Goal: Task Accomplishment & Management: Use online tool/utility

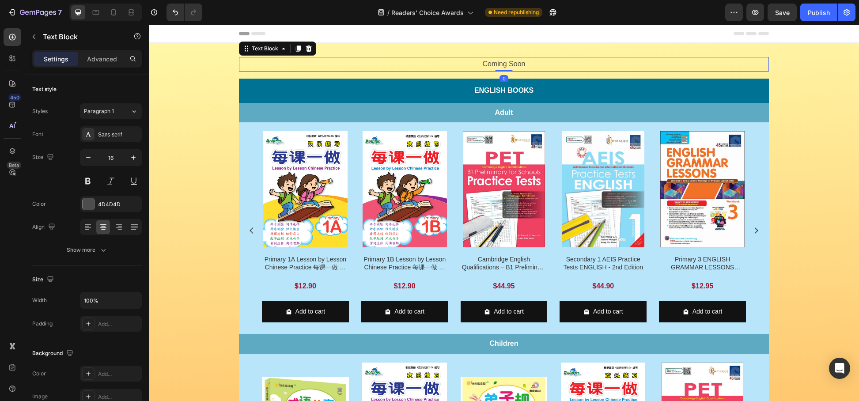
click at [622, 61] on p "Coming Soon" at bounding box center [504, 64] width 528 height 13
click at [29, 35] on button "button" at bounding box center [34, 37] width 14 height 14
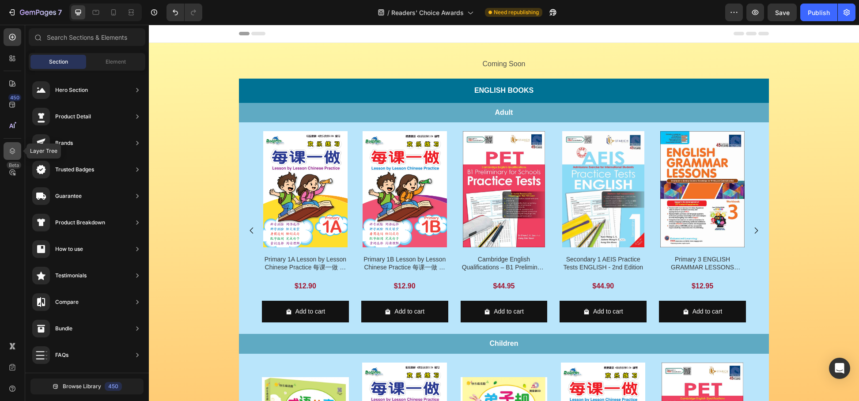
click at [11, 152] on icon at bounding box center [12, 151] width 9 height 9
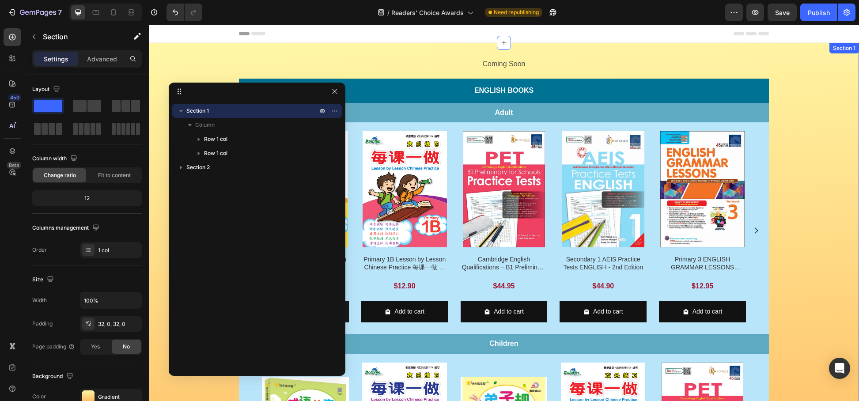
click at [743, 102] on div "Coming Soon Text Block Row English Books Text Block Row Adult Text Block Row Pr…" at bounding box center [504, 311] width 710 height 508
click at [633, 56] on div "Coming Soon Text Block Row English Books Text Block Row Adult Text Block Row Pr…" at bounding box center [504, 311] width 710 height 537
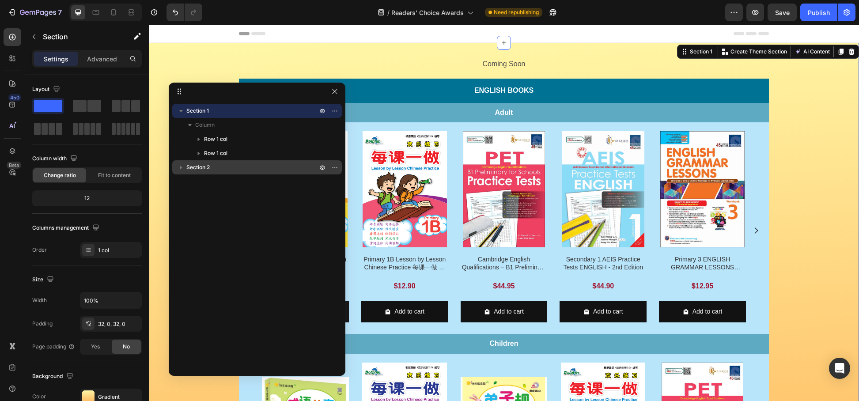
click at [209, 165] on span "Section 2" at bounding box center [197, 167] width 23 height 9
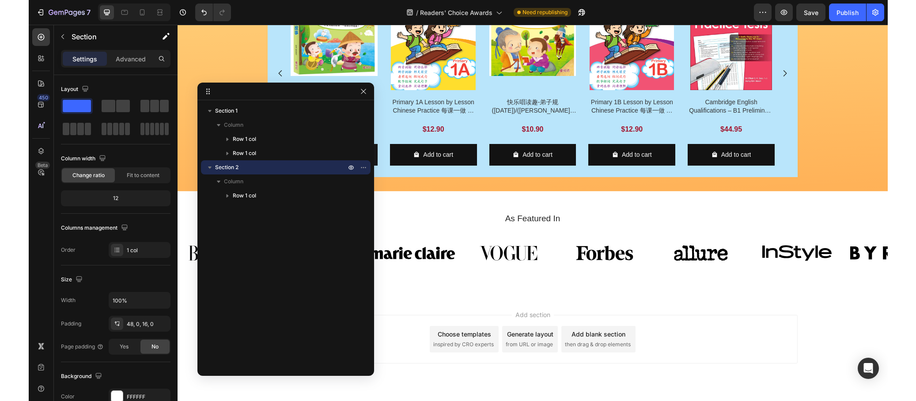
scroll to position [411, 0]
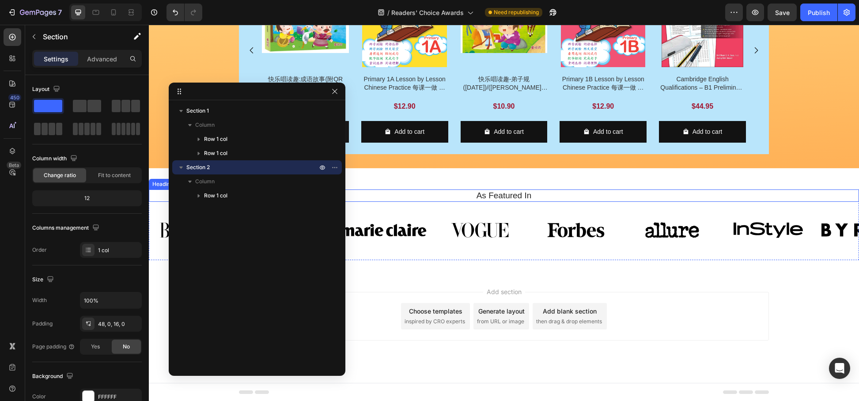
click at [450, 188] on div "As Featured In Heading Image Image Image Image Image Image Image Image Carousel…" at bounding box center [504, 221] width 710 height 106
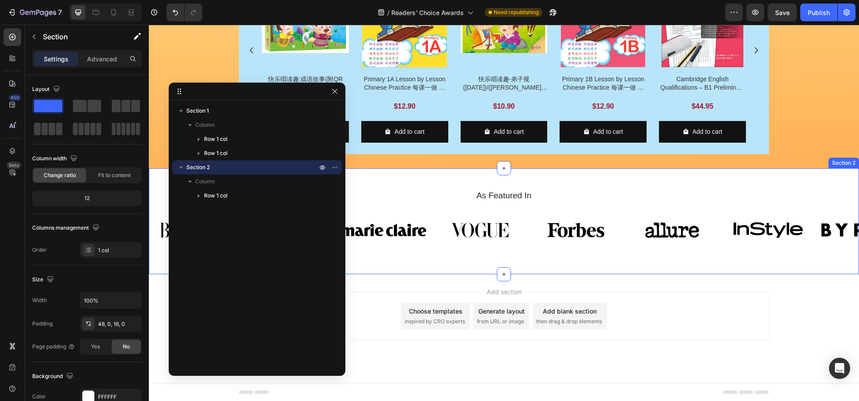
click at [743, 172] on div "As Featured In Heading Image Image Image Image Image Image Image Image Carousel…" at bounding box center [504, 221] width 710 height 106
click at [335, 88] on icon "button" at bounding box center [334, 91] width 7 height 7
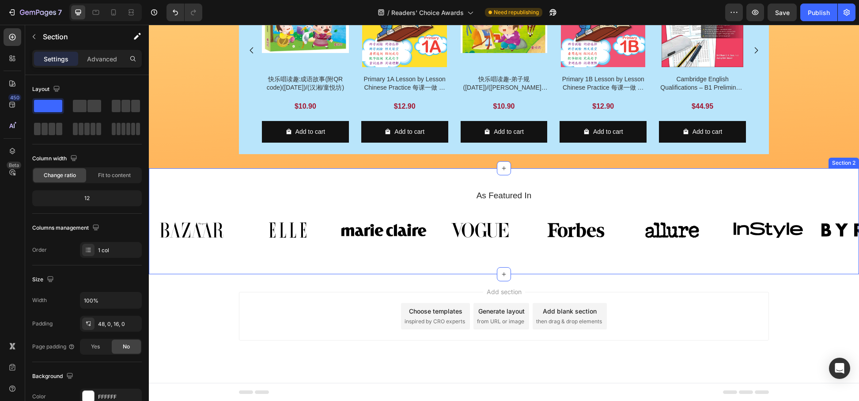
click at [743, 176] on div "As Featured In Heading Image Image Image Image Image Image Image Image Carousel…" at bounding box center [504, 221] width 710 height 106
click at [743, 167] on div "Section 2" at bounding box center [844, 163] width 30 height 11
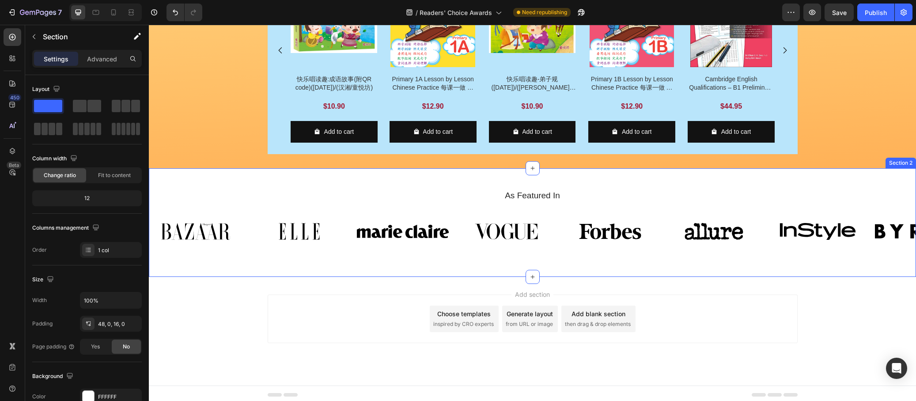
click at [338, 172] on div "As Featured In Heading Image Image Image Image Image Image Image Image Carousel…" at bounding box center [532, 222] width 767 height 109
click at [17, 150] on div at bounding box center [13, 151] width 18 height 18
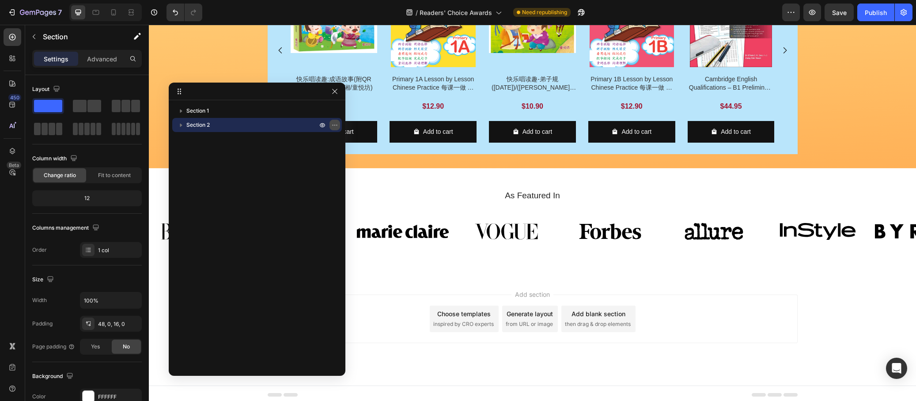
click at [337, 125] on icon "button" at bounding box center [336, 125] width 1 height 1
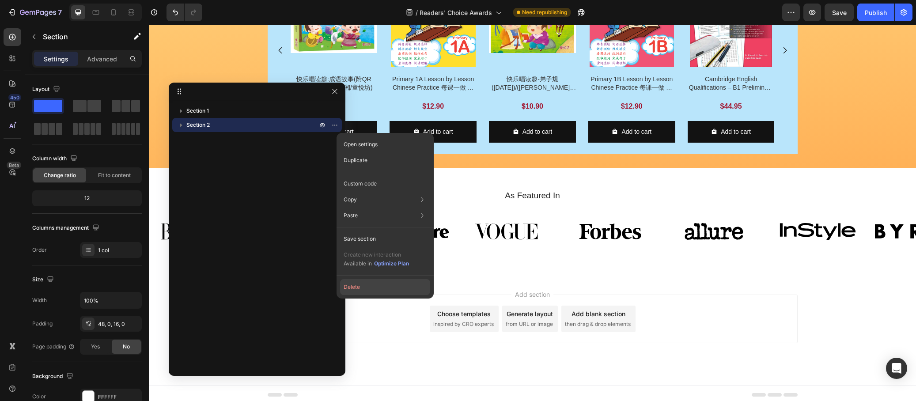
click at [372, 283] on button "Delete" at bounding box center [385, 287] width 90 height 16
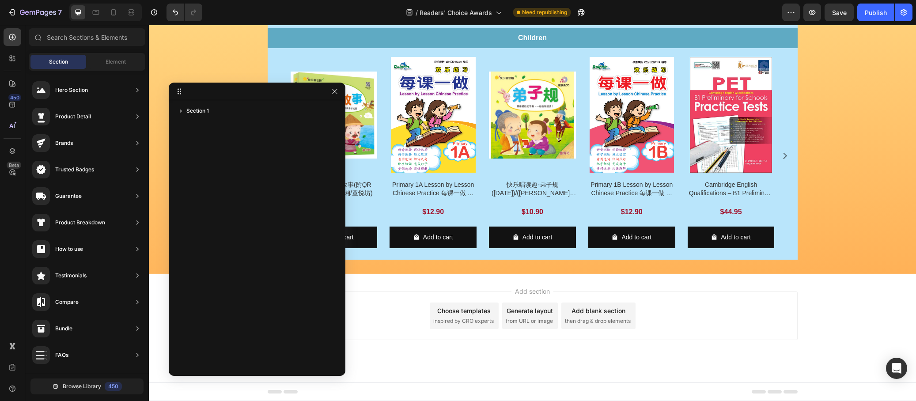
scroll to position [306, 0]
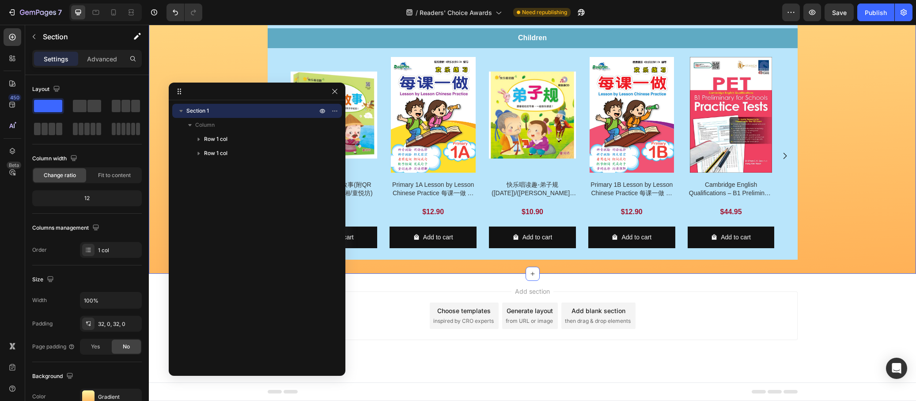
click at [743, 188] on div "Coming Soon Text Block Row English Books Text Block Row Adult Text Block Row Pr…" at bounding box center [532, 5] width 767 height 508
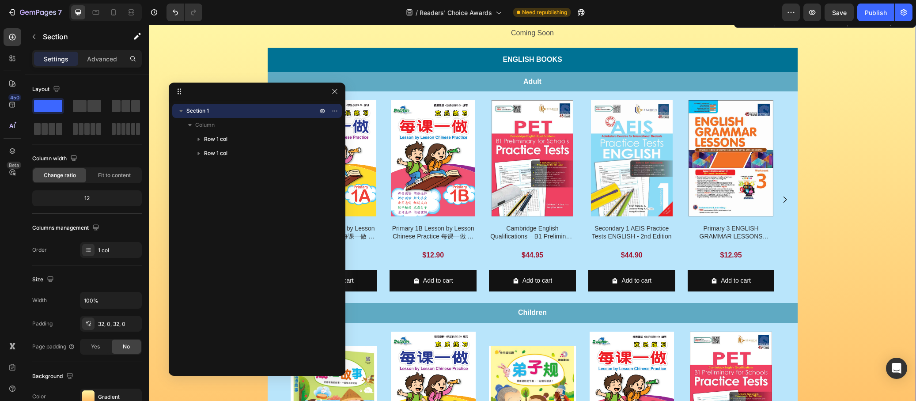
scroll to position [0, 0]
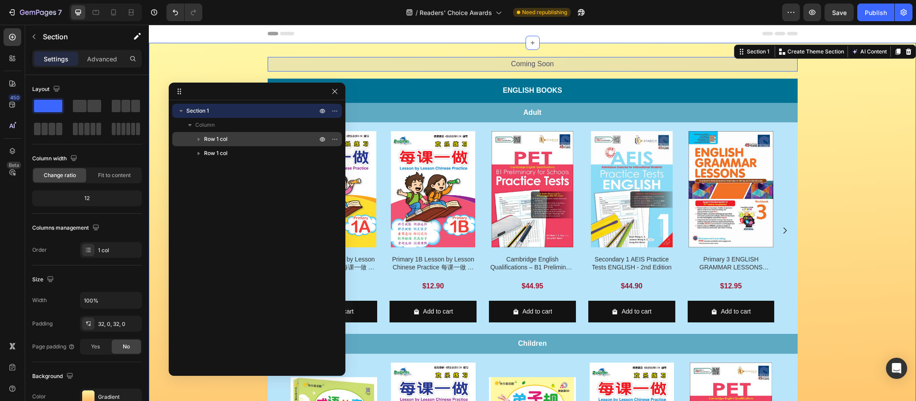
click at [227, 141] on span "Row 1 col" at bounding box center [215, 139] width 23 height 9
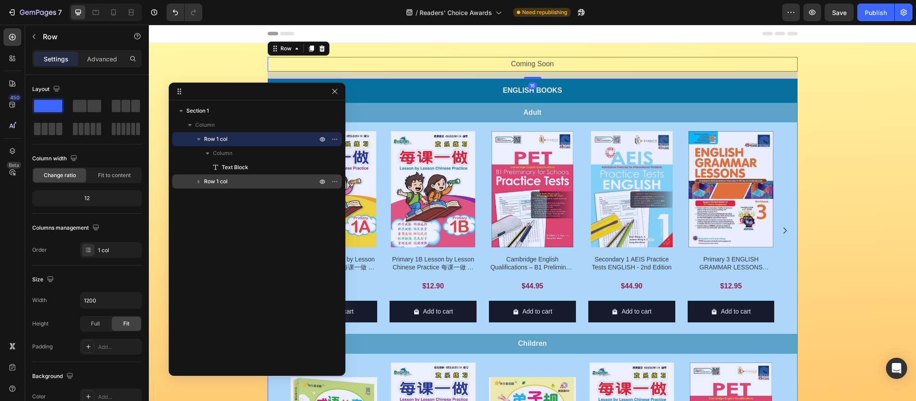
click at [240, 185] on p "Row 1 col" at bounding box center [261, 181] width 115 height 9
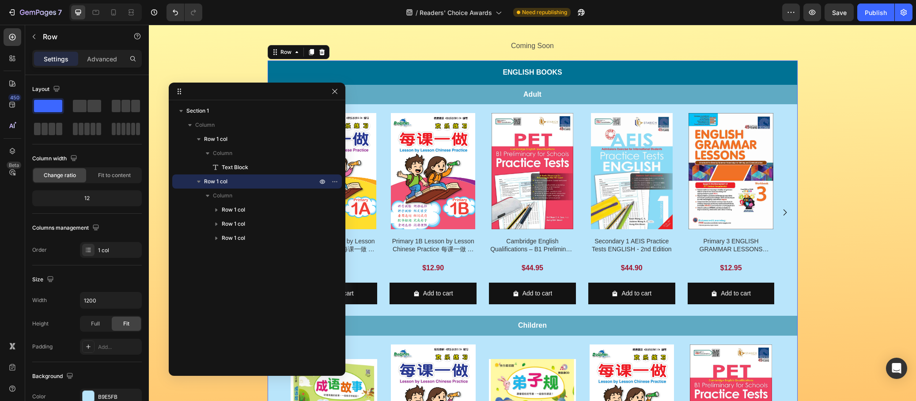
scroll to position [23, 0]
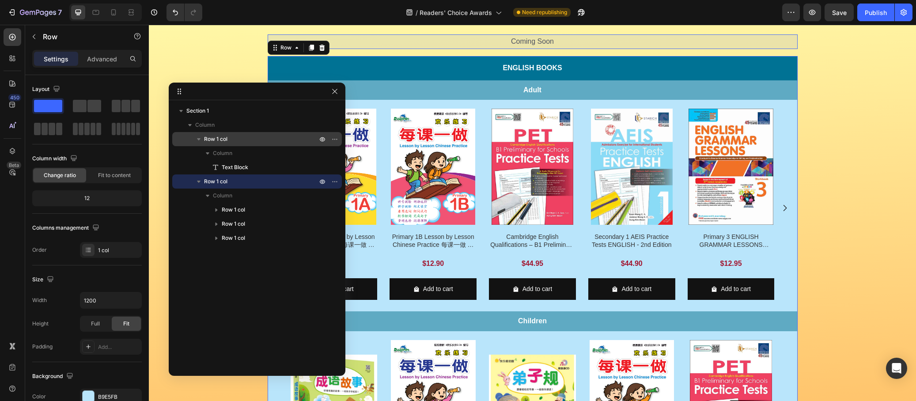
click at [240, 141] on p "Row 1 col" at bounding box center [261, 139] width 115 height 9
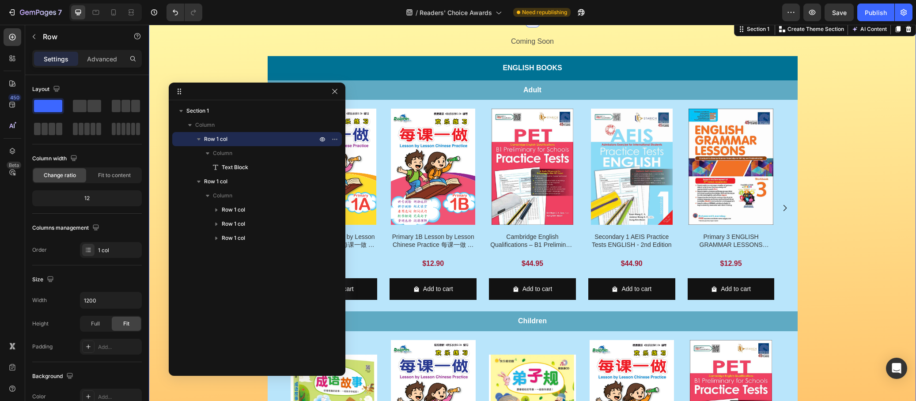
click at [255, 38] on div "Coming Soon Text Block Row English Books Text Block Row Adult Text Block Row Pr…" at bounding box center [532, 288] width 767 height 508
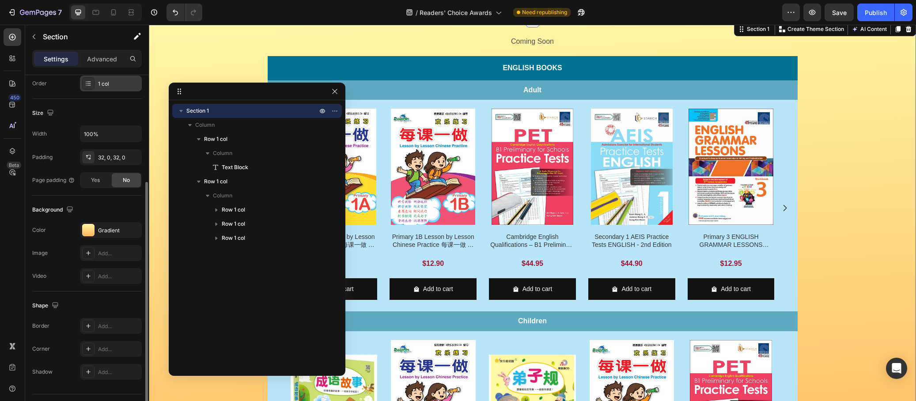
scroll to position [174, 0]
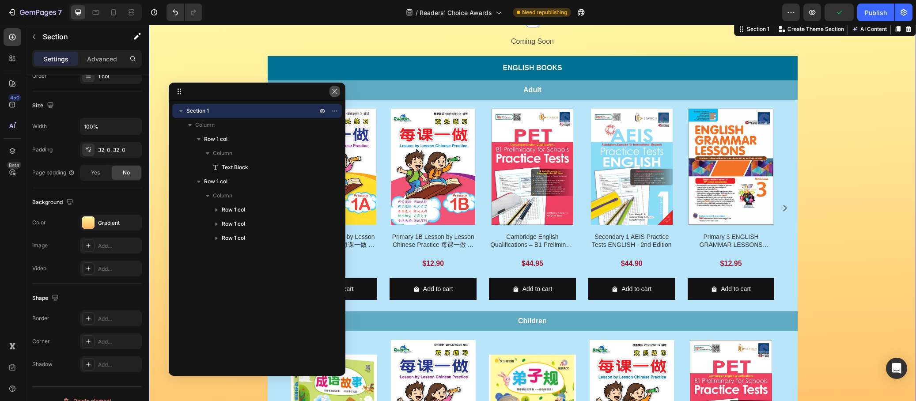
click at [334, 91] on icon "button" at bounding box center [334, 91] width 7 height 7
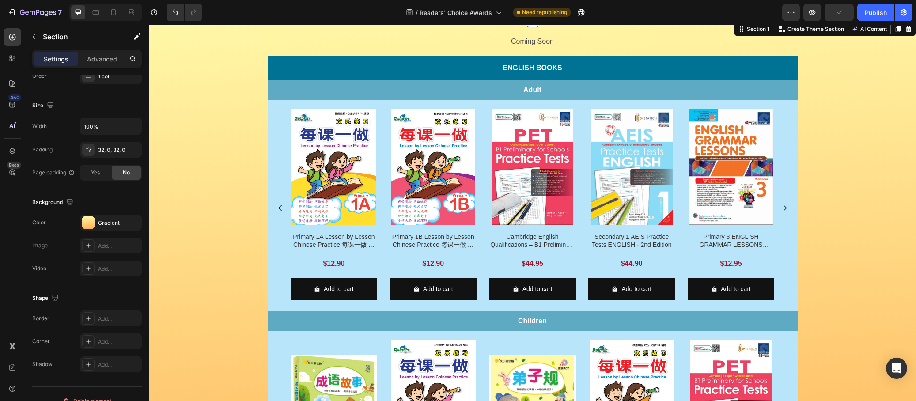
scroll to position [0, 0]
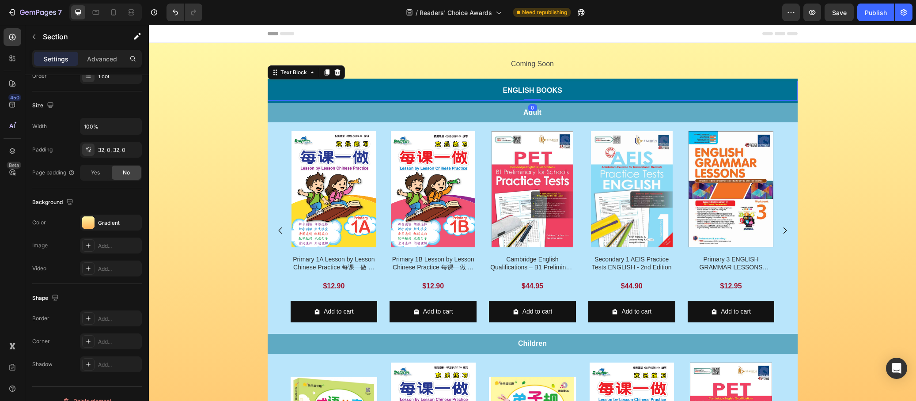
click at [743, 83] on div "English Books" at bounding box center [533, 91] width 530 height 20
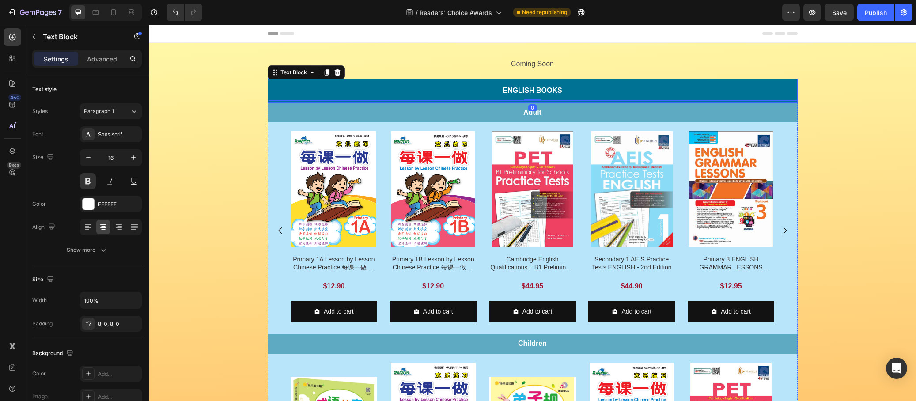
click at [743, 80] on div "English Books Text Block 0 Row" at bounding box center [533, 91] width 530 height 24
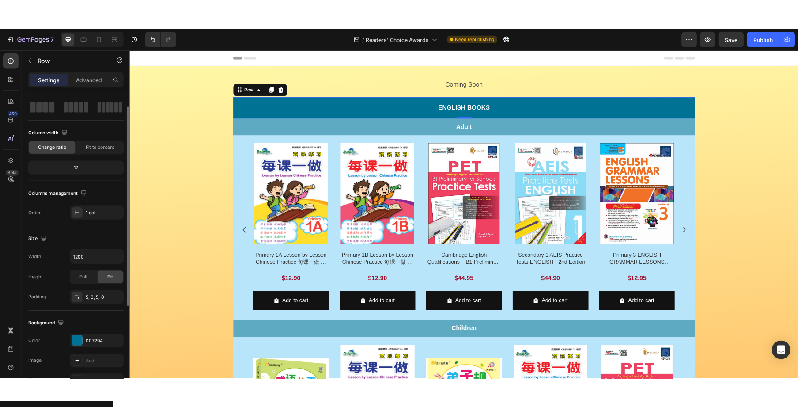
scroll to position [43, 0]
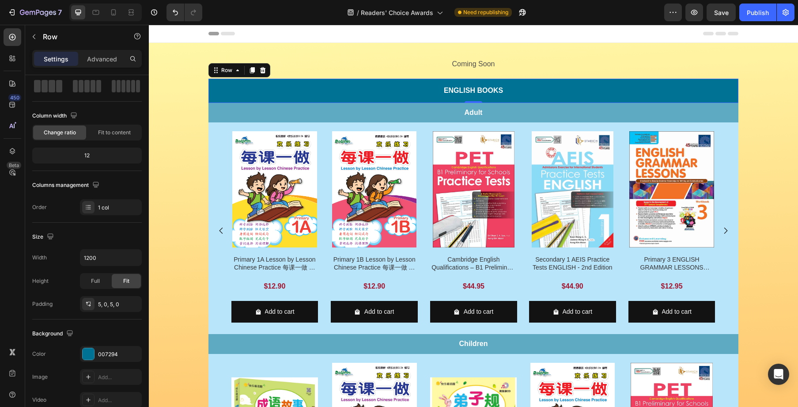
click at [571, 79] on div "English Books Text Block Row 0" at bounding box center [474, 91] width 530 height 24
click at [33, 38] on icon "button" at bounding box center [33, 36] width 7 height 7
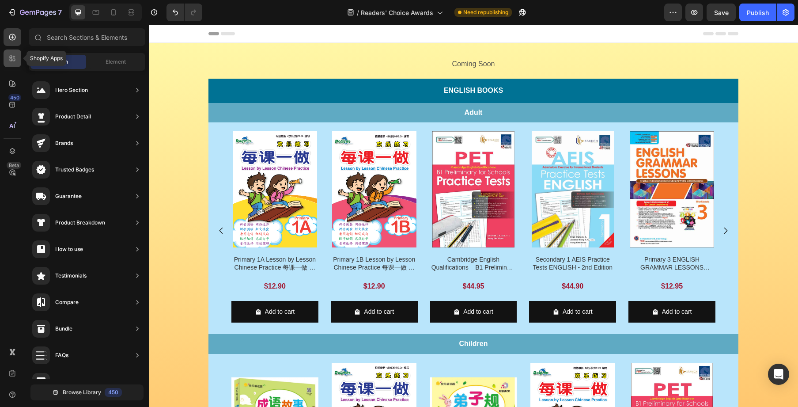
click at [17, 58] on div at bounding box center [13, 58] width 18 height 18
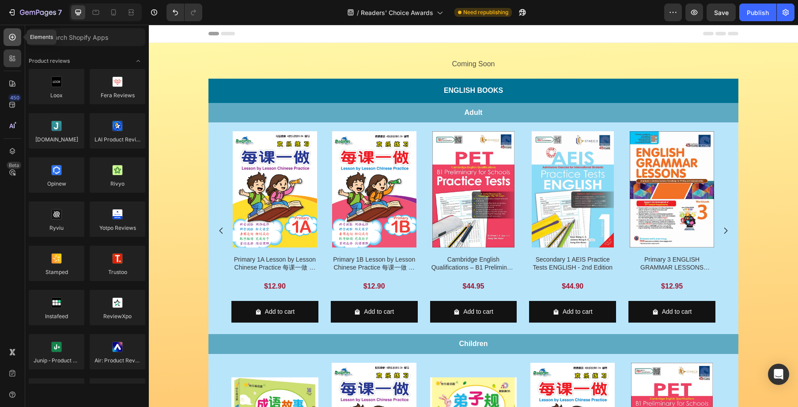
click at [11, 41] on icon at bounding box center [12, 37] width 9 height 9
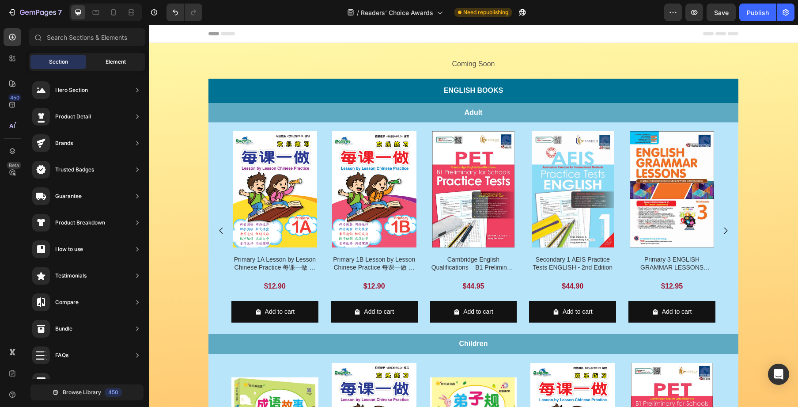
click at [112, 63] on span "Element" at bounding box center [116, 62] width 20 height 8
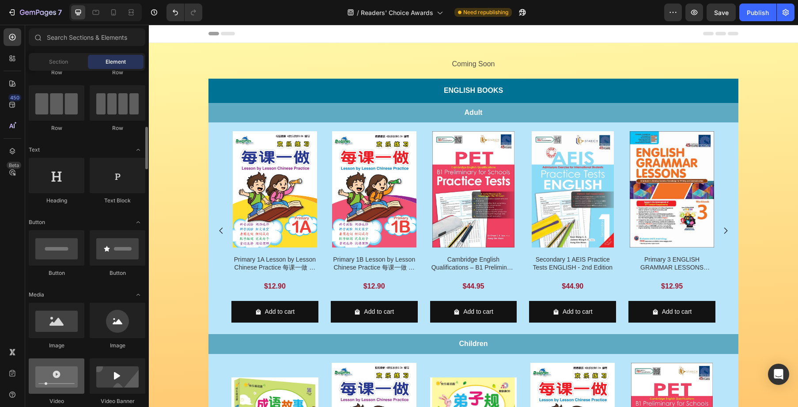
scroll to position [0, 0]
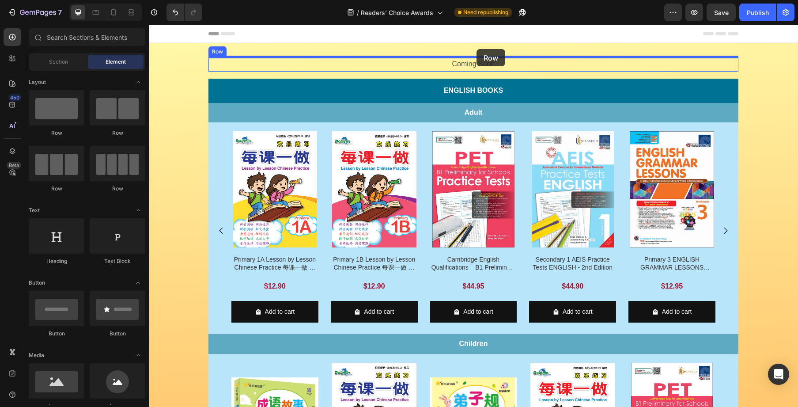
drag, startPoint x: 208, startPoint y: 139, endPoint x: 477, endPoint y: 49, distance: 283.2
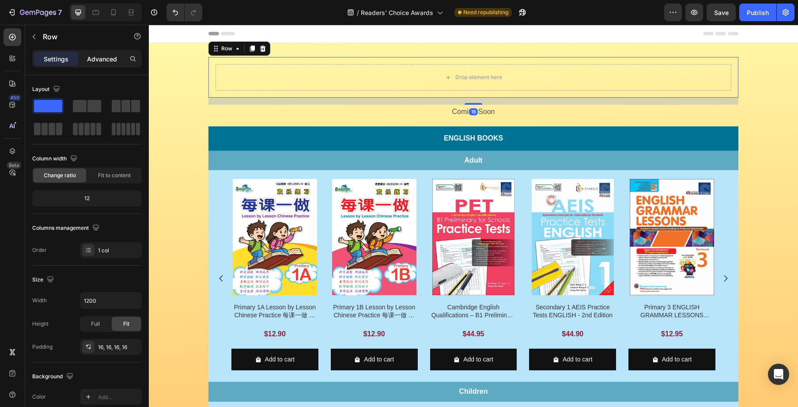
click at [99, 61] on p "Advanced" at bounding box center [102, 58] width 30 height 9
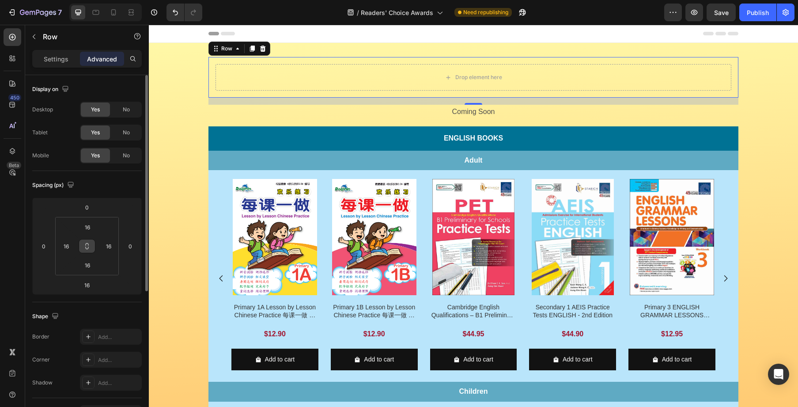
click at [85, 245] on icon at bounding box center [86, 246] width 7 height 7
click at [86, 227] on input "16" at bounding box center [88, 226] width 18 height 13
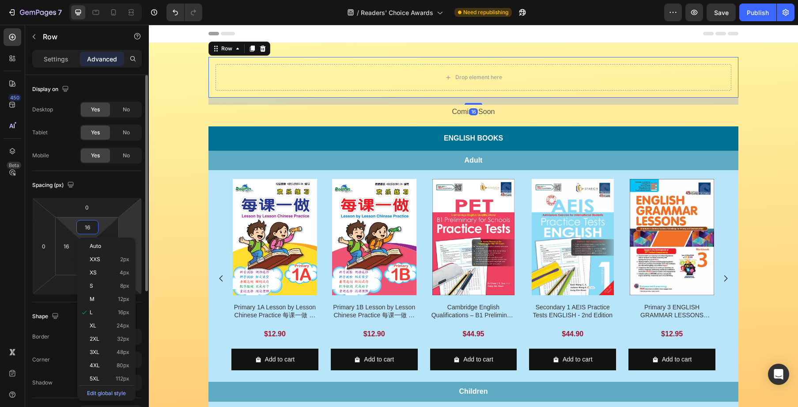
type input "0"
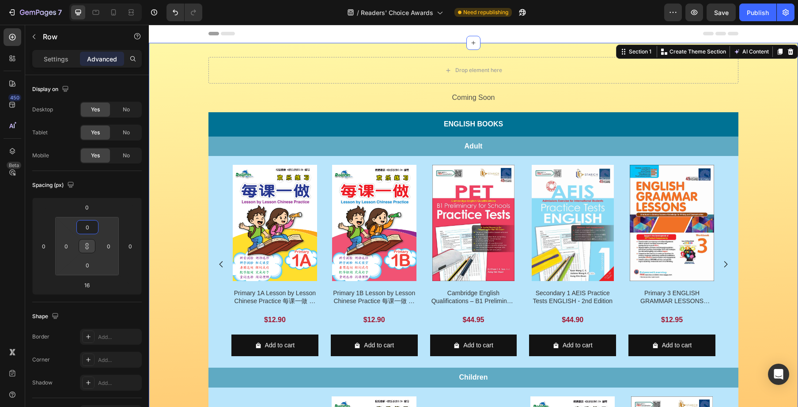
click at [743, 68] on div "Drop element here Row Coming Soon Text Block Row English Books Text Block Row A…" at bounding box center [473, 328] width 649 height 542
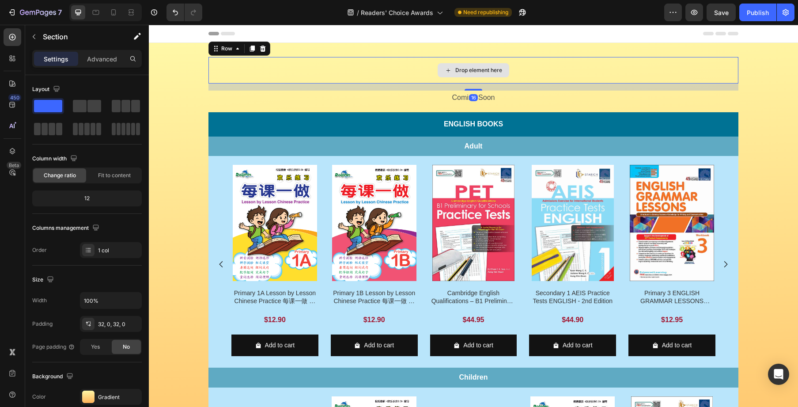
click at [704, 72] on div "Drop element here" at bounding box center [474, 70] width 530 height 27
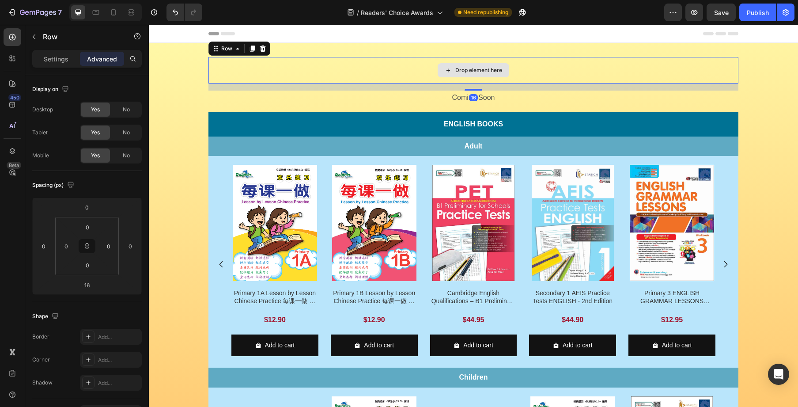
click at [644, 77] on div "Drop element here" at bounding box center [474, 70] width 530 height 27
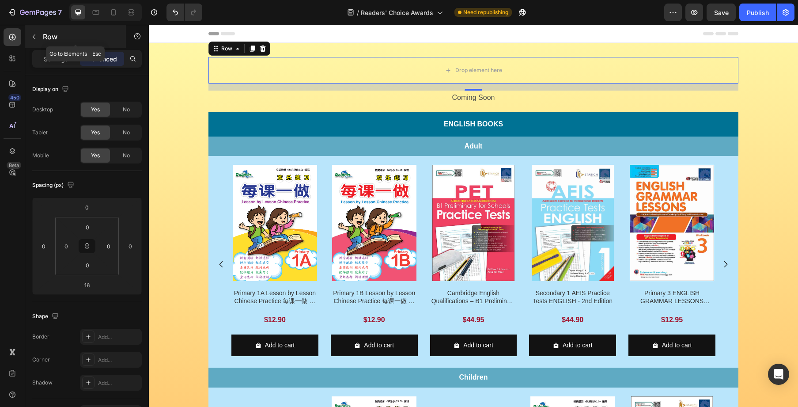
click at [29, 38] on button "button" at bounding box center [34, 37] width 14 height 14
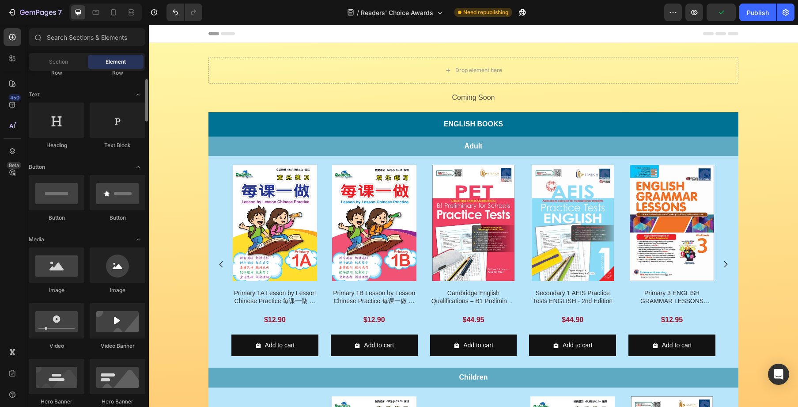
scroll to position [121, 0]
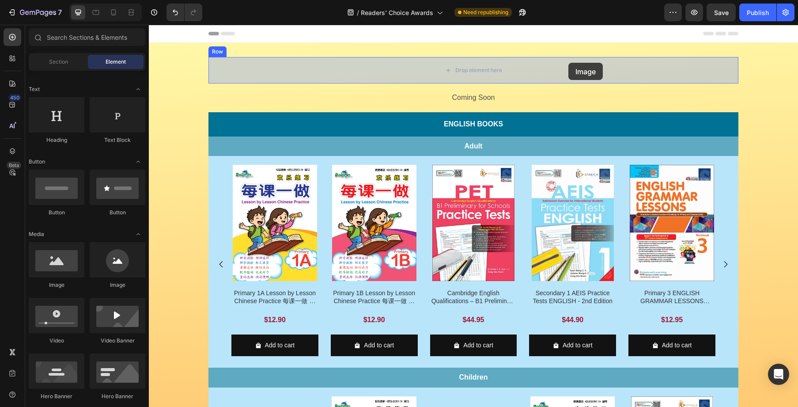
drag, startPoint x: 212, startPoint y: 285, endPoint x: 569, endPoint y: 63, distance: 419.7
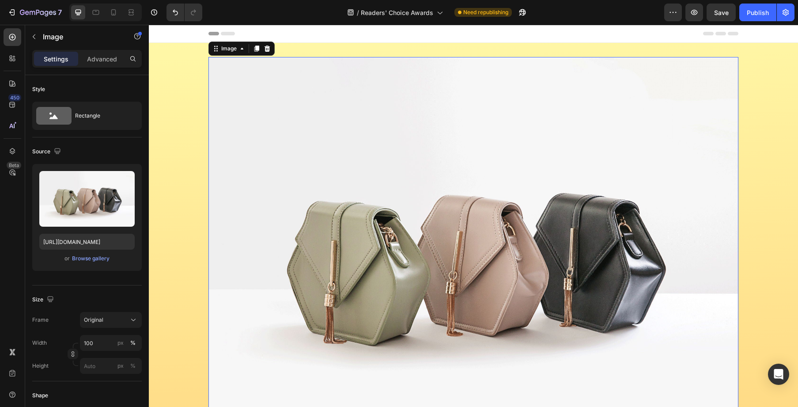
click at [437, 105] on img at bounding box center [474, 256] width 530 height 398
click at [110, 241] on input "https://cdn.shopify.com/s/files/1/2005/9307/files/image_demo.jpg" at bounding box center [86, 242] width 95 height 16
paste input "asset.popular.com.sg/general/popular-online/2025/landing-page/rca/rca-bf25.pn"
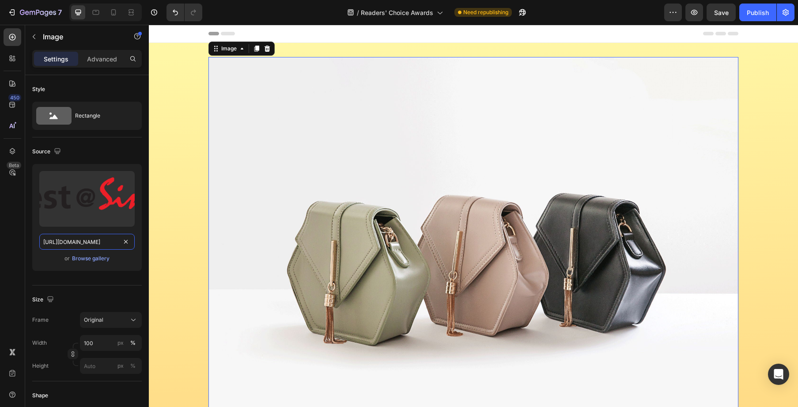
scroll to position [0, 152]
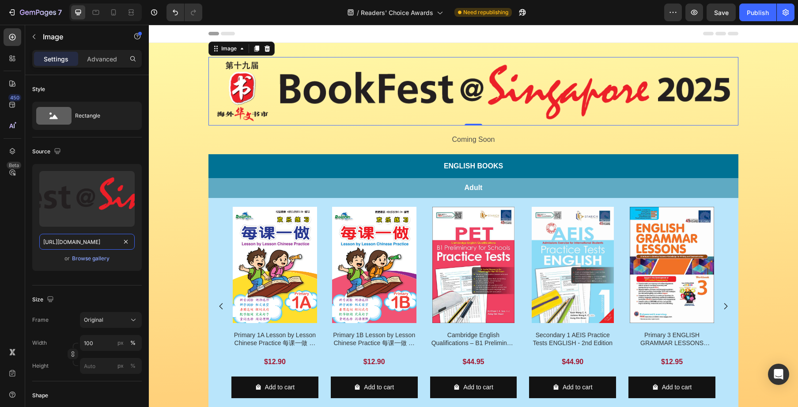
type input "https://asset.popular.com.sg/general/popular-online/2025/landing-page/rca/rca-b…"
click at [684, 101] on img at bounding box center [474, 91] width 530 height 68
drag, startPoint x: 89, startPoint y: 343, endPoint x: 99, endPoint y: 351, distance: 12.6
click at [82, 344] on input "100" at bounding box center [111, 343] width 62 height 16
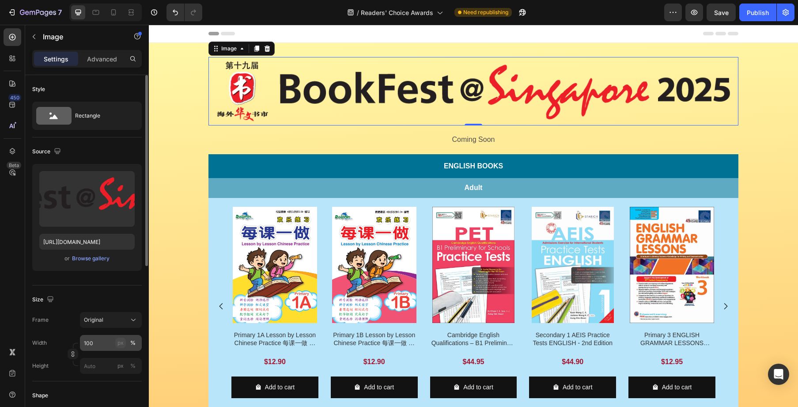
click at [123, 345] on div "px" at bounding box center [121, 343] width 6 height 8
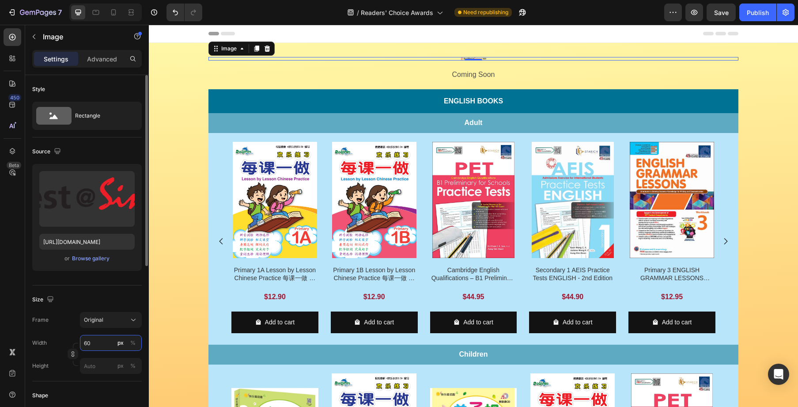
type input "600"
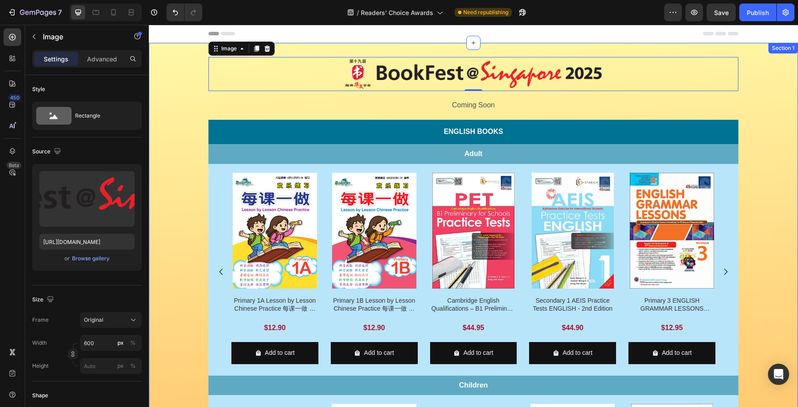
click at [743, 161] on div "Image 0 Row Coming Soon Text Block Row English Books Text Block Row Adult Text …" at bounding box center [473, 332] width 649 height 550
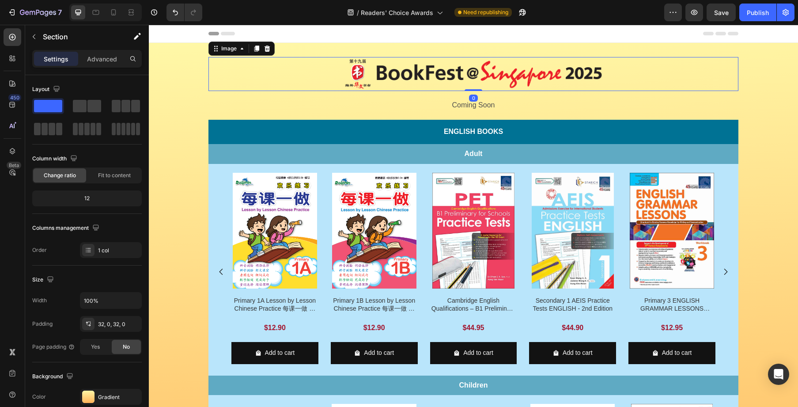
click at [438, 80] on img at bounding box center [473, 74] width 265 height 34
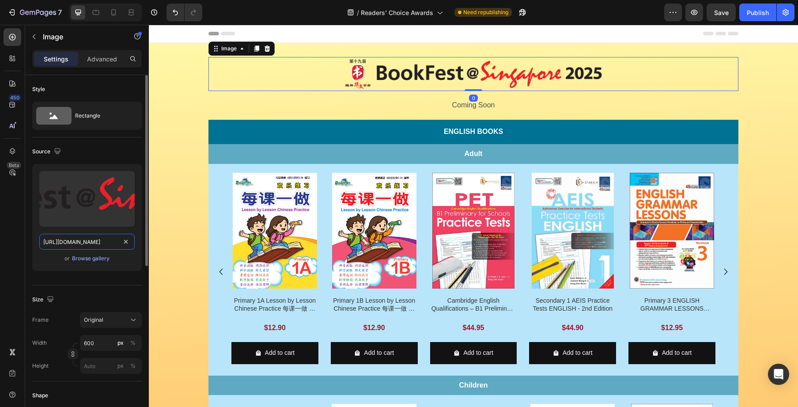
drag, startPoint x: 76, startPoint y: 245, endPoint x: 81, endPoint y: 243, distance: 5.9
click at [76, 245] on input "https://asset.popular.com.sg/general/popular-online/2025/landing-page/rca/rca-b…" at bounding box center [86, 242] width 95 height 16
drag, startPoint x: 81, startPoint y: 243, endPoint x: 89, endPoint y: 243, distance: 8.0
click at [82, 243] on input "https://asset.popular.com.sg/general/popular-online/2025/landing-page/rca/rca-b…" at bounding box center [86, 242] width 95 height 16
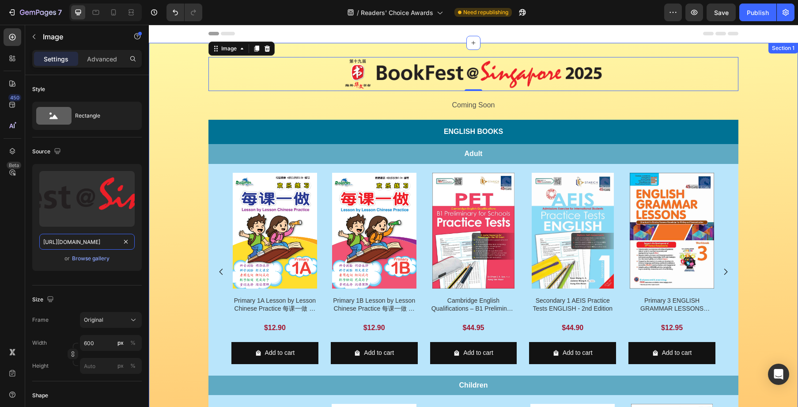
drag, startPoint x: 223, startPoint y: 268, endPoint x: 186, endPoint y: 238, distance: 48.0
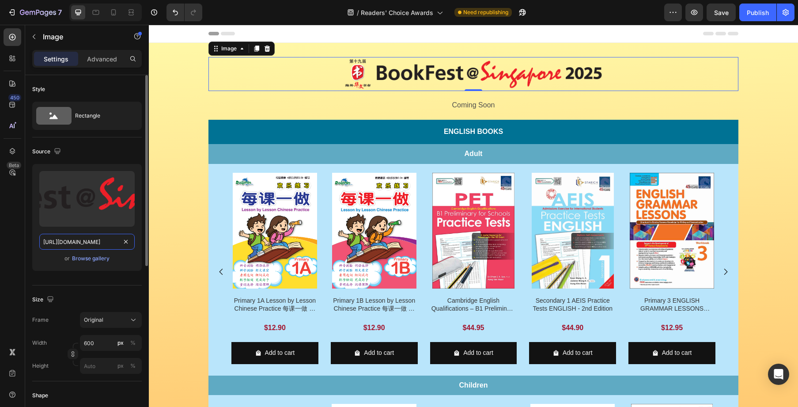
drag, startPoint x: 95, startPoint y: 242, endPoint x: 105, endPoint y: 242, distance: 10.2
click at [105, 242] on input "https://asset.popular.com.sg/general/popular-online/2025/landing-page/rca/rca-b…" at bounding box center [86, 242] width 95 height 16
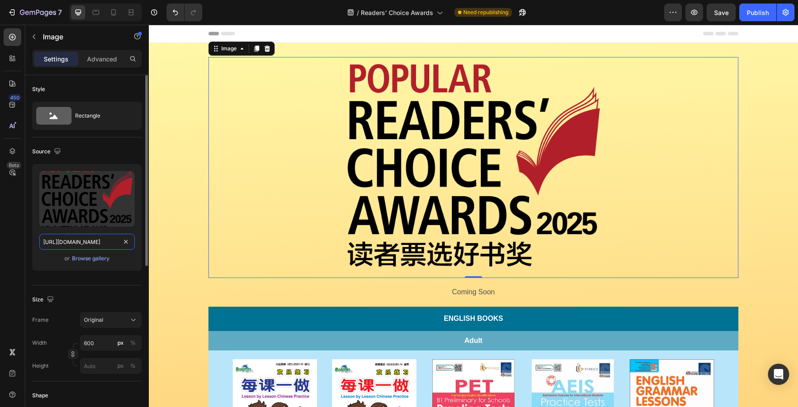
drag, startPoint x: 103, startPoint y: 243, endPoint x: 111, endPoint y: 243, distance: 7.5
click at [111, 243] on input "https://asset.popular.com.sg/general/popular-online/2025/landing-page/rca/rca-r…" at bounding box center [86, 242] width 95 height 16
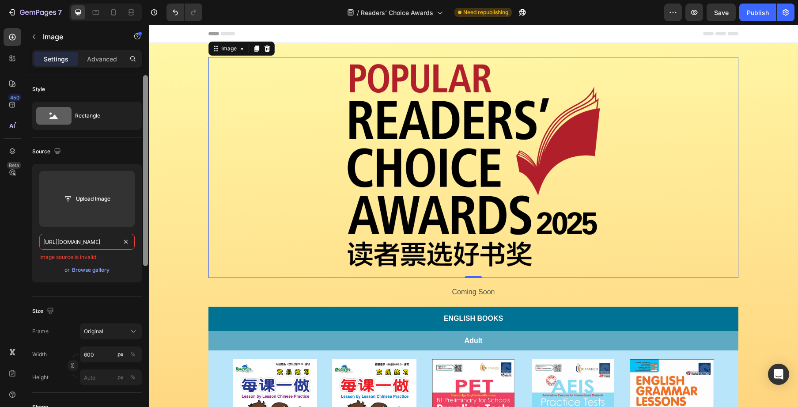
type input "https://asset.popular.com.sg/general/popular-online/2025/landing-page/rca/rca-b…"
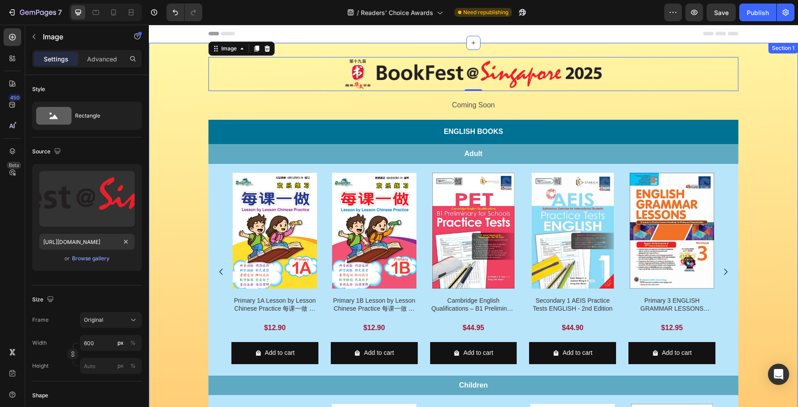
click at [743, 114] on div "Image 0 Row Coming Soon Text Block Row English Books Text Block Row Adult Text …" at bounding box center [473, 332] width 649 height 550
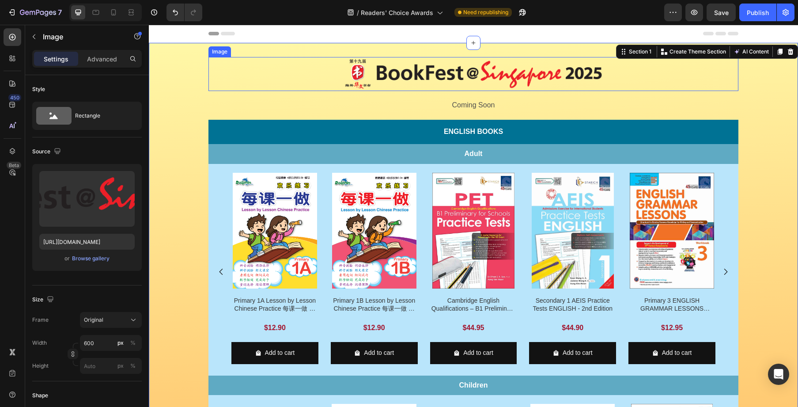
click at [477, 79] on img at bounding box center [473, 74] width 265 height 34
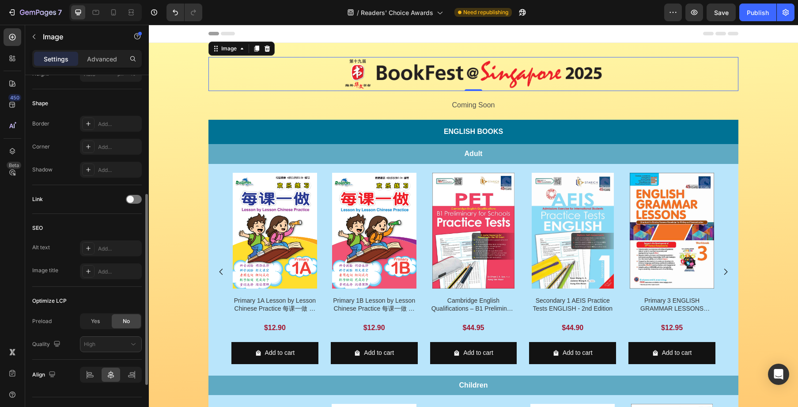
scroll to position [310, 0]
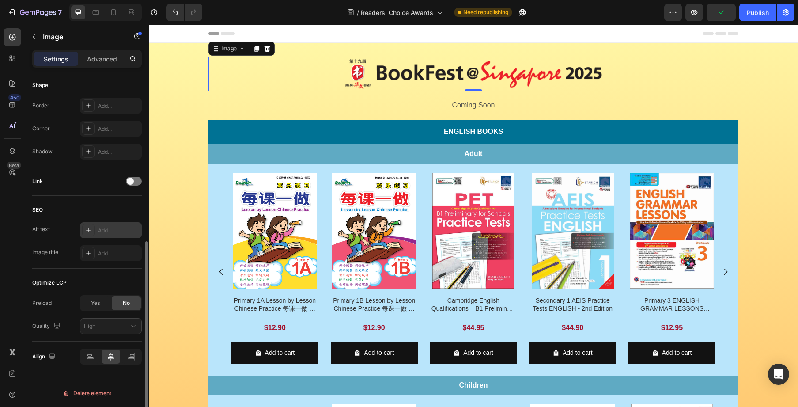
click at [121, 229] on div "Add..." at bounding box center [119, 231] width 42 height 8
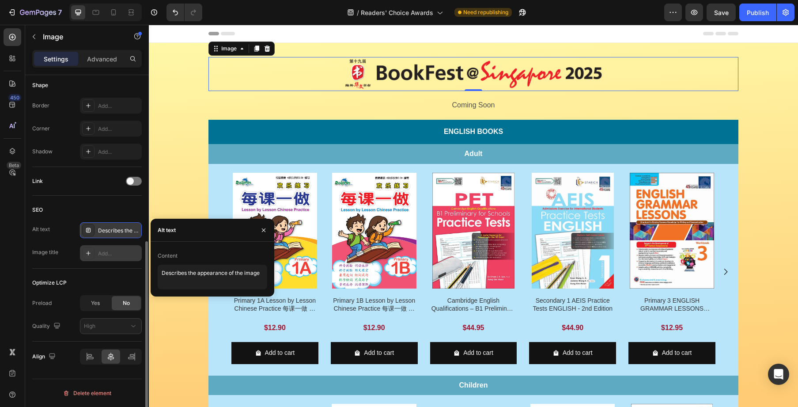
click at [108, 254] on div "Add..." at bounding box center [119, 254] width 42 height 8
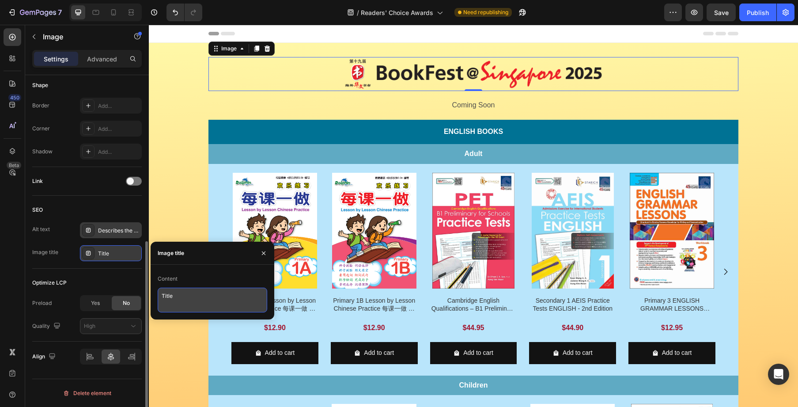
click at [186, 294] on textarea "Title" at bounding box center [213, 300] width 110 height 25
type textarea "BookFest@Singapore 2025"
click at [236, 297] on textarea "BookFest@Singapore 2025" at bounding box center [213, 300] width 110 height 25
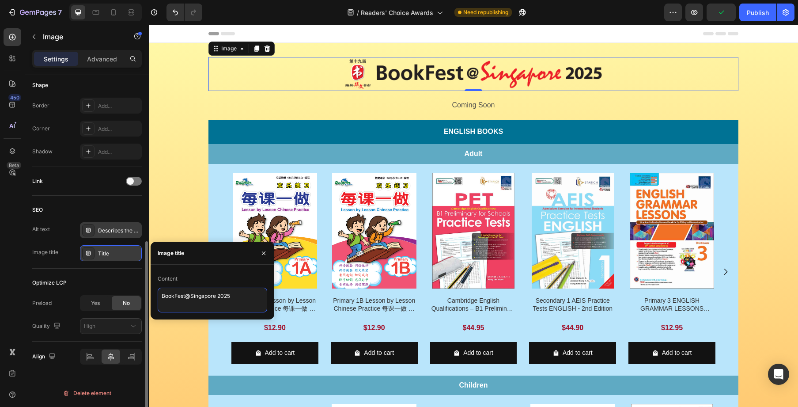
click at [236, 297] on textarea "BookFest@Singapore 2025" at bounding box center [213, 300] width 110 height 25
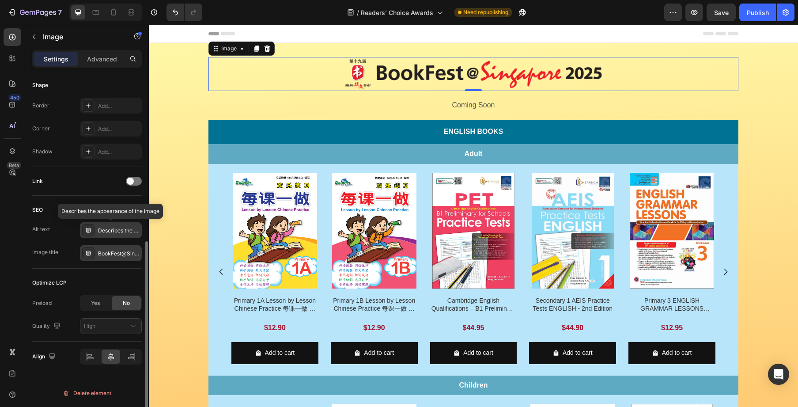
click at [106, 231] on div "Describes the appearance of the image" at bounding box center [119, 231] width 42 height 8
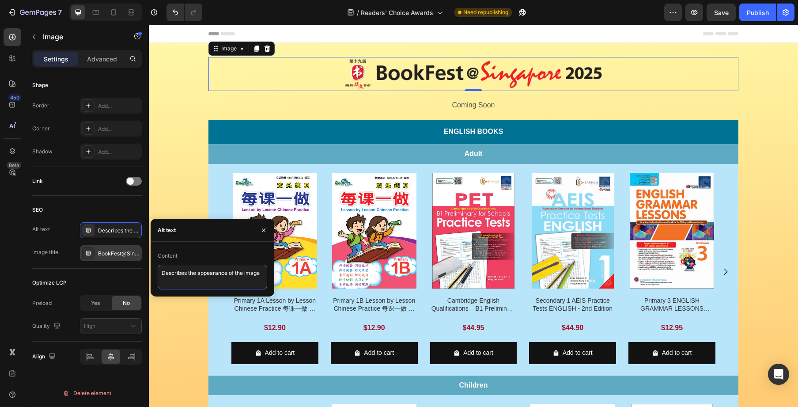
click at [200, 273] on textarea "Describes the appearance of the image" at bounding box center [213, 277] width 110 height 25
paste textarea "BookFest@Singapore 2025"
type textarea "BookFest@Singapore 2025"
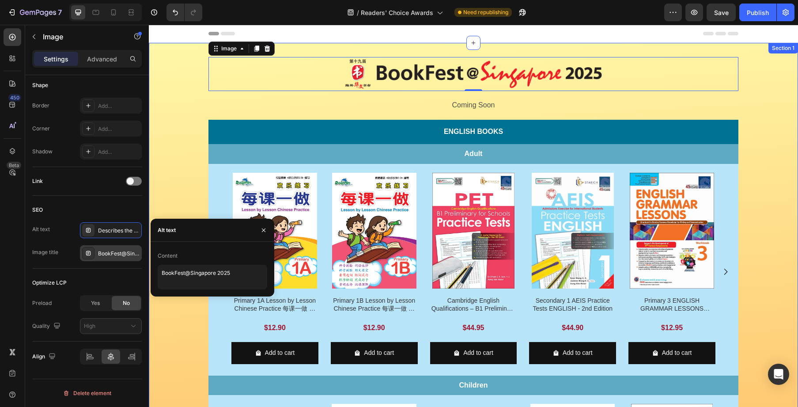
click at [167, 176] on div "Image 0 Row Coming Soon Text Block Row English Books Text Block Row Adult Text …" at bounding box center [473, 332] width 649 height 550
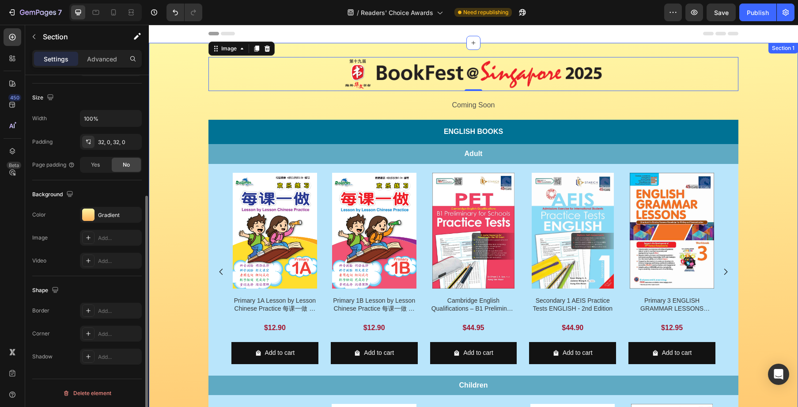
scroll to position [0, 0]
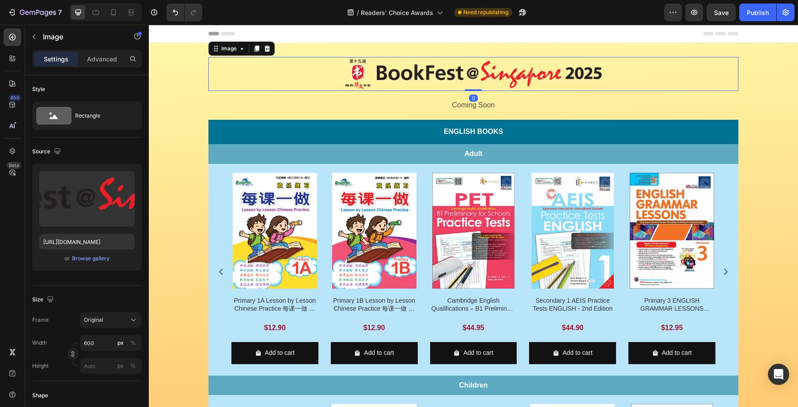
click at [540, 83] on img at bounding box center [473, 74] width 265 height 34
click at [33, 32] on button "button" at bounding box center [34, 37] width 14 height 14
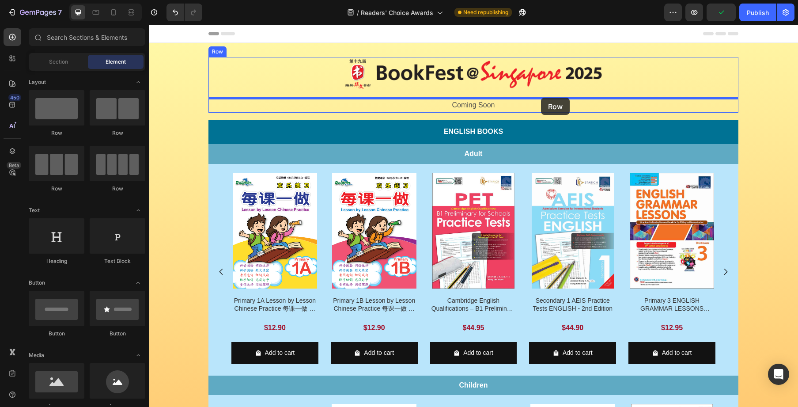
drag, startPoint x: 259, startPoint y: 140, endPoint x: 541, endPoint y: 98, distance: 285.0
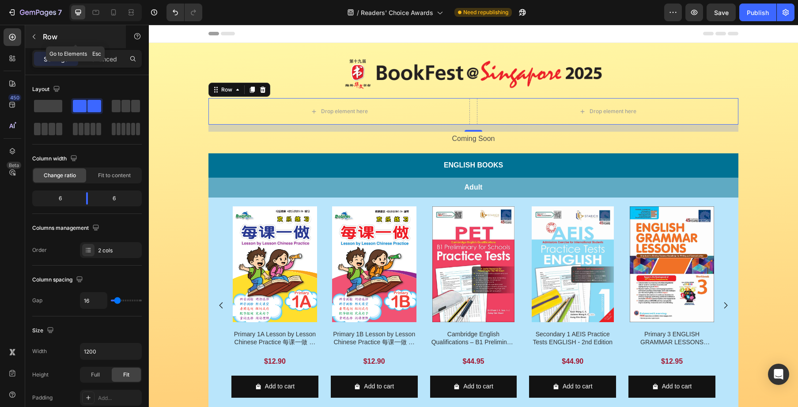
click at [46, 38] on p "Row" at bounding box center [80, 36] width 75 height 11
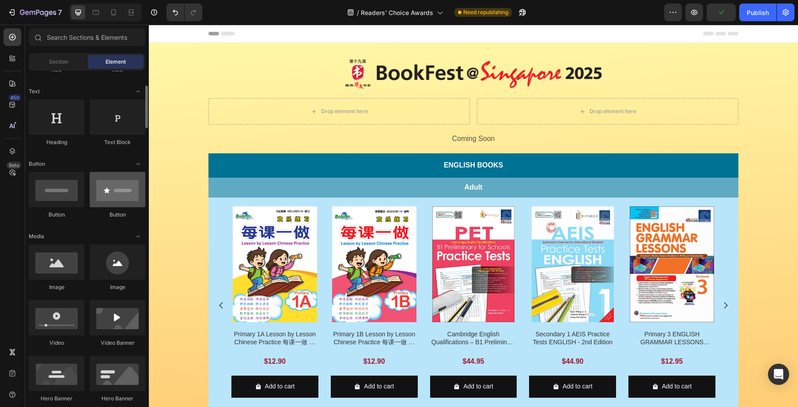
scroll to position [119, 0]
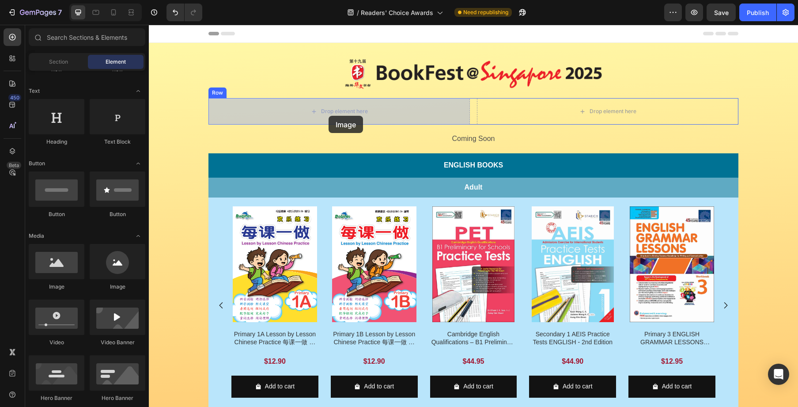
drag, startPoint x: 201, startPoint y: 285, endPoint x: 329, endPoint y: 116, distance: 212.0
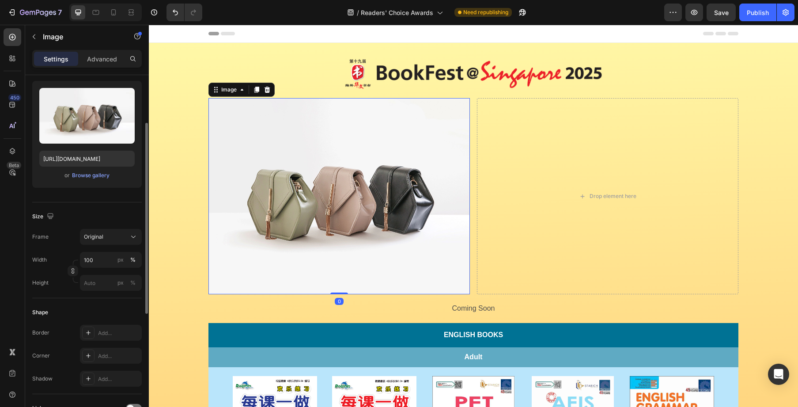
scroll to position [102, 0]
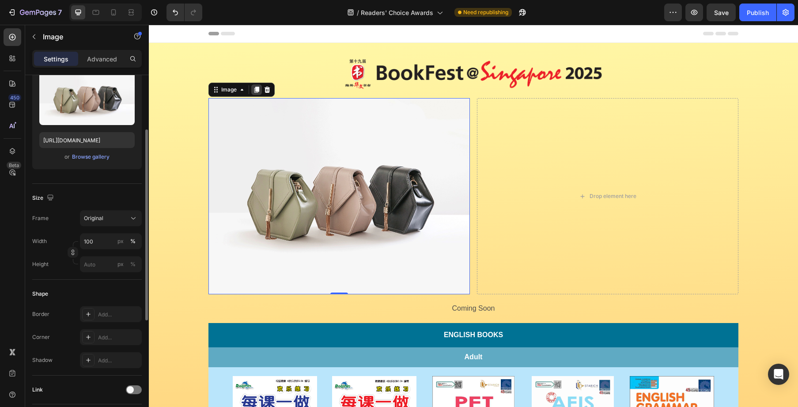
click at [257, 91] on icon at bounding box center [256, 90] width 5 height 6
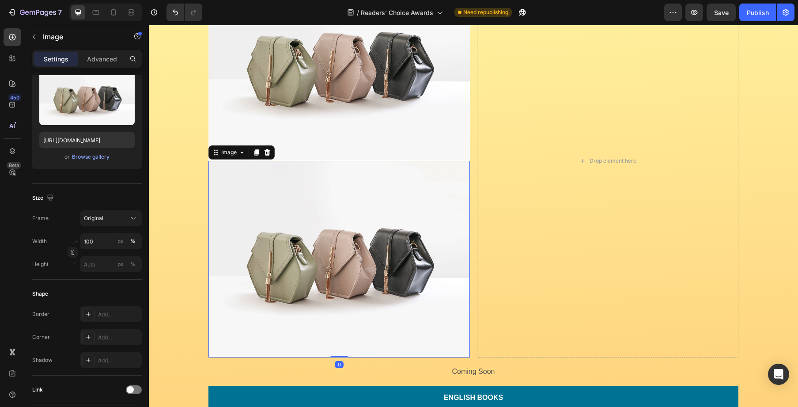
scroll to position [129, 0]
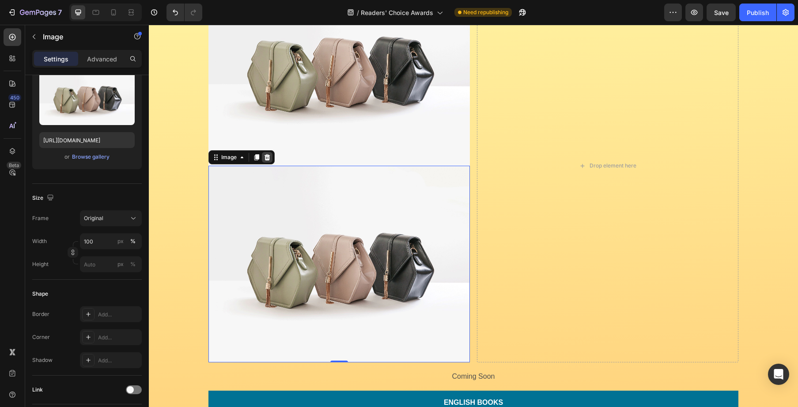
click at [266, 157] on icon at bounding box center [267, 157] width 7 height 7
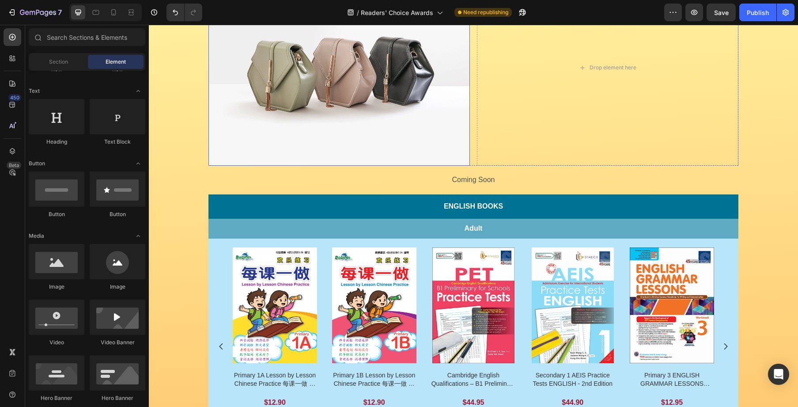
click at [360, 135] on img at bounding box center [340, 68] width 262 height 196
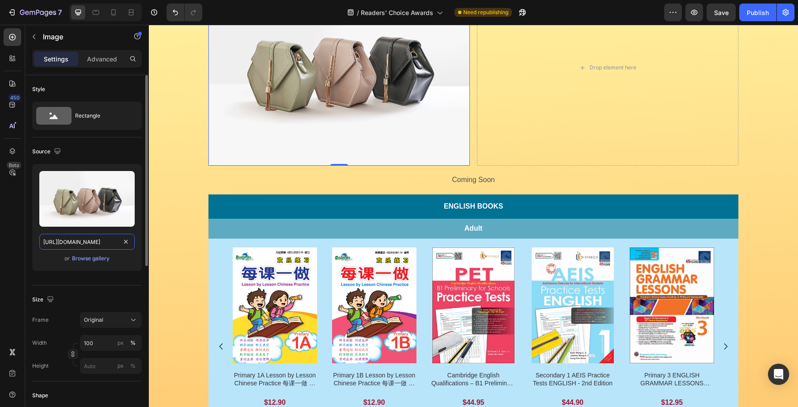
click at [85, 238] on input "https://cdn.shopify.com/s/files/1/2005/9307/files/image_demo.jpg" at bounding box center [86, 242] width 95 height 16
paste input "asset.popular.com.sg/general/popular-online/2025/landing-page/rca/rca-rca.pn"
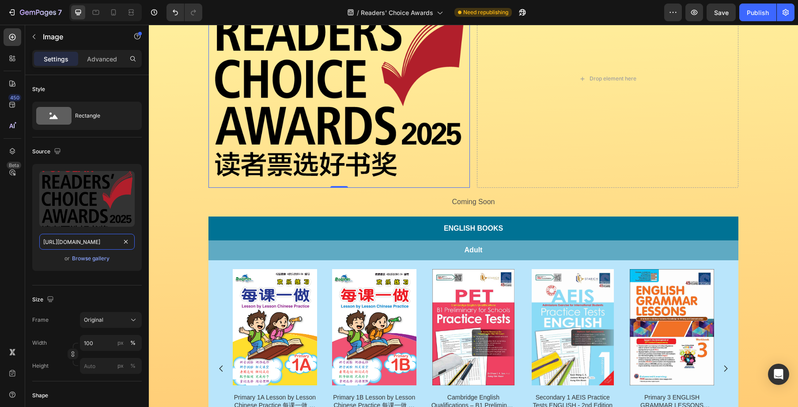
type input "https://asset.popular.com.sg/general/popular-online/2025/landing-page/rca/rca-r…"
click at [338, 181] on img at bounding box center [340, 79] width 262 height 218
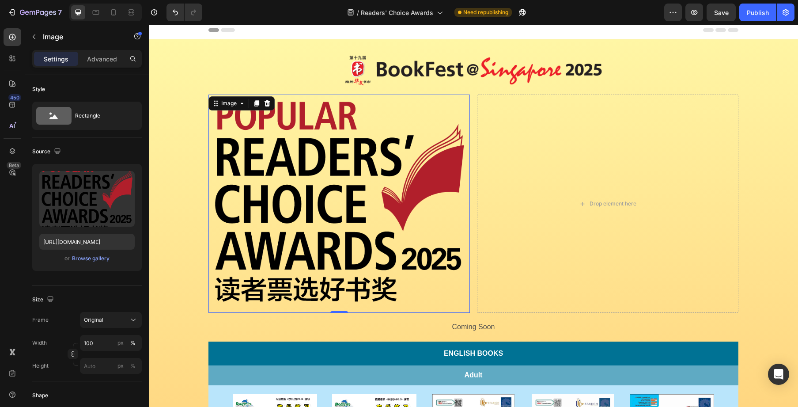
scroll to position [4, 0]
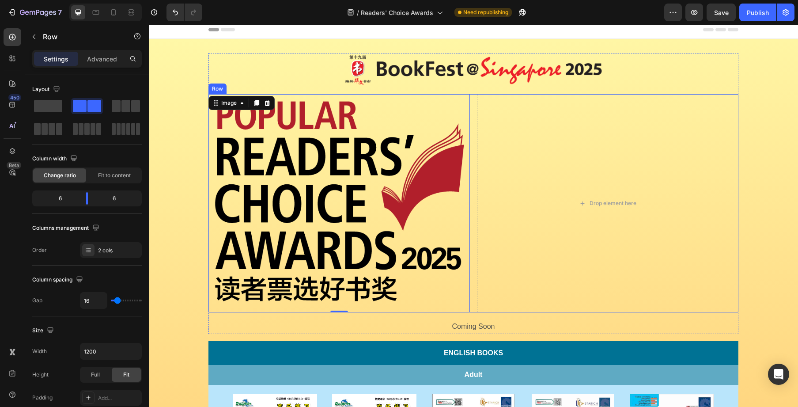
click at [474, 95] on div "Image 0 Drop element here Row" at bounding box center [474, 203] width 530 height 218
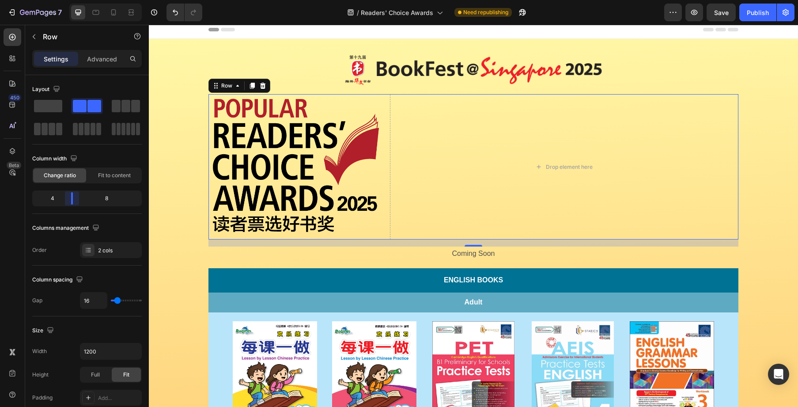
drag, startPoint x: 90, startPoint y: 201, endPoint x: 69, endPoint y: 200, distance: 20.4
click at [69, 0] on body "7 Version history / Readers' Choice Awards Need republishing Preview Save Publi…" at bounding box center [399, 0] width 798 height 0
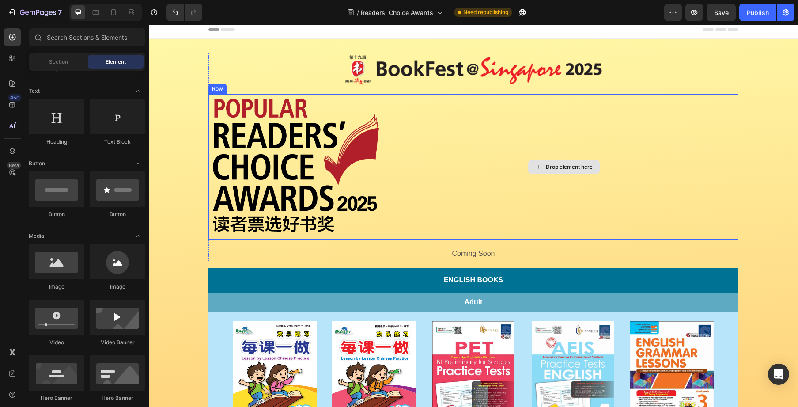
click at [597, 169] on div "Drop element here" at bounding box center [564, 167] width 72 height 14
click at [698, 145] on div "Drop element here" at bounding box center [564, 166] width 349 height 145
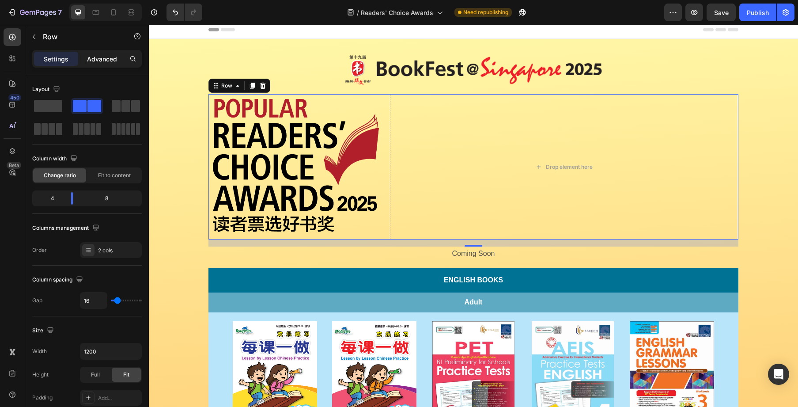
click at [91, 63] on p "Advanced" at bounding box center [102, 58] width 30 height 9
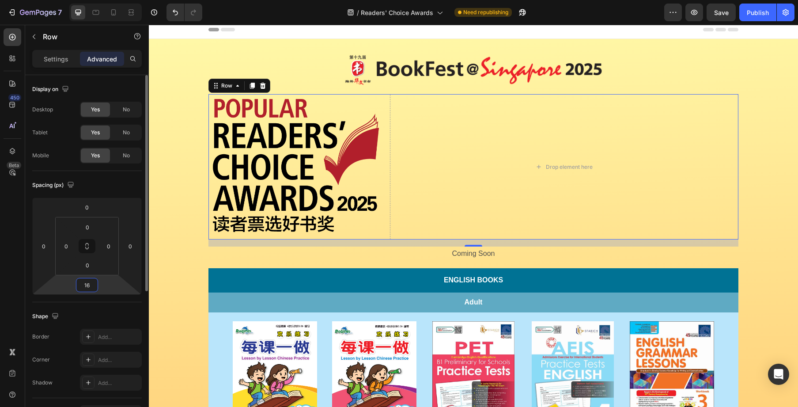
drag, startPoint x: 85, startPoint y: 282, endPoint x: 131, endPoint y: 285, distance: 45.6
click at [85, 282] on input "16" at bounding box center [87, 284] width 18 height 13
click at [92, 285] on input "16" at bounding box center [87, 284] width 18 height 13
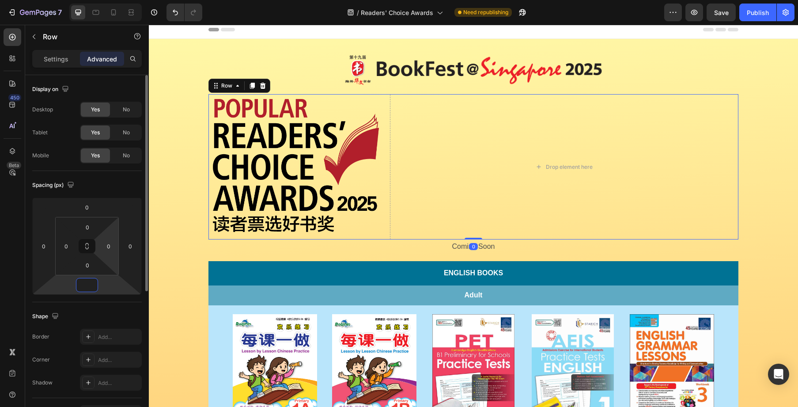
scroll to position [2, 0]
type input "0"
drag, startPoint x: 88, startPoint y: 222, endPoint x: 102, endPoint y: 224, distance: 14.3
click at [88, 222] on input "0" at bounding box center [88, 225] width 18 height 13
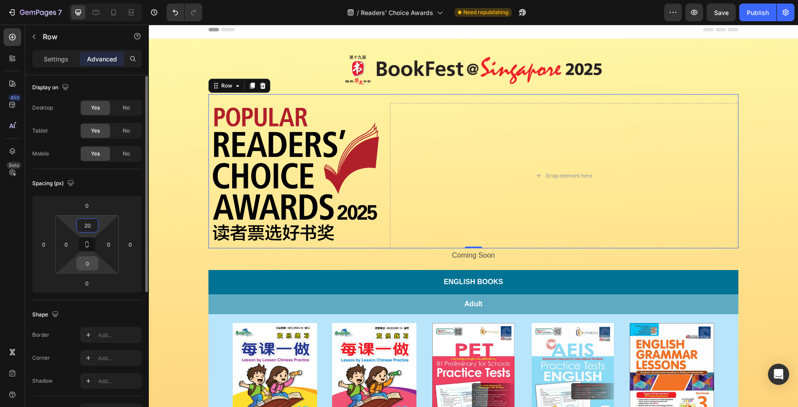
type input "20"
click at [90, 262] on input "0" at bounding box center [88, 263] width 18 height 13
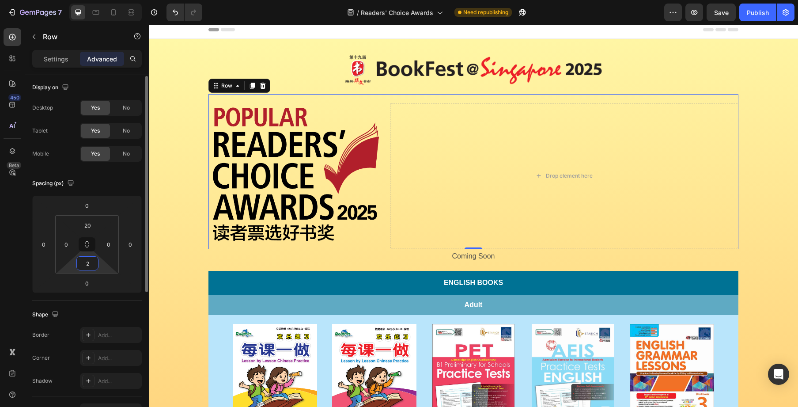
type input "20"
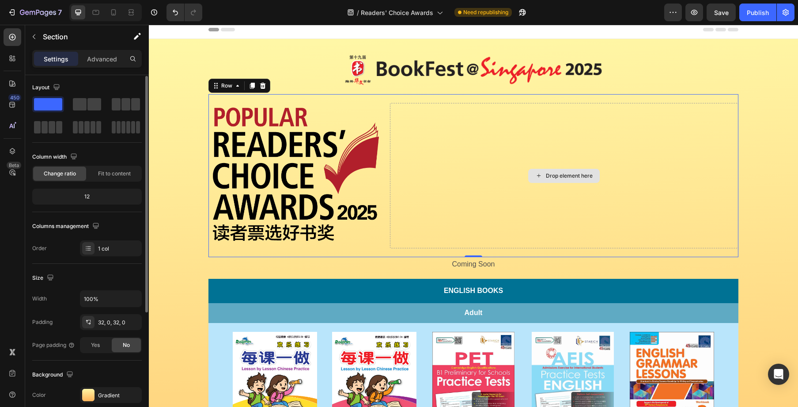
click at [742, 186] on div "Image Row Image Drop element here Row 0 Coming Soon Text Block Row English Book…" at bounding box center [473, 409] width 649 height 713
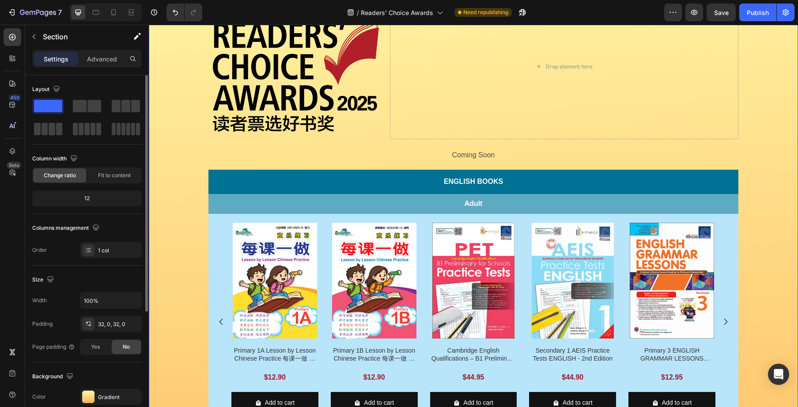
scroll to position [0, 0]
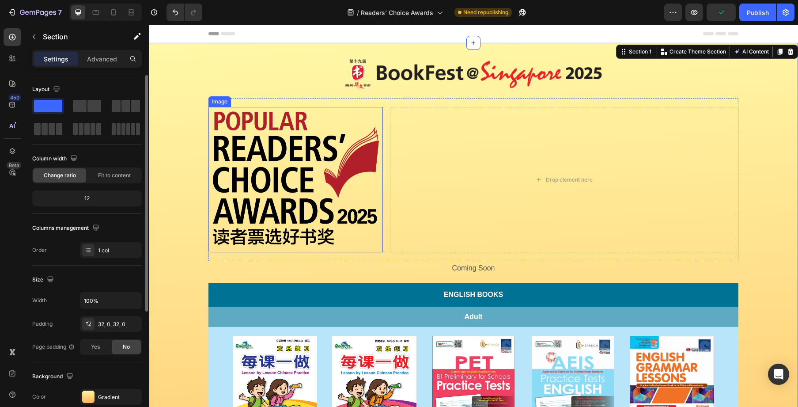
click at [258, 180] on img at bounding box center [296, 179] width 174 height 145
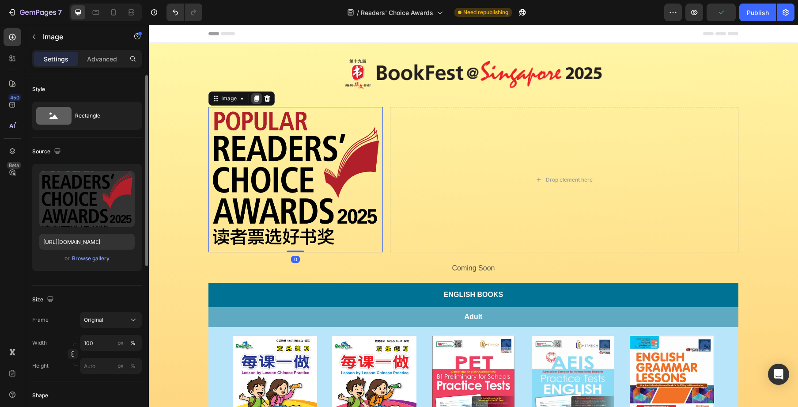
click at [258, 102] on icon at bounding box center [256, 99] width 5 height 6
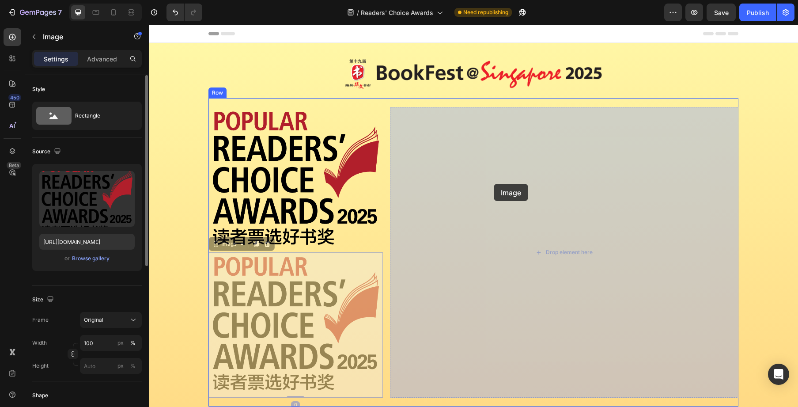
drag, startPoint x: 225, startPoint y: 244, endPoint x: 494, endPoint y: 184, distance: 275.8
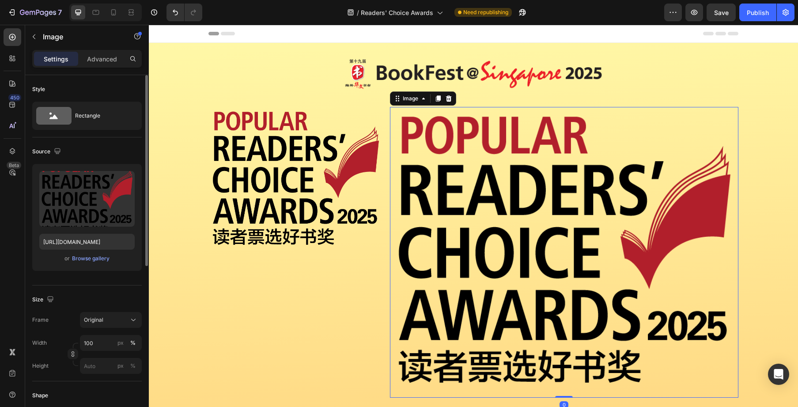
click at [513, 168] on img at bounding box center [564, 252] width 349 height 291
click at [101, 241] on input "https://asset.popular.com.sg/general/popular-online/2025/landing-page/rca/rca-r…" at bounding box center [86, 242] width 95 height 16
click at [93, 242] on input "https://asset.popular.com.sg/general/popular-online/2025/landing-page/rca/rca-r…" at bounding box center [86, 242] width 95 height 16
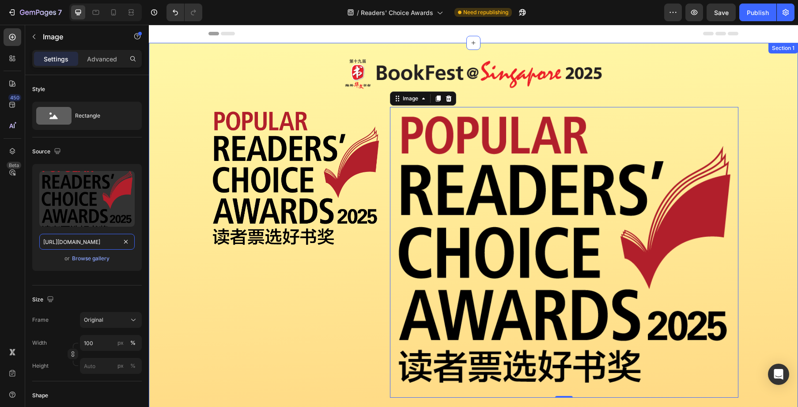
drag, startPoint x: 238, startPoint y: 268, endPoint x: 203, endPoint y: 239, distance: 44.6
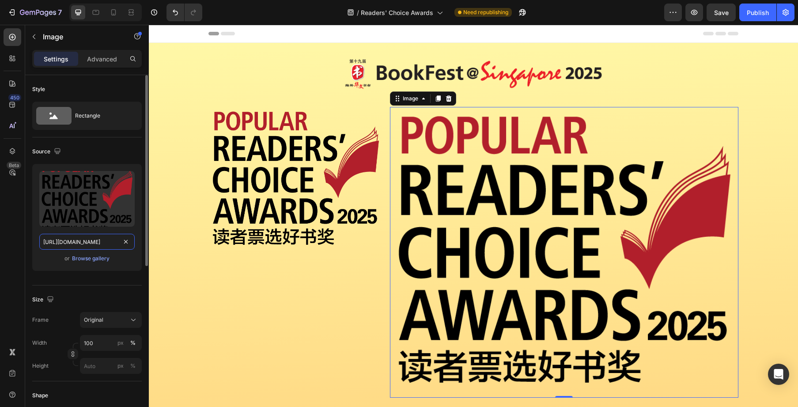
click at [100, 242] on input "https://asset.popular.com.sg/general/popular-online/2025/landing-page/rca/rca-r…" at bounding box center [86, 242] width 95 height 16
drag, startPoint x: 97, startPoint y: 243, endPoint x: 105, endPoint y: 243, distance: 7.5
click at [105, 243] on input "https://asset.popular.com.sg/general/popular-online/2025/landing-page/rca/rca-r…" at bounding box center [86, 242] width 95 height 16
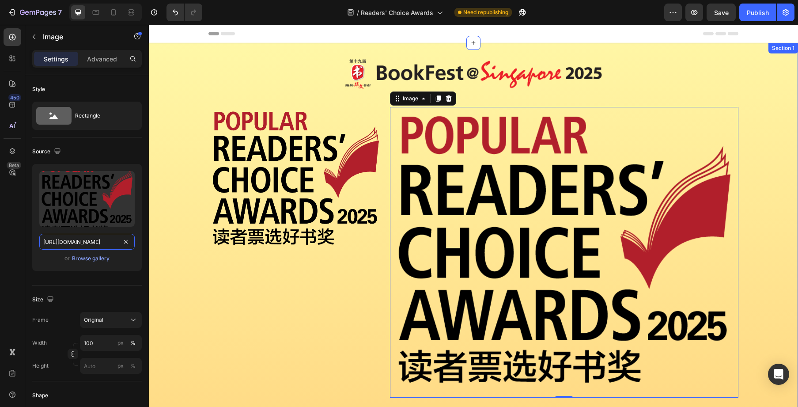
scroll to position [0, 144]
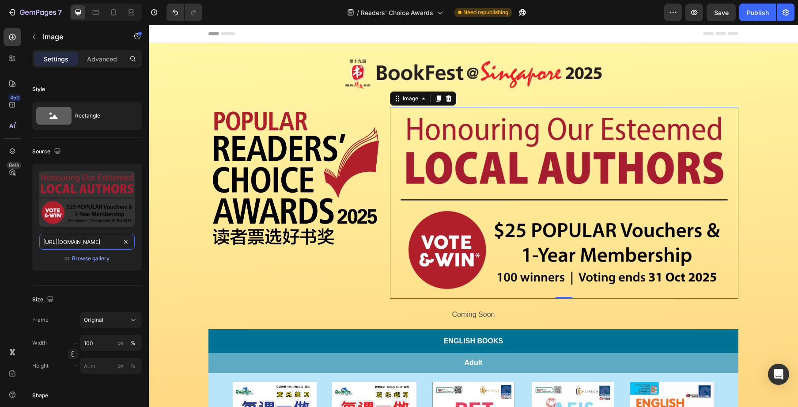
type input "https://asset.popular.com.sg/general/popular-online/2025/landing-page/rca/rca-v…"
click at [568, 205] on img at bounding box center [564, 202] width 349 height 191
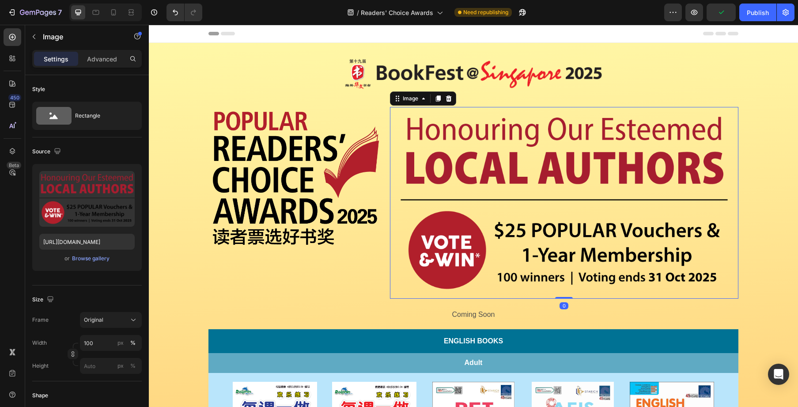
click at [722, 214] on img at bounding box center [564, 202] width 349 height 191
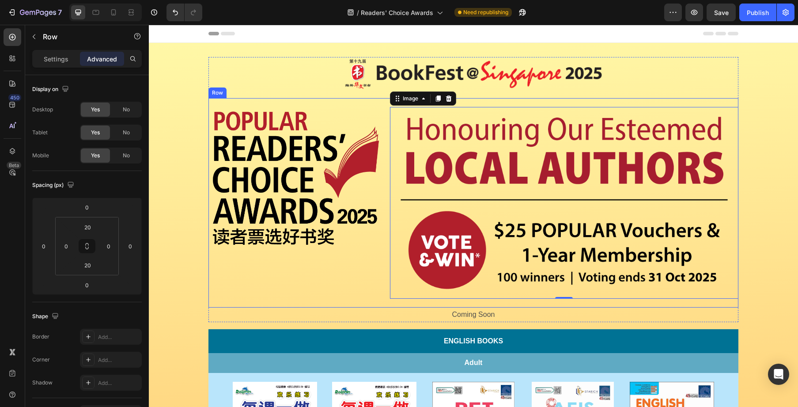
click at [386, 216] on div "Image Image 0 Row" at bounding box center [474, 202] width 530 height 209
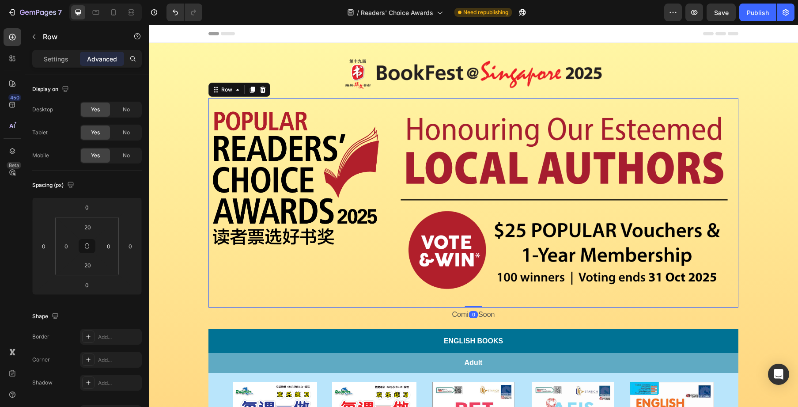
click at [381, 99] on div "Image Image Row 0" at bounding box center [474, 202] width 530 height 209
click at [14, 152] on icon at bounding box center [13, 151] width 6 height 6
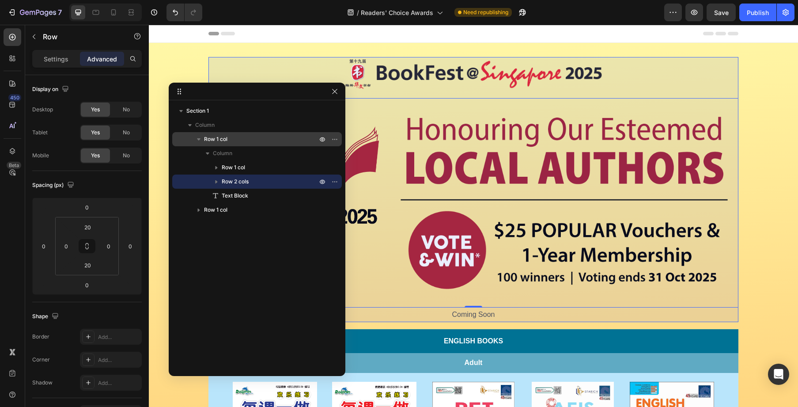
click at [236, 140] on p "Row 1 col" at bounding box center [261, 139] width 115 height 9
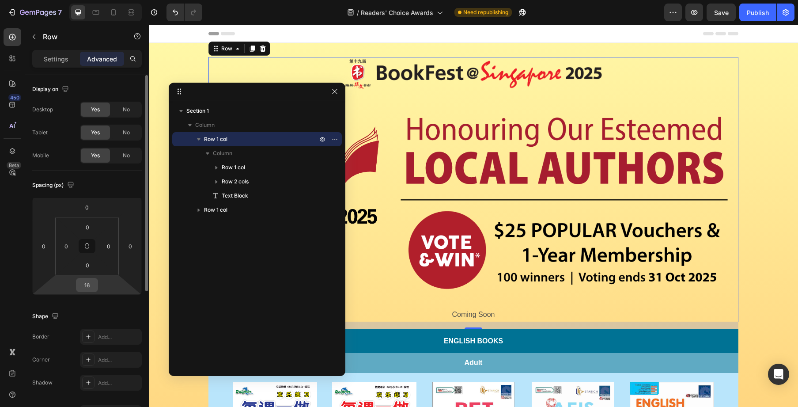
click at [89, 289] on input "16" at bounding box center [87, 284] width 18 height 13
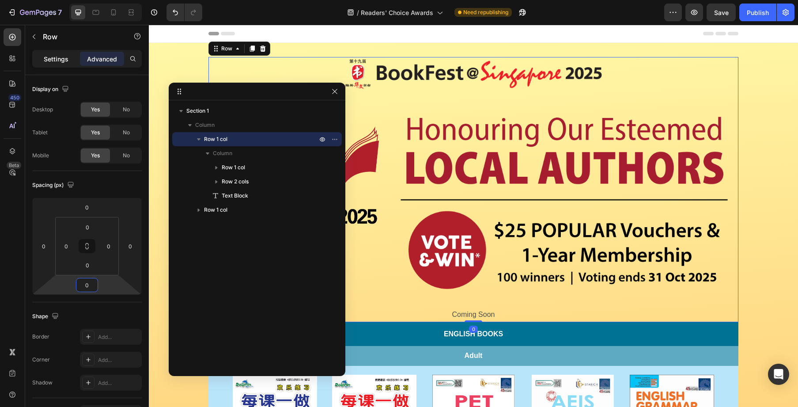
type input "0"
click at [53, 57] on p "Settings" at bounding box center [56, 58] width 25 height 9
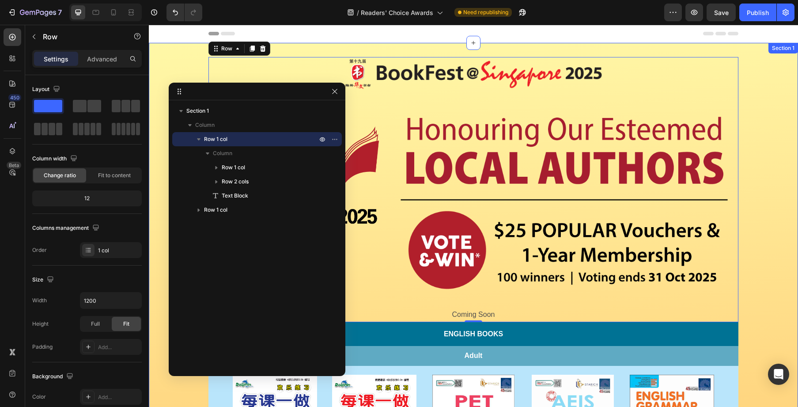
scroll to position [2, 0]
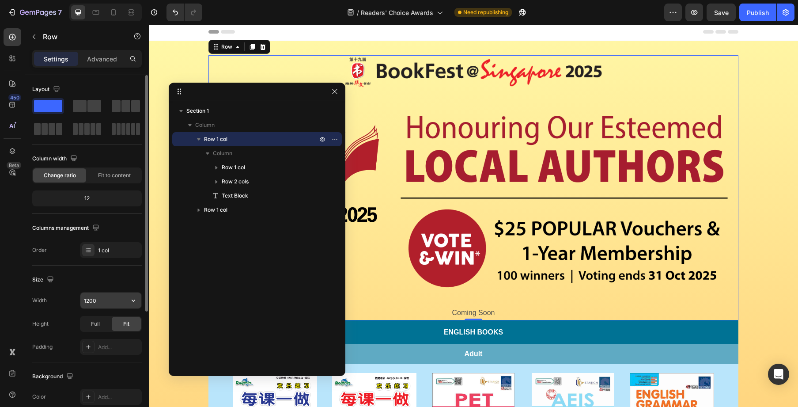
click at [94, 300] on input "1200" at bounding box center [110, 300] width 61 height 16
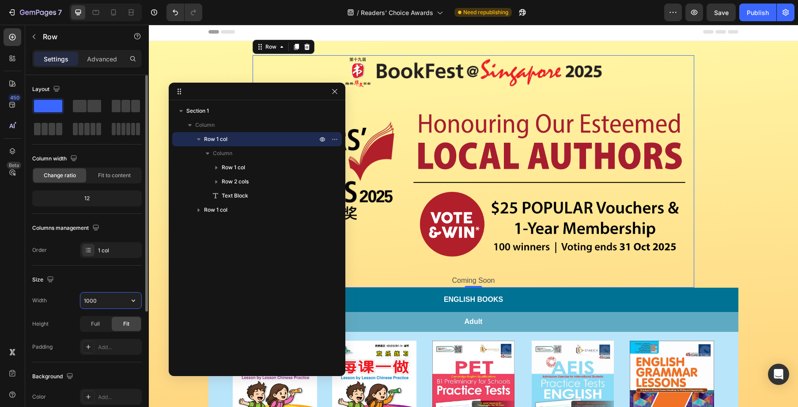
drag, startPoint x: 102, startPoint y: 301, endPoint x: 76, endPoint y: 301, distance: 26.5
click at [74, 301] on div "Width 1000" at bounding box center [87, 300] width 110 height 17
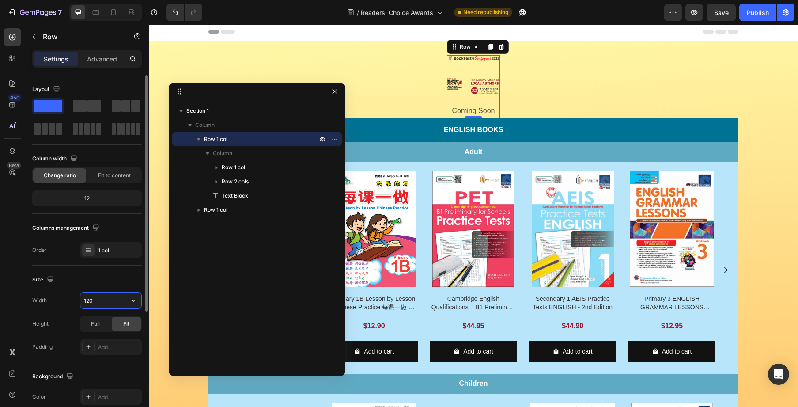
type input "1200"
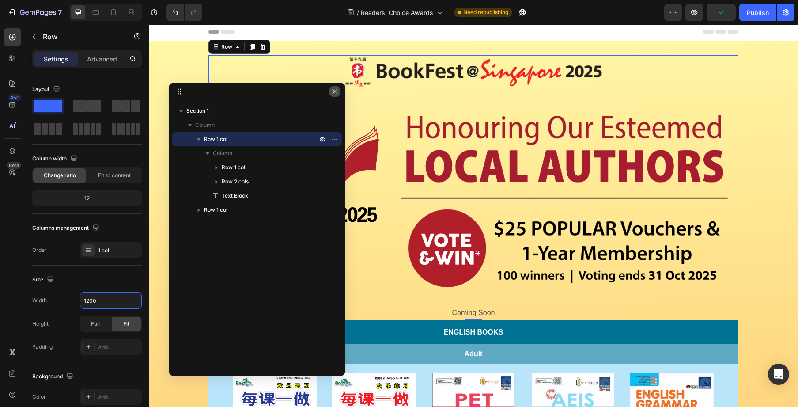
click at [336, 94] on icon "button" at bounding box center [334, 91] width 7 height 7
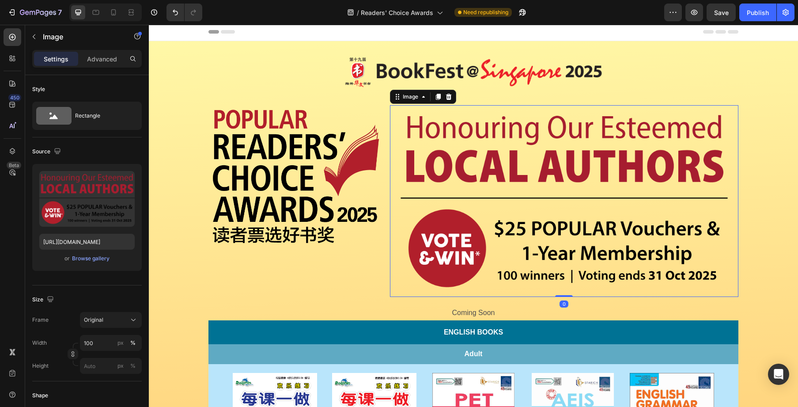
click at [461, 141] on img at bounding box center [564, 200] width 349 height 191
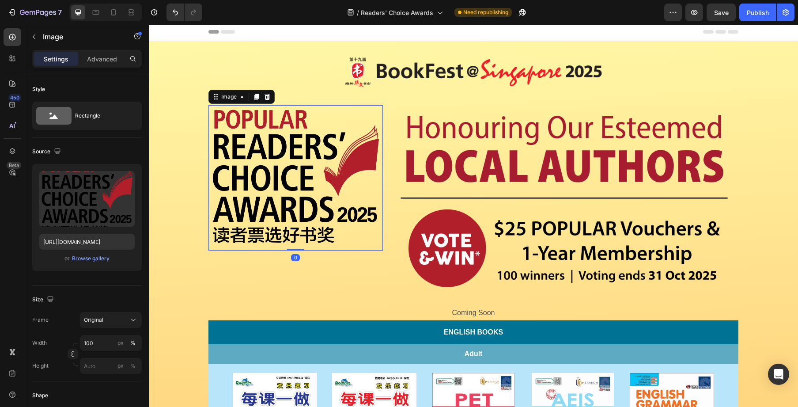
click at [345, 140] on img at bounding box center [296, 177] width 174 height 145
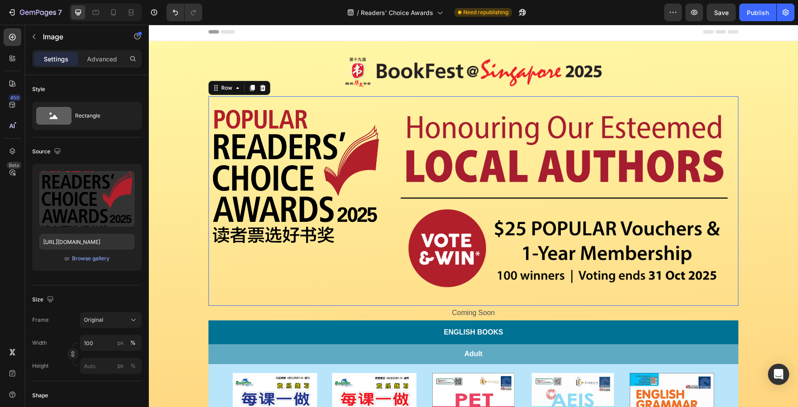
click at [386, 112] on div "Image Image Row 0" at bounding box center [474, 200] width 530 height 209
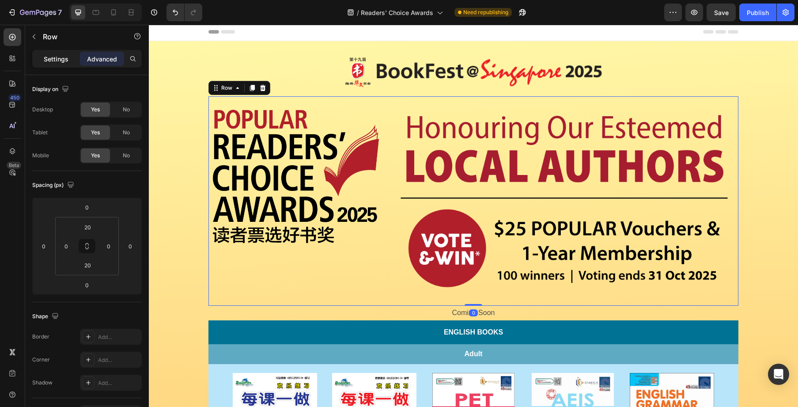
click at [54, 55] on p "Settings" at bounding box center [56, 58] width 25 height 9
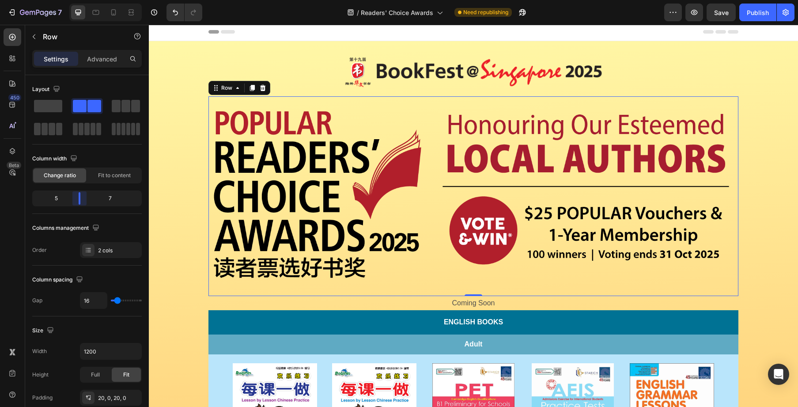
drag, startPoint x: 74, startPoint y: 196, endPoint x: 80, endPoint y: 197, distance: 6.2
click at [80, 0] on body "7 Version history / Readers' Choice Awards Need republishing Preview Save Publi…" at bounding box center [399, 0] width 798 height 0
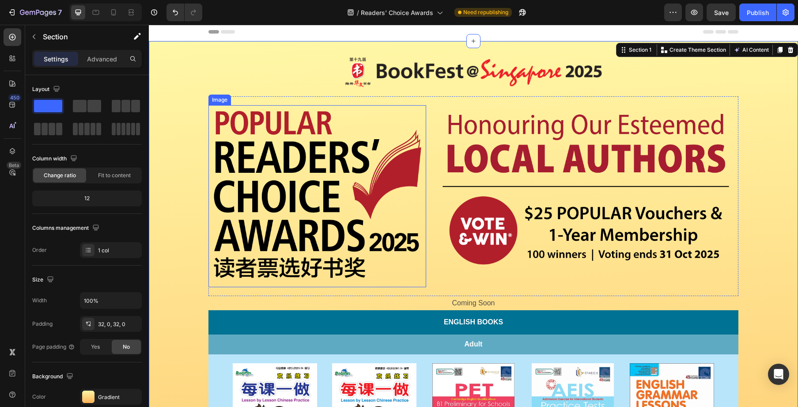
click at [406, 182] on img at bounding box center [318, 196] width 218 height 182
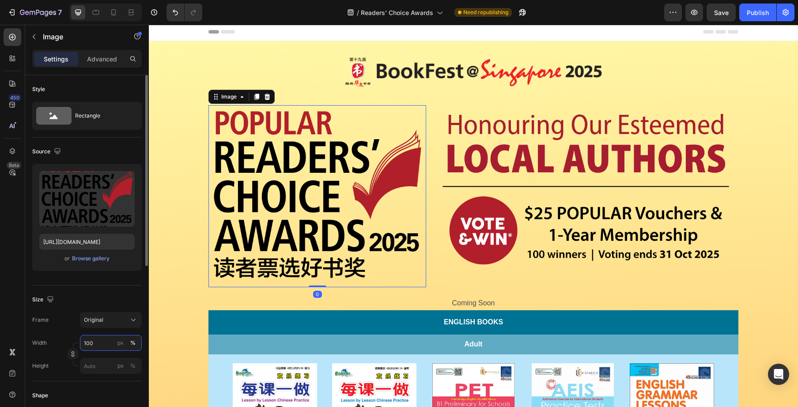
click at [98, 345] on input "100" at bounding box center [111, 343] width 62 height 16
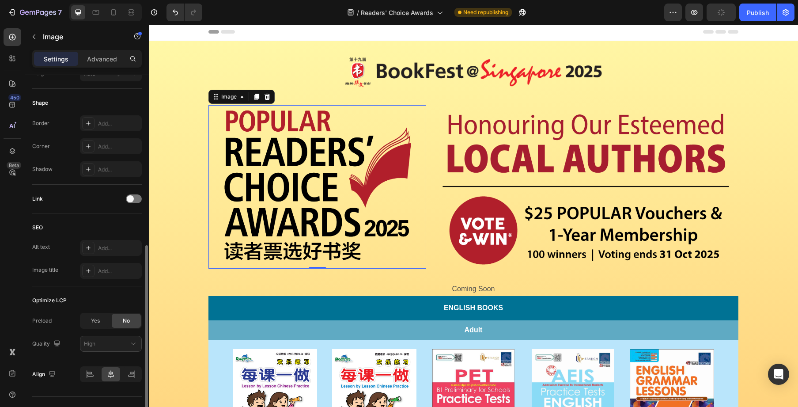
scroll to position [310, 0]
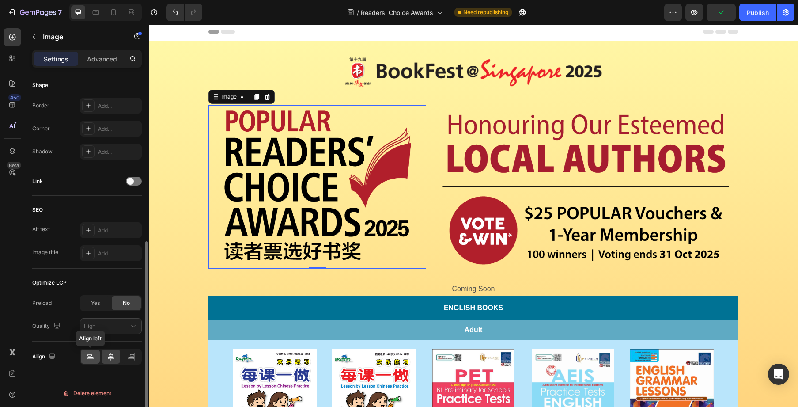
type input "90"
click at [93, 359] on icon at bounding box center [90, 356] width 9 height 9
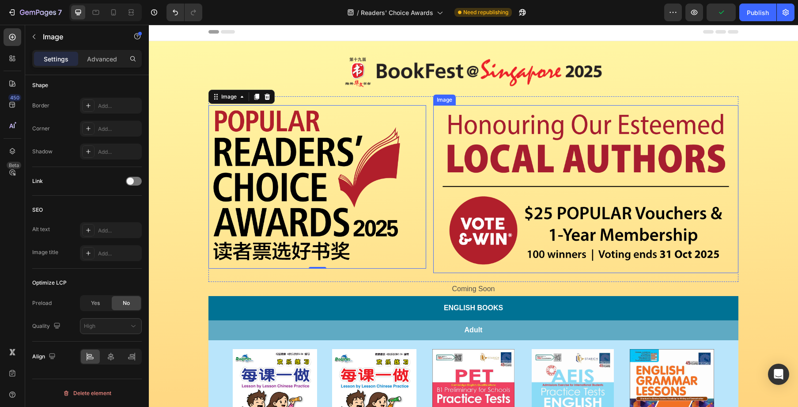
click at [650, 186] on img at bounding box center [585, 188] width 305 height 167
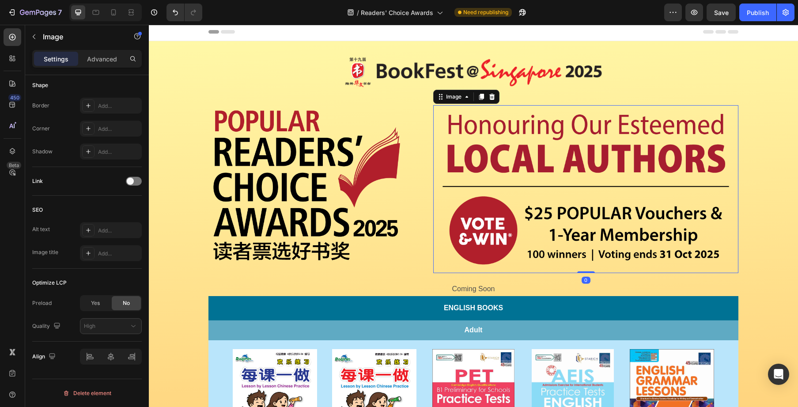
click at [529, 158] on img at bounding box center [585, 188] width 305 height 167
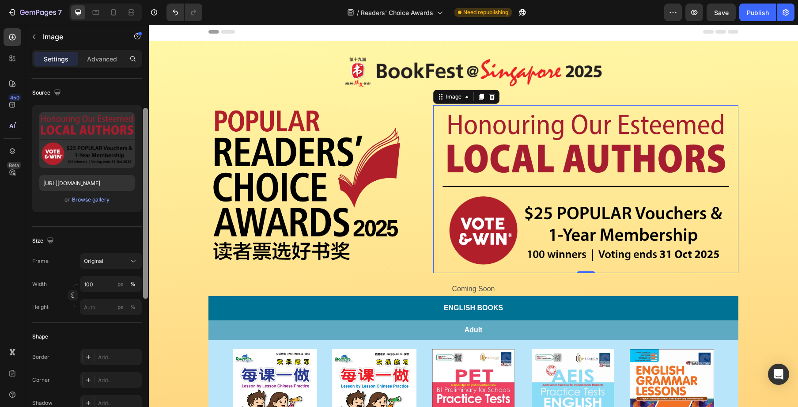
scroll to position [62, 0]
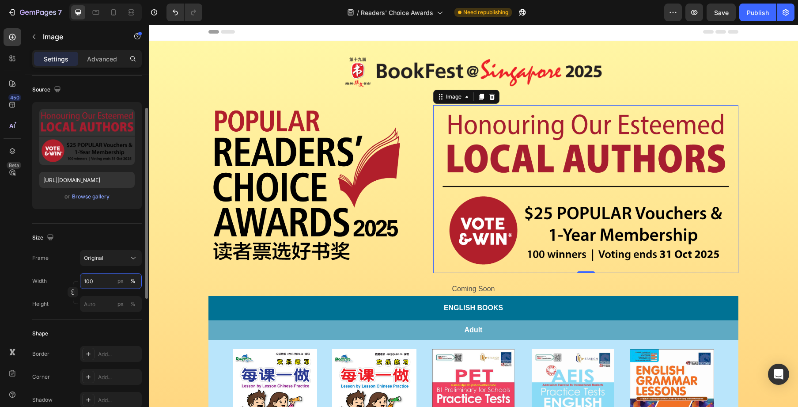
click at [92, 280] on input "100" at bounding box center [111, 281] width 62 height 16
type input "90"
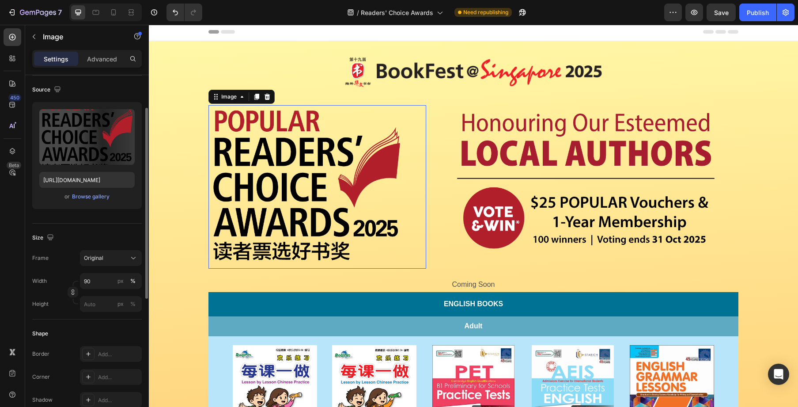
click at [300, 163] on img at bounding box center [307, 186] width 196 height 163
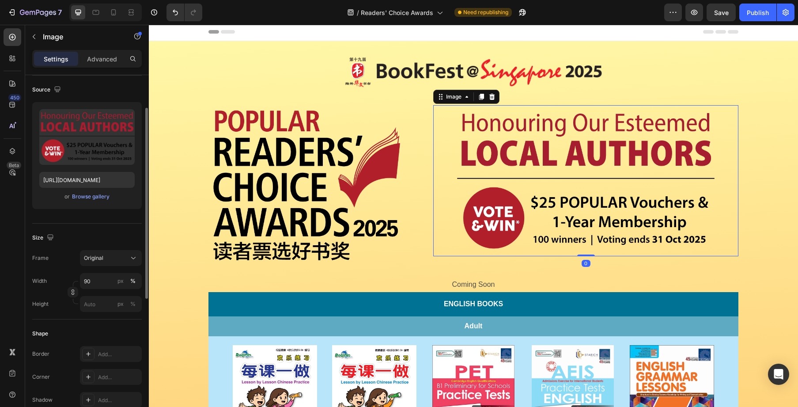
click at [541, 180] on img at bounding box center [586, 180] width 275 height 151
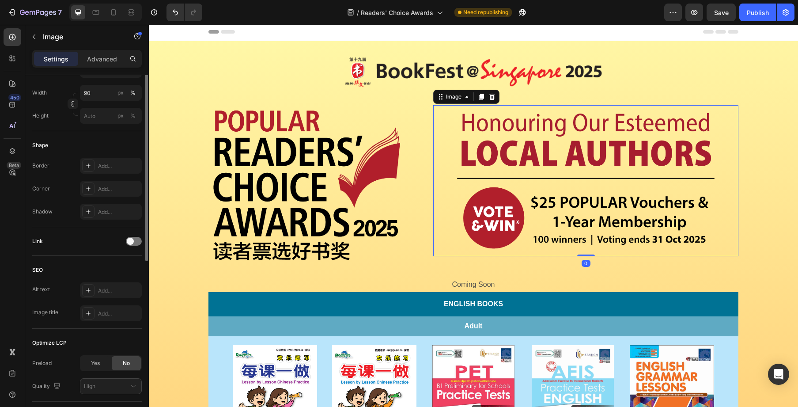
scroll to position [310, 0]
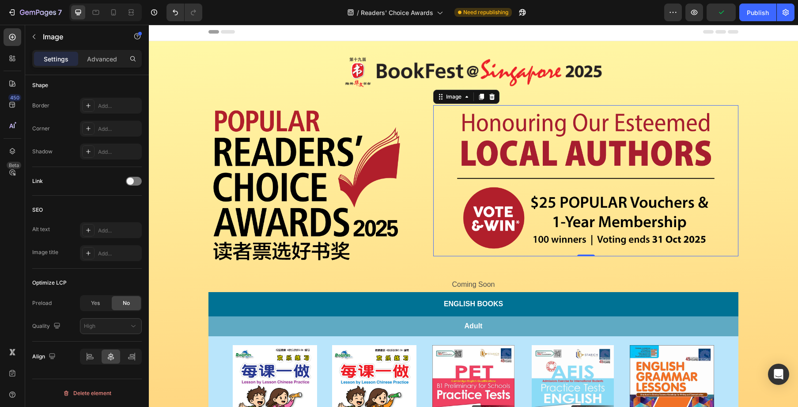
click at [519, 207] on img at bounding box center [586, 180] width 275 height 151
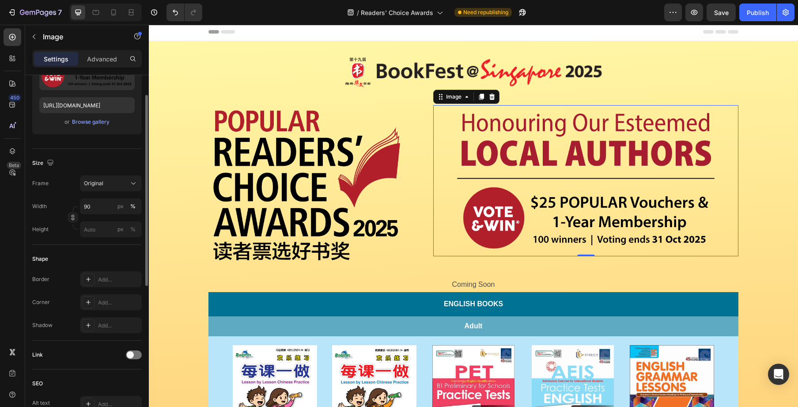
scroll to position [0, 0]
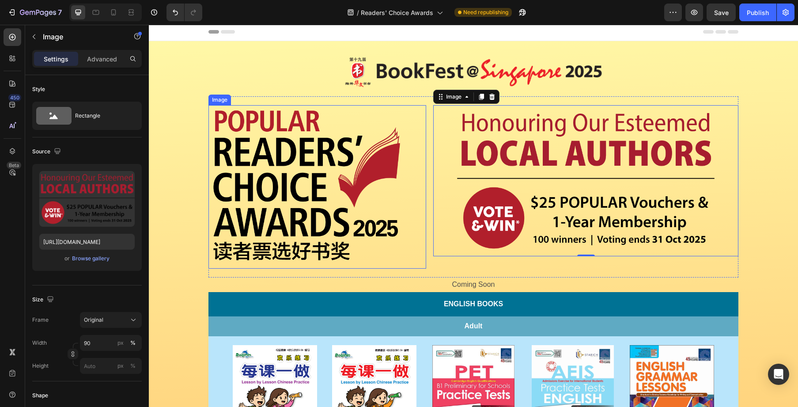
click at [426, 106] on div at bounding box center [318, 186] width 218 height 163
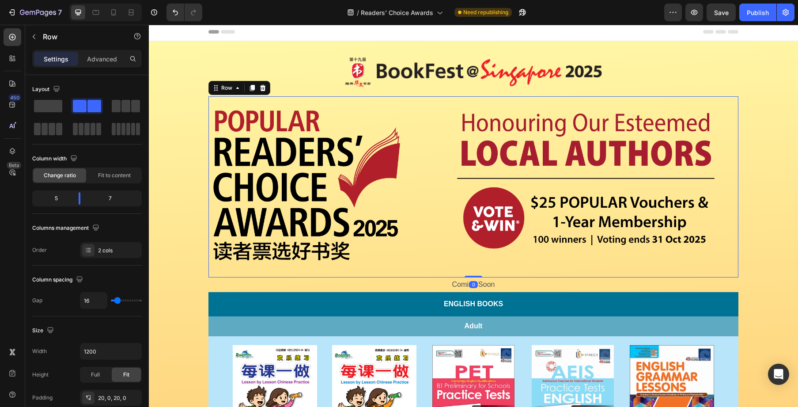
click at [427, 105] on div "Image Image Row 0" at bounding box center [474, 186] width 530 height 181
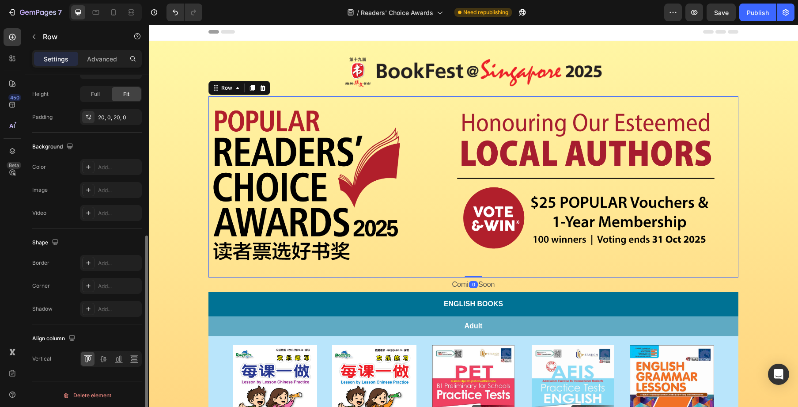
scroll to position [283, 0]
click at [103, 353] on icon at bounding box center [103, 356] width 9 height 9
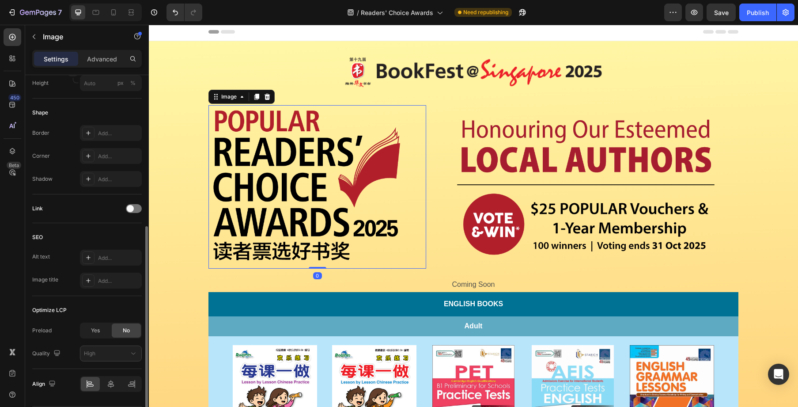
click at [405, 142] on div at bounding box center [318, 186] width 218 height 163
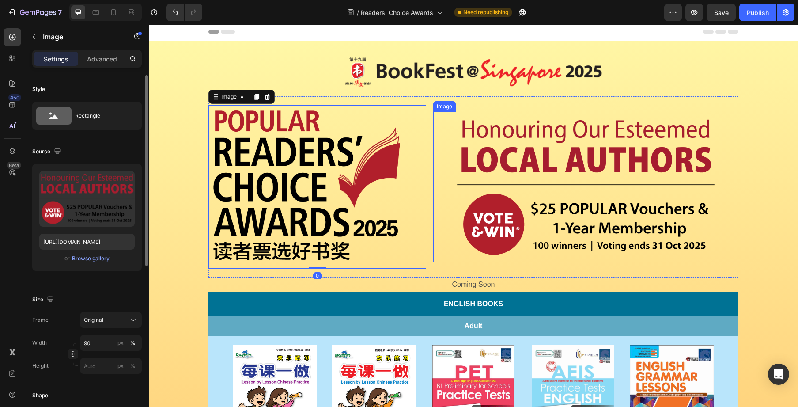
click at [436, 139] on div at bounding box center [585, 187] width 305 height 151
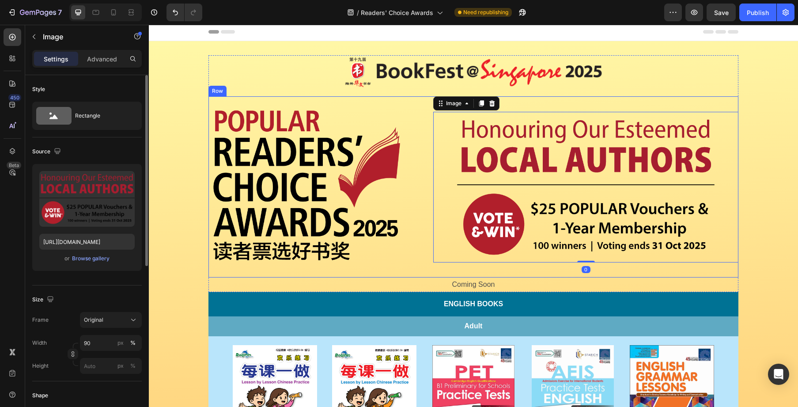
click at [427, 135] on div "Image Image 0 Row" at bounding box center [474, 186] width 530 height 181
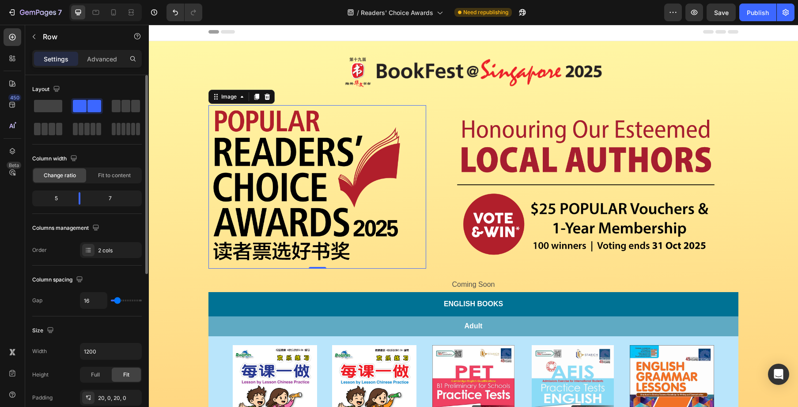
click at [407, 134] on div at bounding box center [318, 186] width 218 height 163
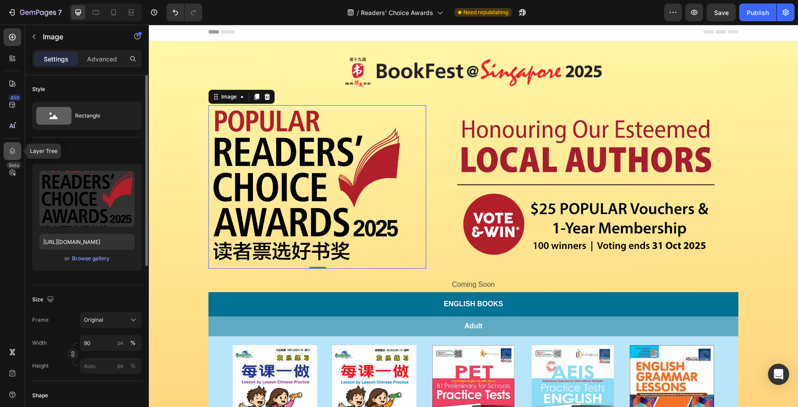
click at [14, 147] on icon at bounding box center [12, 151] width 9 height 9
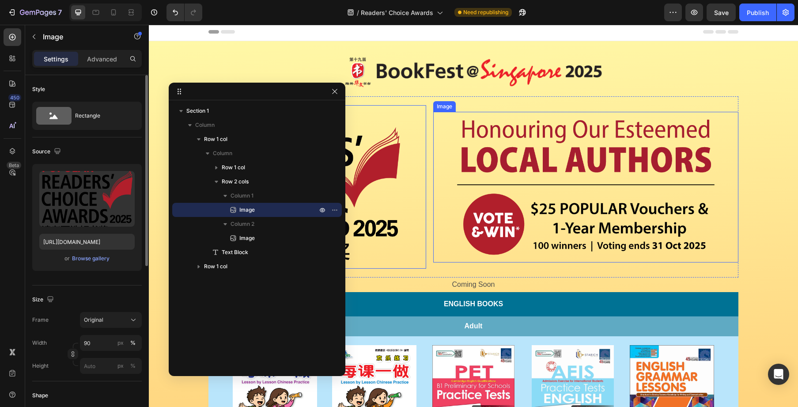
drag, startPoint x: 447, startPoint y: 153, endPoint x: 447, endPoint y: 138, distance: 15.0
click at [447, 153] on div at bounding box center [585, 187] width 305 height 151
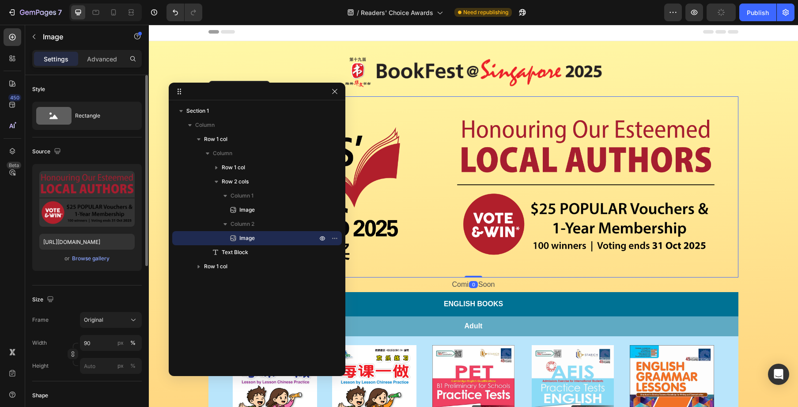
click at [431, 110] on div "Image Image Row 0" at bounding box center [474, 186] width 530 height 181
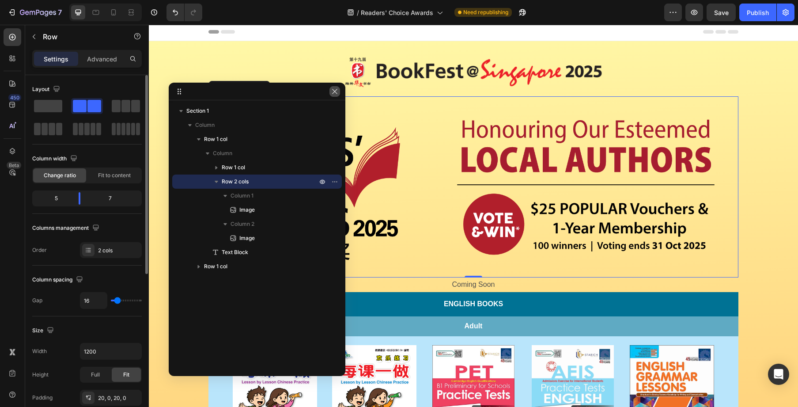
click at [334, 93] on icon "button" at bounding box center [334, 91] width 7 height 7
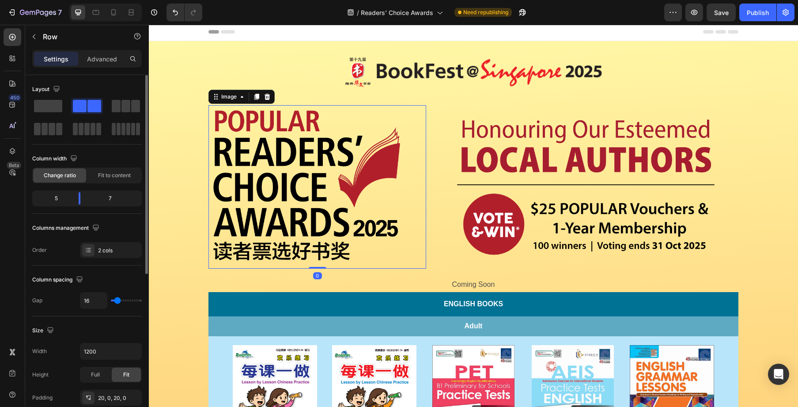
click at [364, 134] on img at bounding box center [307, 186] width 196 height 163
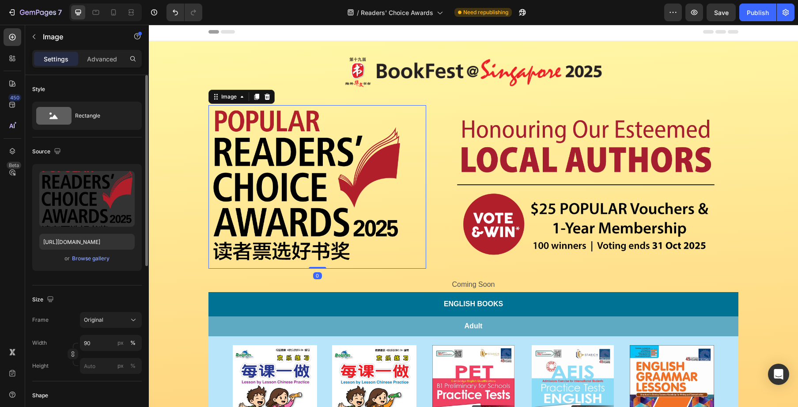
click at [366, 105] on img at bounding box center [307, 186] width 196 height 163
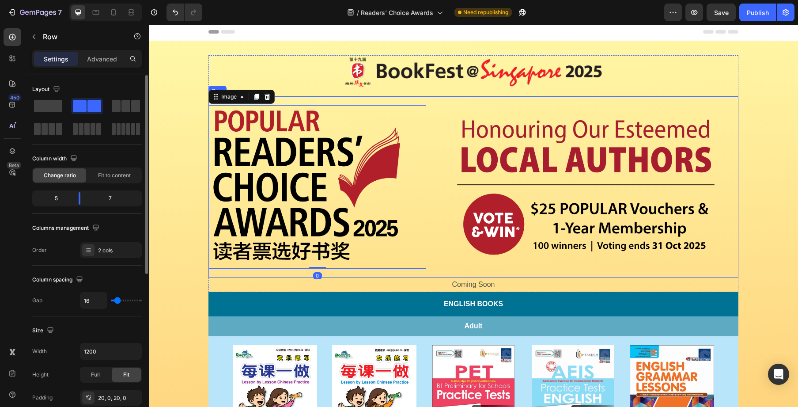
click at [367, 101] on div "Image 0 Image Row" at bounding box center [474, 186] width 530 height 181
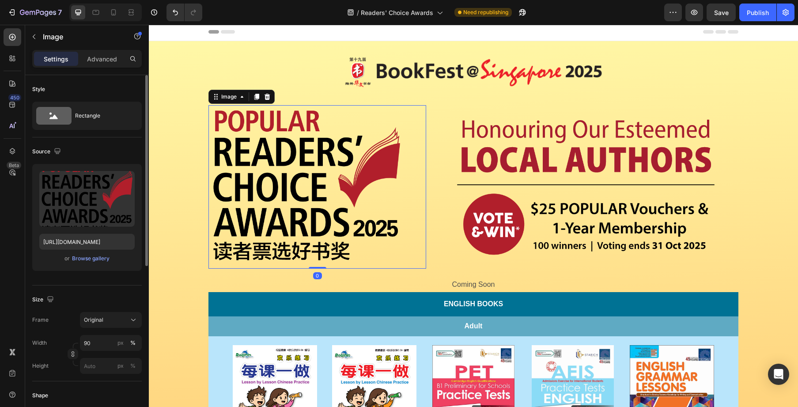
click at [393, 111] on img at bounding box center [307, 186] width 196 height 163
click at [102, 57] on p "Advanced" at bounding box center [102, 58] width 30 height 9
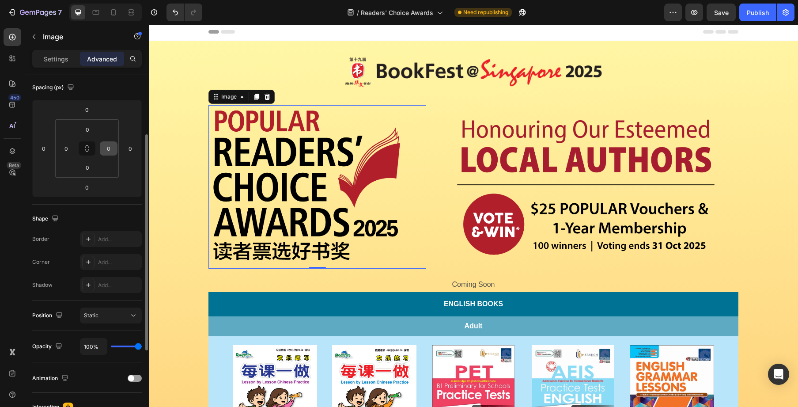
scroll to position [102, 0]
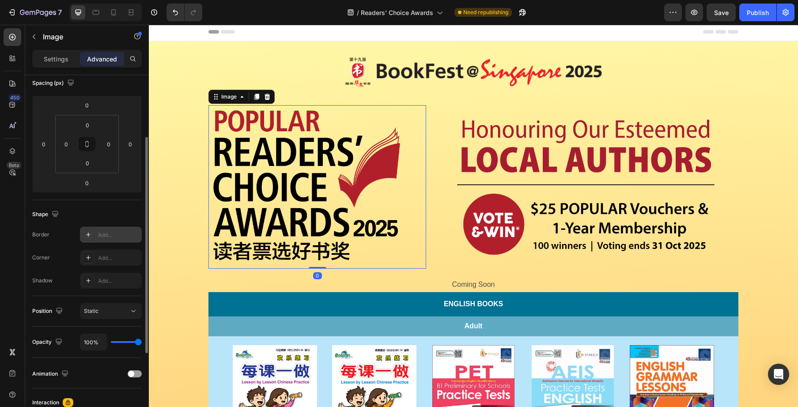
click at [86, 235] on icon at bounding box center [88, 234] width 7 height 7
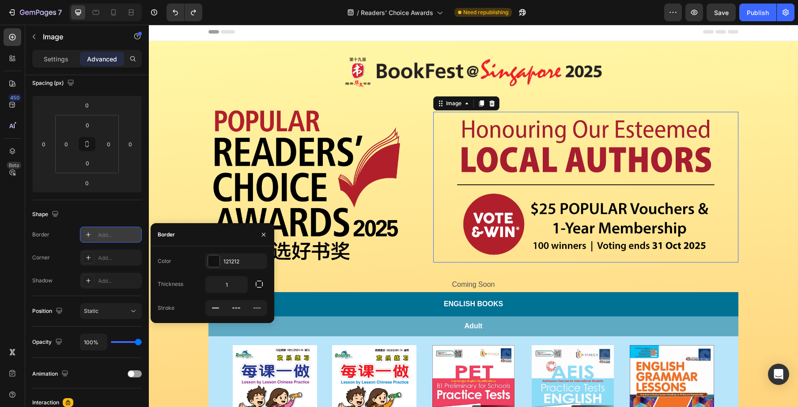
click at [453, 163] on img at bounding box center [586, 187] width 275 height 151
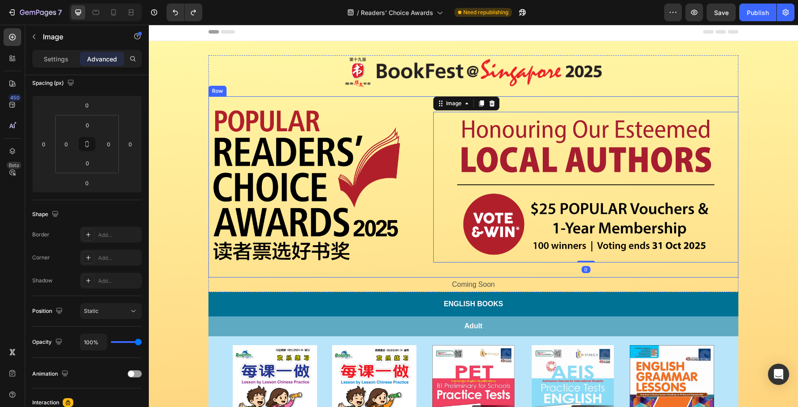
click at [539, 108] on div "Image 0" at bounding box center [585, 186] width 305 height 163
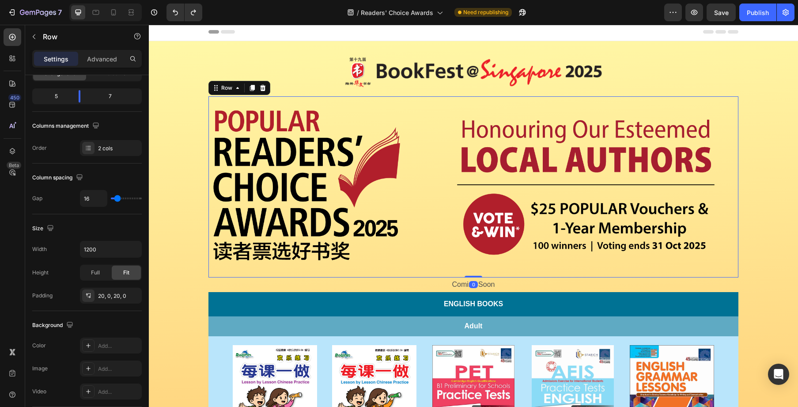
scroll to position [0, 0]
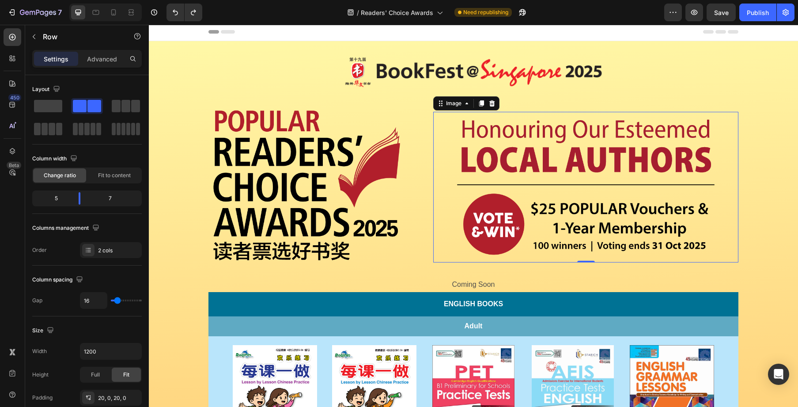
click at [523, 119] on img at bounding box center [586, 187] width 275 height 151
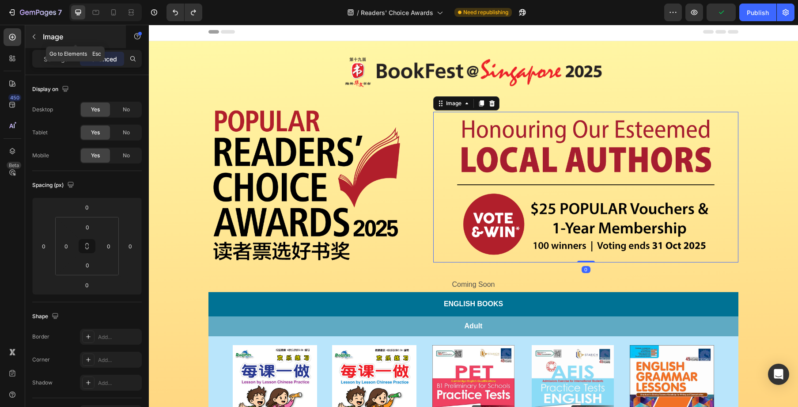
click at [36, 33] on icon "button" at bounding box center [33, 36] width 7 height 7
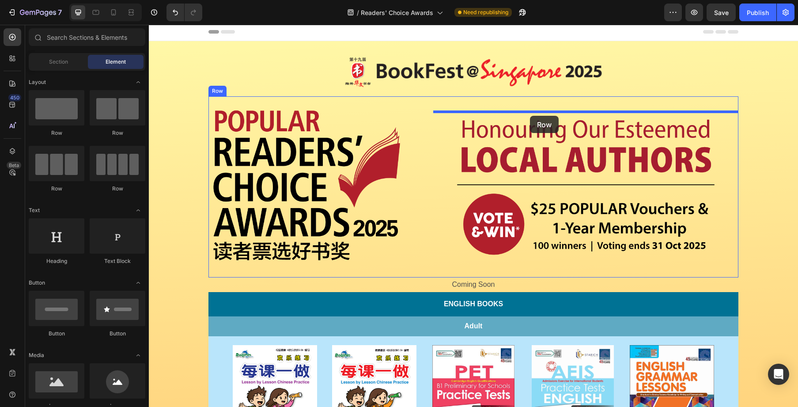
drag, startPoint x: 204, startPoint y: 145, endPoint x: 530, endPoint y: 116, distance: 327.3
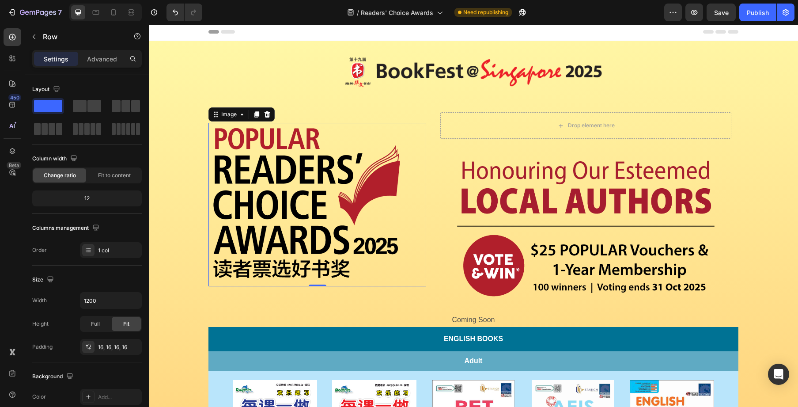
click at [289, 125] on img at bounding box center [307, 204] width 196 height 163
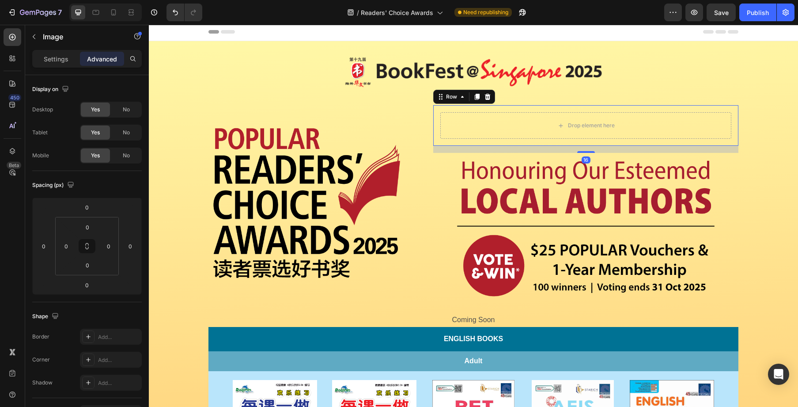
click at [508, 111] on div "Drop element here Row 16" at bounding box center [585, 125] width 305 height 41
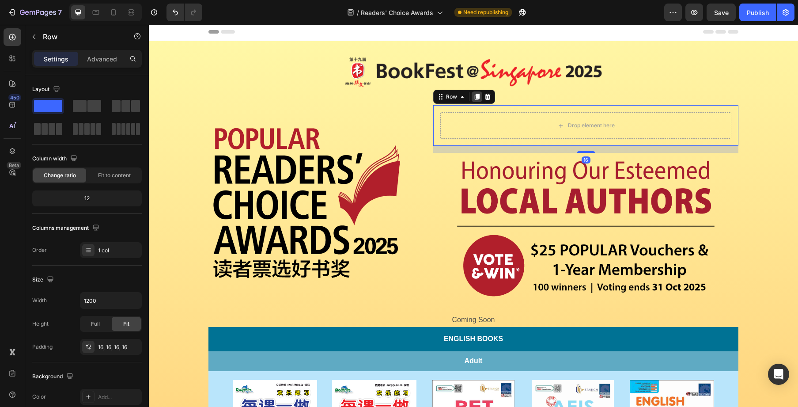
click at [479, 97] on icon at bounding box center [477, 97] width 5 height 6
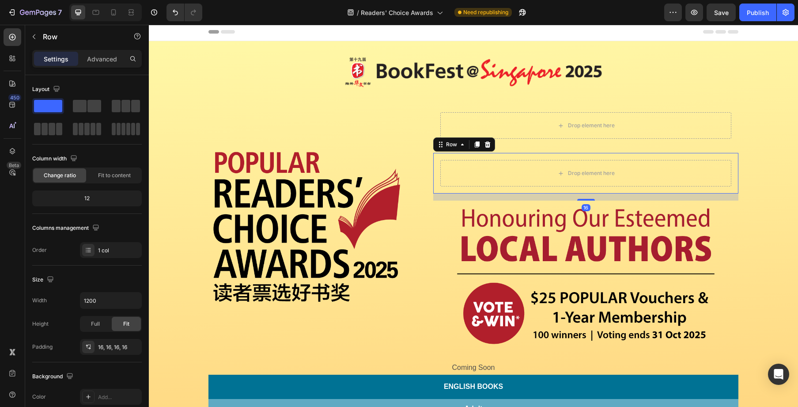
scroll to position [2, 0]
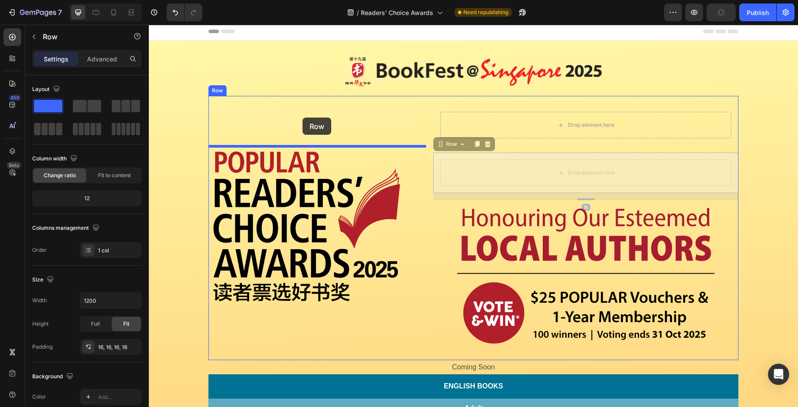
drag, startPoint x: 438, startPoint y: 147, endPoint x: 303, endPoint y: 118, distance: 138.7
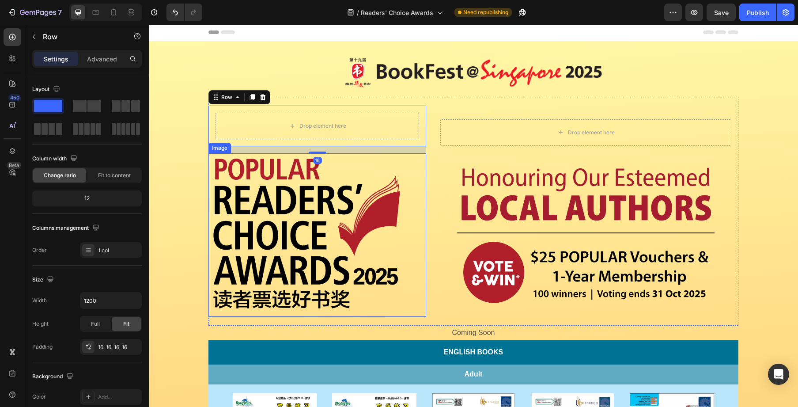
click at [238, 171] on img at bounding box center [307, 234] width 196 height 163
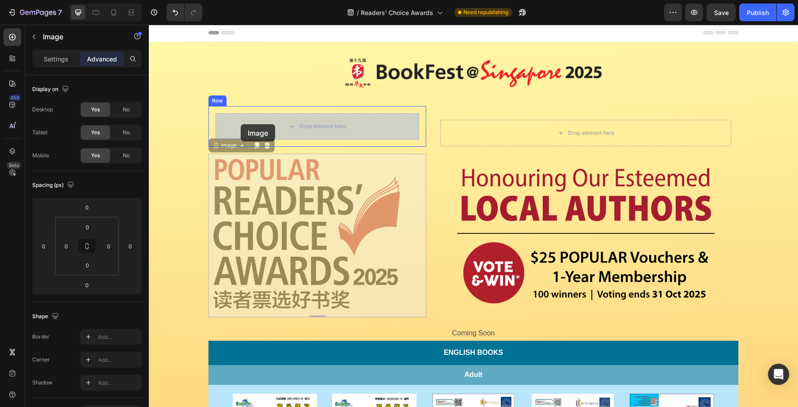
scroll to position [0, 0]
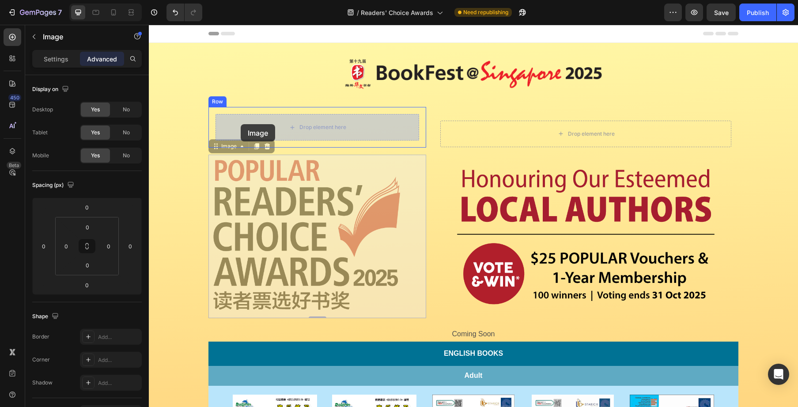
drag, startPoint x: 223, startPoint y: 148, endPoint x: 241, endPoint y: 124, distance: 30.0
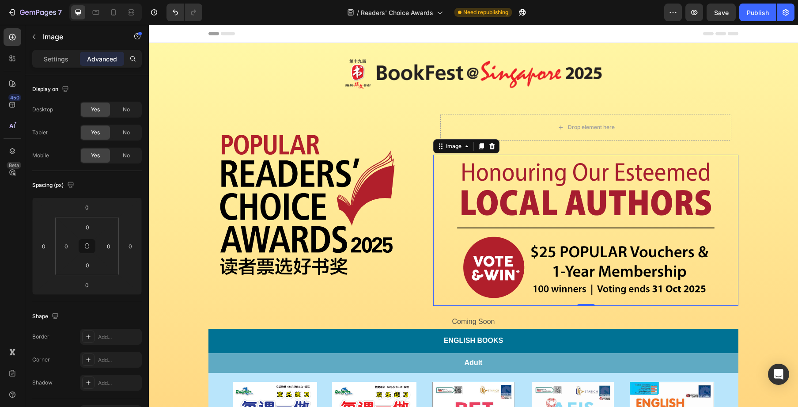
click at [530, 173] on img at bounding box center [586, 230] width 275 height 151
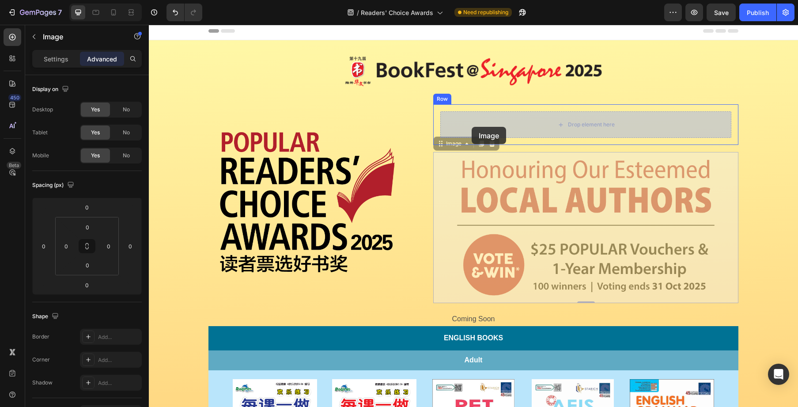
drag, startPoint x: 441, startPoint y: 147, endPoint x: 472, endPoint y: 127, distance: 36.8
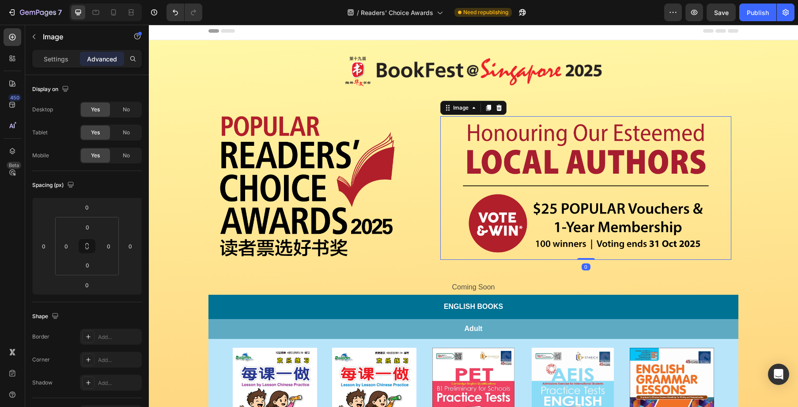
scroll to position [0, 0]
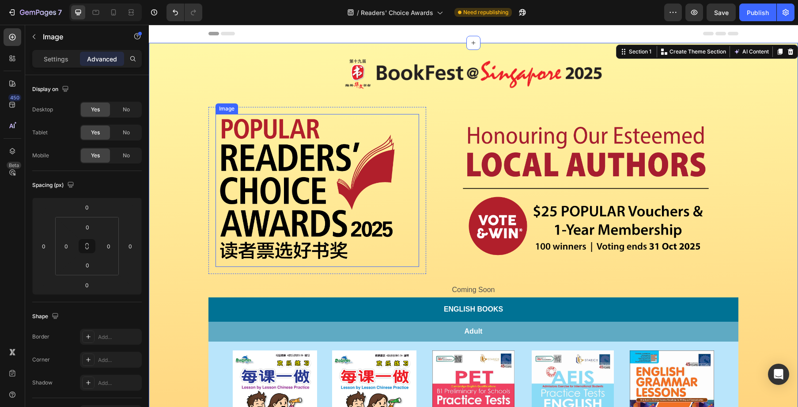
click at [398, 159] on img at bounding box center [307, 190] width 183 height 153
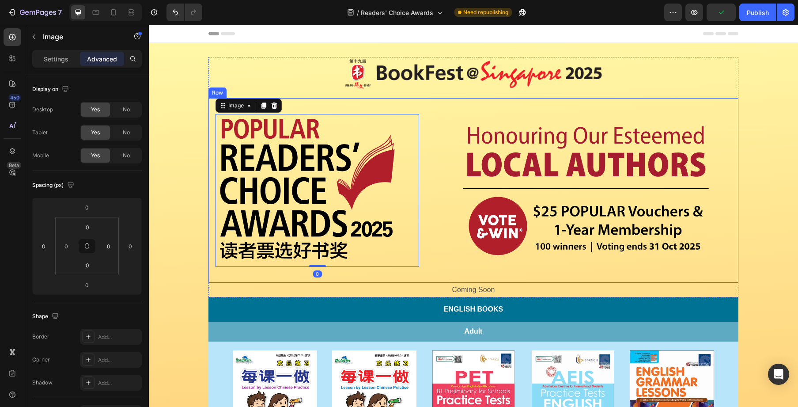
click at [432, 112] on div "Image 0 Row Image Row Row" at bounding box center [474, 190] width 530 height 185
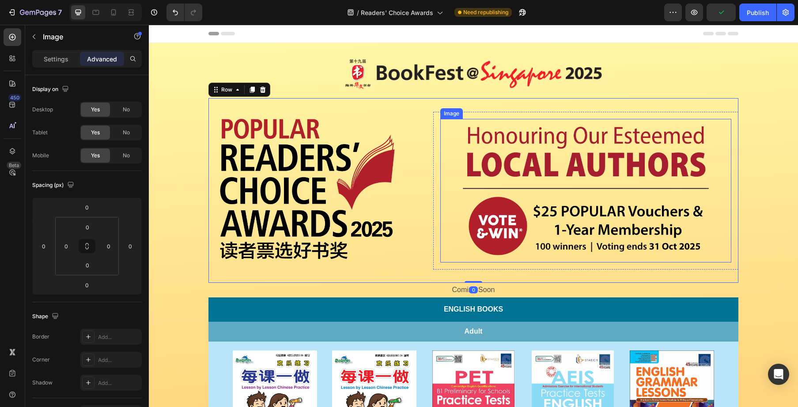
click at [470, 140] on img at bounding box center [586, 191] width 262 height 144
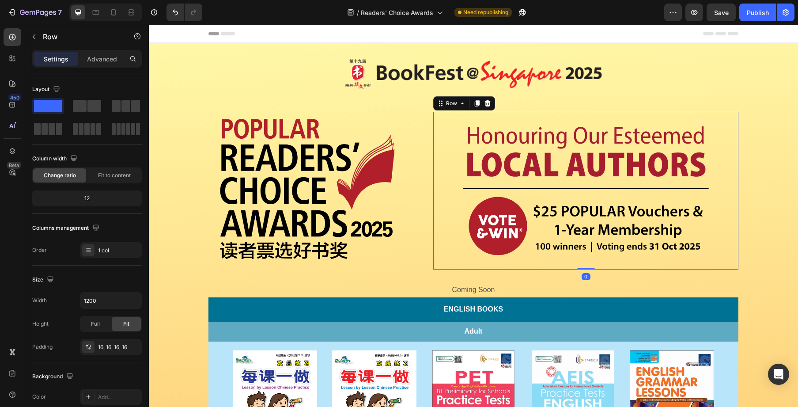
click at [437, 125] on div "Image Row 0" at bounding box center [585, 191] width 305 height 158
click at [94, 59] on p "Advanced" at bounding box center [102, 58] width 30 height 9
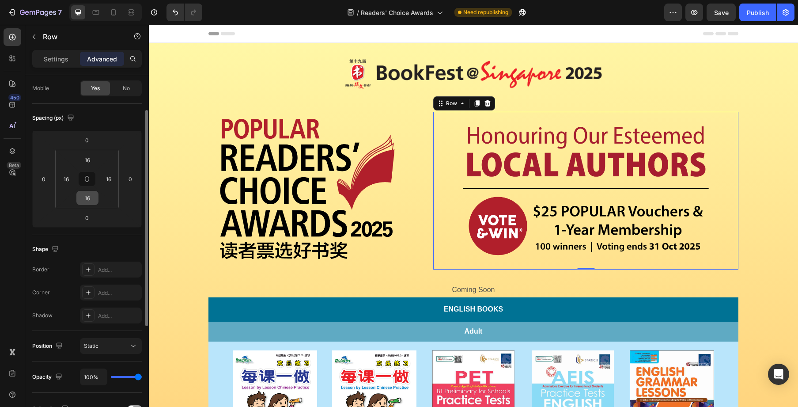
scroll to position [44, 0]
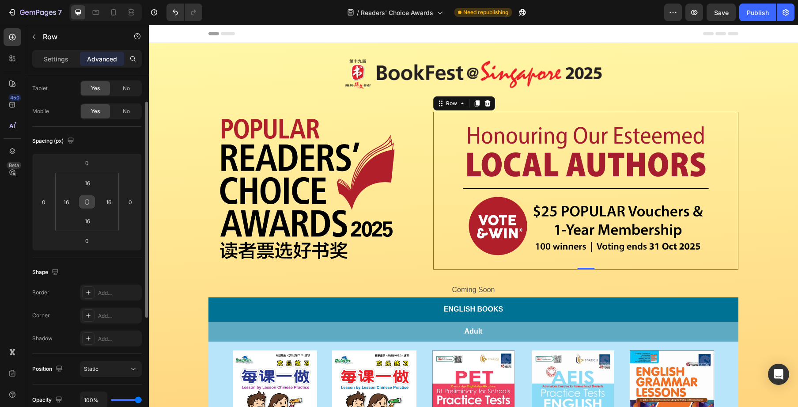
click at [90, 205] on icon at bounding box center [86, 201] width 7 height 7
click at [89, 179] on input "16" at bounding box center [88, 182] width 18 height 13
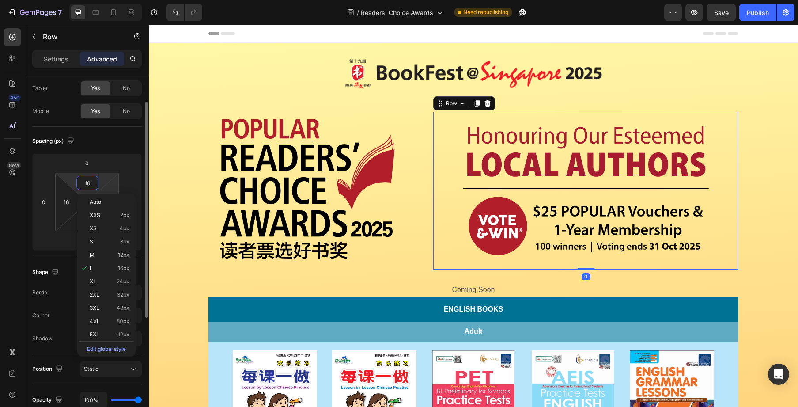
type input "1"
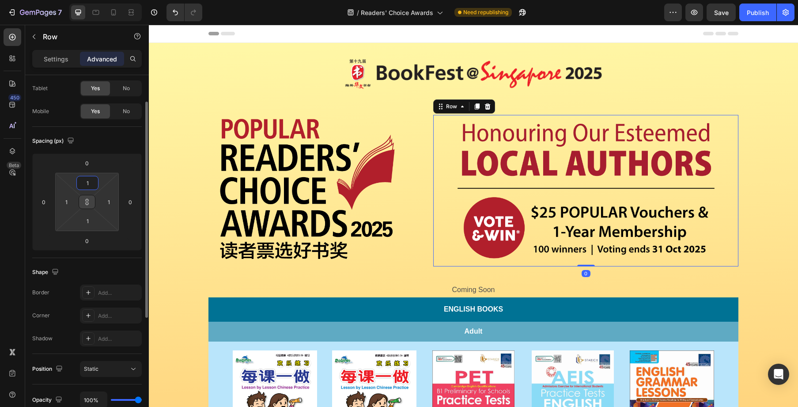
type input "15"
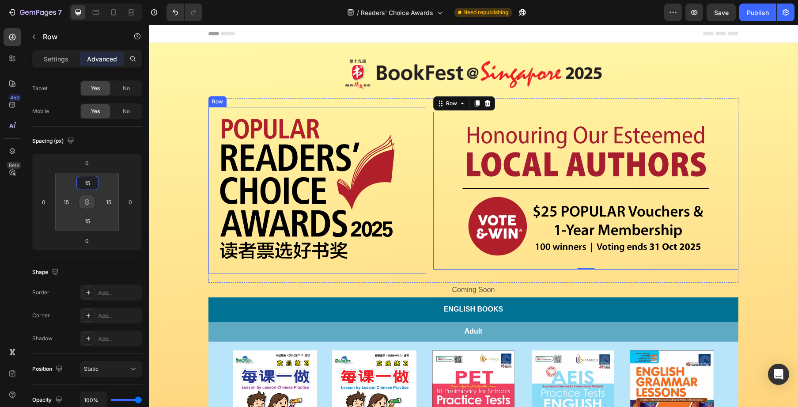
click at [368, 110] on div "Image Row" at bounding box center [318, 190] width 218 height 167
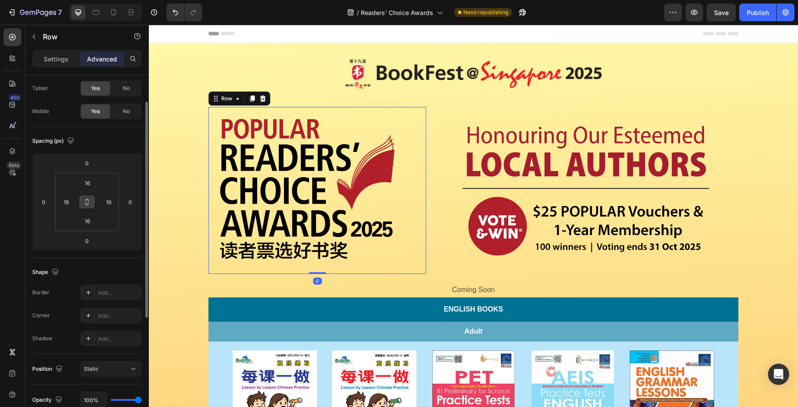
click at [91, 200] on button at bounding box center [87, 202] width 17 height 14
click at [91, 184] on input "16" at bounding box center [88, 182] width 18 height 13
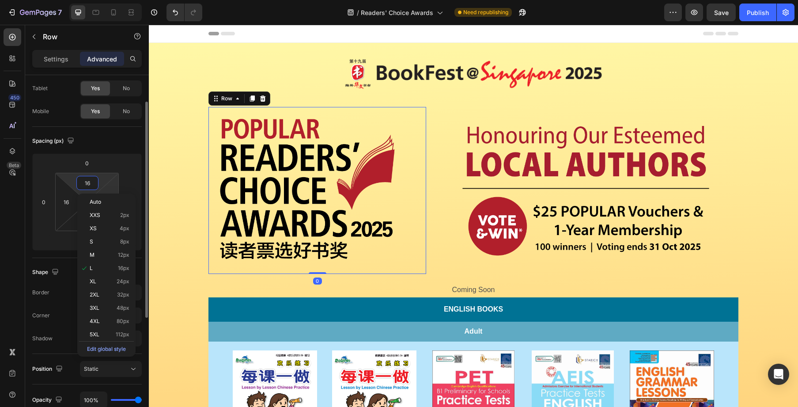
type input "1"
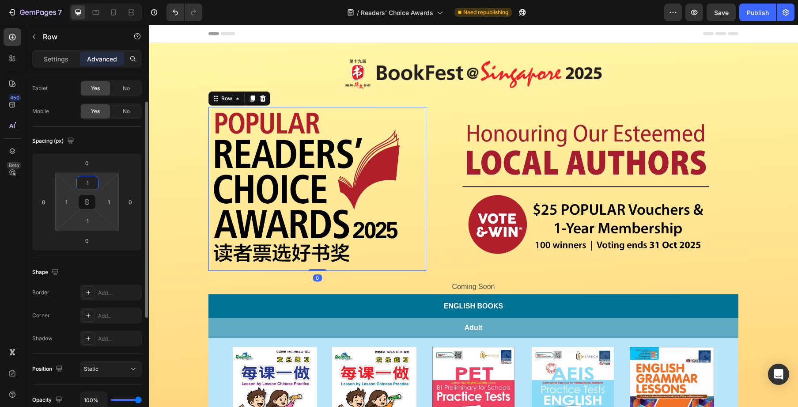
type input "15"
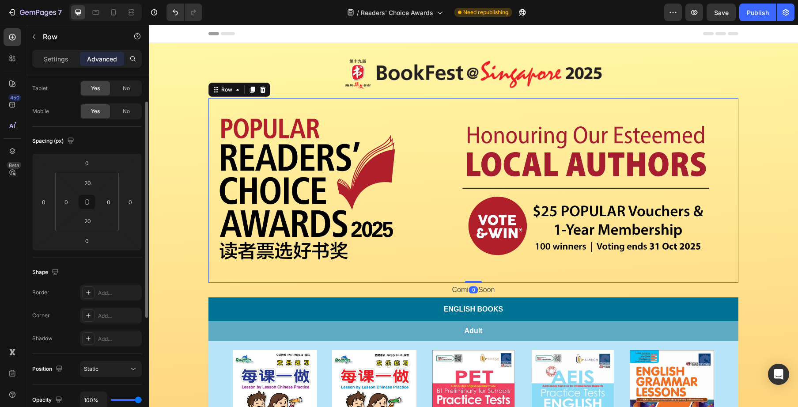
click at [464, 109] on div "Image Row" at bounding box center [585, 190] width 305 height 167
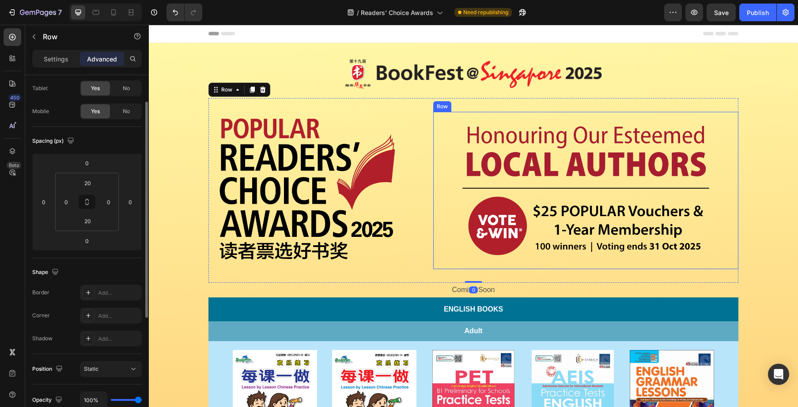
click at [464, 113] on div "Image Row" at bounding box center [585, 190] width 305 height 157
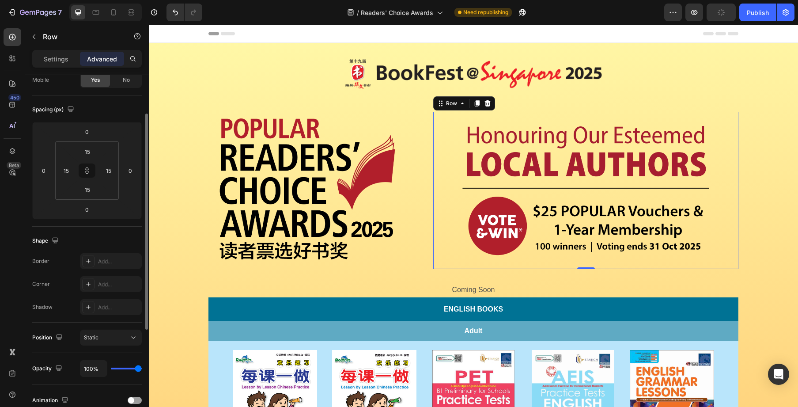
scroll to position [77, 0]
click at [91, 259] on icon at bounding box center [88, 259] width 7 height 7
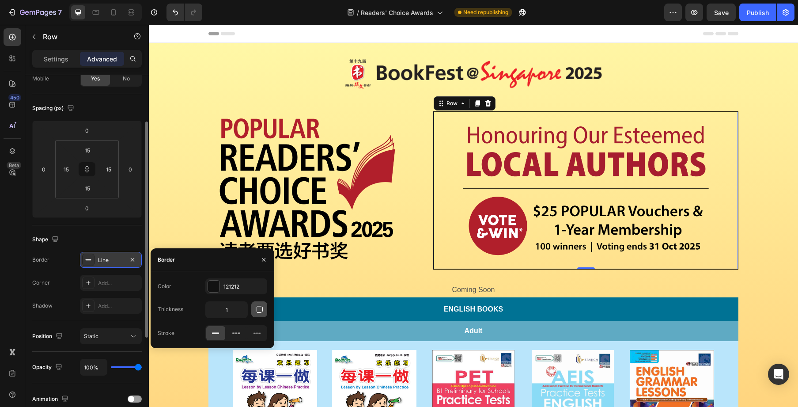
click at [257, 312] on icon "button" at bounding box center [259, 309] width 9 height 9
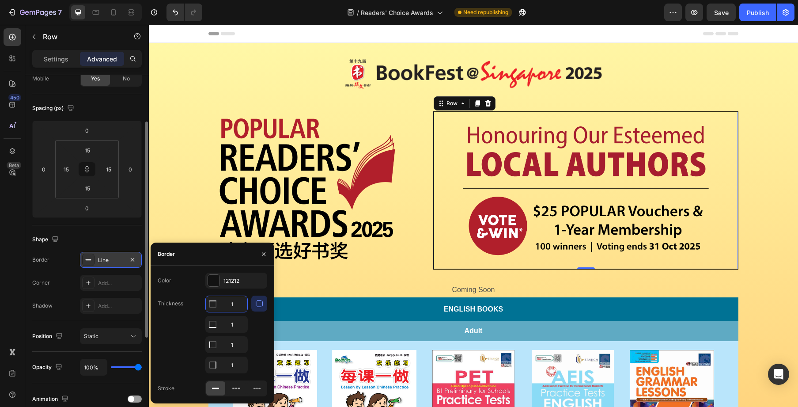
drag, startPoint x: 235, startPoint y: 305, endPoint x: 227, endPoint y: 305, distance: 8.8
click at [227, 305] on input "1" at bounding box center [227, 304] width 42 height 16
drag, startPoint x: 229, startPoint y: 305, endPoint x: 235, endPoint y: 305, distance: 5.3
click at [235, 305] on input "1" at bounding box center [227, 304] width 42 height 16
type input "0"
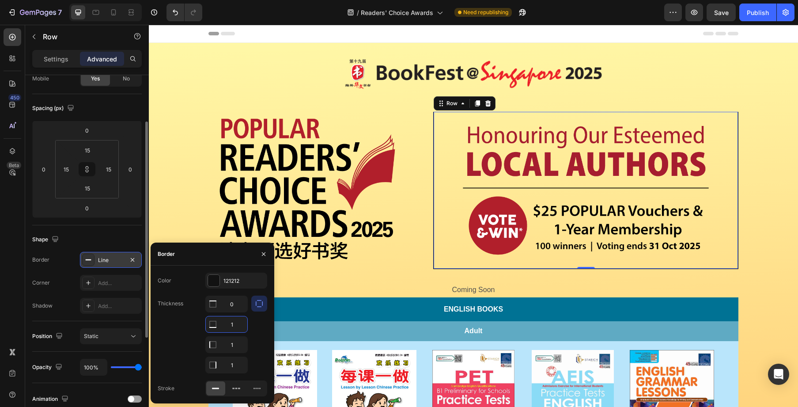
drag, startPoint x: 231, startPoint y: 324, endPoint x: 244, endPoint y: 329, distance: 13.6
click at [240, 324] on input "1" at bounding box center [227, 324] width 42 height 16
type input "0"
drag, startPoint x: 231, startPoint y: 365, endPoint x: 237, endPoint y: 365, distance: 6.2
click at [237, 365] on input "1" at bounding box center [227, 365] width 42 height 16
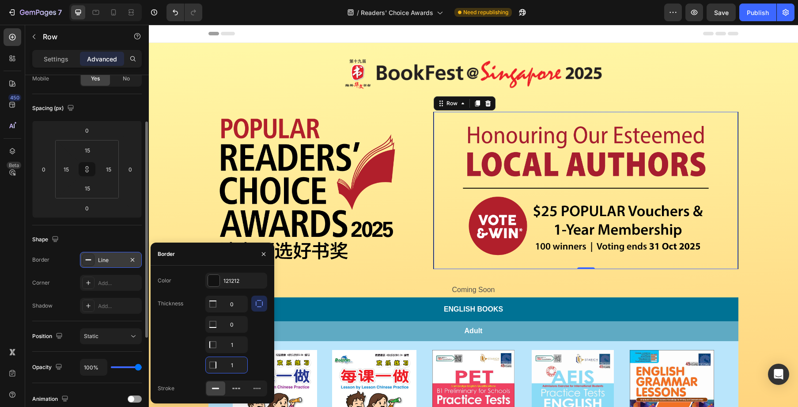
type input "0"
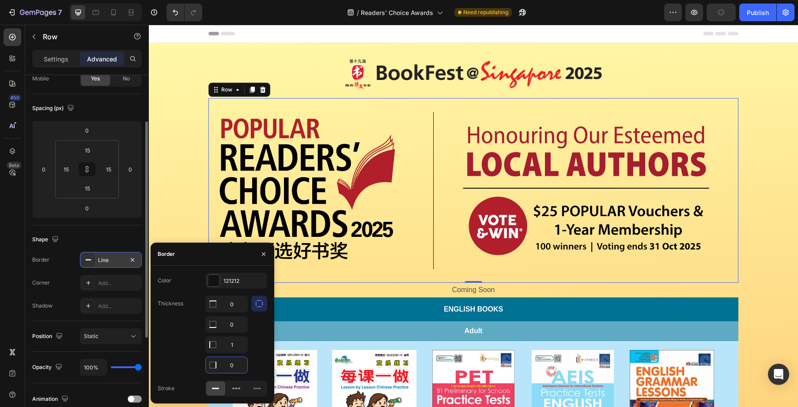
click at [453, 281] on div "Image Row Image Row Row 0" at bounding box center [474, 190] width 530 height 184
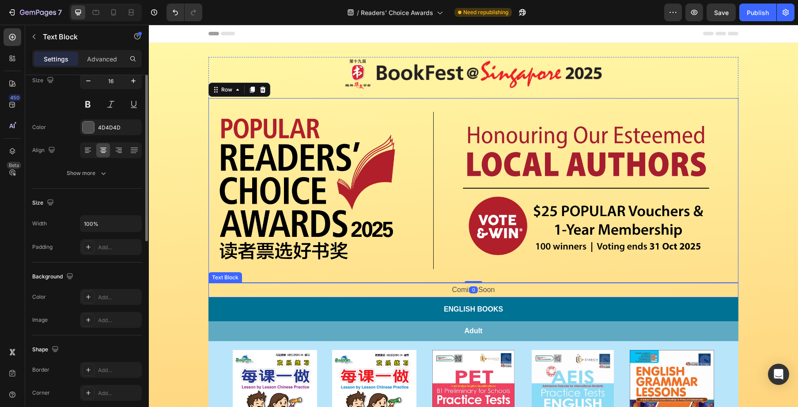
drag, startPoint x: 608, startPoint y: 286, endPoint x: 613, endPoint y: 286, distance: 4.9
click at [608, 286] on p "Coming Soon" at bounding box center [473, 290] width 528 height 13
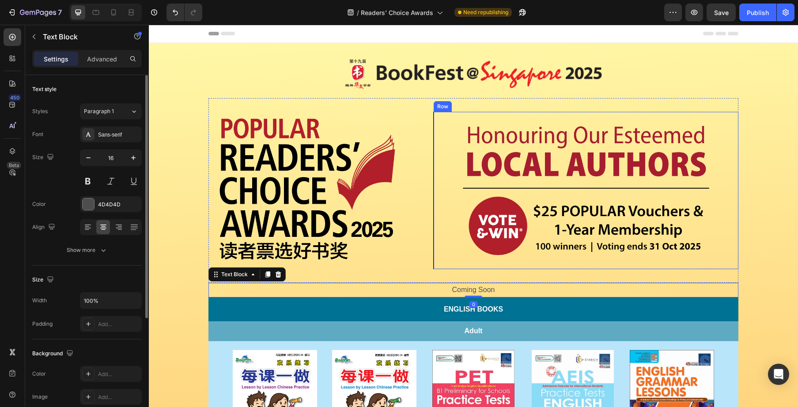
click at [436, 196] on div "Image Row" at bounding box center [585, 190] width 305 height 157
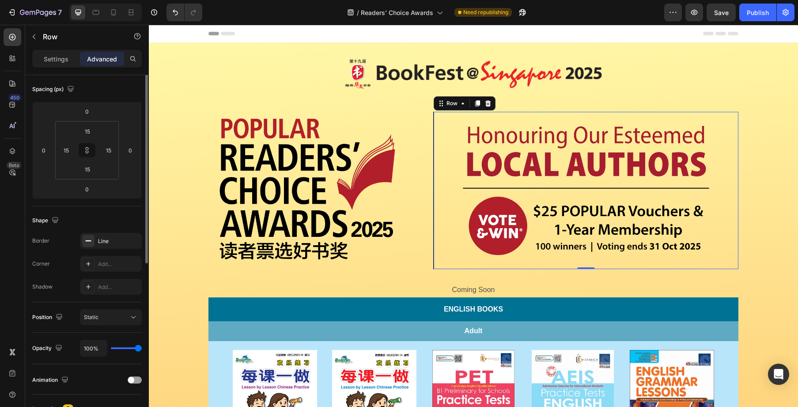
scroll to position [115, 0]
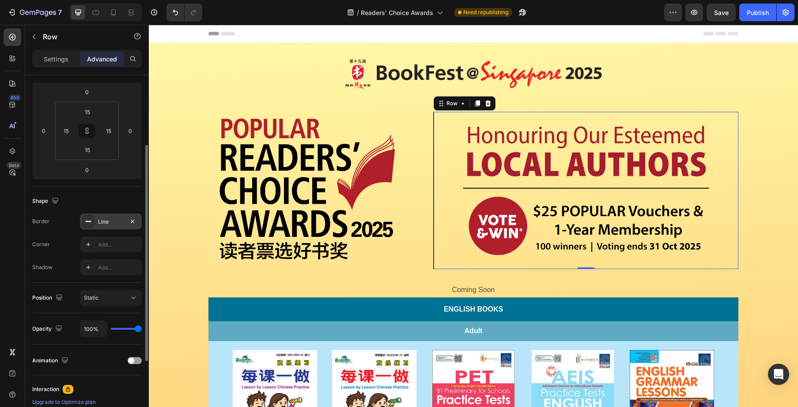
click at [104, 222] on div "Line" at bounding box center [111, 222] width 26 height 8
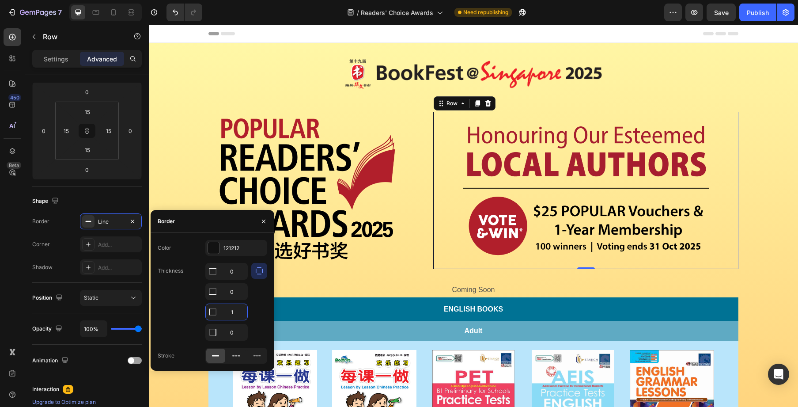
drag, startPoint x: 231, startPoint y: 311, endPoint x: 240, endPoint y: 312, distance: 8.8
click at [240, 312] on input "1" at bounding box center [227, 312] width 42 height 16
type input "2"
click at [557, 272] on div "Image Row 0" at bounding box center [585, 190] width 305 height 167
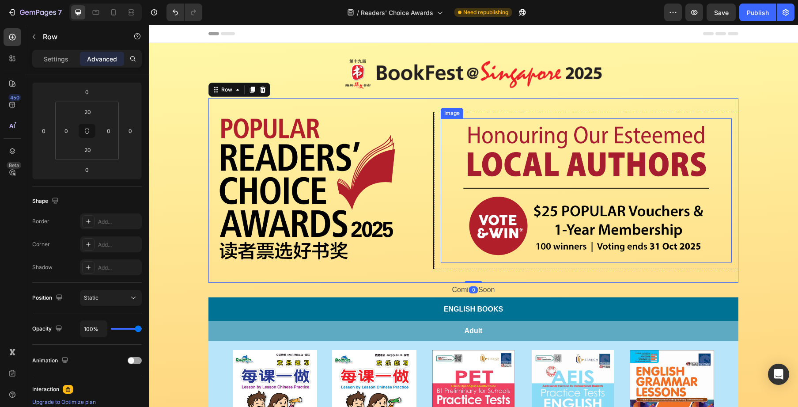
click at [694, 239] on img at bounding box center [586, 190] width 262 height 144
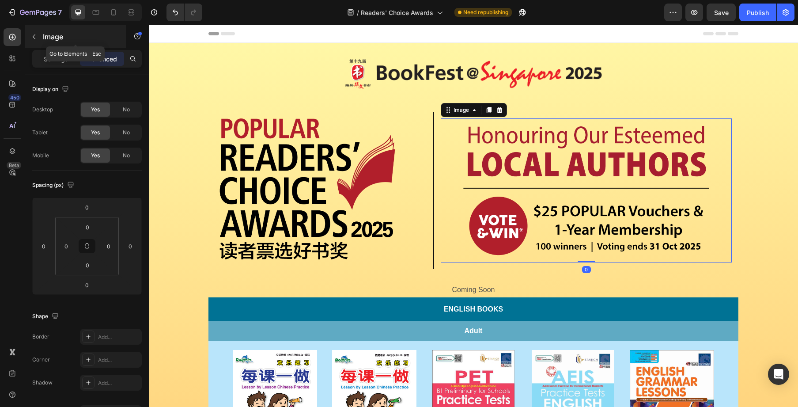
click at [47, 38] on p "Image" at bounding box center [80, 36] width 75 height 11
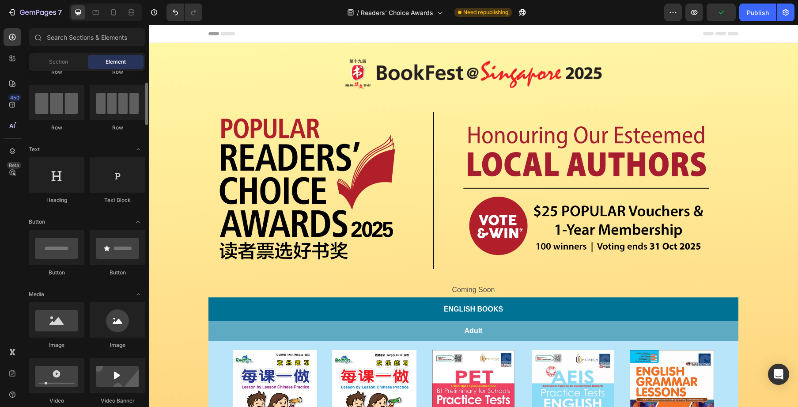
scroll to position [65, 0]
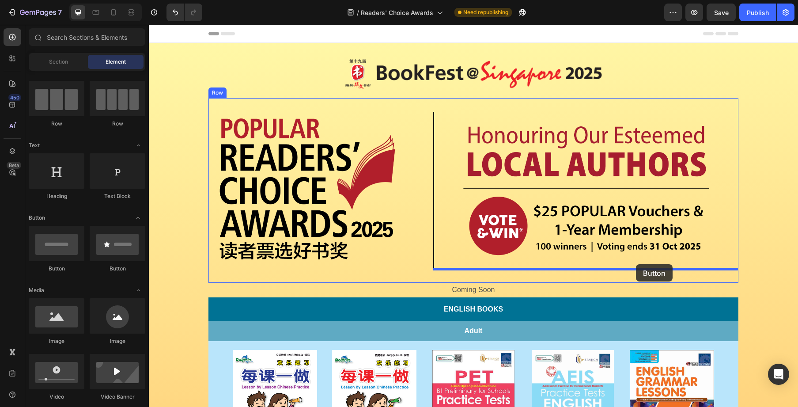
drag, startPoint x: 296, startPoint y: 286, endPoint x: 636, endPoint y: 264, distance: 341.3
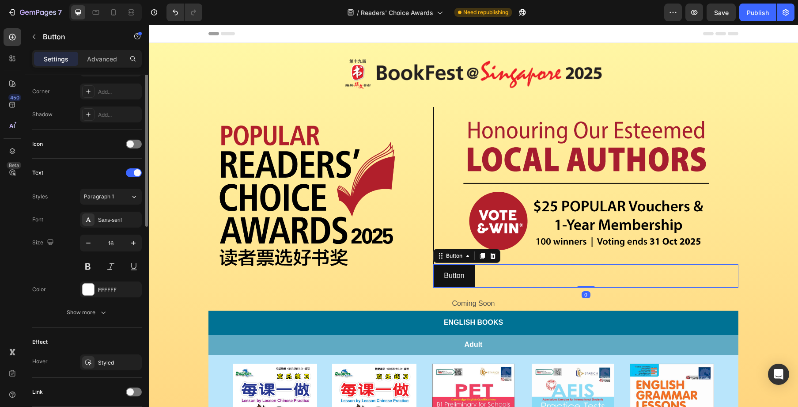
scroll to position [277, 0]
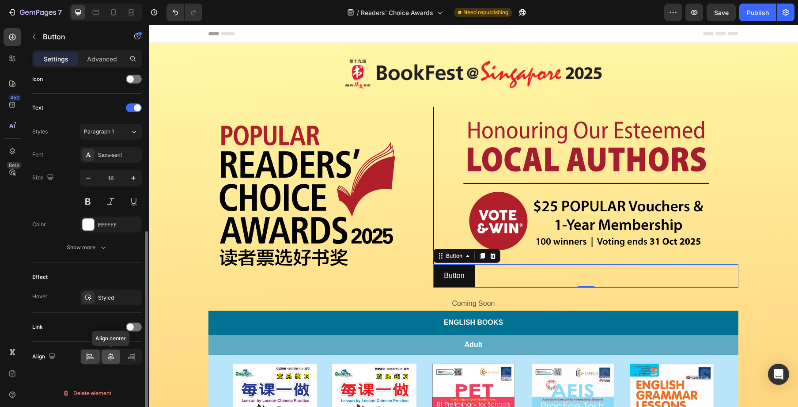
click at [114, 360] on icon at bounding box center [110, 356] width 9 height 9
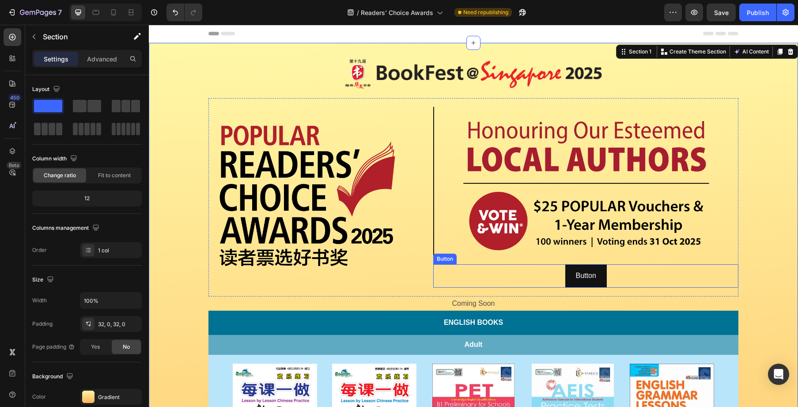
click at [622, 273] on div "Button Button" at bounding box center [585, 275] width 305 height 23
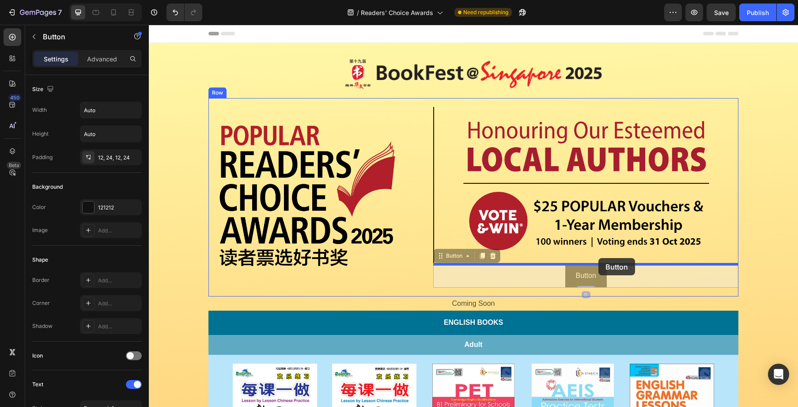
drag, startPoint x: 447, startPoint y: 257, endPoint x: 599, endPoint y: 258, distance: 152.0
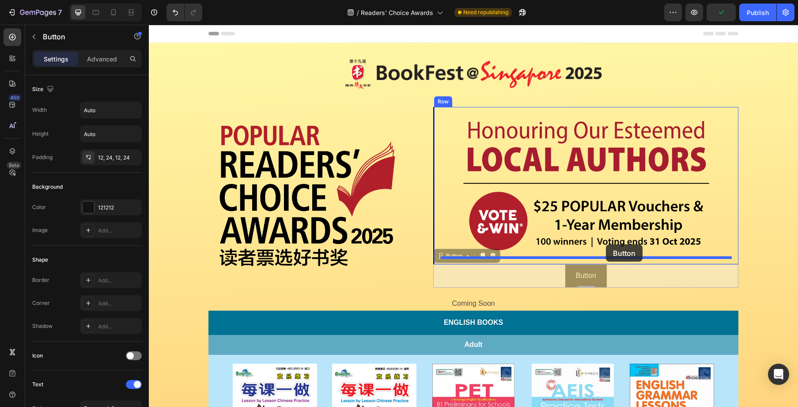
drag, startPoint x: 453, startPoint y: 255, endPoint x: 606, endPoint y: 244, distance: 153.2
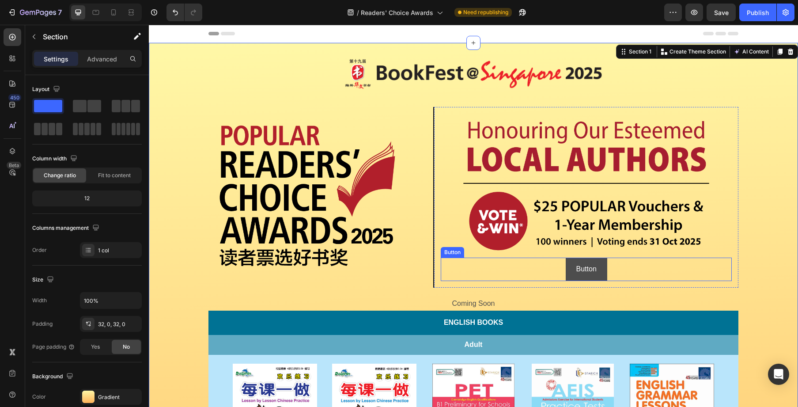
click at [585, 260] on button "Button" at bounding box center [587, 269] width 42 height 23
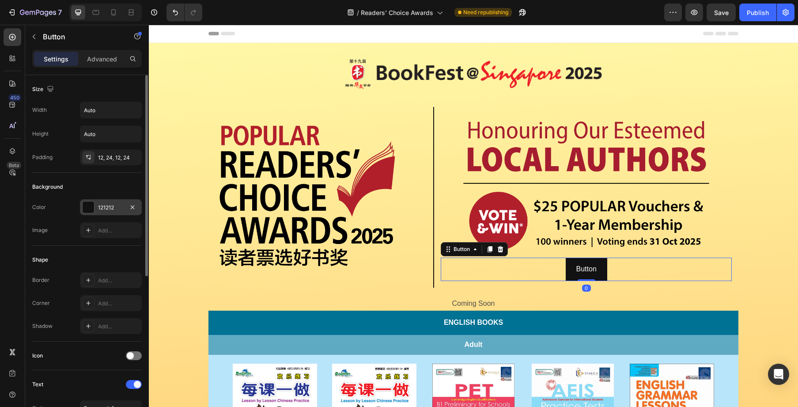
click at [118, 206] on div "121212" at bounding box center [111, 208] width 26 height 8
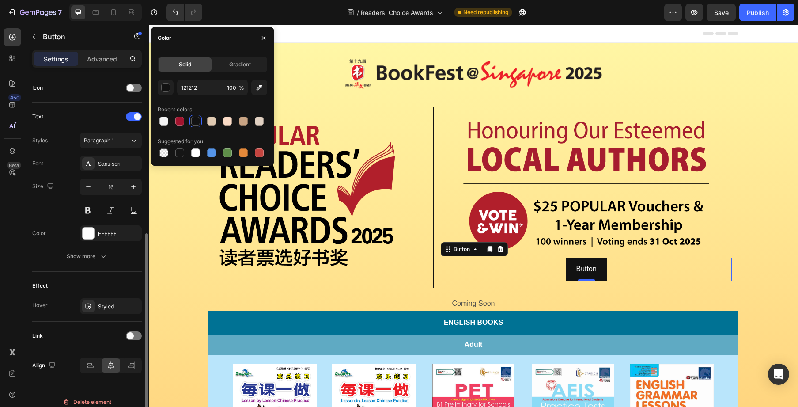
scroll to position [275, 0]
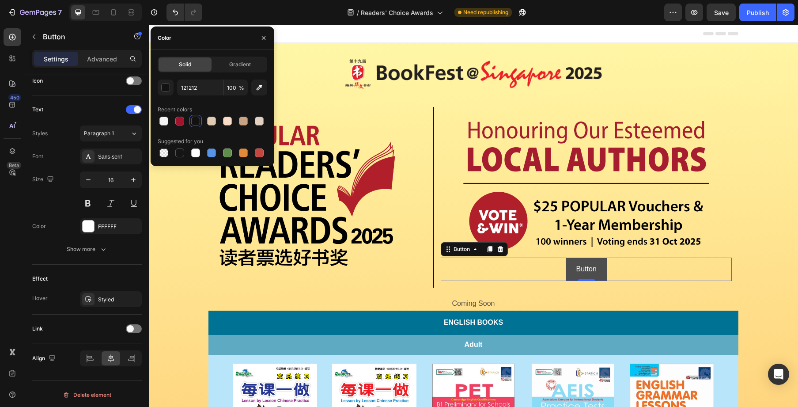
click at [600, 273] on button "Button" at bounding box center [587, 269] width 42 height 23
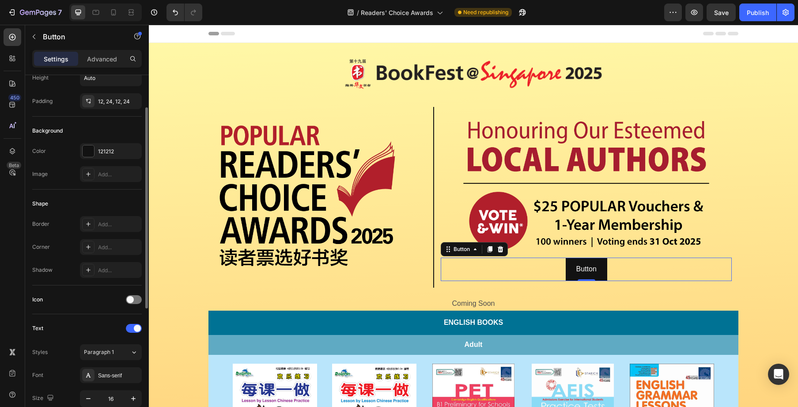
scroll to position [55, 0]
click at [110, 146] on div "121212" at bounding box center [111, 152] width 62 height 16
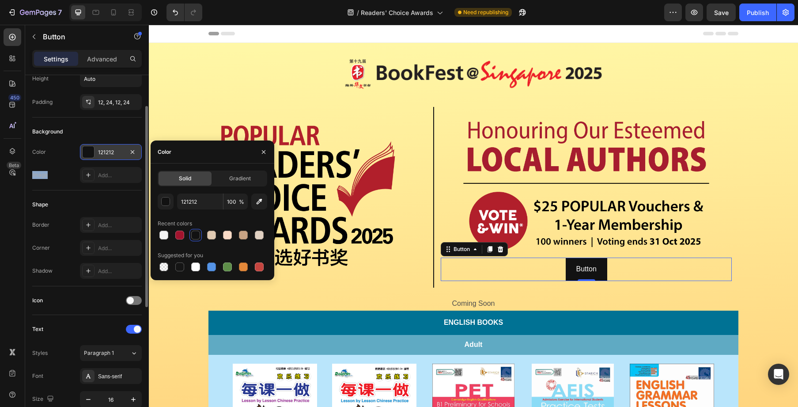
click at [110, 146] on div "121212" at bounding box center [111, 152] width 62 height 16
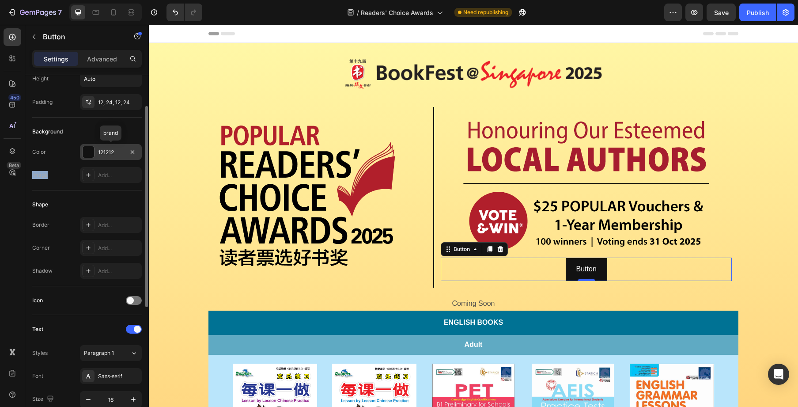
click at [112, 152] on div "121212" at bounding box center [111, 152] width 26 height 8
click at [114, 154] on div "121212" at bounding box center [111, 152] width 26 height 8
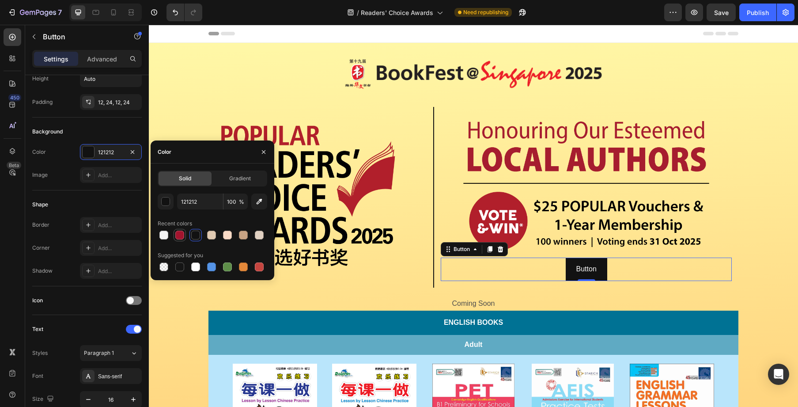
click at [178, 235] on div at bounding box center [179, 235] width 9 height 9
type input "A2142E"
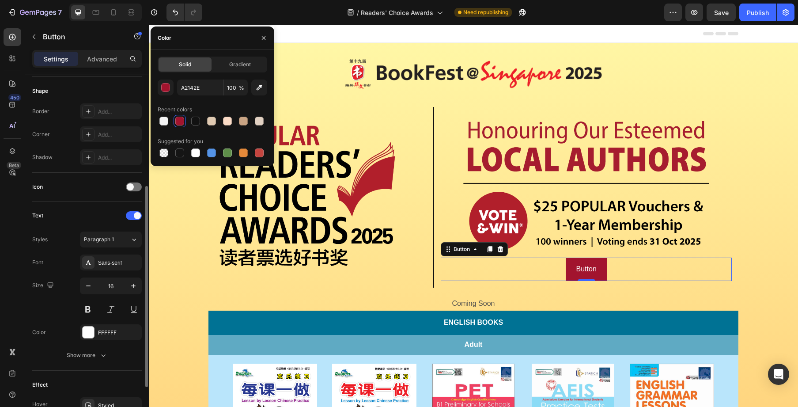
scroll to position [179, 0]
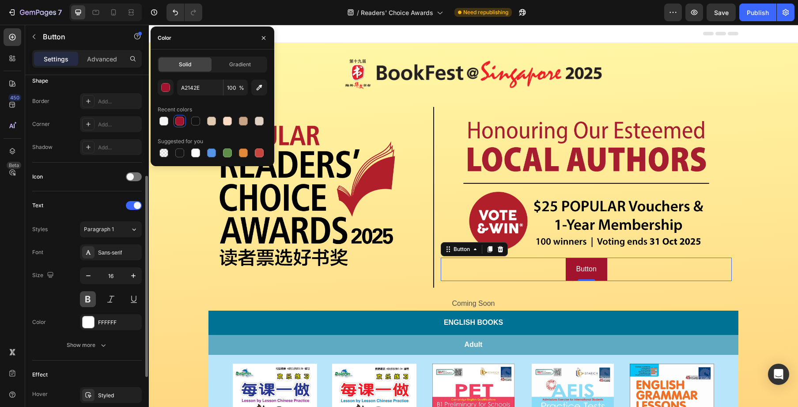
click at [87, 300] on button at bounding box center [88, 299] width 16 height 16
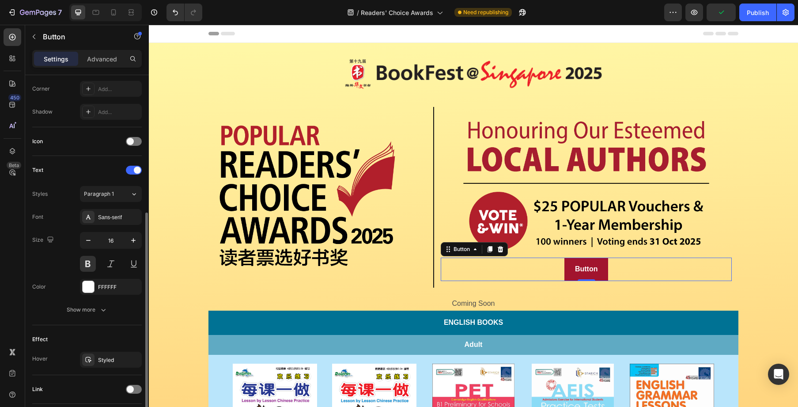
scroll to position [277, 0]
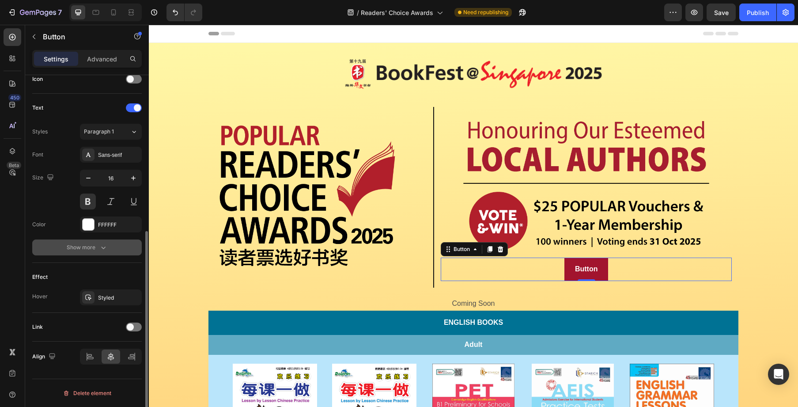
click at [110, 251] on button "Show more" at bounding box center [87, 247] width 110 height 16
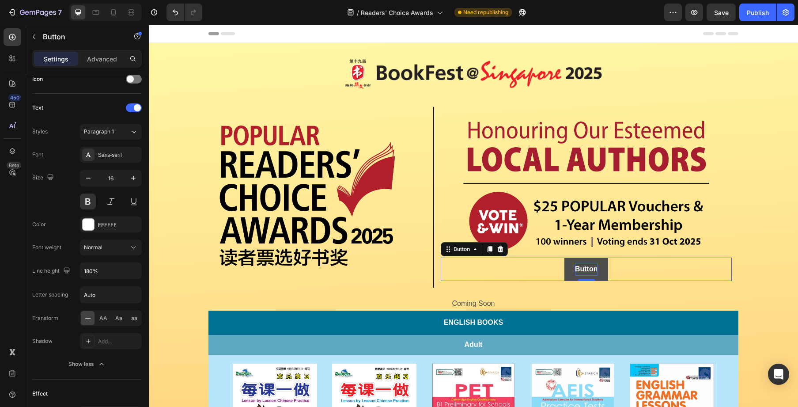
click at [586, 269] on p "Button" at bounding box center [586, 269] width 23 height 13
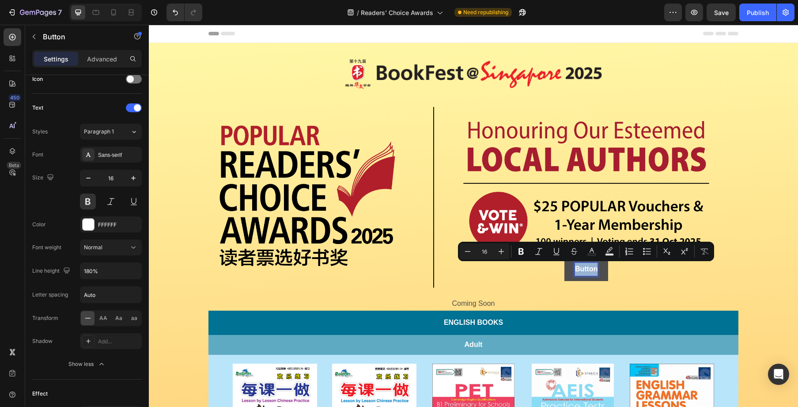
click at [586, 269] on p "Button" at bounding box center [586, 269] width 23 height 13
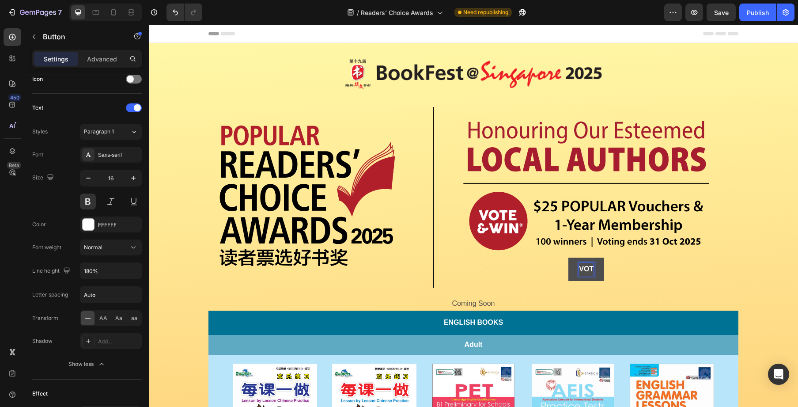
click at [569, 258] on button "VOT" at bounding box center [587, 269] width 36 height 23
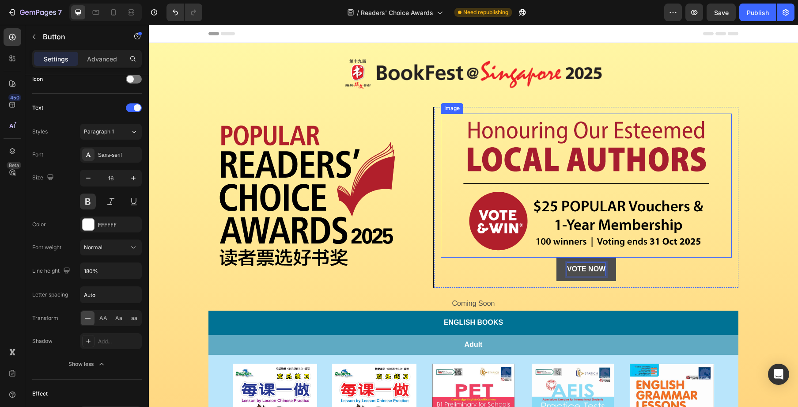
click at [703, 256] on img at bounding box center [586, 186] width 262 height 144
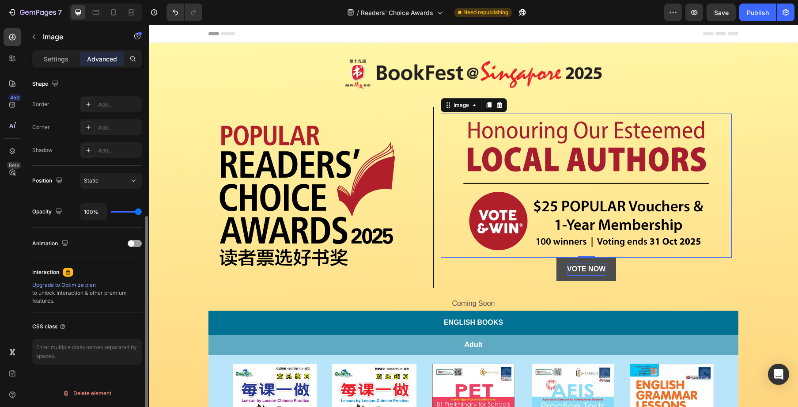
scroll to position [0, 0]
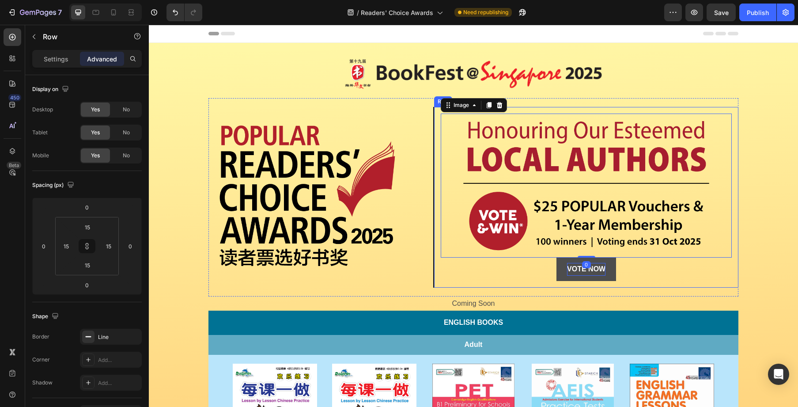
click at [736, 279] on div "Image 0 VOTE NOW Button Row" at bounding box center [585, 197] width 305 height 180
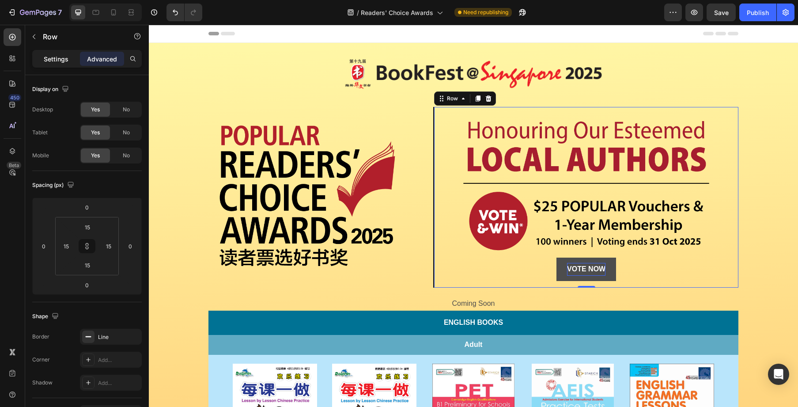
click at [57, 56] on p "Settings" at bounding box center [56, 58] width 25 height 9
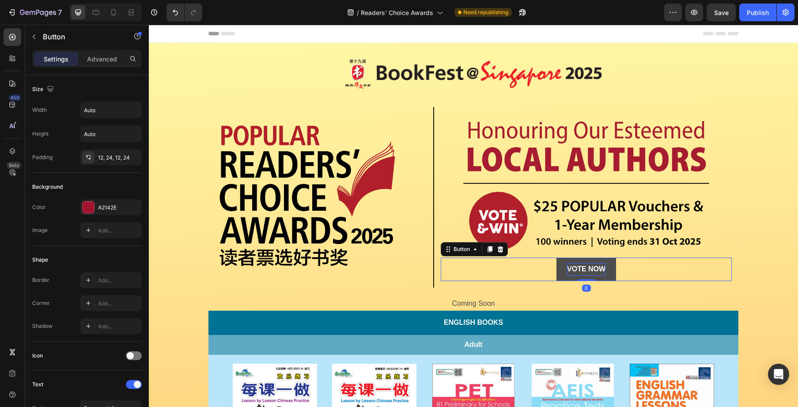
click at [607, 258] on button "VOTE NOW" at bounding box center [587, 269] width 60 height 23
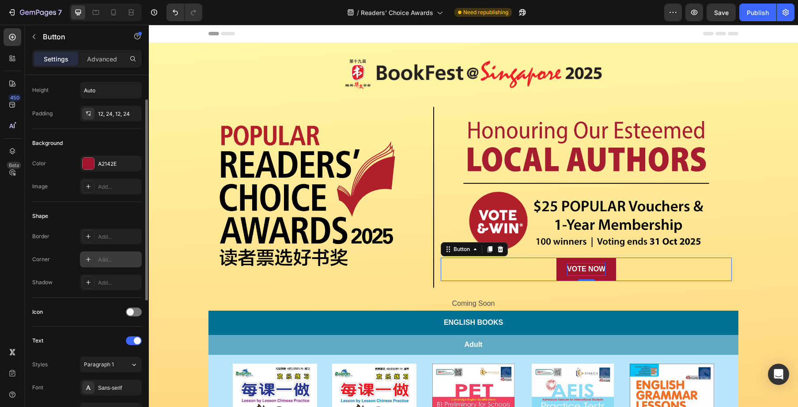
click at [98, 260] on div "Add..." at bounding box center [119, 260] width 42 height 8
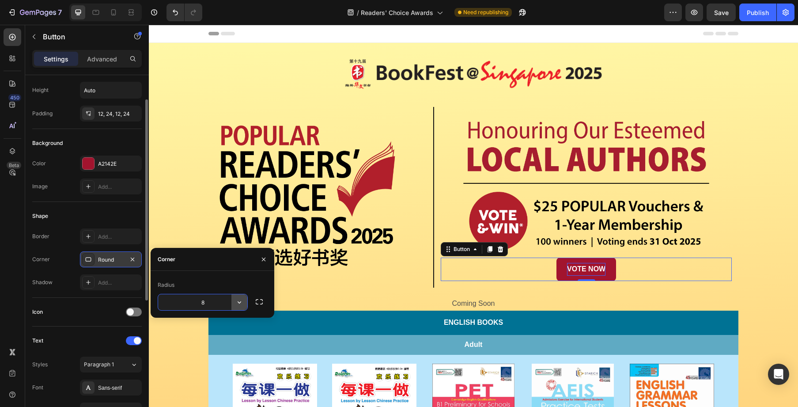
click at [241, 304] on icon "button" at bounding box center [239, 302] width 9 height 9
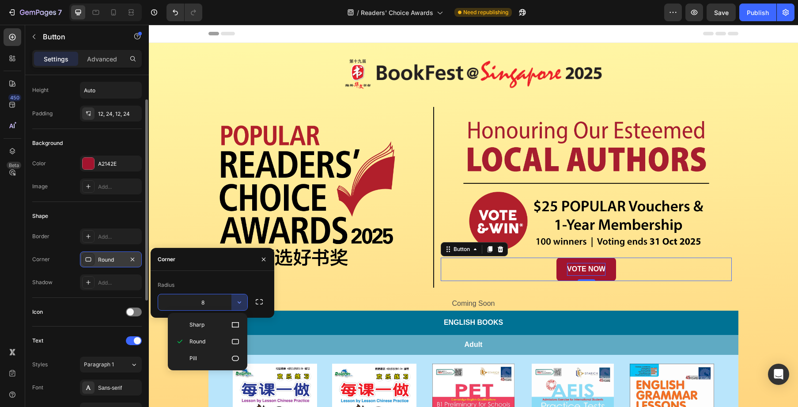
click at [220, 300] on input "8" at bounding box center [202, 302] width 89 height 16
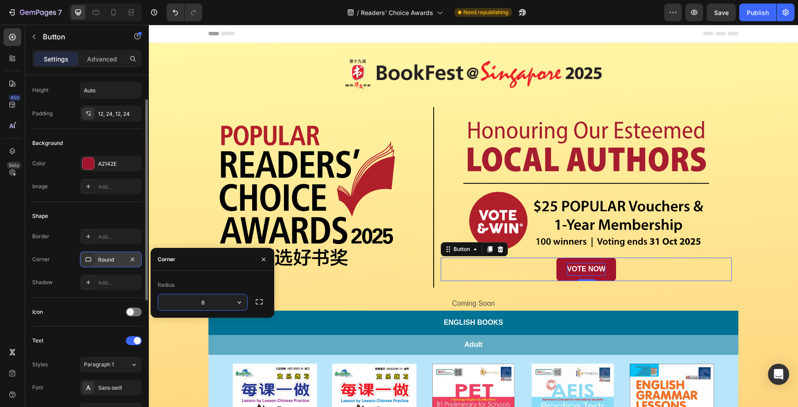
click at [220, 300] on input "8" at bounding box center [202, 302] width 89 height 16
type input "10"
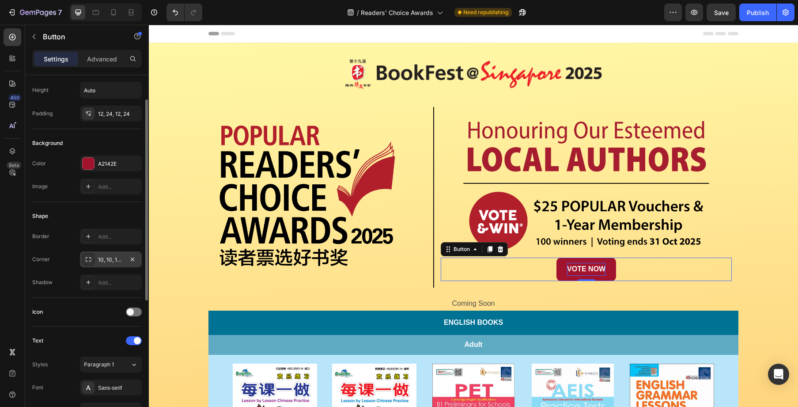
click at [114, 216] on div "Shape" at bounding box center [87, 216] width 110 height 14
click at [121, 113] on div "12, 24, 12, 24" at bounding box center [111, 114] width 26 height 8
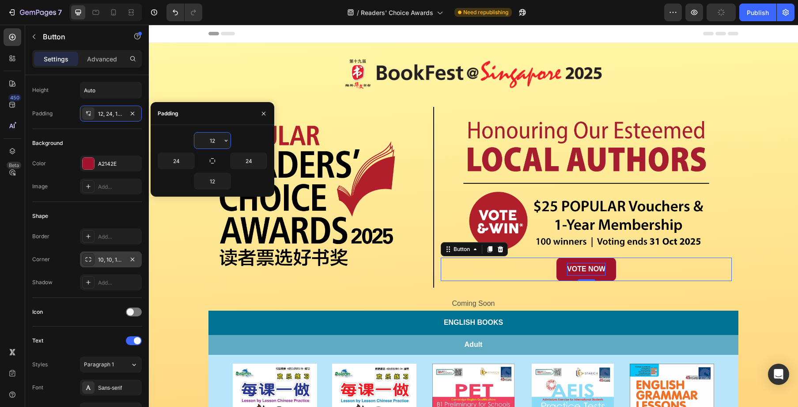
click at [211, 142] on input "12" at bounding box center [212, 141] width 36 height 16
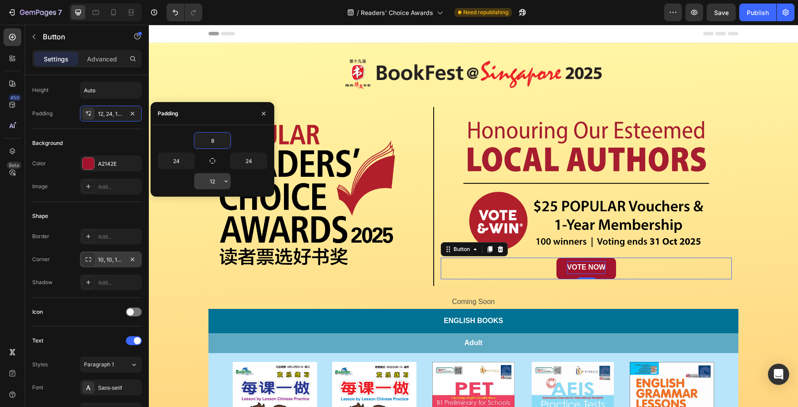
type input "8"
click at [215, 183] on input "12" at bounding box center [212, 181] width 36 height 16
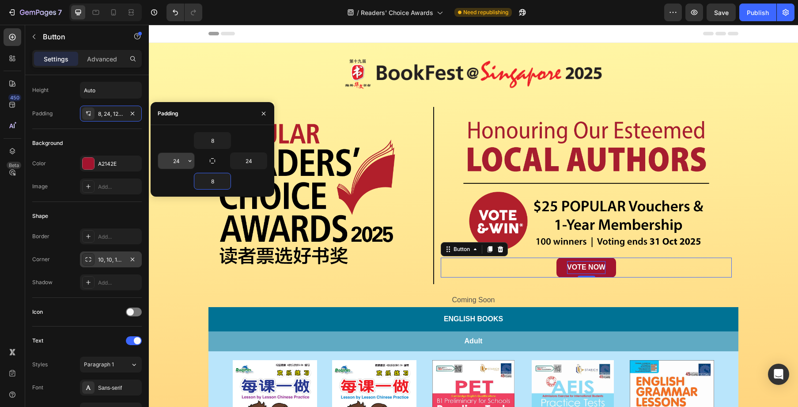
type input "8"
click at [177, 164] on input "24" at bounding box center [176, 161] width 36 height 16
type input "30"
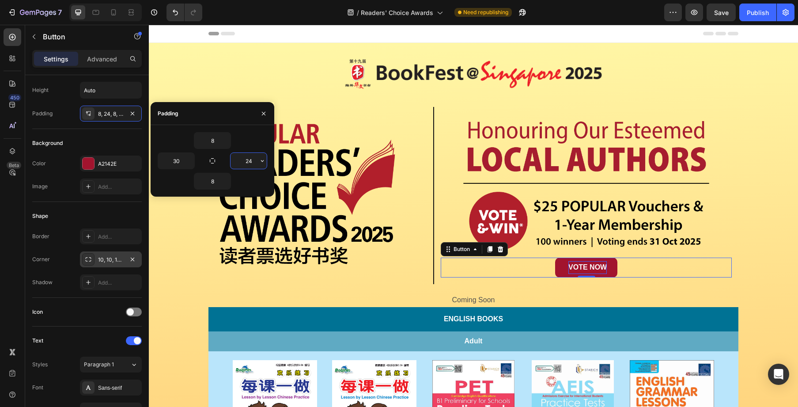
click at [247, 164] on input "24" at bounding box center [249, 161] width 36 height 16
type input "30"
click at [730, 266] on div "VOTE NOW Button 0" at bounding box center [586, 268] width 291 height 20
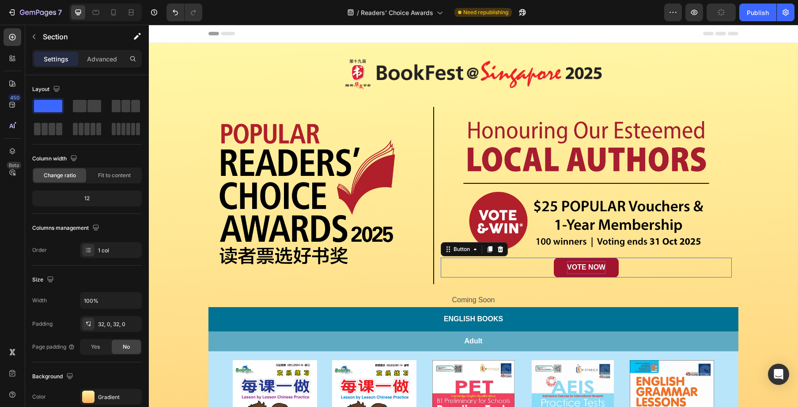
click at [638, 261] on div "VOTE NOW Button 0" at bounding box center [586, 268] width 291 height 20
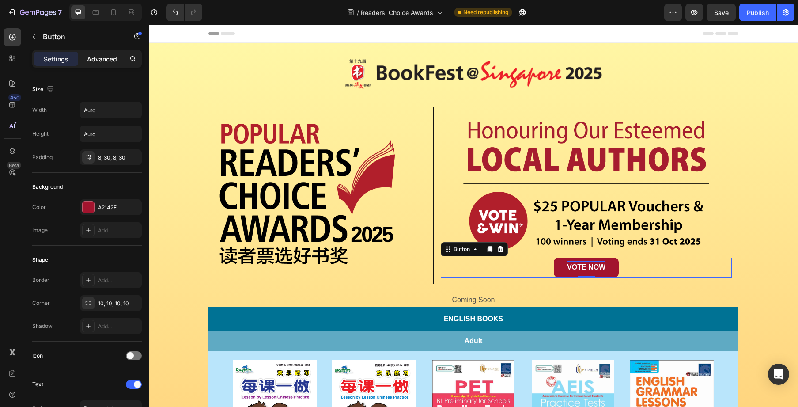
click at [102, 63] on div "Advanced" at bounding box center [102, 59] width 44 height 14
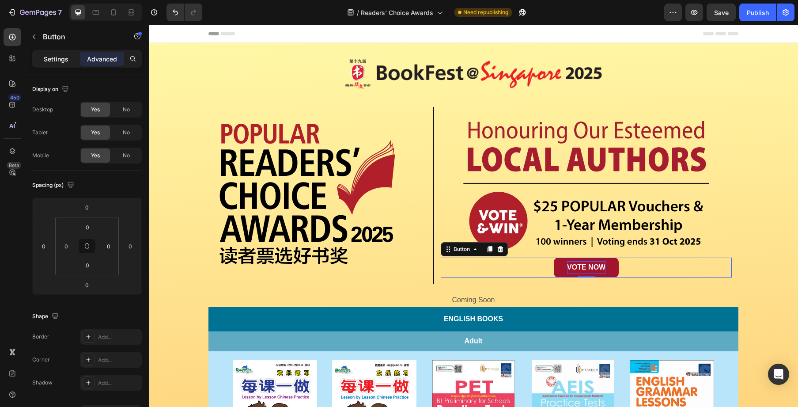
click at [61, 65] on div "Settings" at bounding box center [56, 59] width 44 height 14
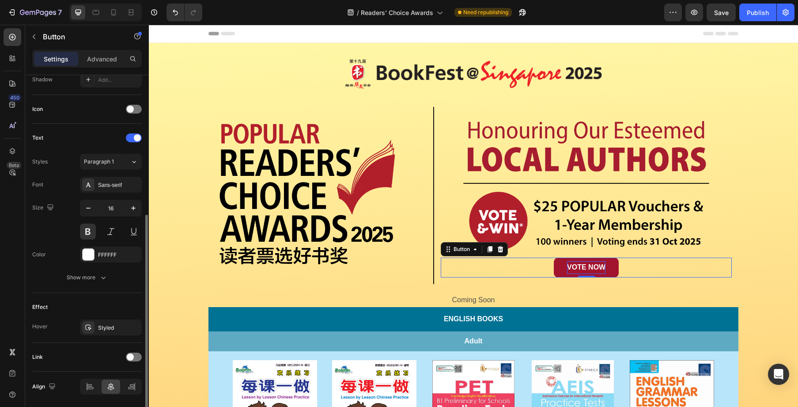
scroll to position [249, 0]
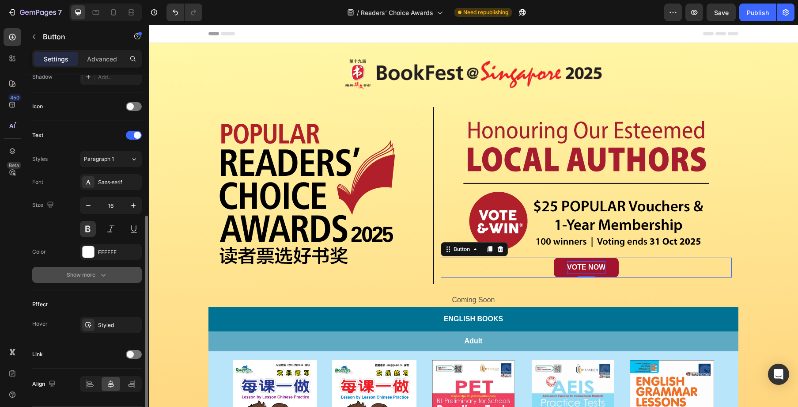
click at [86, 276] on div "Show more" at bounding box center [87, 274] width 41 height 9
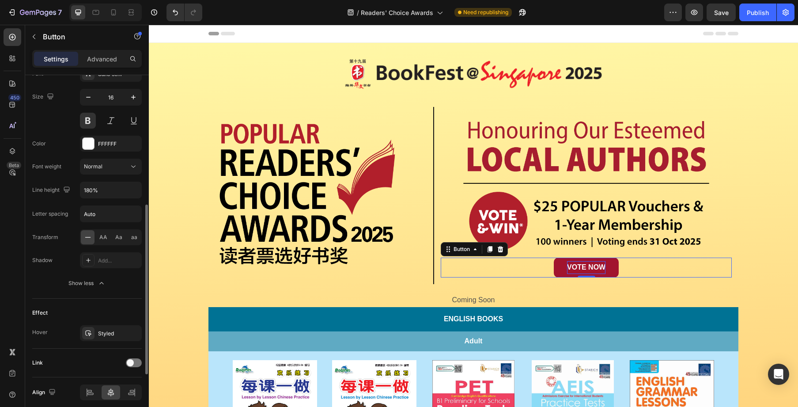
scroll to position [393, 0]
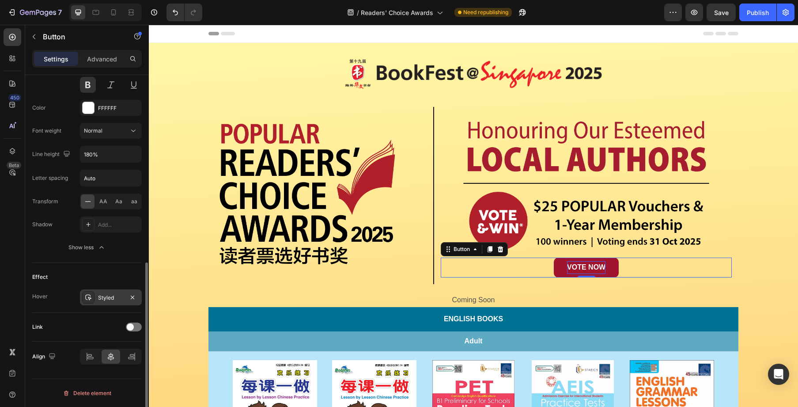
click at [123, 297] on div "Styled" at bounding box center [111, 298] width 26 height 8
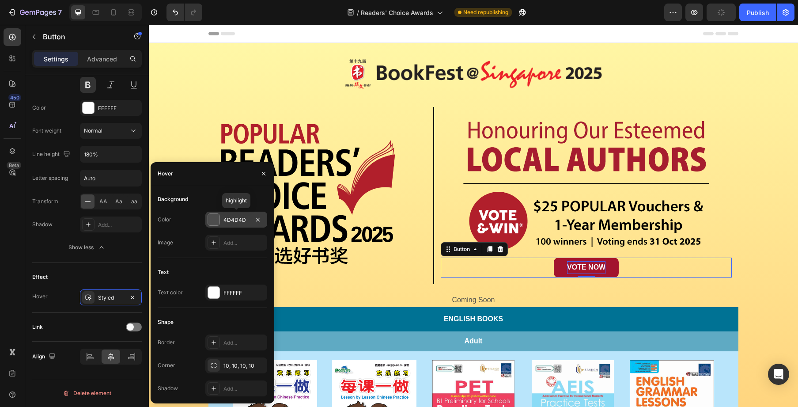
click at [245, 217] on div "4D4D4D" at bounding box center [237, 220] width 26 height 8
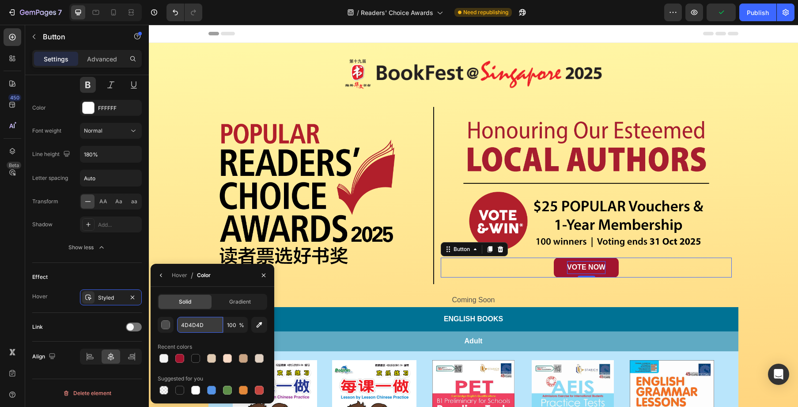
click at [211, 326] on input "4D4D4D" at bounding box center [200, 325] width 46 height 16
type input "731421"
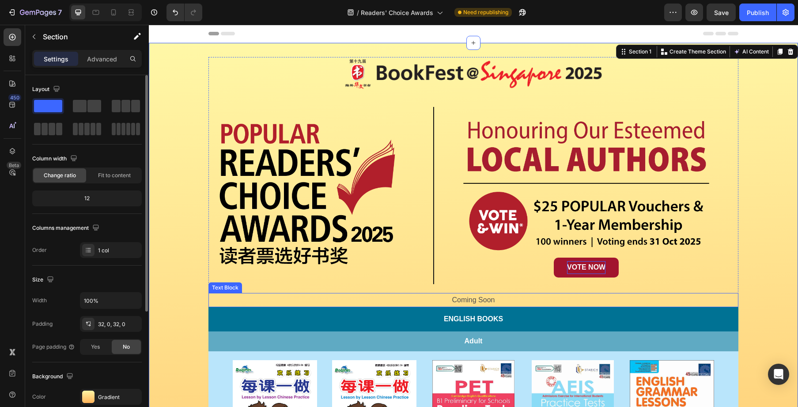
click at [517, 298] on p "Coming Soon" at bounding box center [473, 300] width 528 height 13
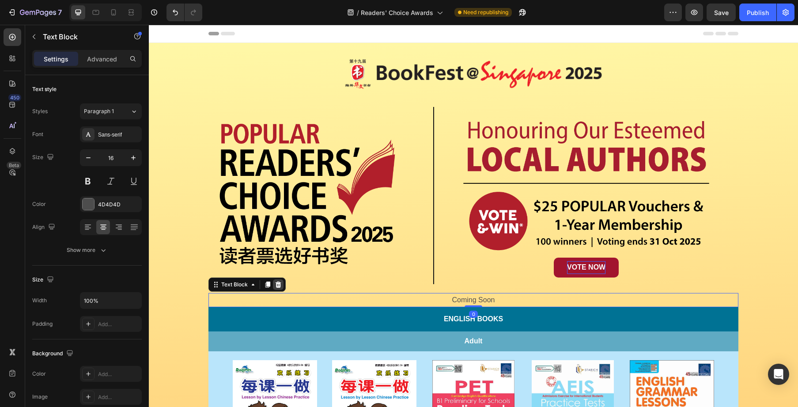
click at [277, 281] on icon at bounding box center [279, 284] width 6 height 6
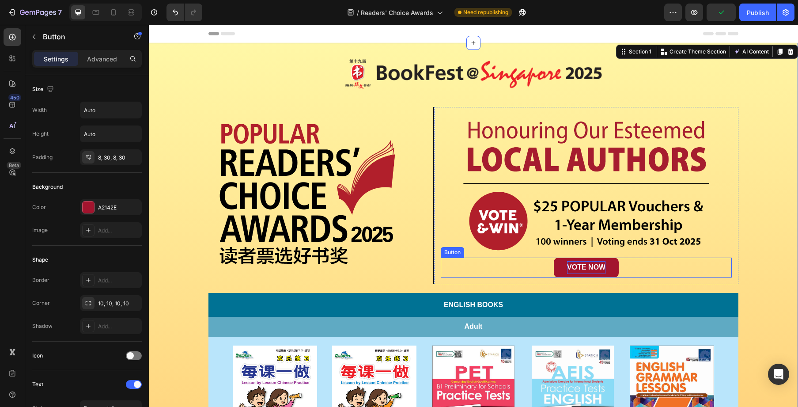
click at [637, 270] on div "VOTE NOW Button" at bounding box center [586, 268] width 291 height 20
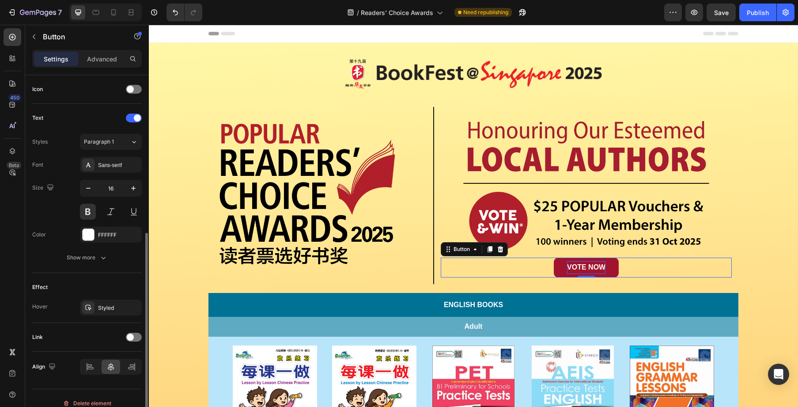
scroll to position [277, 0]
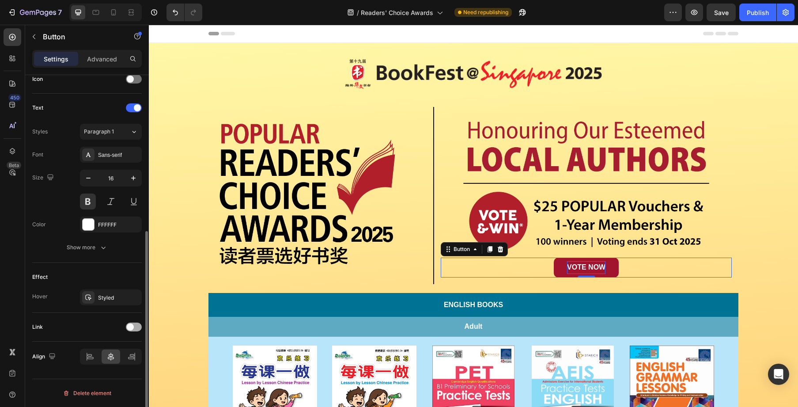
click at [134, 325] on div at bounding box center [134, 326] width 16 height 9
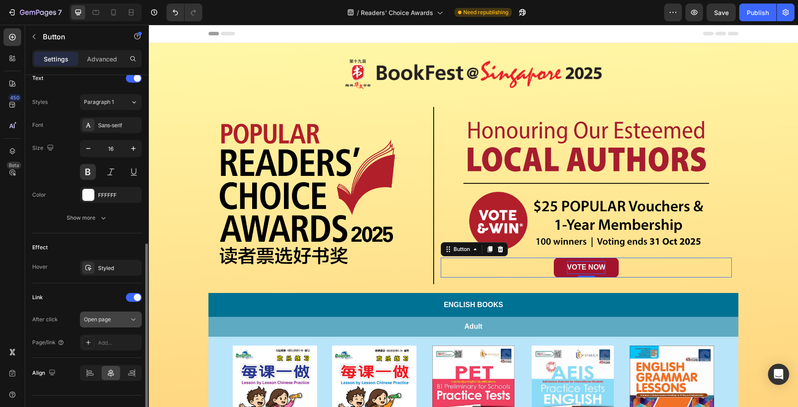
scroll to position [322, 0]
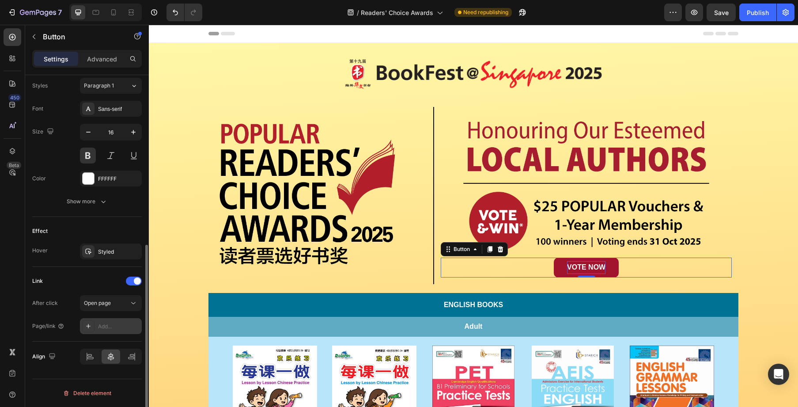
click at [120, 321] on div "Add..." at bounding box center [111, 326] width 62 height 16
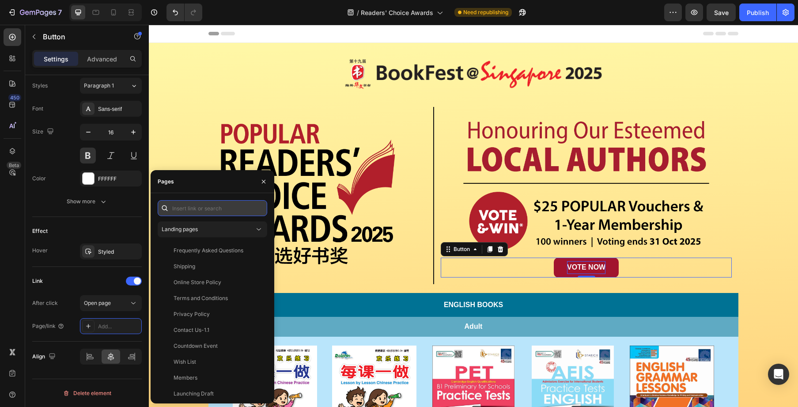
click at [229, 209] on input "text" at bounding box center [213, 208] width 110 height 16
paste input "https://rca.popular.com.sg/"
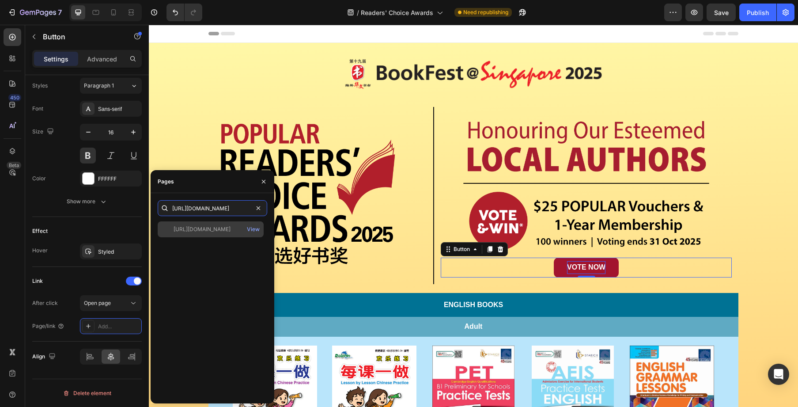
type input "https://rca.popular.com.sg/"
click at [242, 228] on div "https://rca.popular.com.sg/" at bounding box center [210, 229] width 99 height 8
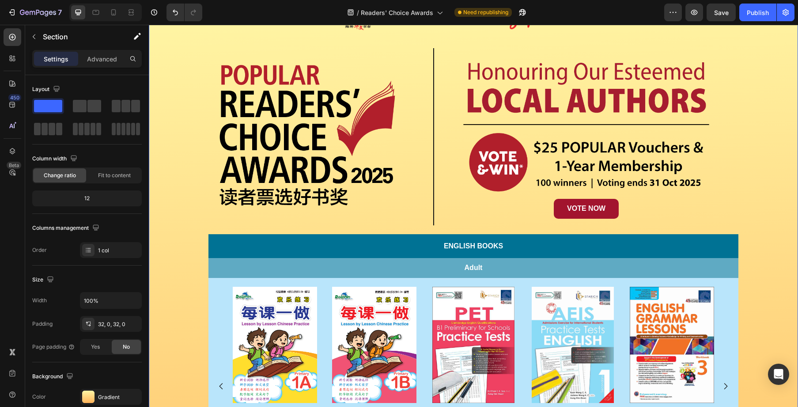
scroll to position [25, 0]
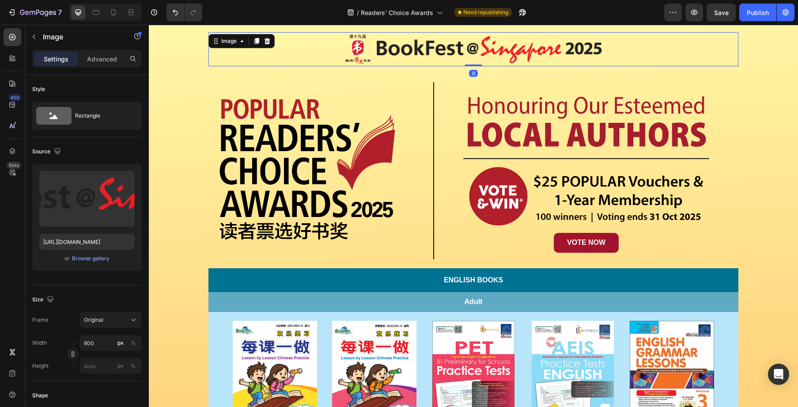
click at [211, 47] on div "Image 0" at bounding box center [474, 49] width 530 height 34
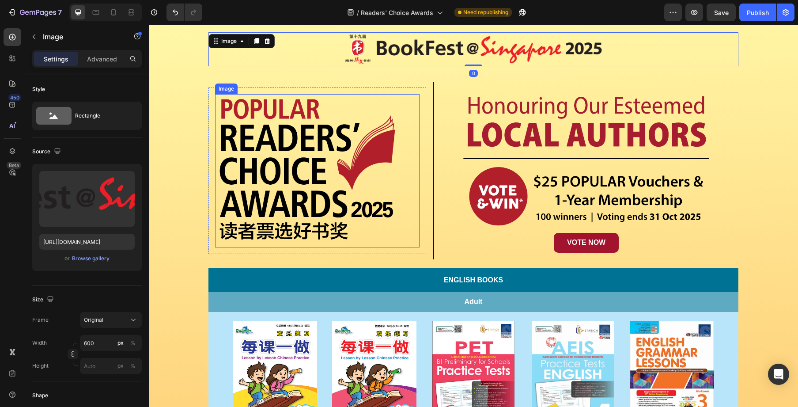
scroll to position [0, 0]
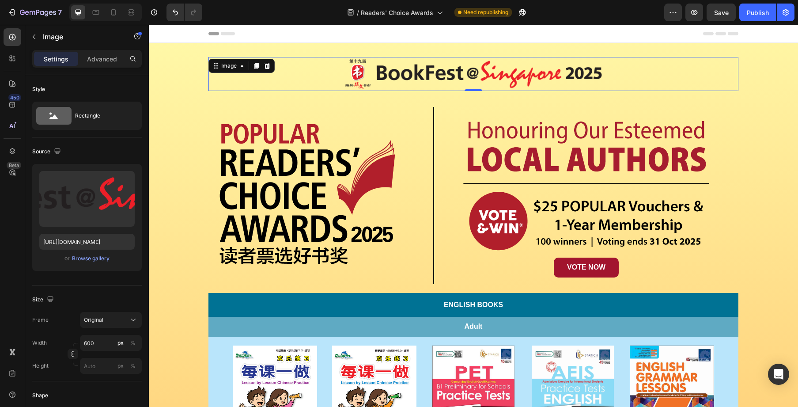
click at [326, 59] on div at bounding box center [474, 74] width 530 height 34
click at [12, 147] on icon at bounding box center [12, 151] width 9 height 9
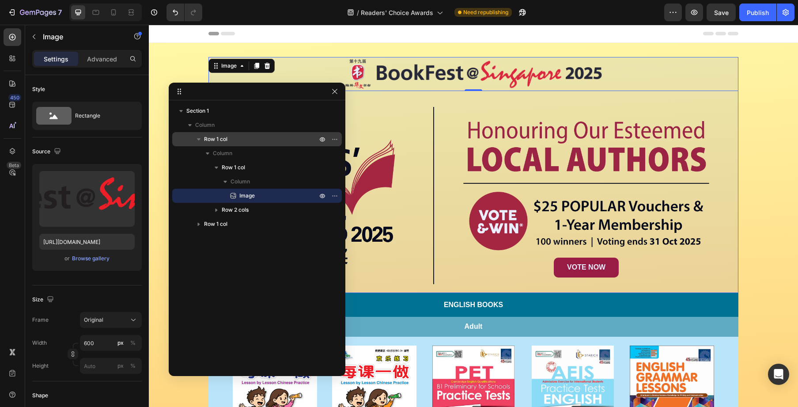
click at [268, 140] on p "Row 1 col" at bounding box center [261, 139] width 115 height 9
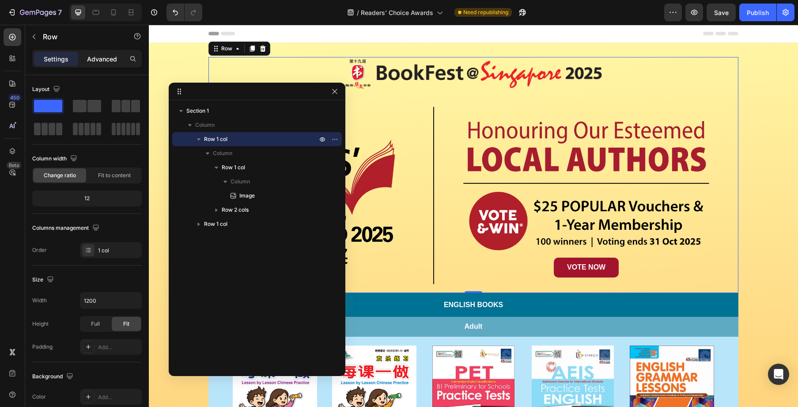
click at [102, 59] on p "Advanced" at bounding box center [102, 58] width 30 height 9
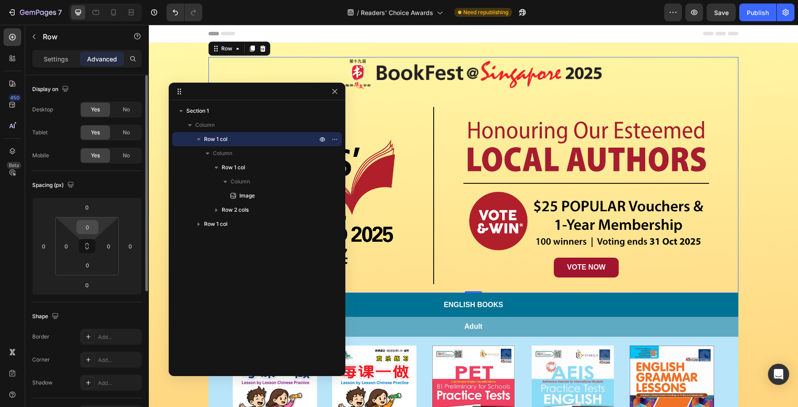
click at [90, 224] on input "0" at bounding box center [88, 226] width 18 height 13
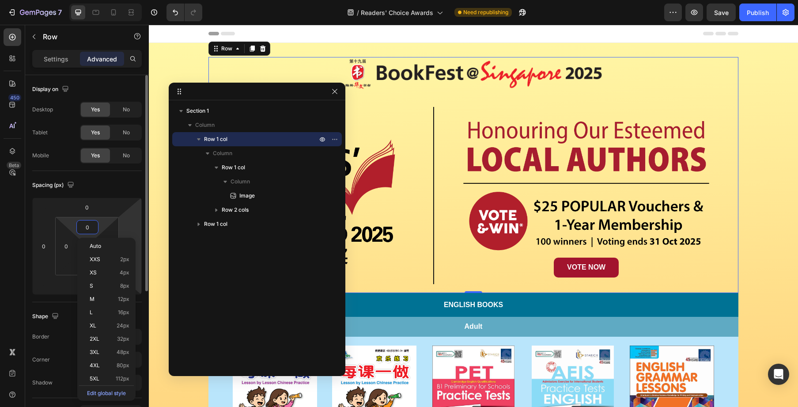
type input "3"
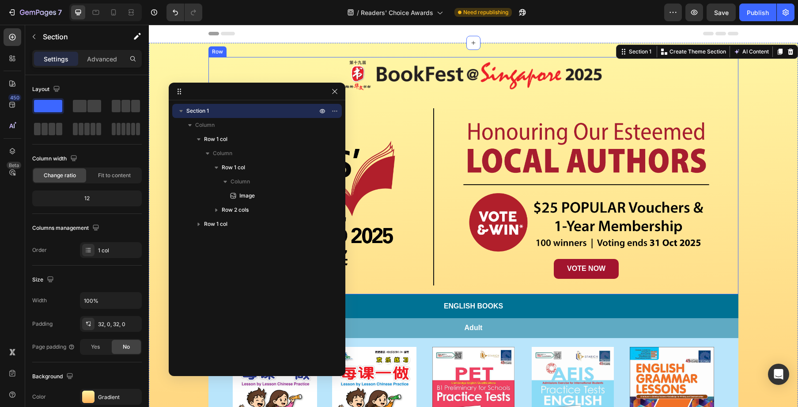
click at [593, 58] on div "Image Row Image Row Image VOTE NOW Button Row Row Row" at bounding box center [474, 175] width 530 height 237
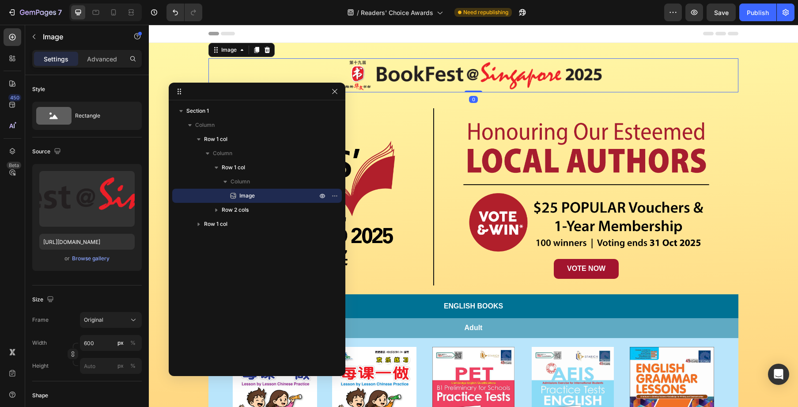
click at [569, 59] on img at bounding box center [473, 75] width 265 height 34
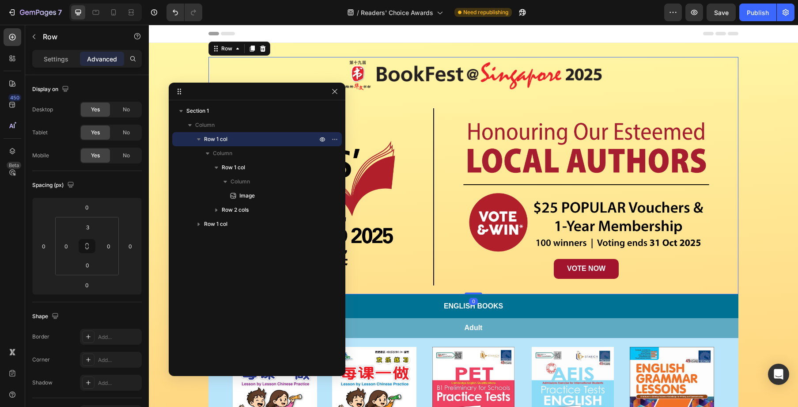
click at [569, 57] on div "Image Row Image Row Image VOTE NOW Button Row Row Row 0" at bounding box center [474, 175] width 530 height 237
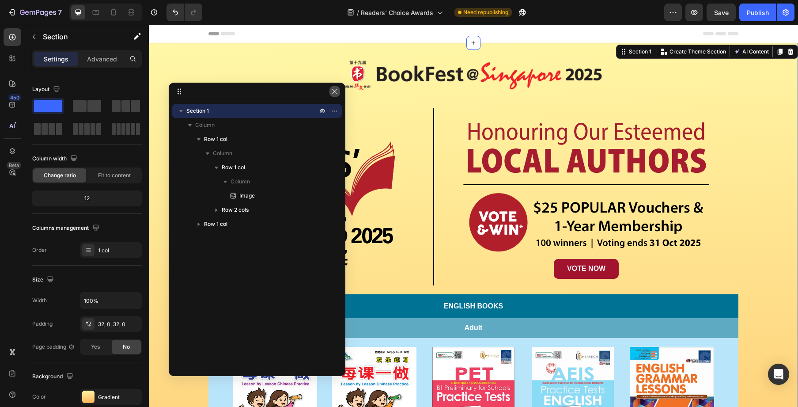
click at [339, 94] on button "button" at bounding box center [335, 91] width 11 height 11
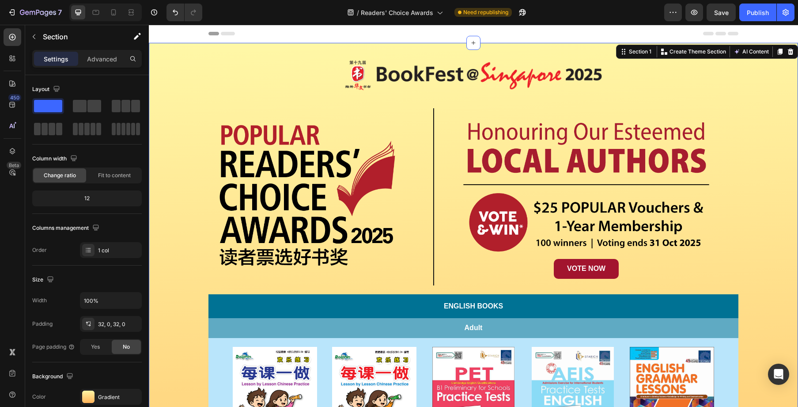
click at [332, 57] on div "Image Row Image Row Image VOTE NOW Button Row Row Row" at bounding box center [474, 175] width 530 height 237
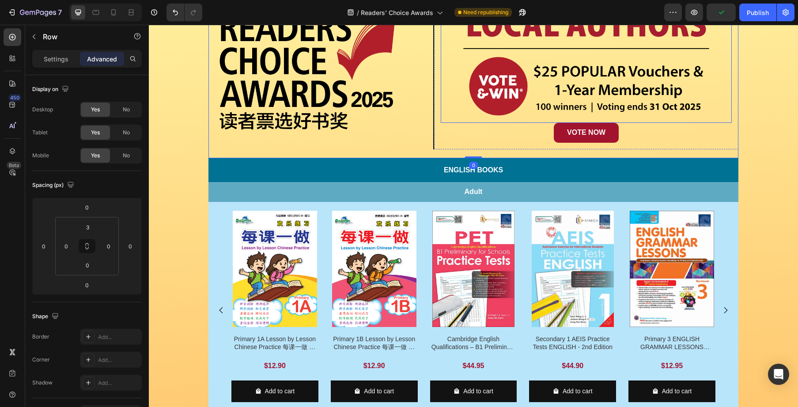
scroll to position [133, 0]
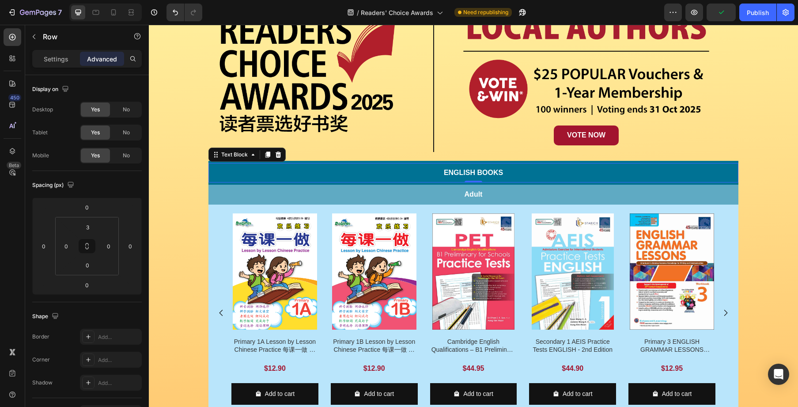
click at [240, 176] on p "English Books" at bounding box center [474, 173] width 530 height 13
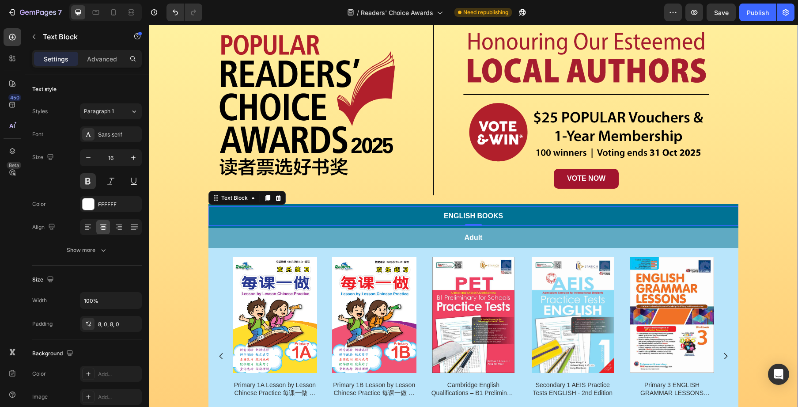
scroll to position [89, 0]
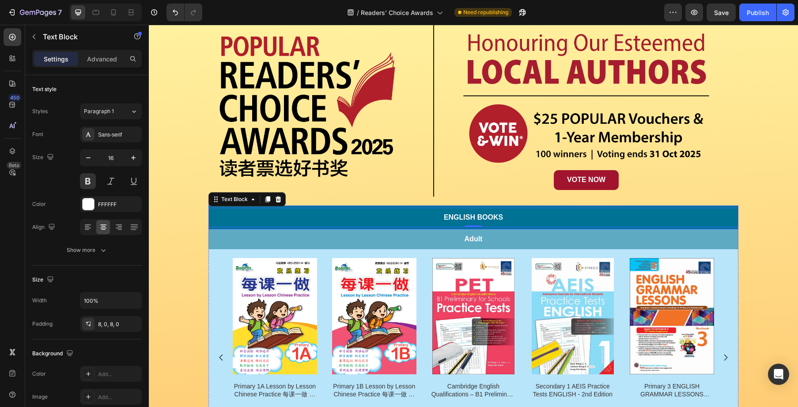
click at [738, 206] on div "English Books Text Block 0 Row" at bounding box center [474, 217] width 530 height 24
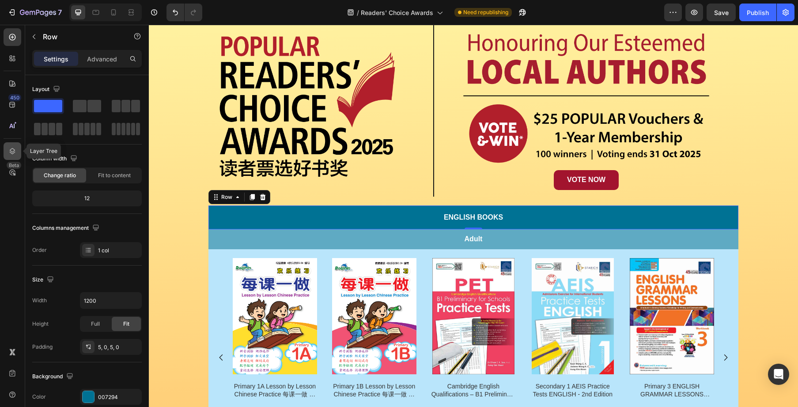
click at [17, 152] on div at bounding box center [13, 151] width 18 height 18
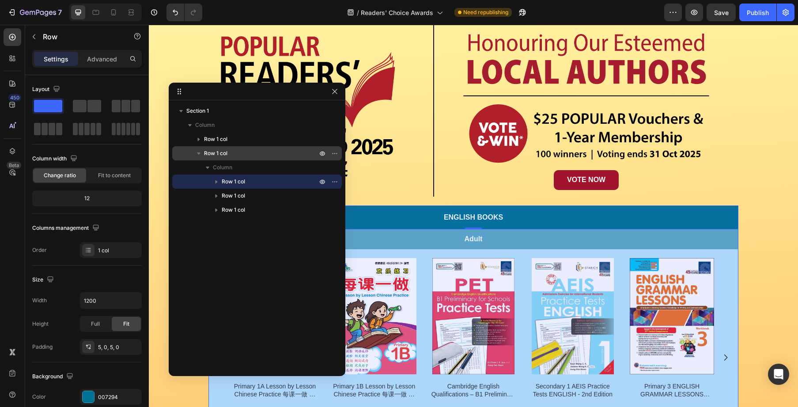
click at [222, 155] on span "Row 1 col" at bounding box center [215, 153] width 23 height 9
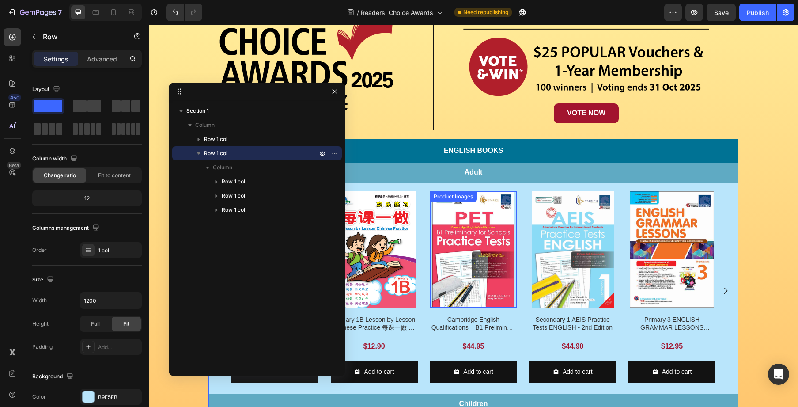
scroll to position [152, 0]
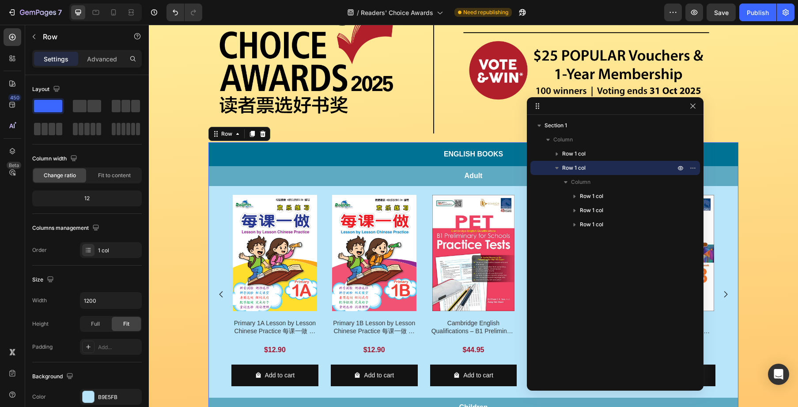
drag, startPoint x: 244, startPoint y: 93, endPoint x: 603, endPoint y: 107, distance: 358.6
click at [440, 137] on div "Image Row Image Row Image VOTE NOW Button Row Row Row English Books Text Block …" at bounding box center [473, 267] width 649 height 724
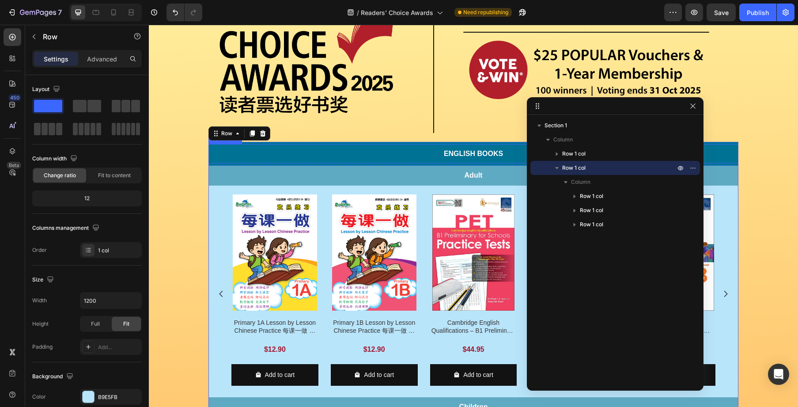
drag, startPoint x: 223, startPoint y: 133, endPoint x: 461, endPoint y: 136, distance: 238.1
click at [461, 136] on div "Image Row Image Row Image VOTE NOW Button Row Row Row English Books Text Block …" at bounding box center [473, 267] width 649 height 724
click at [694, 106] on icon "button" at bounding box center [693, 105] width 7 height 7
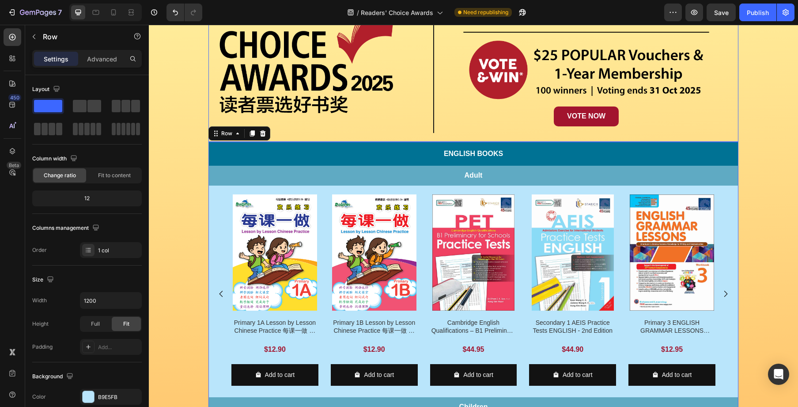
scroll to position [158, 0]
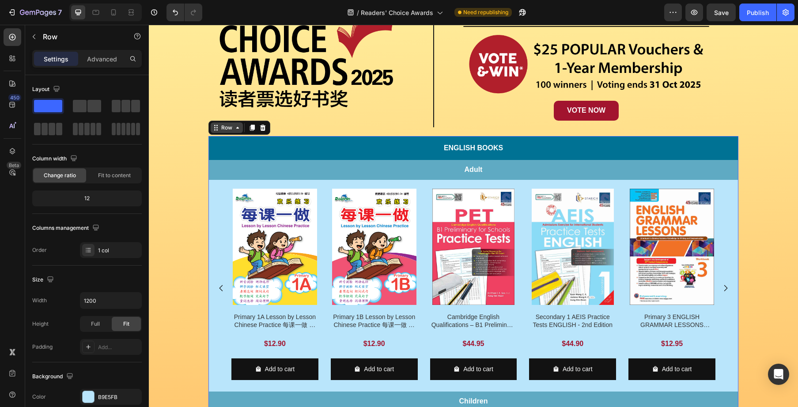
drag, startPoint x: 220, startPoint y: 125, endPoint x: 216, endPoint y: 128, distance: 5.2
click at [471, 123] on div "Image Row Image Row Image VOTE NOW Button Row Row Row English Books Text Block …" at bounding box center [473, 261] width 649 height 724
click at [187, 132] on div "Image Row Image Row Image VOTE NOW Button Row Row Row English Books Text Block …" at bounding box center [473, 261] width 649 height 724
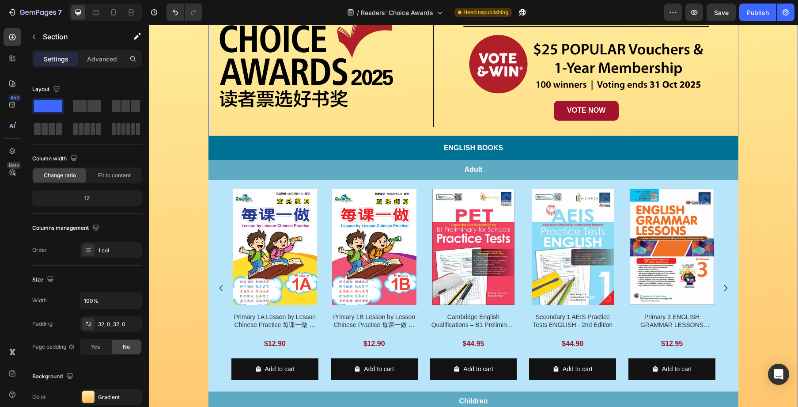
click at [216, 129] on div "Image Row Image VOTE NOW Button Row Row" at bounding box center [474, 38] width 530 height 194
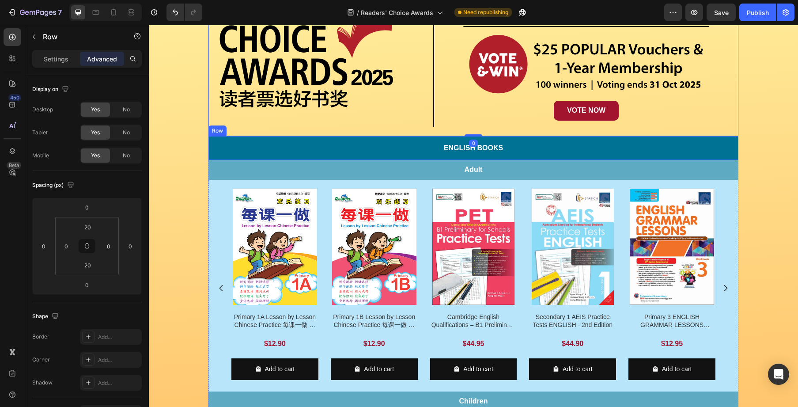
click at [220, 136] on div "English Books Text Block Row" at bounding box center [474, 148] width 530 height 24
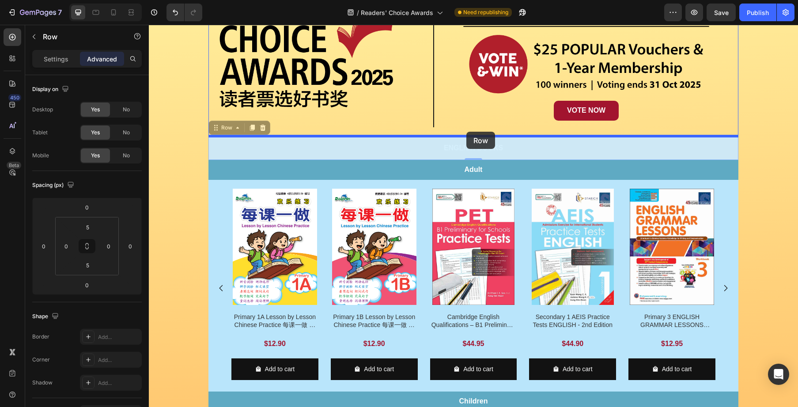
drag, startPoint x: 218, startPoint y: 129, endPoint x: 466, endPoint y: 132, distance: 248.7
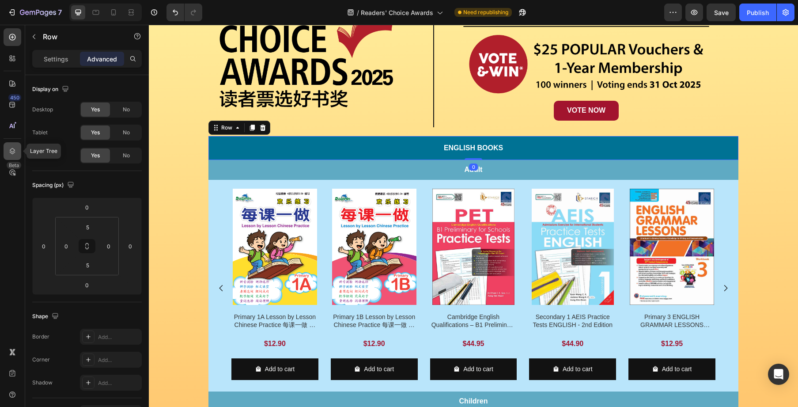
click at [11, 149] on icon at bounding box center [12, 151] width 9 height 9
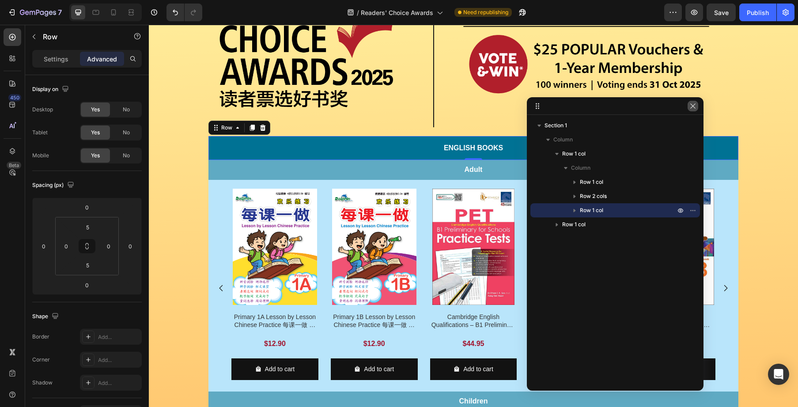
click at [692, 107] on icon "button" at bounding box center [693, 105] width 7 height 7
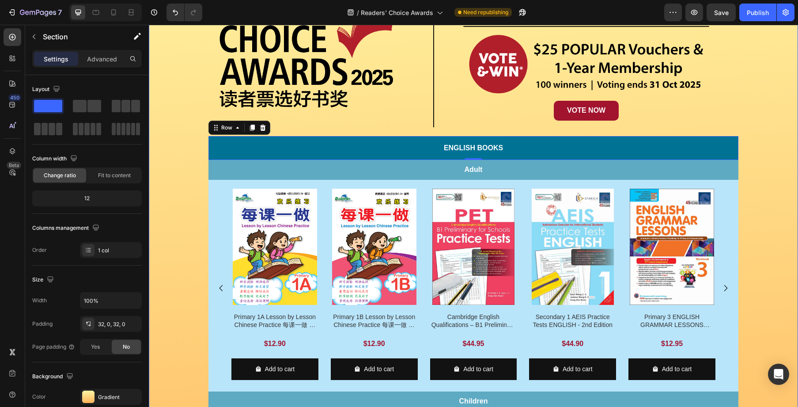
click at [743, 144] on div "Image Row Image Row Image VOTE NOW Button Row Row English Books Text Block Row …" at bounding box center [473, 261] width 649 height 724
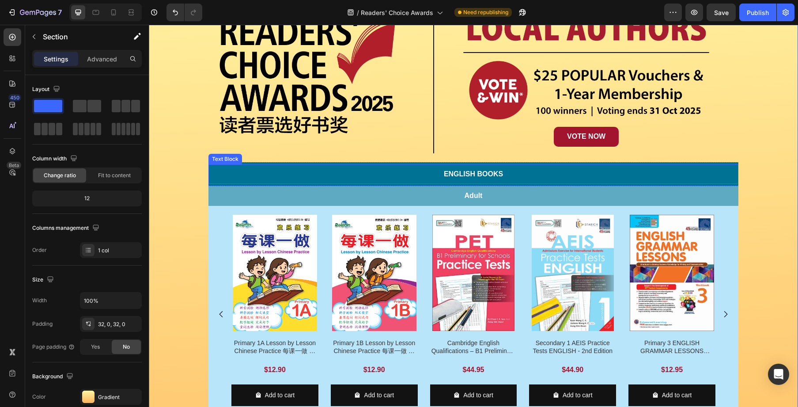
scroll to position [130, 0]
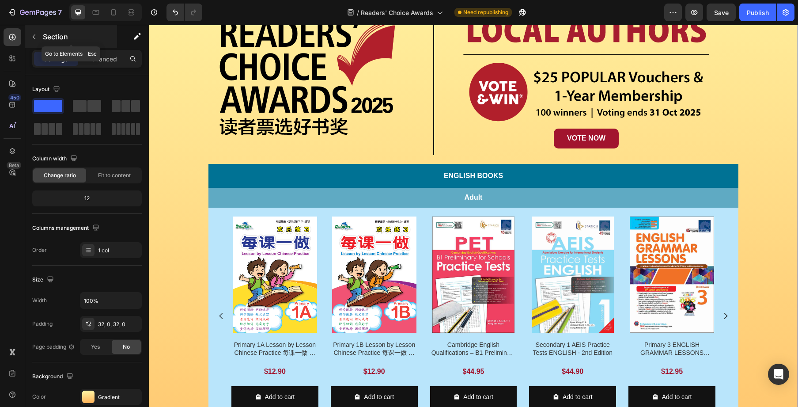
click at [37, 42] on button "button" at bounding box center [34, 37] width 14 height 14
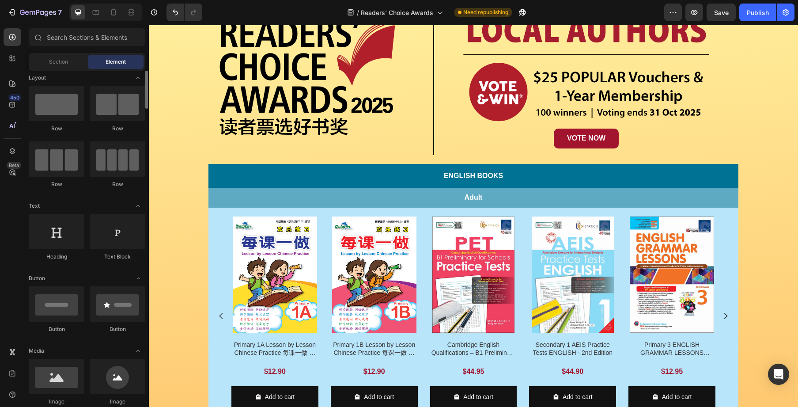
scroll to position [0, 0]
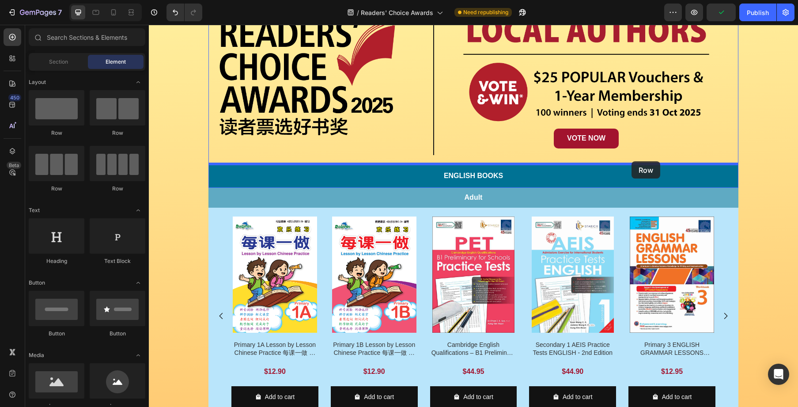
drag, startPoint x: 207, startPoint y: 143, endPoint x: 632, endPoint y: 161, distance: 425.4
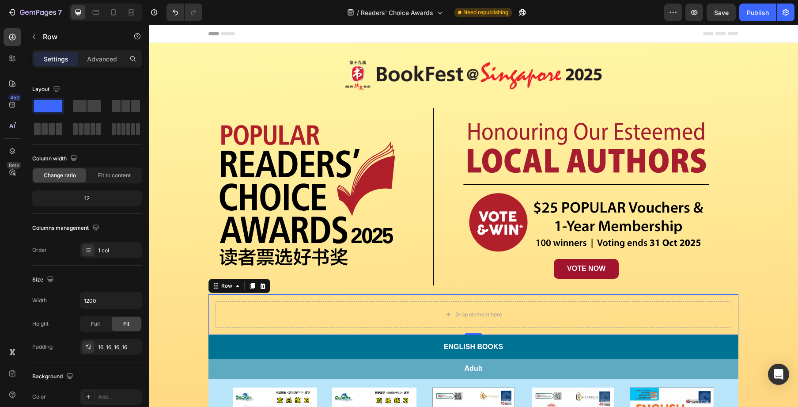
scroll to position [130, 0]
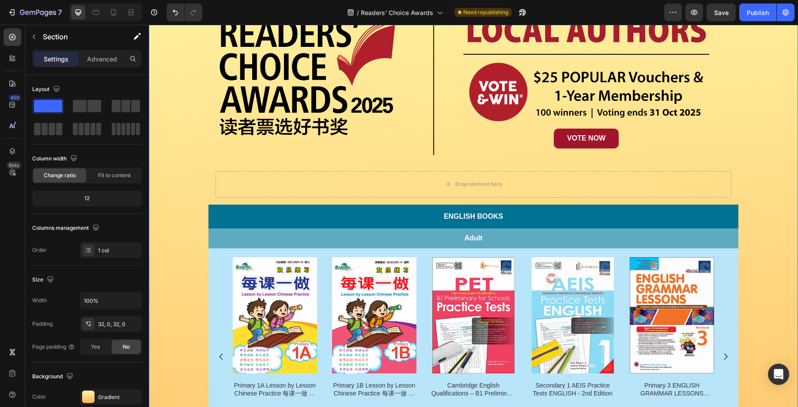
click at [781, 197] on div "Image Row Image Row Image VOTE NOW Button Row Row Drop element here Row English…" at bounding box center [473, 309] width 649 height 765
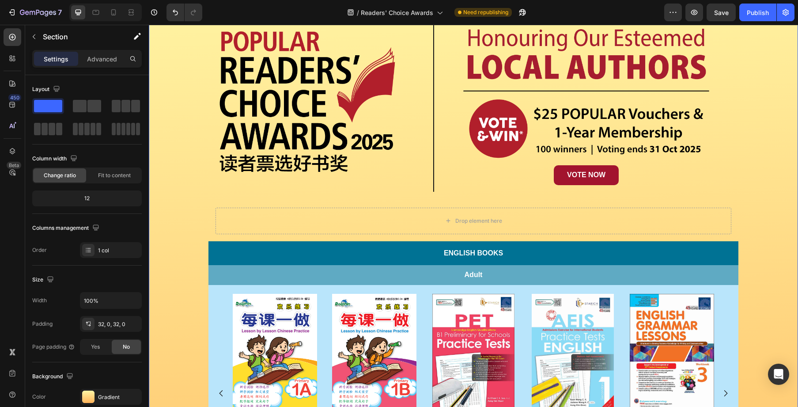
scroll to position [94, 0]
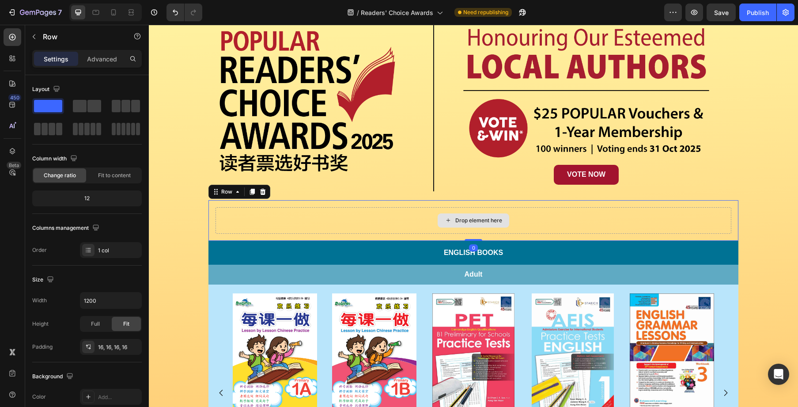
click at [566, 221] on div "Drop element here" at bounding box center [474, 220] width 516 height 27
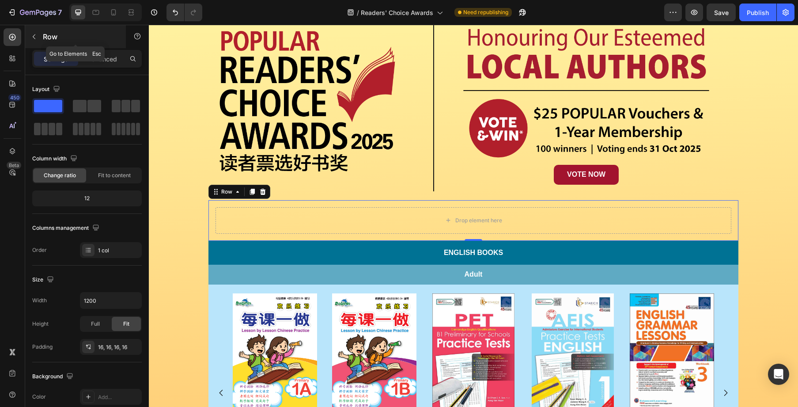
click at [35, 38] on icon "button" at bounding box center [33, 36] width 7 height 7
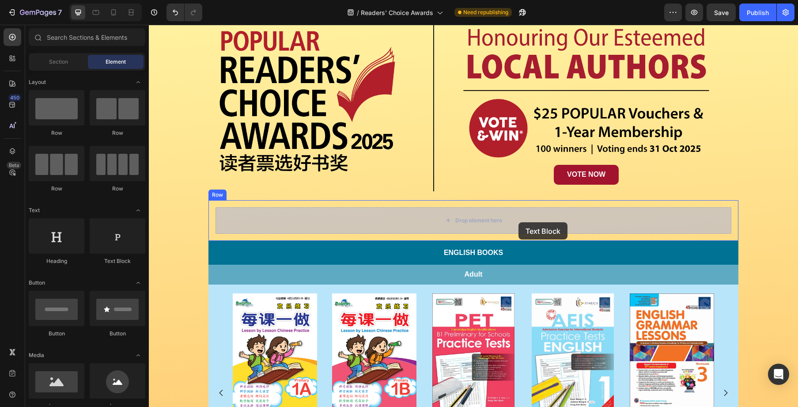
drag, startPoint x: 271, startPoint y: 262, endPoint x: 519, endPoint y: 222, distance: 251.0
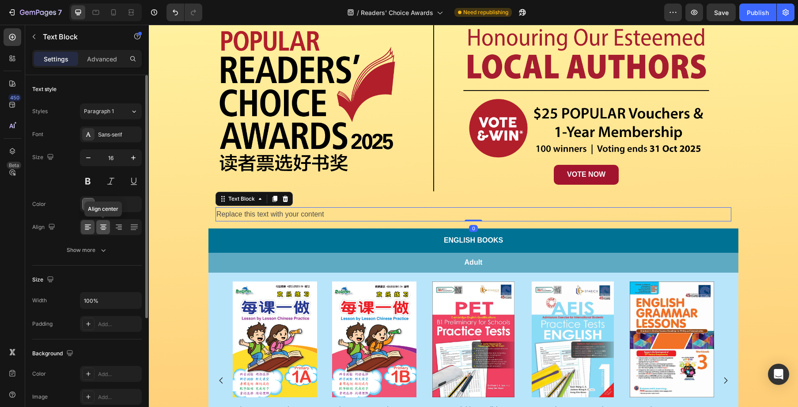
click at [104, 228] on icon at bounding box center [103, 228] width 6 height 1
click at [115, 204] on div "4D4D4D" at bounding box center [111, 205] width 26 height 8
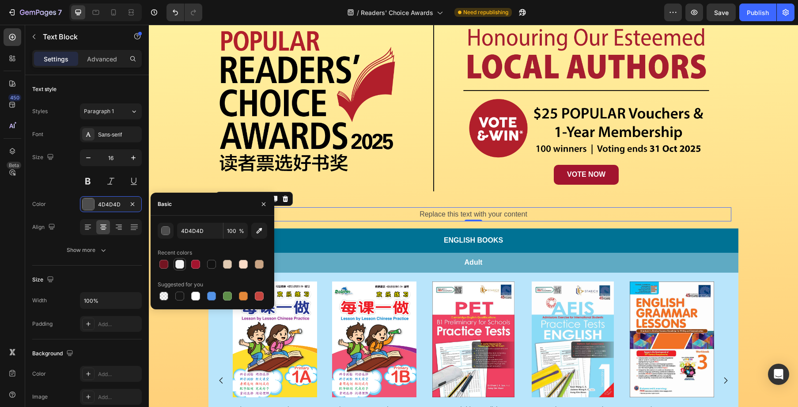
click at [182, 264] on div at bounding box center [179, 264] width 9 height 9
click at [195, 231] on input "F4F4F4" at bounding box center [200, 231] width 46 height 16
type input "FFFFFF"
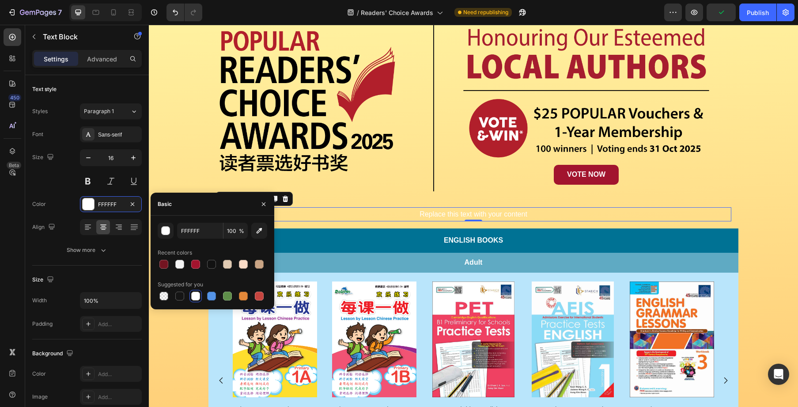
click at [513, 216] on div "Replace this text with your content" at bounding box center [474, 214] width 516 height 15
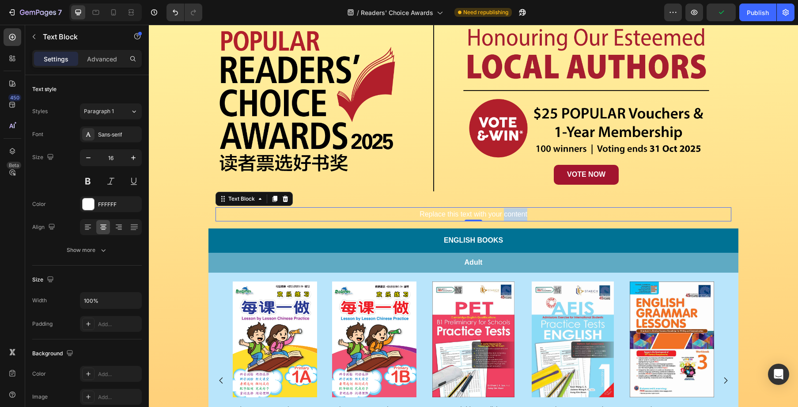
click at [513, 216] on p "Replace this text with your content" at bounding box center [473, 214] width 514 height 13
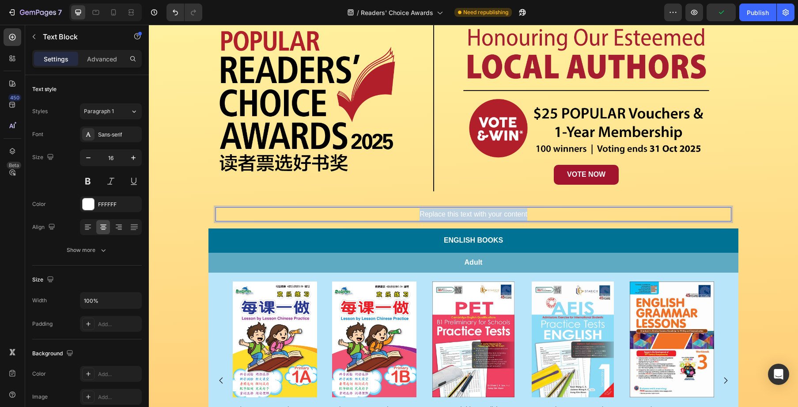
click at [513, 216] on p "Replace this text with your content" at bounding box center [473, 214] width 514 height 13
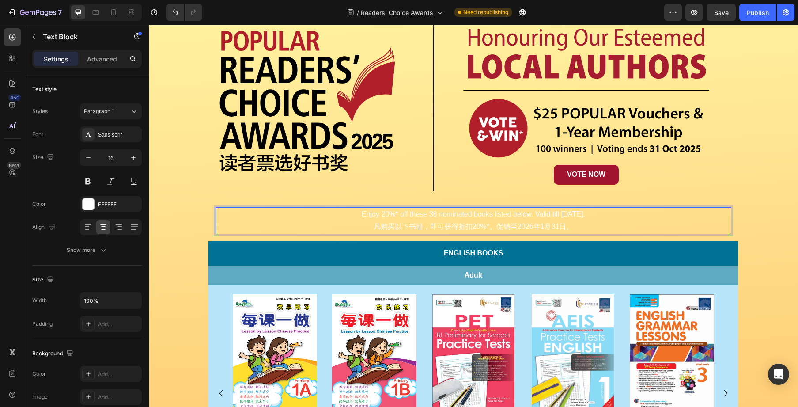
click at [635, 219] on p "Enjoy 20%* off these 38 nominated books listed below. Valid till [DATE]." at bounding box center [473, 214] width 514 height 13
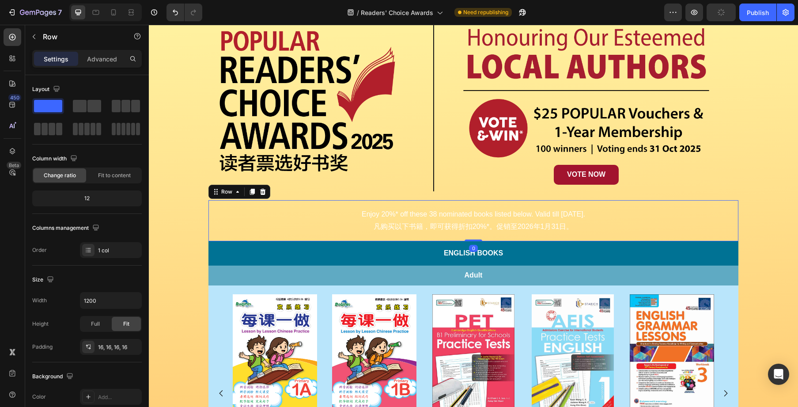
click at [722, 203] on div "Enjoy 20%* off these 38 nominated books listed below. Valid till 31 Jan 2026. 凡…" at bounding box center [474, 221] width 530 height 42
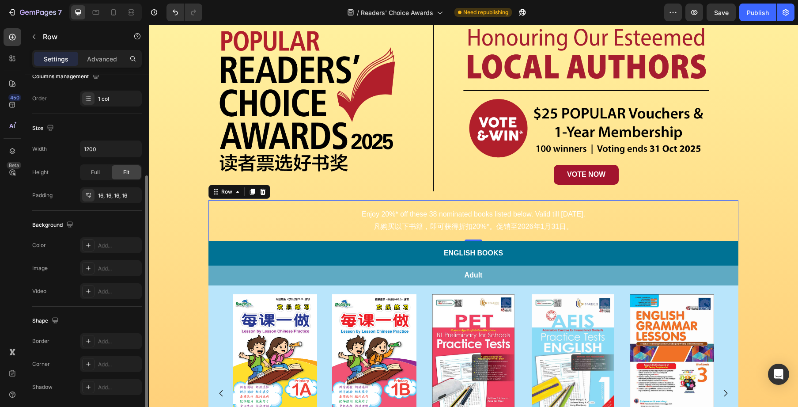
scroll to position [182, 0]
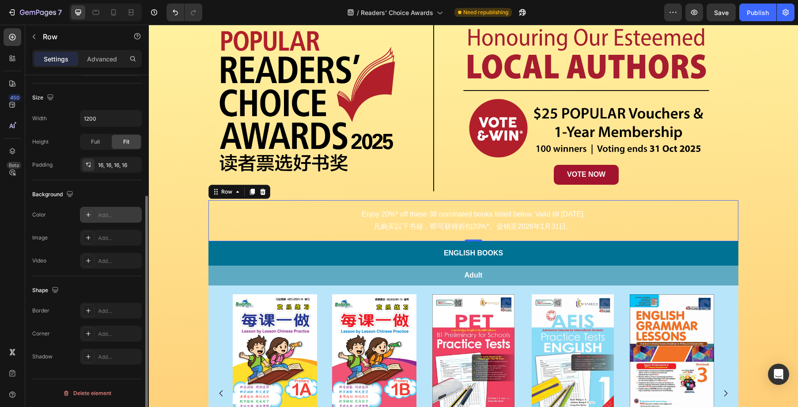
click at [103, 212] on div "Add..." at bounding box center [119, 215] width 42 height 8
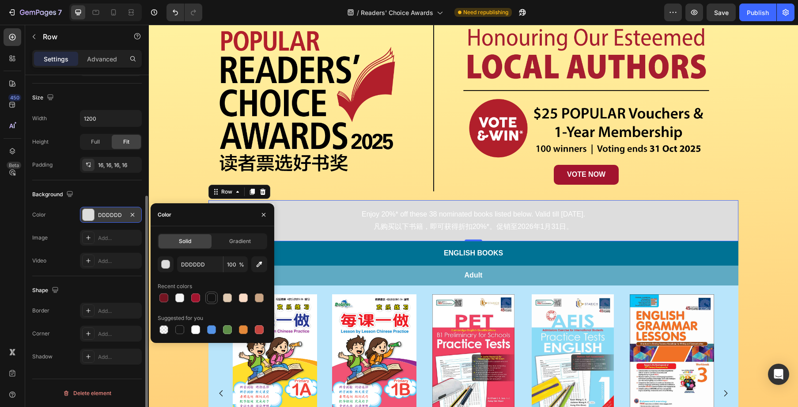
click at [211, 296] on div at bounding box center [211, 297] width 9 height 9
type input "121212"
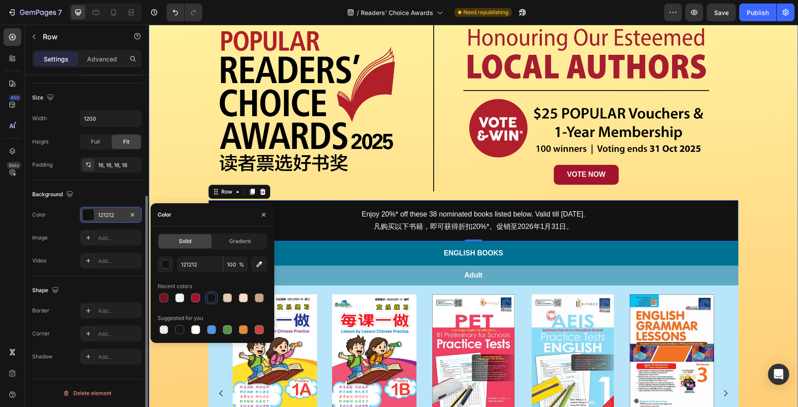
click at [763, 212] on div "Image Row Image Row Image VOTE NOW Button Row Row Enjoy 20%* off these 38 nomin…" at bounding box center [473, 345] width 649 height 765
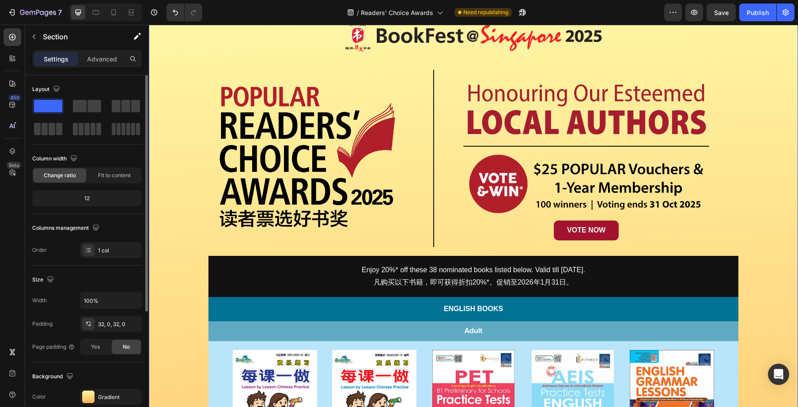
scroll to position [40, 0]
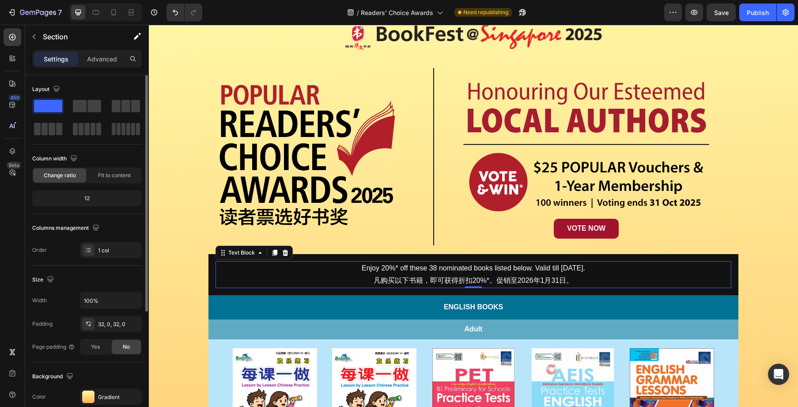
click at [606, 273] on p "Enjoy 20%* off these 38 nominated books listed below. Valid till [DATE]." at bounding box center [473, 268] width 514 height 13
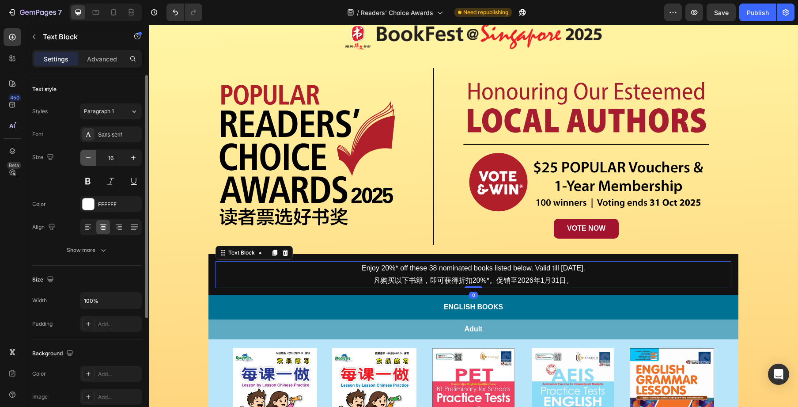
click at [87, 161] on icon "button" at bounding box center [88, 157] width 9 height 9
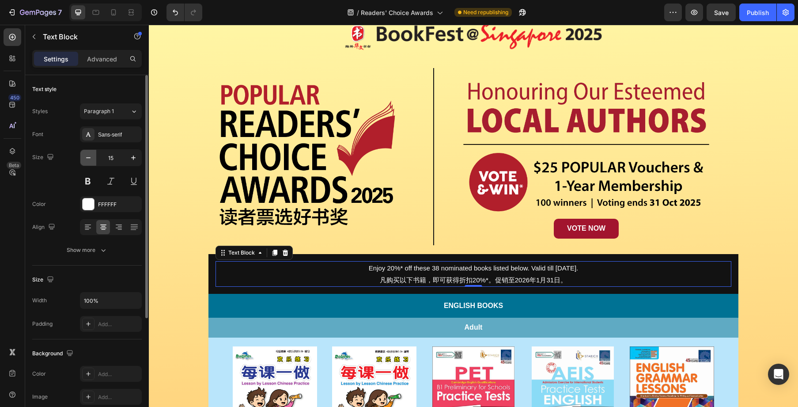
click at [87, 161] on icon "button" at bounding box center [88, 157] width 9 height 9
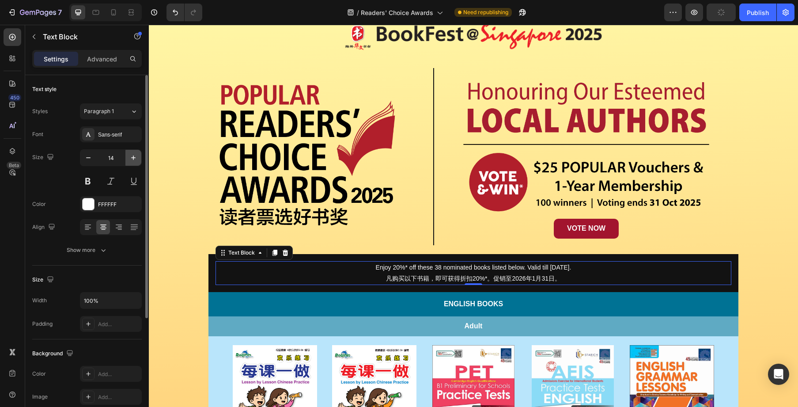
click at [129, 158] on icon "button" at bounding box center [133, 157] width 9 height 9
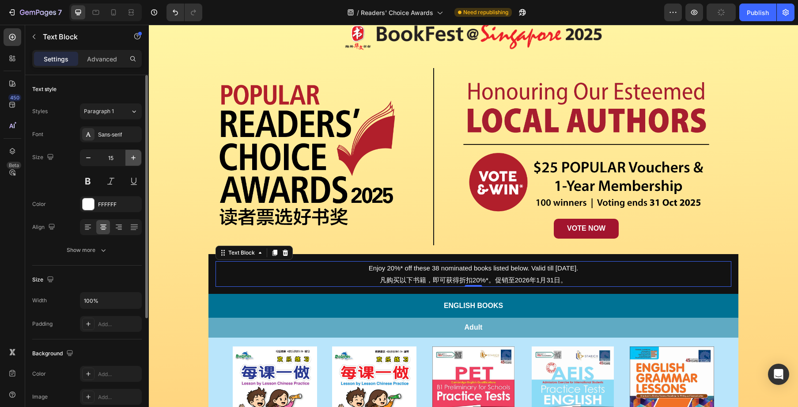
type input "16"
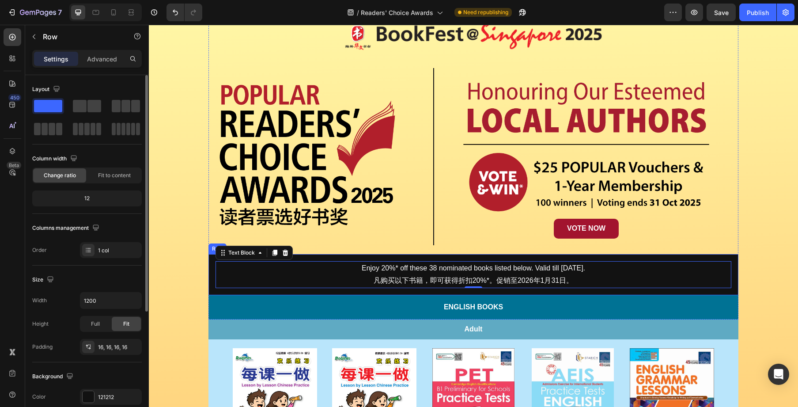
click at [665, 256] on div "Enjoy 20%* off these 38 nominated books listed below. Valid till 31 Jan 2026. 凡…" at bounding box center [474, 275] width 530 height 42
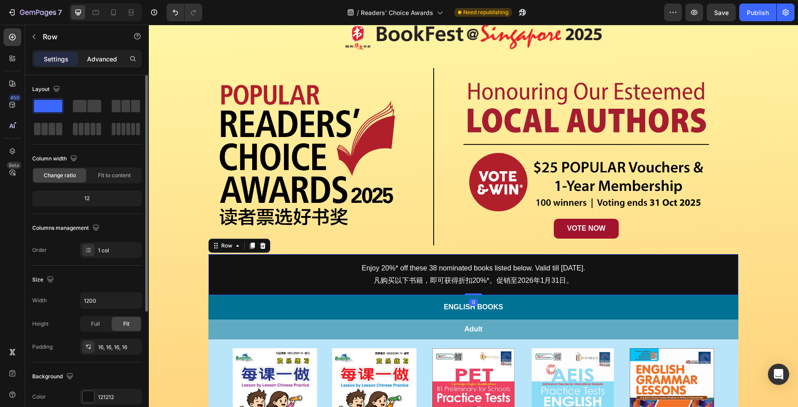
click at [96, 63] on p "Advanced" at bounding box center [102, 58] width 30 height 9
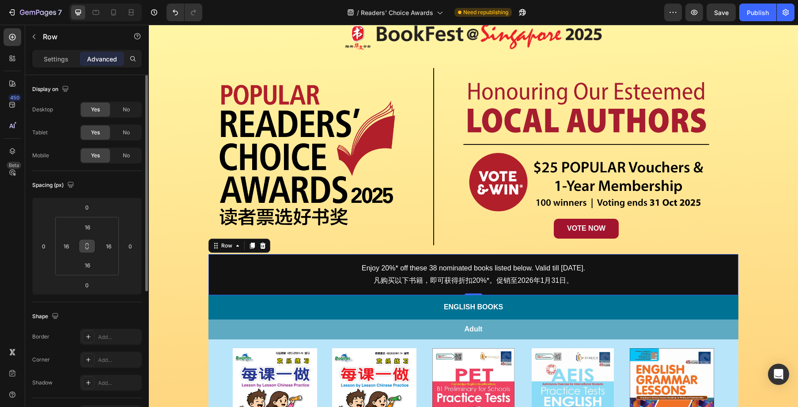
click at [89, 243] on icon at bounding box center [86, 246] width 7 height 7
click at [91, 231] on input "16" at bounding box center [88, 226] width 18 height 13
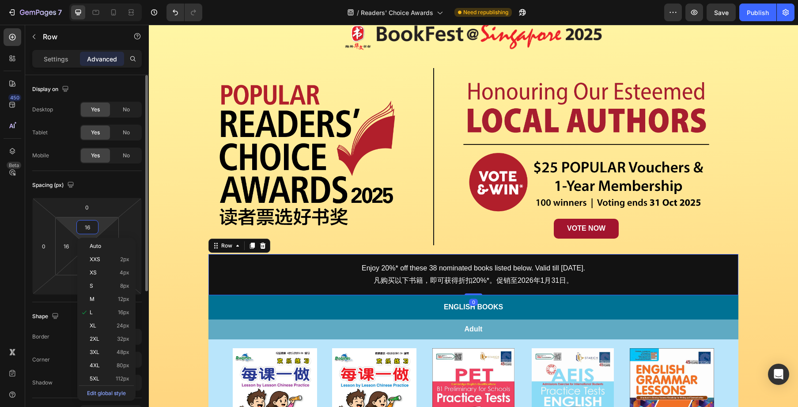
type input "1"
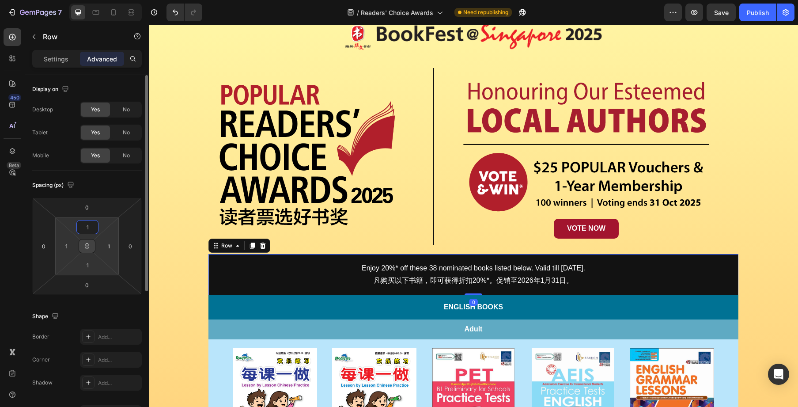
type input "15"
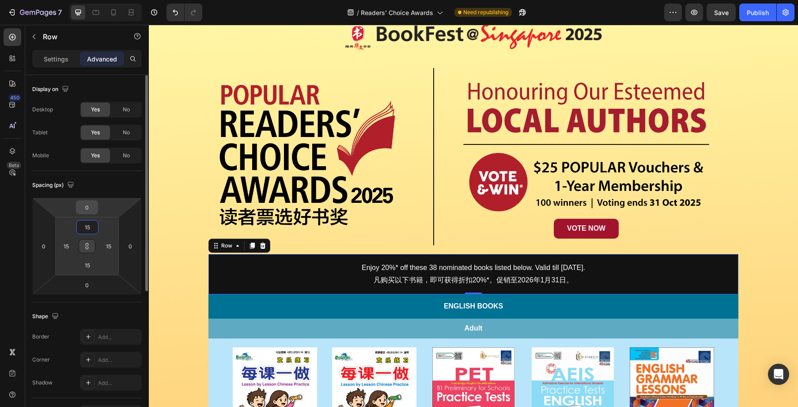
type input "15"
click at [88, 209] on input "0" at bounding box center [87, 207] width 18 height 13
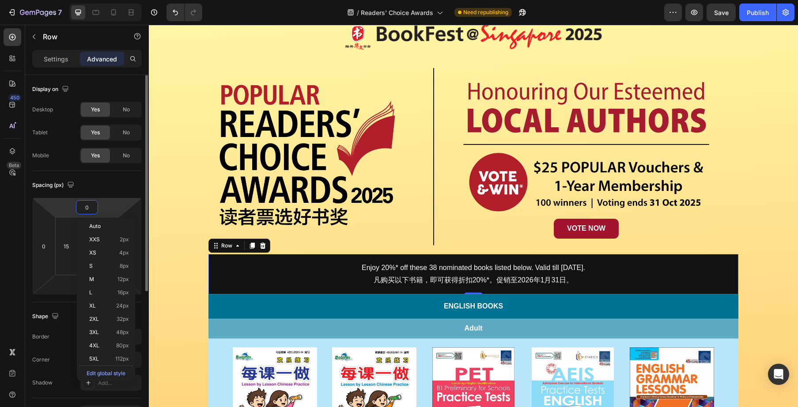
type input "2"
type input "20"
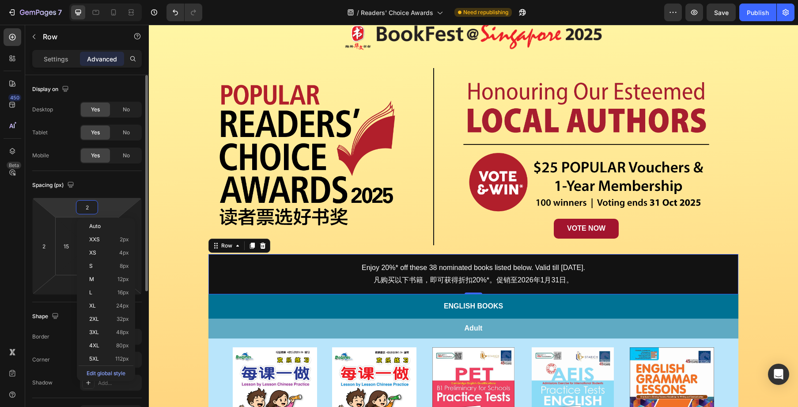
type input "20"
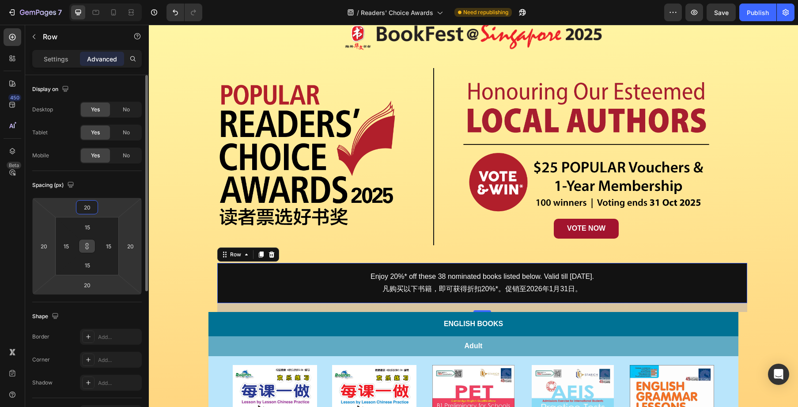
type input "2"
type input "16"
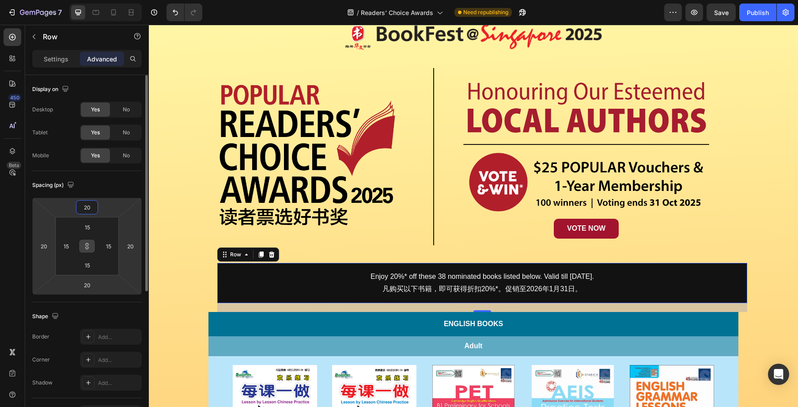
type input "16"
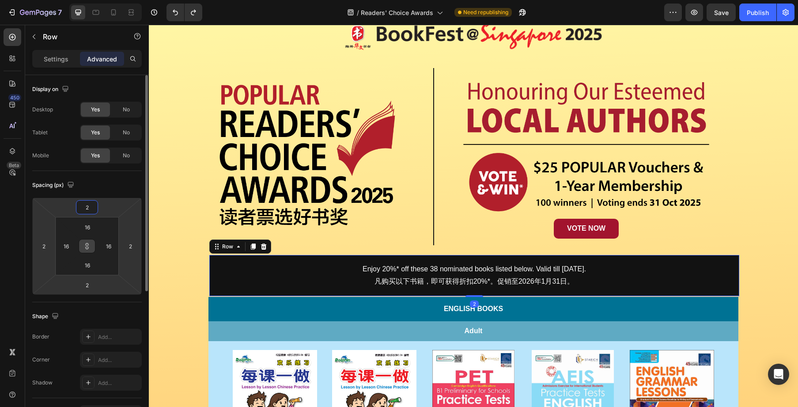
drag, startPoint x: 93, startPoint y: 208, endPoint x: 79, endPoint y: 207, distance: 14.6
click at [79, 207] on input "2" at bounding box center [87, 207] width 18 height 13
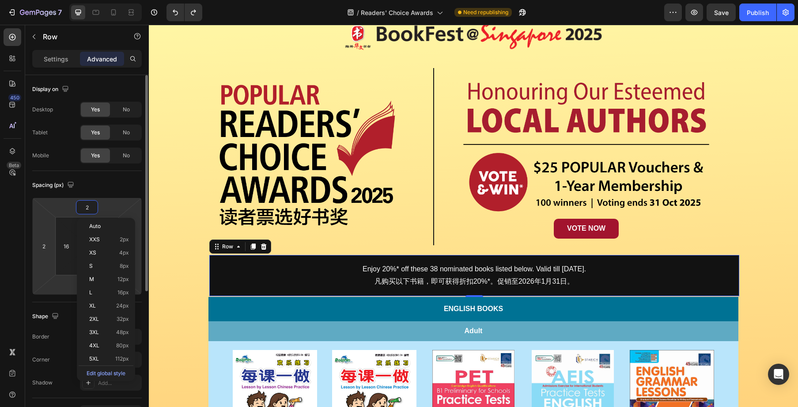
type input "0"
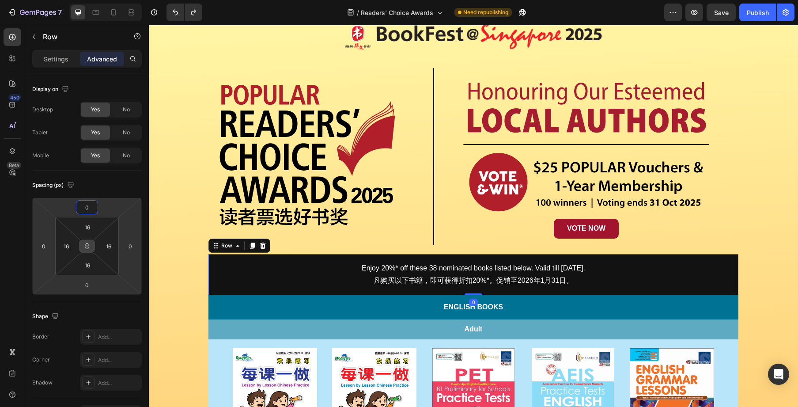
click at [85, 251] on button at bounding box center [87, 246] width 17 height 14
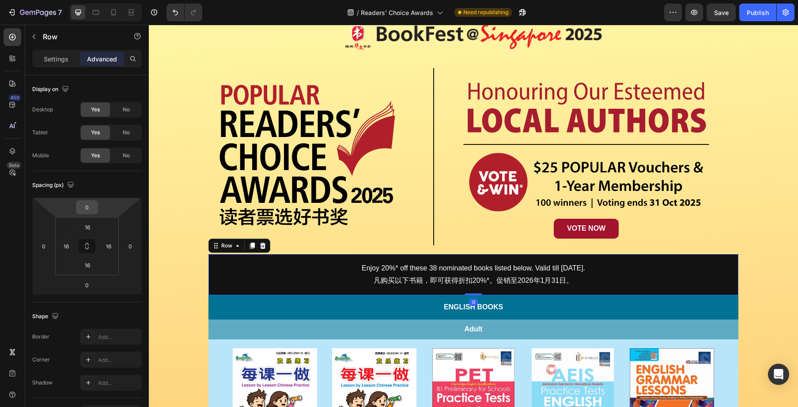
click at [87, 208] on input "0" at bounding box center [87, 207] width 18 height 13
type input "20"
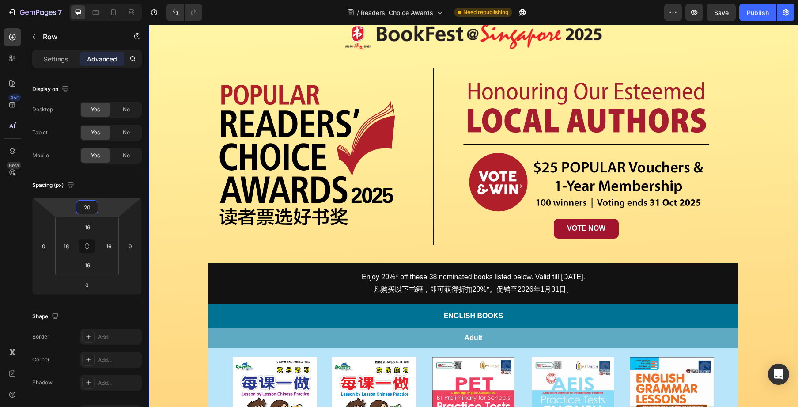
drag, startPoint x: 743, startPoint y: 277, endPoint x: 758, endPoint y: 278, distance: 15.0
click at [748, 278] on div "Image Row Image Row Image VOTE NOW Button Row Row Enjoy 20%* off these 38 nomin…" at bounding box center [473, 404] width 649 height 774
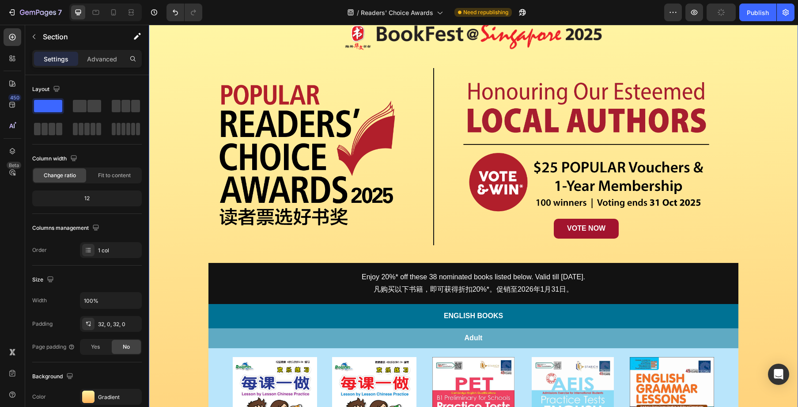
click at [758, 278] on div "Image Row Image Row Image VOTE NOW Button Row Row Enjoy 20%* off these 38 nomin…" at bounding box center [473, 404] width 649 height 774
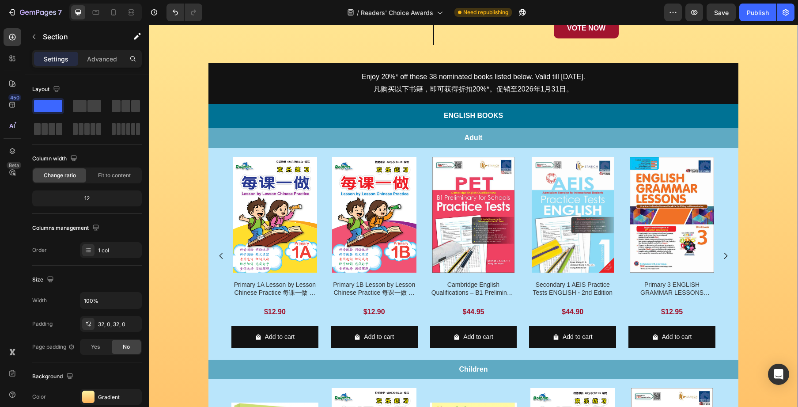
scroll to position [235, 0]
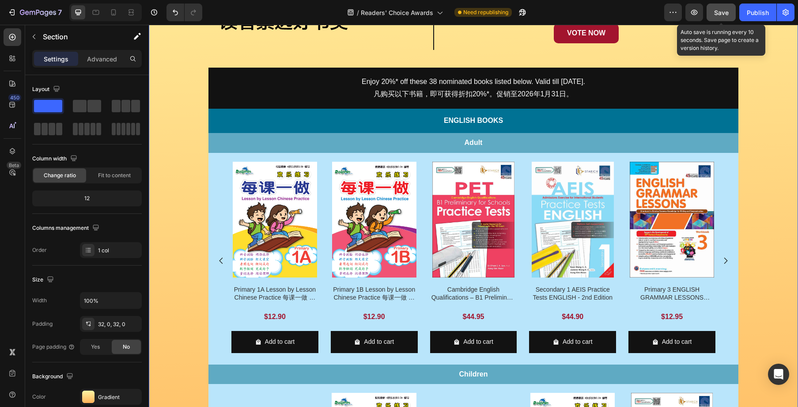
click at [718, 12] on span "Save" at bounding box center [721, 13] width 15 height 8
click at [323, 164] on div "Product Images Primary 1A Lesson by Lesson Chinese Practice 每课一做 欢乐练习 Product T…" at bounding box center [473, 261] width 484 height 198
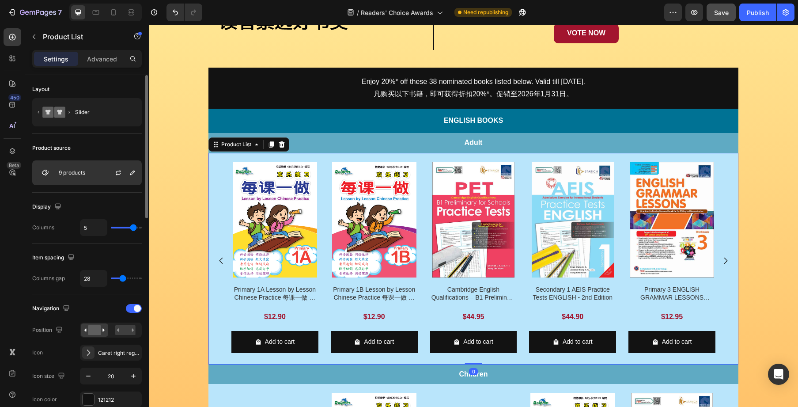
click at [98, 169] on div "9 products" at bounding box center [87, 172] width 110 height 25
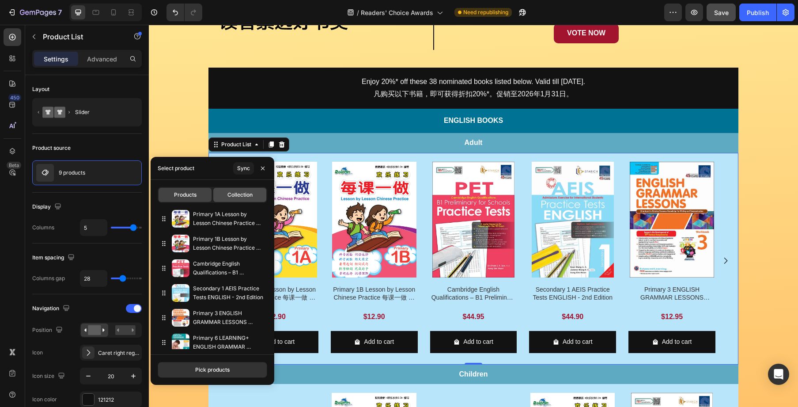
click at [247, 201] on div "Collection" at bounding box center [239, 195] width 53 height 14
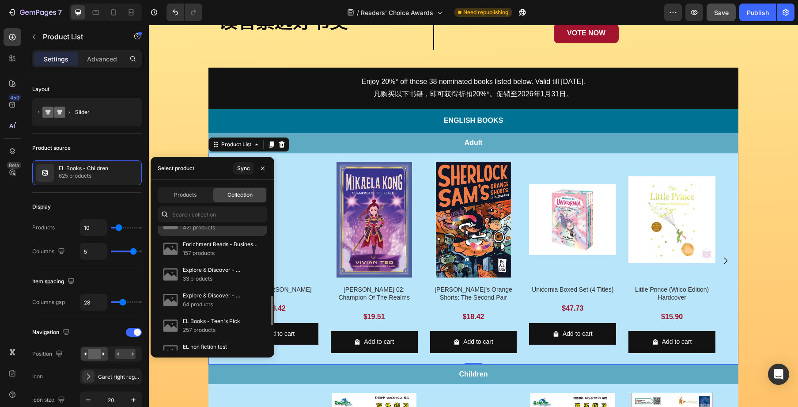
scroll to position [0, 0]
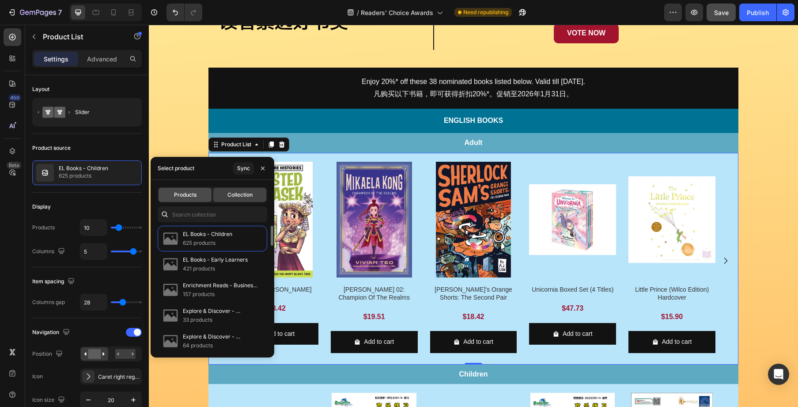
click at [193, 198] on span "Products" at bounding box center [185, 195] width 23 height 8
type input "5"
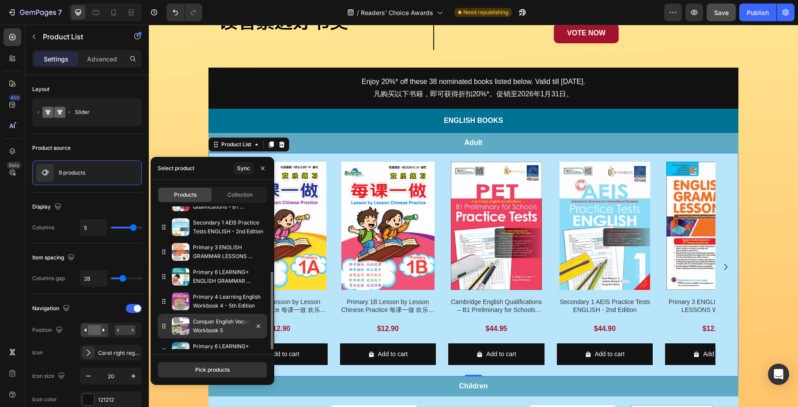
scroll to position [80, 0]
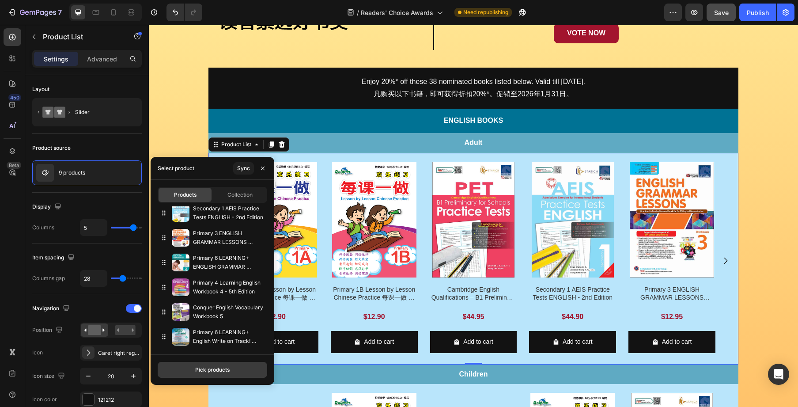
click at [235, 372] on button "Pick products" at bounding box center [213, 370] width 110 height 16
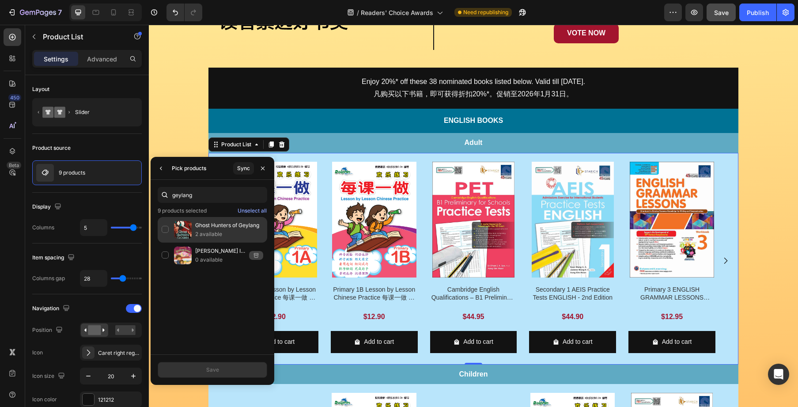
type input "geylang"
click at [217, 228] on p "Ghost Hunters of Geylang" at bounding box center [229, 225] width 68 height 9
click at [243, 369] on button "Save" at bounding box center [213, 370] width 110 height 16
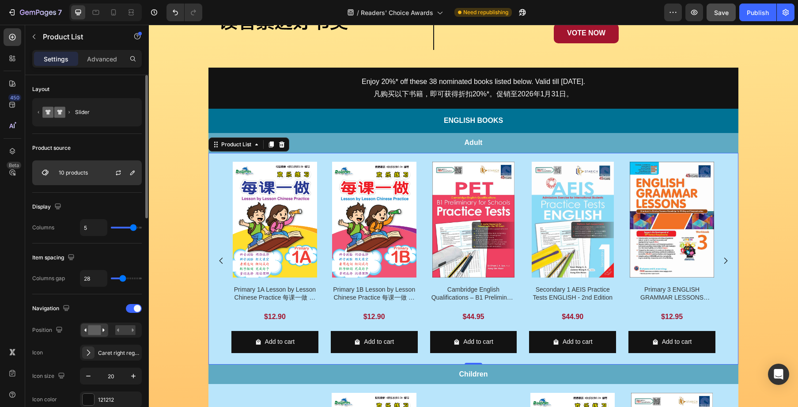
click at [90, 172] on div "10 products" at bounding box center [87, 172] width 110 height 25
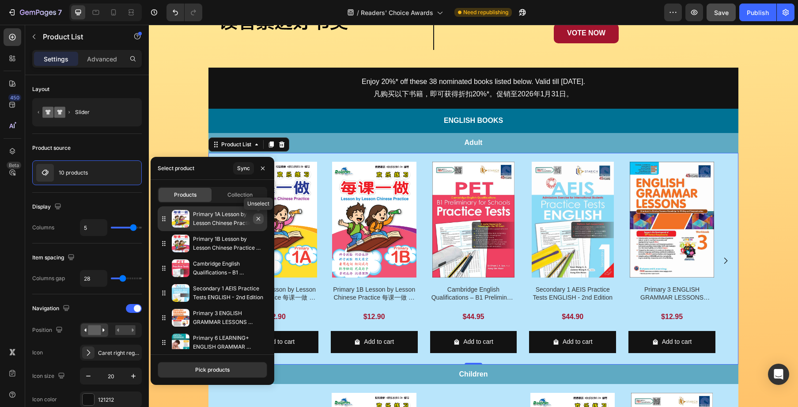
click at [259, 220] on icon "button" at bounding box center [258, 218] width 7 height 7
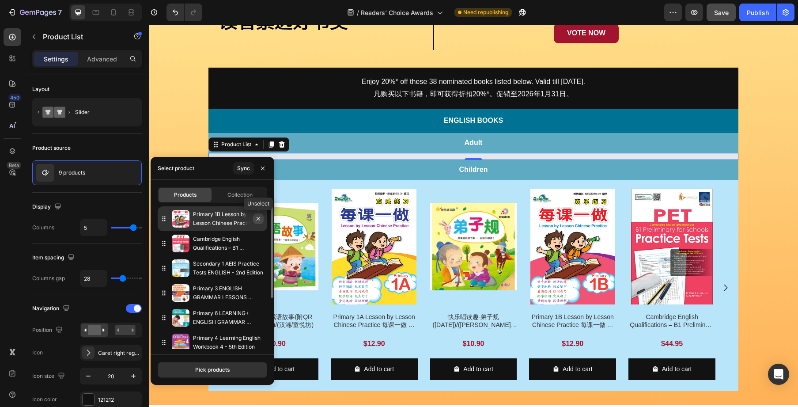
click at [258, 220] on icon "button" at bounding box center [258, 218] width 7 height 7
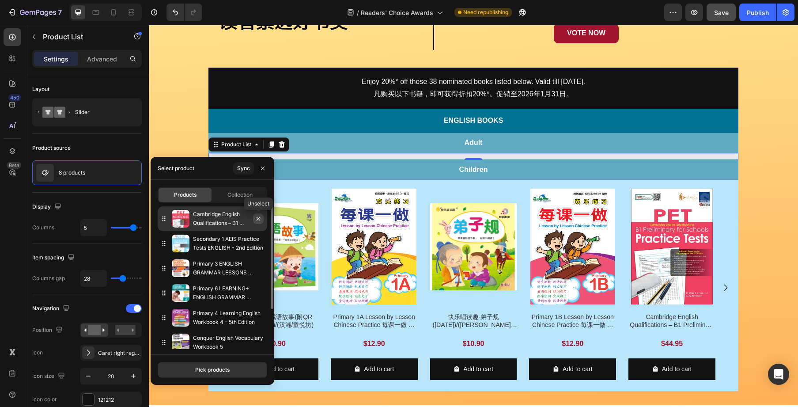
click at [258, 219] on icon "button" at bounding box center [259, 219] width 4 height 4
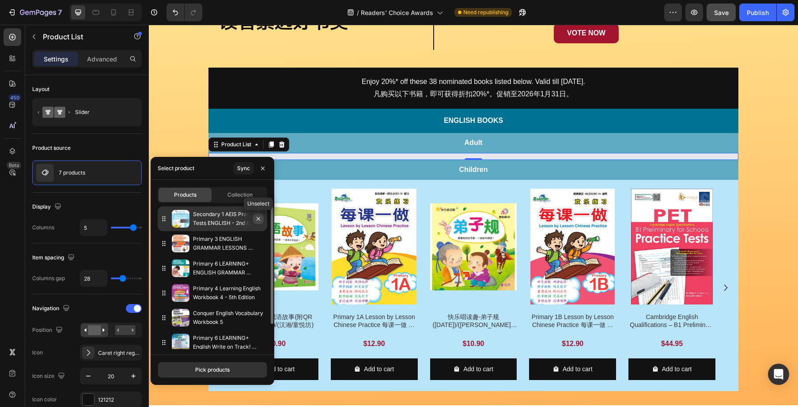
click at [258, 219] on icon "button" at bounding box center [259, 219] width 4 height 4
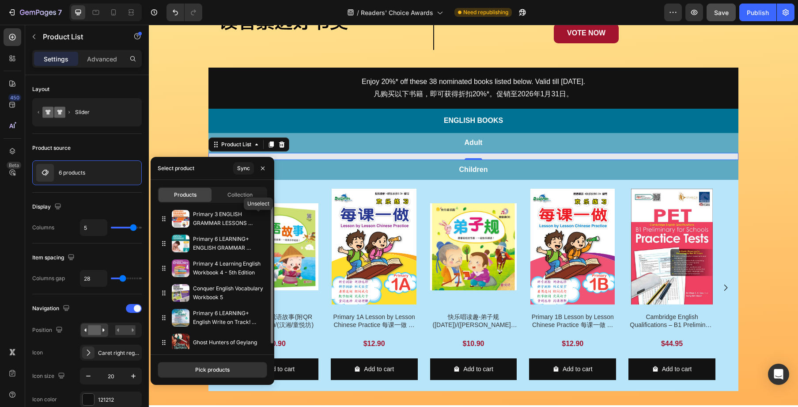
click at [0, 0] on icon "button" at bounding box center [0, 0] width 0 height 0
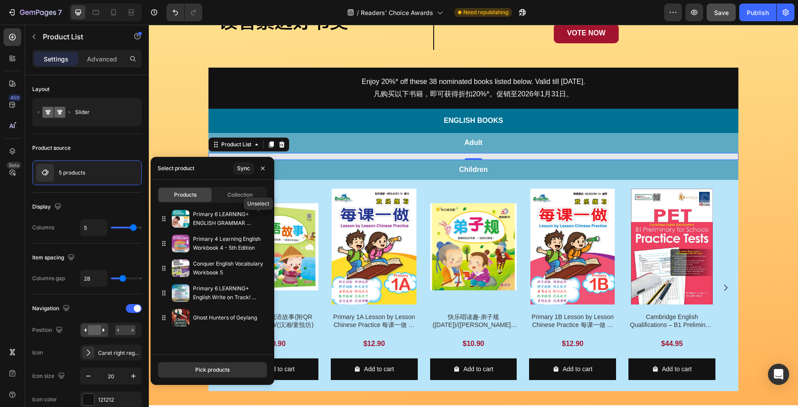
click at [0, 0] on icon "button" at bounding box center [0, 0] width 0 height 0
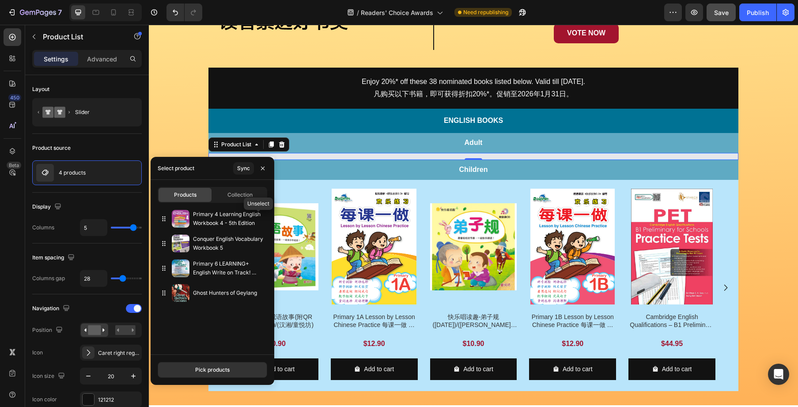
click at [0, 0] on icon "button" at bounding box center [0, 0] width 0 height 0
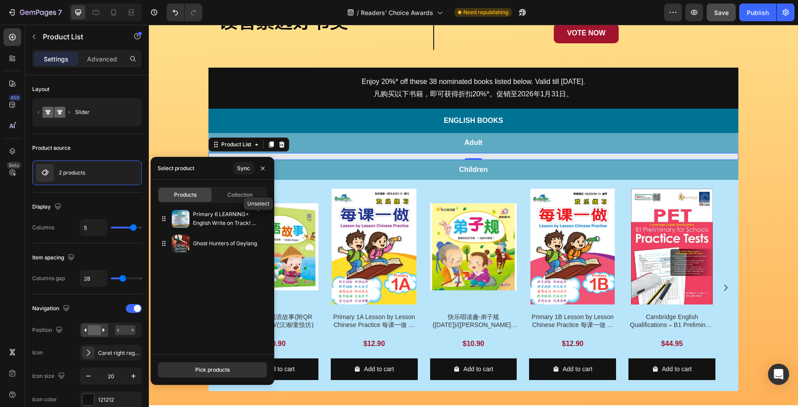
click at [0, 0] on icon "button" at bounding box center [0, 0] width 0 height 0
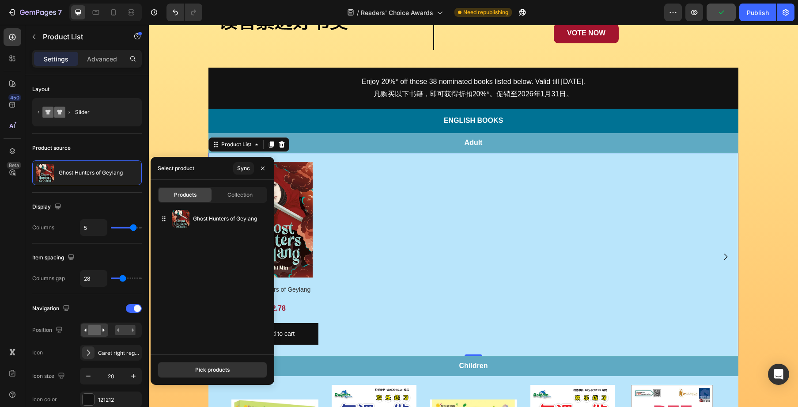
click at [395, 305] on div "Product Images Ghost Hunters of Geylang Product Title $22.78 Product Price Prod…" at bounding box center [473, 257] width 484 height 190
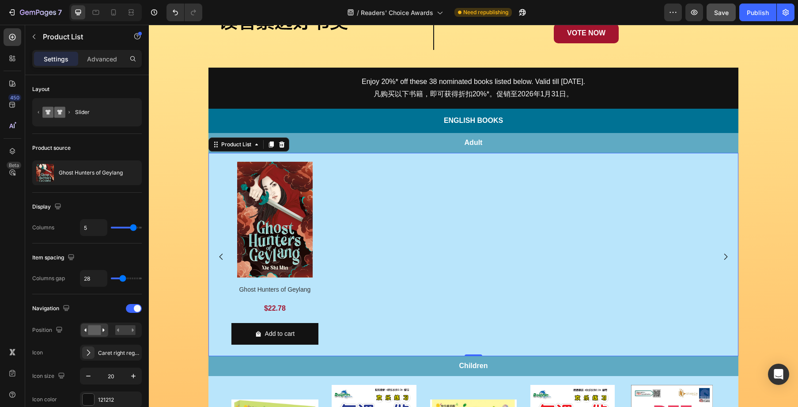
click at [349, 222] on div "Product Images Ghost Hunters of Geylang Product Title $22.78 Product Price Prod…" at bounding box center [473, 257] width 484 height 190
click at [327, 169] on div "Product Images Ghost Hunters of Geylang Product Title $22.78 Product Price Prod…" at bounding box center [473, 257] width 484 height 190
click at [91, 169] on div "Ghost Hunters of Geylang" at bounding box center [87, 172] width 110 height 25
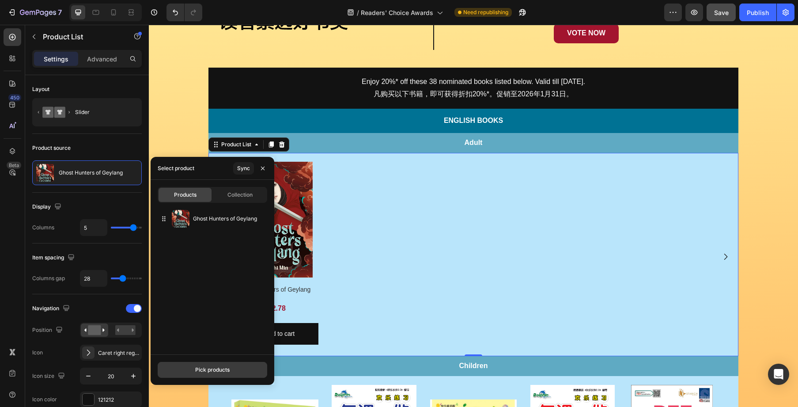
click at [224, 372] on div "Pick products" at bounding box center [212, 370] width 34 height 8
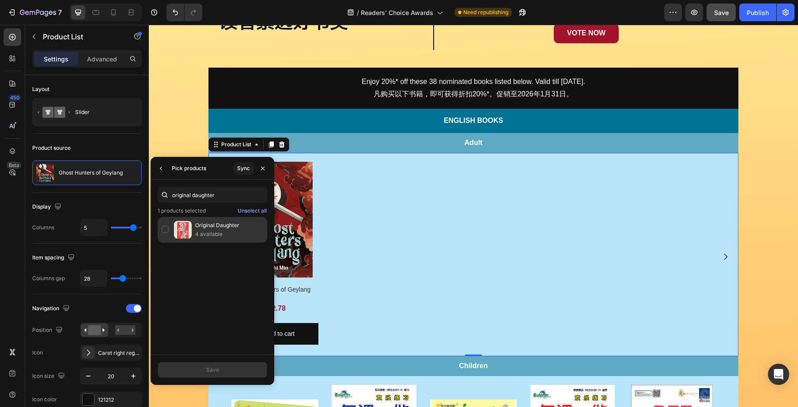
type input "original daughter"
click at [166, 230] on div "Original Daughter 4 available" at bounding box center [213, 230] width 110 height 26
click at [221, 366] on button "Save" at bounding box center [213, 370] width 110 height 16
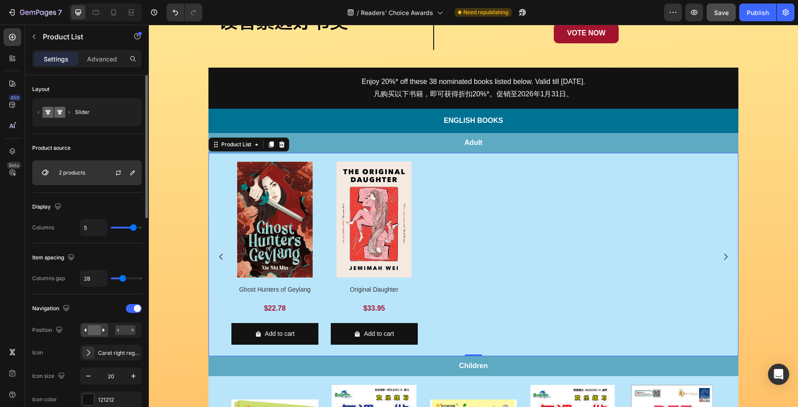
click at [76, 174] on p "2 products" at bounding box center [72, 173] width 27 height 6
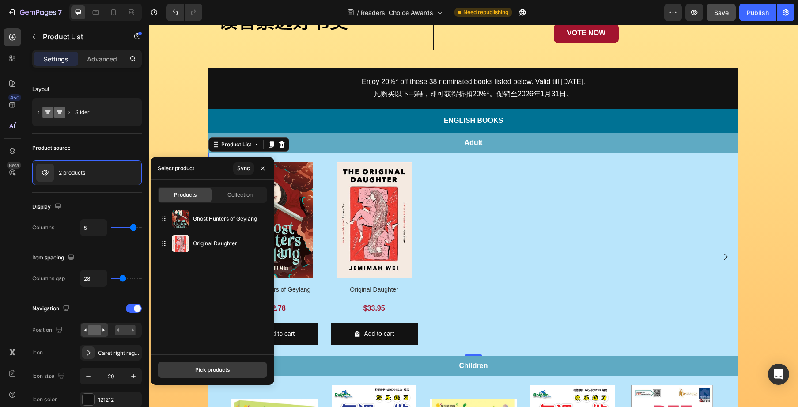
click at [215, 365] on button "Pick products" at bounding box center [213, 370] width 110 height 16
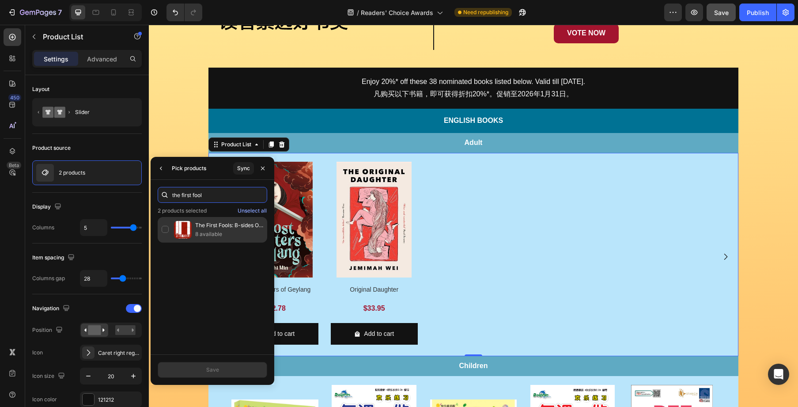
type input "the first fool"
click at [166, 231] on div "The First Fools: B-sides Of Lky's A-team 8 available" at bounding box center [213, 230] width 110 height 26
click at [225, 364] on button "Save" at bounding box center [213, 370] width 110 height 16
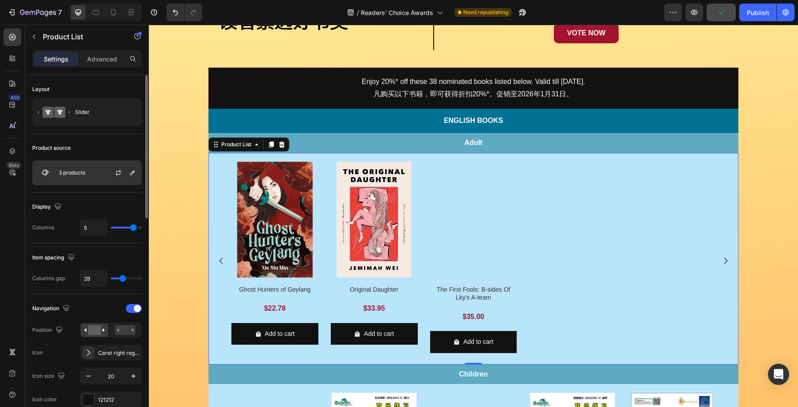
click at [94, 178] on div "3 products" at bounding box center [87, 172] width 110 height 25
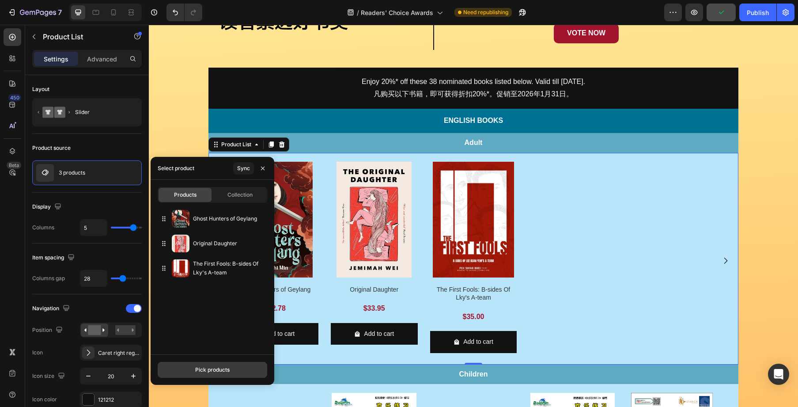
click at [215, 371] on div "Pick products" at bounding box center [212, 370] width 34 height 8
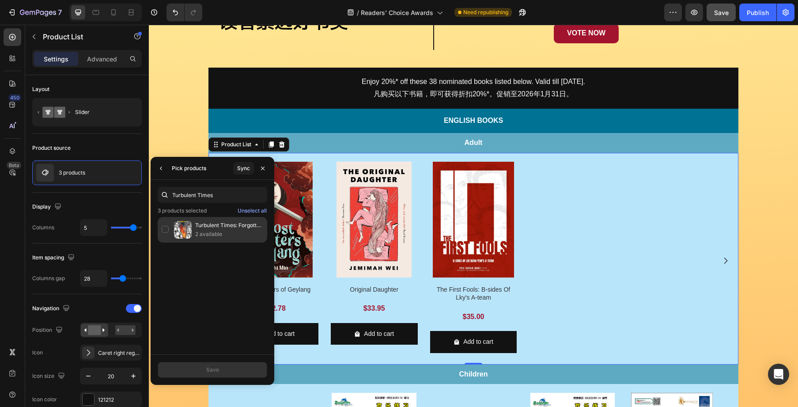
type input "Turbulent Times"
click at [169, 228] on div "Turbulent Times: Forgotten Stories of Singapore’s Early Years (Five-Book Box Se…" at bounding box center [213, 230] width 110 height 26
click at [239, 363] on button "Save" at bounding box center [213, 370] width 110 height 16
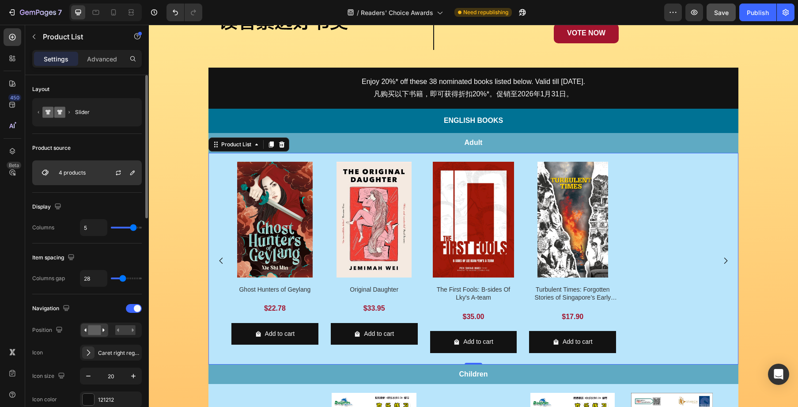
click at [89, 165] on div "4 products" at bounding box center [87, 172] width 110 height 25
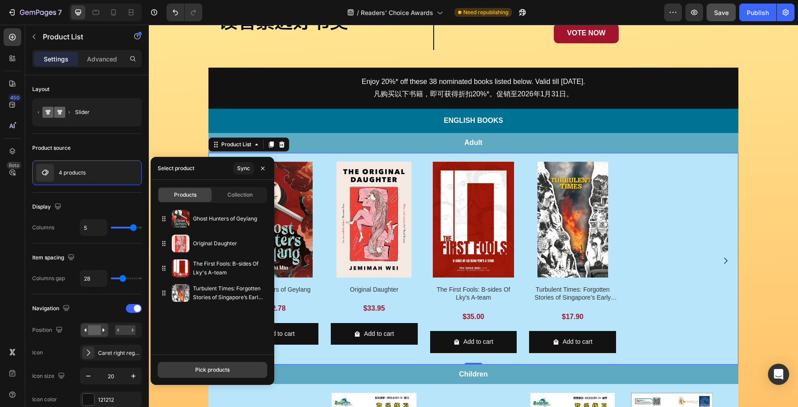
click at [217, 370] on div "Pick products" at bounding box center [212, 370] width 34 height 8
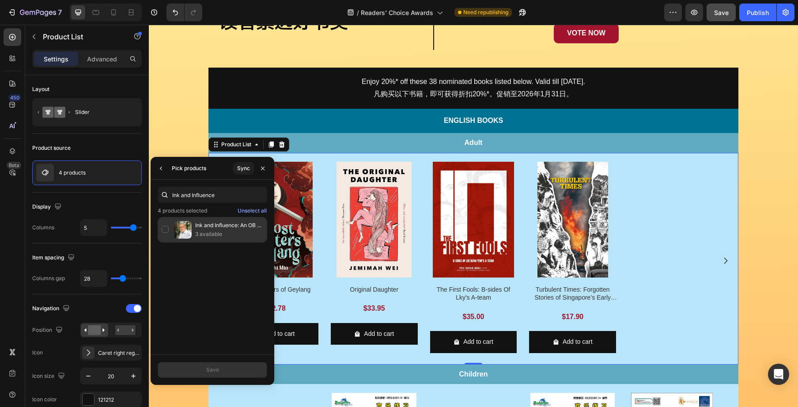
type input "Ink and Influence"
click at [216, 234] on p "3 available" at bounding box center [229, 234] width 68 height 9
click at [244, 369] on button "Save" at bounding box center [213, 370] width 110 height 16
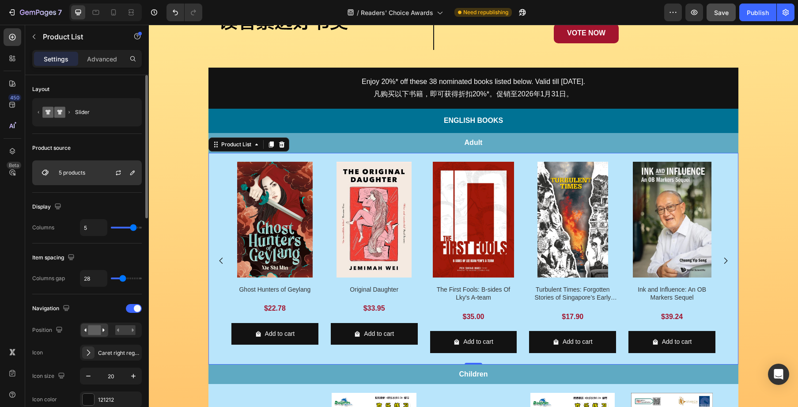
click at [72, 169] on div "5 products" at bounding box center [87, 172] width 110 height 25
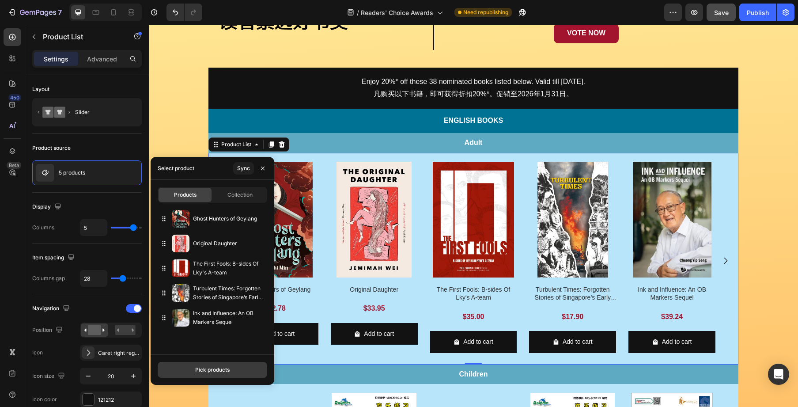
click at [178, 369] on button "Pick products" at bounding box center [213, 370] width 110 height 16
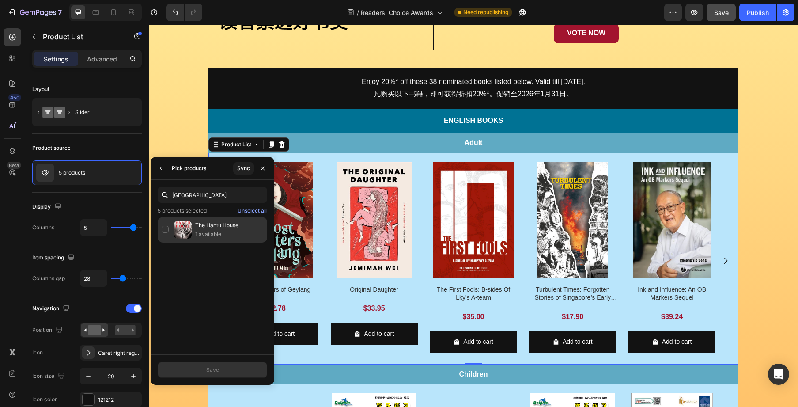
type input "Hantu House"
click at [232, 228] on p "The Hantu House" at bounding box center [229, 225] width 68 height 9
click at [216, 364] on button "Save" at bounding box center [213, 370] width 110 height 16
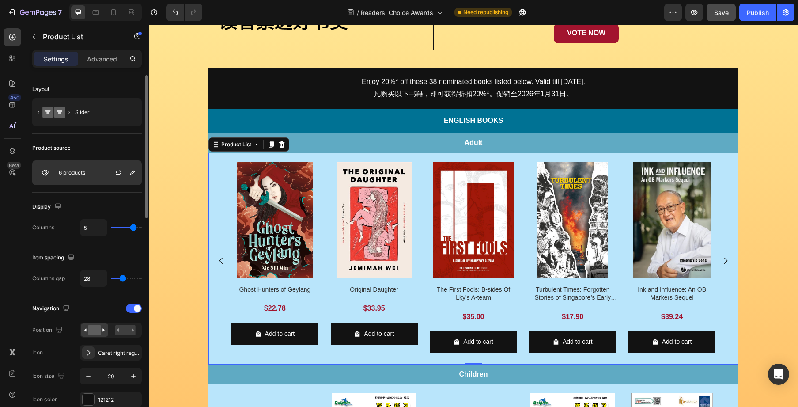
click at [100, 174] on div "6 products" at bounding box center [87, 172] width 110 height 25
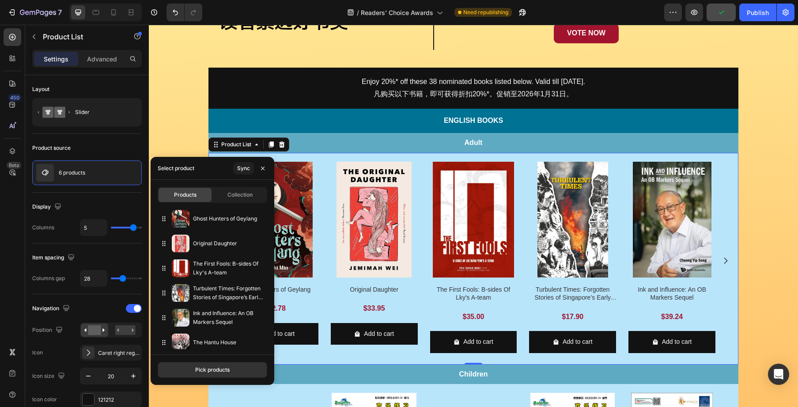
drag, startPoint x: 224, startPoint y: 372, endPoint x: 239, endPoint y: 358, distance: 20.9
click at [224, 372] on div "Pick products" at bounding box center [212, 370] width 34 height 8
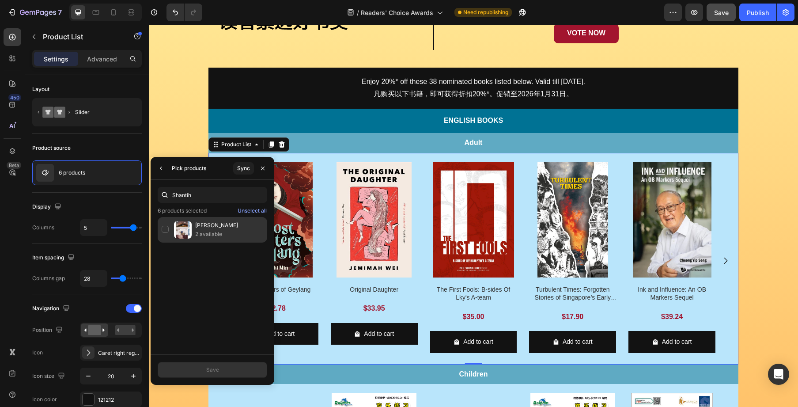
type input "Shantih"
click at [233, 228] on p "[PERSON_NAME]" at bounding box center [229, 225] width 68 height 9
click at [241, 365] on button "Save" at bounding box center [213, 370] width 110 height 16
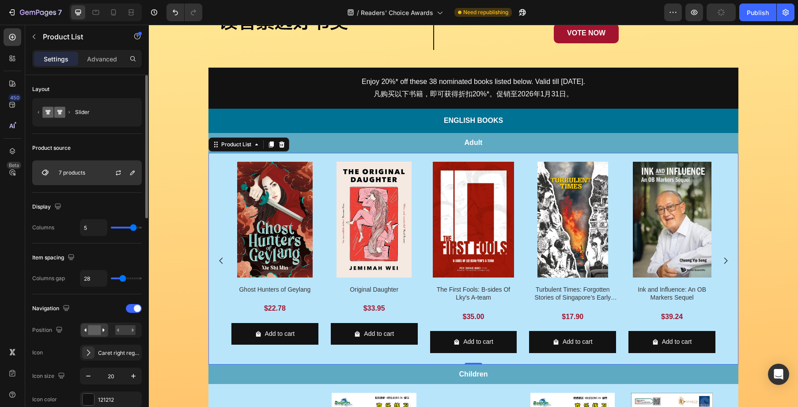
click at [83, 173] on p "7 products" at bounding box center [72, 173] width 27 height 6
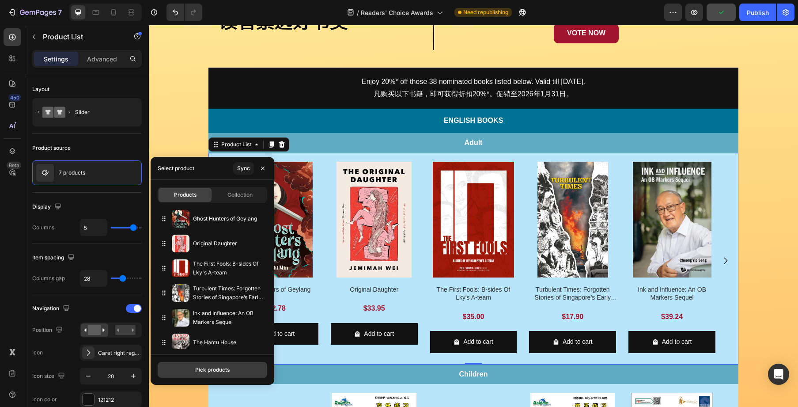
click at [227, 364] on button "Pick products" at bounding box center [213, 370] width 110 height 16
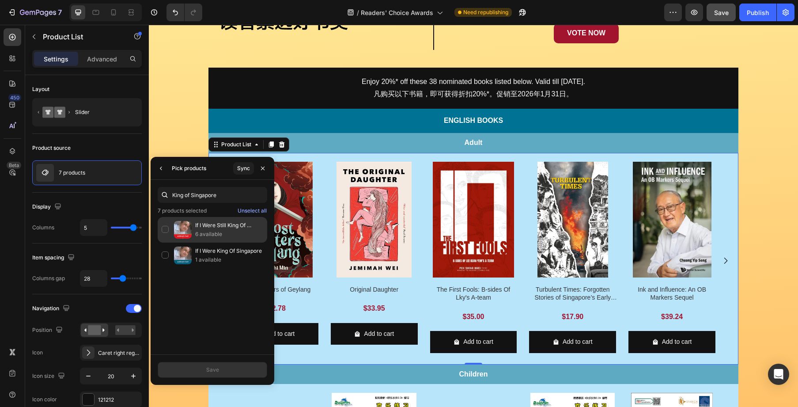
type input "King of Singapore"
click at [213, 233] on p "6 available" at bounding box center [229, 234] width 68 height 9
click at [243, 365] on button "Save" at bounding box center [213, 370] width 110 height 16
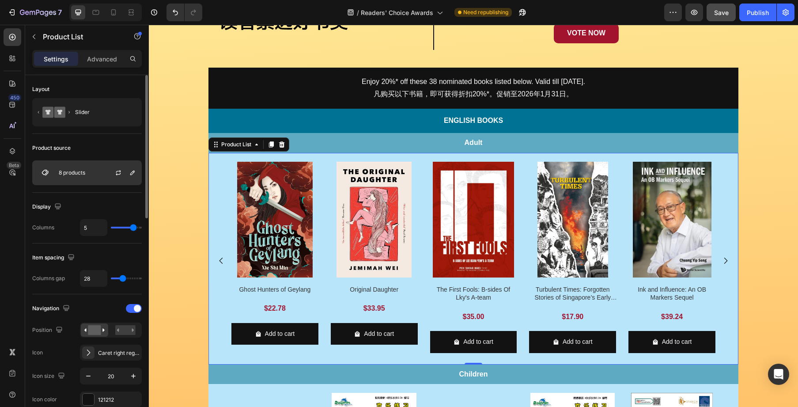
click at [95, 166] on div "8 products" at bounding box center [87, 172] width 110 height 25
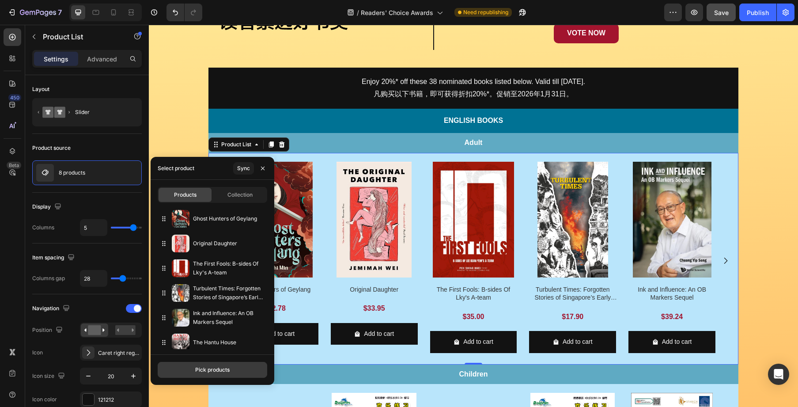
click at [202, 368] on div "Pick products" at bounding box center [212, 370] width 34 height 8
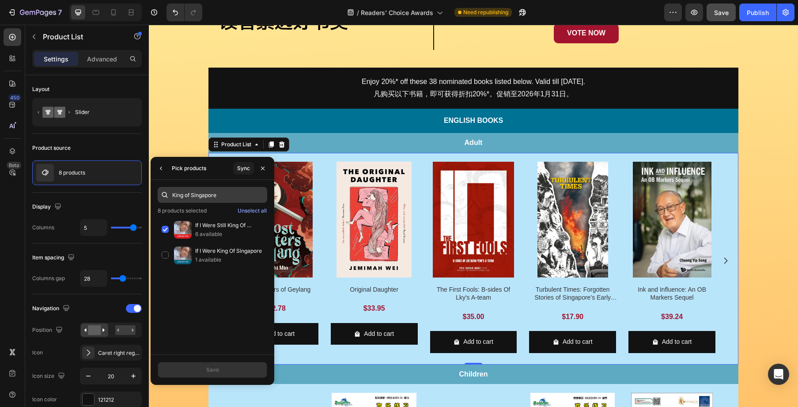
click at [218, 194] on input "King of Singapore" at bounding box center [213, 195] width 110 height 16
paste input "The Land of the Rising"
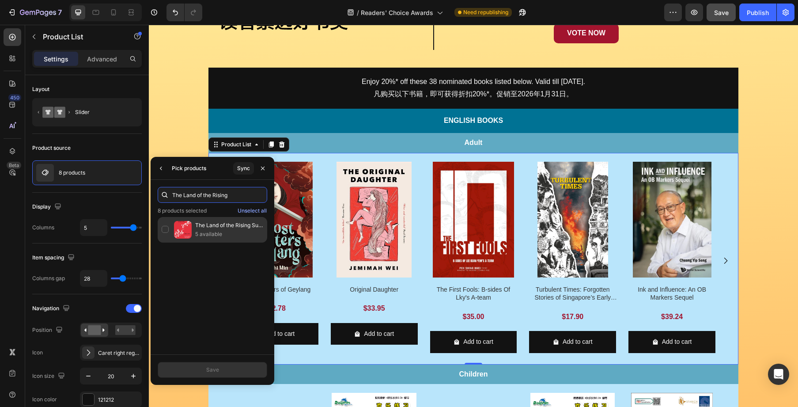
type input "The Land of the Rising"
click at [240, 228] on p "The Land of the Rising Sun and the Lion City: The Story of [GEOGRAPHIC_DATA] an…" at bounding box center [229, 225] width 68 height 9
click at [243, 364] on button "Save" at bounding box center [213, 370] width 110 height 16
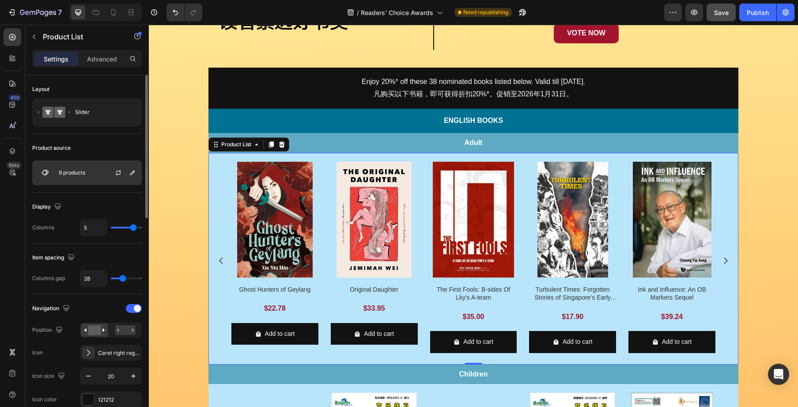
click at [93, 172] on div "9 products" at bounding box center [87, 172] width 110 height 25
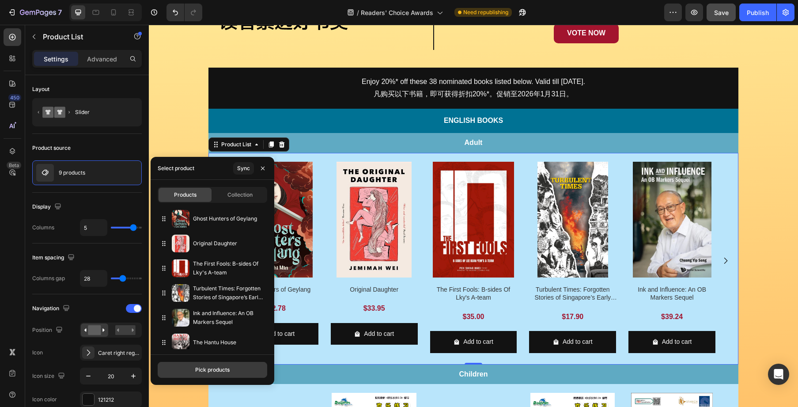
click at [211, 366] on div "Pick products" at bounding box center [212, 370] width 34 height 8
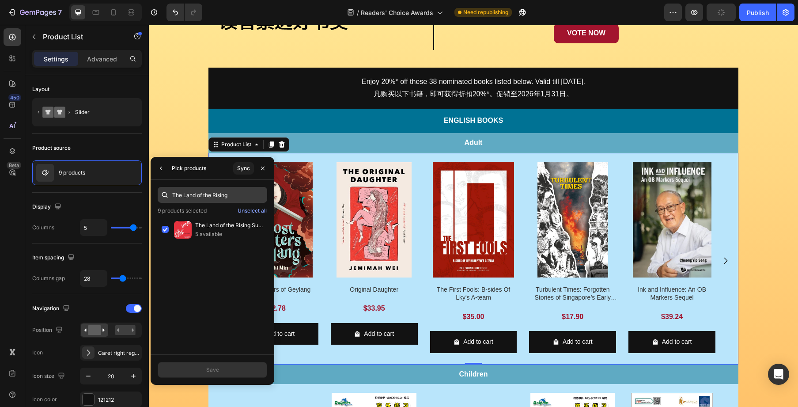
click at [226, 193] on input "The Land of the Rising" at bounding box center [213, 195] width 110 height 16
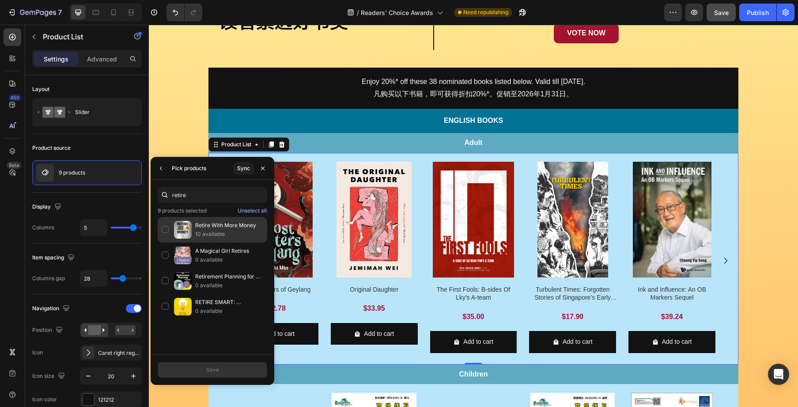
type input "retire"
click at [228, 231] on p "10 available" at bounding box center [229, 234] width 68 height 9
click at [230, 375] on button "Save" at bounding box center [213, 370] width 110 height 16
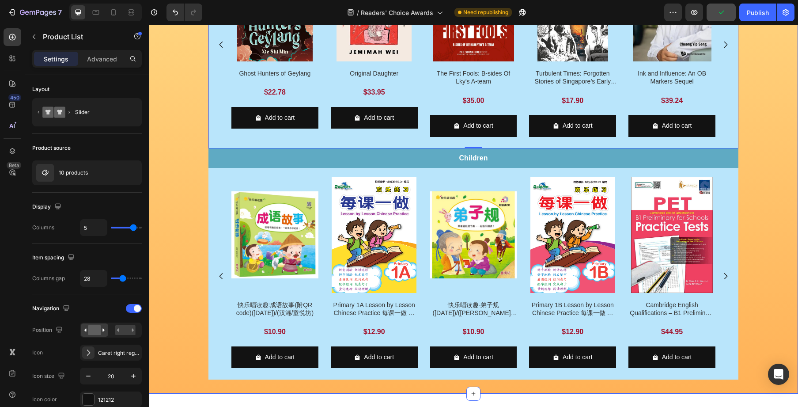
scroll to position [453, 0]
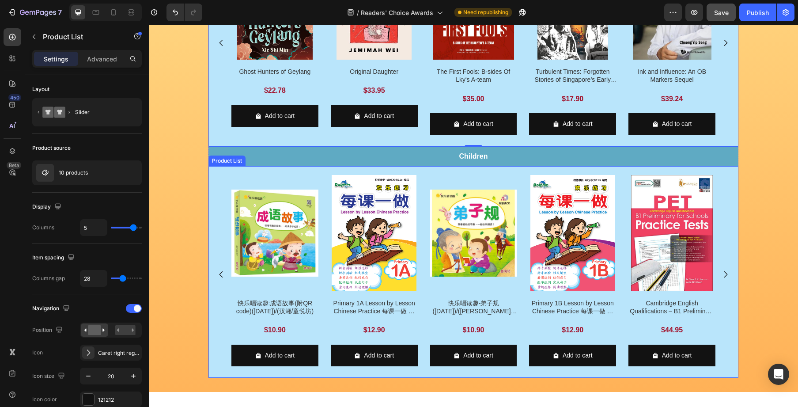
click at [322, 180] on div "Product Images 快乐唱读趣:成语故事(附QR code)(MAY23)/(汉湘/童悦坊) Product Title $10.90 Produc…" at bounding box center [473, 274] width 484 height 198
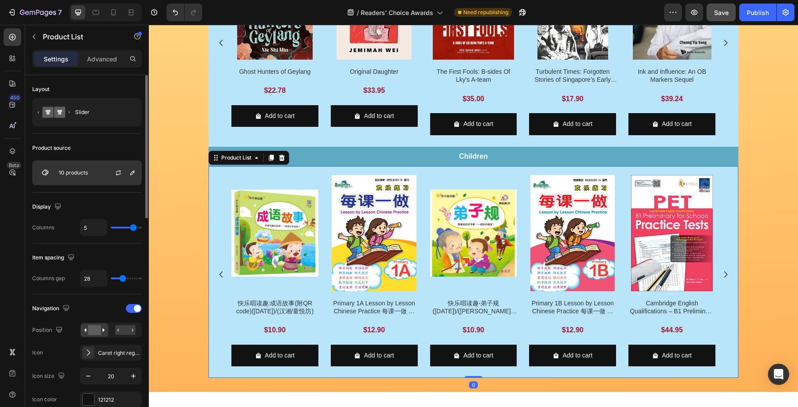
click at [93, 174] on div "10 products" at bounding box center [87, 172] width 110 height 25
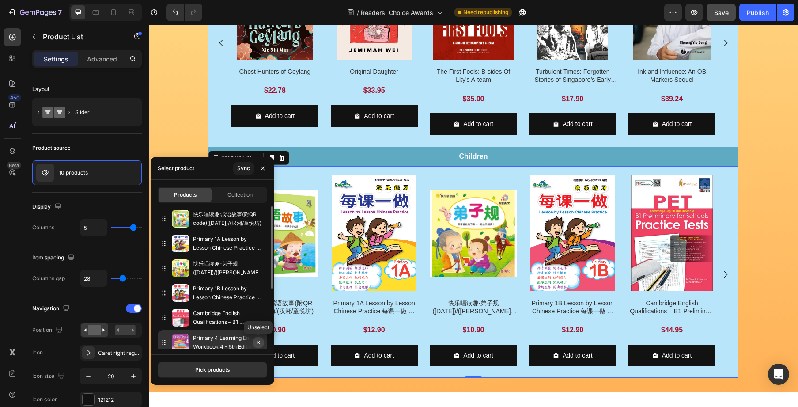
click at [257, 341] on icon "button" at bounding box center [258, 342] width 7 height 7
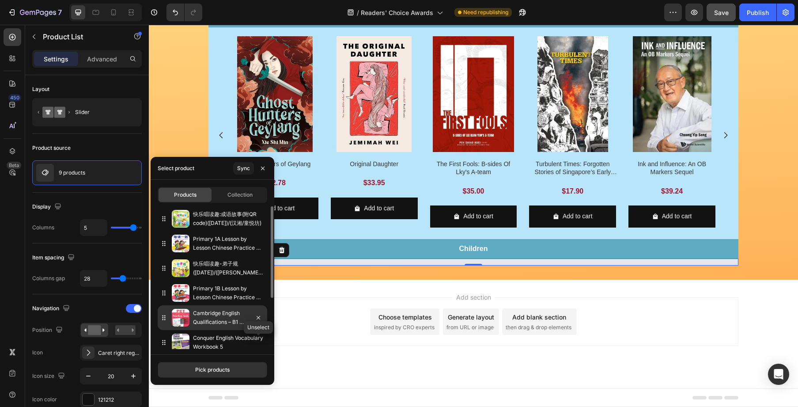
scroll to position [361, 0]
click at [261, 321] on icon "button" at bounding box center [258, 317] width 7 height 7
click at [261, 342] on icon "button" at bounding box center [258, 342] width 7 height 7
click at [259, 321] on button "button" at bounding box center [258, 317] width 11 height 11
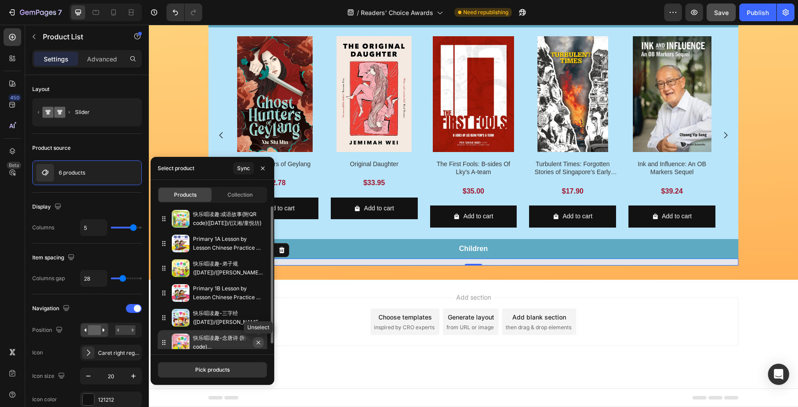
click at [262, 341] on icon "button" at bounding box center [258, 342] width 7 height 7
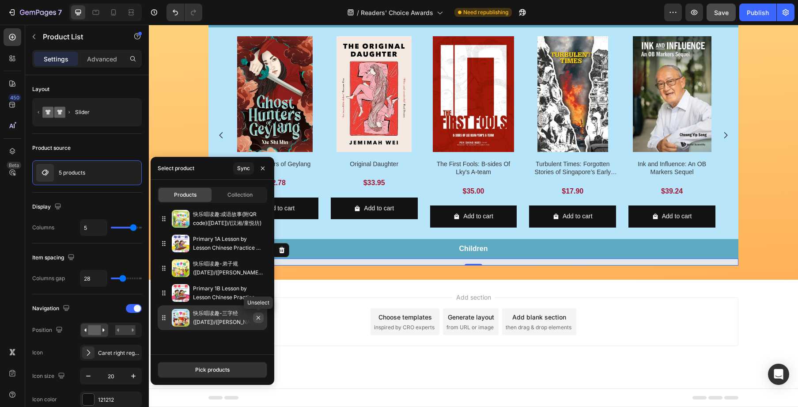
click at [259, 319] on icon "button" at bounding box center [258, 317] width 7 height 7
click at [0, 0] on button "button" at bounding box center [0, 0] width 0 height 0
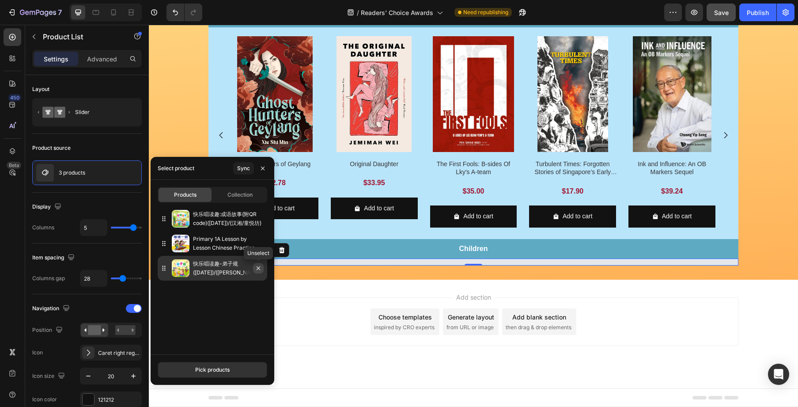
click at [258, 268] on icon "button" at bounding box center [259, 268] width 4 height 4
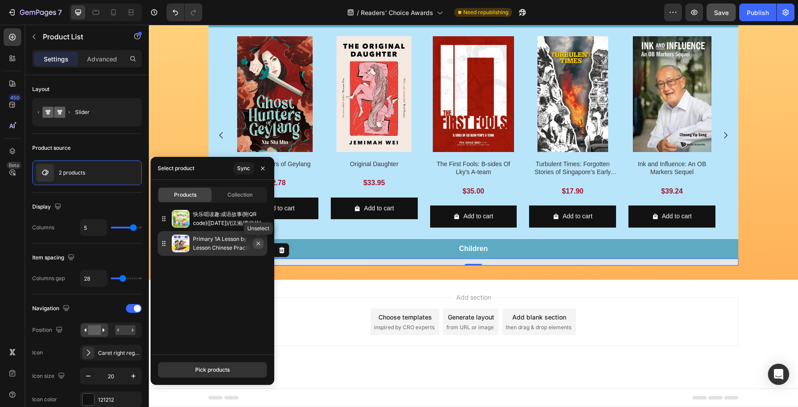
click at [262, 243] on button "button" at bounding box center [258, 243] width 11 height 11
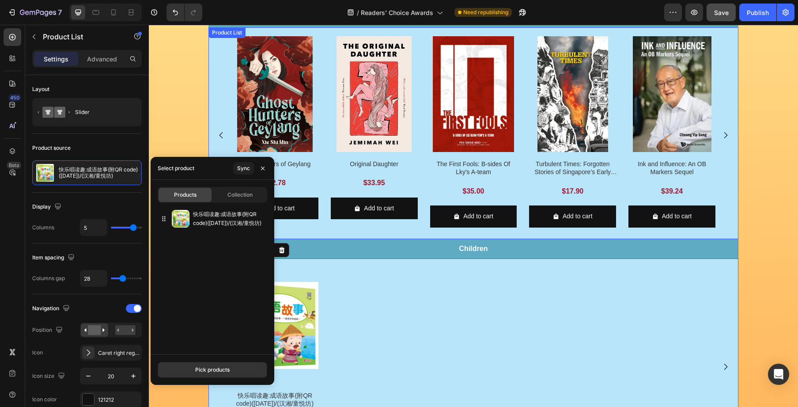
scroll to position [453, 0]
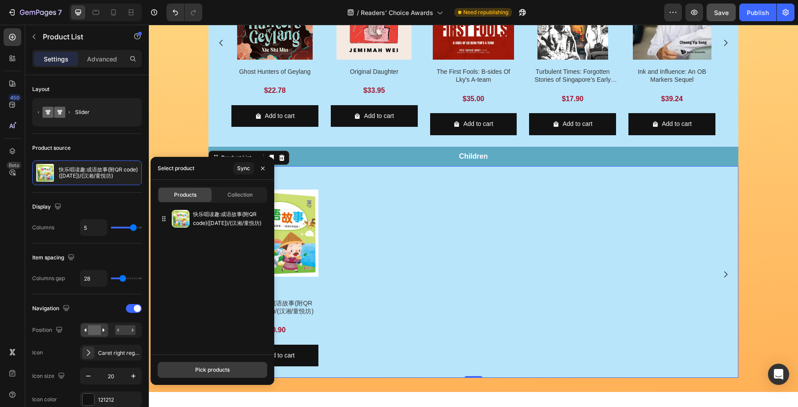
drag, startPoint x: 227, startPoint y: 372, endPoint x: 237, endPoint y: 357, distance: 17.5
click at [227, 372] on div "Pick products" at bounding box center [212, 370] width 34 height 8
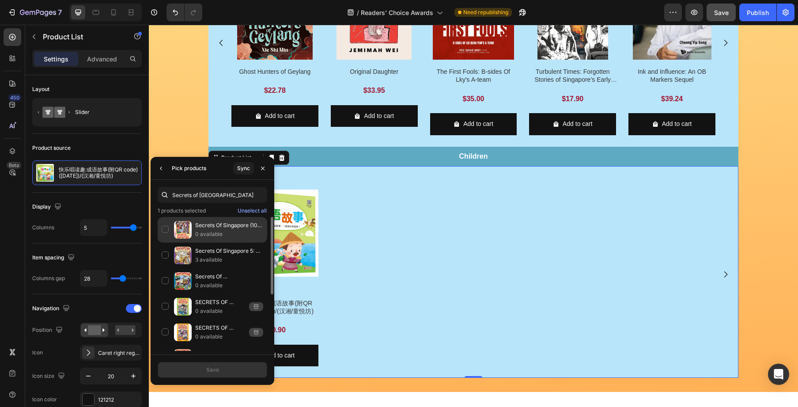
type input "Secrets of Singapore"
click at [206, 231] on p "0 available" at bounding box center [229, 234] width 68 height 9
click at [243, 366] on button "Save" at bounding box center [213, 370] width 110 height 16
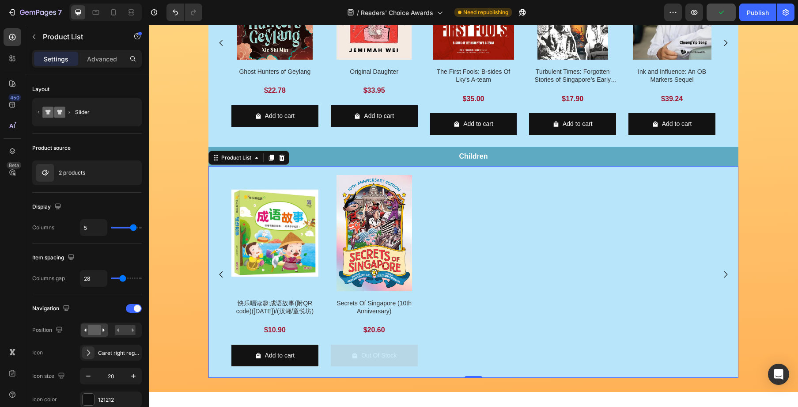
click at [326, 177] on div "Product Images 快乐唱读趣:成语故事(附QR code)(MAY23)/(汉湘/童悦坊) Product Title $10.90 Produc…" at bounding box center [473, 274] width 484 height 198
click at [90, 173] on div "2 products" at bounding box center [87, 172] width 110 height 25
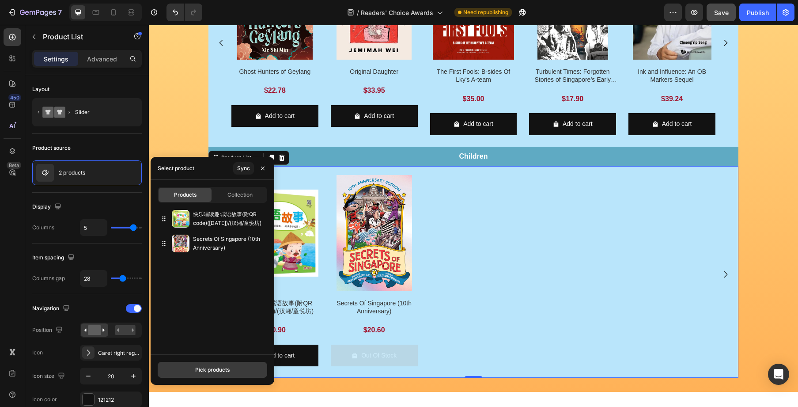
click at [212, 364] on button "Pick products" at bounding box center [213, 370] width 110 height 16
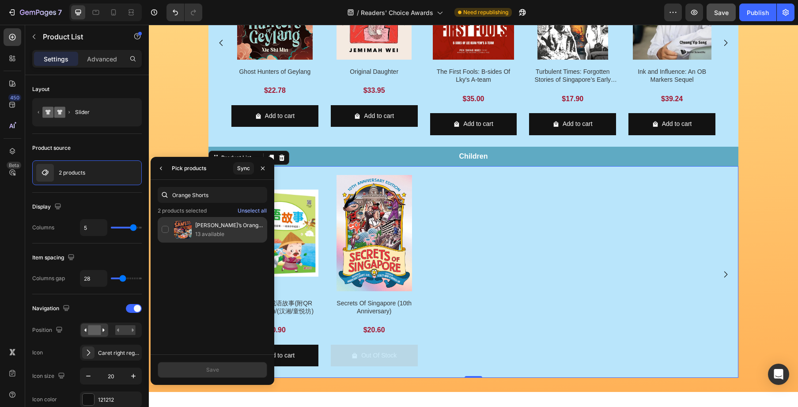
type input "Orange Shorts"
click at [215, 230] on p "13 available" at bounding box center [229, 234] width 68 height 9
click at [234, 365] on button "Save" at bounding box center [213, 370] width 110 height 16
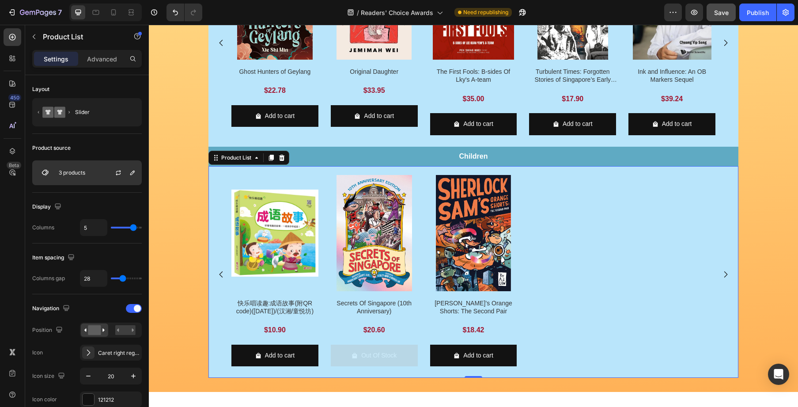
click at [86, 170] on div "3 products" at bounding box center [87, 172] width 110 height 25
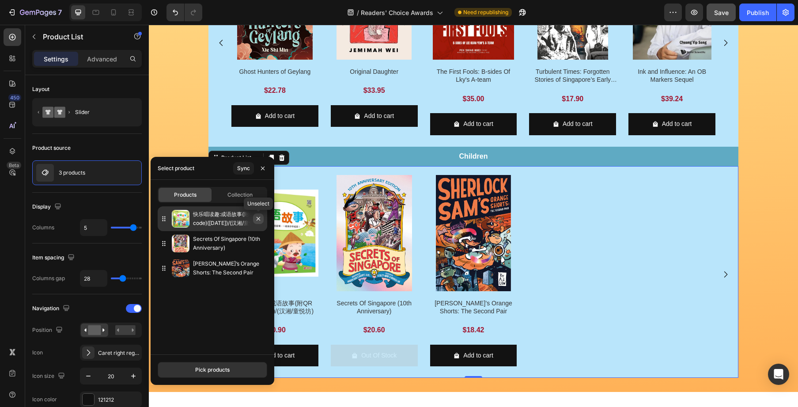
click at [258, 222] on icon "button" at bounding box center [258, 218] width 7 height 7
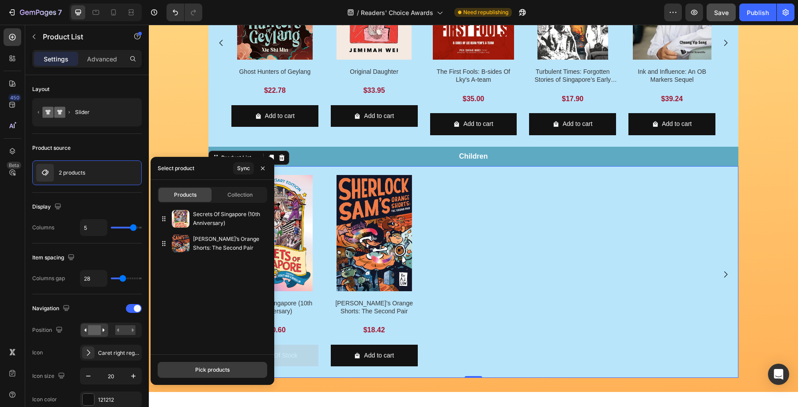
click at [217, 365] on button "Pick products" at bounding box center [213, 370] width 110 height 16
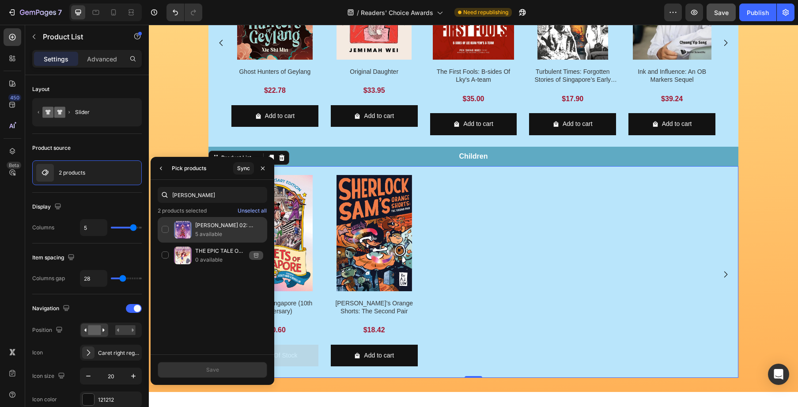
type input "Mikaela Kong"
click at [166, 243] on div "Mikaela Kong 02: Champion Of The Realms 5 available" at bounding box center [213, 256] width 110 height 26
click at [226, 372] on button "Save" at bounding box center [213, 370] width 110 height 16
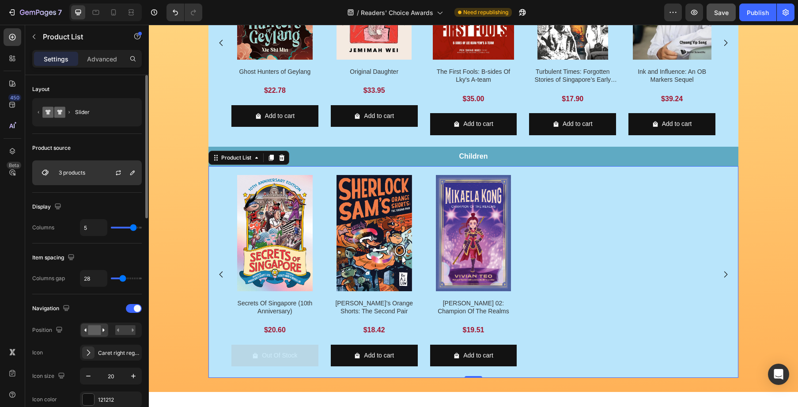
click at [79, 171] on p "3 products" at bounding box center [72, 173] width 27 height 6
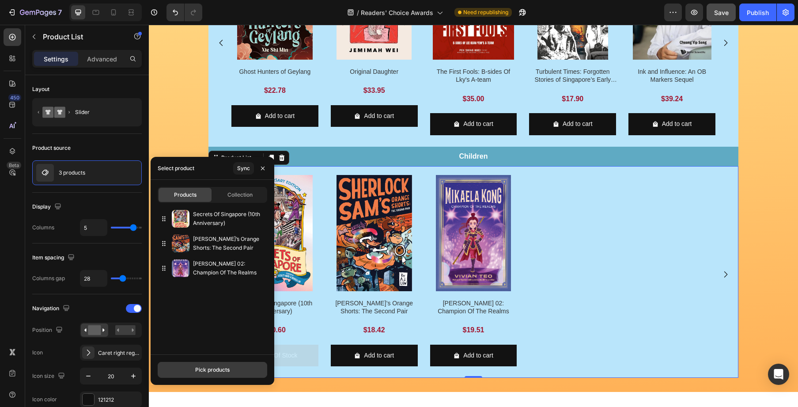
click at [233, 367] on button "Pick products" at bounding box center [213, 370] width 110 height 16
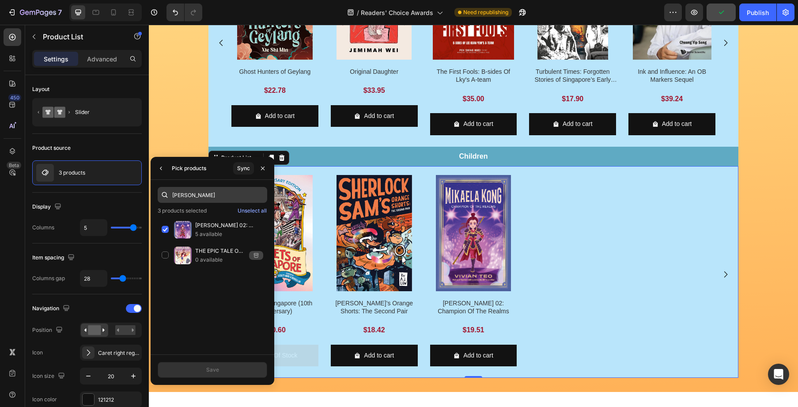
click at [214, 197] on input "Mikaela Kong" at bounding box center [213, 195] width 110 height 16
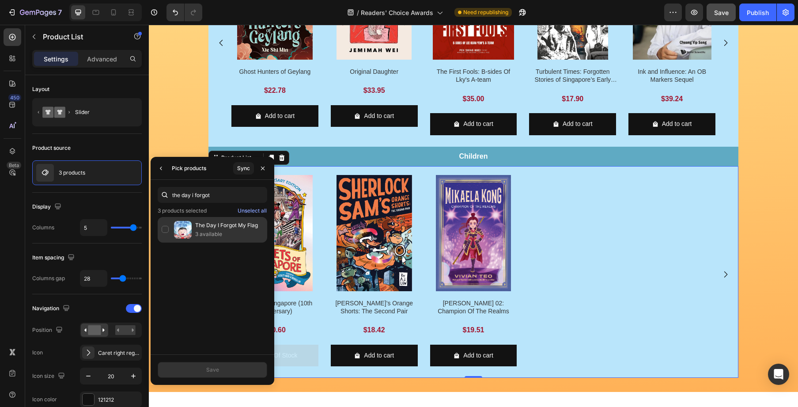
type input "the day i forgot"
click at [227, 228] on p "The Day I Forgot My Flag" at bounding box center [229, 225] width 68 height 9
click at [229, 372] on button "Save" at bounding box center [213, 370] width 110 height 16
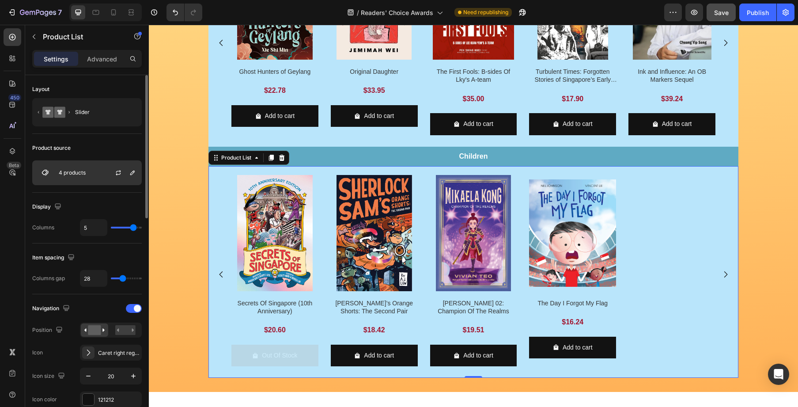
click at [105, 173] on div at bounding box center [121, 173] width 39 height 24
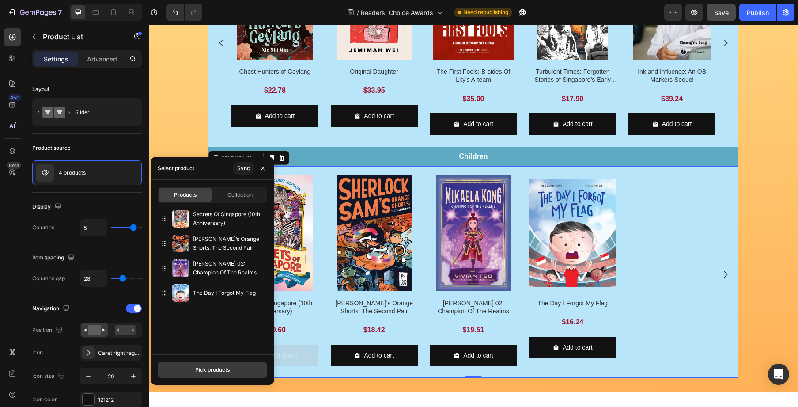
click at [229, 364] on button "Pick products" at bounding box center [213, 370] width 110 height 16
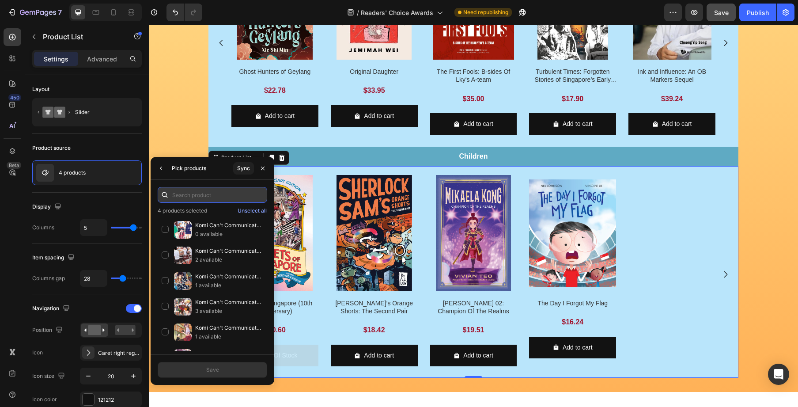
paste input "Ye Ye and the Singapore"
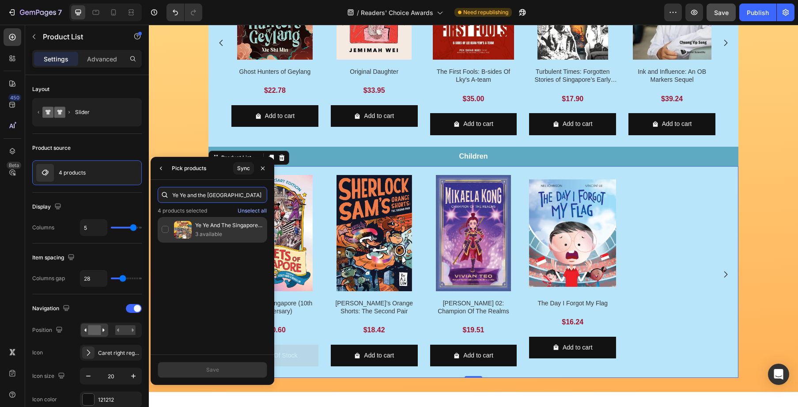
type input "Ye Ye and the Singapore"
click at [214, 225] on p "Ye Ye And The Singapore National Anthem" at bounding box center [229, 225] width 68 height 9
click at [232, 371] on button "Save" at bounding box center [213, 370] width 110 height 16
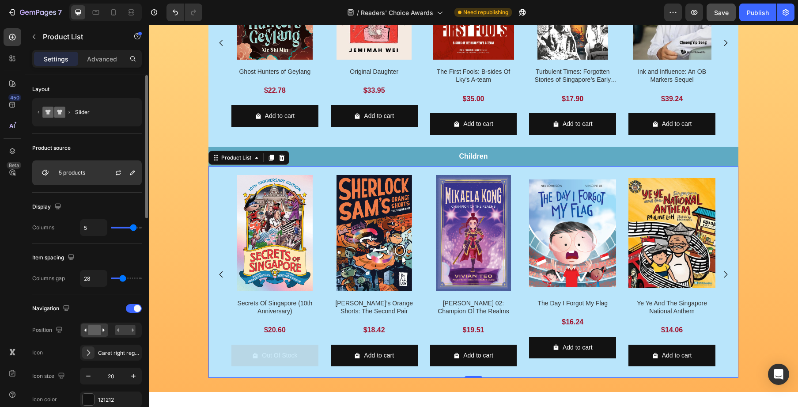
click at [117, 178] on div at bounding box center [121, 173] width 39 height 24
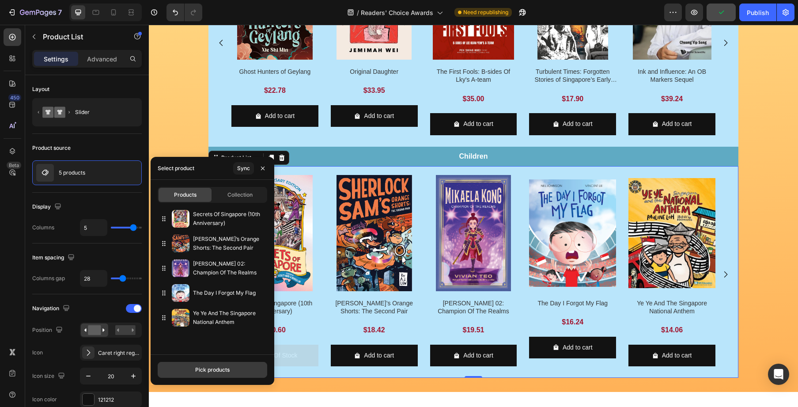
click at [207, 367] on div "Pick products" at bounding box center [212, 370] width 34 height 8
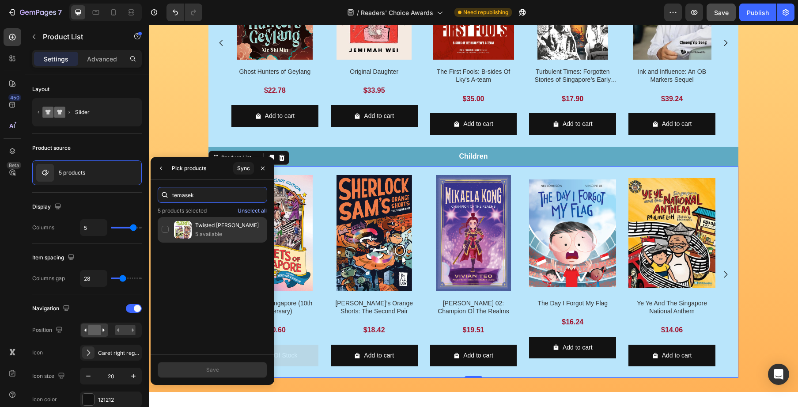
type input "temasek"
click at [228, 225] on p "Twisted [PERSON_NAME]" at bounding box center [229, 225] width 68 height 9
click at [224, 367] on button "Save" at bounding box center [213, 370] width 110 height 16
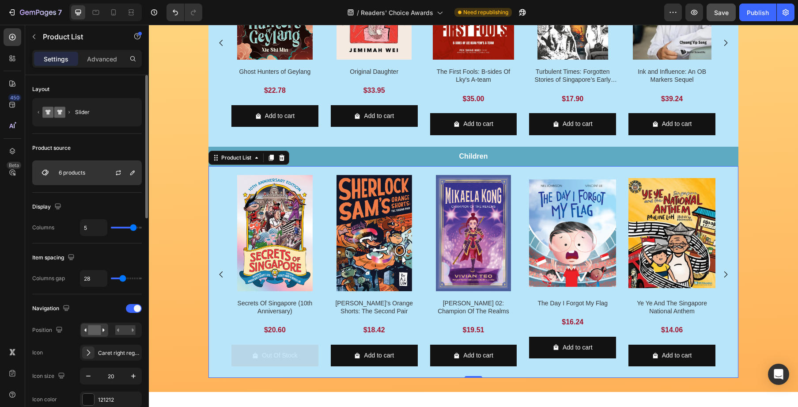
click at [95, 172] on div "6 products" at bounding box center [87, 172] width 110 height 25
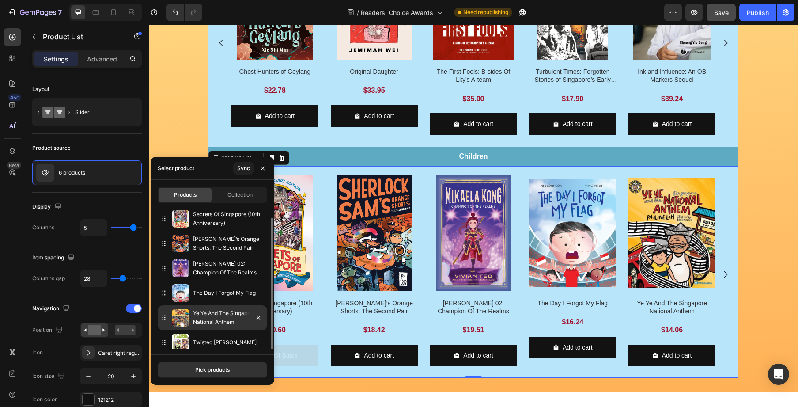
scroll to position [6, 0]
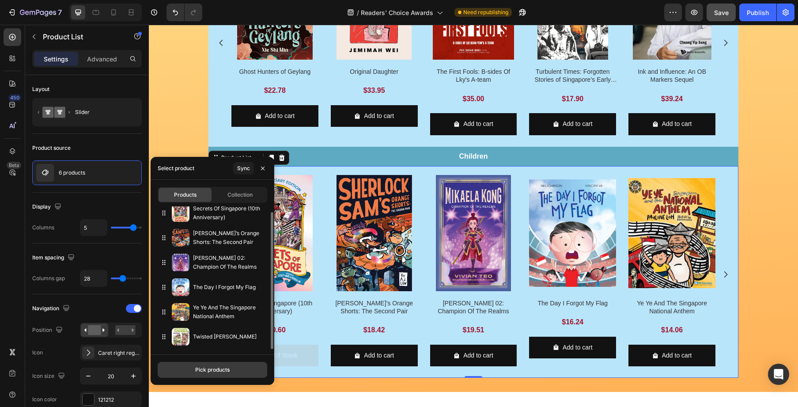
click at [255, 370] on button "Pick products" at bounding box center [213, 370] width 110 height 16
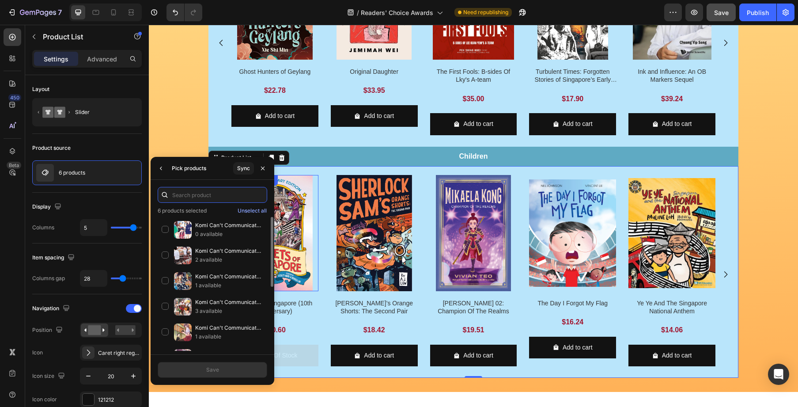
paste input "What Ants"
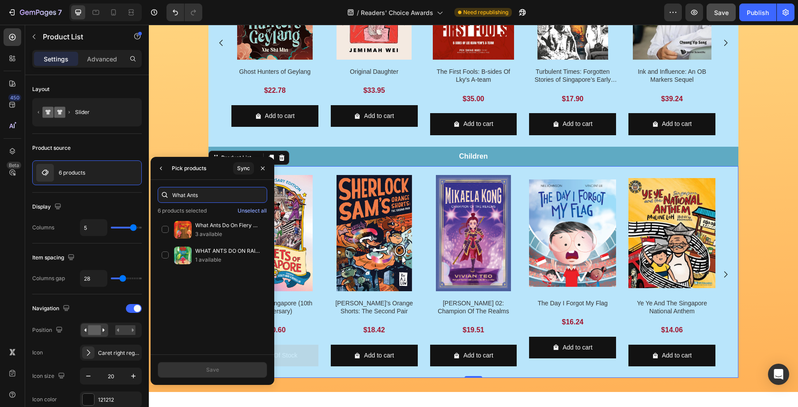
type input "What Ants"
click at [205, 227] on p "What Ants Do On Fiery Days?" at bounding box center [229, 225] width 68 height 9
click at [240, 368] on button "Save" at bounding box center [213, 370] width 110 height 16
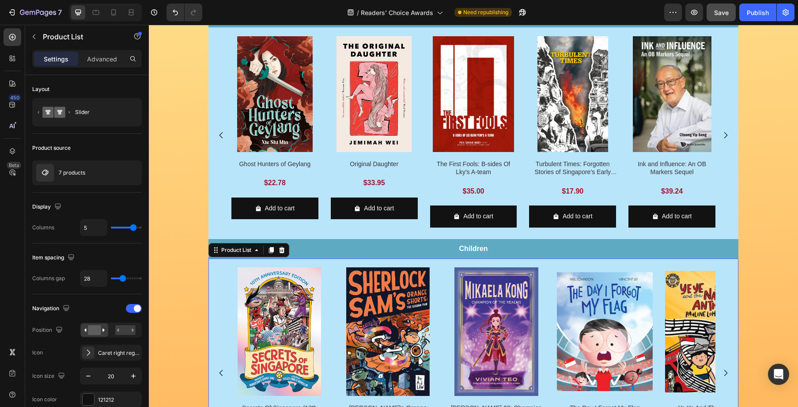
scroll to position [453, 0]
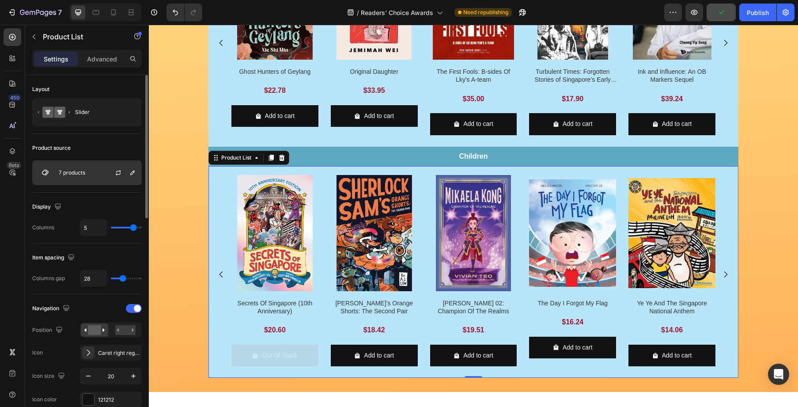
click at [92, 178] on div "7 products" at bounding box center [87, 172] width 110 height 25
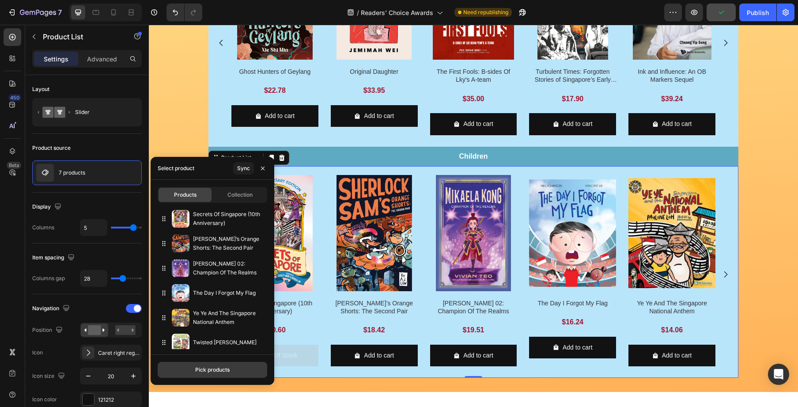
click at [234, 368] on button "Pick products" at bounding box center [213, 370] width 110 height 16
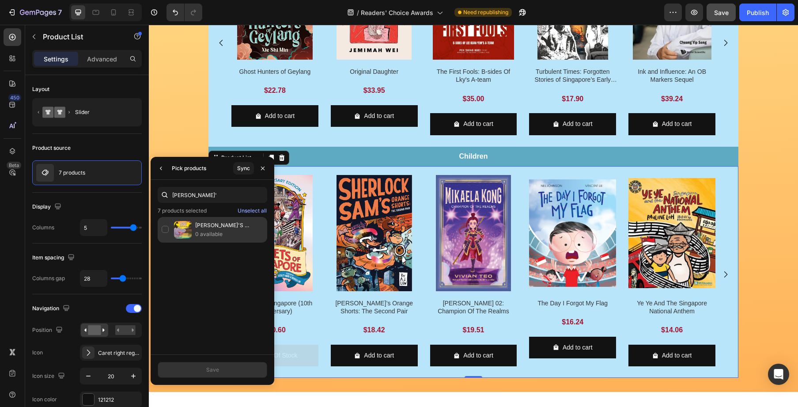
type input "Harry Hippo'"
click at [236, 234] on p "0 available" at bounding box center [229, 234] width 68 height 9
click at [240, 370] on button "Save" at bounding box center [213, 370] width 110 height 16
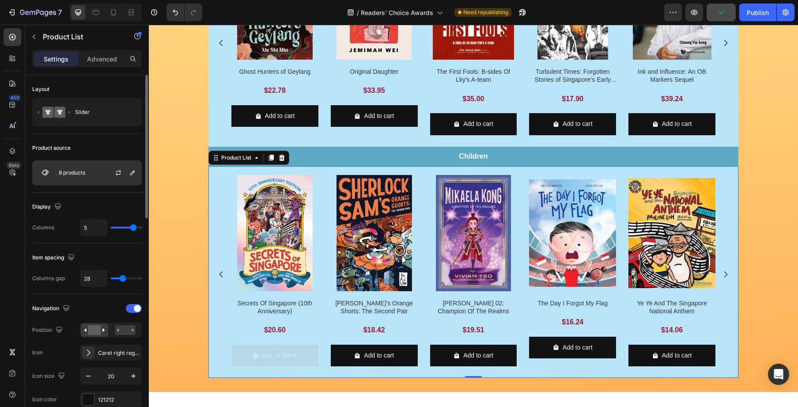
click at [82, 170] on p "8 products" at bounding box center [72, 173] width 27 height 6
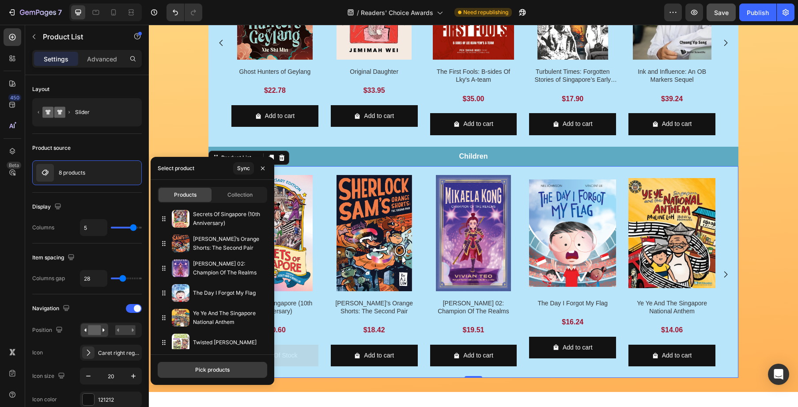
click at [201, 374] on button "Pick products" at bounding box center [213, 370] width 110 height 16
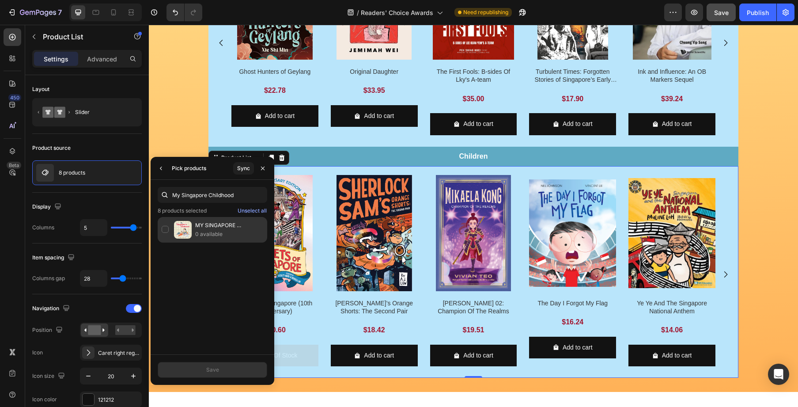
type input "My Singapore Childhood"
click at [229, 227] on p "MY SINGAPORE CHILDHOOD" at bounding box center [229, 225] width 68 height 9
click at [238, 371] on button "Save" at bounding box center [213, 370] width 110 height 16
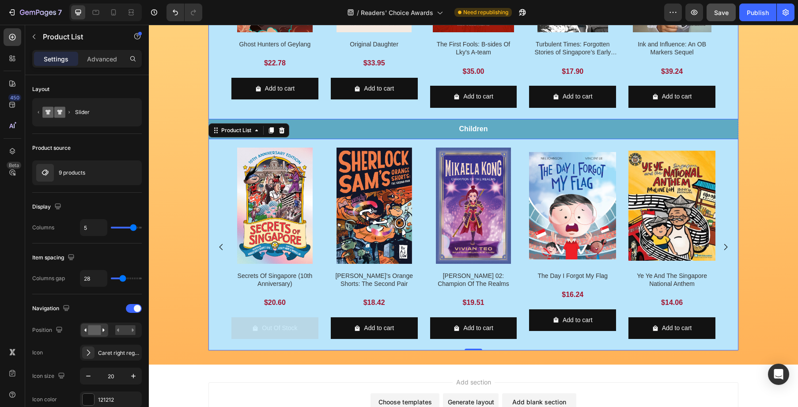
scroll to position [482, 0]
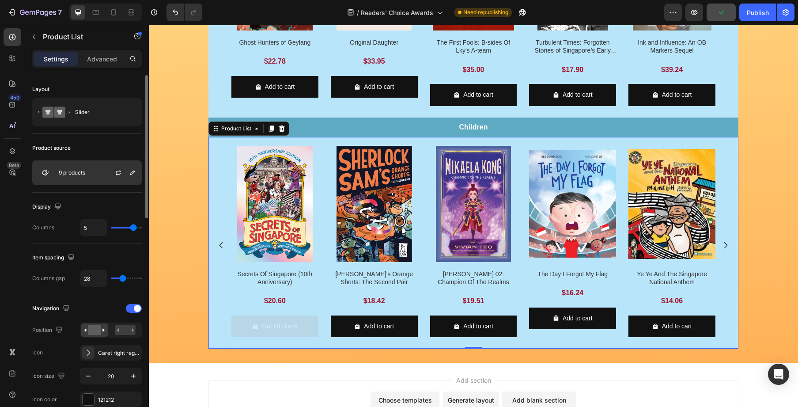
click at [95, 182] on div "9 products" at bounding box center [87, 172] width 110 height 25
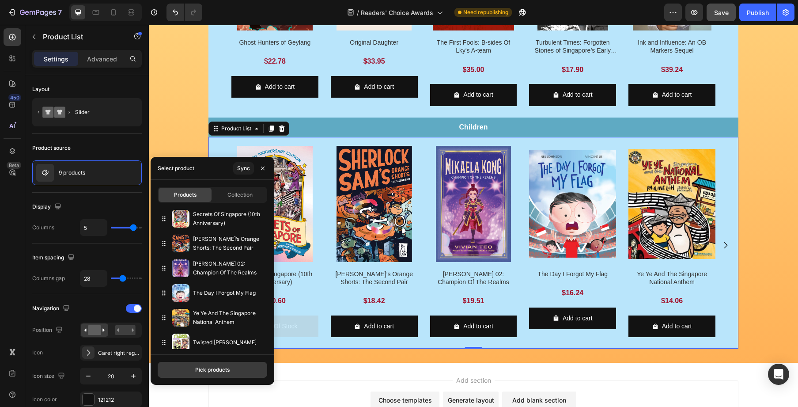
click at [219, 372] on div "Pick products" at bounding box center [212, 370] width 34 height 8
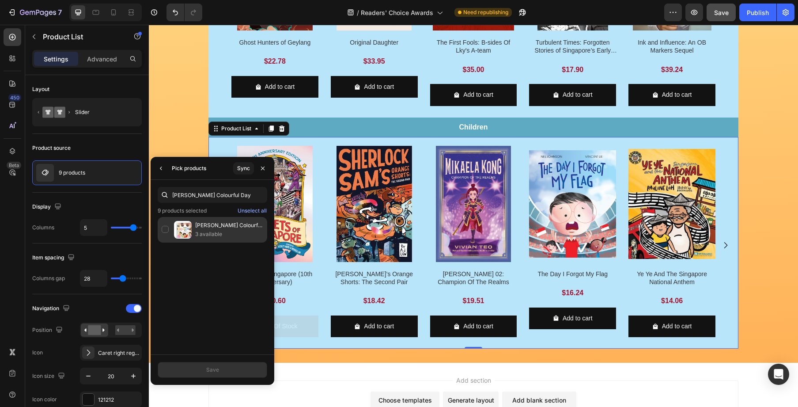
type input "[PERSON_NAME] Colourful Day"
click at [233, 231] on p "3 available" at bounding box center [229, 234] width 68 height 9
click at [227, 370] on button "Save" at bounding box center [213, 370] width 110 height 16
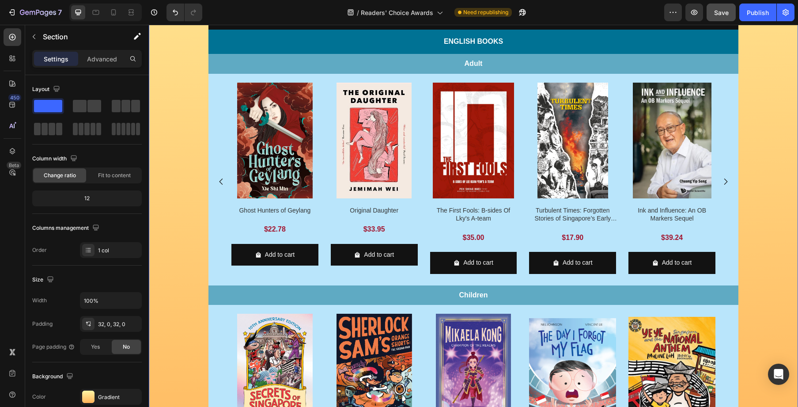
scroll to position [331, 0]
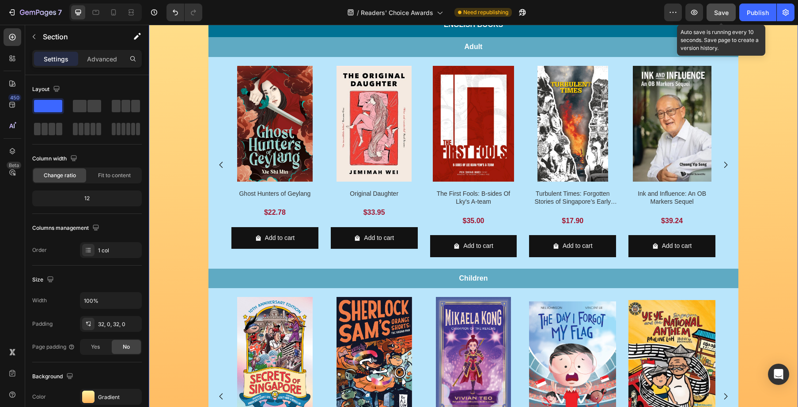
click at [721, 10] on span "Save" at bounding box center [721, 13] width 15 height 8
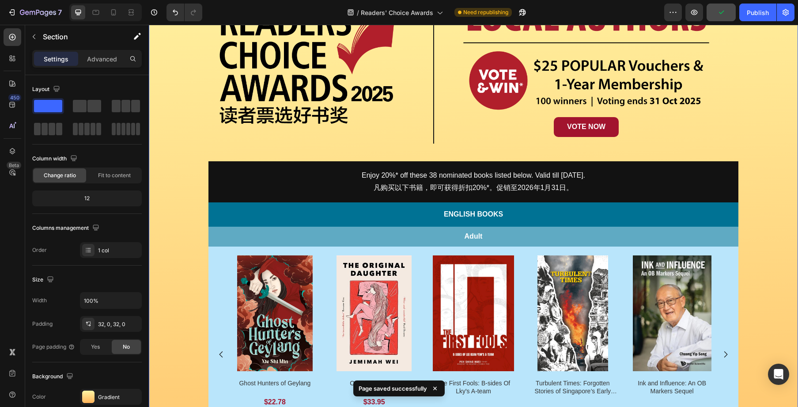
scroll to position [0, 0]
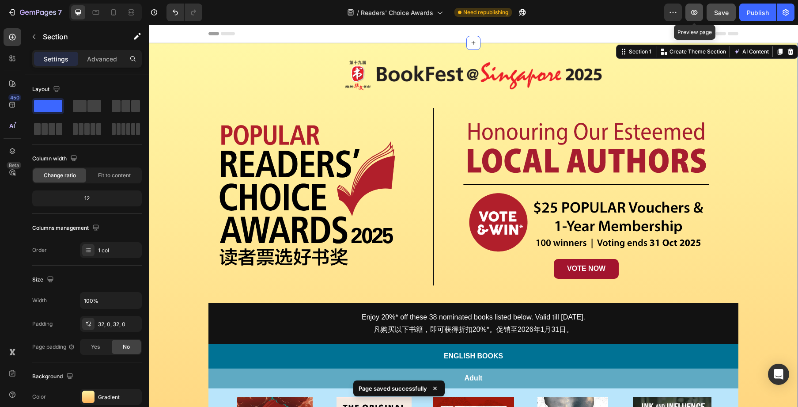
click at [698, 15] on icon "button" at bounding box center [694, 12] width 9 height 9
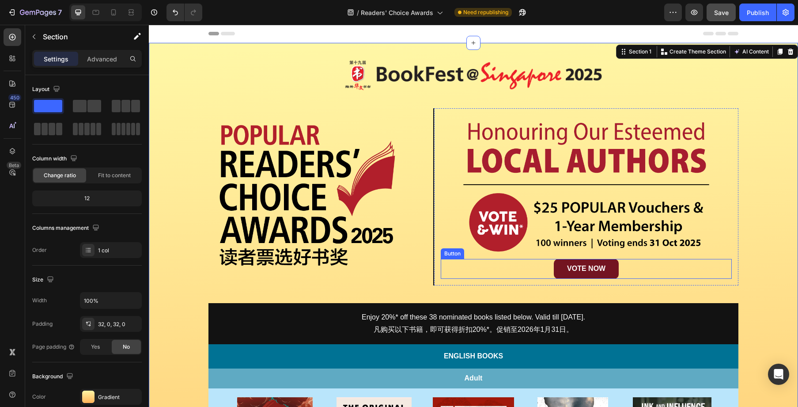
scroll to position [175, 0]
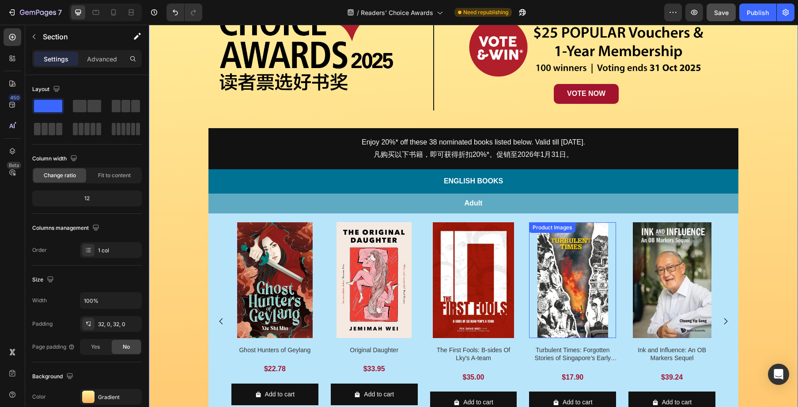
click at [319, 232] on div "Product Images" at bounding box center [274, 280] width 87 height 116
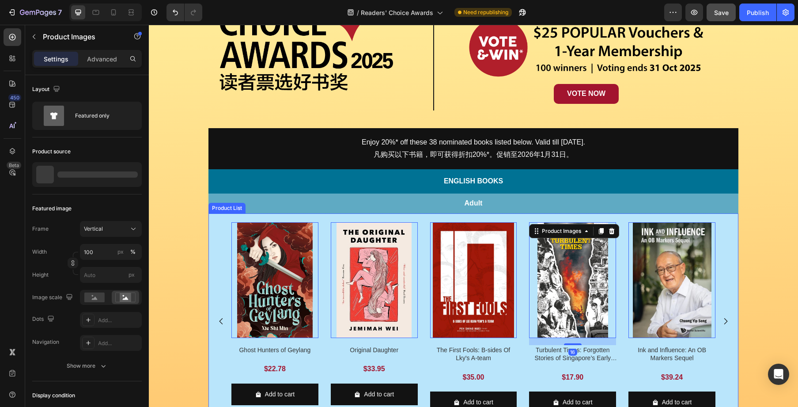
click at [624, 221] on div "Product Images 0 Ghost Hunters of Geylang Product Title $22.78 Product Price Pr…" at bounding box center [474, 319] width 530 height 212
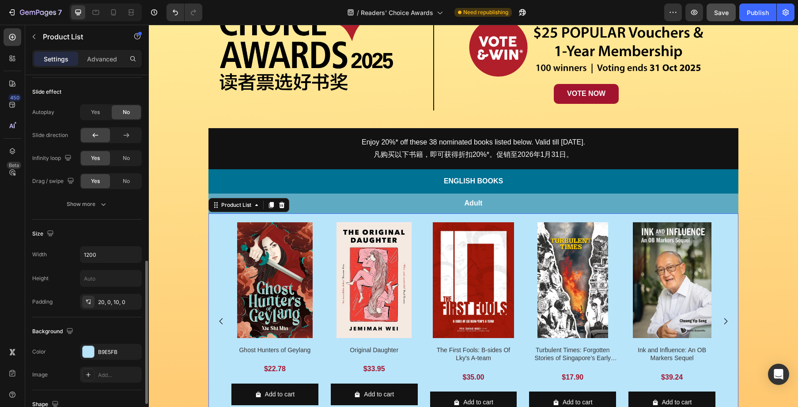
scroll to position [428, 0]
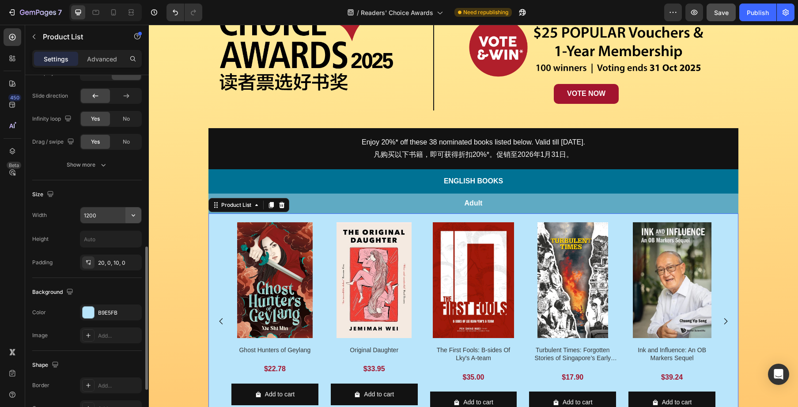
click at [132, 218] on icon "button" at bounding box center [133, 215] width 9 height 9
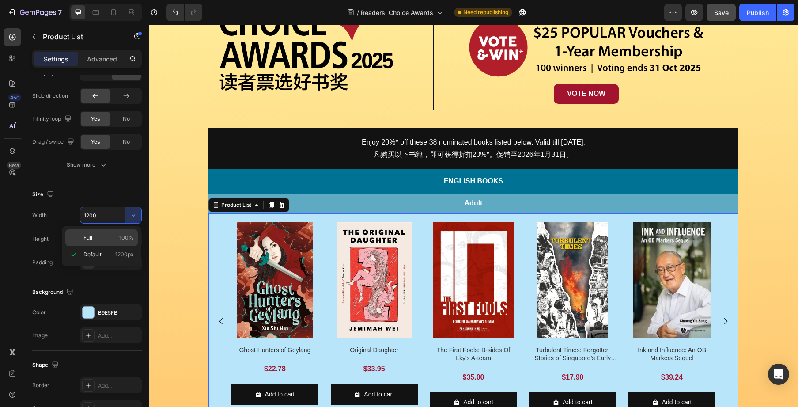
click at [121, 239] on span "100%" at bounding box center [126, 238] width 15 height 8
type input "100%"
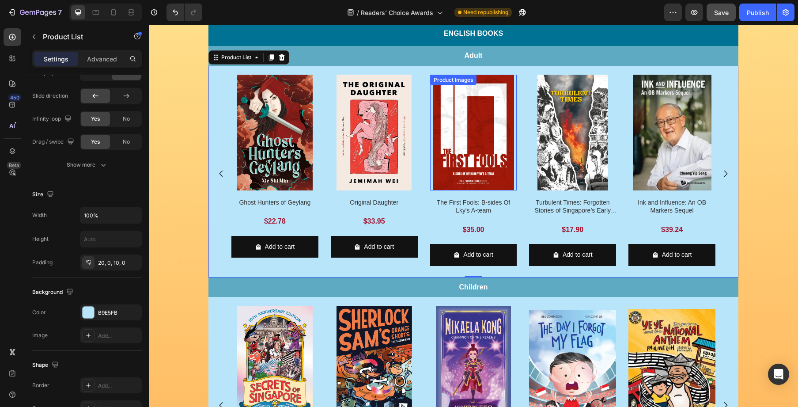
scroll to position [326, 0]
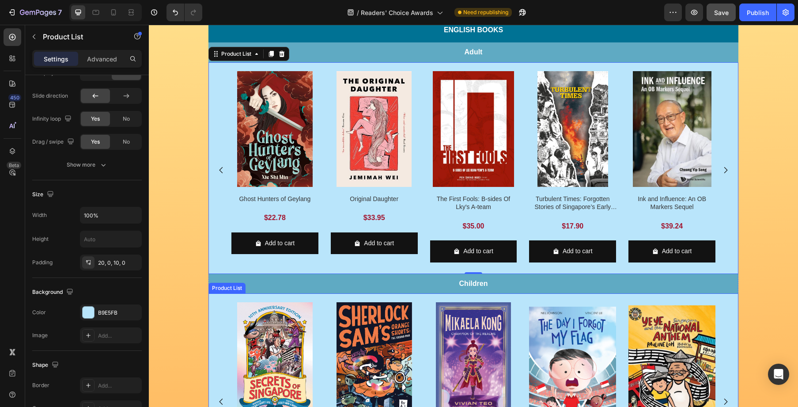
click at [519, 309] on div "Product Images Secrets Of [GEOGRAPHIC_DATA] (10th Anniversary) Product Title $2…" at bounding box center [473, 401] width 484 height 198
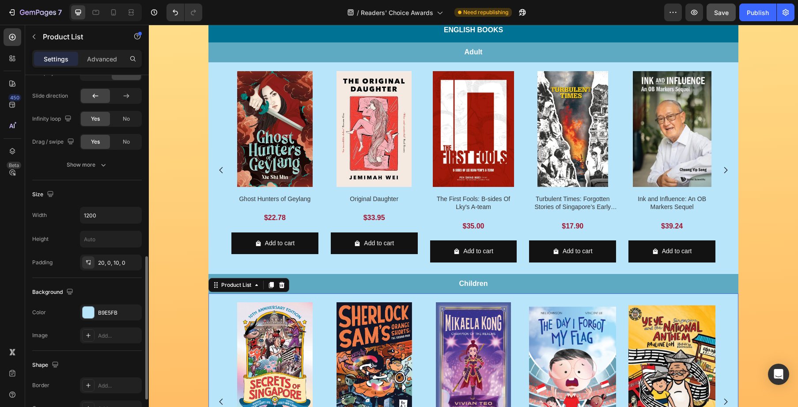
scroll to position [438, 0]
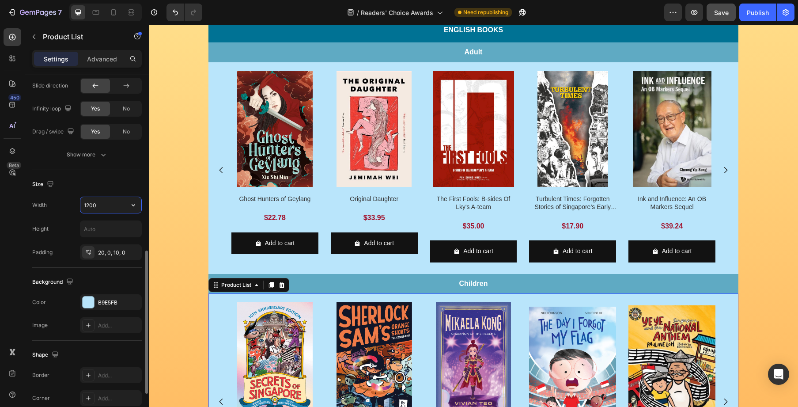
click at [112, 202] on input "1200" at bounding box center [110, 205] width 61 height 16
click at [131, 205] on icon "button" at bounding box center [133, 205] width 9 height 9
click at [121, 227] on span "100%" at bounding box center [126, 228] width 15 height 8
type input "100%"
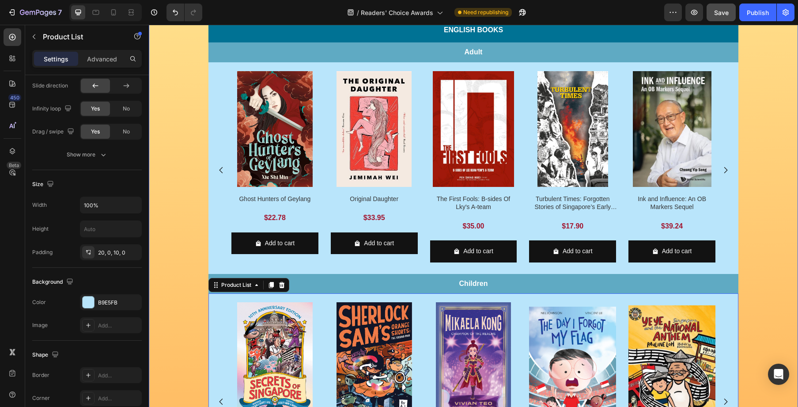
click at [748, 202] on div "Image Row Image Row Image VOTE NOW Button Row Row Enjoy 20%* off these 38 nomin…" at bounding box center [473, 118] width 649 height 774
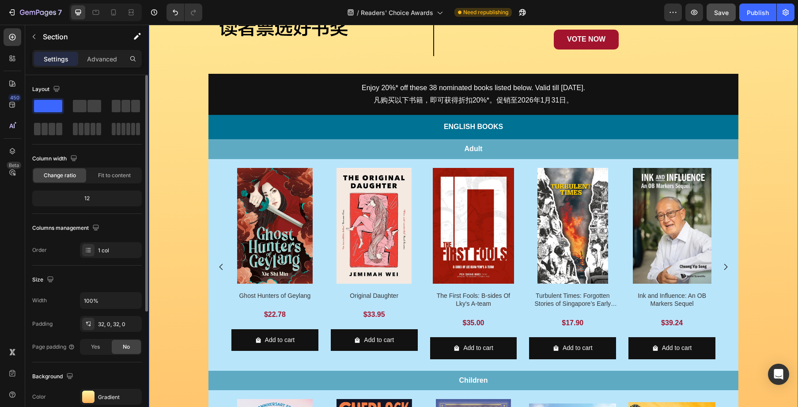
scroll to position [124, 0]
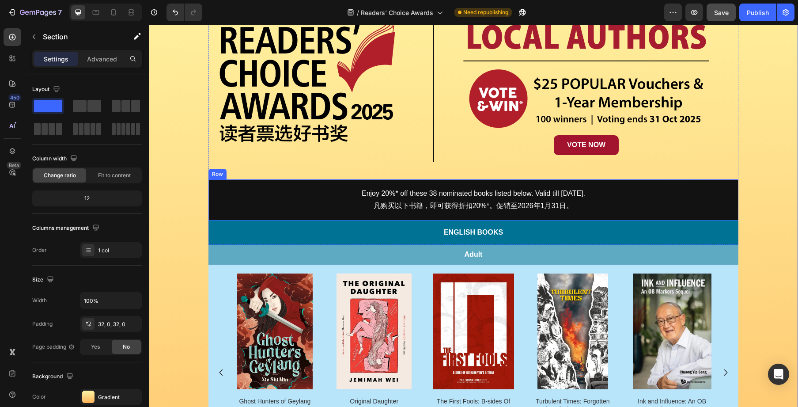
click at [727, 184] on div "Enjoy 20%* off these 38 nominated books listed below. Valid till 31 Jan 2026. 凡…" at bounding box center [474, 200] width 530 height 42
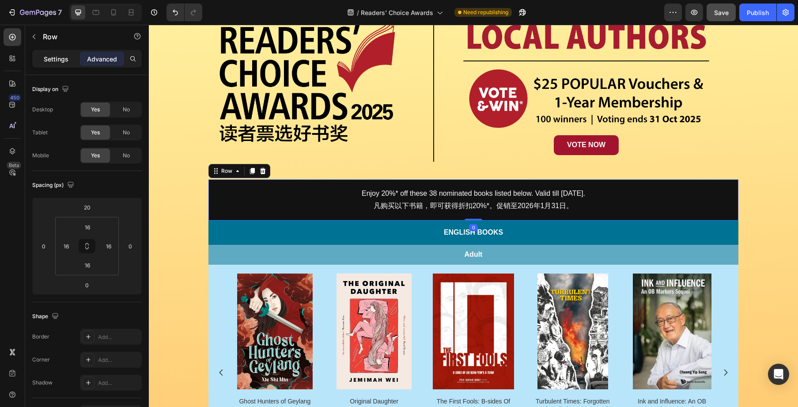
click at [47, 58] on p "Settings" at bounding box center [56, 58] width 25 height 9
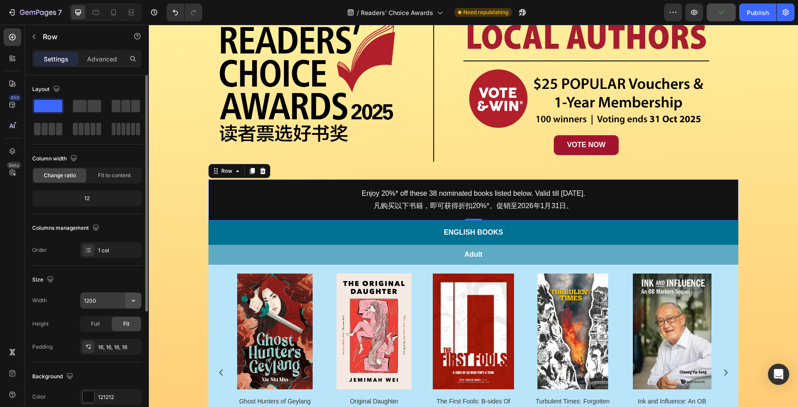
click at [131, 299] on icon "button" at bounding box center [133, 300] width 9 height 9
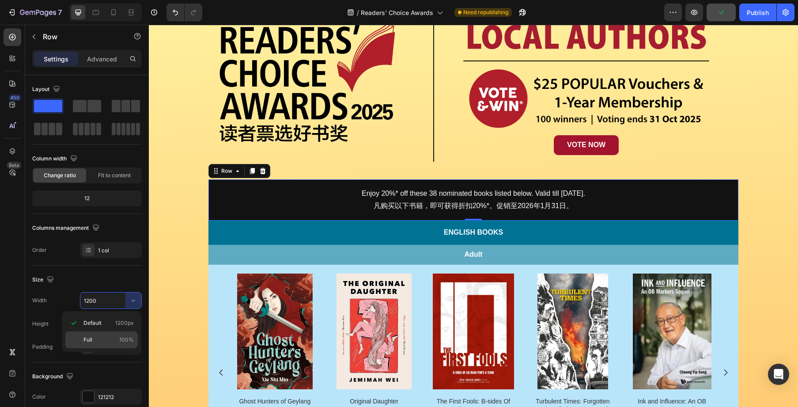
click at [112, 334] on div "Full 100%" at bounding box center [101, 339] width 72 height 17
type input "100%"
click at [699, 227] on p "English Books" at bounding box center [474, 232] width 530 height 13
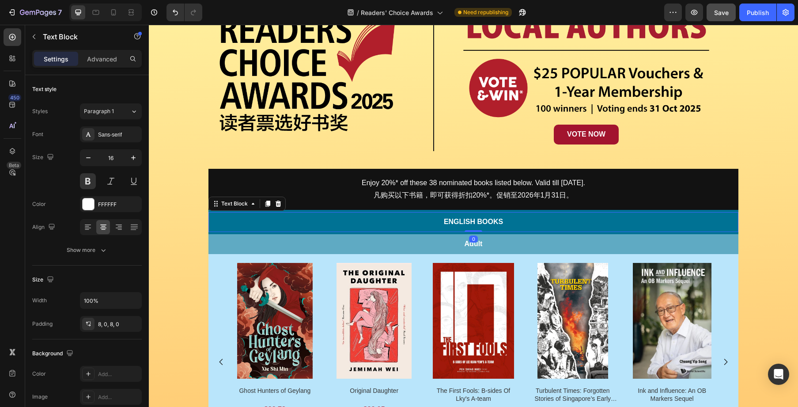
scroll to position [135, 0]
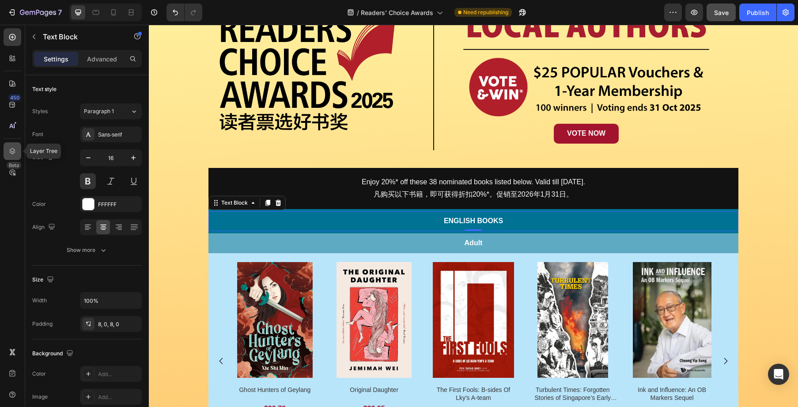
click at [15, 148] on icon at bounding box center [12, 151] width 9 height 9
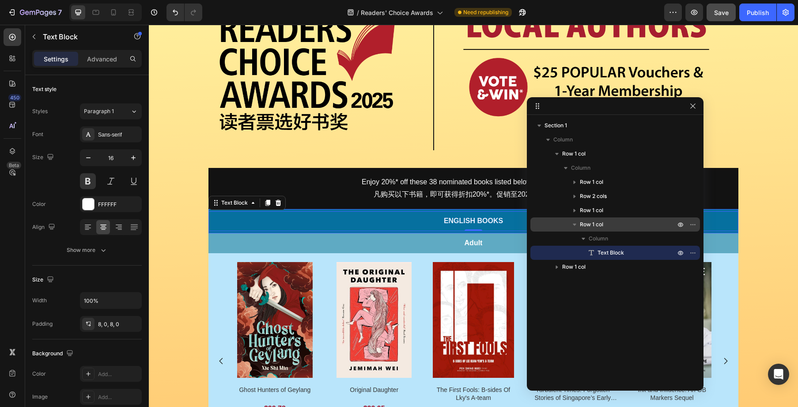
click at [595, 223] on span "Row 1 col" at bounding box center [591, 224] width 23 height 9
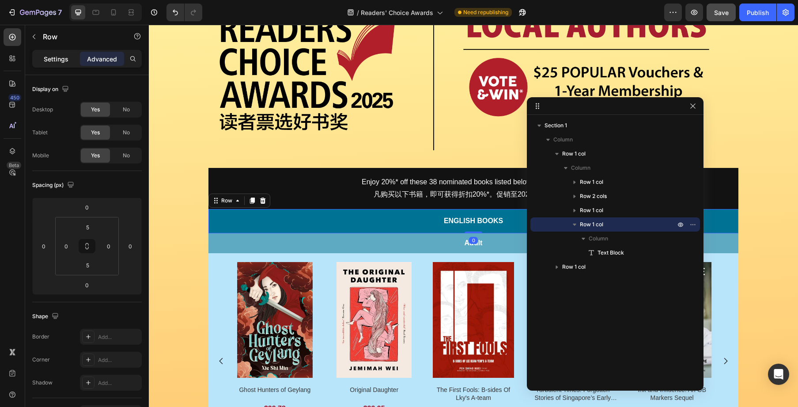
click at [55, 59] on p "Settings" at bounding box center [56, 58] width 25 height 9
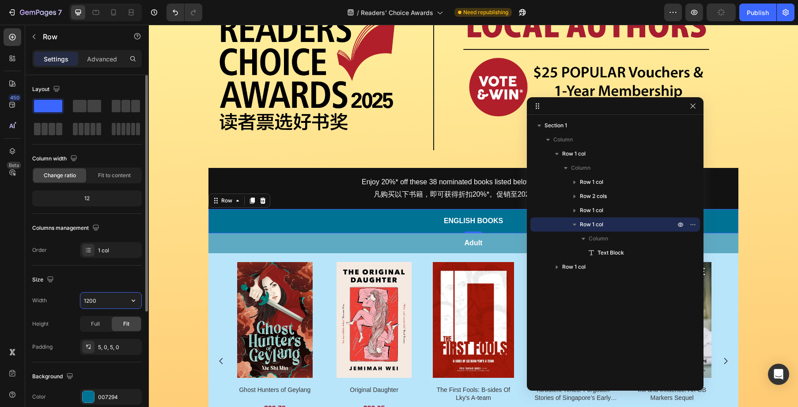
click at [98, 307] on input "1200" at bounding box center [110, 300] width 61 height 16
click at [109, 301] on input "1200" at bounding box center [110, 300] width 61 height 16
click at [127, 299] on button "button" at bounding box center [133, 300] width 16 height 16
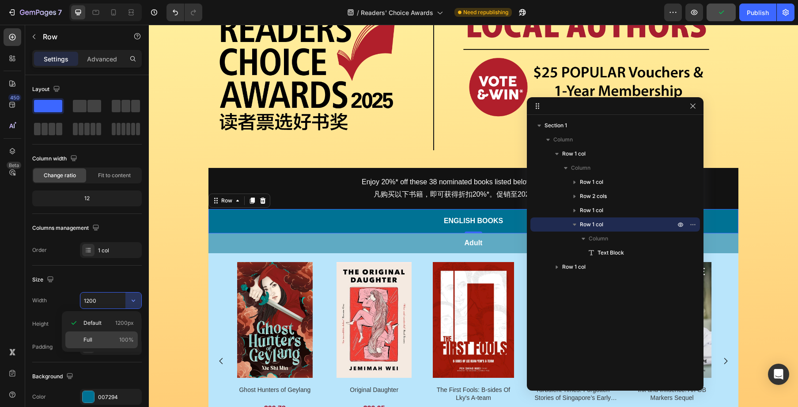
click at [118, 334] on div "Full 100%" at bounding box center [101, 339] width 72 height 17
type input "100%"
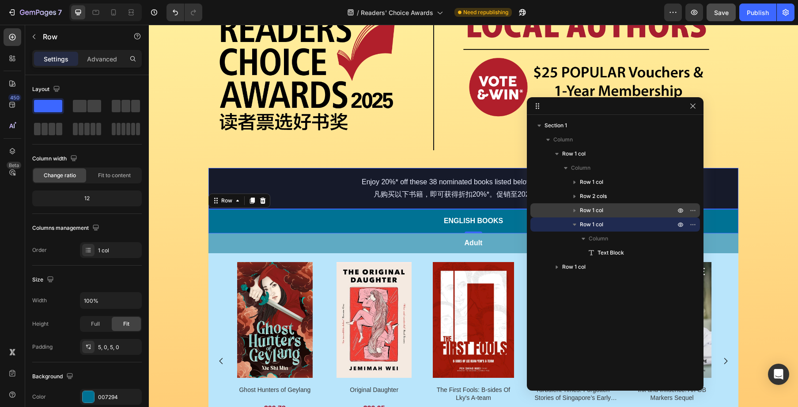
click at [588, 204] on div "Row 1 col" at bounding box center [615, 210] width 163 height 14
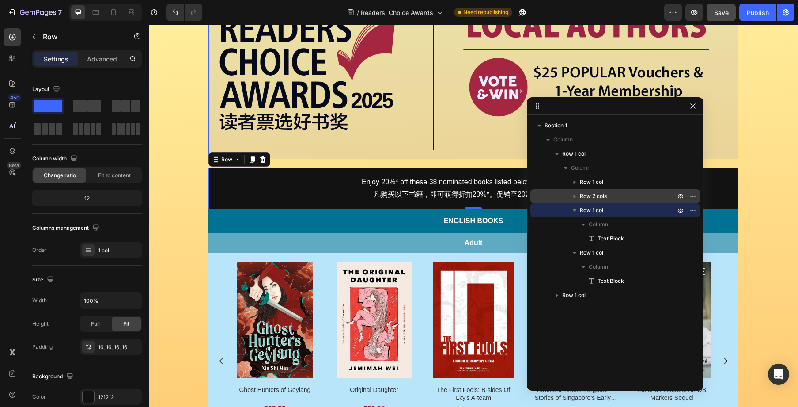
click at [604, 197] on span "Row 2 cols" at bounding box center [593, 196] width 27 height 9
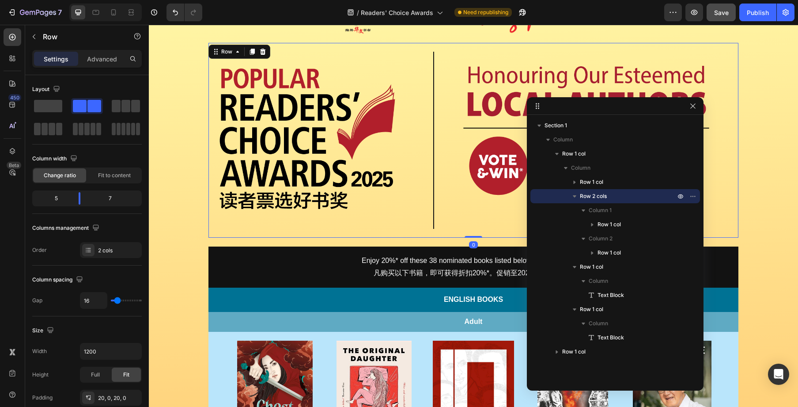
scroll to position [44, 0]
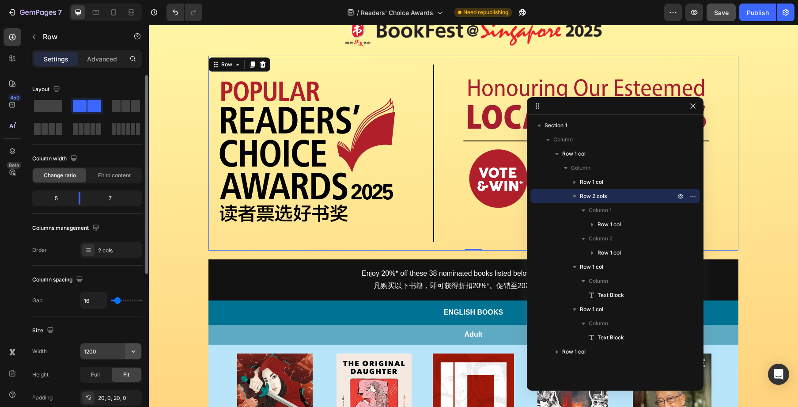
click at [129, 353] on icon "button" at bounding box center [133, 351] width 9 height 9
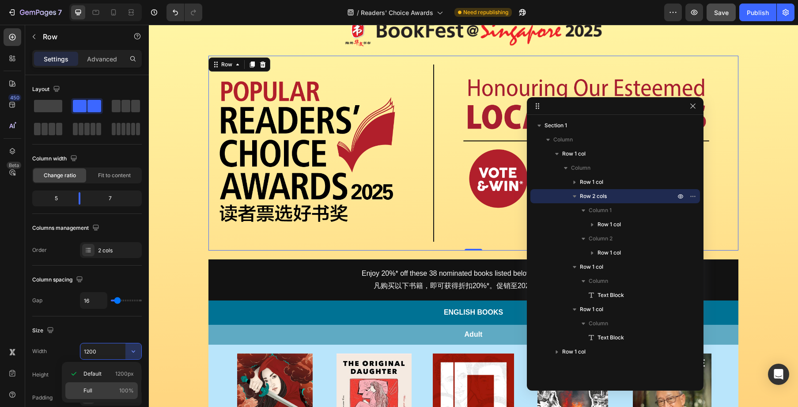
click at [118, 383] on div "Full 100%" at bounding box center [101, 390] width 72 height 17
type input "100%"
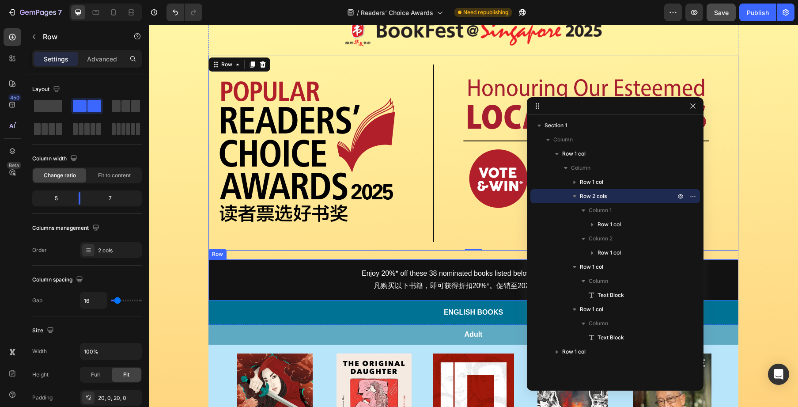
scroll to position [39, 0]
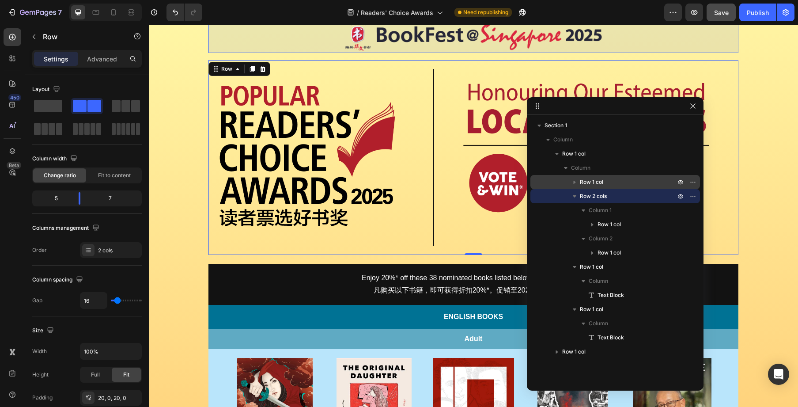
click at [604, 183] on p "Row 1 col" at bounding box center [628, 182] width 97 height 9
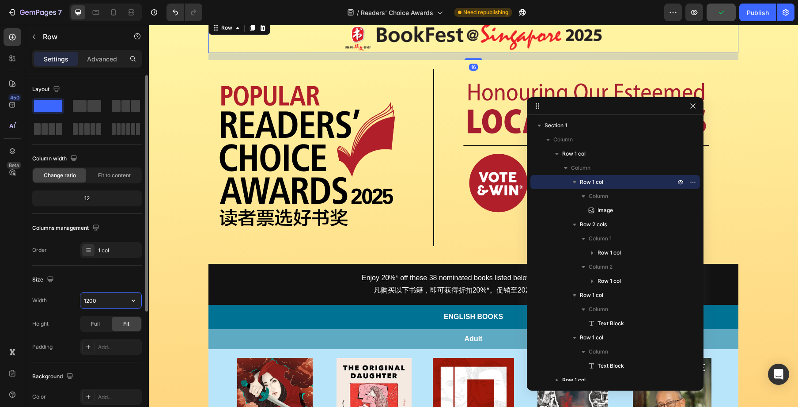
click at [113, 301] on input "1200" at bounding box center [110, 300] width 61 height 16
click at [127, 300] on button "button" at bounding box center [133, 300] width 16 height 16
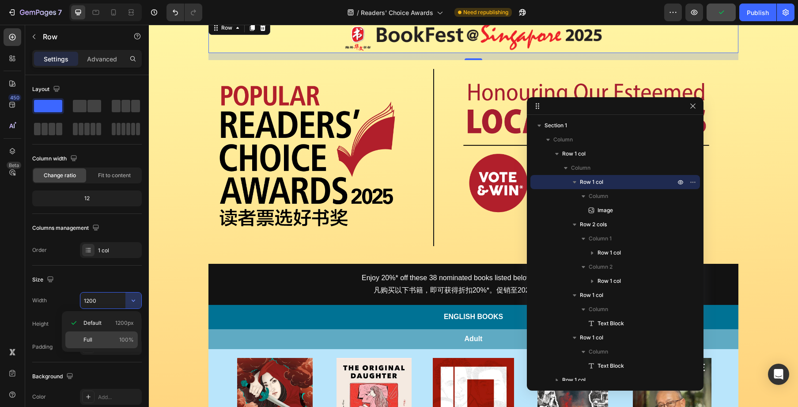
click at [120, 336] on span "100%" at bounding box center [126, 340] width 15 height 8
type input "100%"
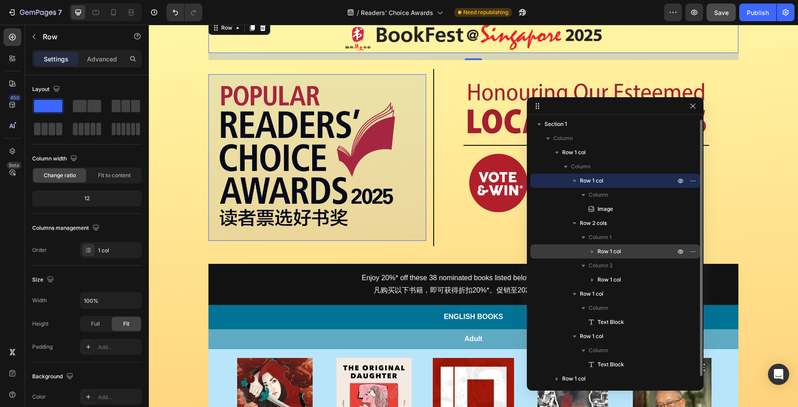
scroll to position [6, 0]
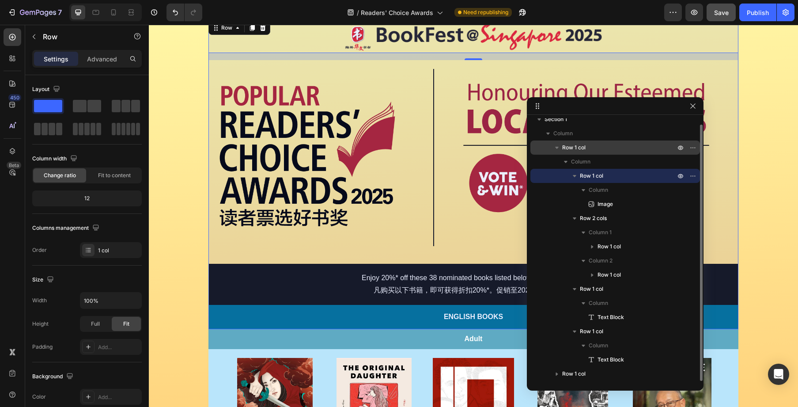
click at [560, 148] on icon "button" at bounding box center [557, 147] width 9 height 9
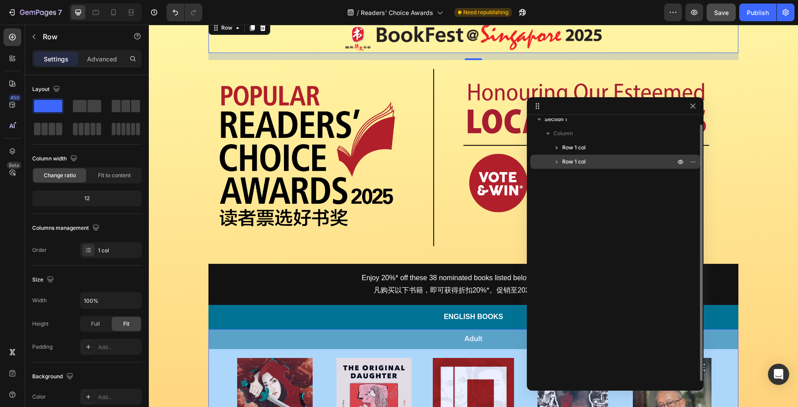
click at [562, 163] on span "Row 1 col" at bounding box center [573, 161] width 23 height 9
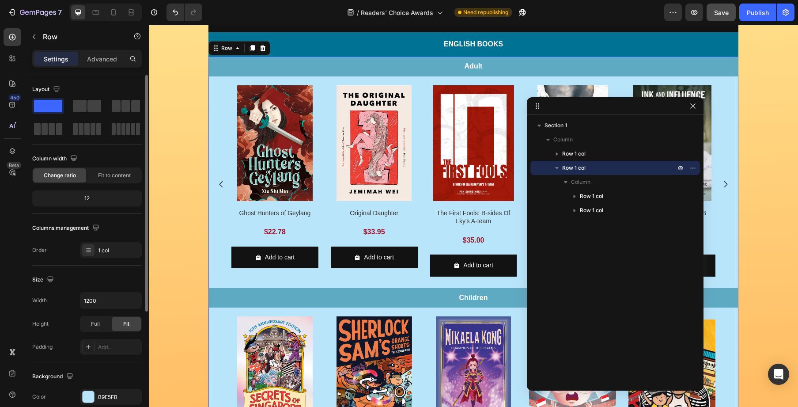
scroll to position [313, 0]
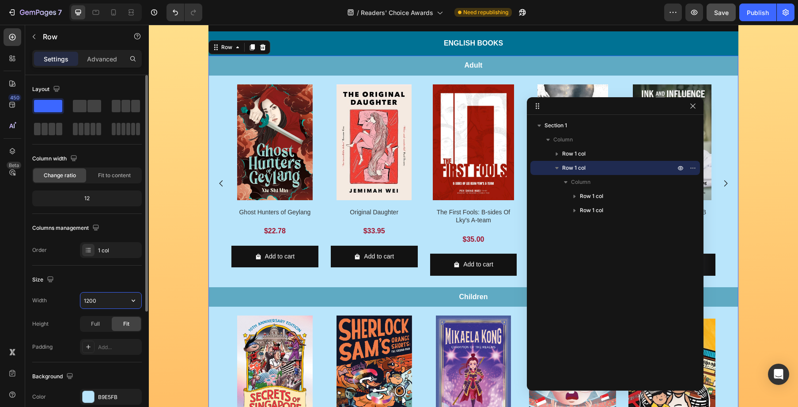
click at [124, 297] on input "1200" at bounding box center [110, 300] width 61 height 16
click at [134, 297] on icon "button" at bounding box center [133, 300] width 9 height 9
click at [113, 334] on div "Full 100%" at bounding box center [101, 339] width 72 height 17
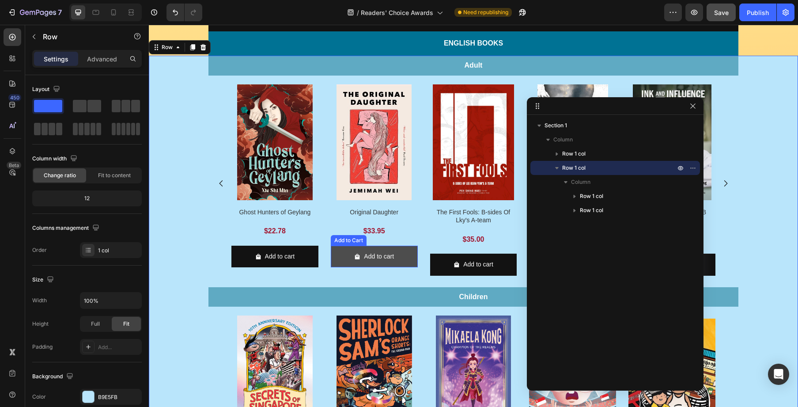
type input "1200"
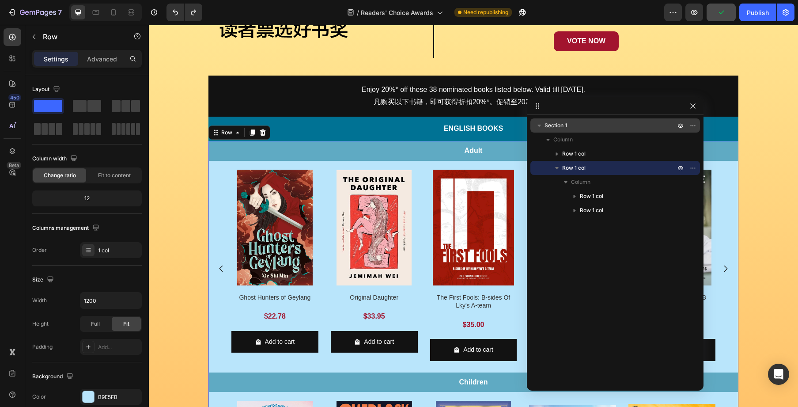
scroll to position [223, 0]
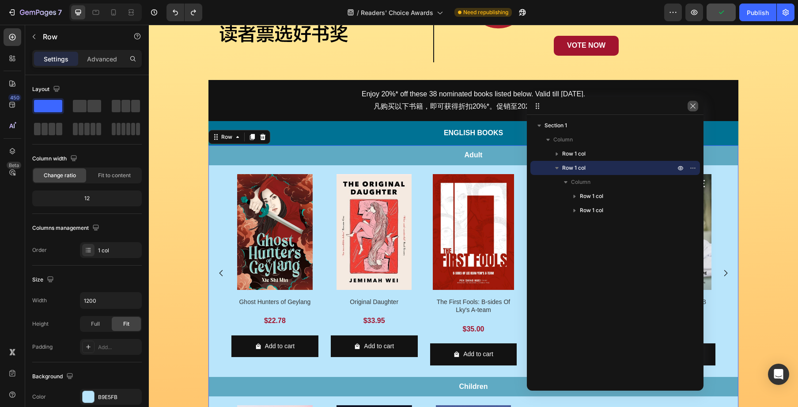
click at [691, 108] on icon "button" at bounding box center [693, 105] width 7 height 7
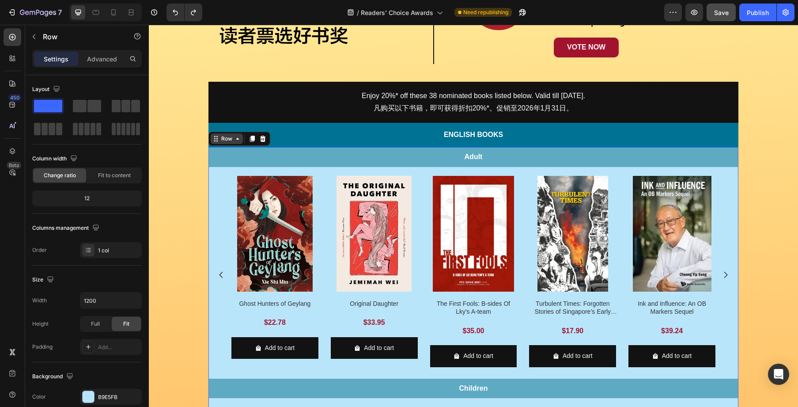
scroll to position [221, 0]
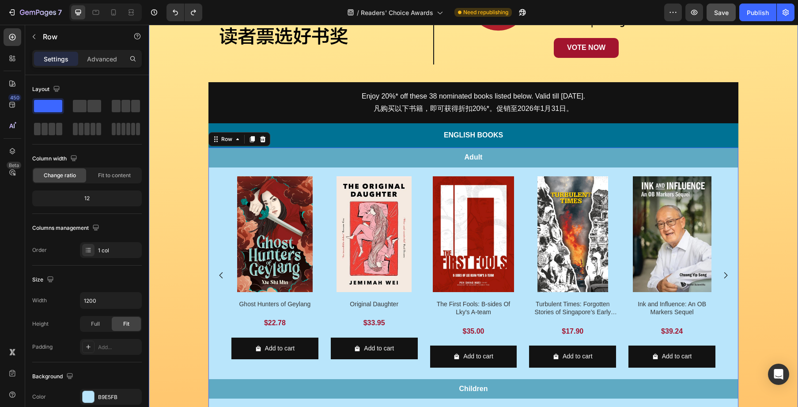
click at [753, 228] on div "Image Row Image Row Image VOTE NOW Button Row Row Enjoy 20%* off these 38 nomin…" at bounding box center [473, 223] width 649 height 774
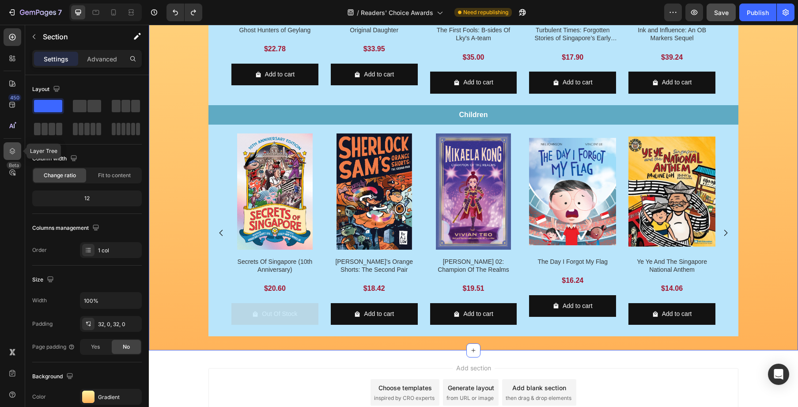
click at [12, 151] on icon at bounding box center [12, 151] width 9 height 9
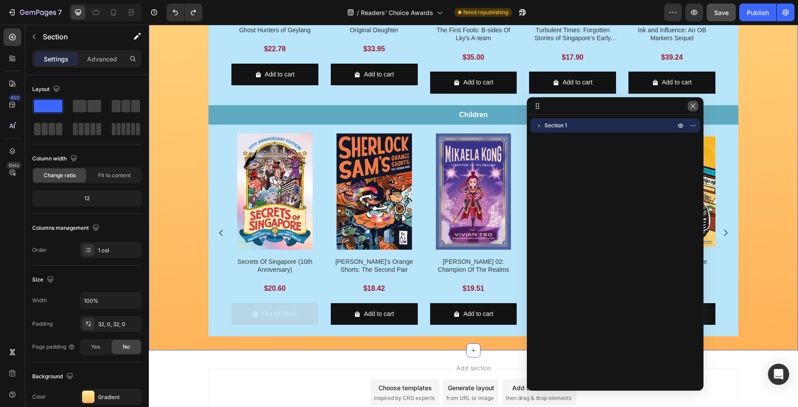
click at [694, 107] on icon "button" at bounding box center [693, 105] width 7 height 7
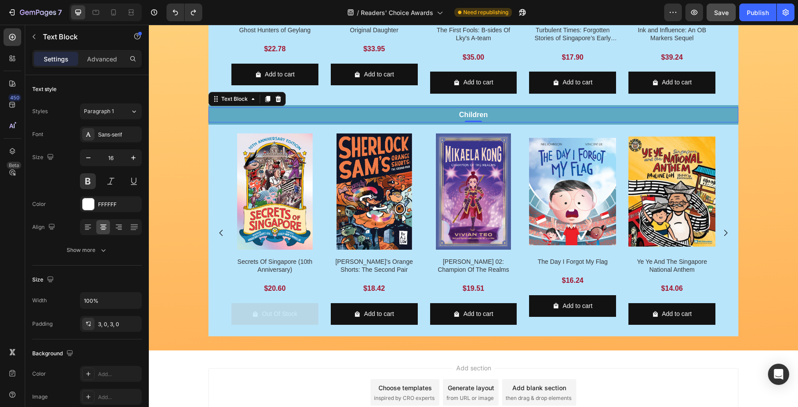
click at [694, 107] on div "Children" at bounding box center [474, 114] width 530 height 15
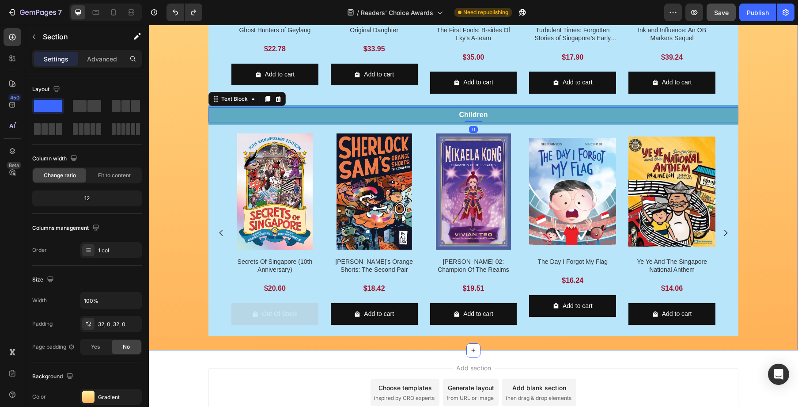
click at [16, 152] on icon at bounding box center [12, 151] width 9 height 9
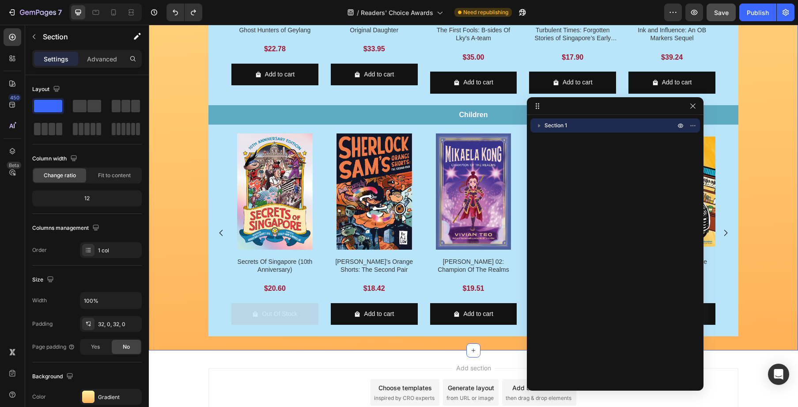
click at [539, 127] on icon "button" at bounding box center [539, 125] width 9 height 9
click at [583, 152] on span "Row 1 col" at bounding box center [573, 153] width 23 height 9
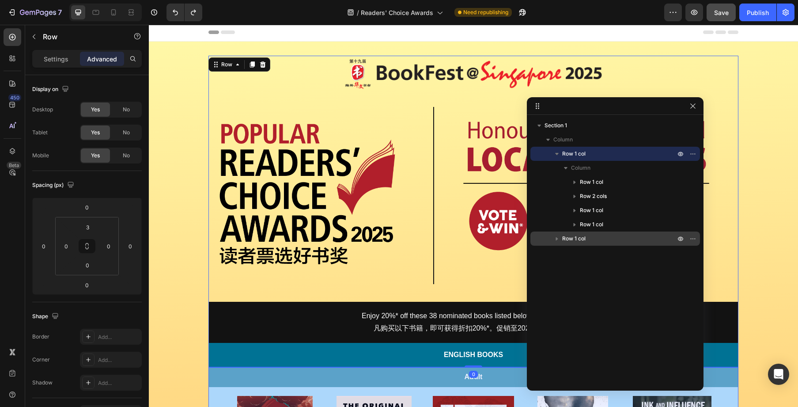
click at [596, 241] on p "Row 1 col" at bounding box center [619, 238] width 115 height 9
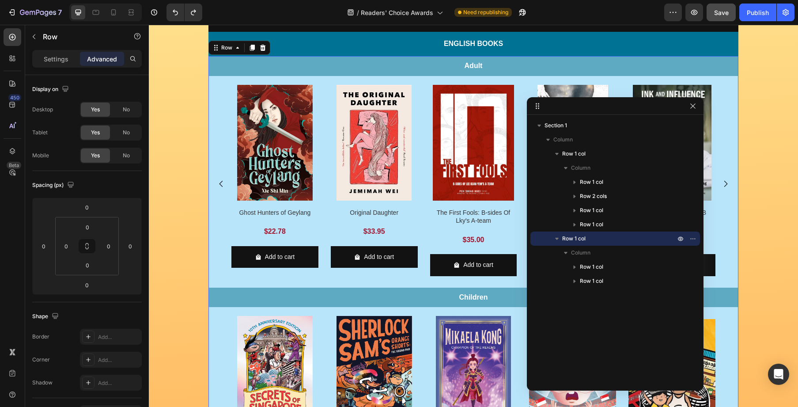
scroll to position [313, 0]
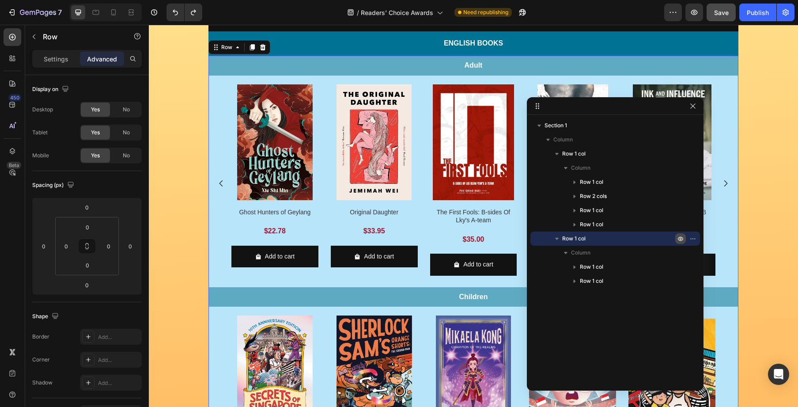
click at [694, 238] on icon "button" at bounding box center [694, 238] width 1 height 1
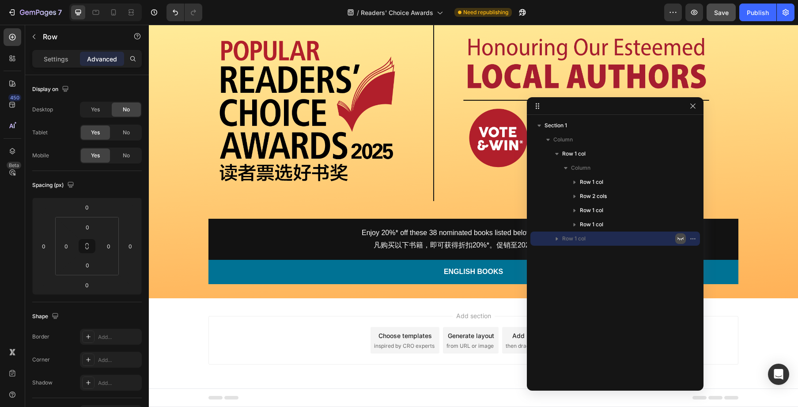
scroll to position [84, 0]
click at [680, 237] on icon "button" at bounding box center [680, 238] width 7 height 7
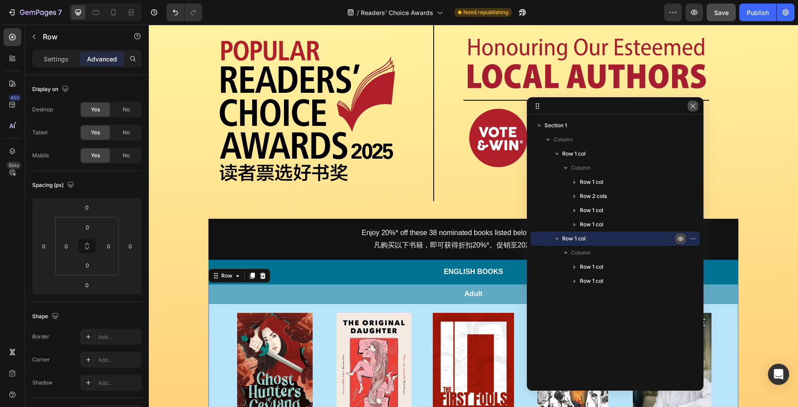
click at [696, 104] on icon "button" at bounding box center [693, 105] width 7 height 7
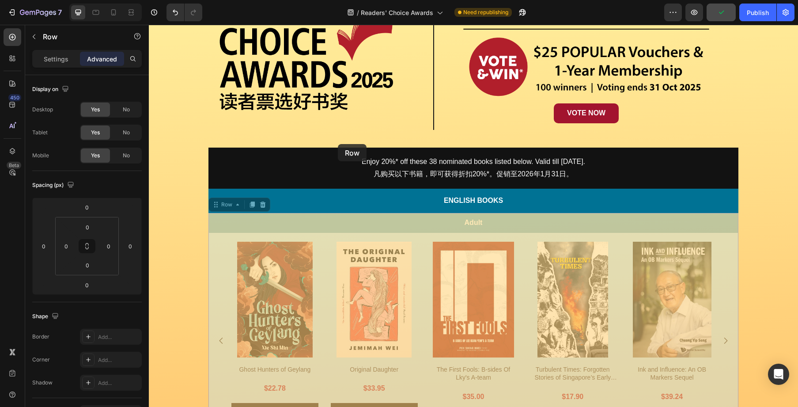
scroll to position [158, 0]
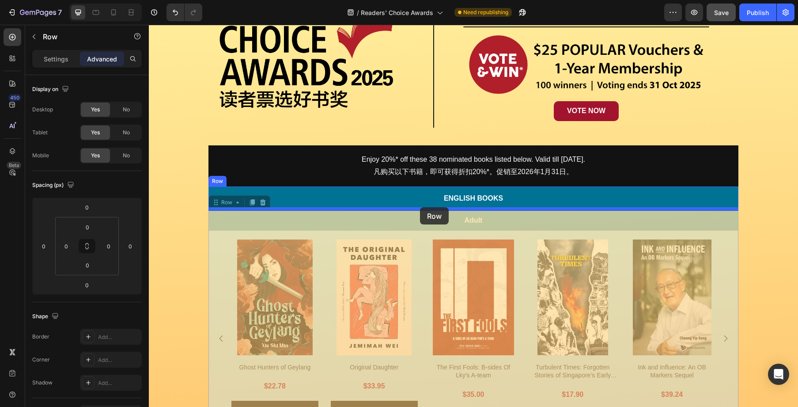
drag, startPoint x: 221, startPoint y: 208, endPoint x: 420, endPoint y: 207, distance: 198.8
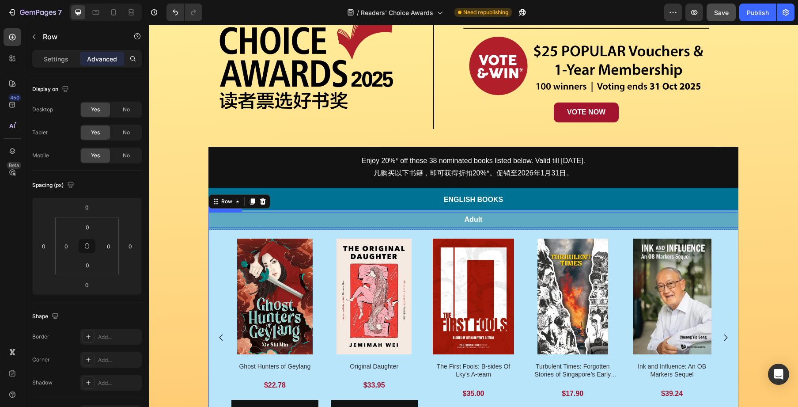
scroll to position [163, 0]
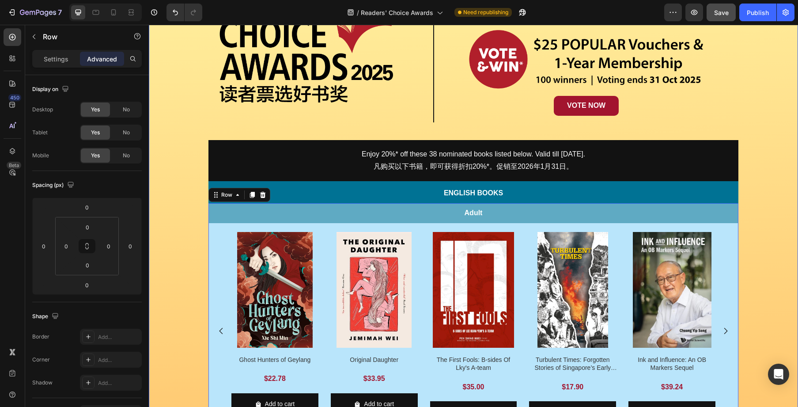
click at [768, 247] on div "Image Row Image Row Image VOTE NOW Button Row Row Enjoy 20%* off these 38 nomin…" at bounding box center [473, 281] width 649 height 774
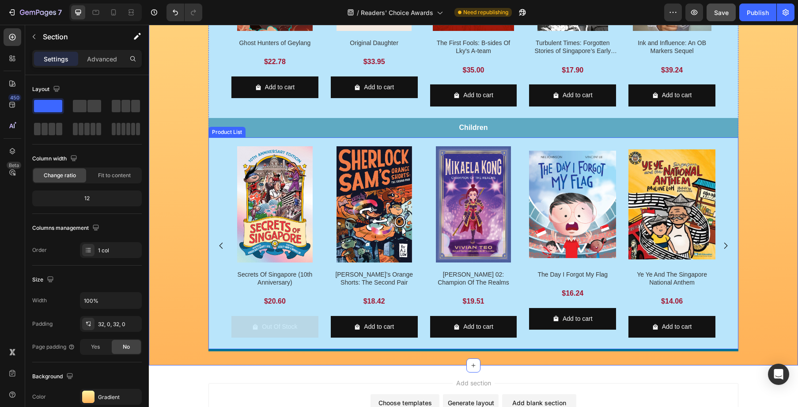
scroll to position [472, 0]
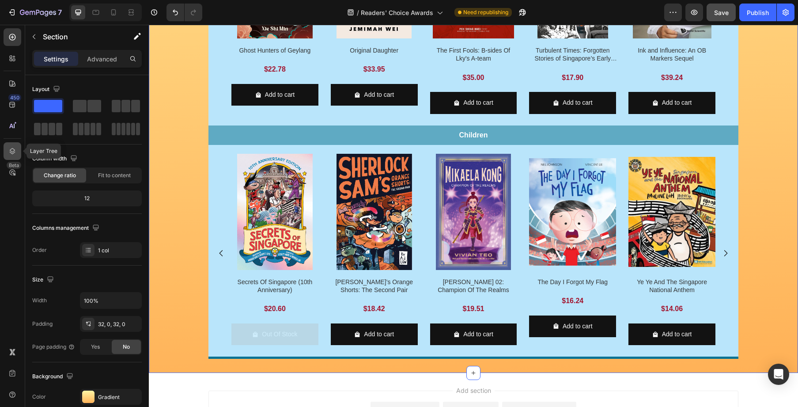
click at [15, 151] on icon at bounding box center [12, 151] width 9 height 9
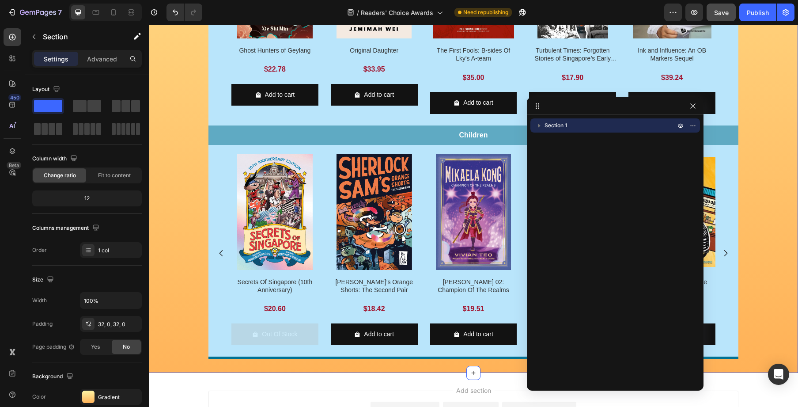
click at [539, 123] on icon "button" at bounding box center [539, 125] width 9 height 9
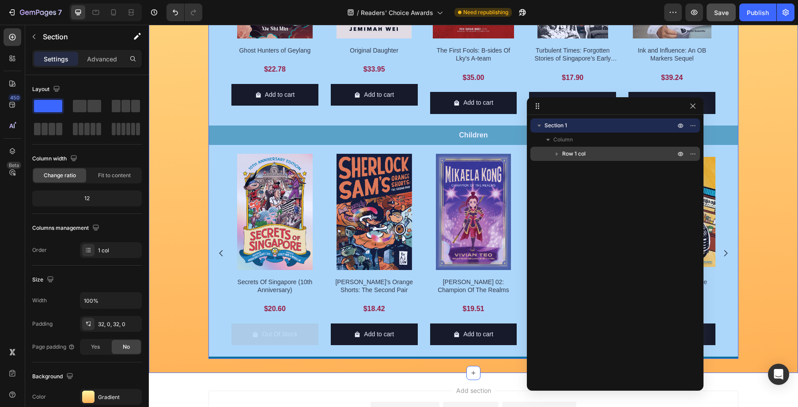
click at [592, 151] on p "Row 1 col" at bounding box center [619, 153] width 115 height 9
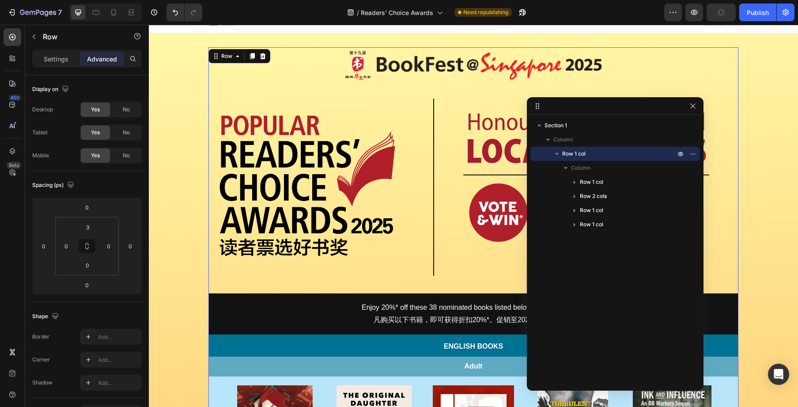
scroll to position [1, 0]
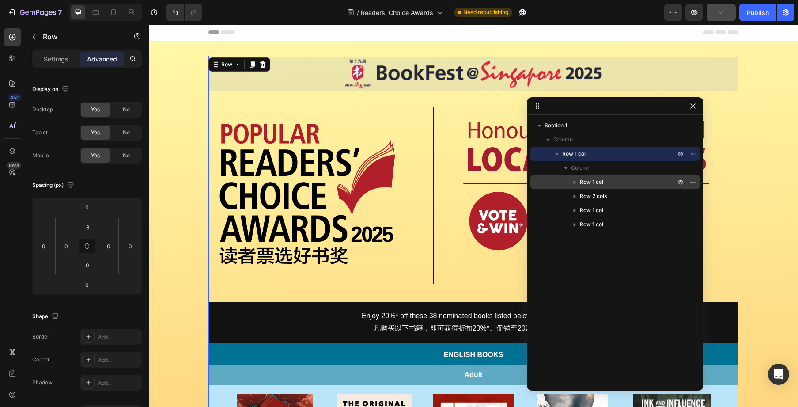
click at [603, 182] on span "Row 1 col" at bounding box center [591, 182] width 23 height 9
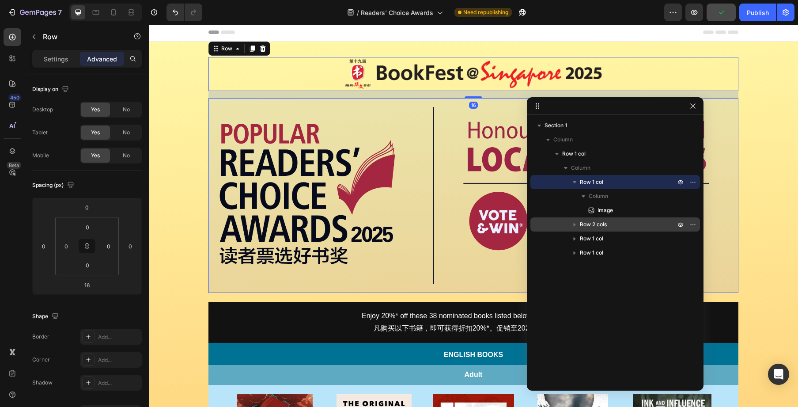
click at [608, 220] on p "Row 2 cols" at bounding box center [628, 224] width 97 height 9
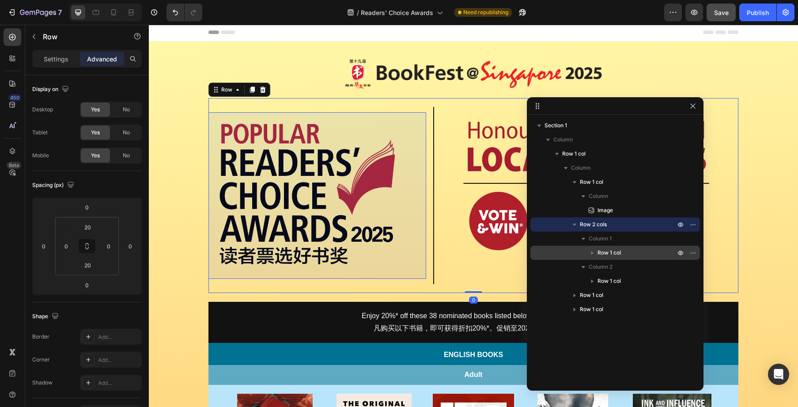
click at [633, 254] on p "Row 1 col" at bounding box center [638, 252] width 80 height 9
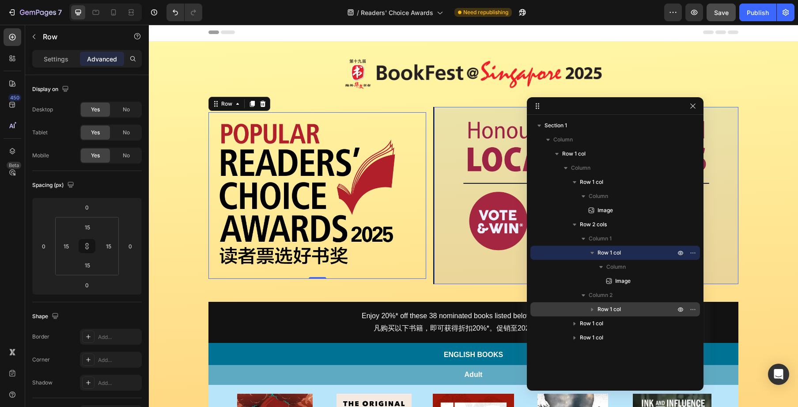
click at [626, 313] on p "Row 1 col" at bounding box center [638, 309] width 80 height 9
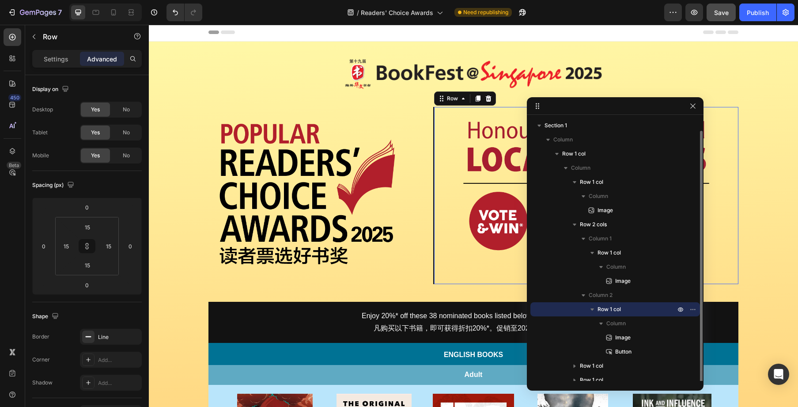
scroll to position [6, 0]
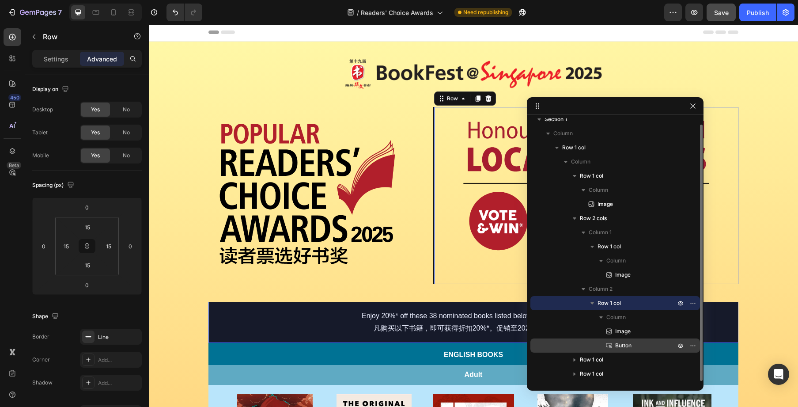
click at [628, 353] on div "Row 1 col Column Image Row 2 cols Column 1 Row 1 col Column Image Column 2 Row …" at bounding box center [616, 275] width 170 height 212
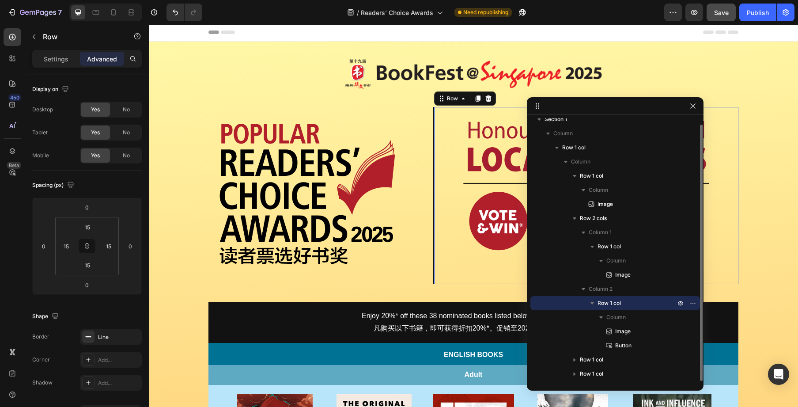
scroll to position [6, 0]
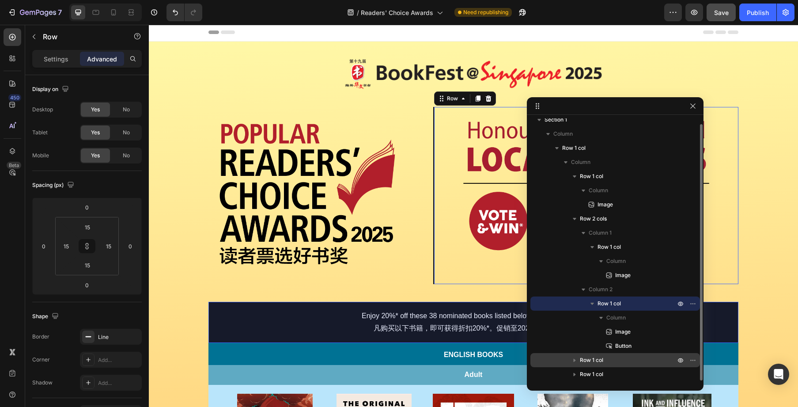
click at [625, 361] on p "Row 1 col" at bounding box center [628, 360] width 97 height 9
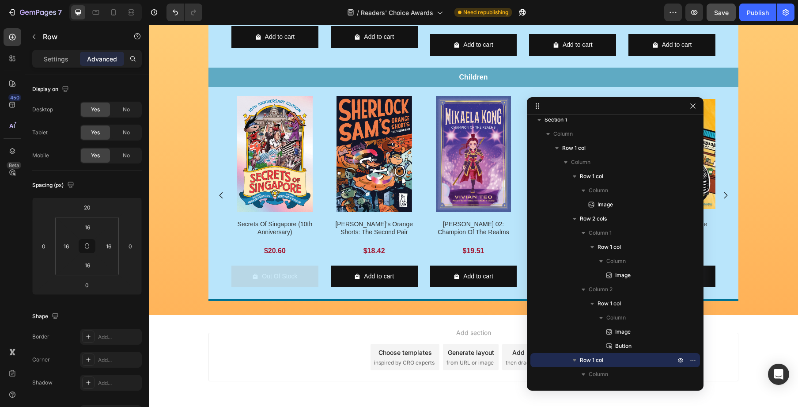
scroll to position [565, 0]
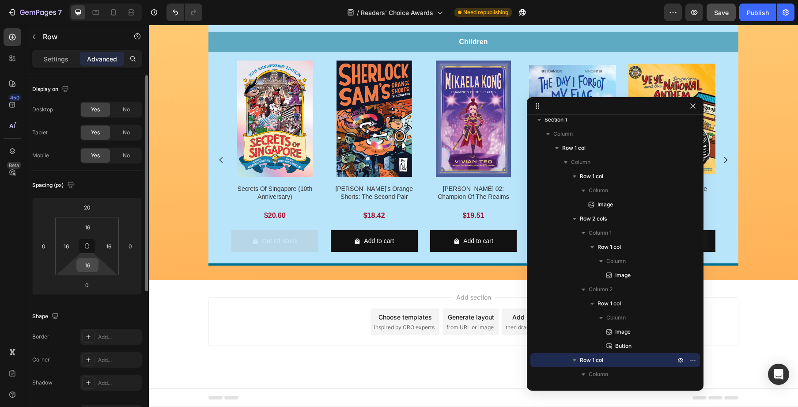
click at [94, 266] on input "16" at bounding box center [88, 264] width 18 height 13
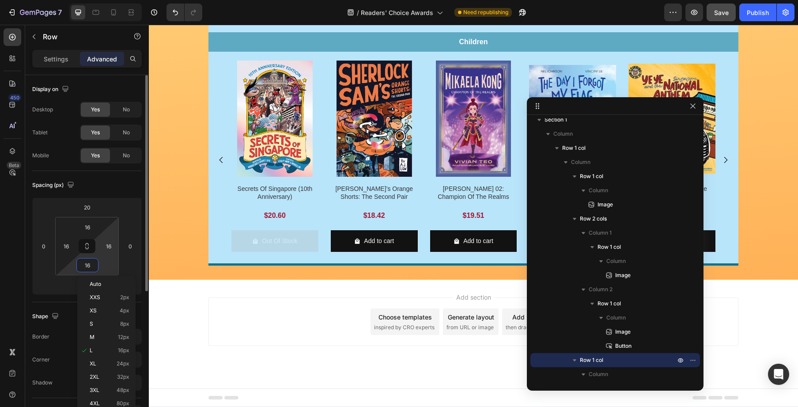
type input "0"
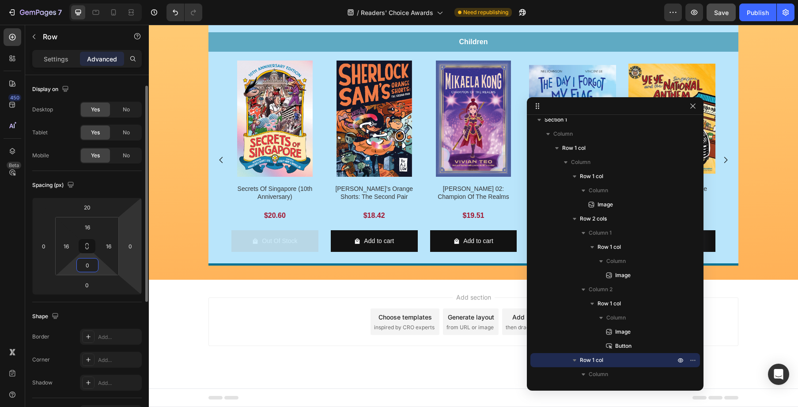
scroll to position [8, 0]
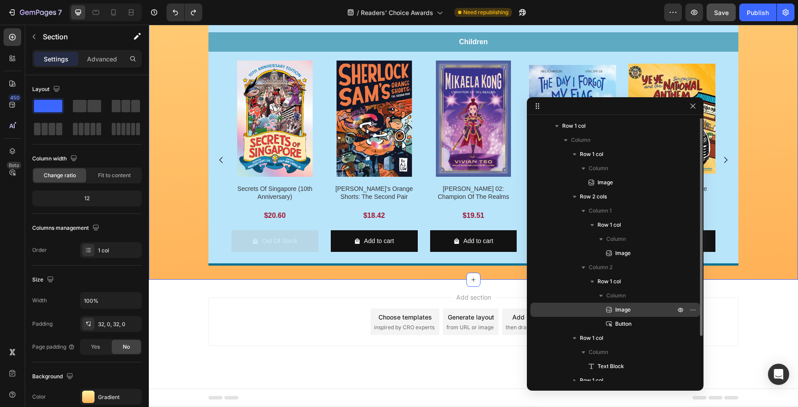
scroll to position [34, 0]
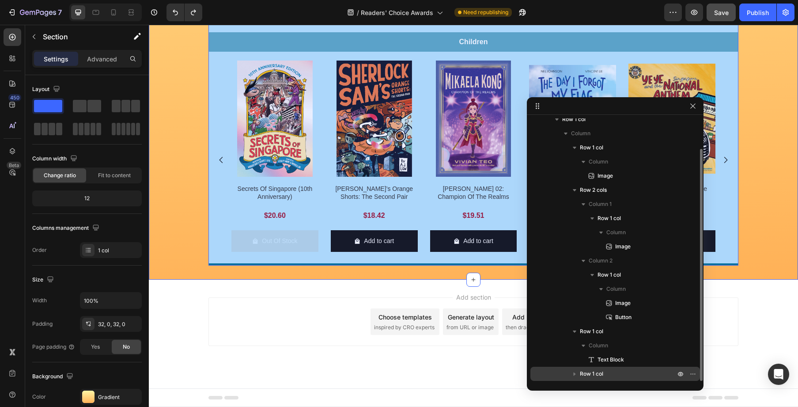
click at [611, 373] on p "Row 1 col" at bounding box center [628, 373] width 97 height 9
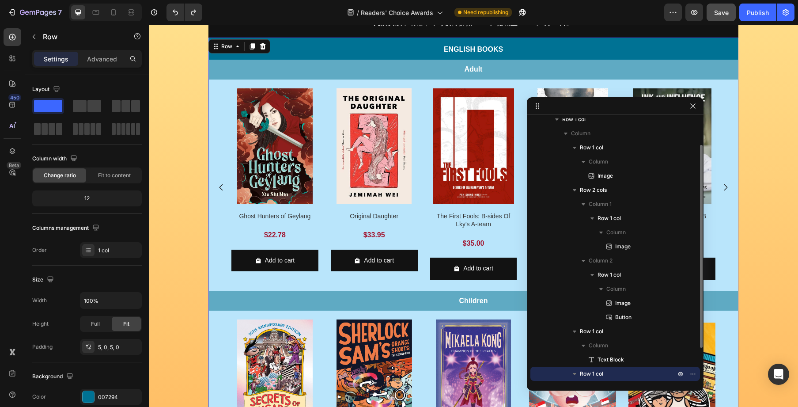
scroll to position [288, 0]
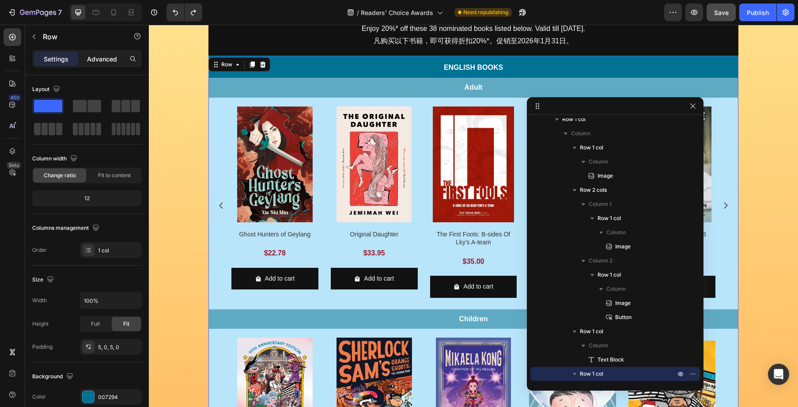
click at [105, 59] on p "Advanced" at bounding box center [102, 58] width 30 height 9
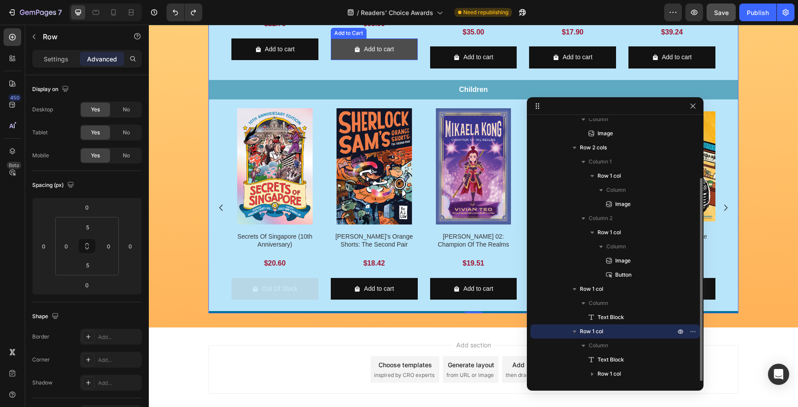
scroll to position [565, 0]
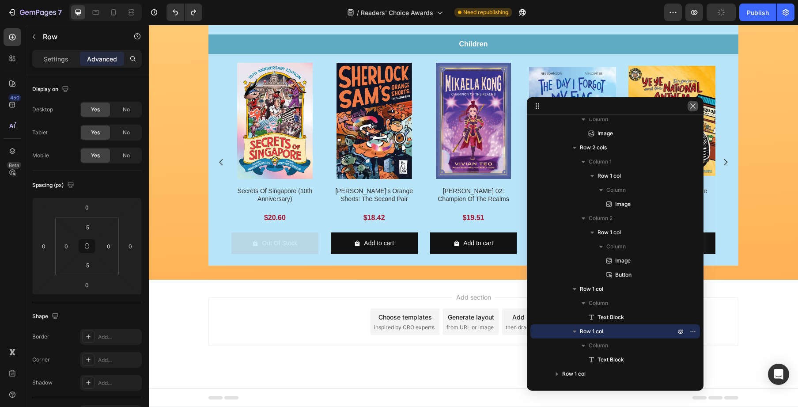
click at [694, 106] on icon "button" at bounding box center [693, 105] width 7 height 7
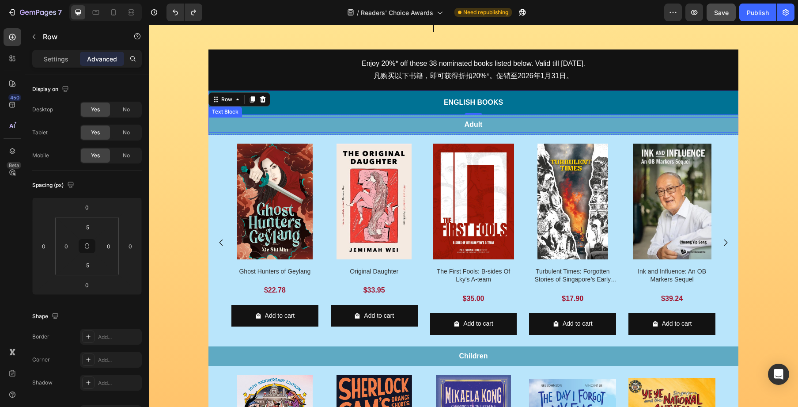
scroll to position [196, 0]
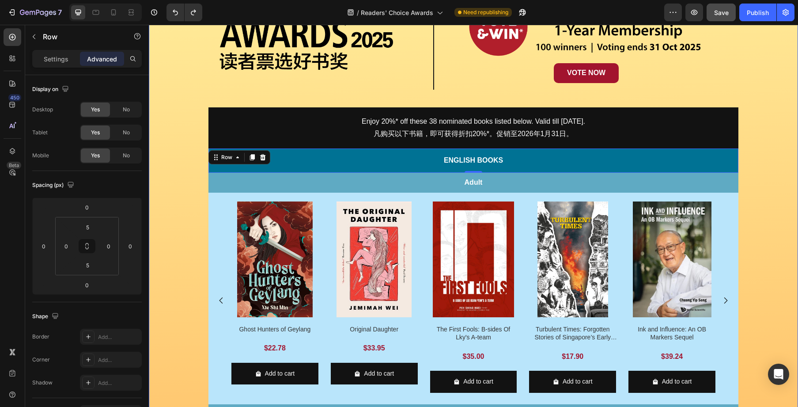
click at [747, 159] on div "Image Row Image Row Image VOTE NOW Button Row Row Enjoy 20%* off these 38 nomin…" at bounding box center [473, 248] width 649 height 774
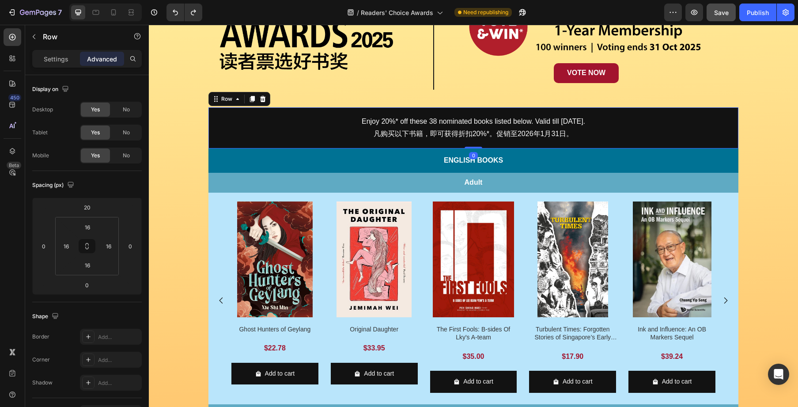
click at [732, 112] on div "Enjoy 20%* off these 38 nominated books listed below. Valid till 31 Jan 2026. 凡…" at bounding box center [474, 128] width 530 height 42
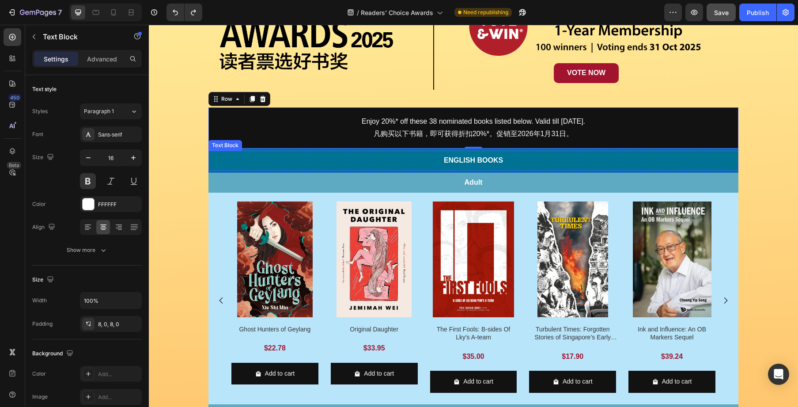
click at [711, 152] on div "English Books" at bounding box center [474, 161] width 530 height 20
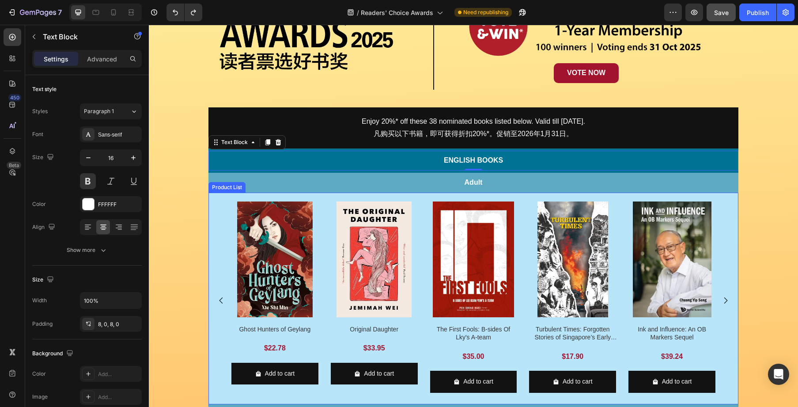
click at [521, 200] on div "Product Images Ghost Hunters of Geylang Product Title $22.78 Product Price Prod…" at bounding box center [474, 299] width 530 height 212
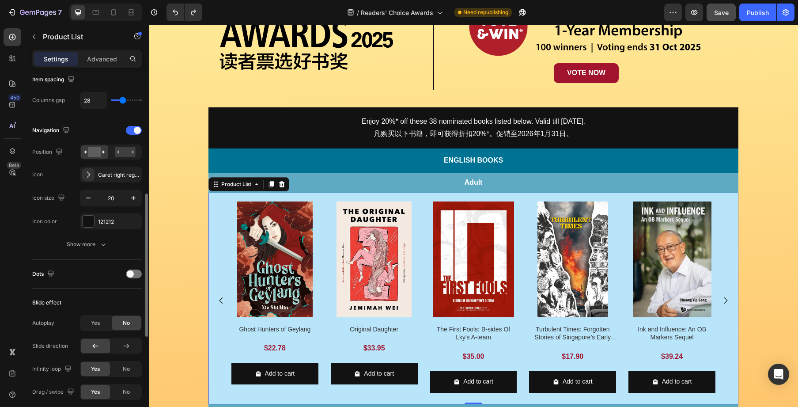
scroll to position [212, 0]
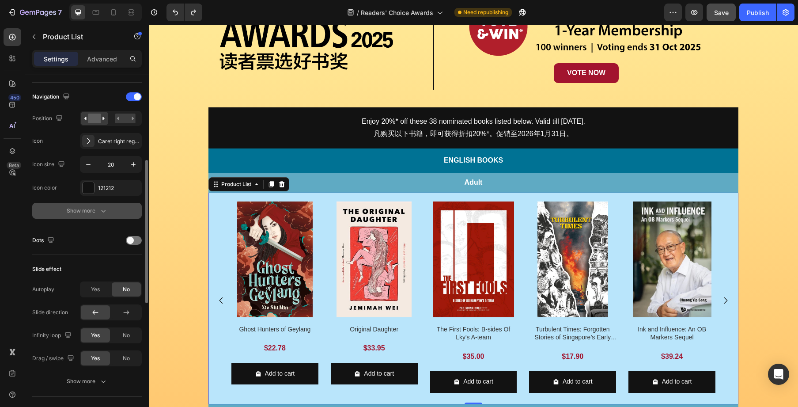
click at [90, 215] on button "Show more" at bounding box center [87, 211] width 110 height 16
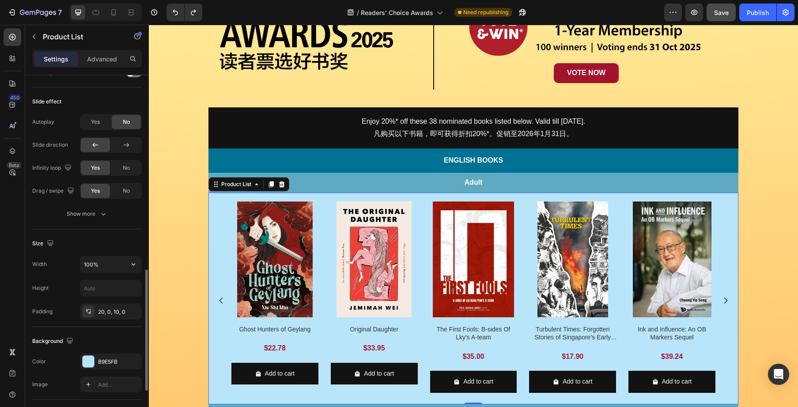
scroll to position [576, 0]
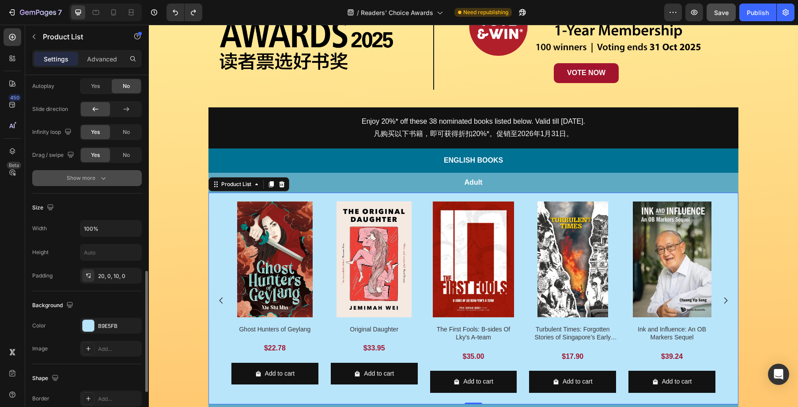
click at [96, 181] on div "Show more" at bounding box center [87, 178] width 41 height 9
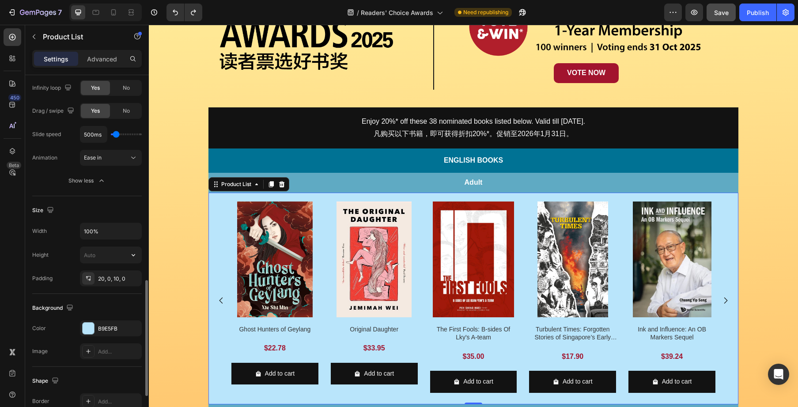
scroll to position [623, 0]
click at [114, 253] on input "text" at bounding box center [110, 252] width 61 height 16
click at [131, 253] on icon "button" at bounding box center [133, 252] width 9 height 9
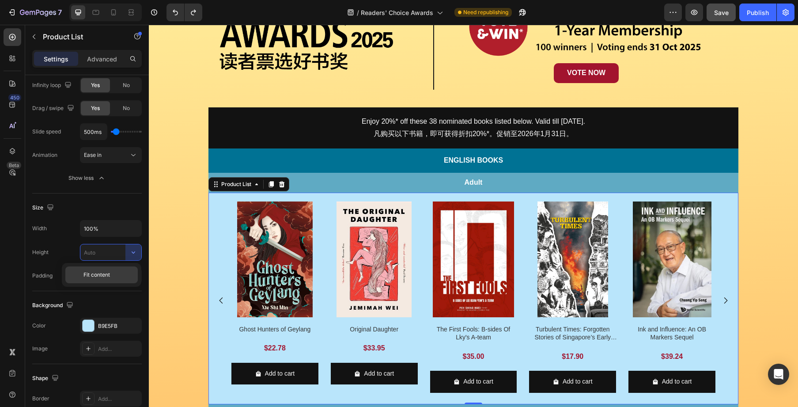
click at [121, 271] on p "Fit content" at bounding box center [108, 275] width 50 height 8
type input "Auto"
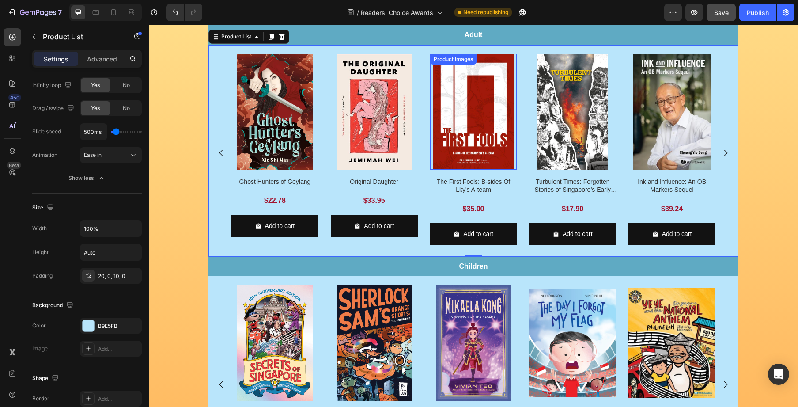
scroll to position [331, 0]
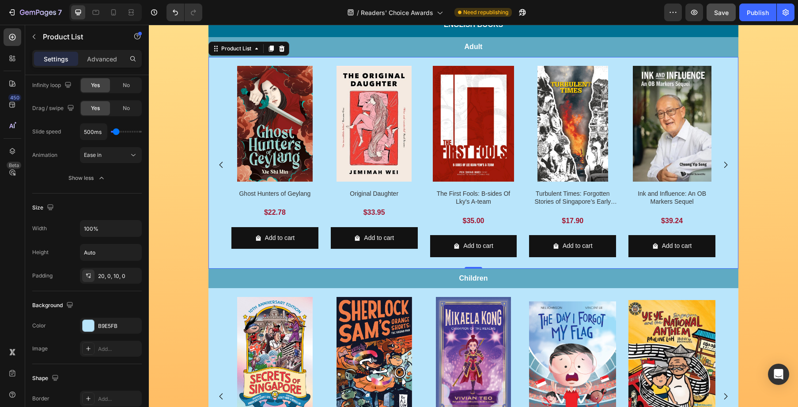
click at [421, 67] on div "Product Images Ghost Hunters of Geylang Product Title $22.78 Product Price Prod…" at bounding box center [473, 165] width 484 height 198
click at [421, 300] on div "Product Images Secrets Of [GEOGRAPHIC_DATA] (10th Anniversary) Product Title $2…" at bounding box center [473, 396] width 484 height 198
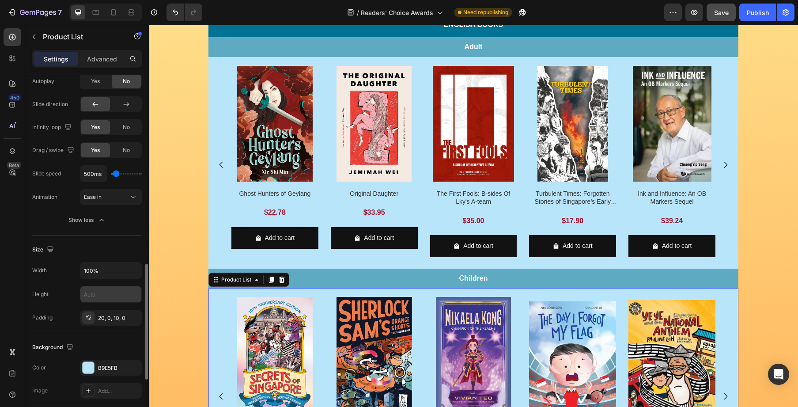
scroll to position [583, 0]
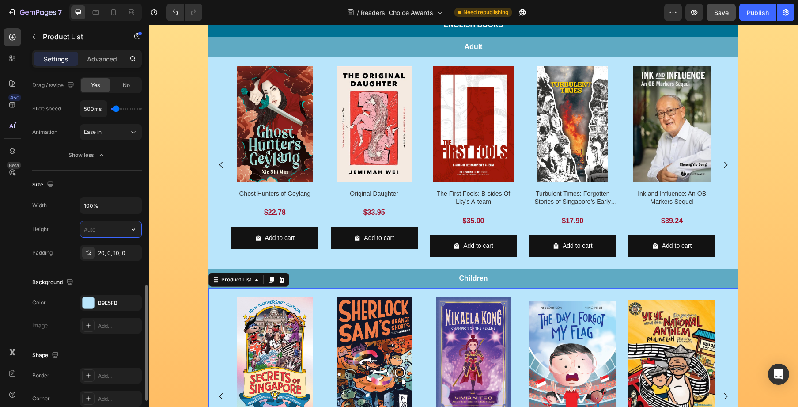
click at [119, 228] on input "text" at bounding box center [110, 229] width 61 height 16
click at [127, 229] on button "button" at bounding box center [133, 229] width 16 height 16
click at [114, 257] on div "Fit content" at bounding box center [101, 251] width 72 height 17
type input "Auto"
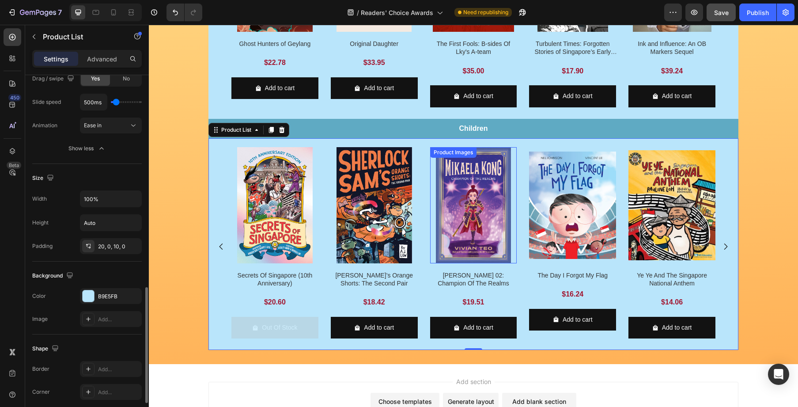
scroll to position [487, 0]
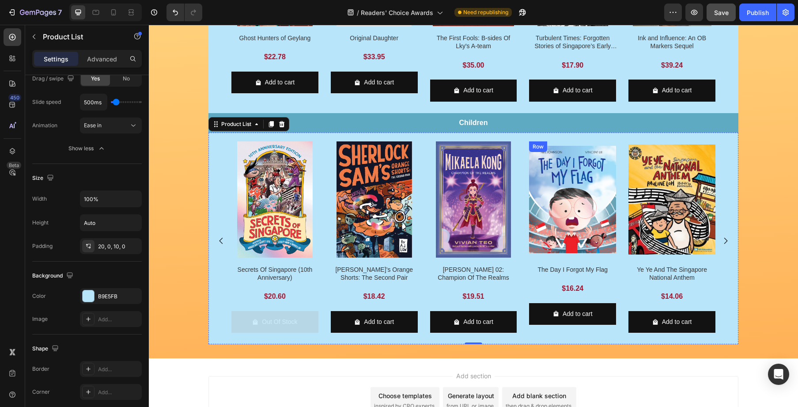
click at [319, 328] on div "Add to cart Add to Cart" at bounding box center [274, 325] width 87 height 29
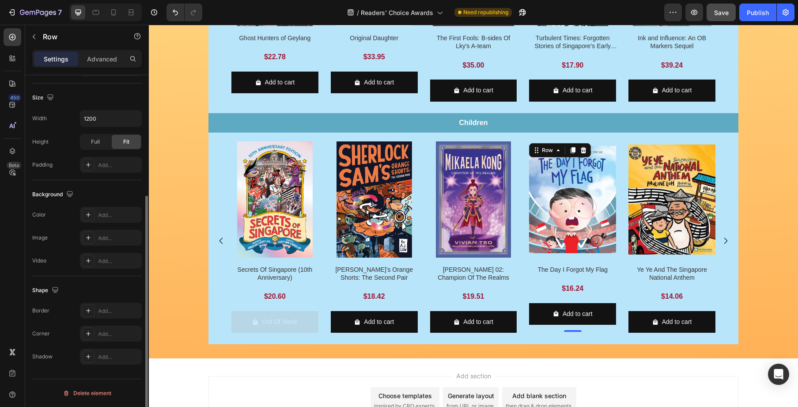
scroll to position [0, 0]
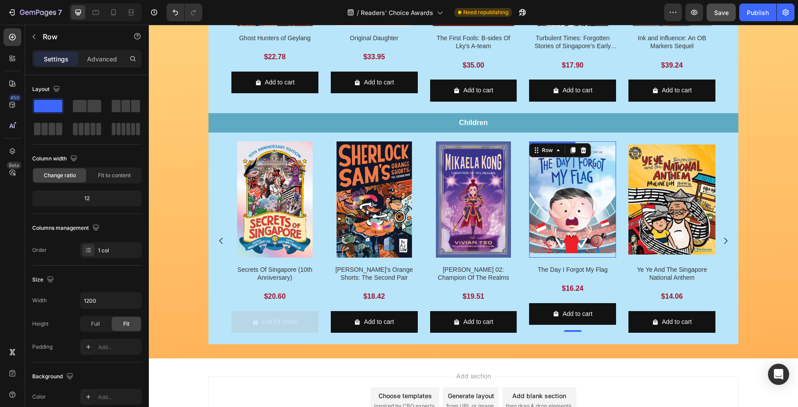
click at [607, 143] on img at bounding box center [572, 199] width 87 height 116
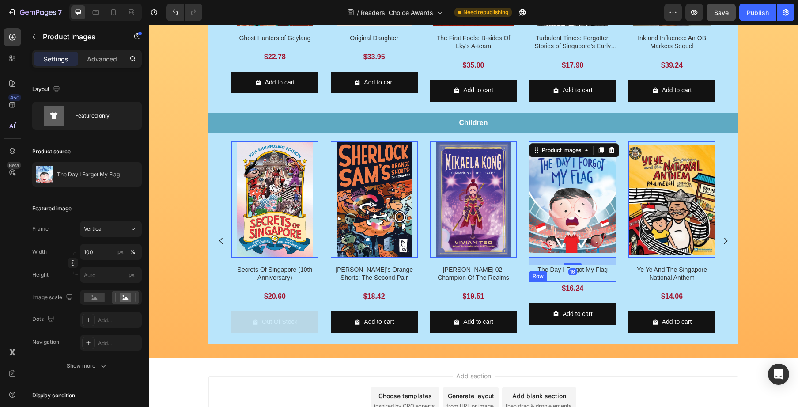
click at [319, 293] on div "$16.24 Product Price Product Price Row" at bounding box center [274, 296] width 87 height 15
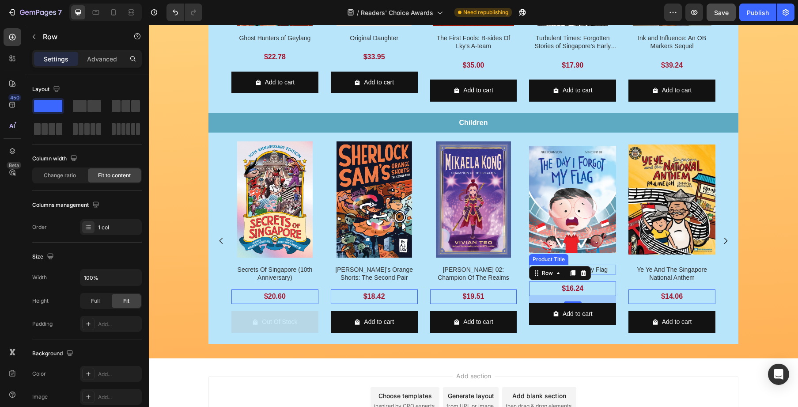
click at [319, 268] on h2 "The Day I Forgot My Flag" at bounding box center [274, 274] width 87 height 18
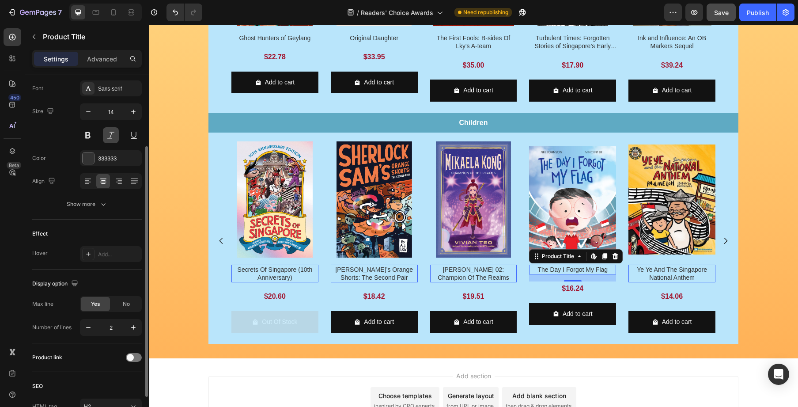
scroll to position [101, 0]
click at [92, 330] on icon "button" at bounding box center [88, 327] width 9 height 9
type input "1"
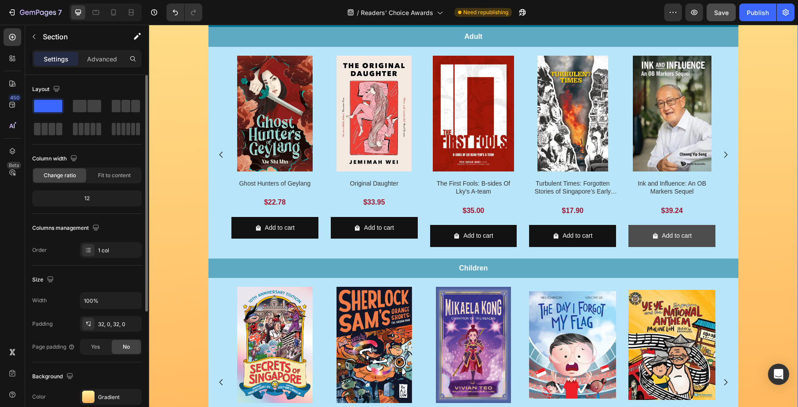
scroll to position [343, 0]
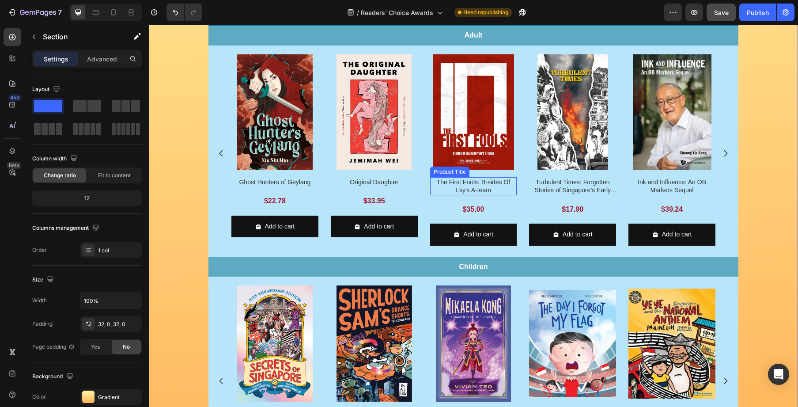
click at [319, 187] on h2 "The First Fools: B-sides Of Lky's A-team" at bounding box center [274, 182] width 87 height 10
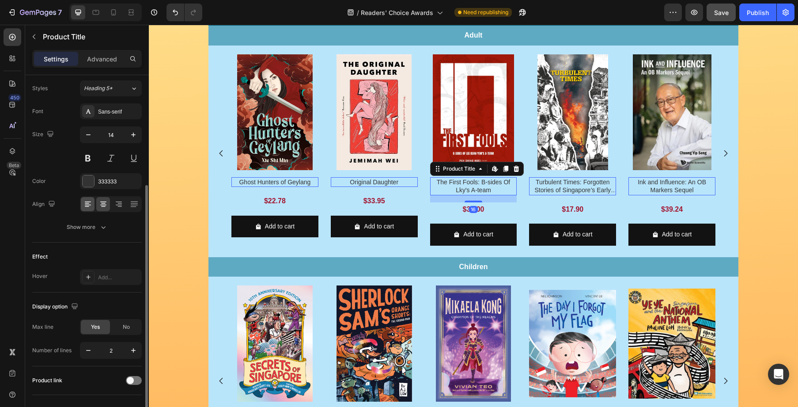
scroll to position [151, 0]
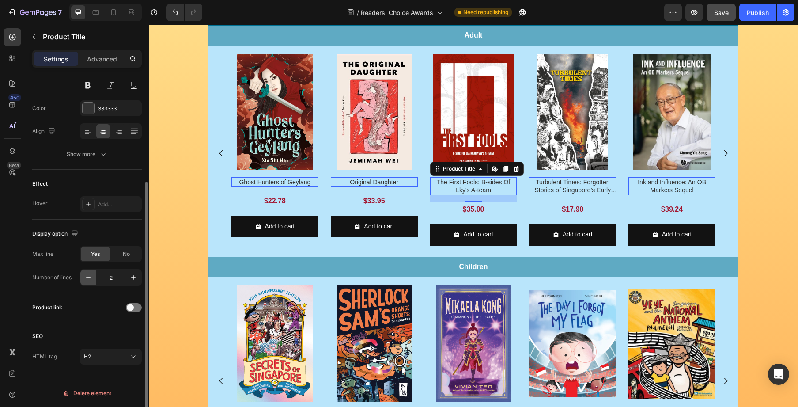
click at [87, 278] on icon "button" at bounding box center [88, 277] width 9 height 9
type input "1"
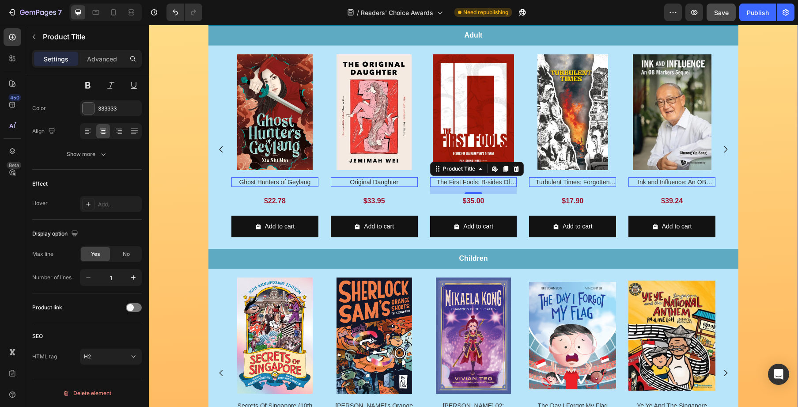
click at [753, 208] on div "Image Row Image Row Image VOTE NOW Button Row Row Enjoy 20%* off these 38 nomin…" at bounding box center [473, 93] width 649 height 758
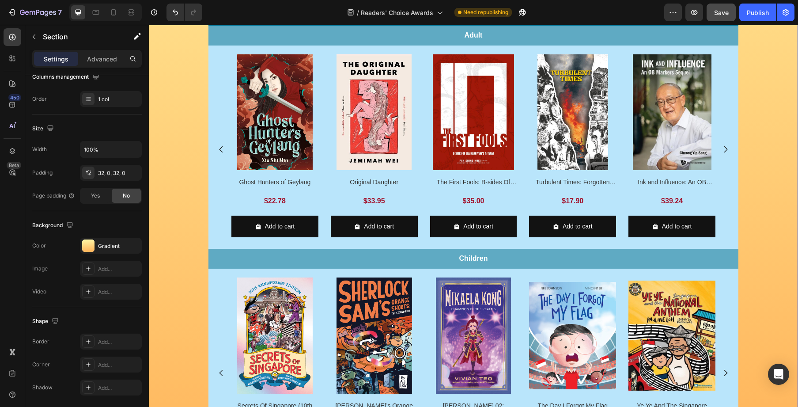
scroll to position [0, 0]
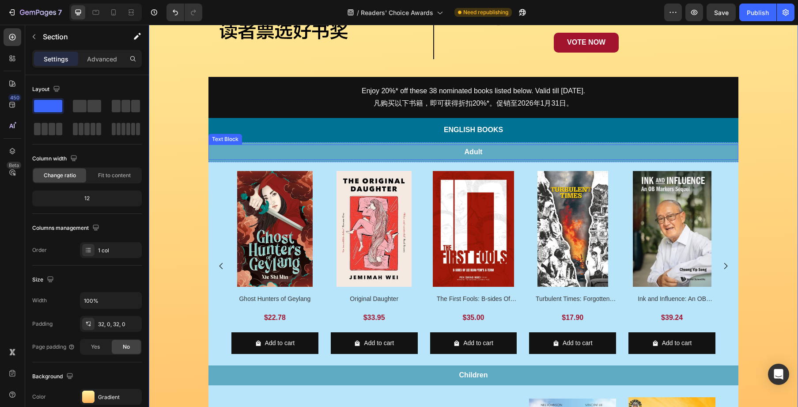
scroll to position [224, 0]
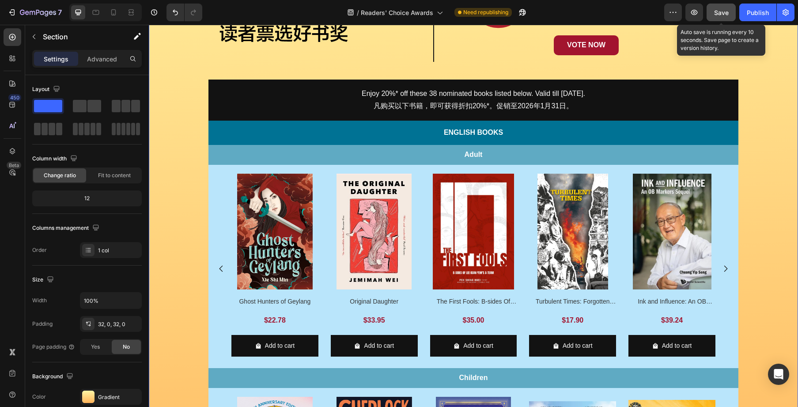
click at [717, 13] on span "Save" at bounding box center [721, 13] width 15 height 8
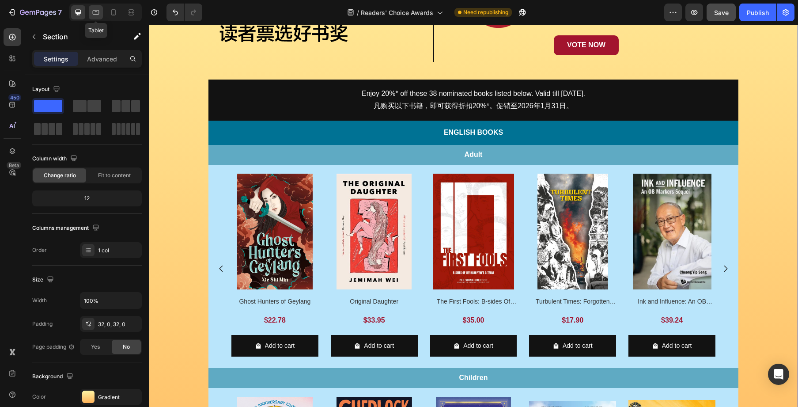
click at [100, 11] on icon at bounding box center [95, 12] width 9 height 9
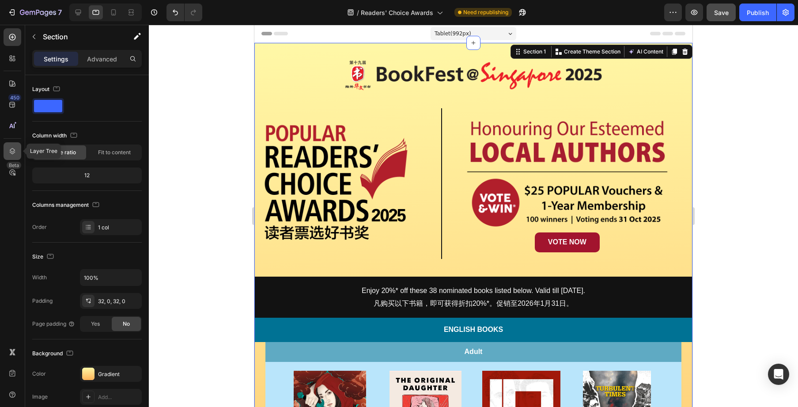
click at [8, 155] on icon at bounding box center [12, 151] width 9 height 9
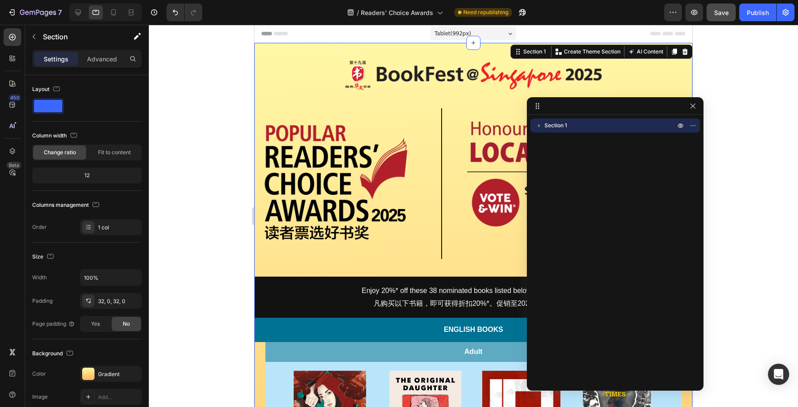
click at [543, 128] on icon "button" at bounding box center [539, 125] width 9 height 9
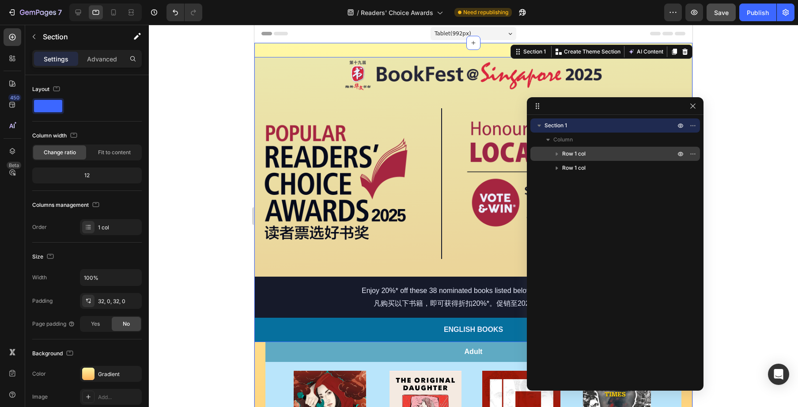
click at [584, 152] on span "Row 1 col" at bounding box center [573, 153] width 23 height 9
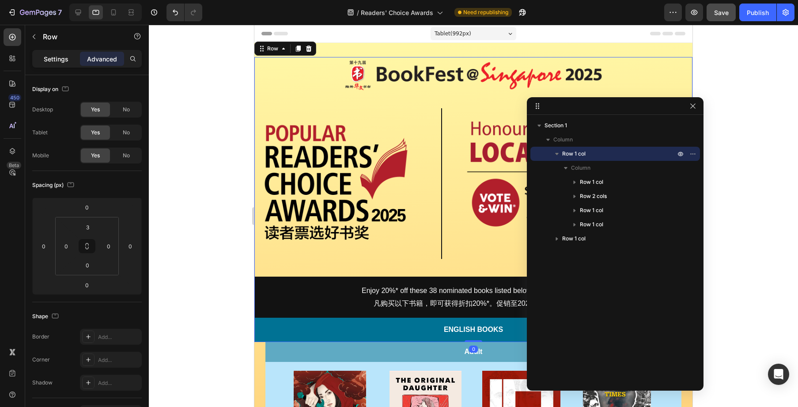
click at [57, 65] on div "Settings" at bounding box center [56, 59] width 44 height 14
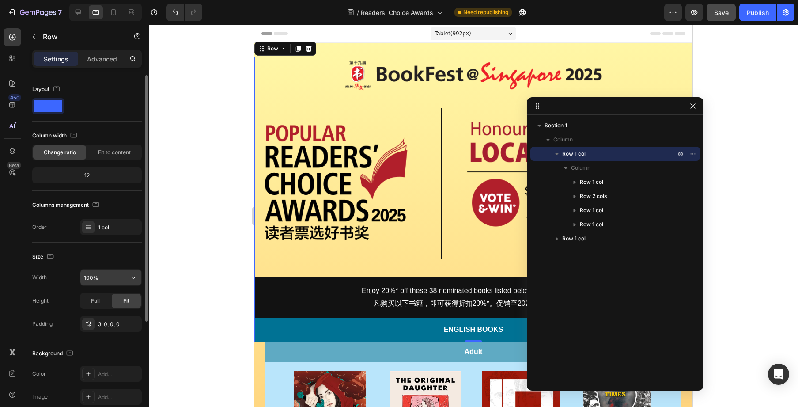
click at [100, 277] on input "100%" at bounding box center [110, 277] width 61 height 16
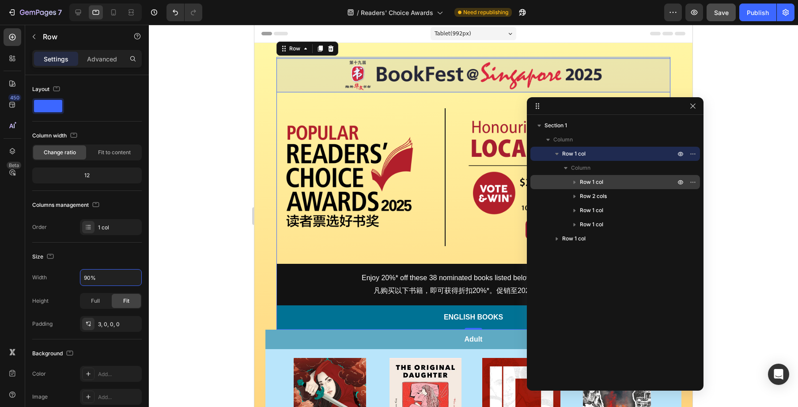
type input "90%"
click at [604, 178] on p "Row 1 col" at bounding box center [628, 182] width 97 height 9
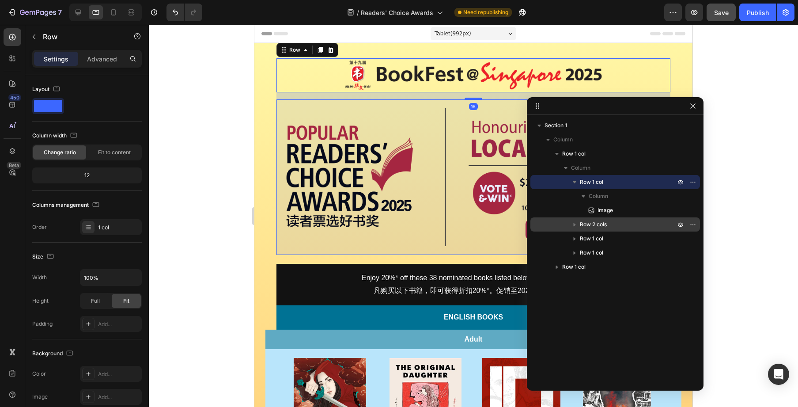
click at [606, 224] on span "Row 2 cols" at bounding box center [593, 224] width 27 height 9
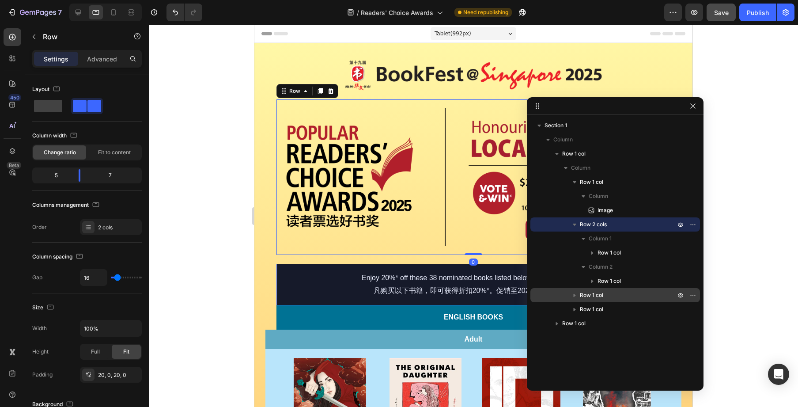
click at [611, 291] on p "Row 1 col" at bounding box center [628, 295] width 97 height 9
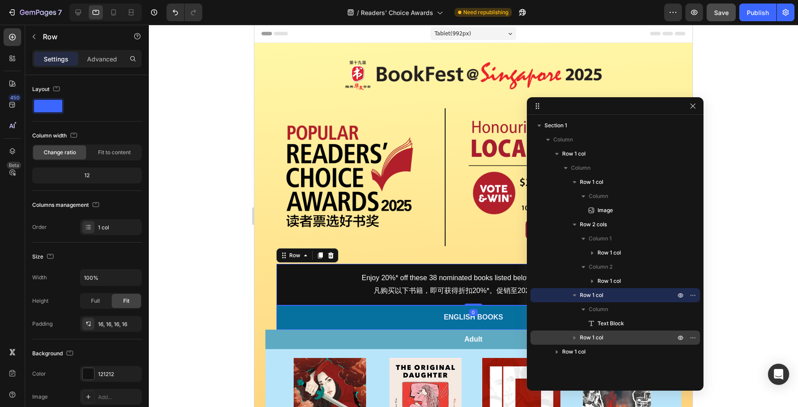
click at [605, 335] on p "Row 1 col" at bounding box center [628, 337] width 97 height 9
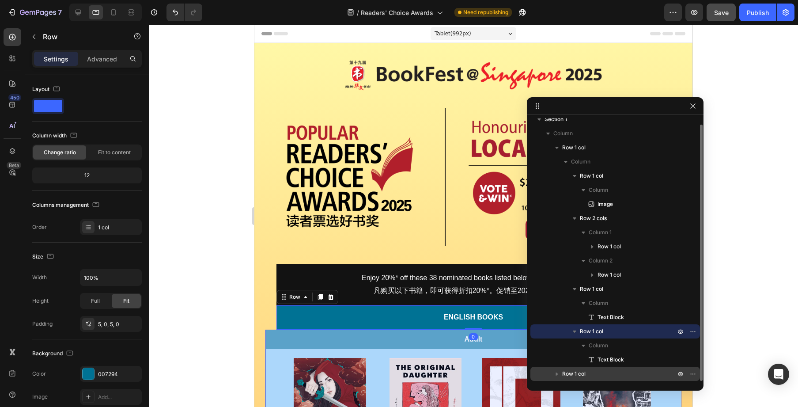
click at [601, 370] on p "Row 1 col" at bounding box center [619, 373] width 115 height 9
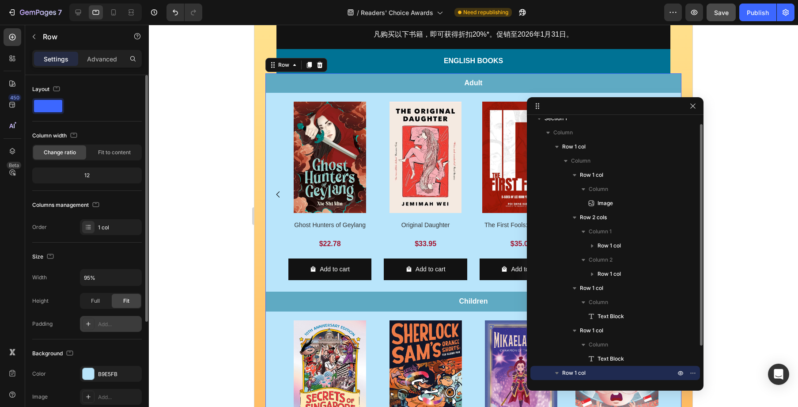
scroll to position [273, 0]
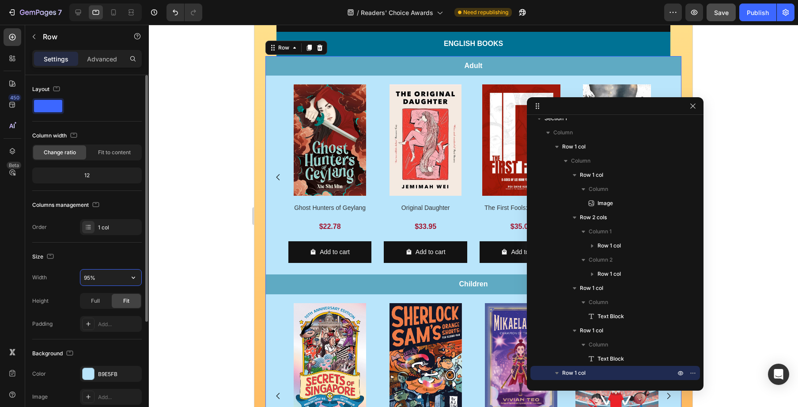
click at [91, 277] on input "95%" at bounding box center [110, 277] width 61 height 16
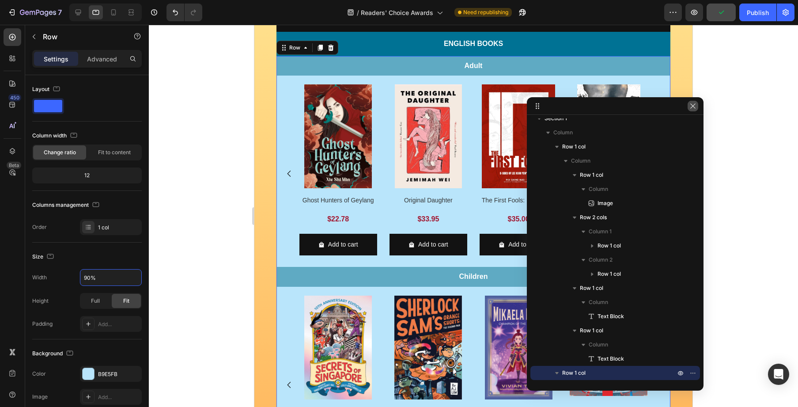
type input "90%"
click at [695, 107] on icon "button" at bounding box center [693, 105] width 7 height 7
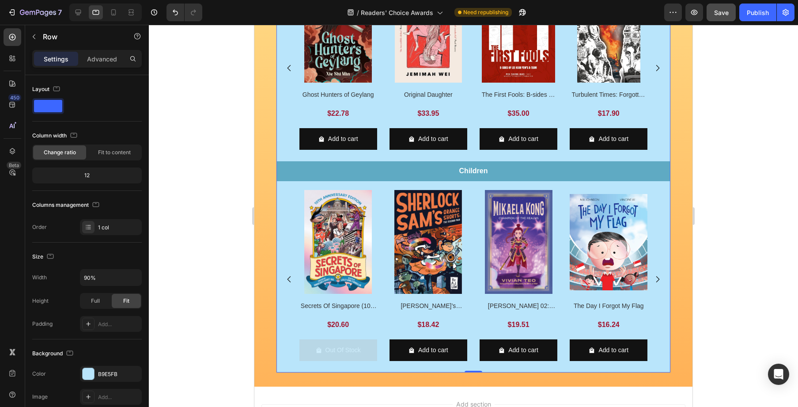
scroll to position [288, 0]
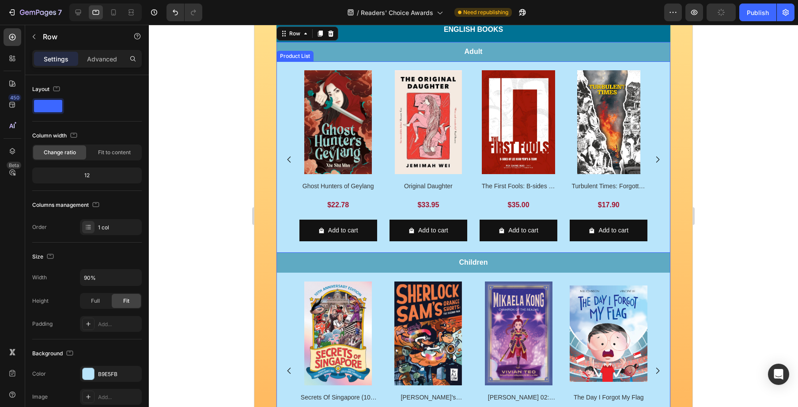
click at [383, 71] on div "Product Images Ghost Hunters of Geylang Product Title $22.78 Product Price Prod…" at bounding box center [474, 159] width 349 height 178
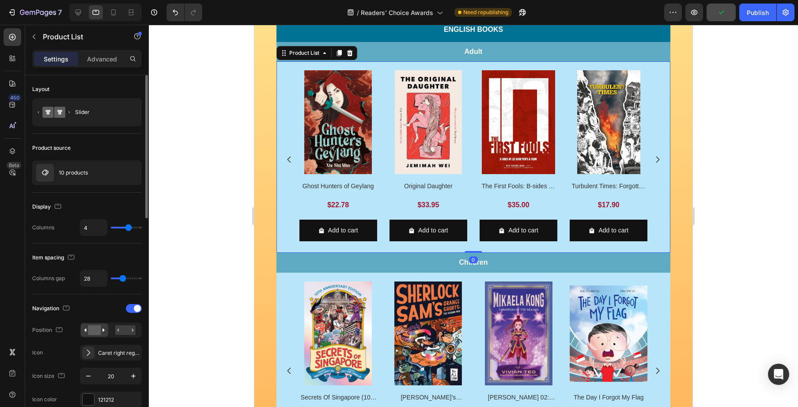
type input "5"
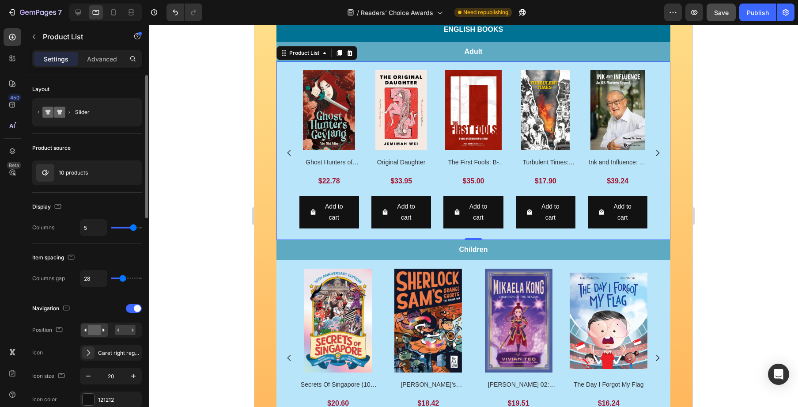
type input "5"
click at [133, 228] on input "range" at bounding box center [126, 228] width 31 height 2
type input "4"
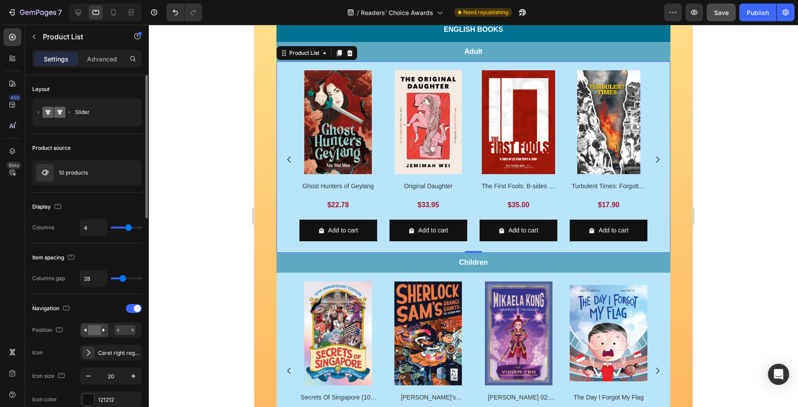
drag, startPoint x: 133, startPoint y: 228, endPoint x: 129, endPoint y: 228, distance: 4.9
type input "4"
click at [129, 228] on input "range" at bounding box center [126, 228] width 31 height 2
click at [690, 242] on div "Image Row Image Row Image VOTE NOW Button Row Row Enjoy 20%* off these 38 nomin…" at bounding box center [473, 116] width 438 height 694
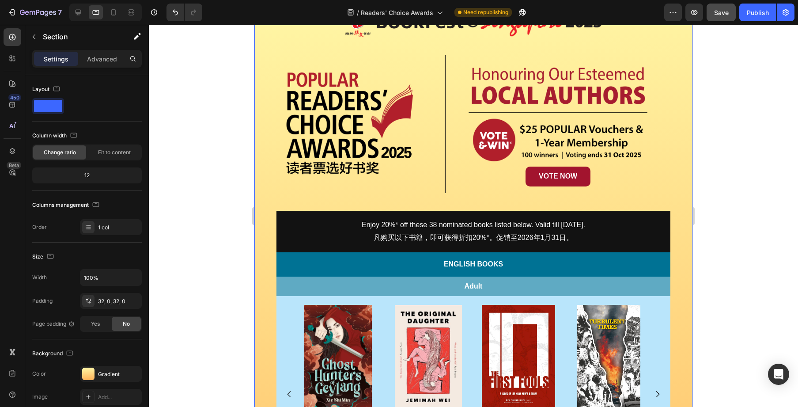
scroll to position [0, 0]
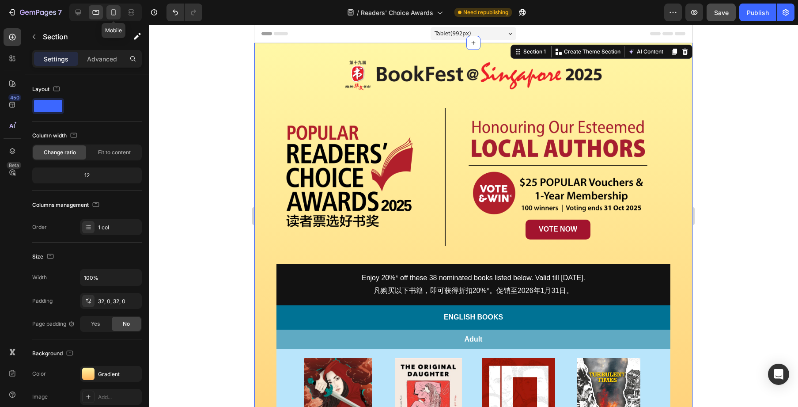
click at [113, 15] on icon at bounding box center [113, 12] width 9 height 9
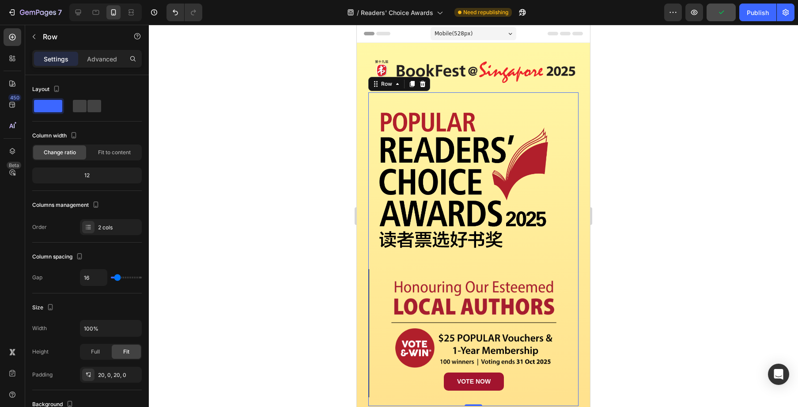
click at [568, 101] on div "Image Row Image VOTE NOW Button Row Row 0" at bounding box center [473, 249] width 210 height 314
click at [511, 204] on img at bounding box center [463, 182] width 177 height 148
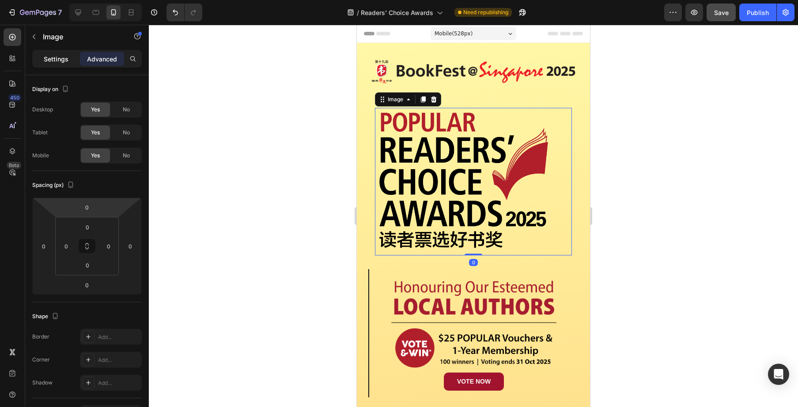
click at [62, 64] on div "Settings" at bounding box center [56, 59] width 44 height 14
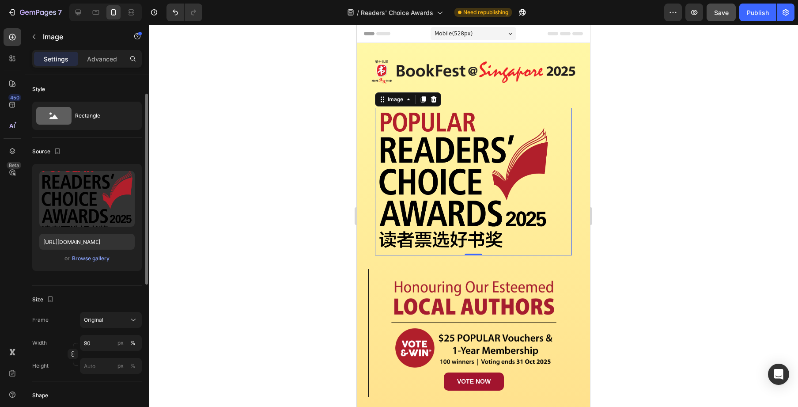
scroll to position [23, 0]
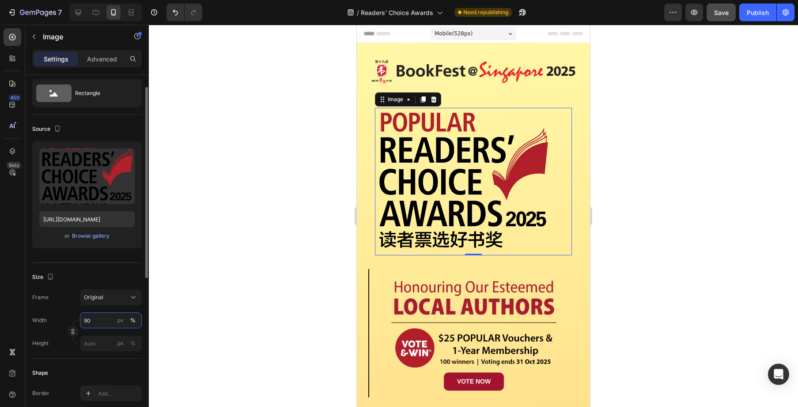
drag, startPoint x: 88, startPoint y: 322, endPoint x: 82, endPoint y: 322, distance: 6.2
click at [82, 322] on input "90" at bounding box center [111, 320] width 62 height 16
drag, startPoint x: 87, startPoint y: 320, endPoint x: 82, endPoint y: 321, distance: 4.9
click at [82, 321] on input "90" at bounding box center [111, 320] width 62 height 16
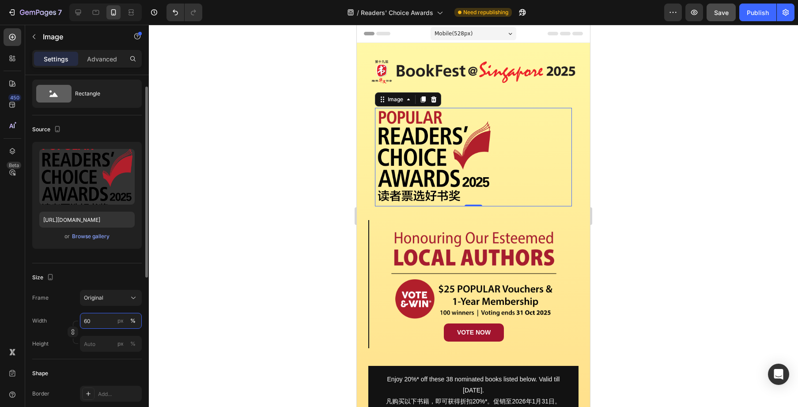
drag, startPoint x: 89, startPoint y: 320, endPoint x: 83, endPoint y: 321, distance: 5.8
click at [83, 321] on input "60" at bounding box center [111, 321] width 62 height 16
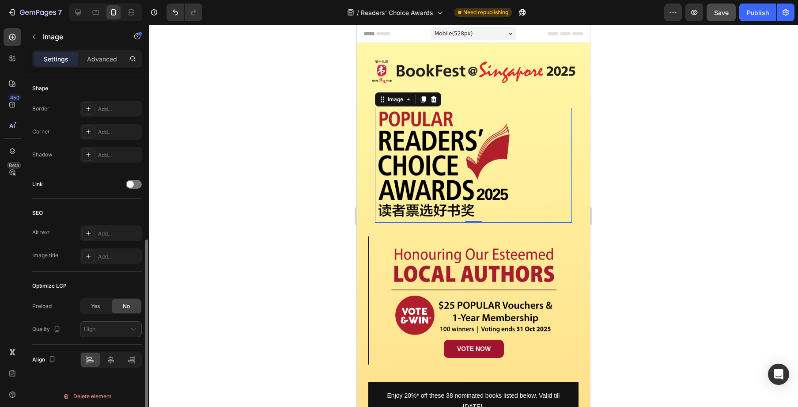
scroll to position [310, 0]
type input "70"
click at [110, 358] on icon at bounding box center [110, 356] width 9 height 9
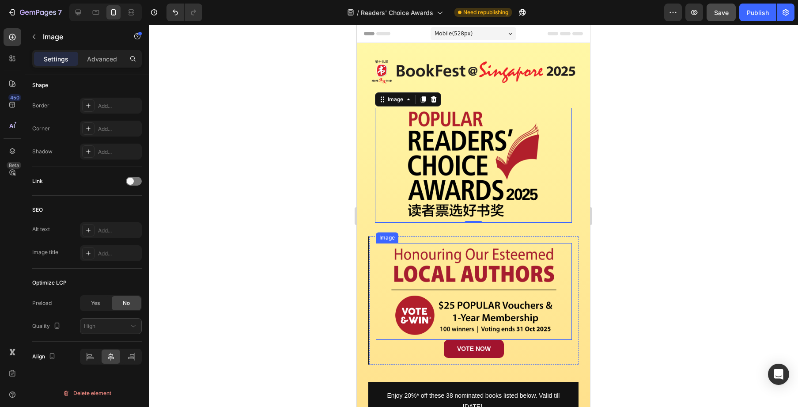
click at [540, 253] on img at bounding box center [474, 291] width 176 height 97
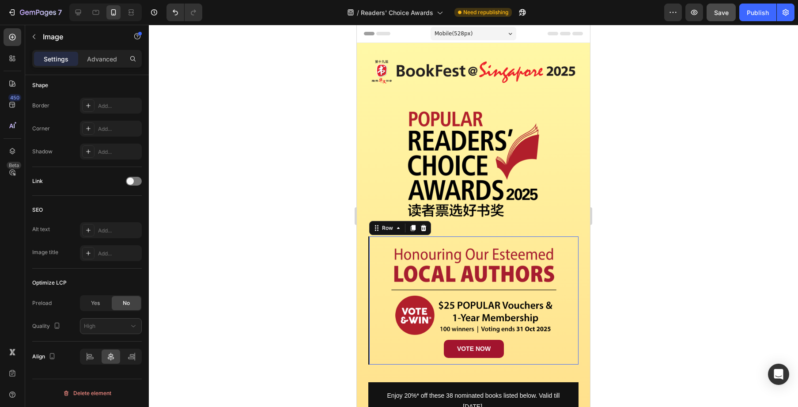
click at [549, 239] on div "Image VOTE NOW Button Row 0" at bounding box center [473, 300] width 210 height 128
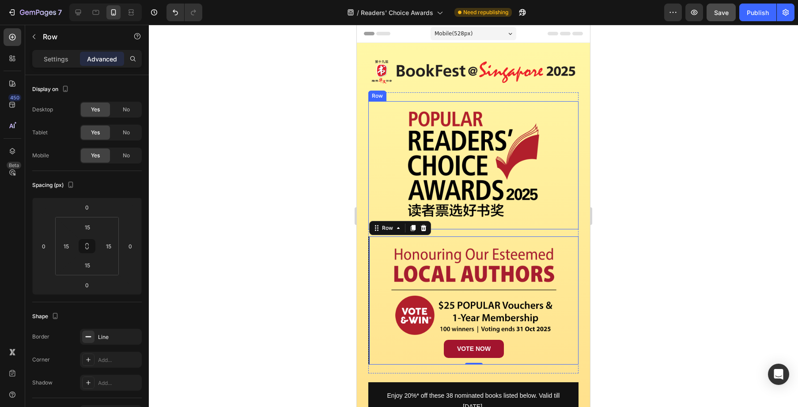
click at [572, 224] on div "Image Row" at bounding box center [473, 165] width 210 height 128
click at [510, 239] on div "Image VOTE NOW Button Row" at bounding box center [473, 300] width 210 height 128
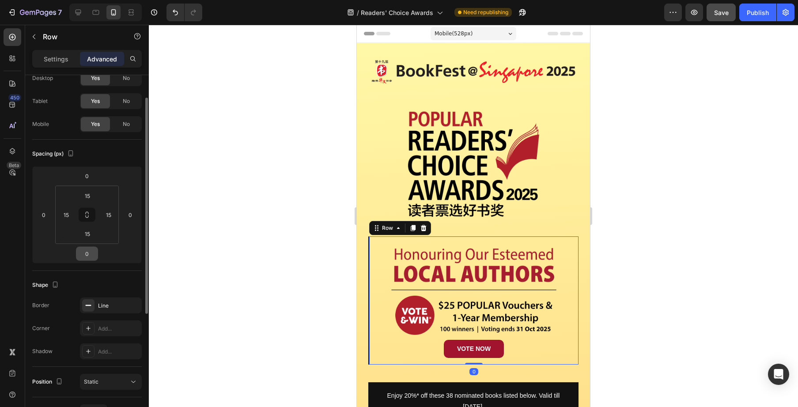
scroll to position [37, 0]
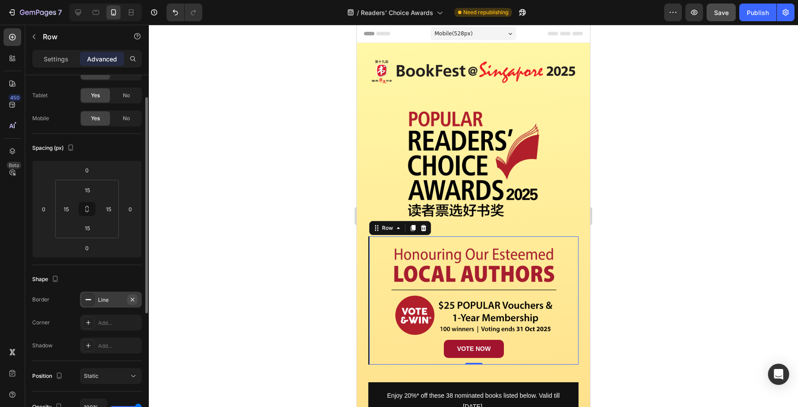
click at [133, 298] on icon "button" at bounding box center [133, 299] width 4 height 4
click at [660, 268] on div at bounding box center [473, 216] width 649 height 382
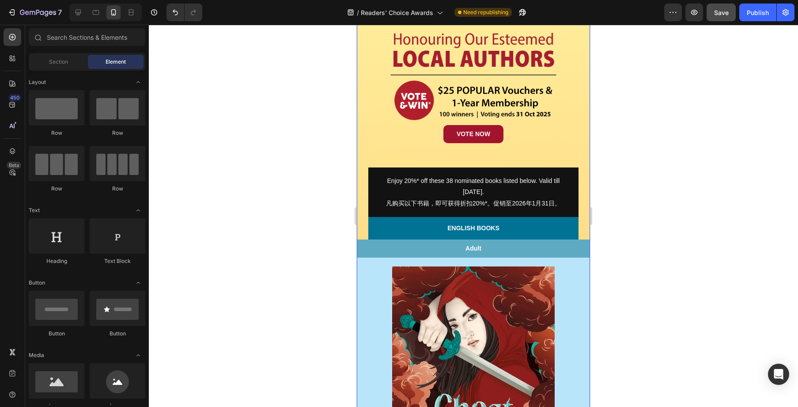
scroll to position [217, 0]
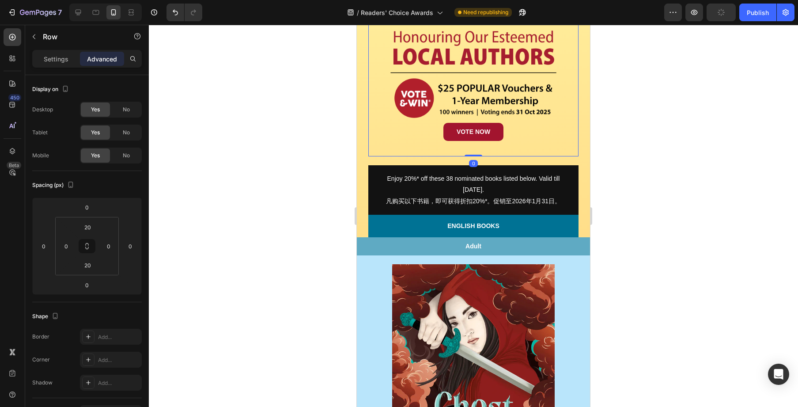
click at [577, 155] on div "Image Row Image VOTE NOW Button Row Row 0" at bounding box center [473, 15] width 210 height 281
click at [578, 160] on div "Image Row Image Row Image VOTE NOW Button Row Row Enjoy 20%* off these 38 nomin…" at bounding box center [473, 39] width 210 height 396
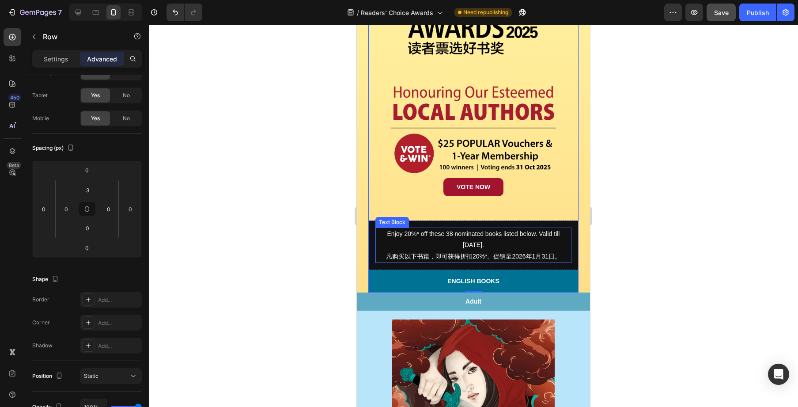
scroll to position [165, 0]
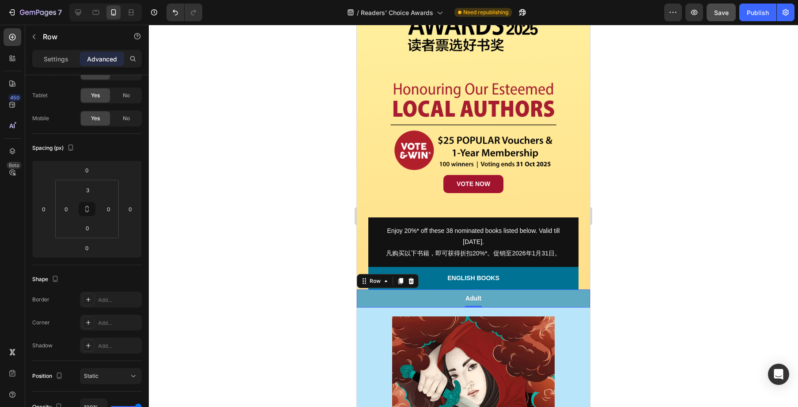
click at [575, 291] on div "Adult Text Block Row 0" at bounding box center [473, 298] width 233 height 18
click at [371, 284] on div "Row" at bounding box center [375, 281] width 15 height 8
click at [58, 60] on p "Settings" at bounding box center [56, 58] width 25 height 9
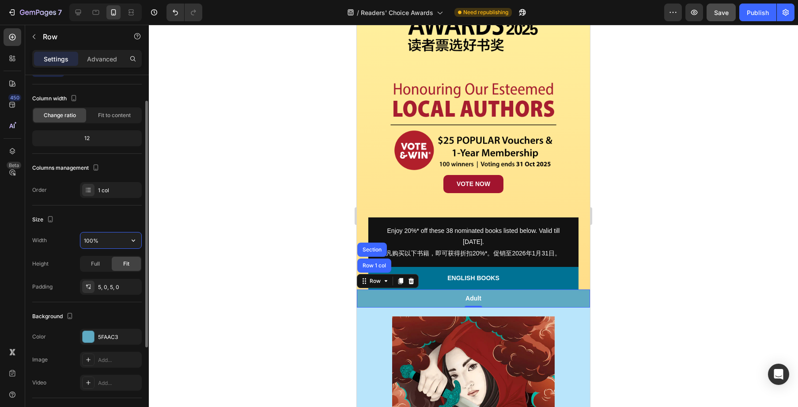
drag, startPoint x: 92, startPoint y: 240, endPoint x: 82, endPoint y: 239, distance: 9.7
click at [82, 239] on input "100%" at bounding box center [110, 240] width 61 height 16
drag, startPoint x: 89, startPoint y: 241, endPoint x: 83, endPoint y: 242, distance: 5.8
click at [83, 242] on input "100%" at bounding box center [110, 240] width 61 height 16
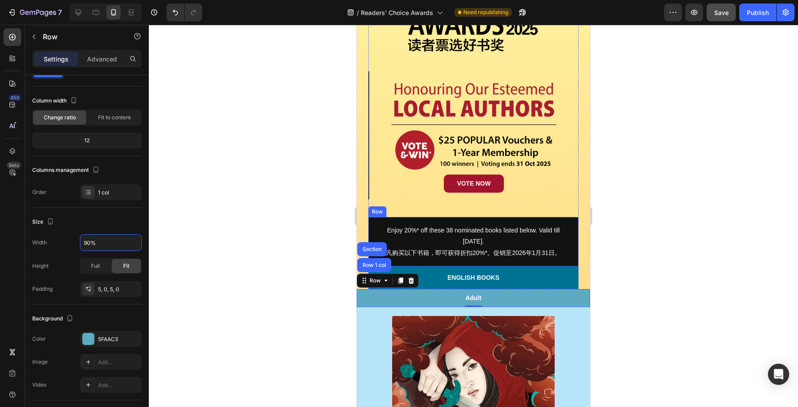
type input "100%"
click at [626, 280] on div at bounding box center [473, 216] width 649 height 382
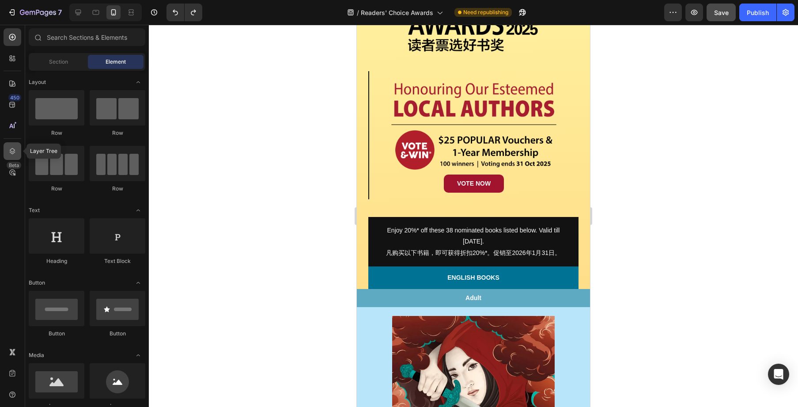
click at [13, 151] on icon at bounding box center [13, 151] width 6 height 6
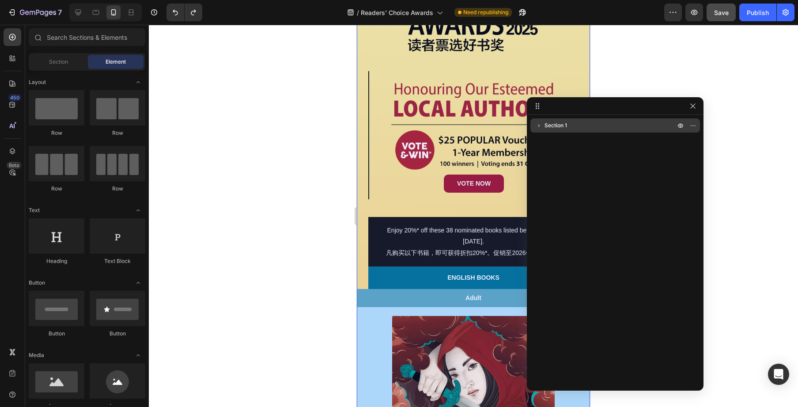
click at [563, 124] on span "Section 1" at bounding box center [556, 125] width 23 height 9
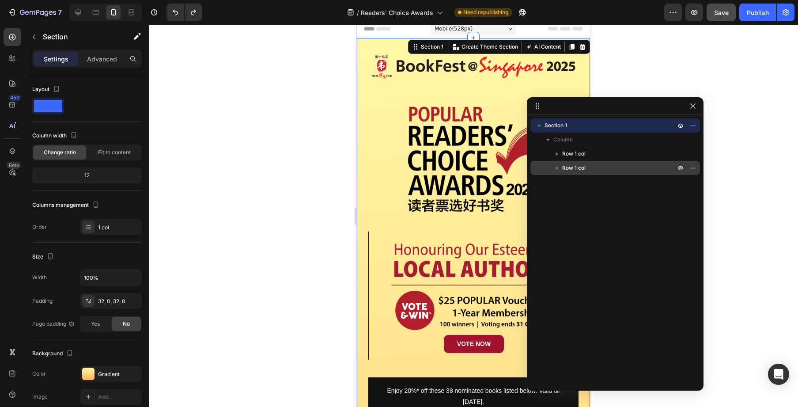
scroll to position [0, 0]
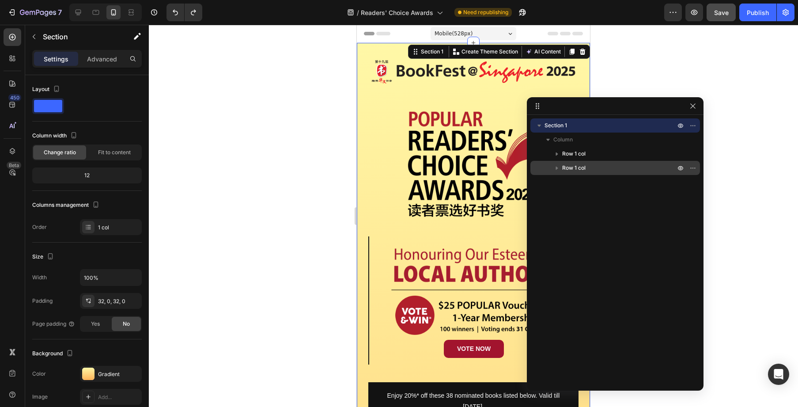
click at [591, 172] on p "Row 1 col" at bounding box center [619, 167] width 115 height 9
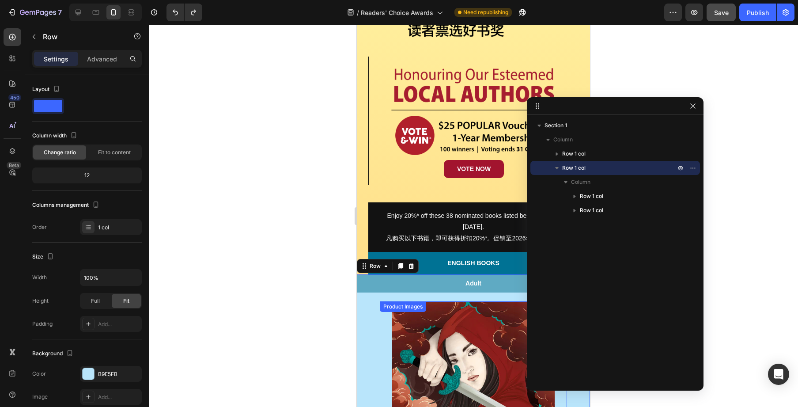
scroll to position [180, 0]
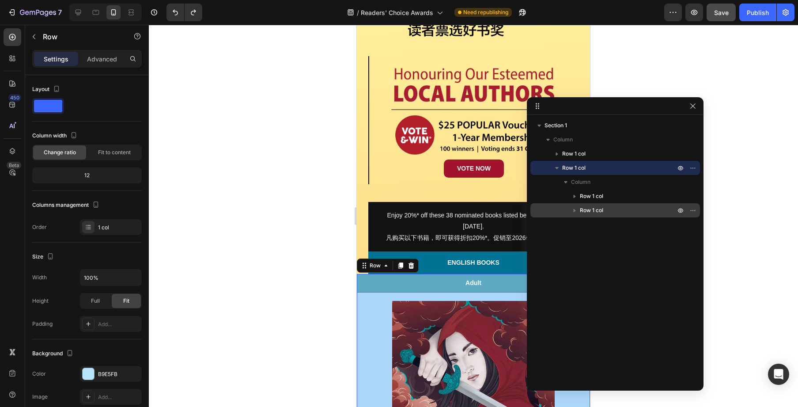
click at [596, 205] on div "Row 1 col" at bounding box center [615, 210] width 163 height 14
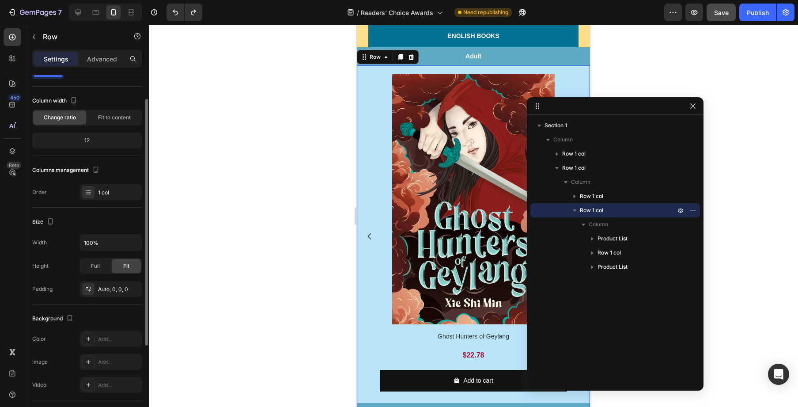
scroll to position [417, 0]
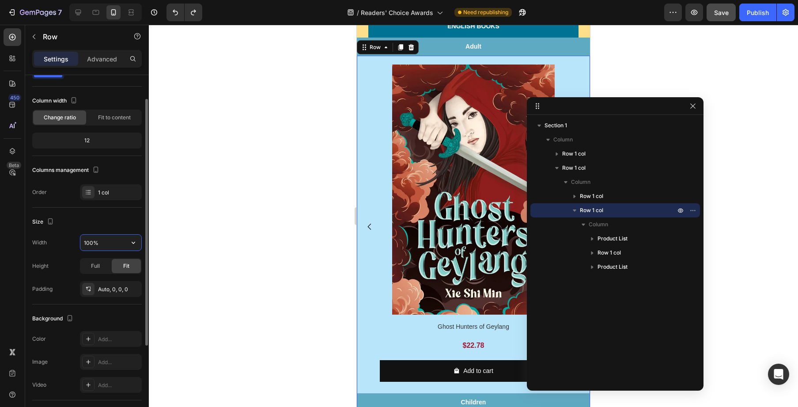
drag, startPoint x: 90, startPoint y: 244, endPoint x: 83, endPoint y: 244, distance: 6.6
click at [83, 244] on input "100%" at bounding box center [110, 243] width 61 height 16
drag, startPoint x: 89, startPoint y: 242, endPoint x: 83, endPoint y: 242, distance: 6.2
click at [83, 242] on input "100%" at bounding box center [110, 243] width 61 height 16
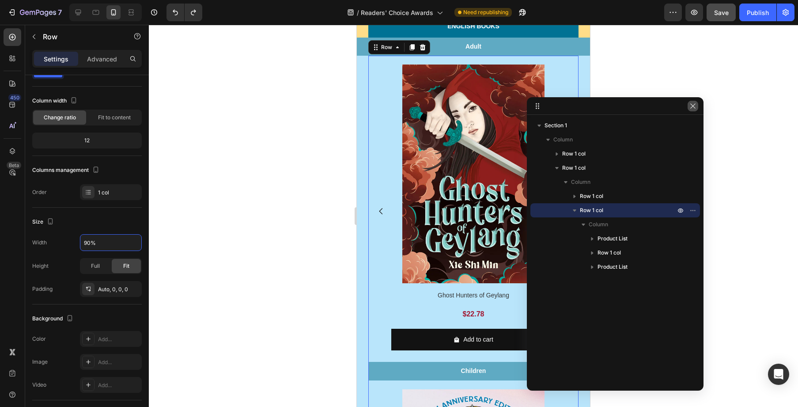
type input "100%"
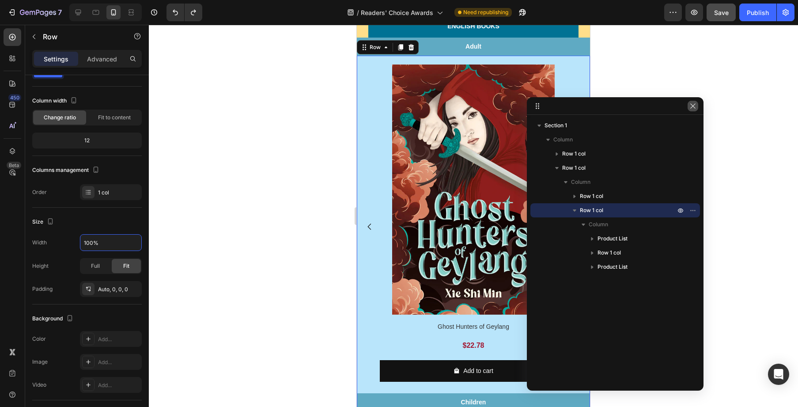
click at [697, 104] on button "button" at bounding box center [693, 106] width 11 height 11
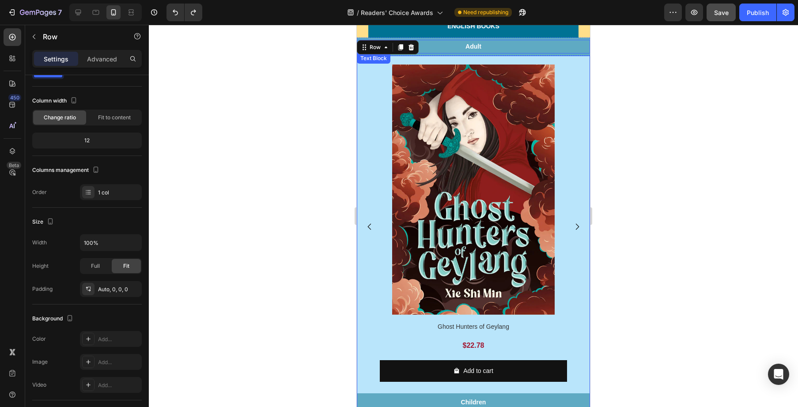
click at [582, 41] on p "Adult" at bounding box center [473, 46] width 233 height 11
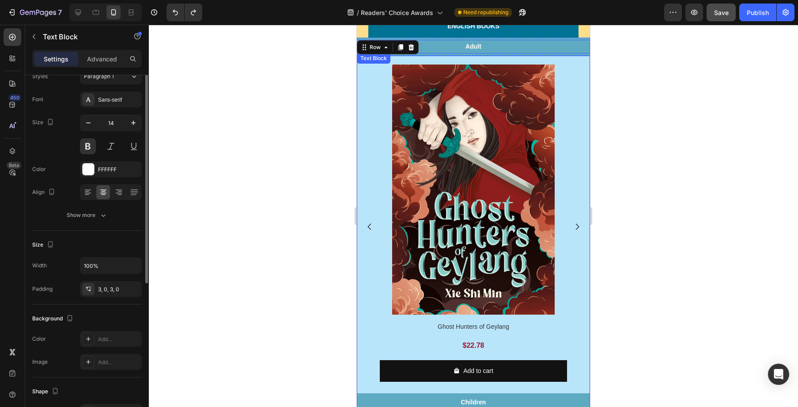
scroll to position [0, 0]
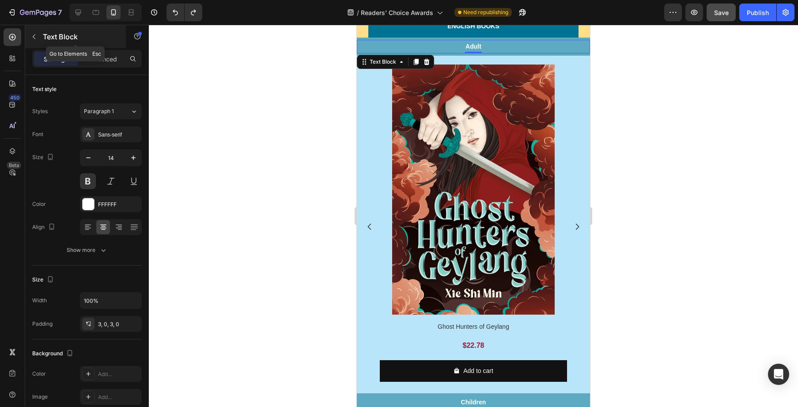
click at [39, 40] on button "button" at bounding box center [34, 37] width 14 height 14
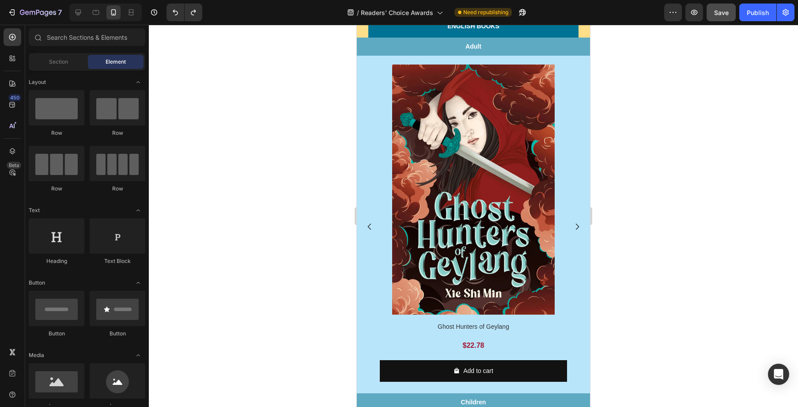
drag, startPoint x: 631, startPoint y: 93, endPoint x: 633, endPoint y: 98, distance: 5.9
click at [631, 93] on div at bounding box center [473, 216] width 649 height 382
click at [582, 53] on div "Adult" at bounding box center [473, 47] width 233 height 14
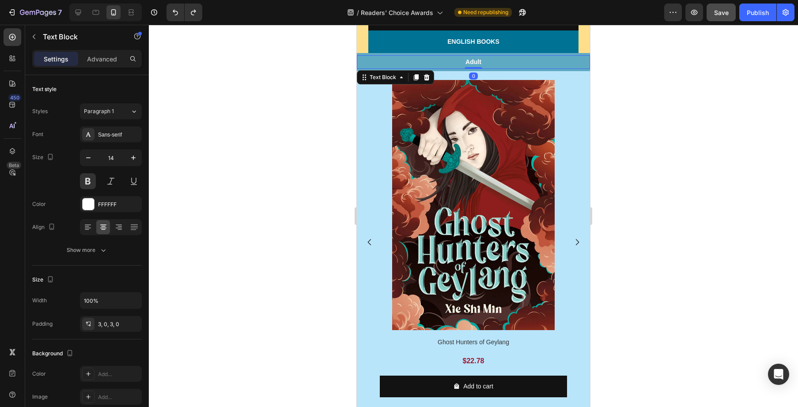
scroll to position [399, 0]
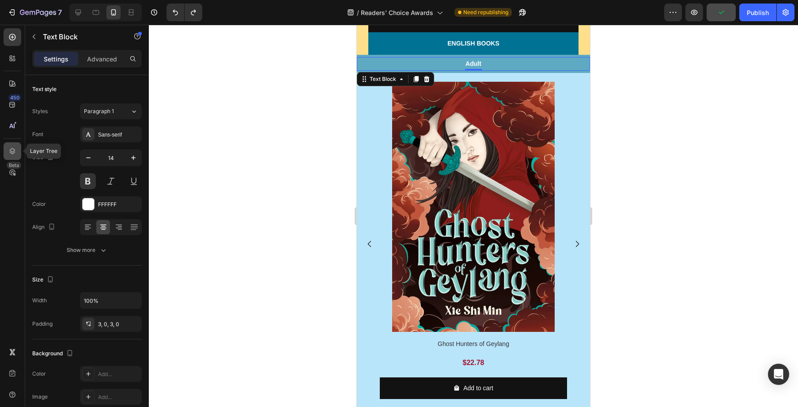
click at [16, 151] on icon at bounding box center [12, 151] width 9 height 9
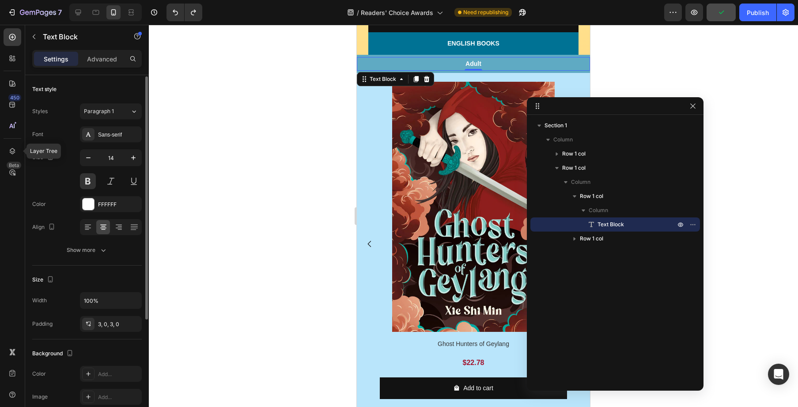
scroll to position [1, 0]
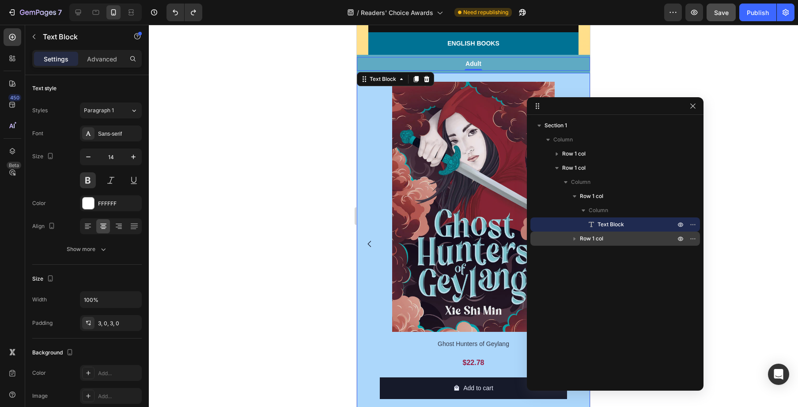
click at [630, 234] on p "Row 1 col" at bounding box center [628, 238] width 97 height 9
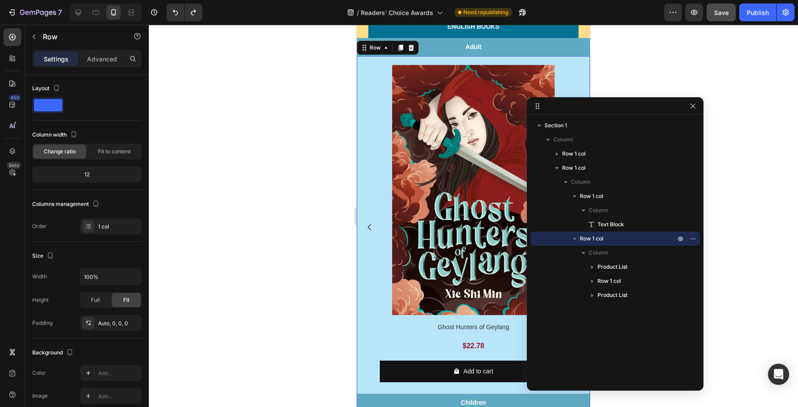
scroll to position [0, 0]
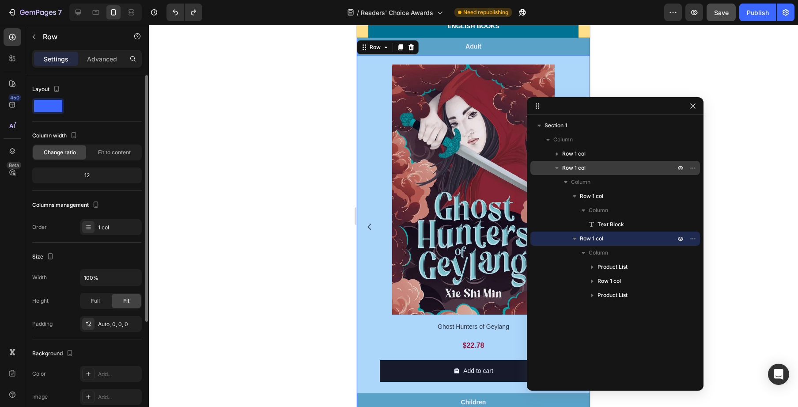
click at [611, 167] on p "Row 1 col" at bounding box center [619, 167] width 115 height 9
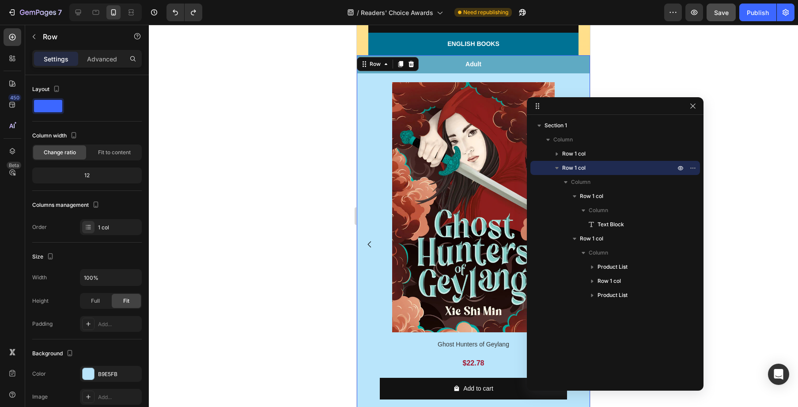
scroll to position [398, 0]
drag, startPoint x: 93, startPoint y: 278, endPoint x: 81, endPoint y: 278, distance: 11.9
click at [81, 278] on input "100%" at bounding box center [110, 277] width 61 height 16
drag, startPoint x: 90, startPoint y: 278, endPoint x: 83, endPoint y: 278, distance: 6.6
click at [83, 278] on input "100%" at bounding box center [110, 277] width 61 height 16
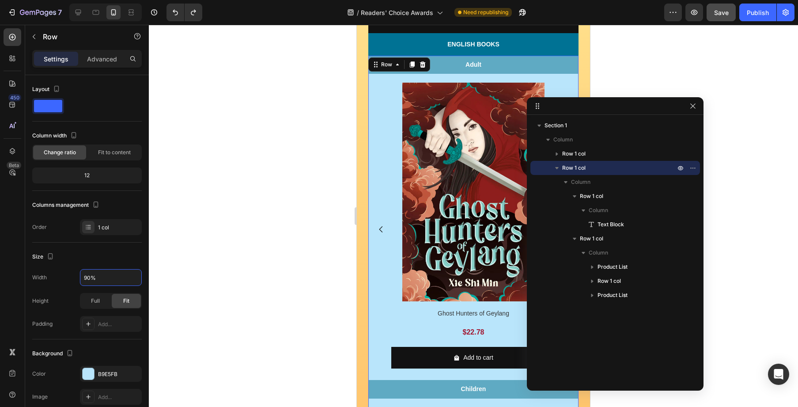
type input "90%"
drag, startPoint x: 698, startPoint y: 109, endPoint x: 678, endPoint y: 122, distance: 23.9
click at [698, 109] on div at bounding box center [693, 106] width 11 height 11
click at [694, 107] on icon "button" at bounding box center [693, 105] width 7 height 7
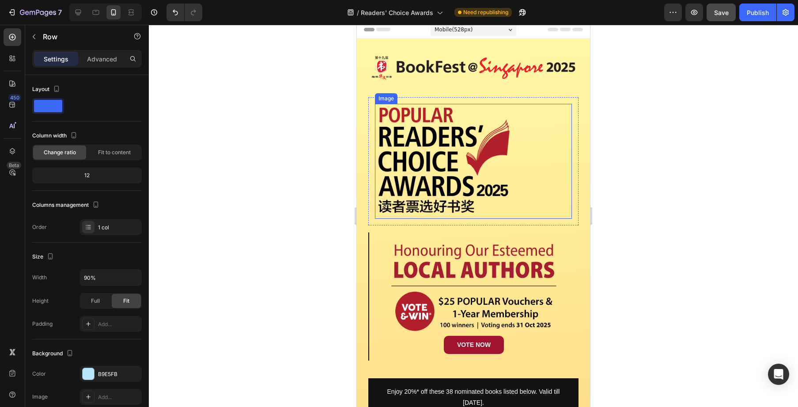
scroll to position [0, 0]
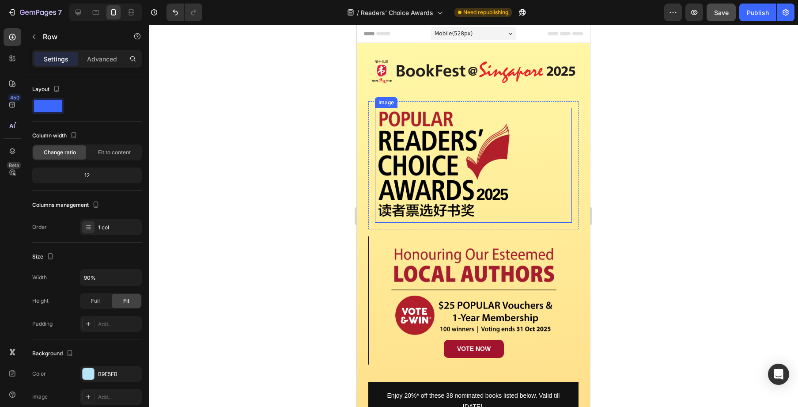
click at [528, 161] on div at bounding box center [473, 165] width 197 height 115
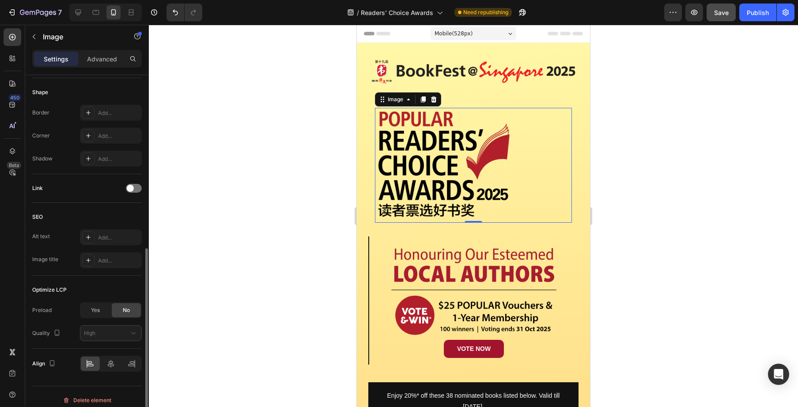
scroll to position [310, 0]
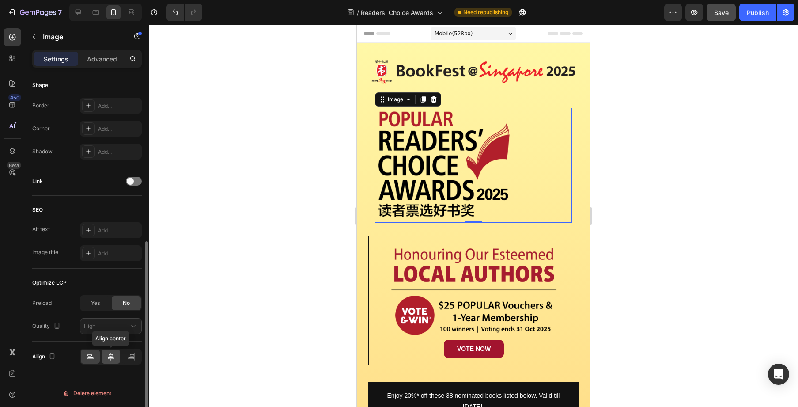
click at [115, 353] on div at bounding box center [111, 356] width 19 height 14
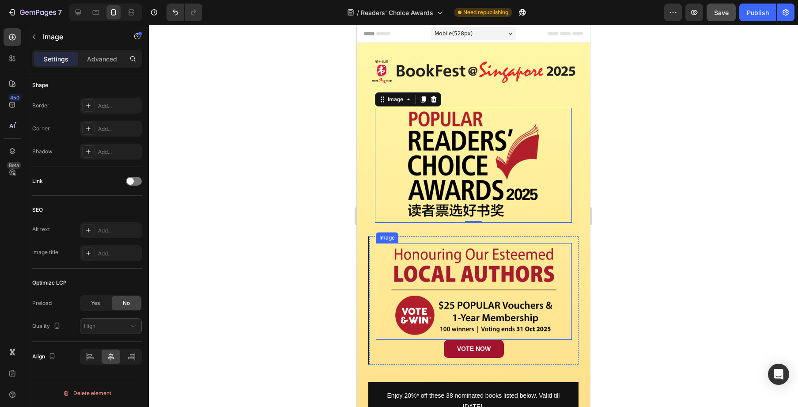
click at [498, 265] on img at bounding box center [474, 291] width 176 height 97
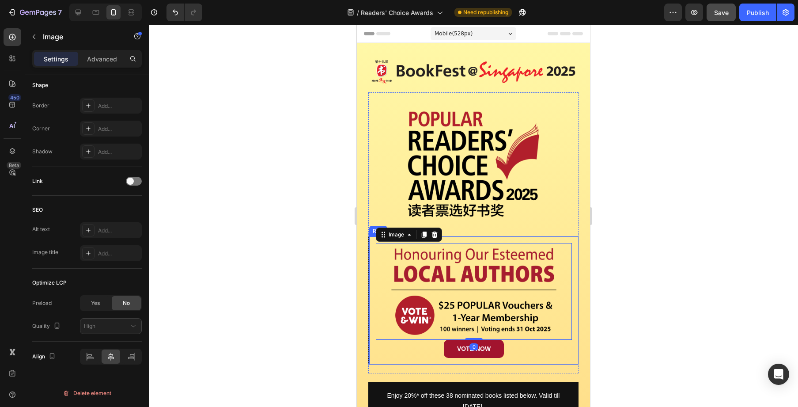
click at [499, 238] on div "Image 0 VOTE NOW Button Row" at bounding box center [473, 300] width 210 height 128
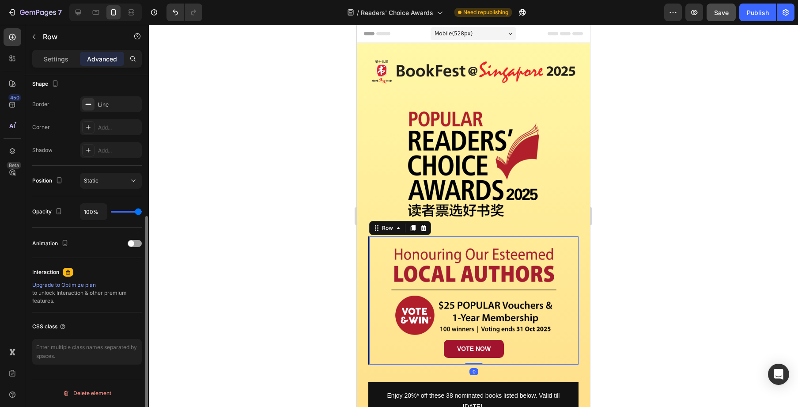
scroll to position [0, 0]
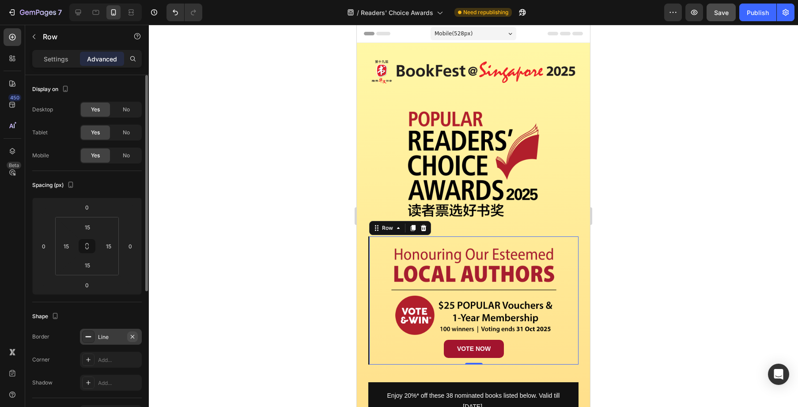
click at [132, 336] on icon "button" at bounding box center [133, 336] width 4 height 4
click at [696, 292] on div at bounding box center [473, 216] width 649 height 382
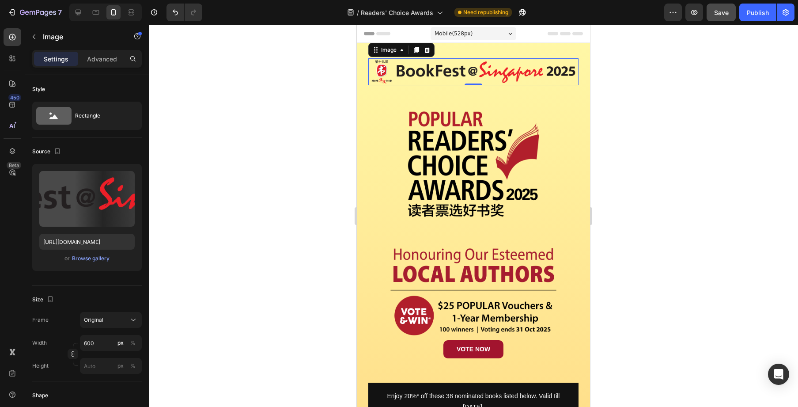
click at [567, 67] on img at bounding box center [473, 71] width 210 height 27
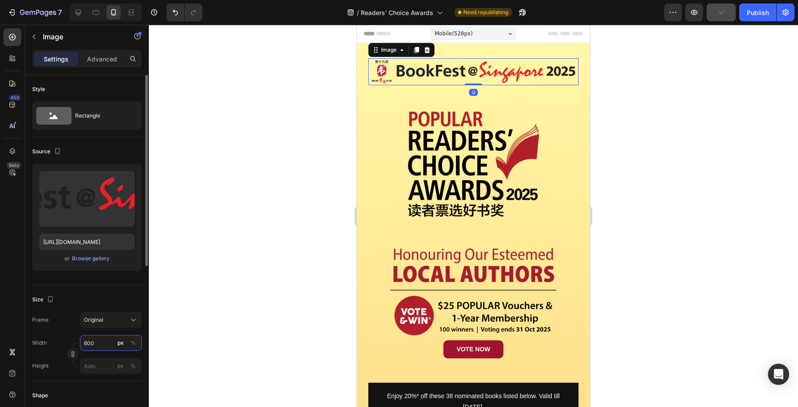
click at [104, 343] on input "600" at bounding box center [111, 343] width 62 height 16
click at [130, 343] on button "%" at bounding box center [133, 343] width 11 height 11
click at [110, 343] on input "600" at bounding box center [111, 343] width 62 height 16
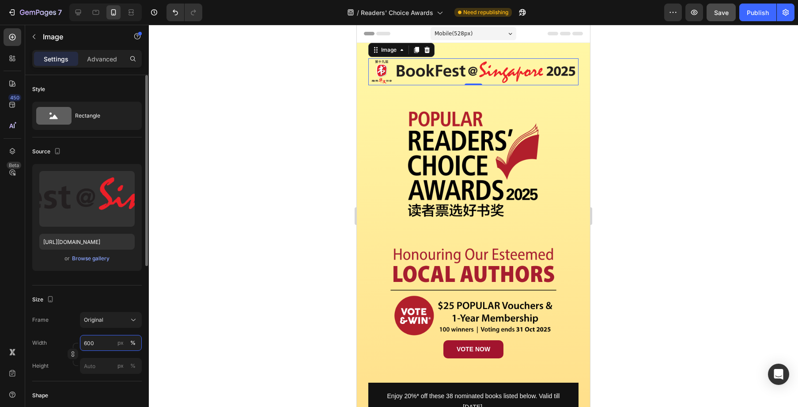
click at [110, 343] on input "600" at bounding box center [111, 343] width 62 height 16
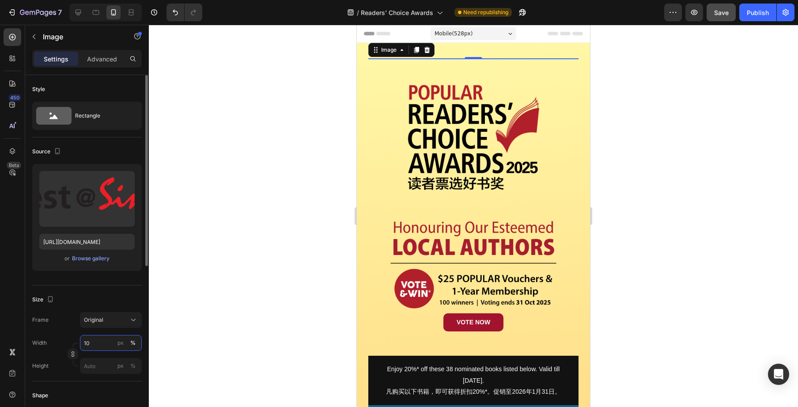
type input "100"
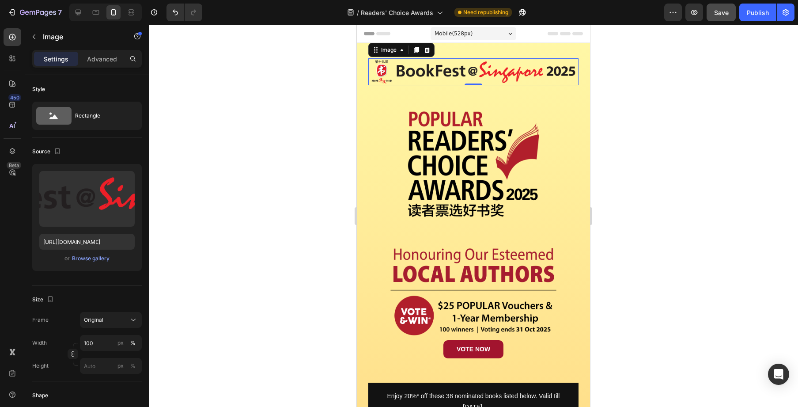
click at [642, 258] on div at bounding box center [473, 216] width 649 height 382
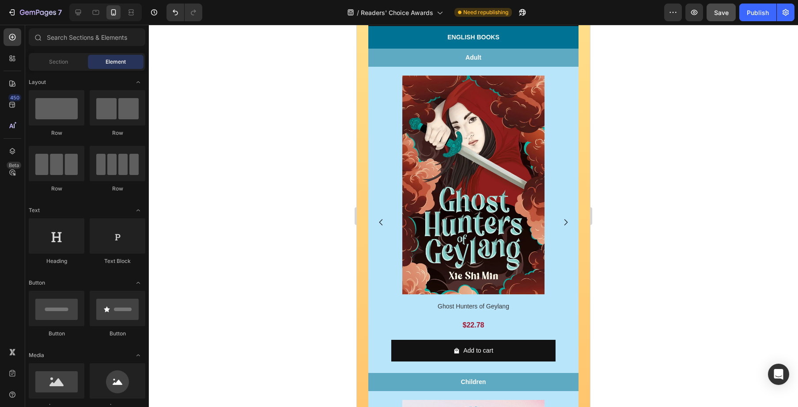
scroll to position [411, 0]
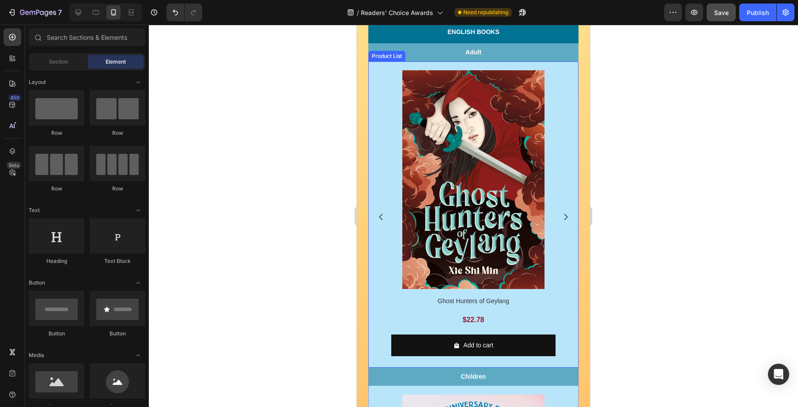
click at [568, 218] on icon "Carousel Next Arrow" at bounding box center [565, 216] width 9 height 9
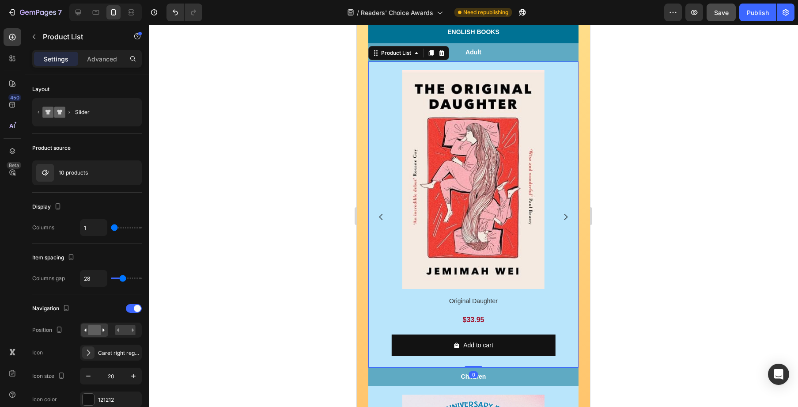
click at [568, 218] on icon "Carousel Next Arrow" at bounding box center [565, 216] width 9 height 9
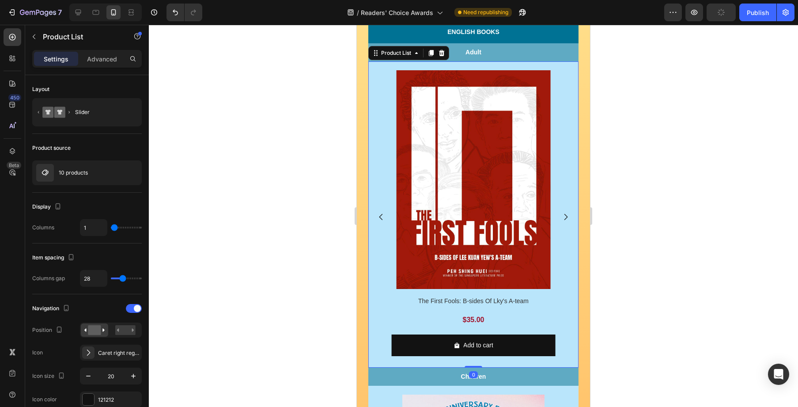
click at [568, 218] on icon "Carousel Next Arrow" at bounding box center [565, 216] width 9 height 9
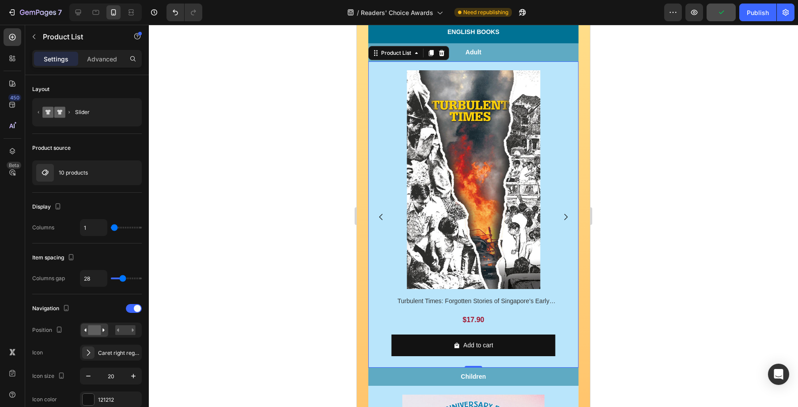
click at [568, 218] on icon "Carousel Next Arrow" at bounding box center [565, 216] width 9 height 9
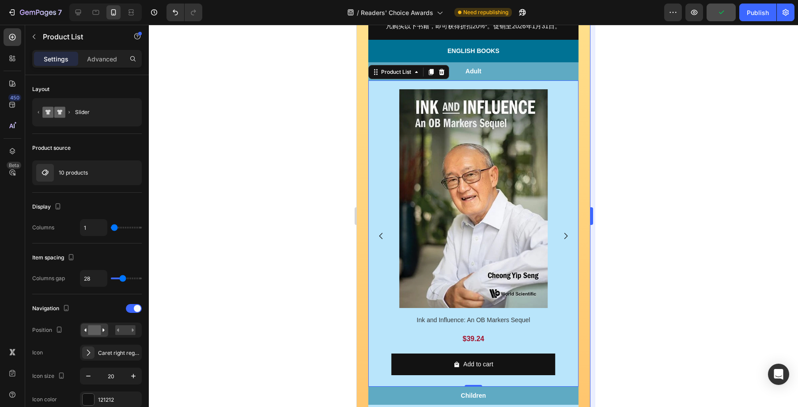
scroll to position [382, 0]
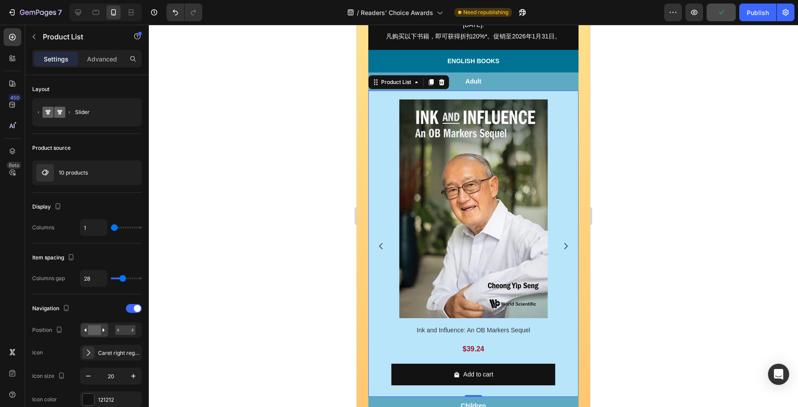
click at [558, 108] on div "Product Images Ghost Hunters of Geylang Product Title $22.78 Product Price Prod…" at bounding box center [473, 245] width 210 height 293
click at [555, 97] on div "Product Images Ghost Hunters of Geylang Product Title $22.78 Product Price Prod…" at bounding box center [473, 244] width 210 height 306
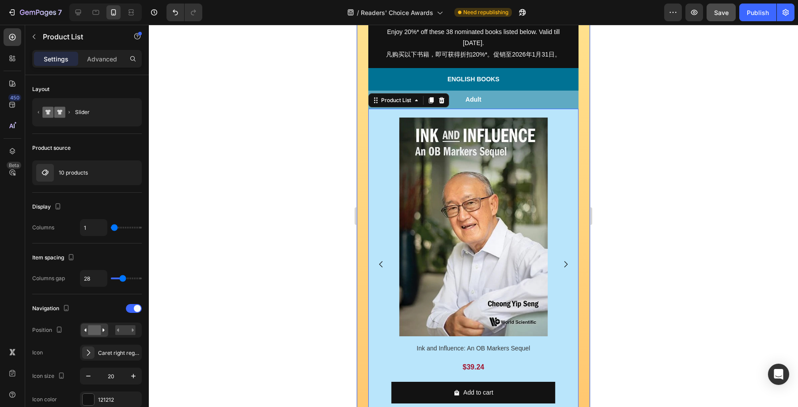
scroll to position [349, 0]
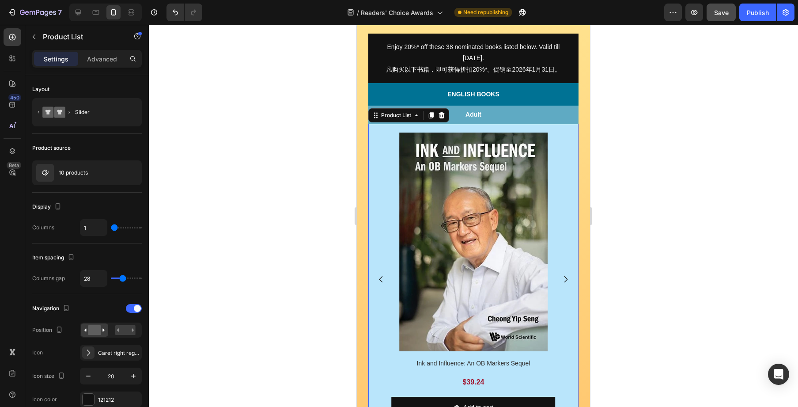
click at [560, 148] on div "Product Images Ghost Hunters of Geylang Product Title $22.78 Product Price Prod…" at bounding box center [473, 279] width 210 height 293
drag, startPoint x: 556, startPoint y: 132, endPoint x: 545, endPoint y: 130, distance: 10.7
click at [556, 132] on div "Product Images Ghost Hunters of Geylang Product Title $22.78 Product Price Prod…" at bounding box center [473, 277] width 210 height 306
click at [536, 128] on div "Product Images Ghost Hunters of Geylang Product Title $22.78 Product Price Prod…" at bounding box center [473, 277] width 210 height 306
click at [89, 118] on div "Slider" at bounding box center [102, 112] width 54 height 20
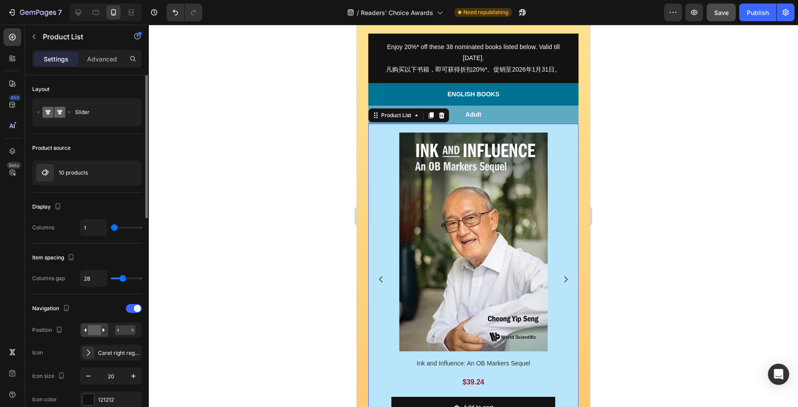
click at [106, 154] on div "Product source" at bounding box center [87, 148] width 110 height 14
type input "3"
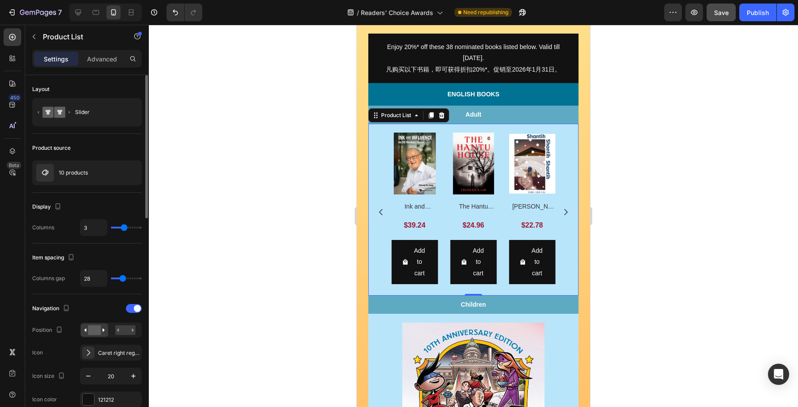
drag, startPoint x: 117, startPoint y: 228, endPoint x: 123, endPoint y: 228, distance: 6.2
type input "3"
click at [123, 228] on input "range" at bounding box center [126, 228] width 31 height 2
type input "2"
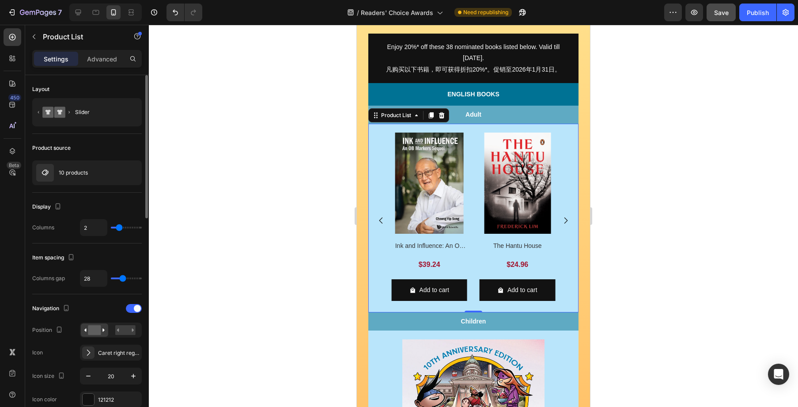
drag, startPoint x: 125, startPoint y: 230, endPoint x: 120, endPoint y: 229, distance: 5.3
type input "2"
click at [120, 228] on input "range" at bounding box center [126, 228] width 31 height 2
click at [610, 227] on div at bounding box center [473, 216] width 649 height 382
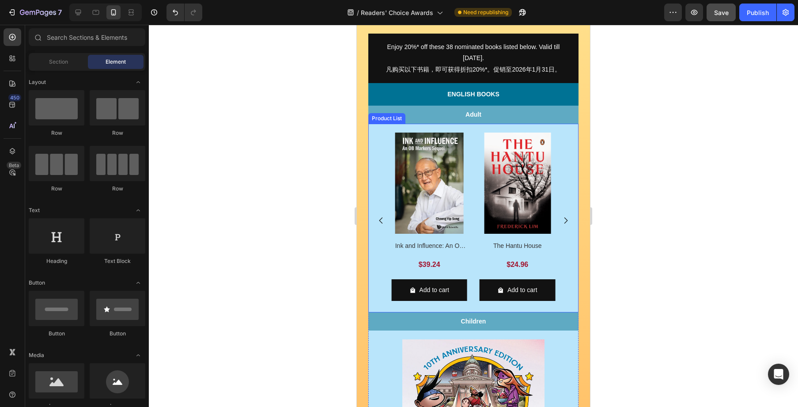
click at [383, 222] on icon "Carousel Back Arrow" at bounding box center [381, 220] width 9 height 9
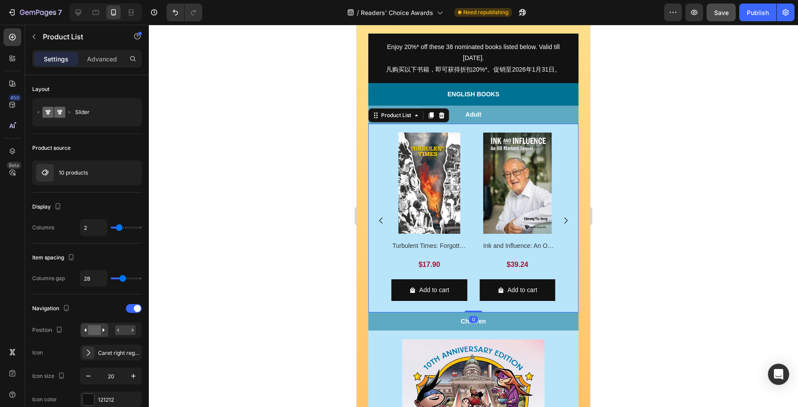
click at [383, 222] on icon "Carousel Back Arrow" at bounding box center [381, 220] width 9 height 9
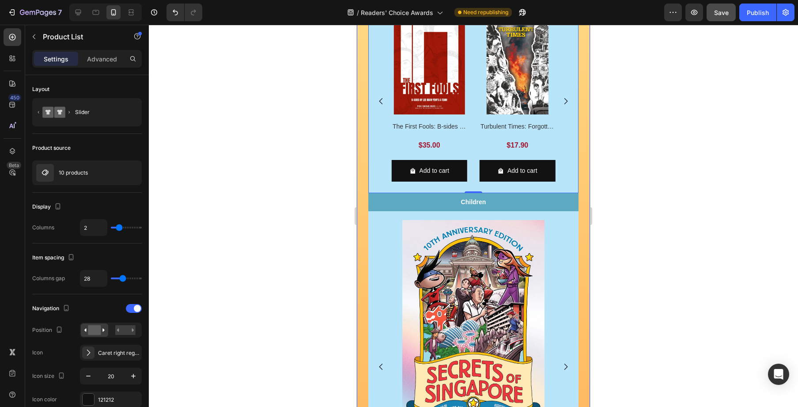
scroll to position [536, 0]
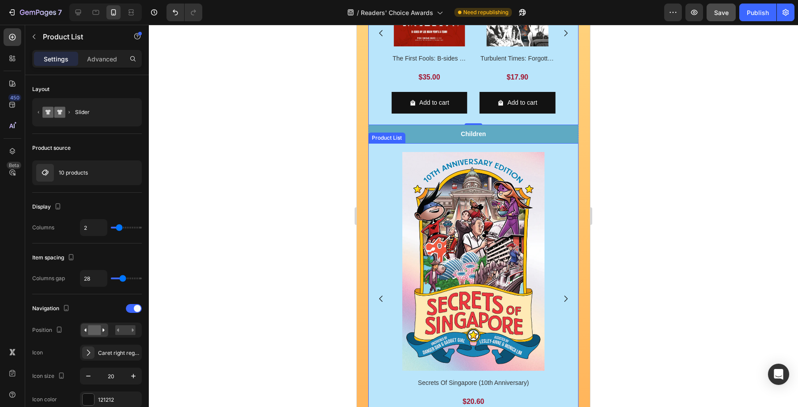
click at [556, 182] on div "Product Images Secrets Of Singapore (10th Anniversary) Product Title $20.60 Pro…" at bounding box center [473, 298] width 210 height 293
type input "2"
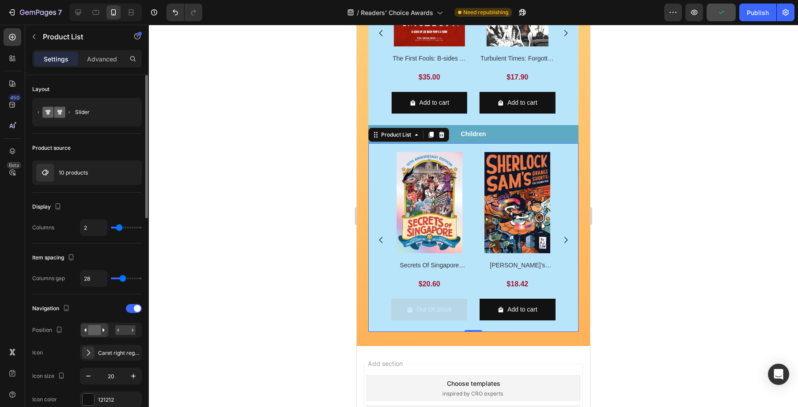
type input "2"
click at [119, 228] on input "range" at bounding box center [126, 228] width 31 height 2
click at [645, 283] on div at bounding box center [473, 216] width 649 height 382
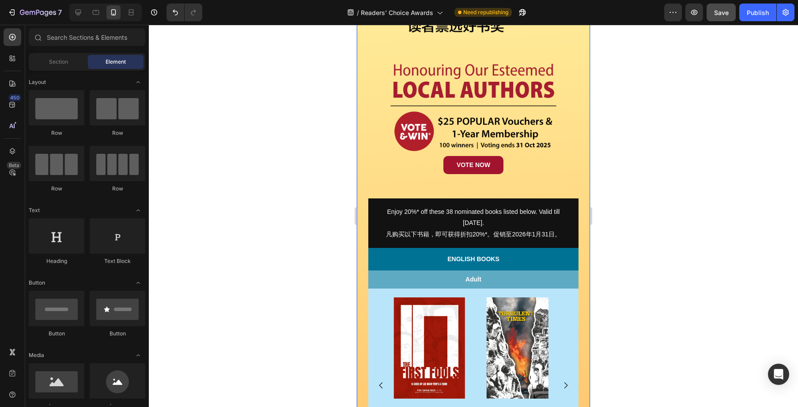
scroll to position [183, 0]
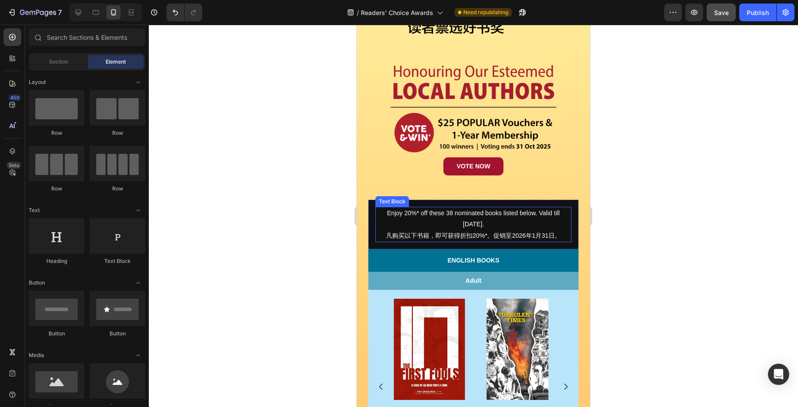
click at [541, 208] on p "Enjoy 20%* off these 38 nominated books listed below. Valid till [DATE]." at bounding box center [473, 219] width 194 height 22
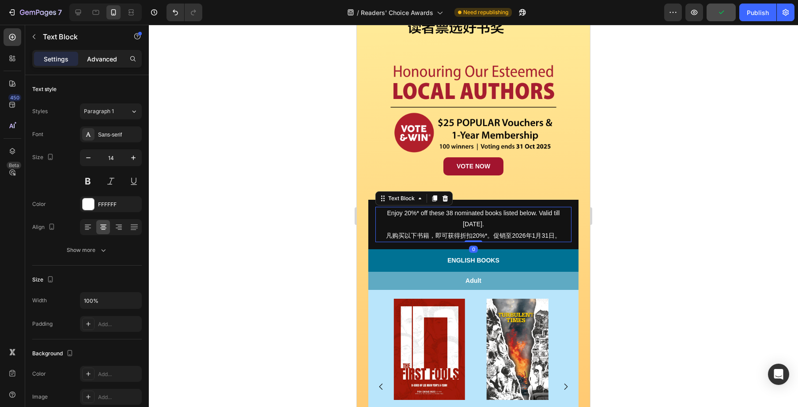
click at [93, 64] on div "Advanced" at bounding box center [102, 59] width 44 height 14
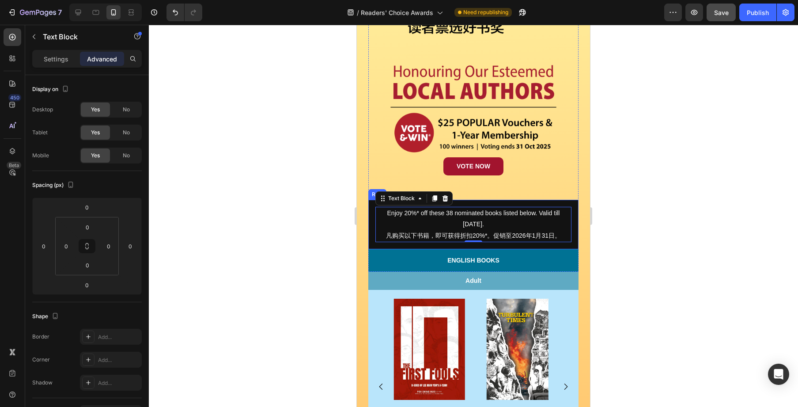
click at [494, 202] on div "Enjoy 20%* off these 38 nominated books listed below. Valid till 31 Jan 2026. 凡…" at bounding box center [473, 224] width 210 height 49
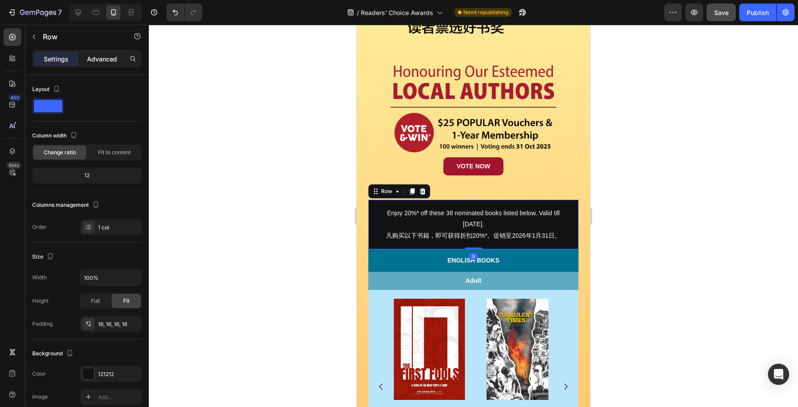
click at [101, 61] on p "Advanced" at bounding box center [102, 58] width 30 height 9
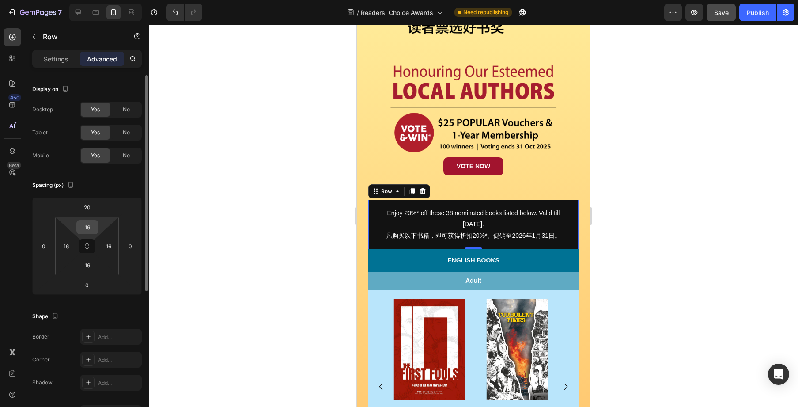
click at [89, 228] on input "16" at bounding box center [88, 226] width 18 height 13
click at [74, 0] on html "7 Version history / Readers' Choice Awards Need republishing Preview Save Publi…" at bounding box center [399, 0] width 798 height 0
click at [87, 243] on icon at bounding box center [86, 246] width 7 height 7
click at [89, 228] on input "16" at bounding box center [88, 226] width 18 height 13
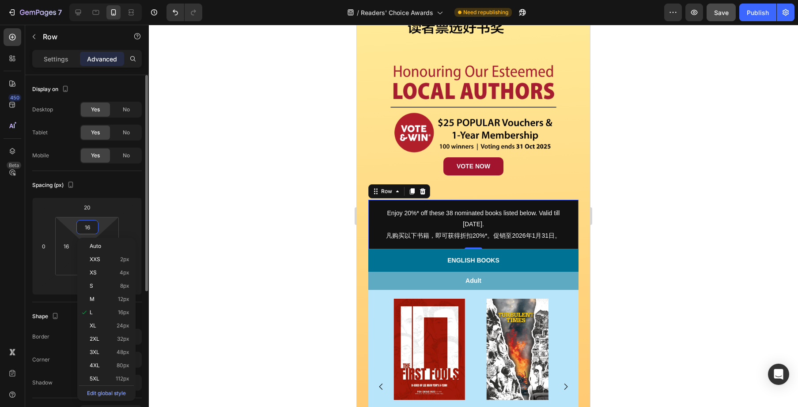
click at [89, 228] on input "16" at bounding box center [88, 226] width 18 height 13
type input "2"
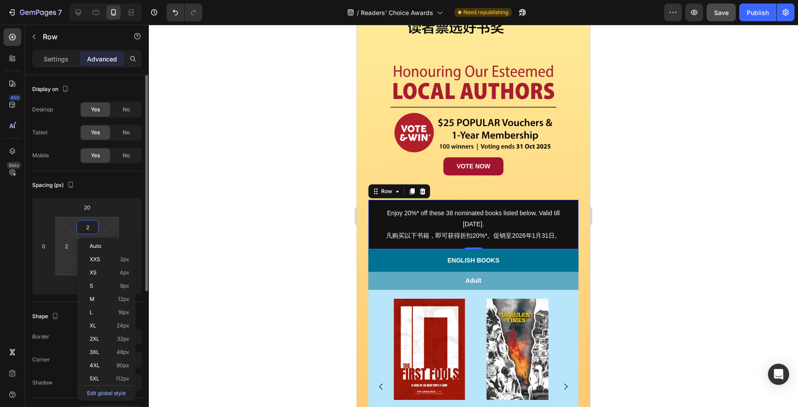
type input "20"
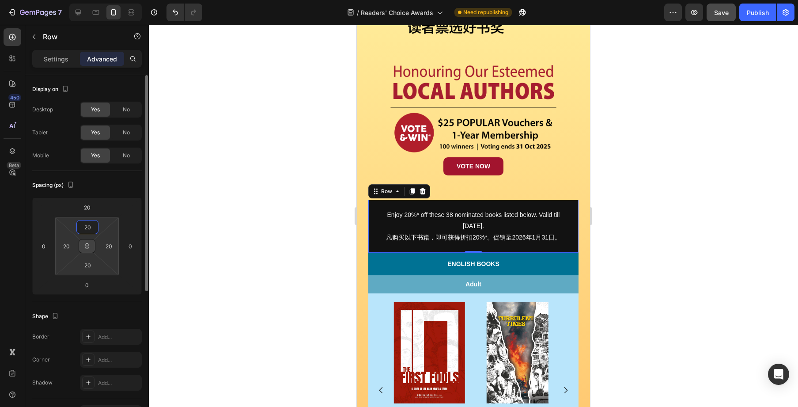
click at [95, 228] on input "20" at bounding box center [88, 226] width 18 height 13
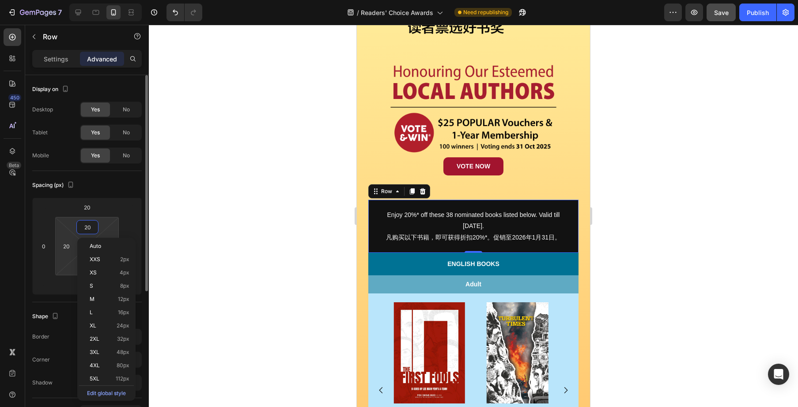
type input "1"
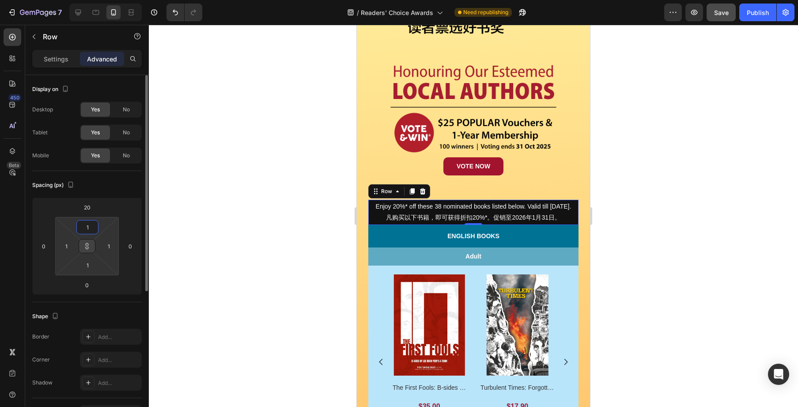
type input "16"
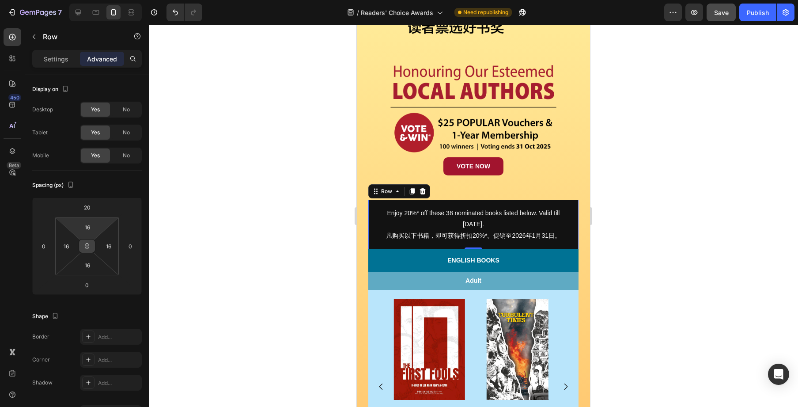
click at [93, 247] on button at bounding box center [87, 246] width 17 height 14
click at [67, 247] on input "16" at bounding box center [66, 245] width 13 height 13
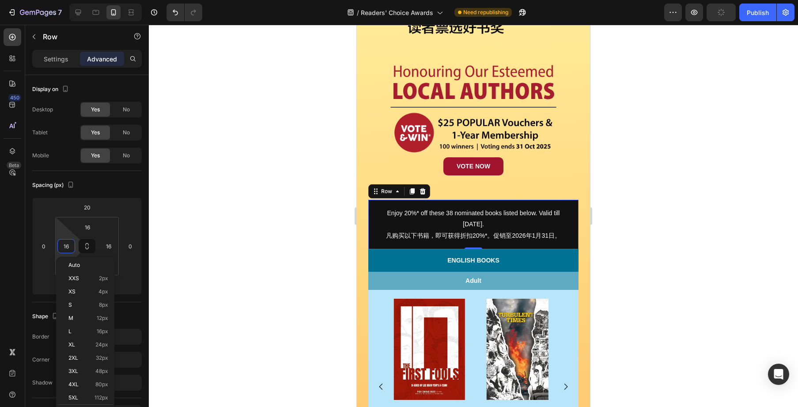
click at [67, 247] on input "16" at bounding box center [66, 245] width 13 height 13
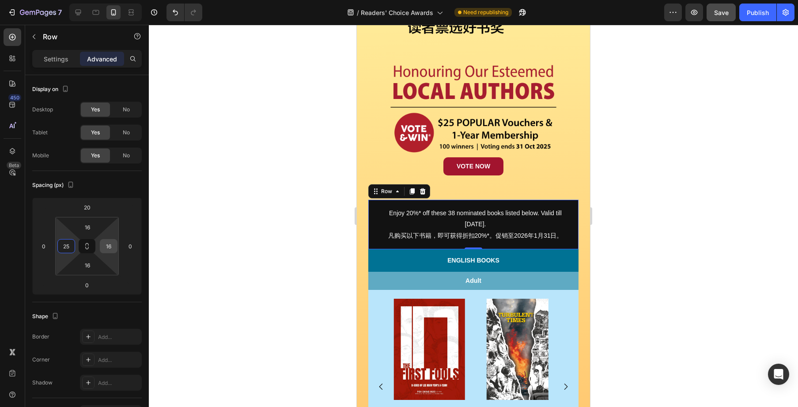
type input "25"
click at [106, 246] on input "16" at bounding box center [108, 245] width 13 height 13
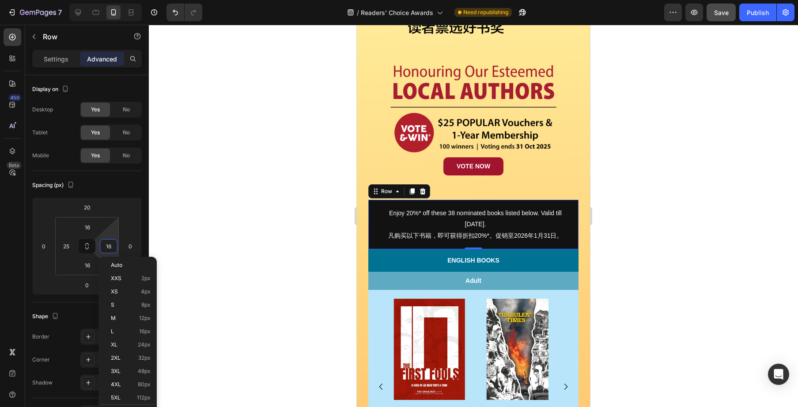
click at [106, 246] on input "16" at bounding box center [108, 245] width 13 height 13
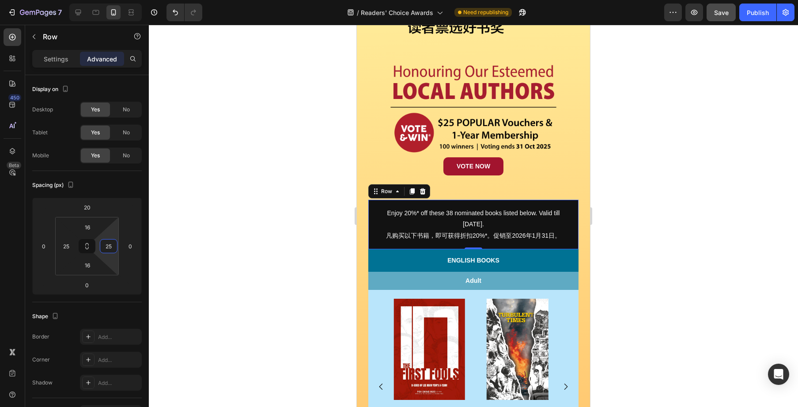
type input "25"
click at [680, 247] on div at bounding box center [473, 216] width 649 height 382
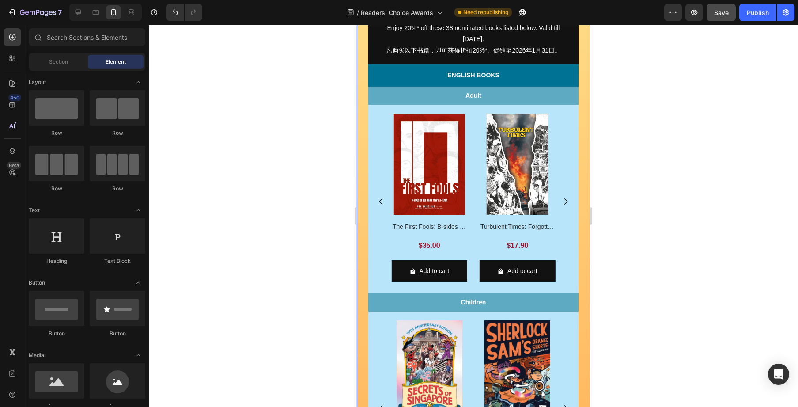
scroll to position [0, 0]
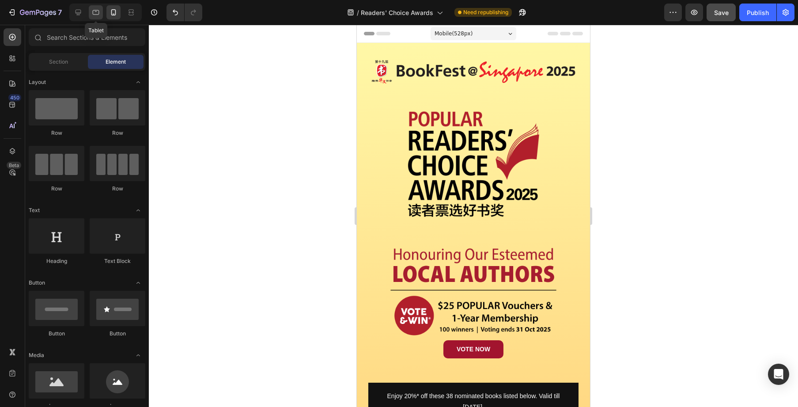
click at [100, 10] on icon at bounding box center [95, 12] width 9 height 9
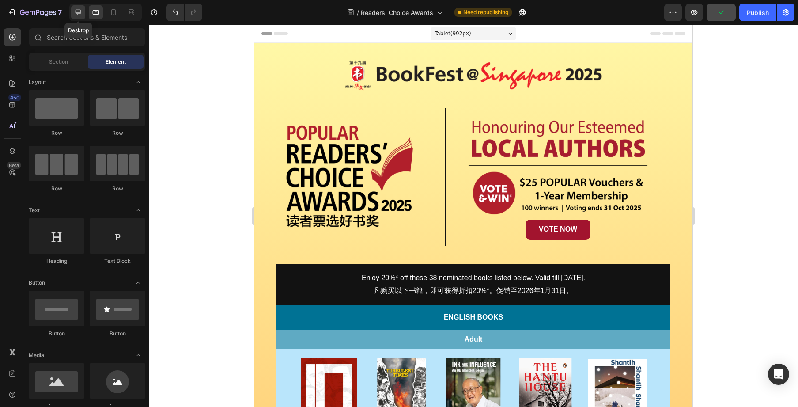
click at [82, 12] on icon at bounding box center [78, 12] width 9 height 9
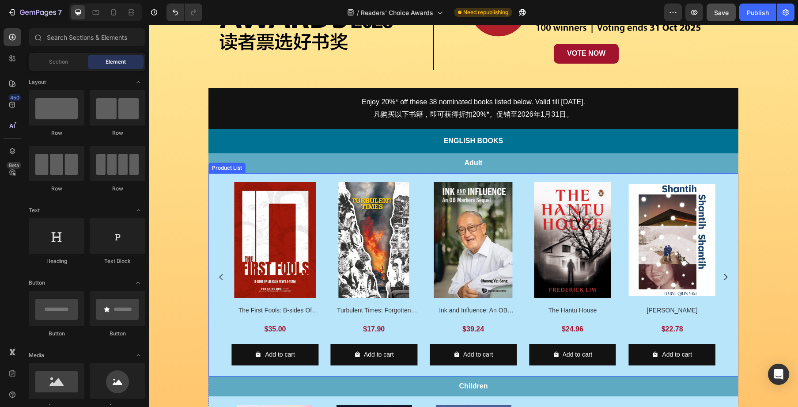
scroll to position [216, 0]
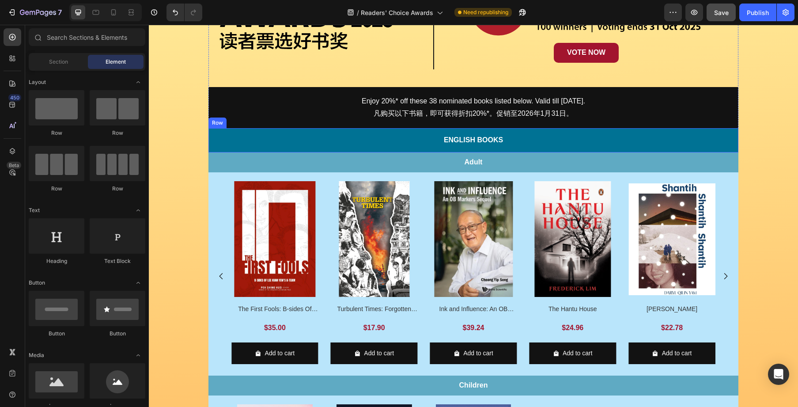
click at [356, 129] on div "English Books Text Block Row" at bounding box center [474, 140] width 530 height 24
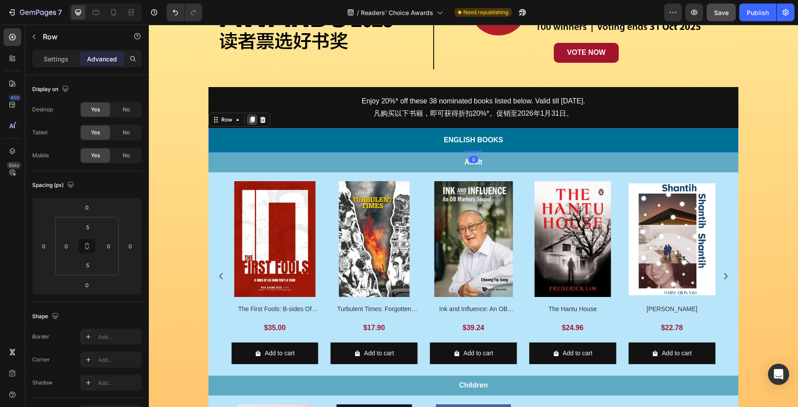
click at [251, 121] on icon at bounding box center [252, 120] width 5 height 6
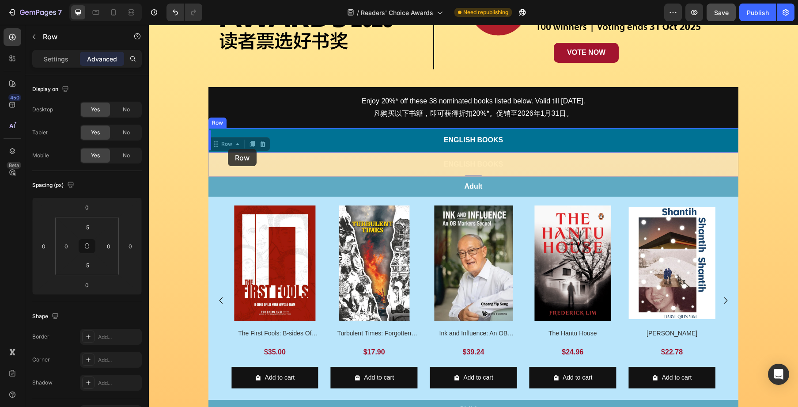
drag, startPoint x: 224, startPoint y: 144, endPoint x: 228, endPoint y: 149, distance: 5.7
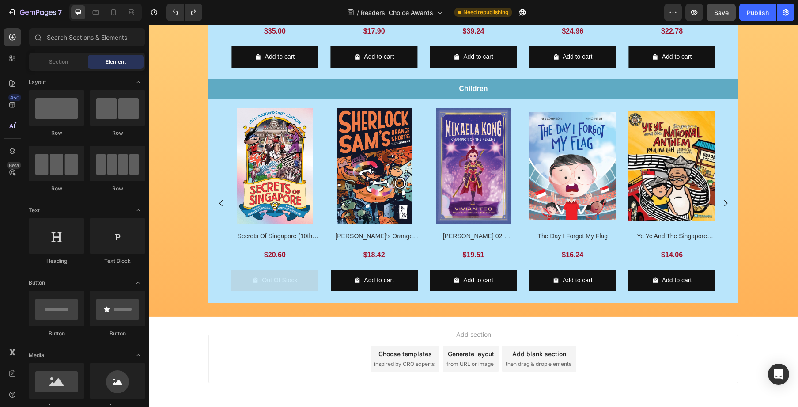
scroll to position [550, 0]
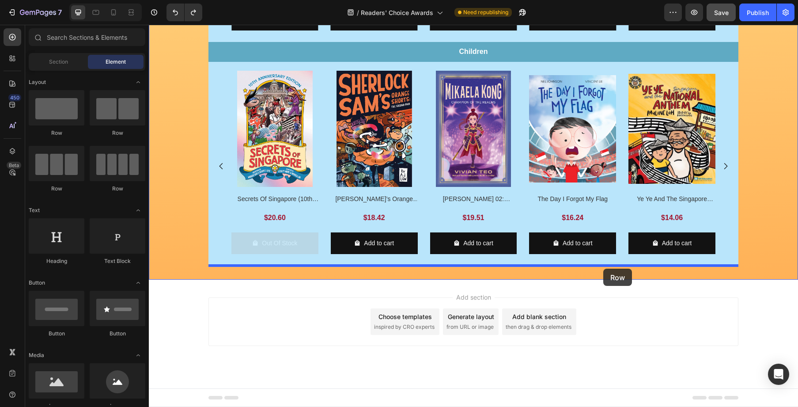
drag, startPoint x: 212, startPoint y: 135, endPoint x: 603, endPoint y: 269, distance: 413.7
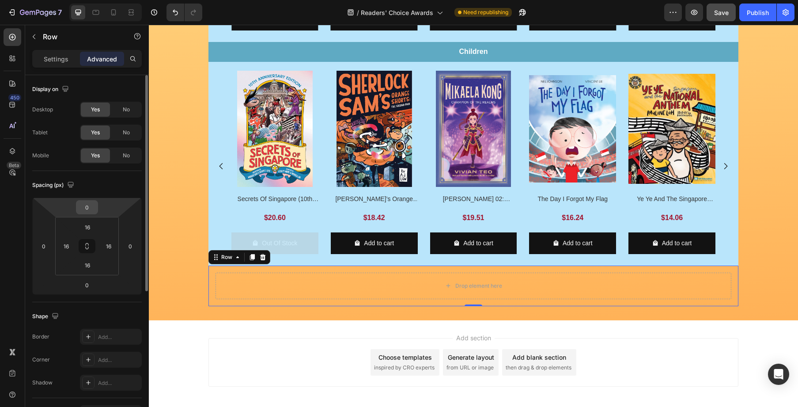
click at [86, 209] on input "0" at bounding box center [87, 207] width 18 height 13
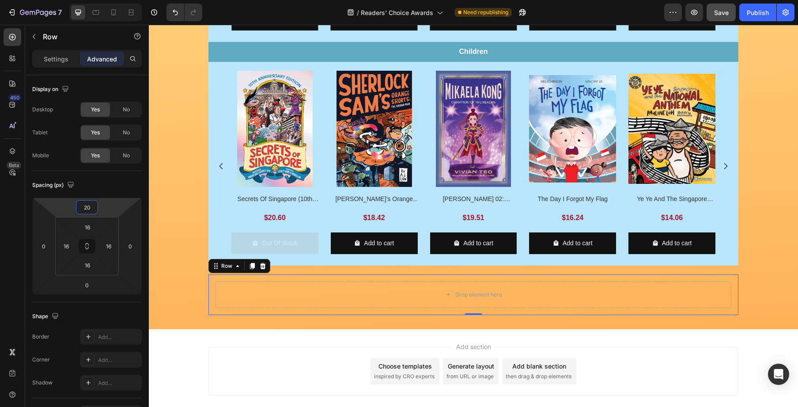
type input "20"
click at [287, 277] on div "Drop element here Row 0" at bounding box center [474, 294] width 530 height 41
click at [89, 230] on input "16" at bounding box center [88, 226] width 18 height 13
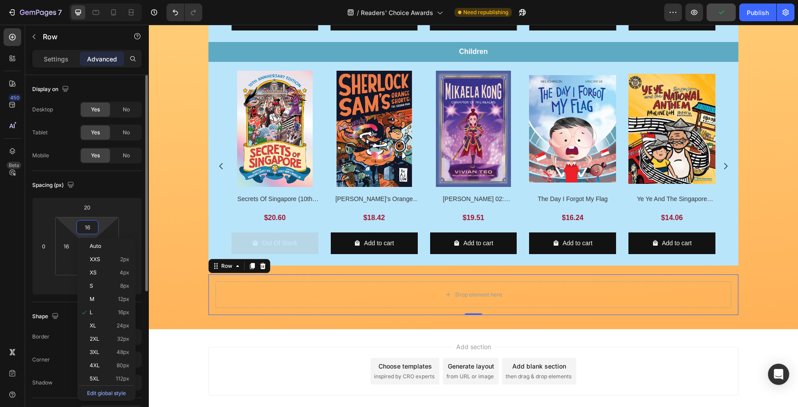
click at [74, 0] on html "7 Version history / Readers' Choice Awards Need republishing Preview Publish 45…" at bounding box center [399, 0] width 798 height 0
click at [89, 246] on icon at bounding box center [86, 246] width 7 height 7
click at [87, 228] on input "16" at bounding box center [88, 226] width 18 height 13
drag, startPoint x: 91, startPoint y: 227, endPoint x: 82, endPoint y: 226, distance: 8.8
click at [82, 226] on input "16" at bounding box center [88, 226] width 18 height 13
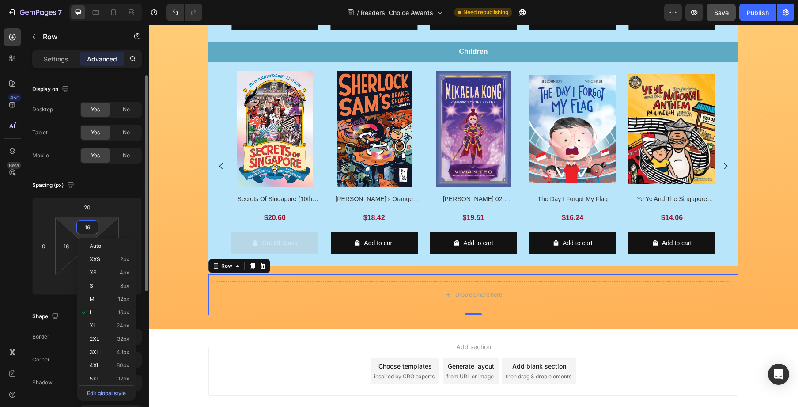
type input "0"
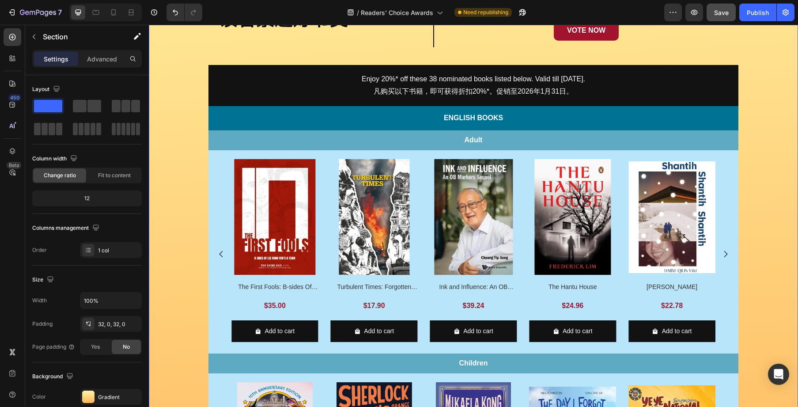
scroll to position [235, 0]
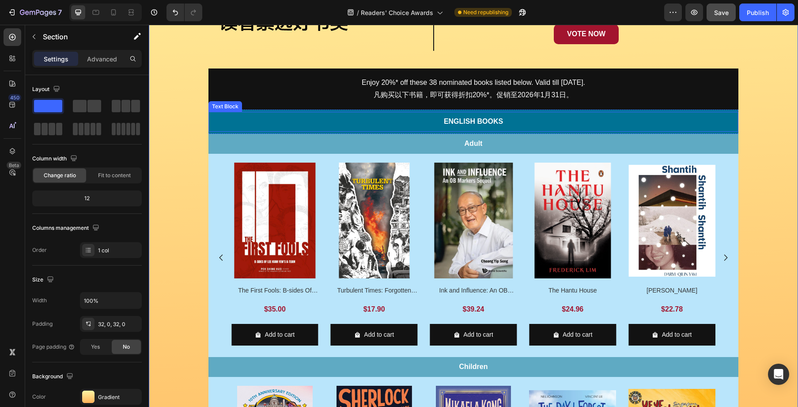
click at [388, 115] on div "English Books" at bounding box center [474, 122] width 530 height 20
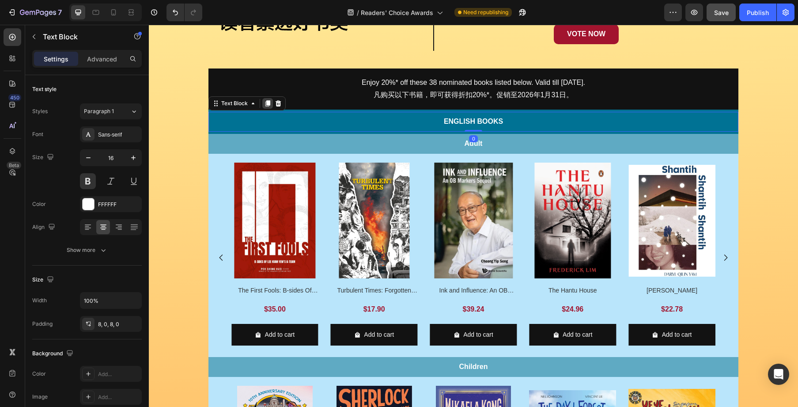
click at [266, 105] on icon at bounding box center [267, 103] width 5 height 6
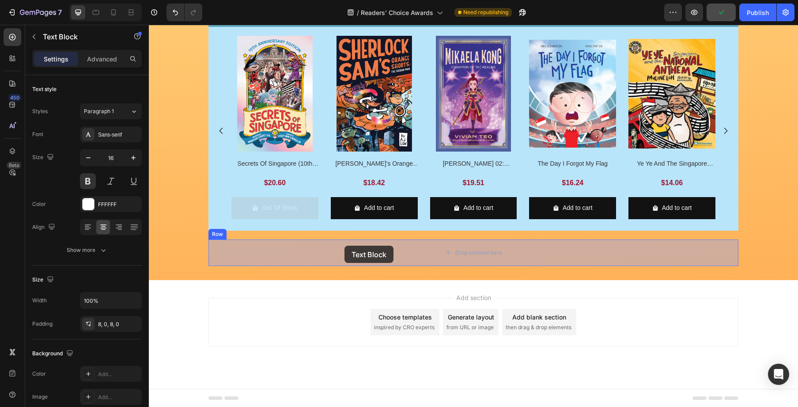
drag, startPoint x: 228, startPoint y: 124, endPoint x: 345, endPoint y: 246, distance: 168.1
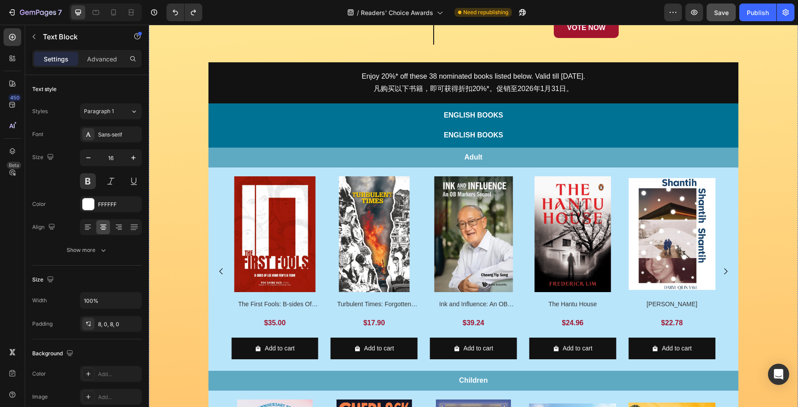
scroll to position [234, 0]
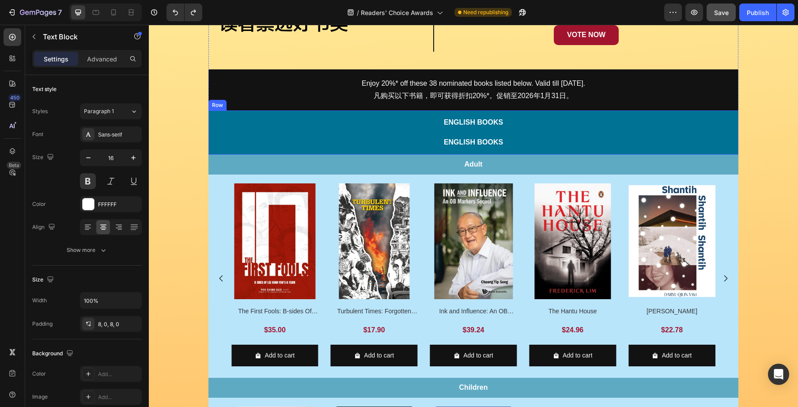
click at [424, 111] on div "English Books Text Block English Books Text Block Row" at bounding box center [474, 132] width 530 height 44
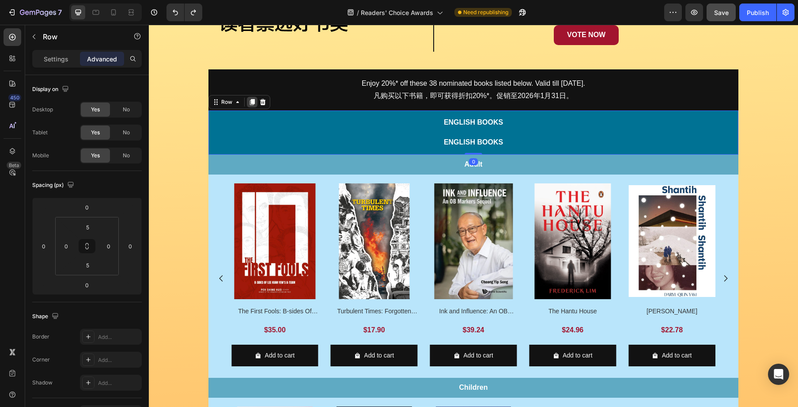
click at [254, 103] on icon at bounding box center [252, 102] width 5 height 6
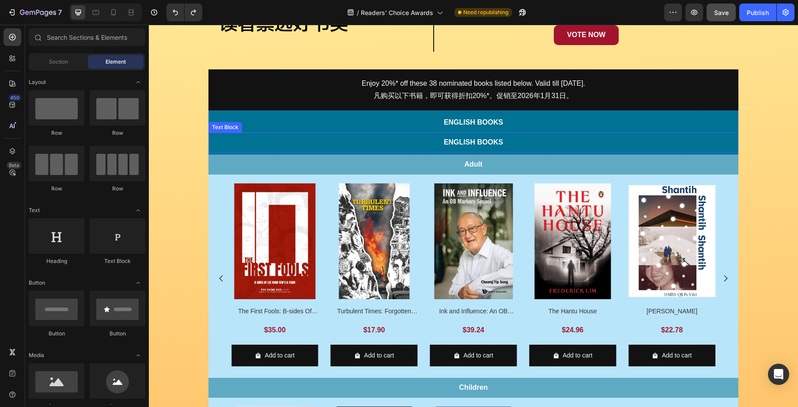
click at [437, 133] on div "English Books" at bounding box center [474, 143] width 530 height 20
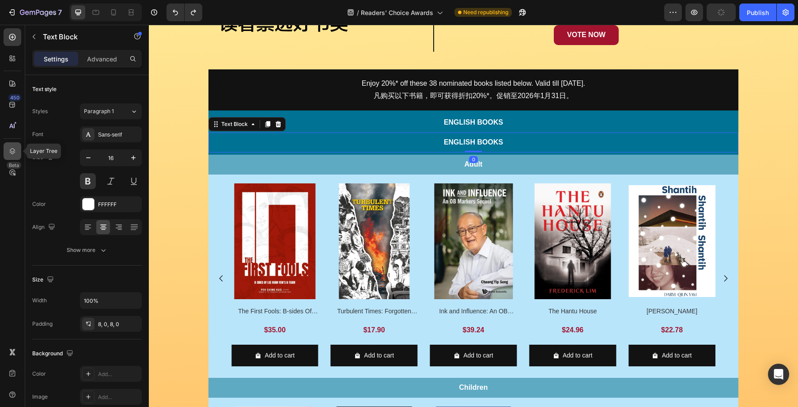
click at [10, 146] on div at bounding box center [13, 151] width 18 height 18
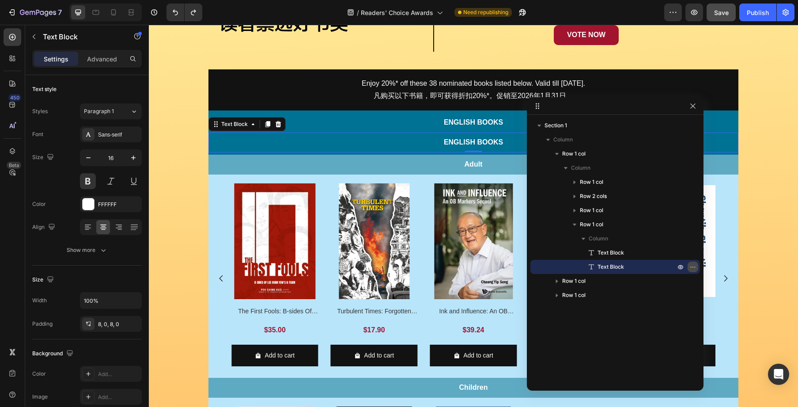
click at [696, 268] on icon "button" at bounding box center [693, 266] width 7 height 7
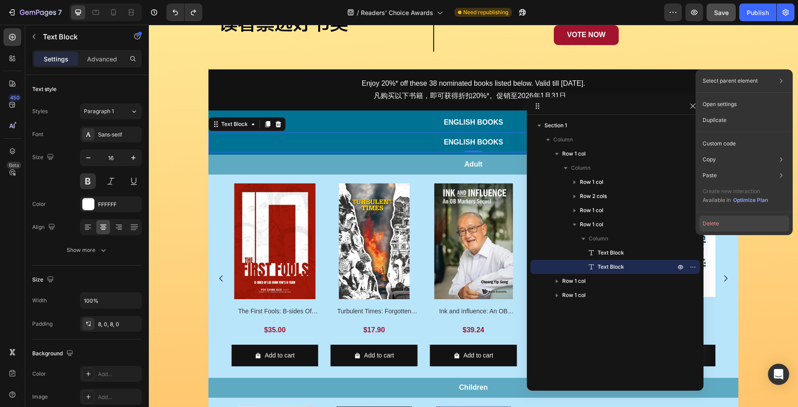
click at [731, 222] on button "Delete" at bounding box center [744, 224] width 90 height 16
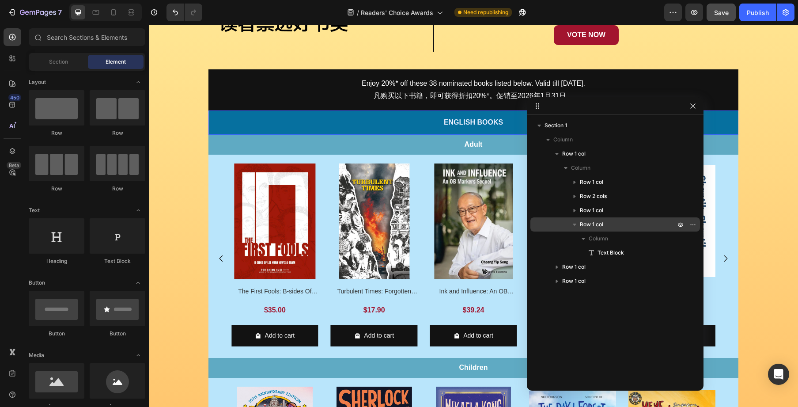
click at [636, 222] on p "Row 1 col" at bounding box center [628, 224] width 97 height 9
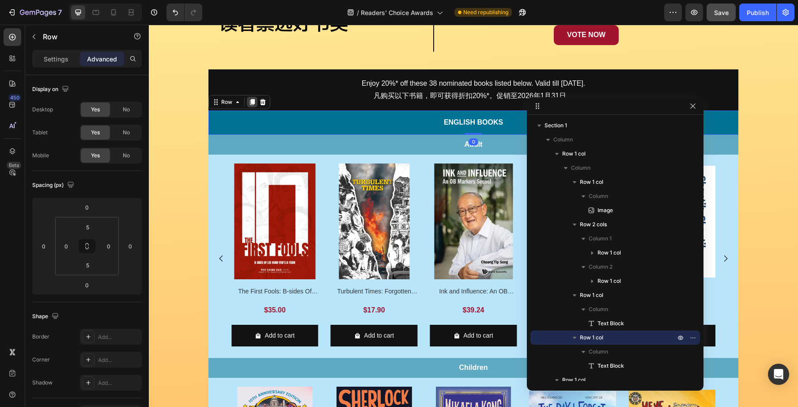
click at [254, 103] on icon at bounding box center [252, 102] width 5 height 6
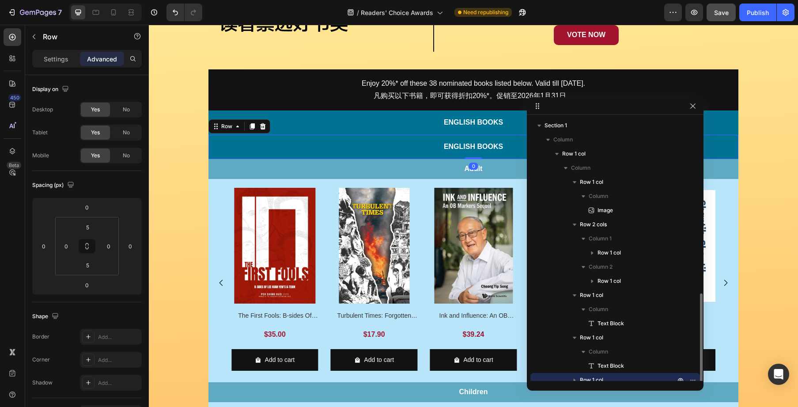
scroll to position [102, 0]
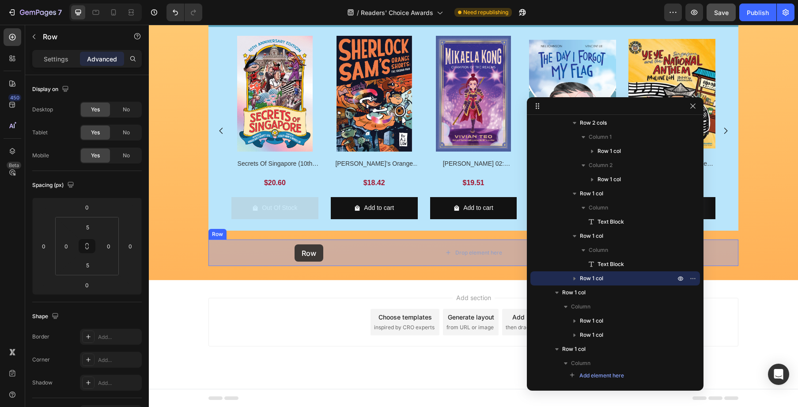
drag, startPoint x: 220, startPoint y: 126, endPoint x: 295, endPoint y: 244, distance: 140.2
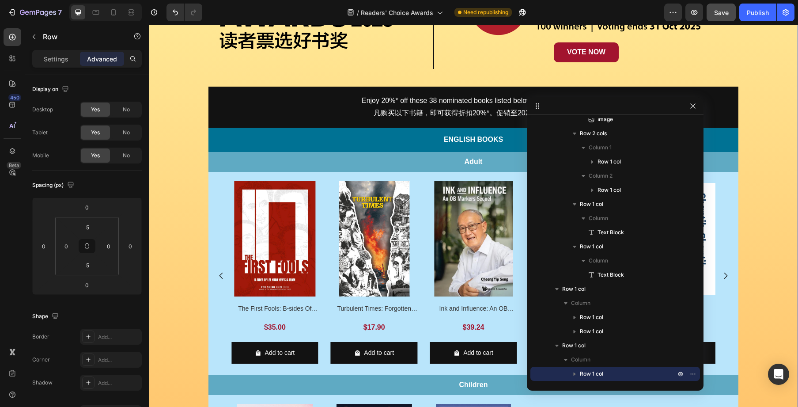
scroll to position [205, 0]
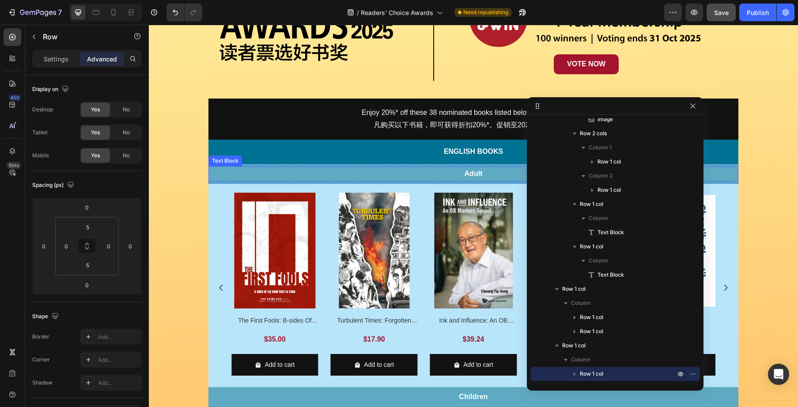
click at [432, 167] on p "Adult" at bounding box center [474, 173] width 530 height 13
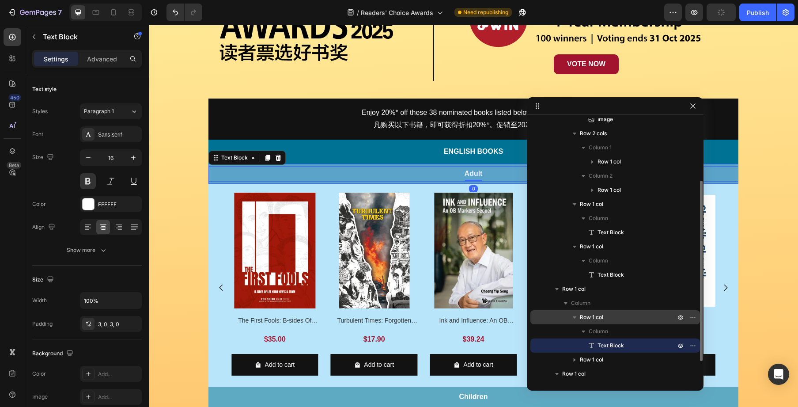
click at [600, 317] on span "Row 1 col" at bounding box center [591, 317] width 23 height 9
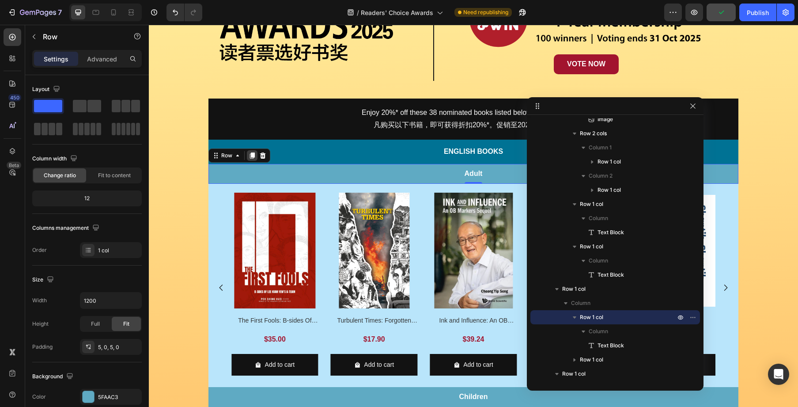
click at [250, 154] on icon at bounding box center [252, 155] width 7 height 7
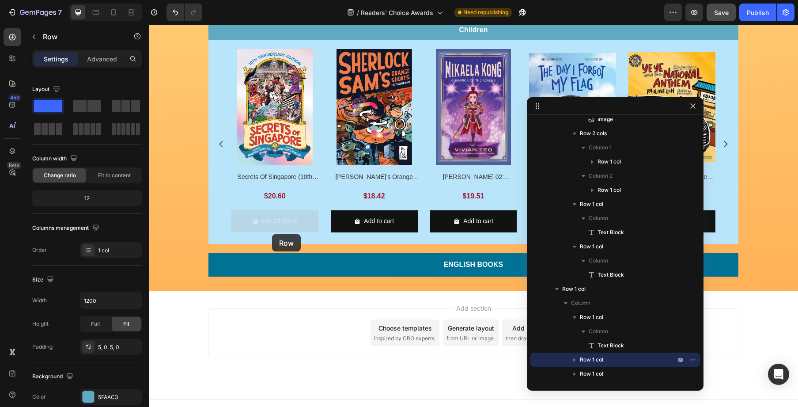
scroll to position [602, 0]
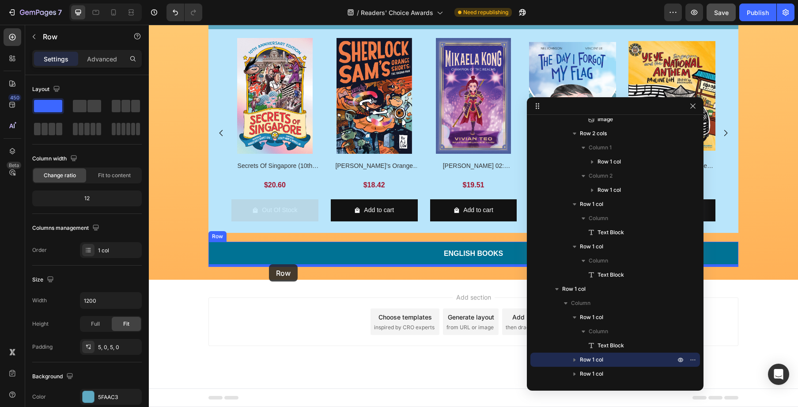
drag, startPoint x: 215, startPoint y: 178, endPoint x: 269, endPoint y: 264, distance: 102.2
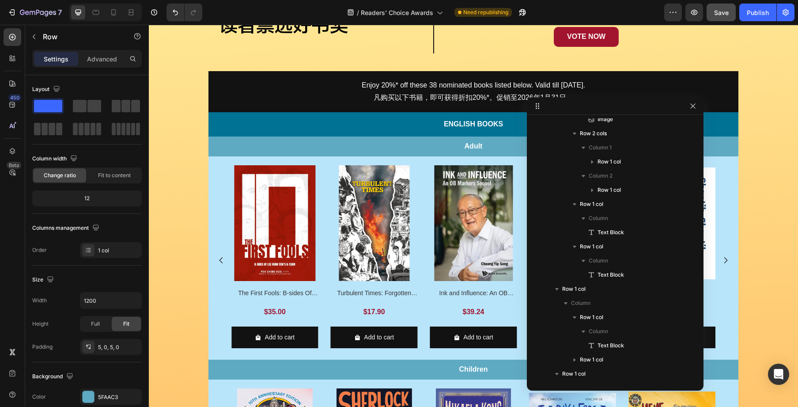
scroll to position [221, 0]
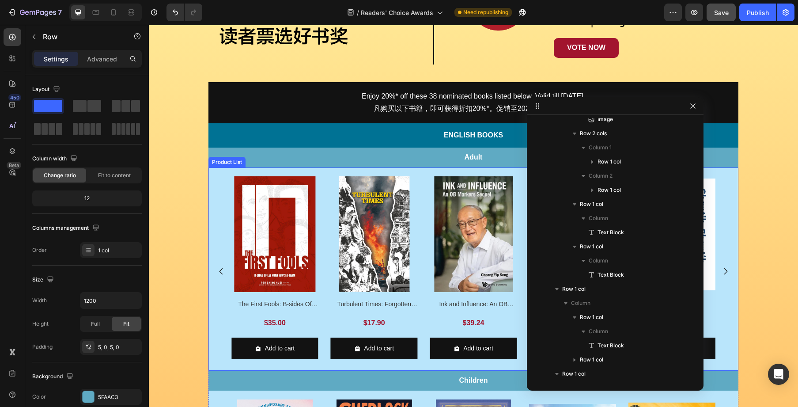
click at [215, 180] on div "Product Images Ghost Hunters of Geylang Product Title $22.78 Product Price Prod…" at bounding box center [474, 271] width 530 height 190
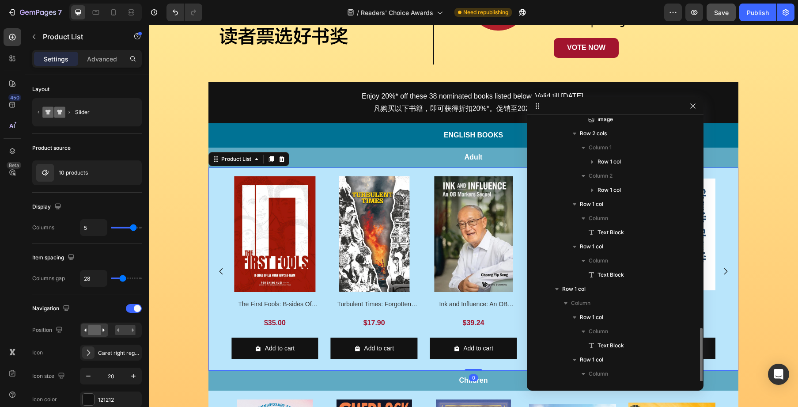
scroll to position [190, 0]
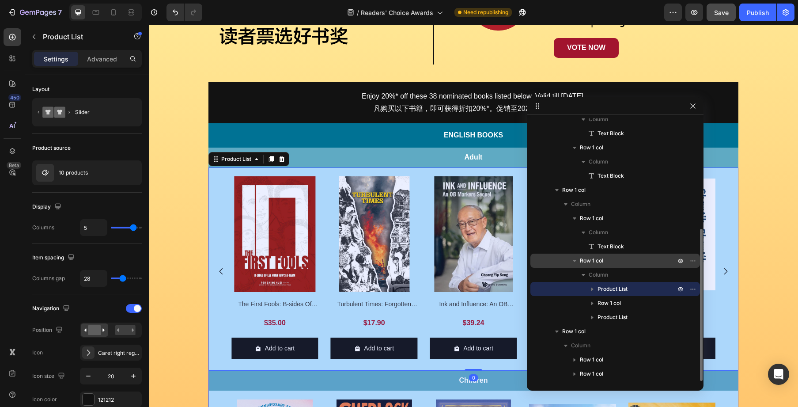
click at [623, 258] on p "Row 1 col" at bounding box center [628, 260] width 97 height 9
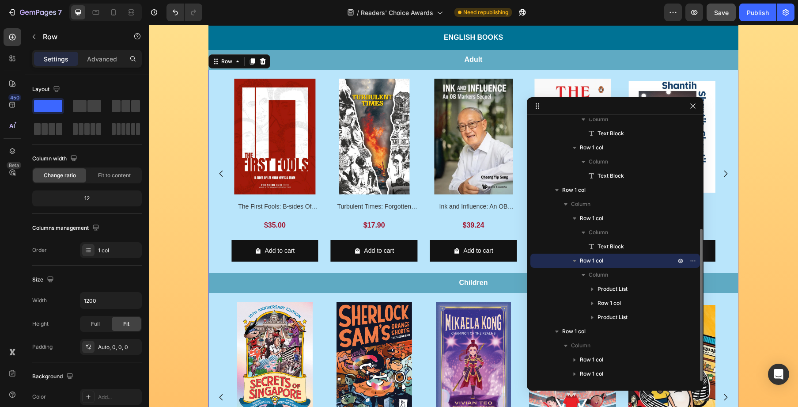
scroll to position [332, 0]
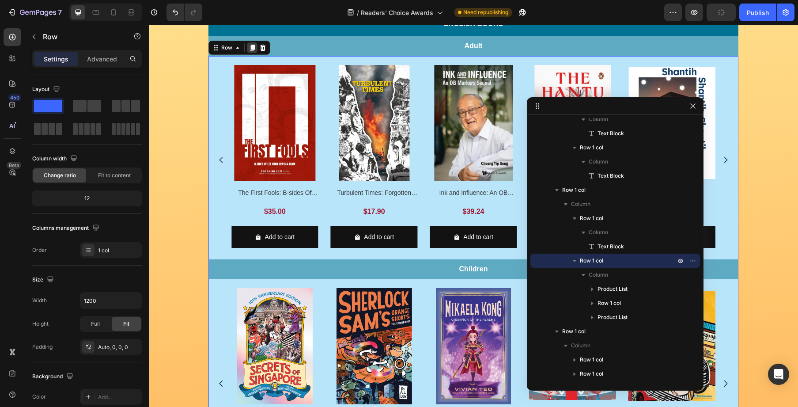
click at [252, 46] on icon at bounding box center [252, 48] width 5 height 6
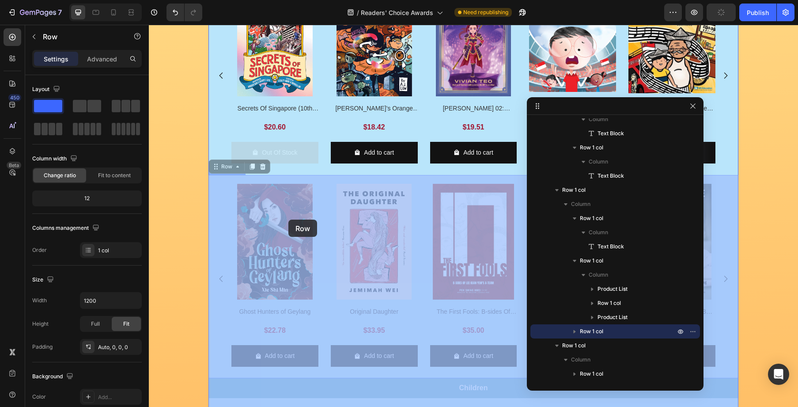
scroll to position [1029, 0]
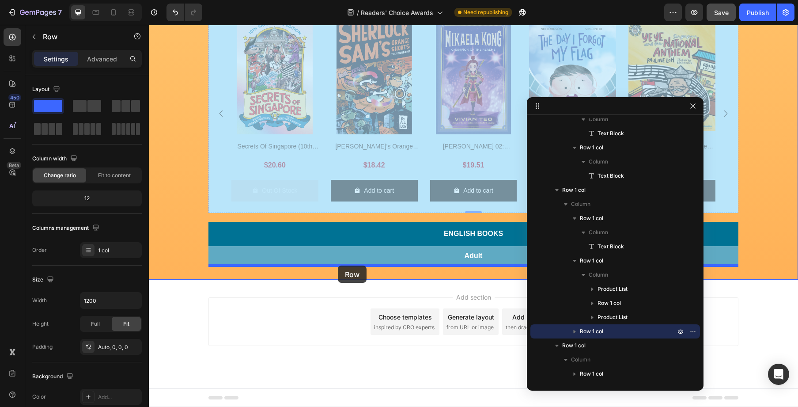
drag, startPoint x: 221, startPoint y: 173, endPoint x: 338, endPoint y: 265, distance: 149.1
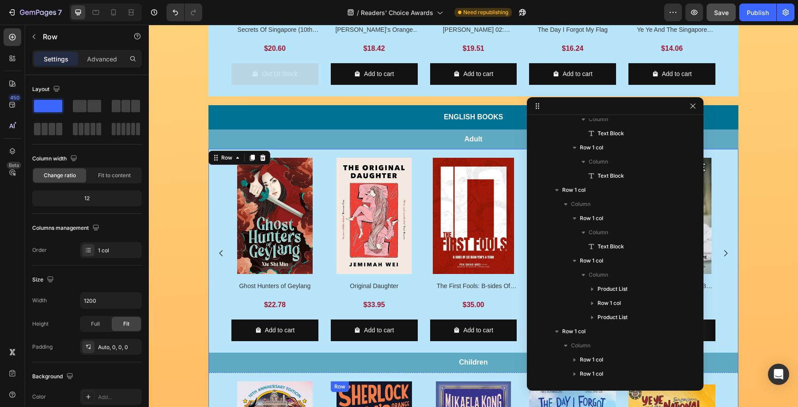
scroll to position [685, 0]
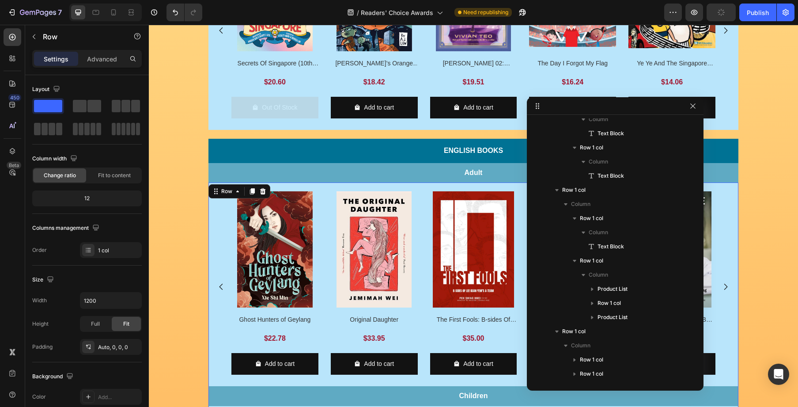
click at [698, 105] on div at bounding box center [615, 106] width 177 height 18
click at [696, 105] on icon "button" at bounding box center [693, 105] width 7 height 7
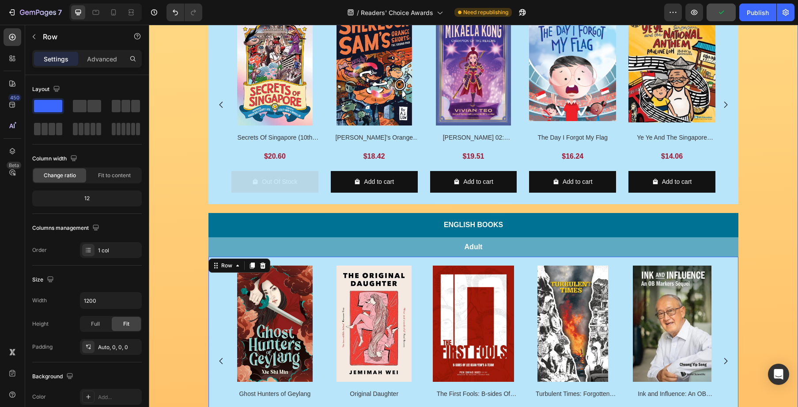
scroll to position [612, 0]
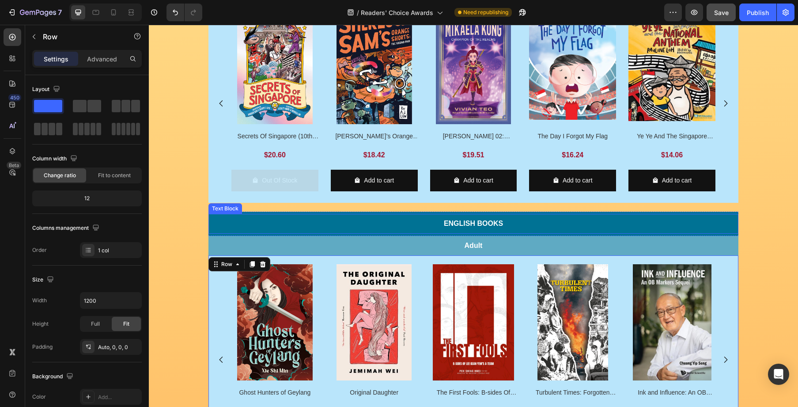
click at [479, 225] on p "English Books" at bounding box center [474, 223] width 530 height 13
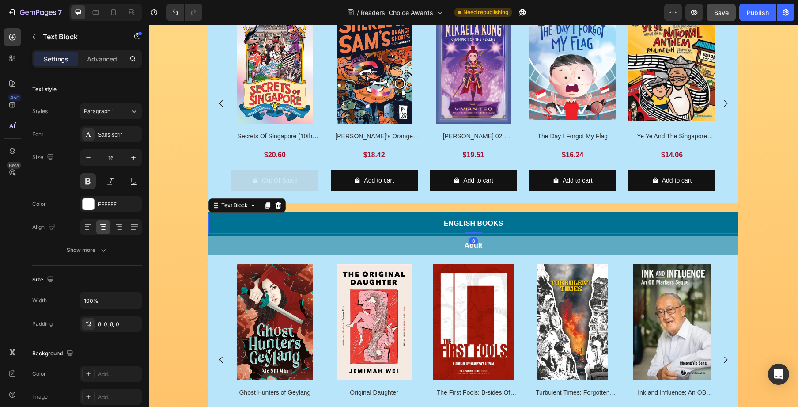
click at [479, 225] on p "English Books" at bounding box center [474, 223] width 530 height 13
click at [478, 221] on p "中文书" at bounding box center [474, 223] width 530 height 13
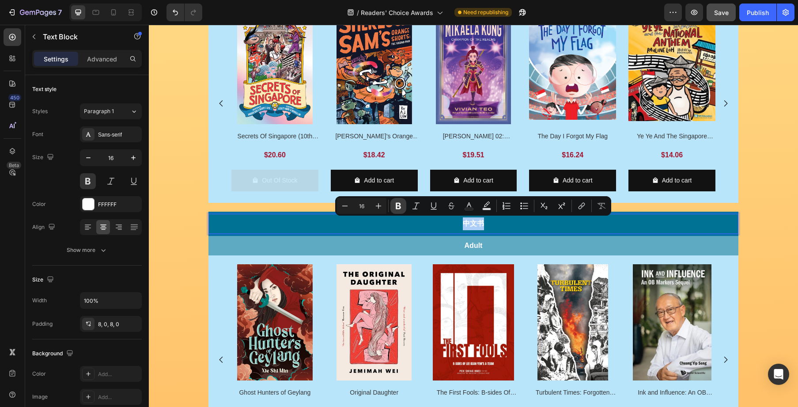
click at [402, 205] on icon "Editor contextual toolbar" at bounding box center [398, 205] width 9 height 9
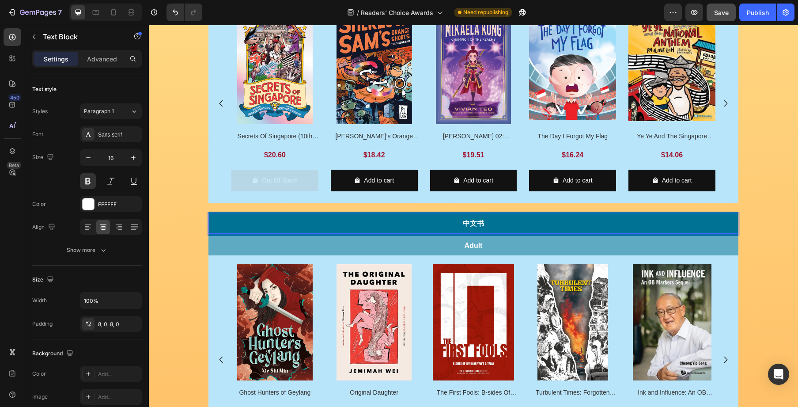
click at [481, 224] on strong "中文书" at bounding box center [473, 224] width 21 height 8
click at [482, 224] on strong "中文书" at bounding box center [473, 224] width 21 height 8
click at [499, 226] on p "中文书" at bounding box center [474, 223] width 530 height 13
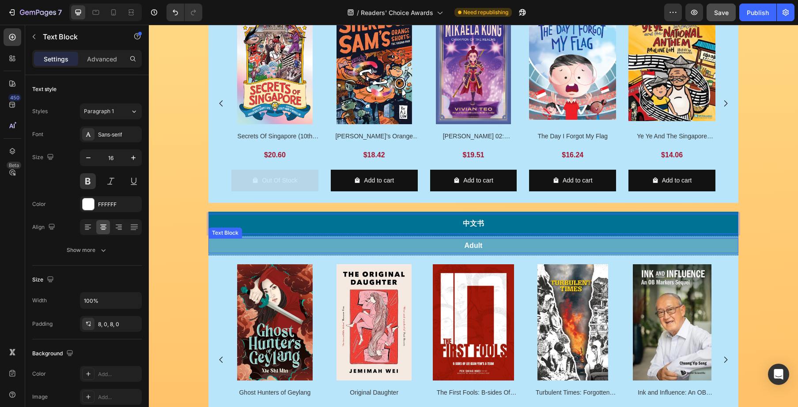
click at [505, 243] on p "Adult" at bounding box center [474, 245] width 530 height 13
click at [502, 227] on p "中文书" at bounding box center [474, 223] width 530 height 13
click at [479, 247] on p "Adult" at bounding box center [474, 245] width 530 height 13
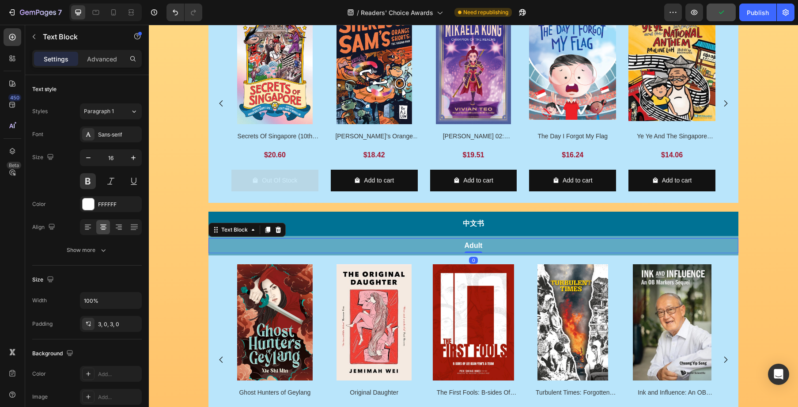
click at [479, 247] on p "Adult" at bounding box center [474, 245] width 530 height 13
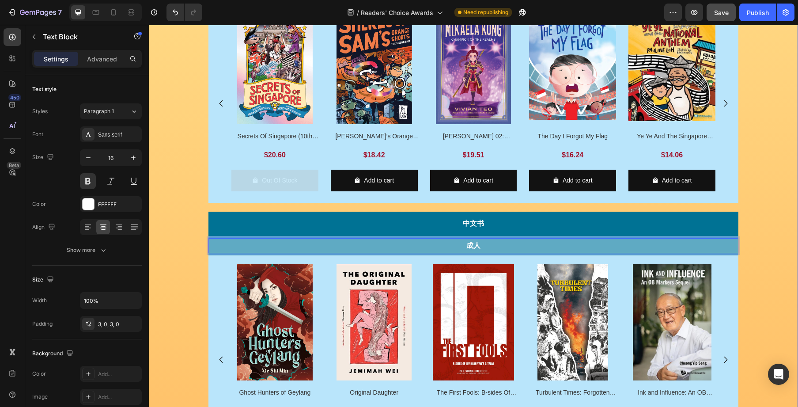
click at [762, 258] on div "Image Row Image Row Image VOTE NOW Button Row Row Enjoy 20%* off these 38 nomin…" at bounding box center [473, 63] width 649 height 1237
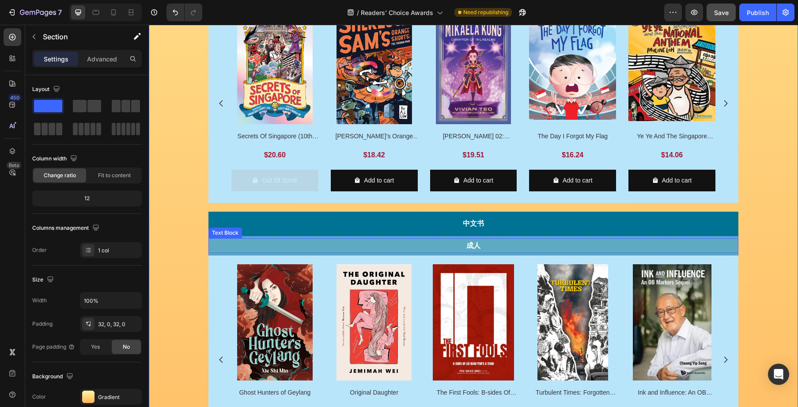
click at [478, 245] on p "成人" at bounding box center [474, 245] width 530 height 13
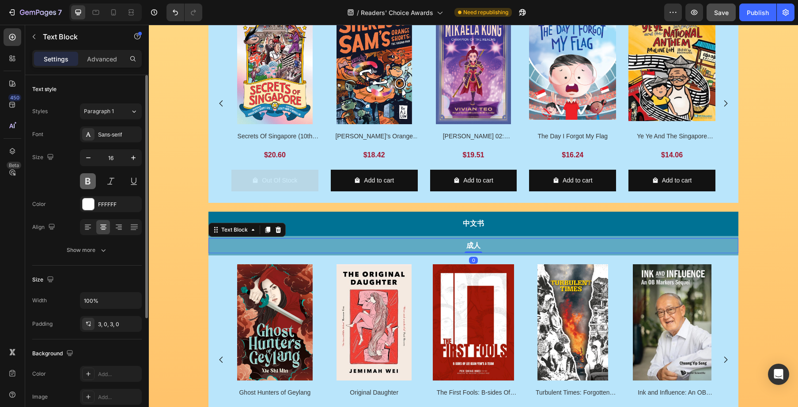
click at [90, 182] on button at bounding box center [88, 181] width 16 height 16
click at [90, 183] on button at bounding box center [88, 181] width 16 height 16
click at [125, 128] on div "Sans-serif" at bounding box center [111, 134] width 62 height 16
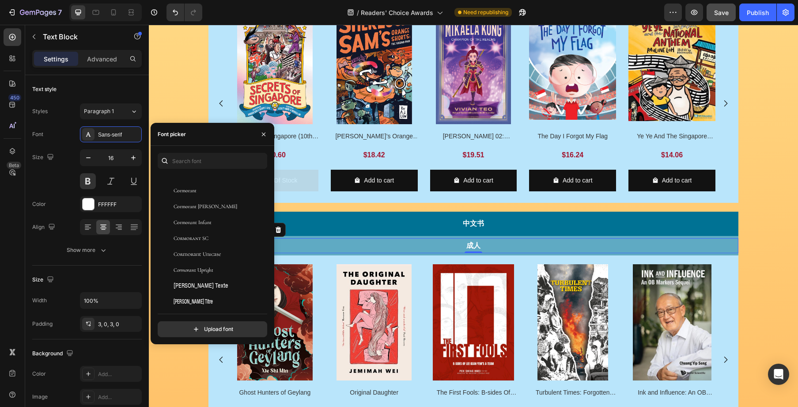
scroll to position [6034, 0]
click at [267, 231] on div "You should use up to 3 fonts max. Creepster Crete Round Crimson Pro Crimson Tex…" at bounding box center [213, 245] width 124 height 184
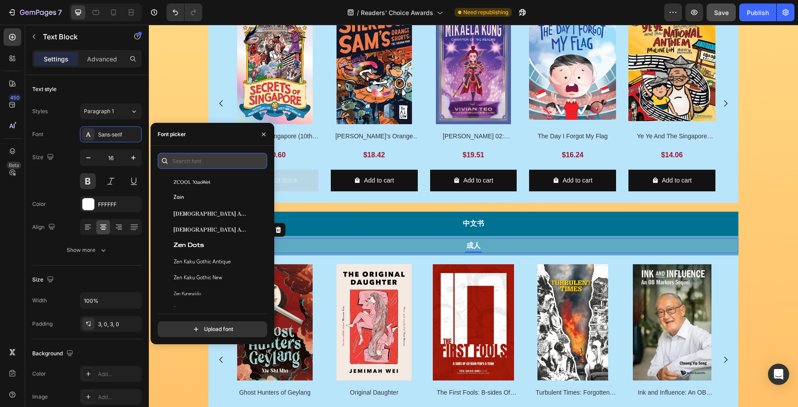
click at [204, 163] on input "text" at bounding box center [213, 161] width 110 height 16
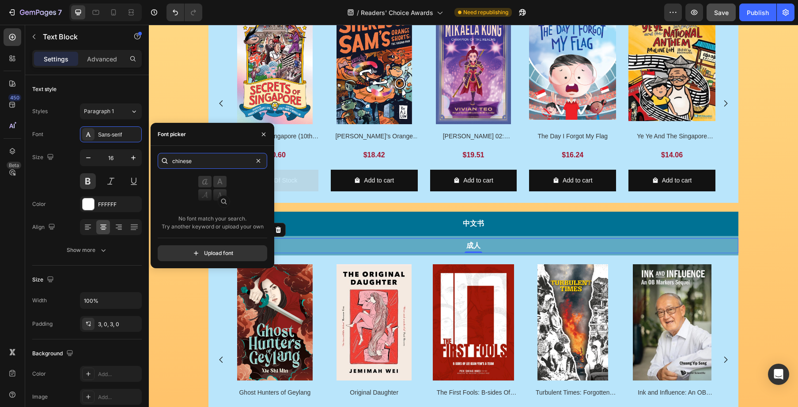
type input "chinese"
drag, startPoint x: 264, startPoint y: 129, endPoint x: 92, endPoint y: 98, distance: 174.2
click at [264, 129] on button "button" at bounding box center [264, 134] width 14 height 14
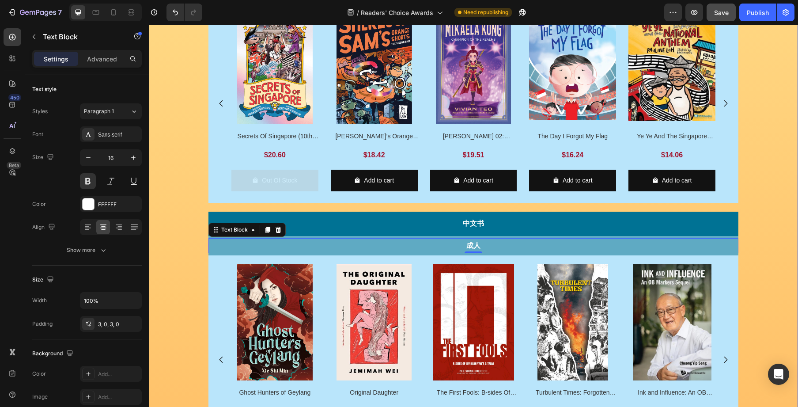
click at [780, 250] on div "Image Row Image Row Image VOTE NOW Button Row Row Enjoy 20%* off these 38 nomin…" at bounding box center [473, 63] width 649 height 1237
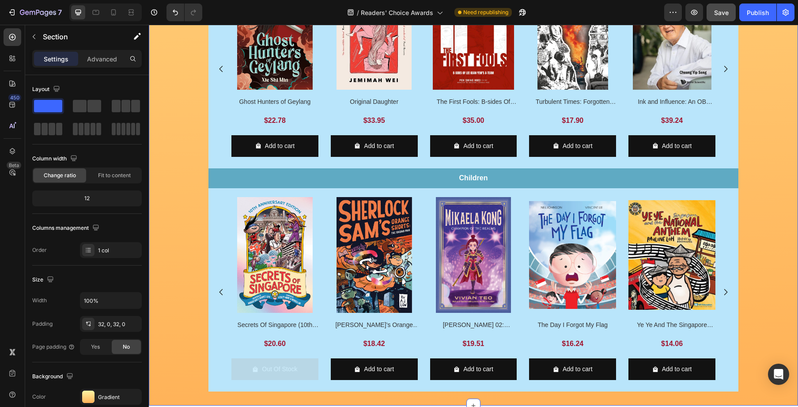
scroll to position [901, 0]
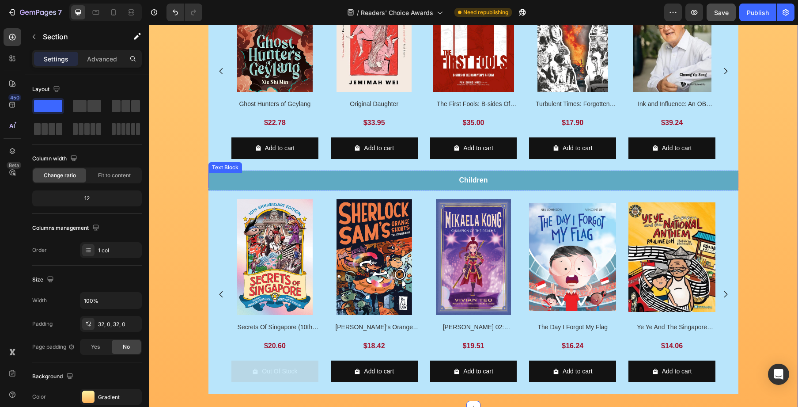
click at [478, 180] on p "Children" at bounding box center [474, 180] width 530 height 13
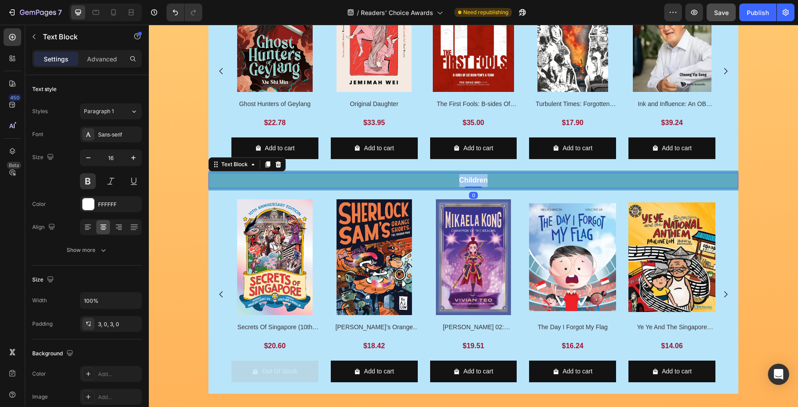
click at [478, 180] on p "Children" at bounding box center [474, 180] width 530 height 13
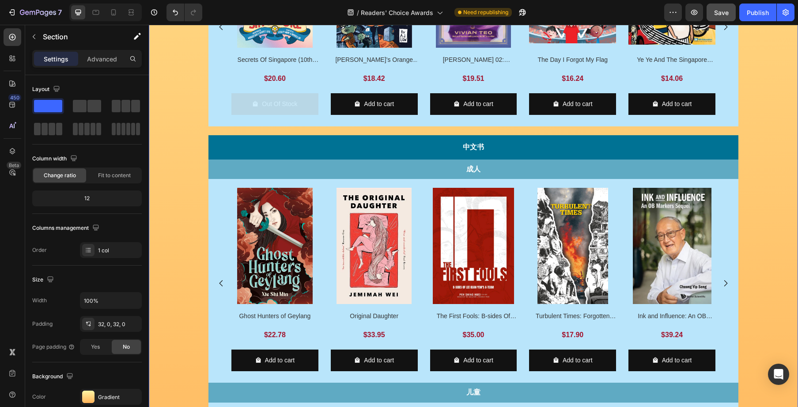
scroll to position [692, 0]
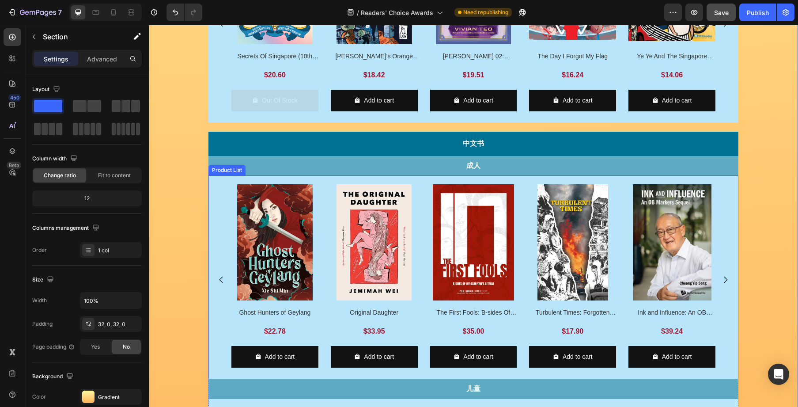
click at [326, 184] on div "Product Images Ghost Hunters of Geylang Product Title $22.78 Product Price Prod…" at bounding box center [473, 279] width 484 height 190
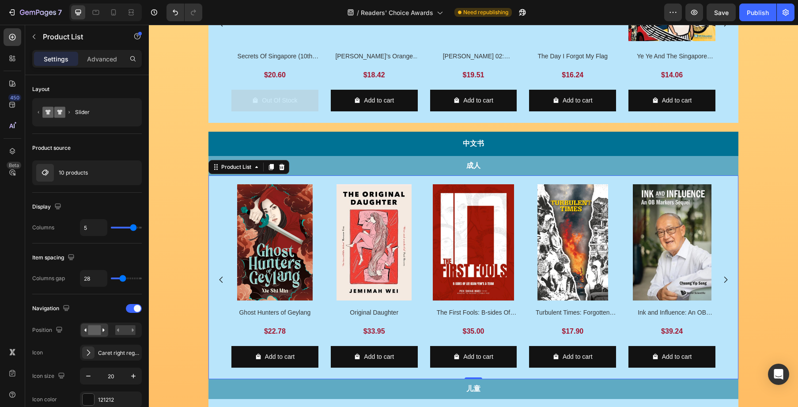
scroll to position [692, 0]
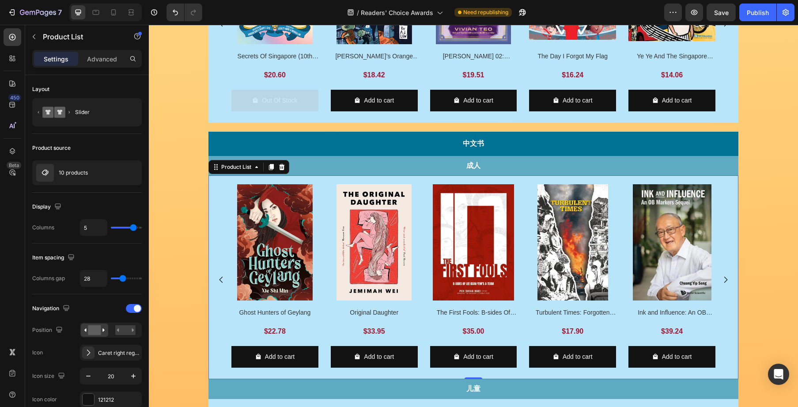
click at [321, 182] on div "Product Images Ghost Hunters of Geylang Product Title $22.78 Product Price Prod…" at bounding box center [474, 277] width 530 height 204
click at [66, 178] on div "10 products" at bounding box center [87, 172] width 110 height 25
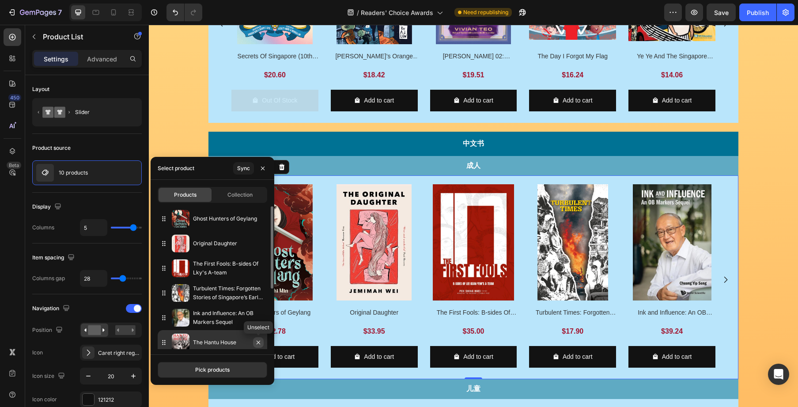
click at [261, 340] on icon "button" at bounding box center [258, 342] width 7 height 7
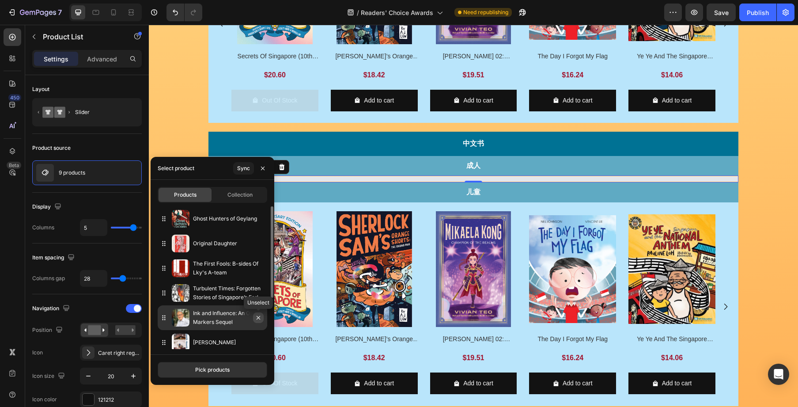
click at [258, 317] on icon "button" at bounding box center [259, 318] width 4 height 4
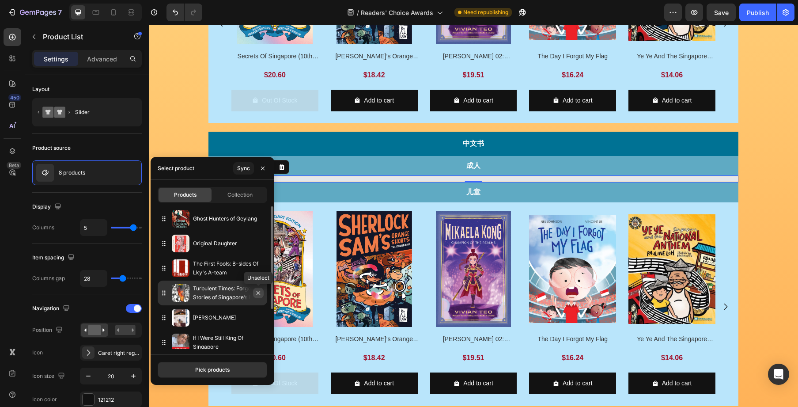
click at [261, 293] on icon "button" at bounding box center [258, 292] width 7 height 7
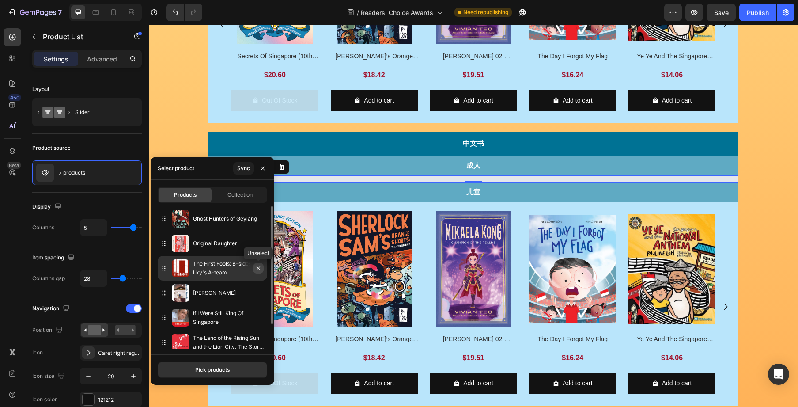
click at [259, 267] on icon "button" at bounding box center [259, 268] width 4 height 4
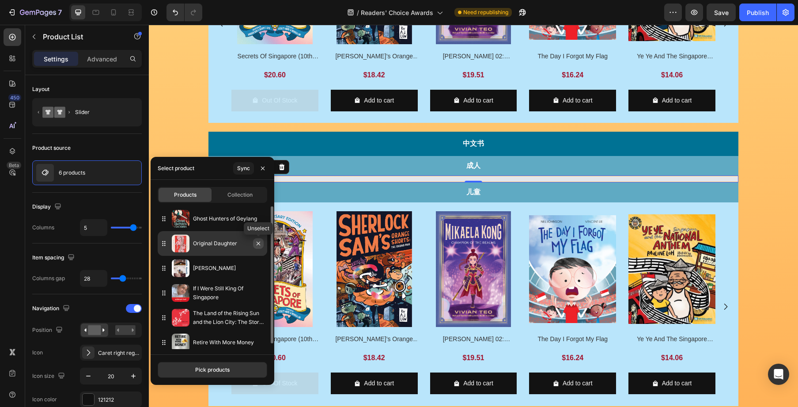
click at [259, 244] on icon "button" at bounding box center [259, 244] width 4 height 4
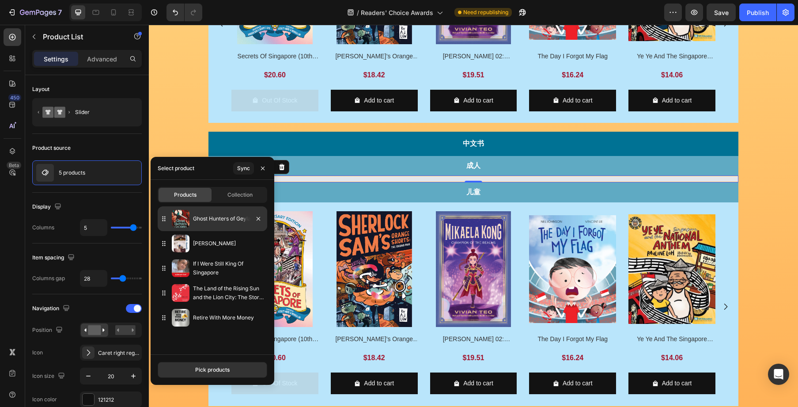
click at [261, 224] on div at bounding box center [255, 218] width 25 height 25
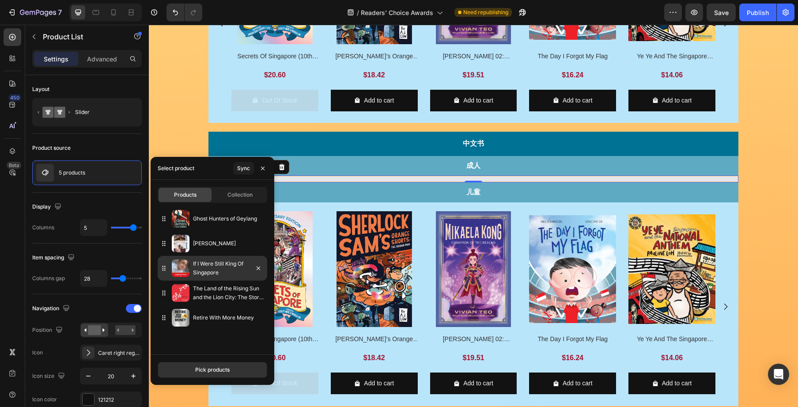
click at [0, 0] on icon "button" at bounding box center [0, 0] width 0 height 0
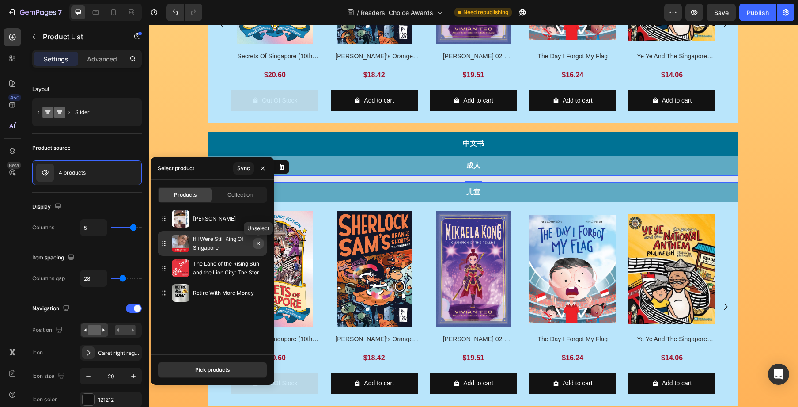
click at [258, 240] on icon "button" at bounding box center [258, 243] width 7 height 7
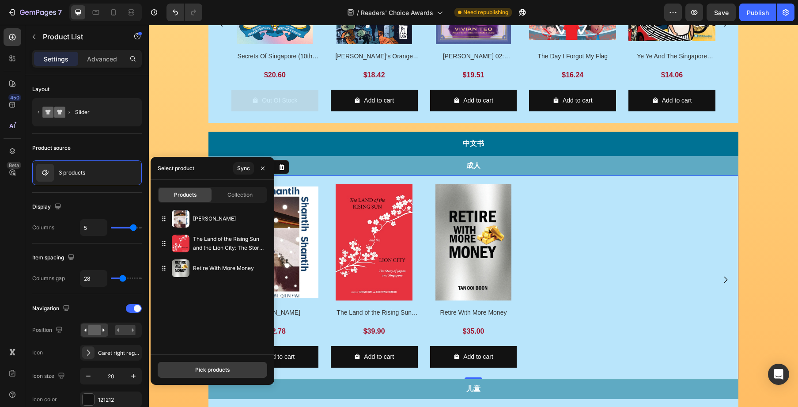
click at [212, 368] on div "Pick products" at bounding box center [212, 370] width 34 height 8
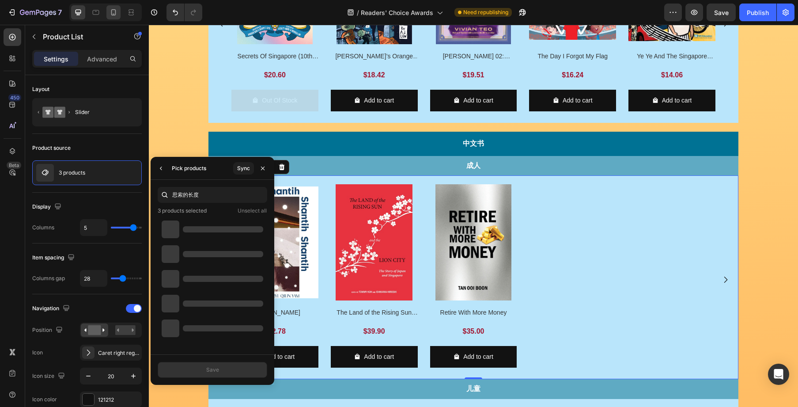
type input "思索的长度"
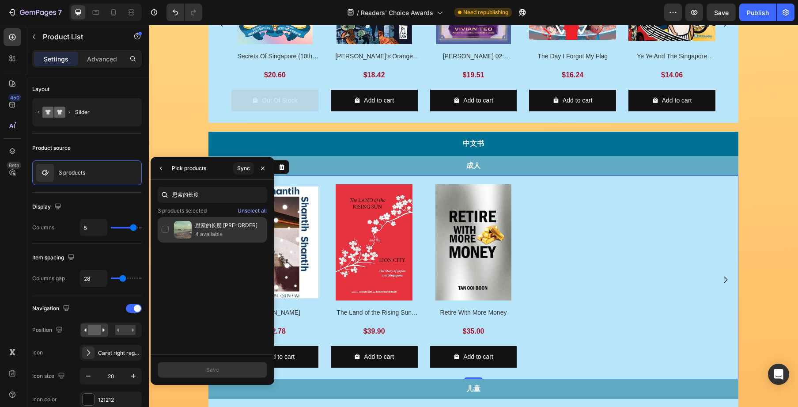
click at [164, 231] on div "思索的长度 [PRE-ORDER] 4 available" at bounding box center [213, 230] width 110 height 26
click at [228, 367] on button "Save" at bounding box center [213, 370] width 110 height 16
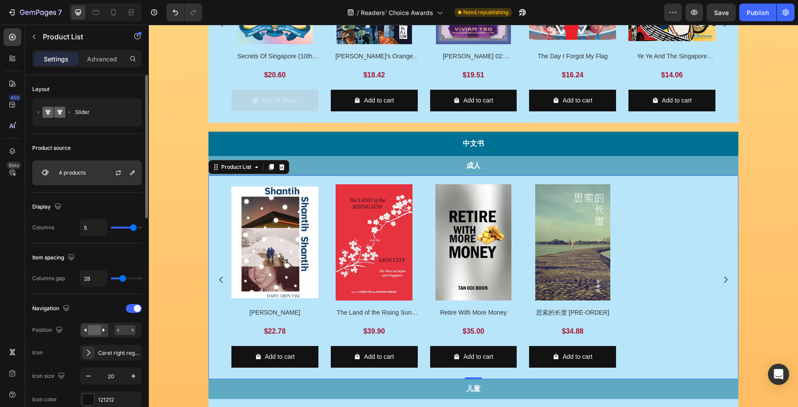
click at [69, 171] on p "4 products" at bounding box center [72, 173] width 27 height 6
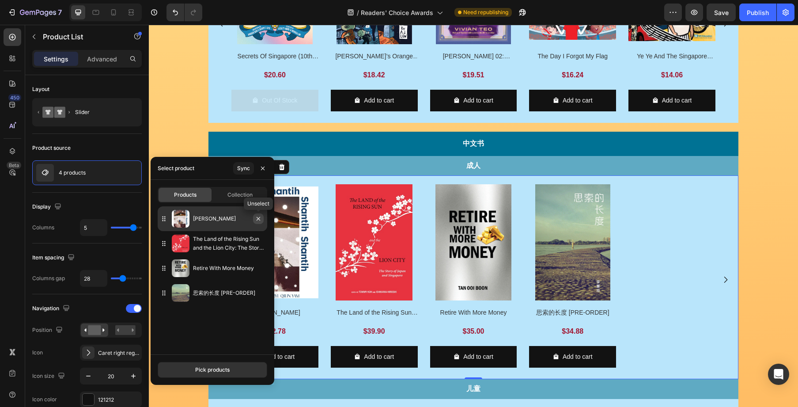
click at [259, 216] on icon "button" at bounding box center [258, 218] width 7 height 7
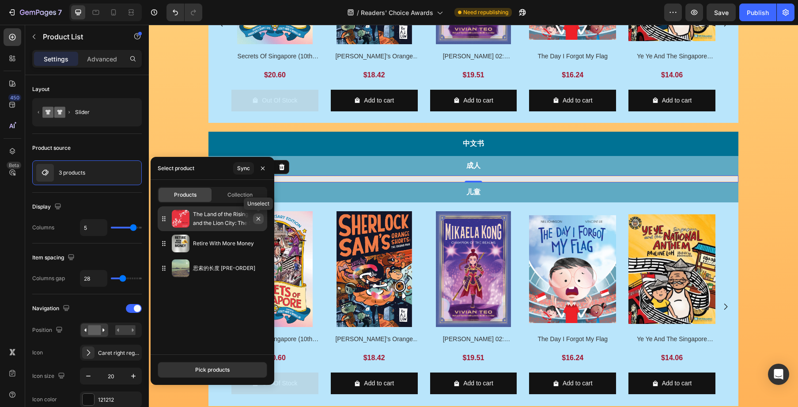
click at [259, 218] on icon "button" at bounding box center [258, 218] width 7 height 7
click at [0, 0] on icon "button" at bounding box center [0, 0] width 0 height 0
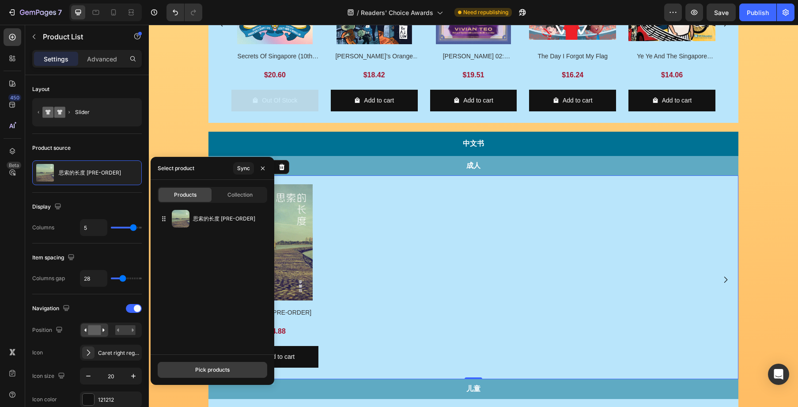
click at [226, 375] on button "Pick products" at bounding box center [213, 370] width 110 height 16
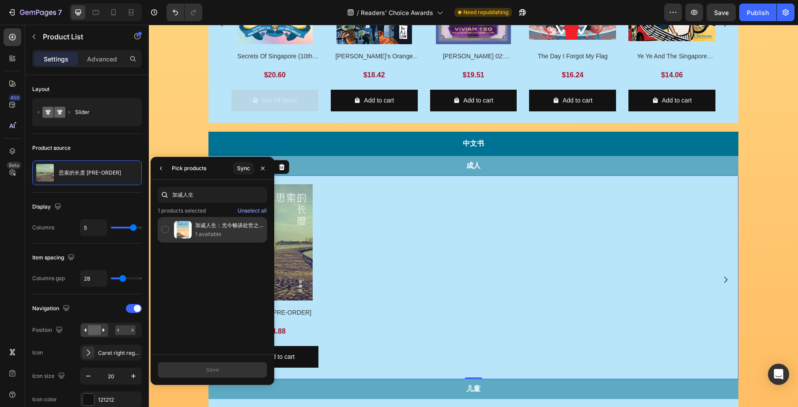
type input "加减人生"
click at [166, 230] on div "加减人生：尤今畅谈处世之道 1 available" at bounding box center [213, 230] width 110 height 26
click at [233, 363] on button "Save" at bounding box center [213, 370] width 110 height 16
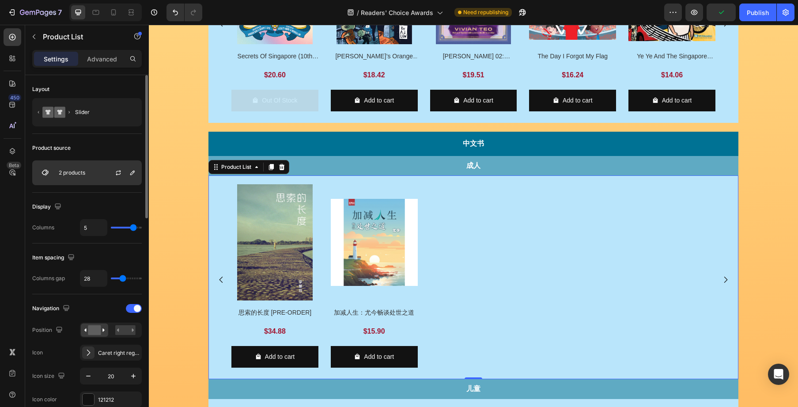
click at [76, 172] on p "2 products" at bounding box center [72, 173] width 27 height 6
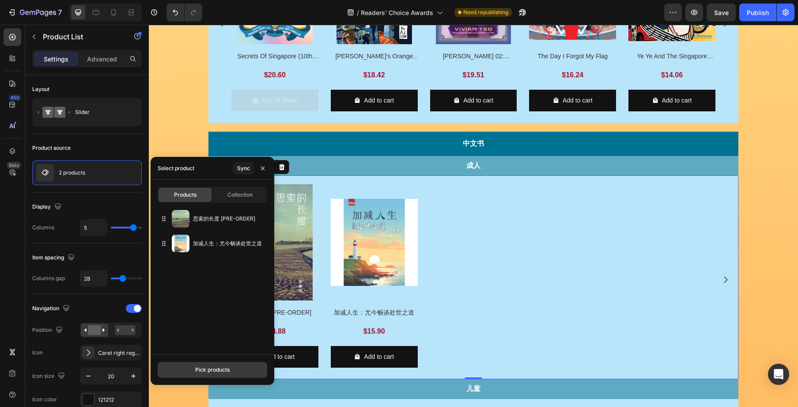
click at [220, 369] on div "Pick products" at bounding box center [212, 370] width 34 height 8
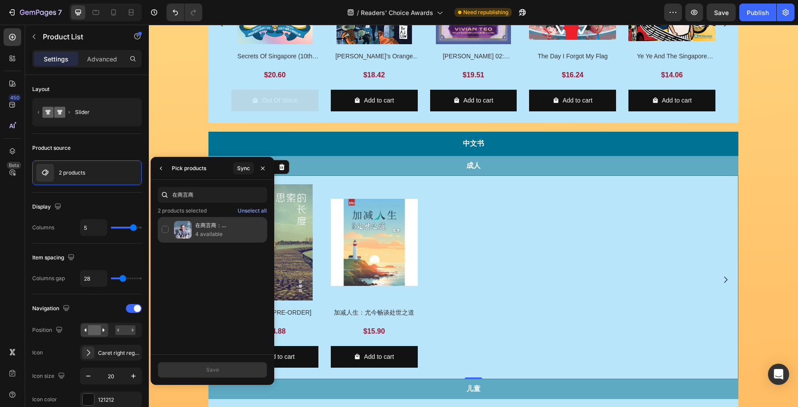
type input "在商言商"
click at [168, 231] on div "在商言商：[PERSON_NAME] 4 available" at bounding box center [213, 230] width 110 height 26
click at [256, 370] on button "Save" at bounding box center [213, 370] width 110 height 16
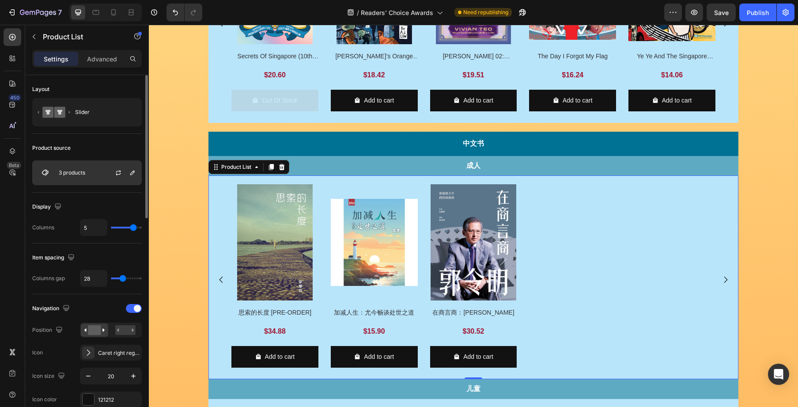
click at [99, 174] on div "3 products" at bounding box center [87, 172] width 110 height 25
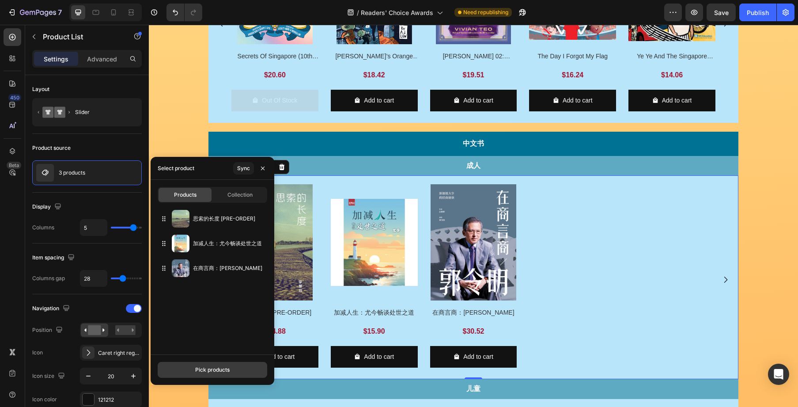
click at [215, 373] on div "Pick products" at bounding box center [212, 370] width 34 height 8
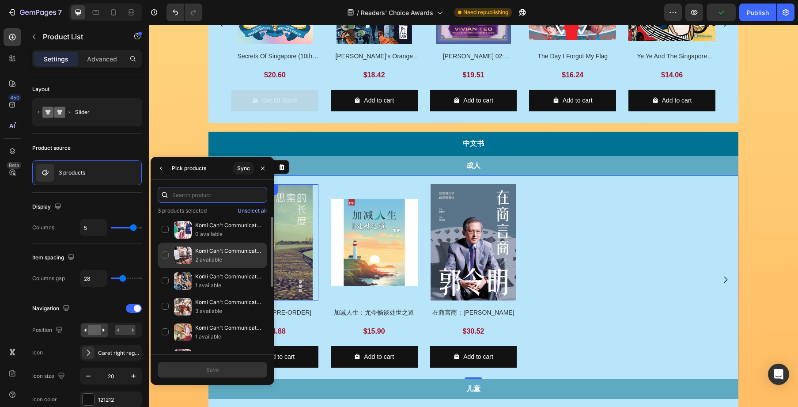
paste input "所罗门大法官"
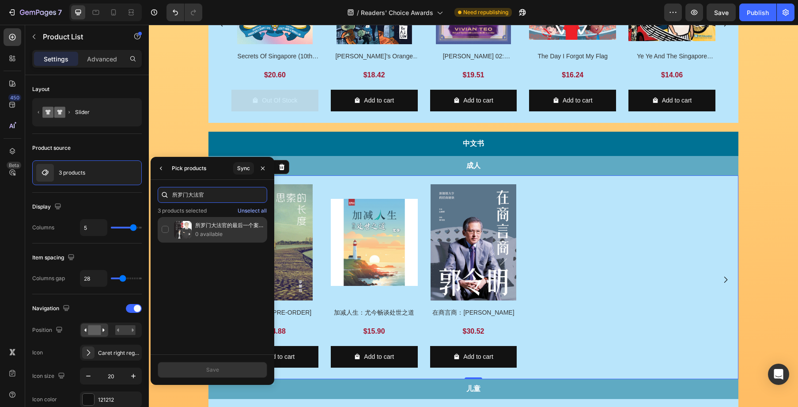
type input "所罗门大法官"
click at [173, 230] on div "所罗门大法官的最后一个案件 0 available" at bounding box center [213, 230] width 110 height 26
click at [230, 370] on button "Save" at bounding box center [213, 370] width 110 height 16
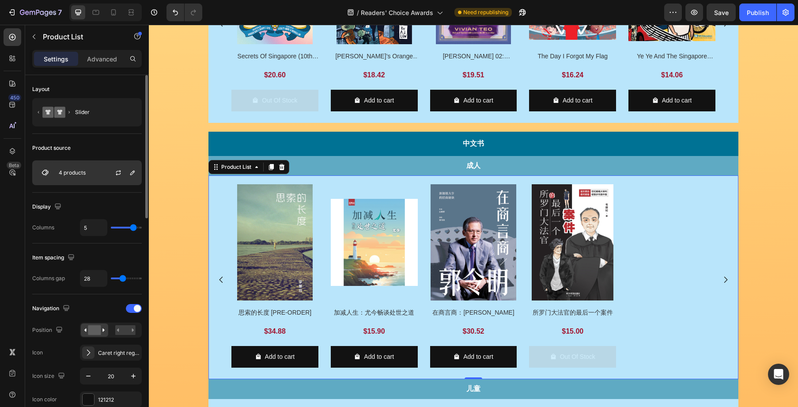
click at [87, 173] on div "4 products" at bounding box center [87, 172] width 110 height 25
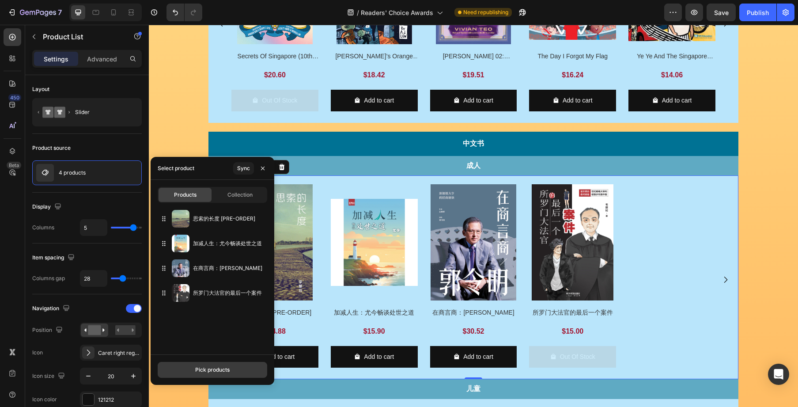
click at [242, 371] on button "Pick products" at bounding box center [213, 370] width 110 height 16
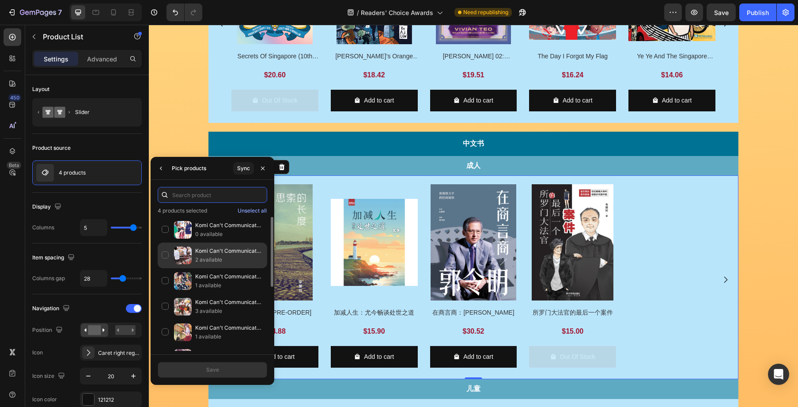
paste input "天外有天"
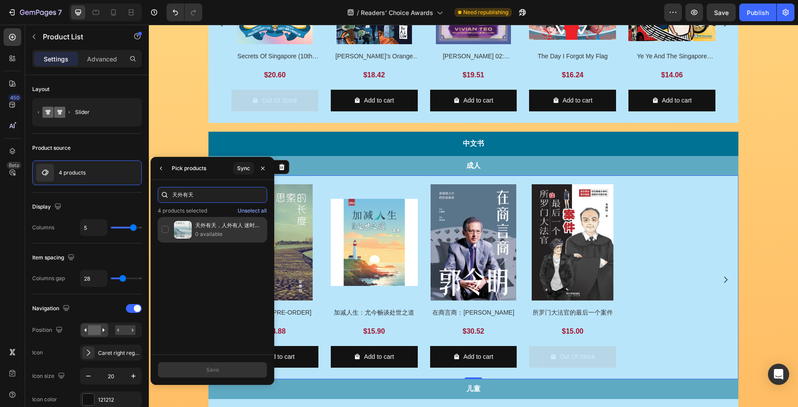
type input "天外有天"
click at [168, 231] on div "天外有天，人外有人 迷时师[PERSON_NAME]，悟时自渡 0 available" at bounding box center [213, 230] width 110 height 26
click at [213, 366] on div "Save" at bounding box center [212, 370] width 13 height 8
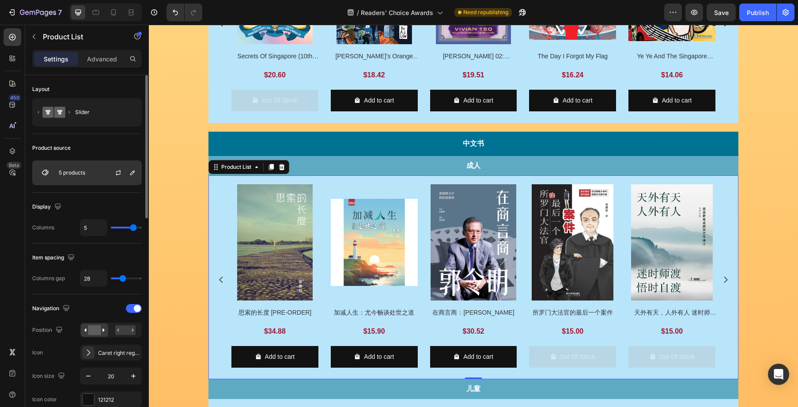
click at [84, 166] on div "5 products" at bounding box center [87, 172] width 110 height 25
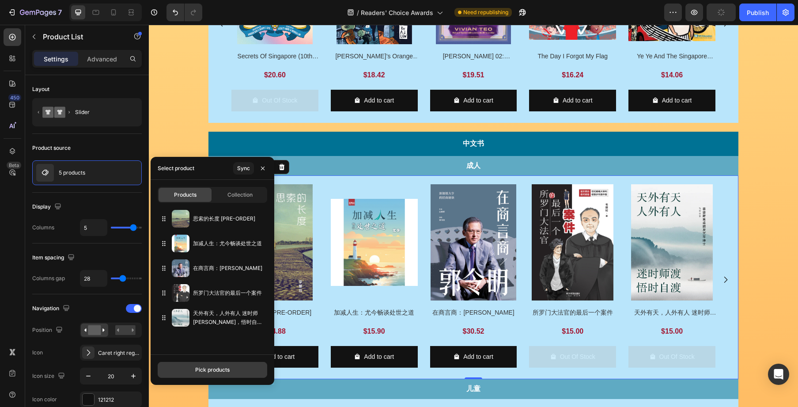
click at [202, 367] on div "Pick products" at bounding box center [212, 370] width 34 height 8
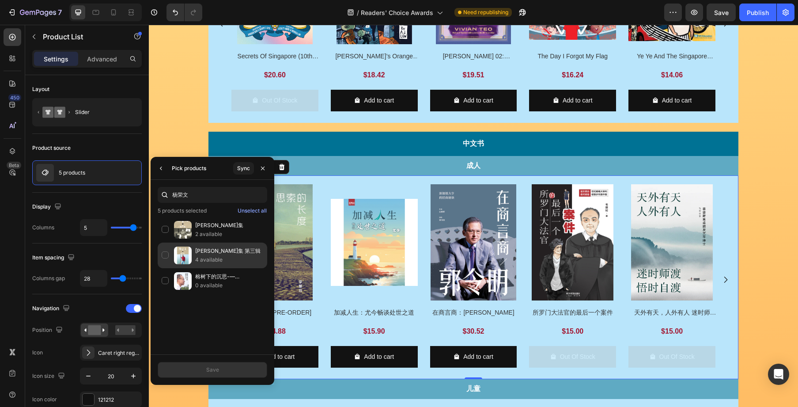
type input "杨荣文"
click at [244, 254] on p "[PERSON_NAME]集 第三辑" at bounding box center [229, 251] width 68 height 9
click at [242, 372] on button "Save" at bounding box center [213, 370] width 110 height 16
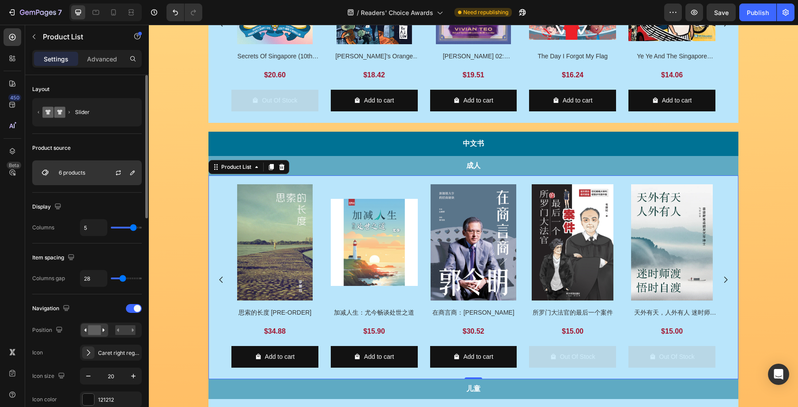
click at [95, 178] on div "6 products" at bounding box center [87, 172] width 110 height 25
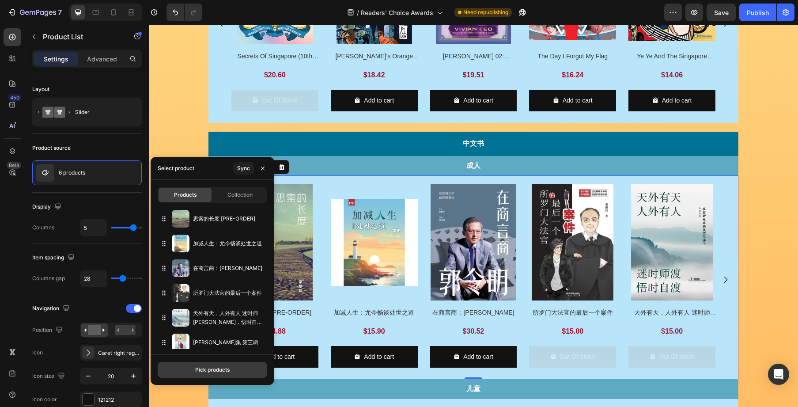
click at [223, 369] on div "Pick products" at bounding box center [212, 370] width 34 height 8
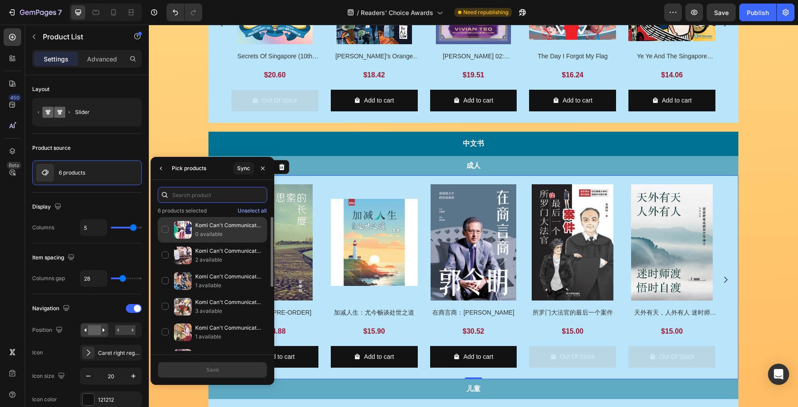
paste input "新加坡歌台"
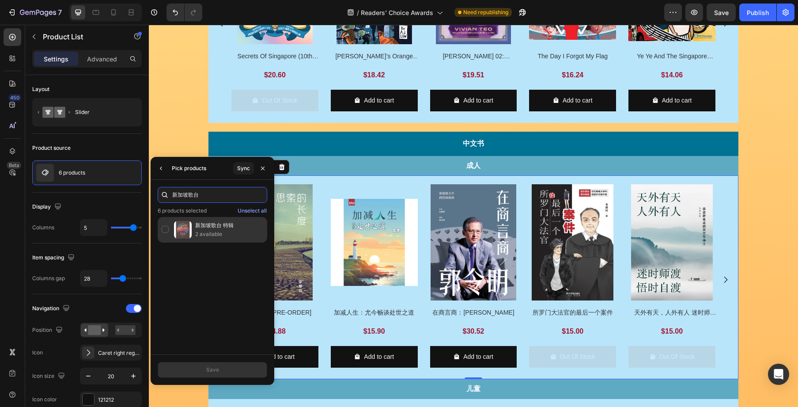
type input "新加坡歌台"
click at [221, 231] on p "2 available" at bounding box center [229, 234] width 68 height 9
click at [242, 363] on button "Save" at bounding box center [213, 370] width 110 height 16
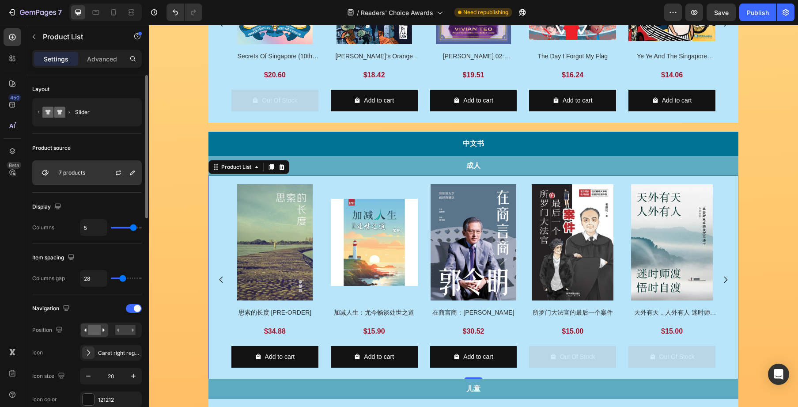
click at [83, 177] on div "7 products" at bounding box center [87, 172] width 110 height 25
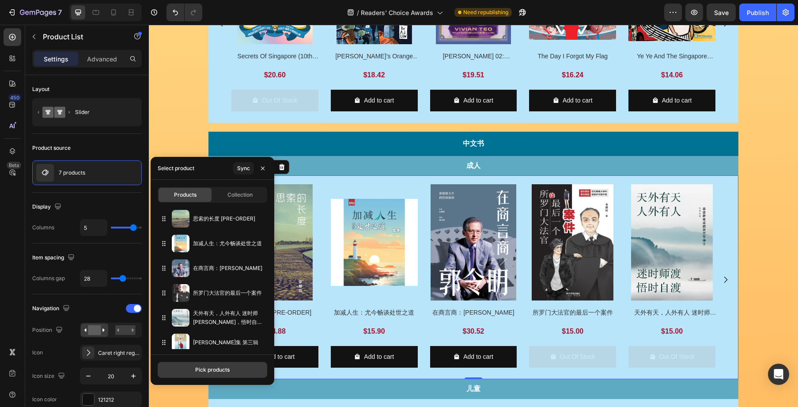
click at [216, 364] on button "Pick products" at bounding box center [213, 370] width 110 height 16
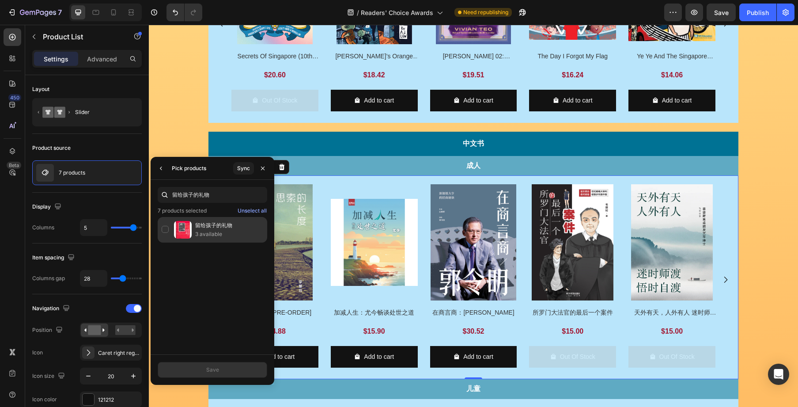
type input "留给孩子的礼物"
click at [213, 231] on p "3 available" at bounding box center [229, 234] width 68 height 9
click at [237, 364] on button "Save" at bounding box center [213, 370] width 110 height 16
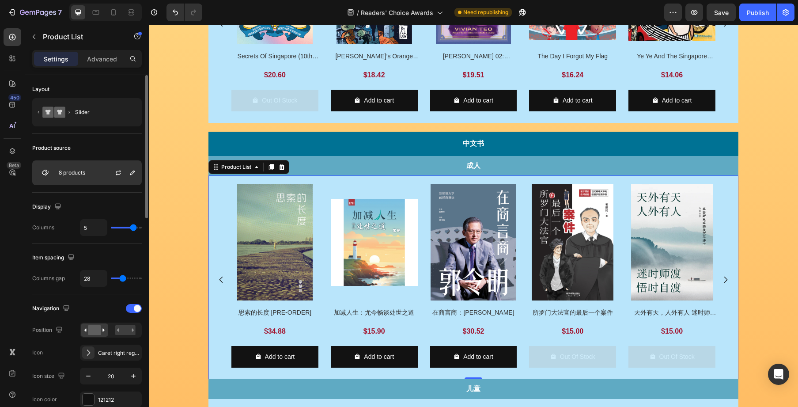
click at [82, 171] on p "8 products" at bounding box center [72, 173] width 27 height 6
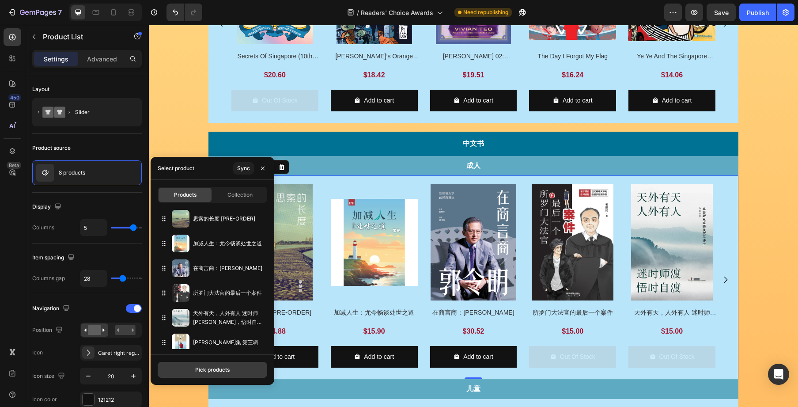
click at [194, 370] on button "Pick products" at bounding box center [213, 370] width 110 height 16
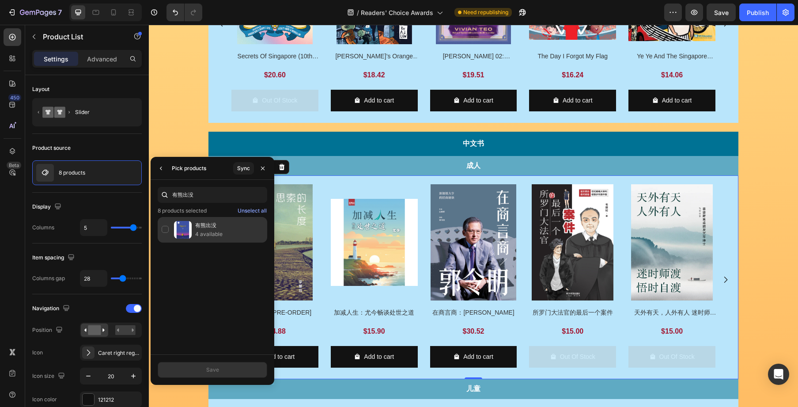
type input "有熊出没"
click at [178, 228] on img at bounding box center [183, 230] width 18 height 18
click at [228, 365] on button "Save" at bounding box center [213, 370] width 110 height 16
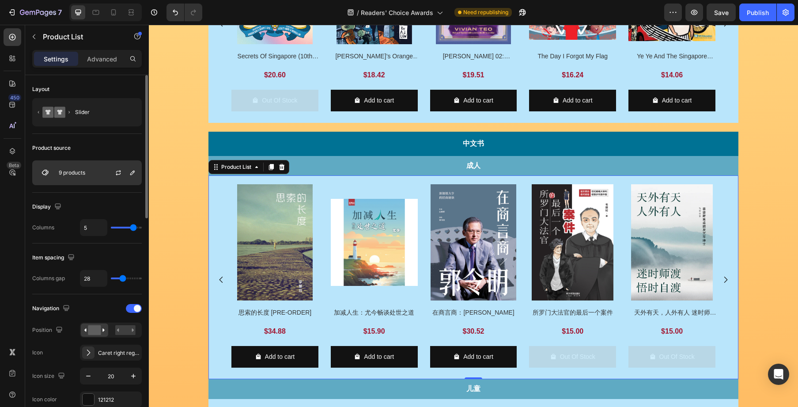
click at [90, 171] on div "9 products" at bounding box center [87, 172] width 110 height 25
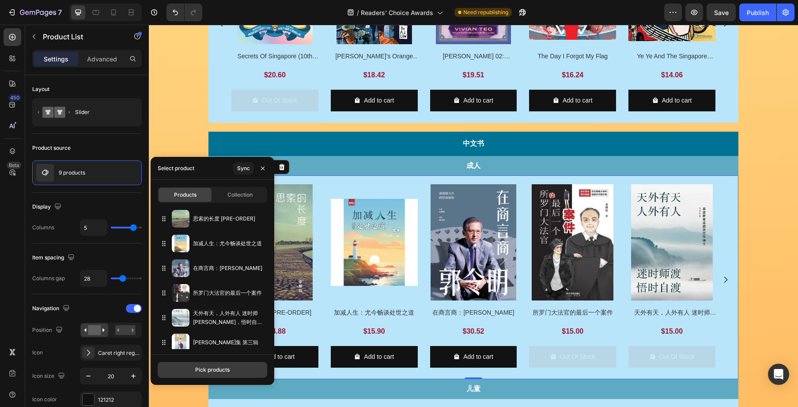
click at [223, 369] on div "Pick products" at bounding box center [212, 370] width 34 height 8
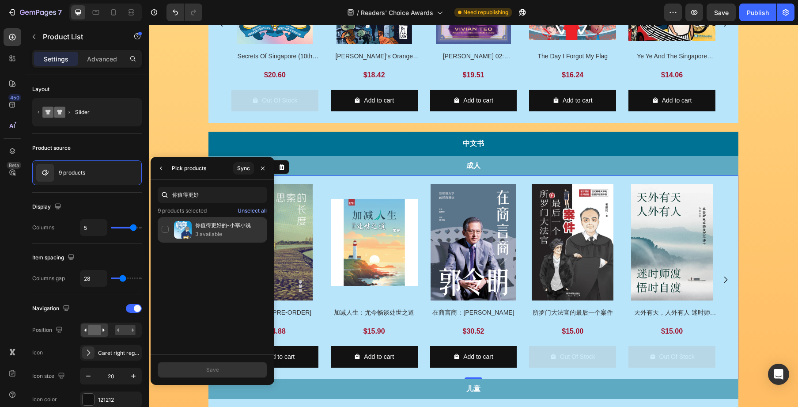
type input "你值得更好"
click at [182, 231] on img at bounding box center [183, 230] width 18 height 18
click at [250, 366] on button "Save" at bounding box center [213, 370] width 110 height 16
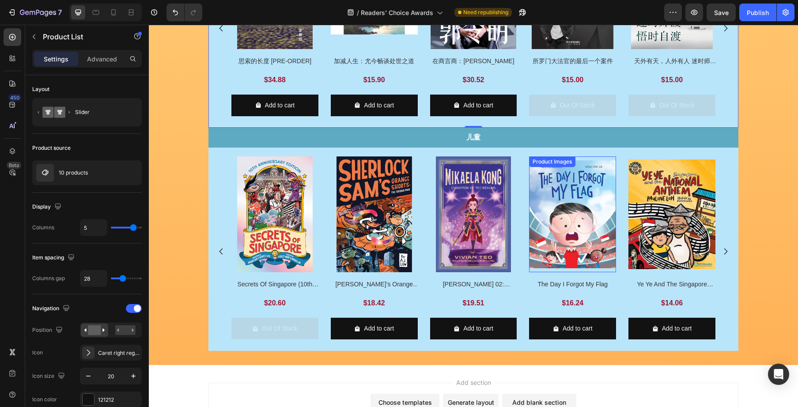
scroll to position [936, 0]
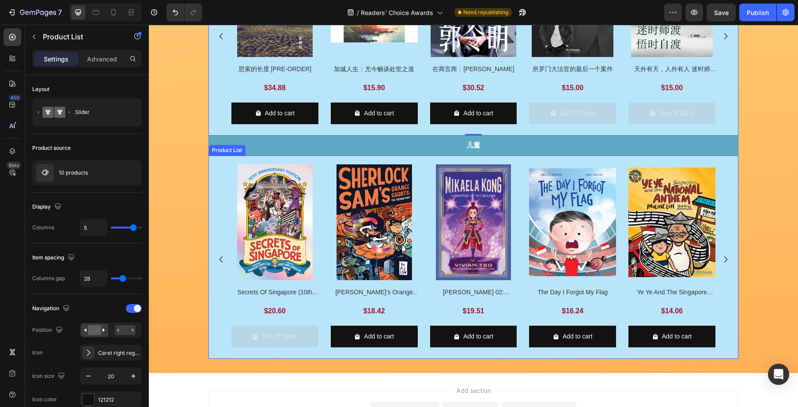
click at [520, 184] on div "Product Images Secrets Of [GEOGRAPHIC_DATA] (10th Anniversary) Product Title $2…" at bounding box center [473, 259] width 484 height 190
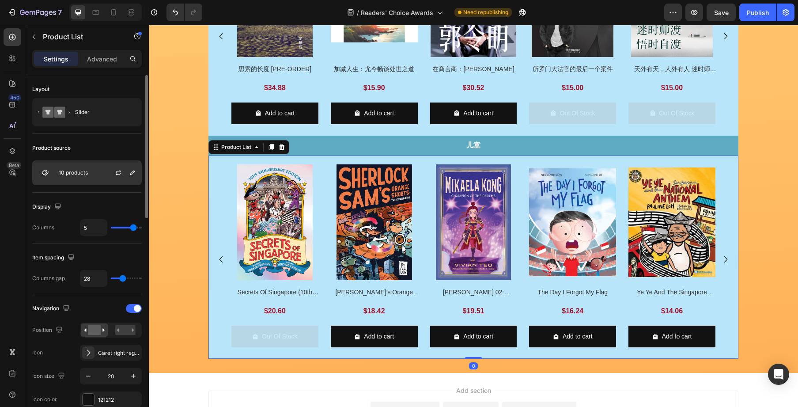
click at [102, 171] on div "10 products" at bounding box center [87, 172] width 110 height 25
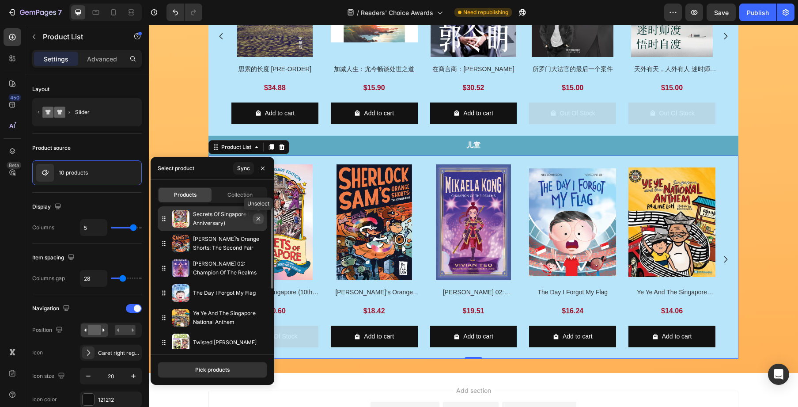
click at [259, 220] on icon "button" at bounding box center [259, 219] width 4 height 4
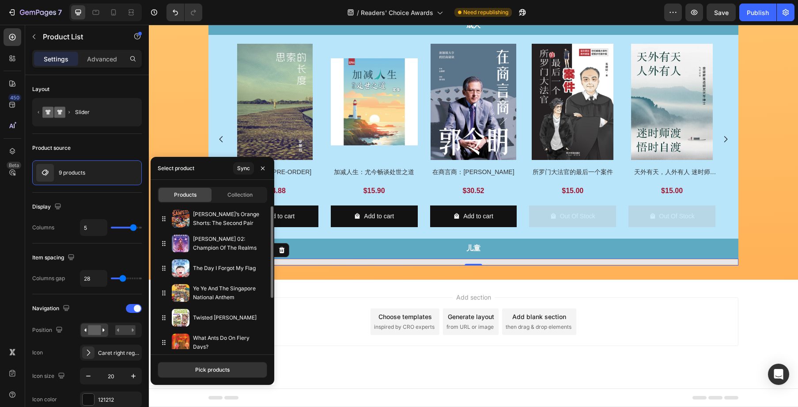
scroll to position [833, 0]
click at [0, 0] on icon "button" at bounding box center [0, 0] width 0 height 0
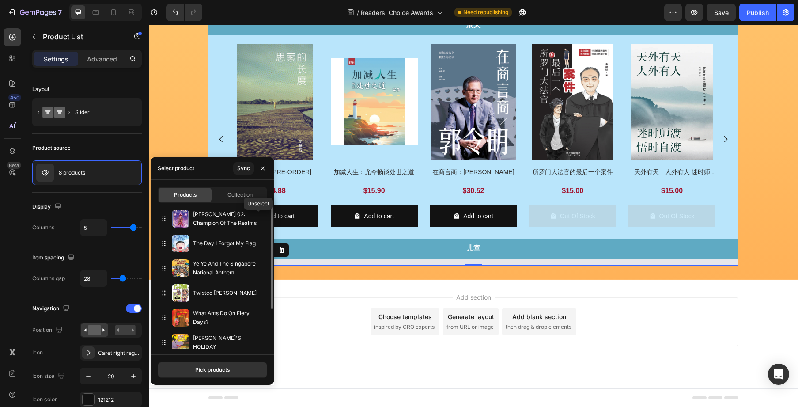
click at [0, 0] on icon "button" at bounding box center [0, 0] width 0 height 0
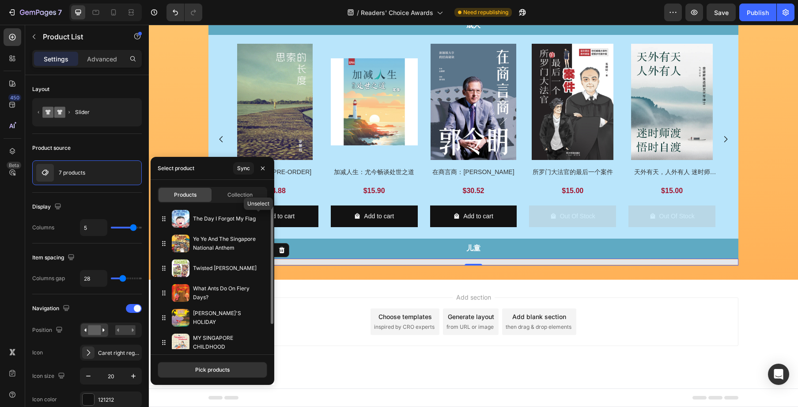
click at [0, 0] on icon "button" at bounding box center [0, 0] width 0 height 0
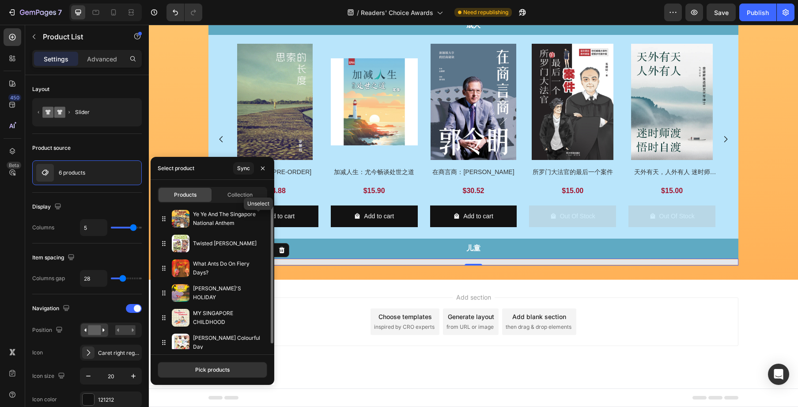
click at [0, 0] on icon "button" at bounding box center [0, 0] width 0 height 0
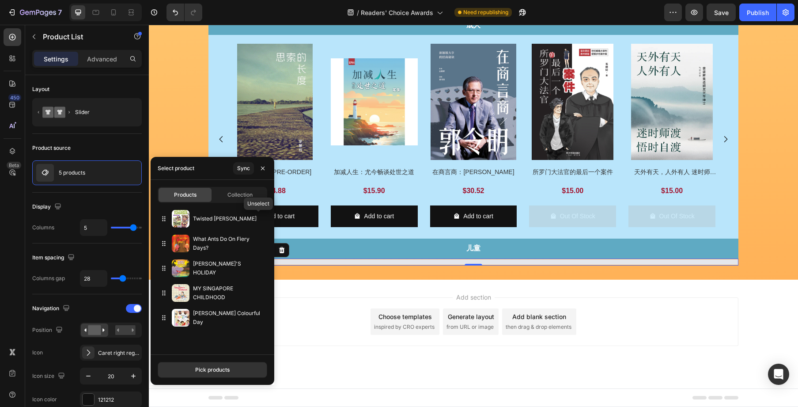
click at [0, 0] on icon "button" at bounding box center [0, 0] width 0 height 0
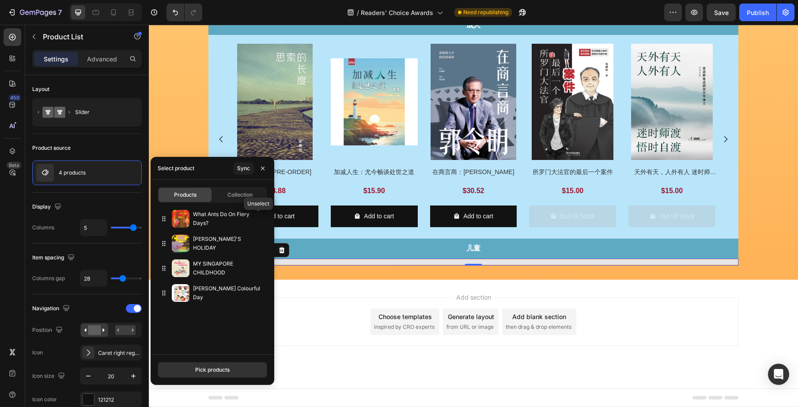
click at [0, 0] on icon "button" at bounding box center [0, 0] width 0 height 0
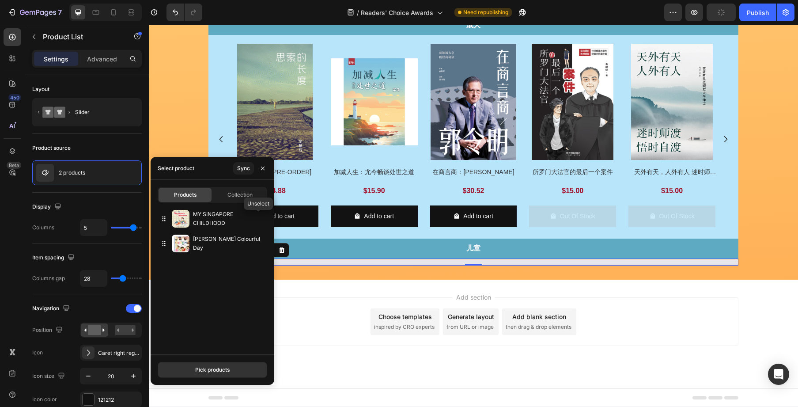
click at [0, 0] on icon "button" at bounding box center [0, 0] width 0 height 0
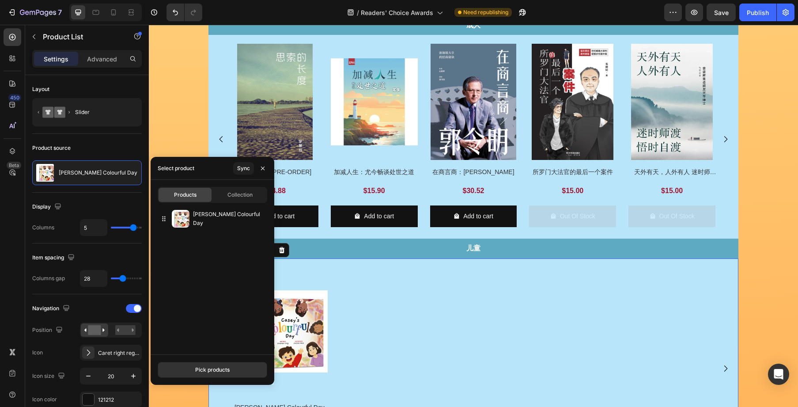
scroll to position [936, 0]
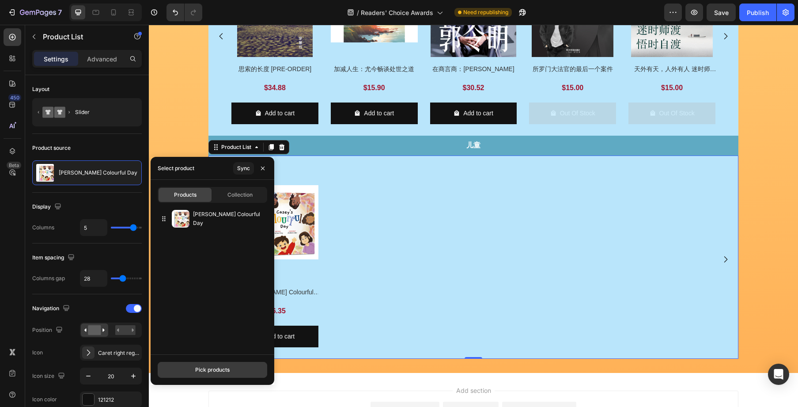
click at [220, 367] on div "Pick products" at bounding box center [212, 370] width 34 height 8
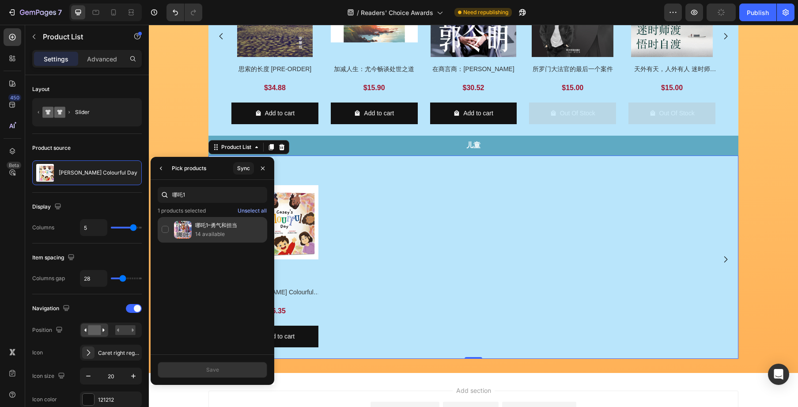
type input "哪吒1"
click at [220, 231] on p "14 available" at bounding box center [229, 234] width 68 height 9
click at [242, 370] on button "Save" at bounding box center [213, 370] width 110 height 16
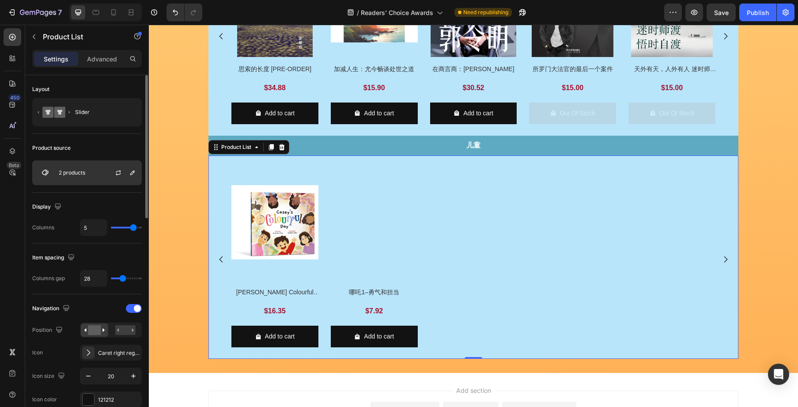
click at [103, 178] on div at bounding box center [121, 173] width 39 height 24
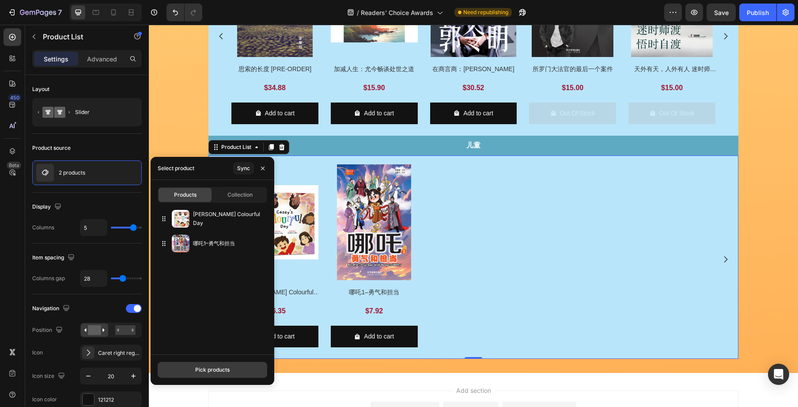
click at [230, 366] on div "Pick products" at bounding box center [212, 370] width 34 height 8
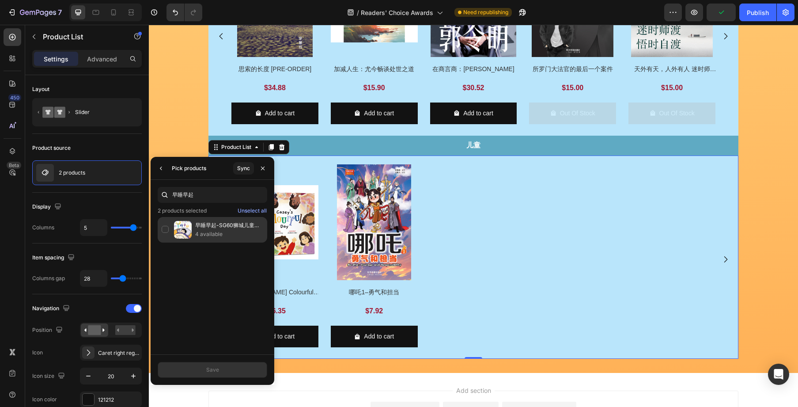
type input "早睡早起"
click at [169, 230] on div "早睡早起-SG60狮城儿童健康成长图画书5 4 available" at bounding box center [213, 230] width 110 height 26
click at [228, 369] on button "Save" at bounding box center [213, 370] width 110 height 16
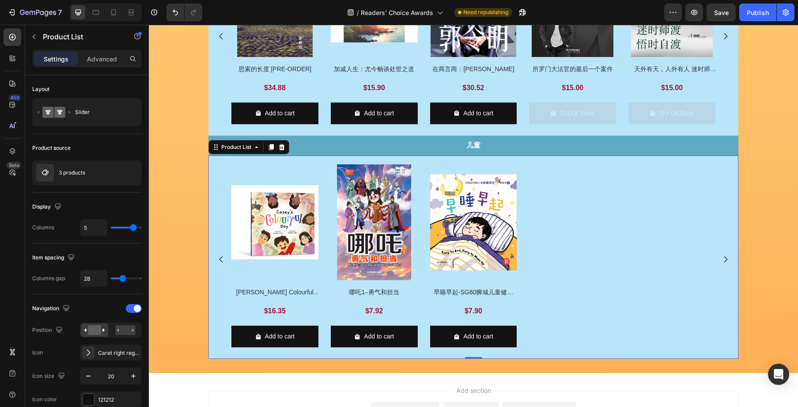
click at [422, 169] on div "Product Images [PERSON_NAME] Colourful Day Product Title $16.35 Product Price P…" at bounding box center [473, 259] width 484 height 190
click at [93, 179] on div "3 products" at bounding box center [87, 172] width 110 height 25
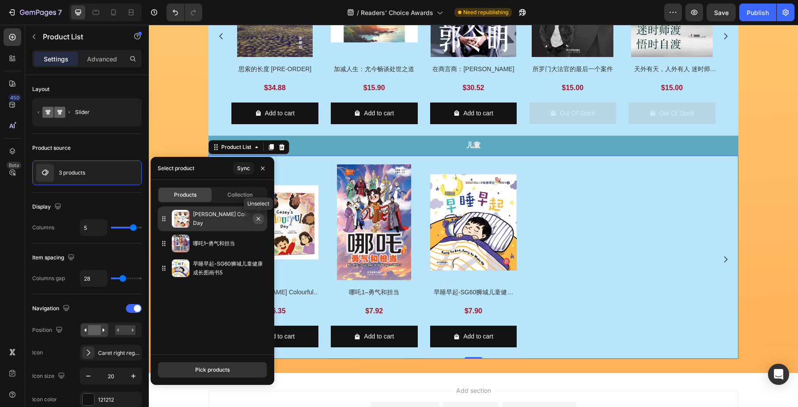
click at [261, 223] on button "button" at bounding box center [258, 218] width 11 height 11
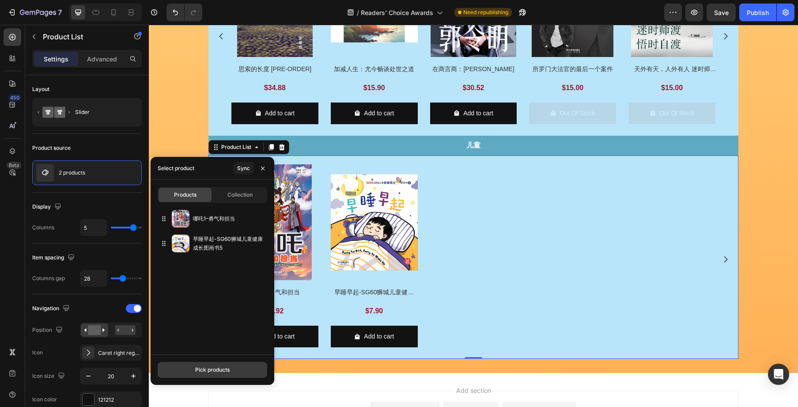
click at [199, 366] on div "Pick products" at bounding box center [212, 370] width 34 height 8
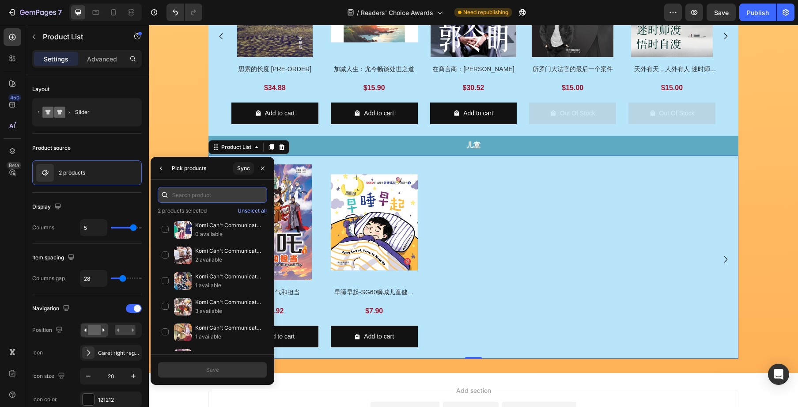
paste input "下雨天蚂蚁"
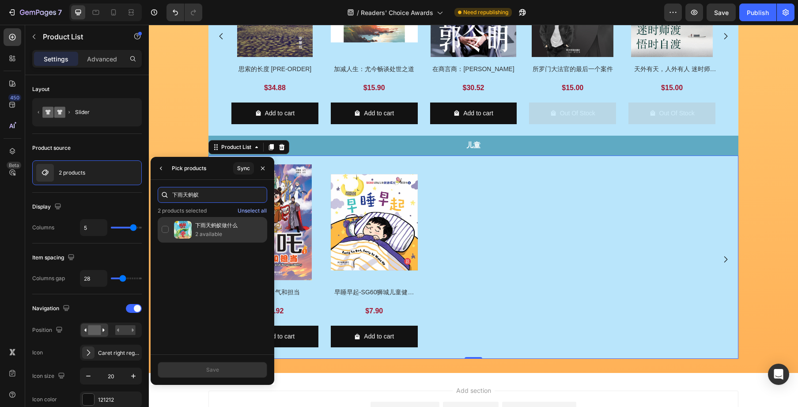
type input "下雨天蚂蚁"
click at [167, 228] on div "下雨天蚂蚁做什么 2 available" at bounding box center [213, 230] width 110 height 26
click at [227, 366] on button "Save" at bounding box center [213, 370] width 110 height 16
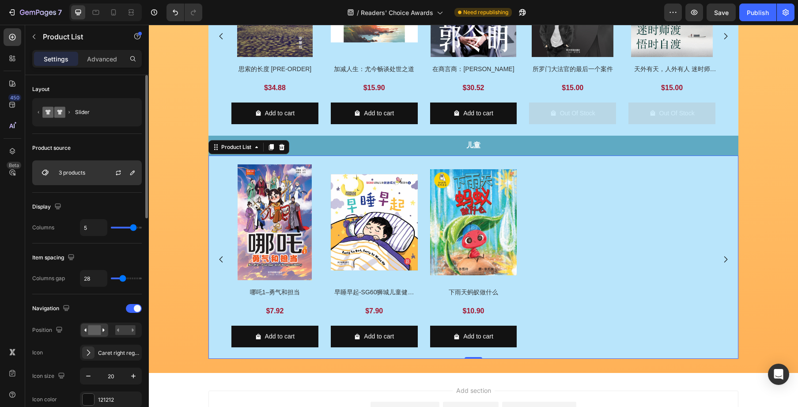
click at [88, 174] on div "3 products" at bounding box center [87, 172] width 110 height 25
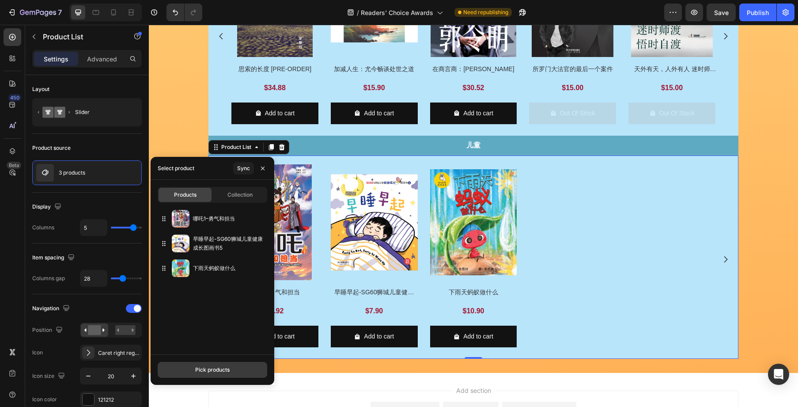
click at [217, 372] on div "Pick products" at bounding box center [212, 370] width 34 height 8
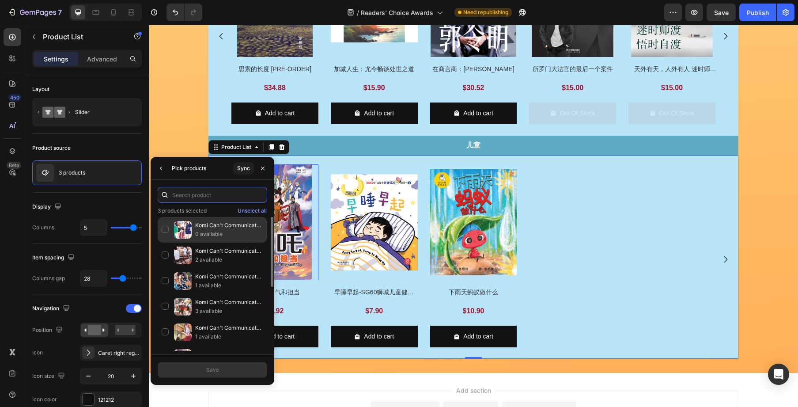
paste input "下雨天蚂蚁"
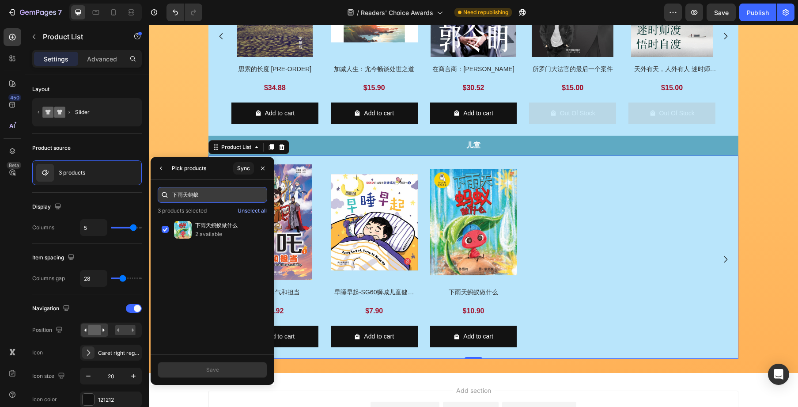
click at [209, 194] on input "下雨天蚂蚁" at bounding box center [213, 195] width 110 height 16
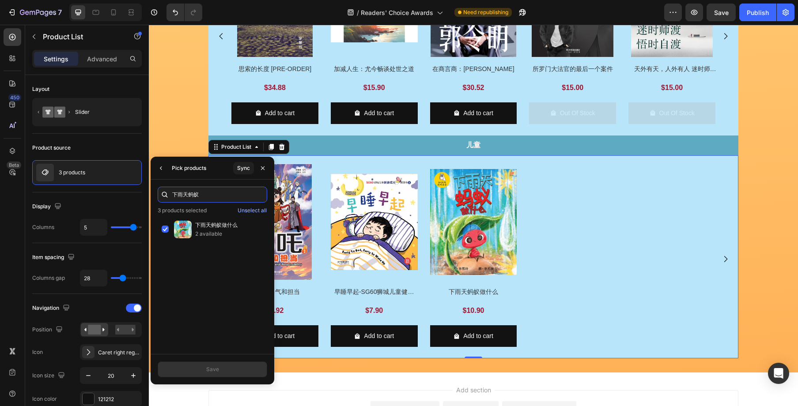
paste input "辛苦了"
type input "辛苦了"
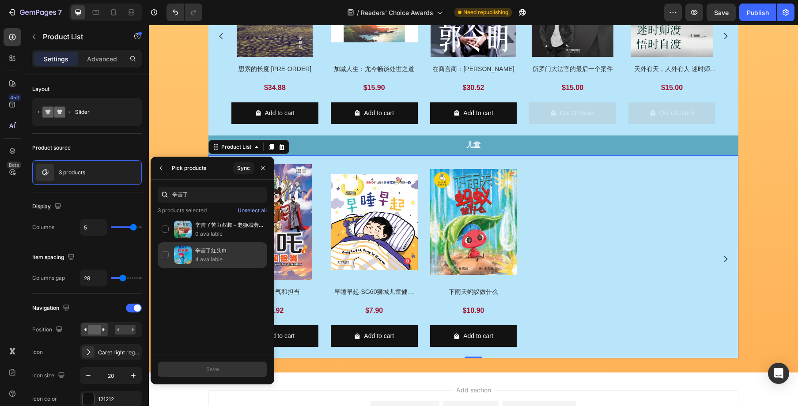
click at [206, 252] on p "辛苦了红头巾" at bounding box center [229, 251] width 68 height 9
click at [225, 365] on button "Save" at bounding box center [213, 370] width 110 height 16
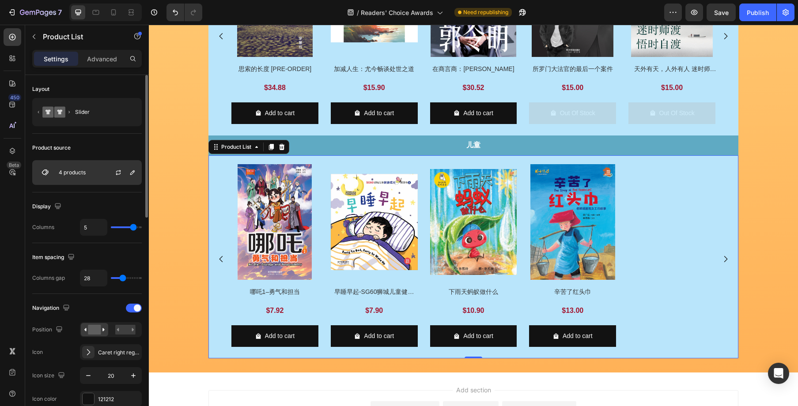
click at [94, 178] on div "4 products" at bounding box center [87, 172] width 110 height 25
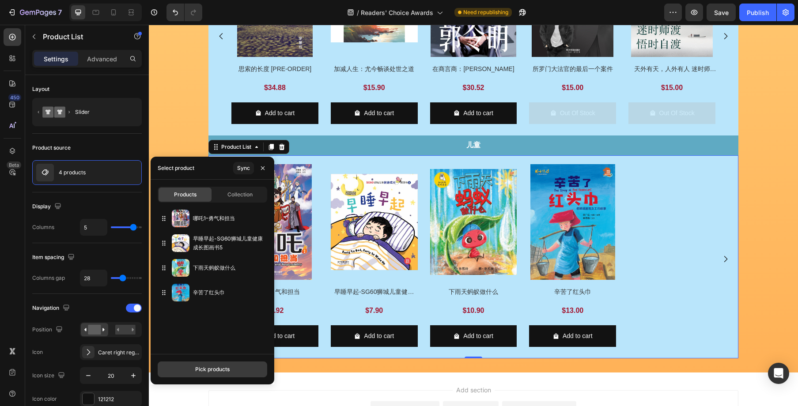
click at [234, 368] on button "Pick products" at bounding box center [213, 370] width 110 height 16
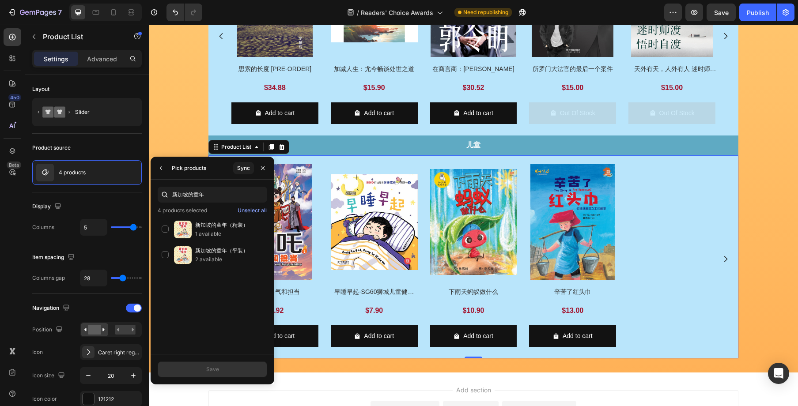
type input "新加坡的童年"
click at [166, 255] on div "新加坡的童年（平装） 2 available" at bounding box center [213, 256] width 110 height 26
click at [239, 365] on button "Save" at bounding box center [213, 370] width 110 height 16
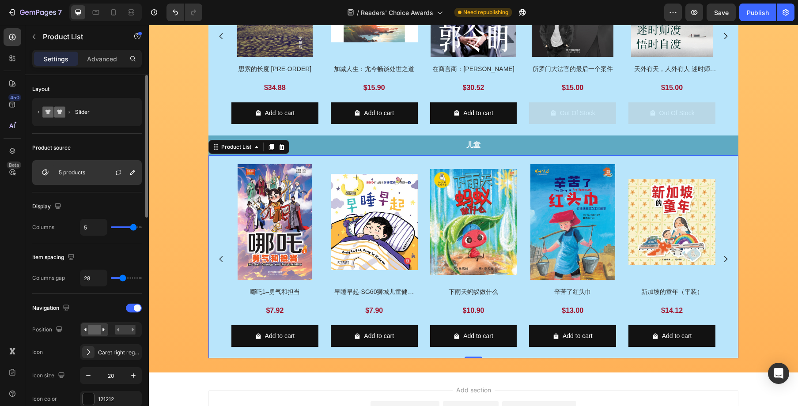
click at [68, 162] on div "5 products" at bounding box center [87, 172] width 110 height 25
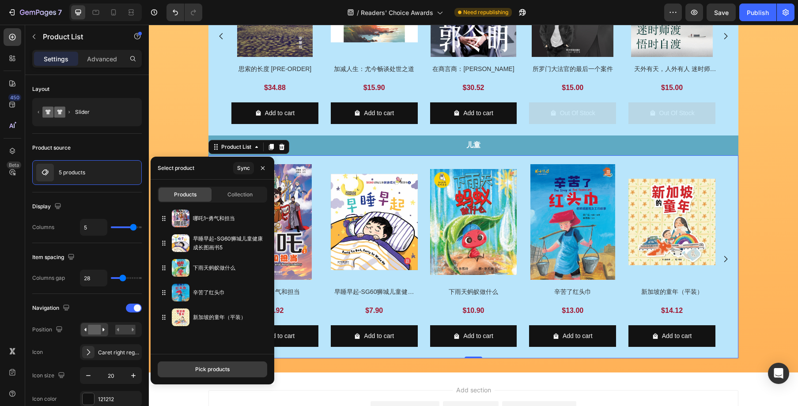
click at [198, 366] on div "Pick products" at bounding box center [212, 370] width 34 height 8
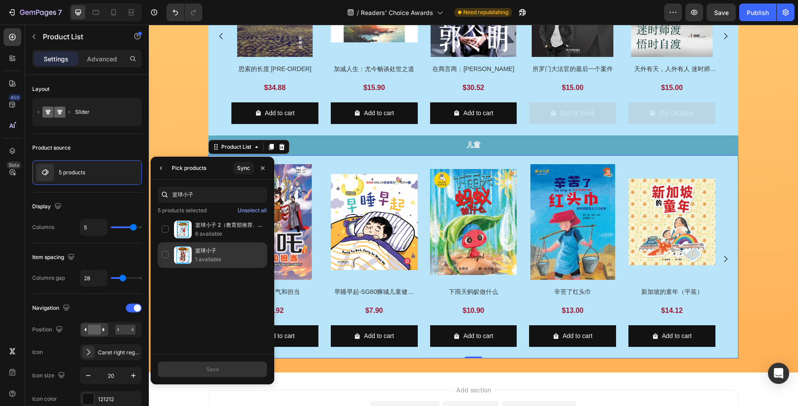
type input "篮球小子"
click at [213, 258] on p "1 available" at bounding box center [229, 259] width 68 height 9
click at [228, 369] on button "Save" at bounding box center [213, 370] width 110 height 16
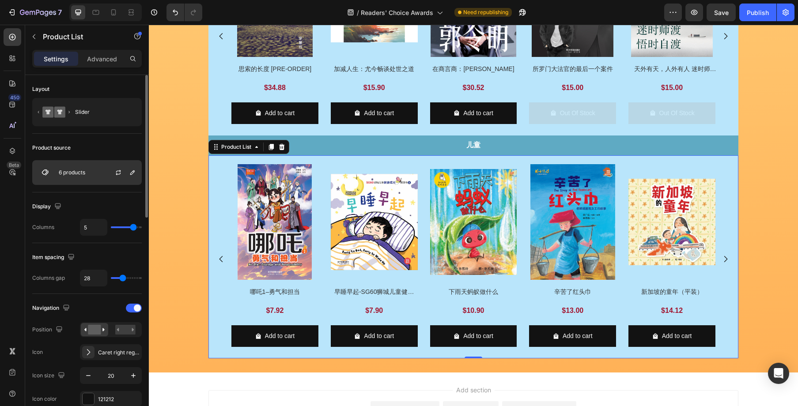
click at [91, 174] on div "6 products" at bounding box center [87, 172] width 110 height 25
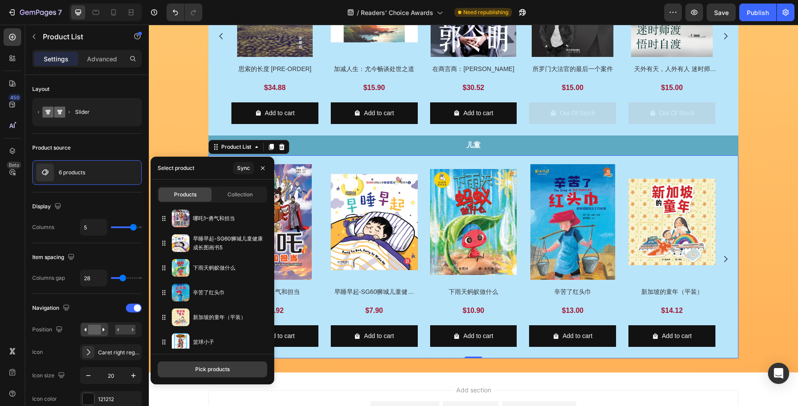
click at [208, 369] on div "Pick products" at bounding box center [212, 370] width 34 height 8
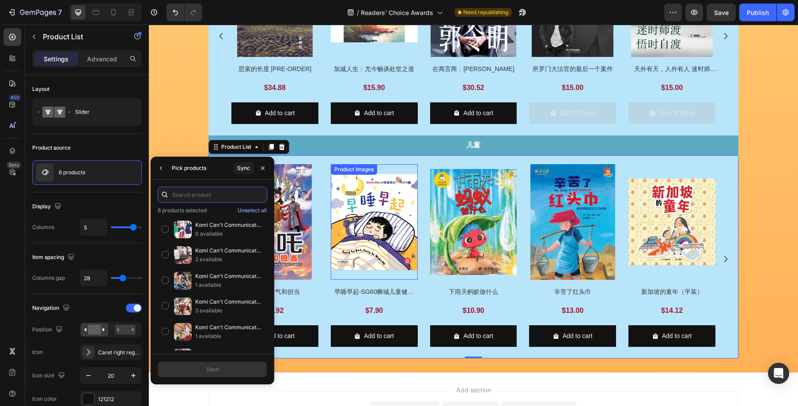
paste input "这才不是对不起"
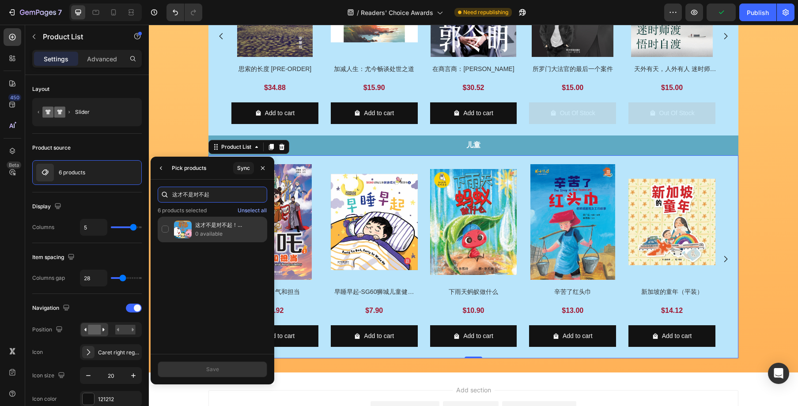
type input "这才不是对不起"
click at [204, 236] on p "0 available" at bounding box center [229, 234] width 68 height 9
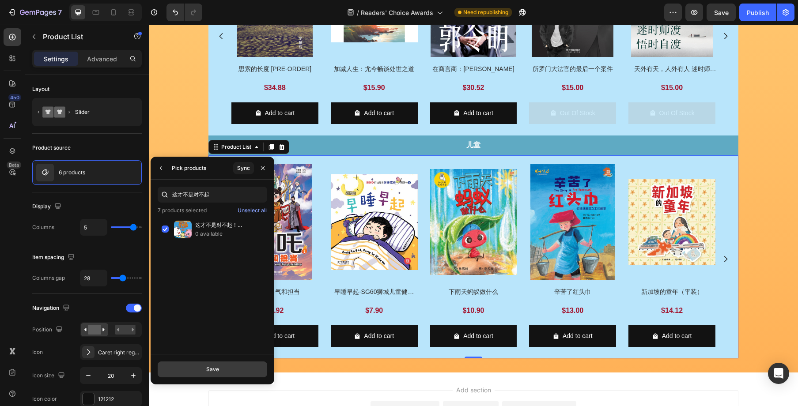
click at [239, 364] on button "Save" at bounding box center [213, 370] width 110 height 16
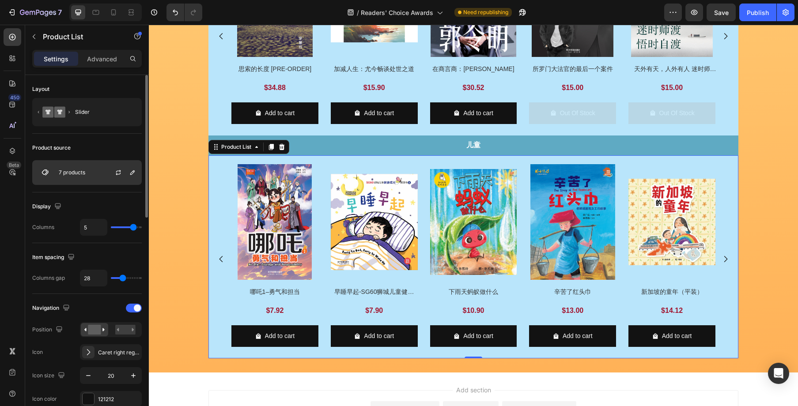
click at [86, 170] on div "7 products" at bounding box center [87, 172] width 110 height 25
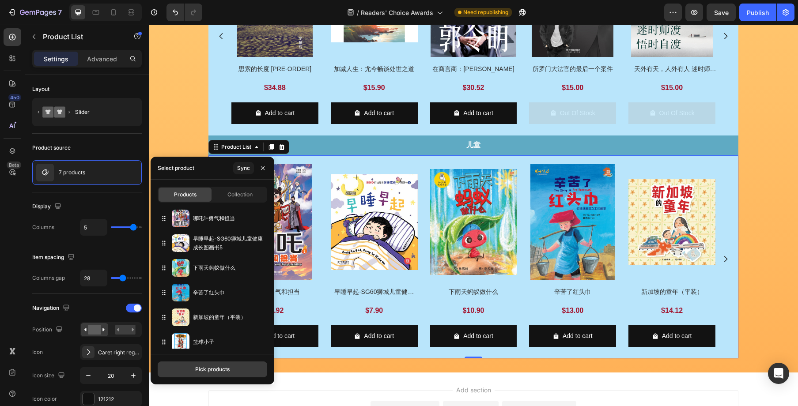
click at [216, 362] on button "Pick products" at bounding box center [213, 370] width 110 height 16
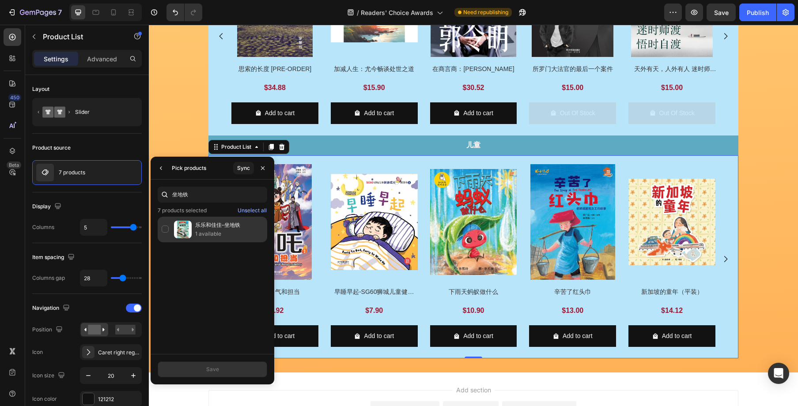
type input "坐地铁"
click at [215, 232] on p "1 available" at bounding box center [229, 234] width 68 height 9
click at [244, 364] on button "Save" at bounding box center [213, 370] width 110 height 16
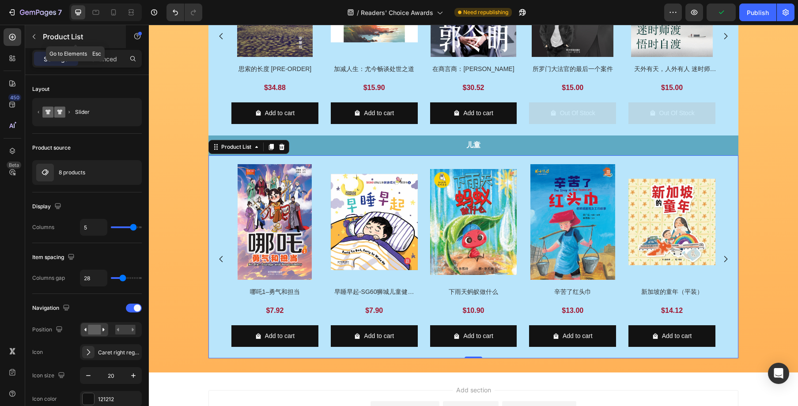
click at [35, 33] on icon "button" at bounding box center [33, 36] width 7 height 7
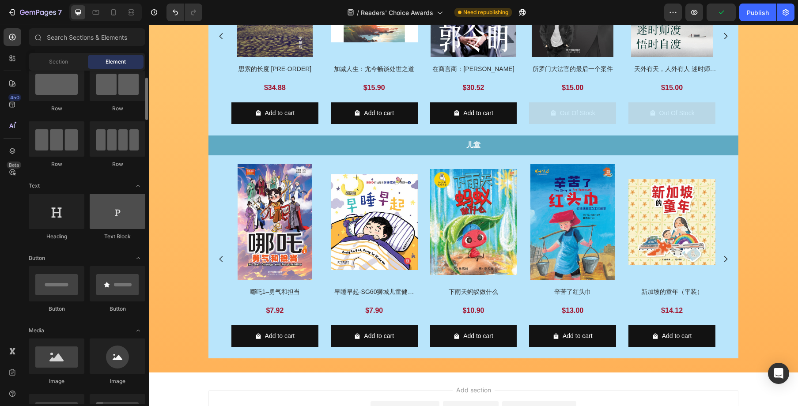
scroll to position [28, 0]
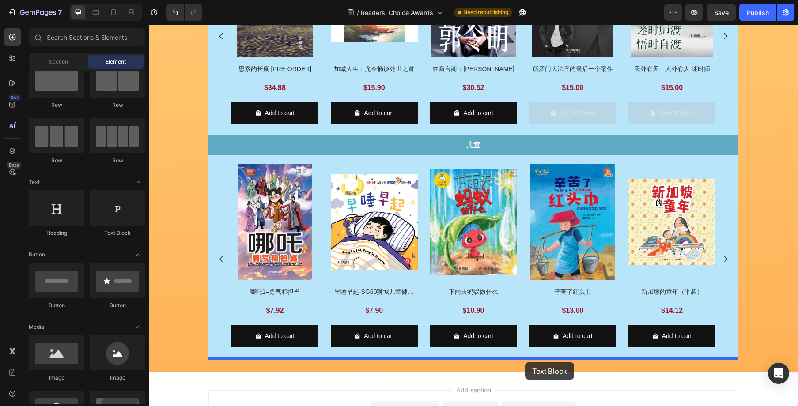
drag, startPoint x: 273, startPoint y: 240, endPoint x: 526, endPoint y: 354, distance: 277.0
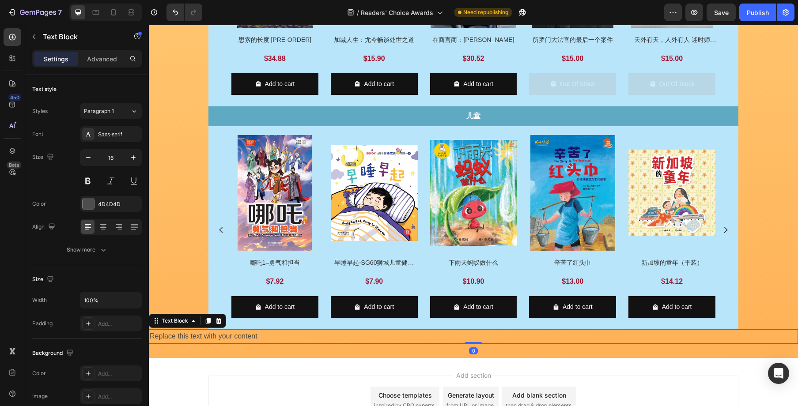
scroll to position [967, 0]
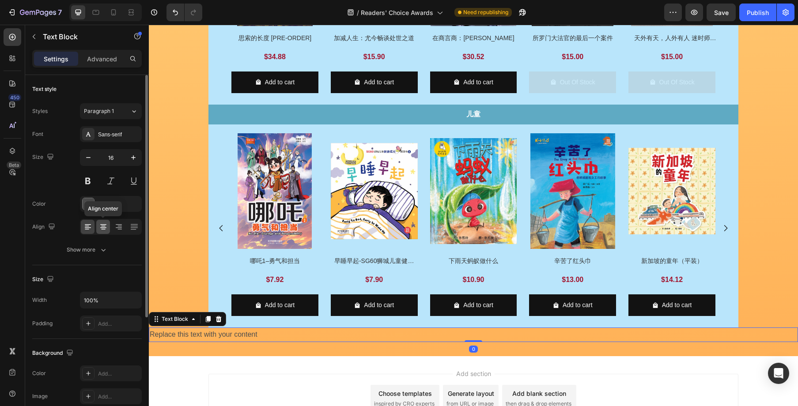
click at [104, 225] on icon at bounding box center [103, 227] width 9 height 9
click at [108, 201] on div "4D4D4D" at bounding box center [111, 205] width 26 height 8
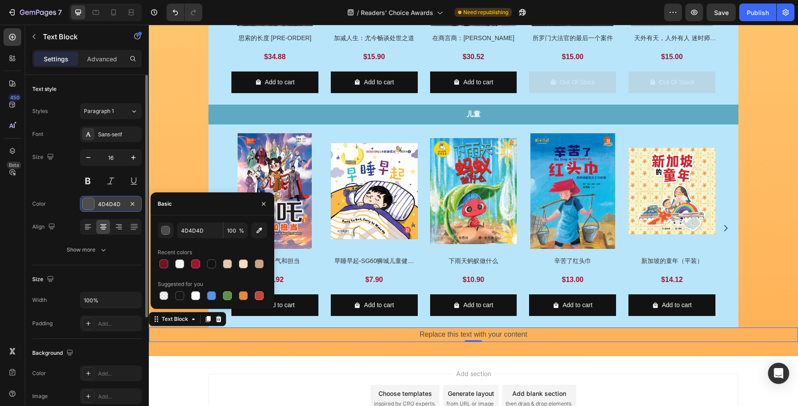
click at [108, 201] on div "4D4D4D" at bounding box center [111, 205] width 26 height 8
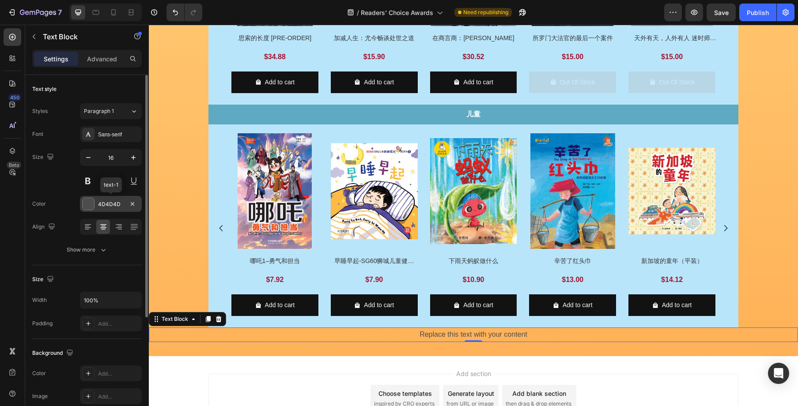
click at [108, 201] on div "4D4D4D" at bounding box center [111, 205] width 26 height 8
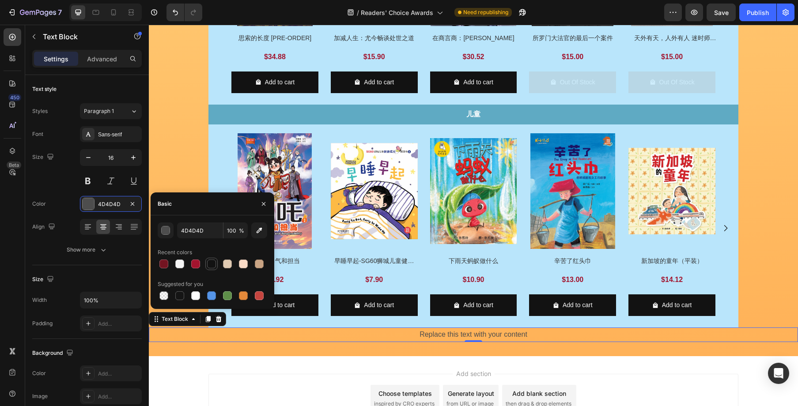
click at [212, 265] on div at bounding box center [211, 264] width 9 height 9
type input "121212"
click at [319, 260] on h2 "早睡早起-SG60狮城儿童健康成长图画书5" at bounding box center [274, 261] width 87 height 10
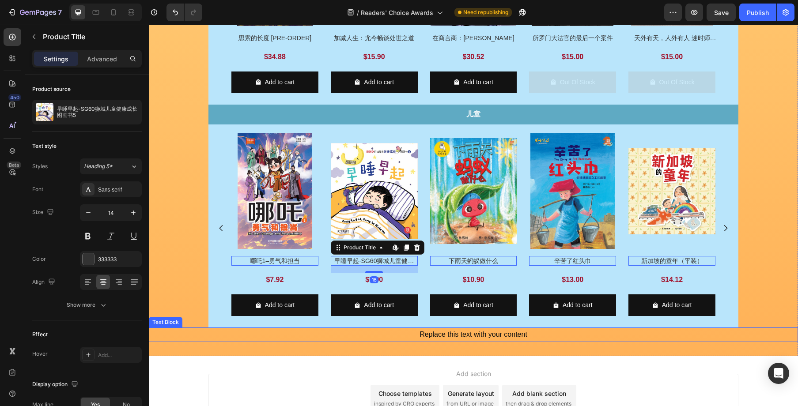
click at [485, 336] on div "Replace this text with your content" at bounding box center [473, 335] width 649 height 15
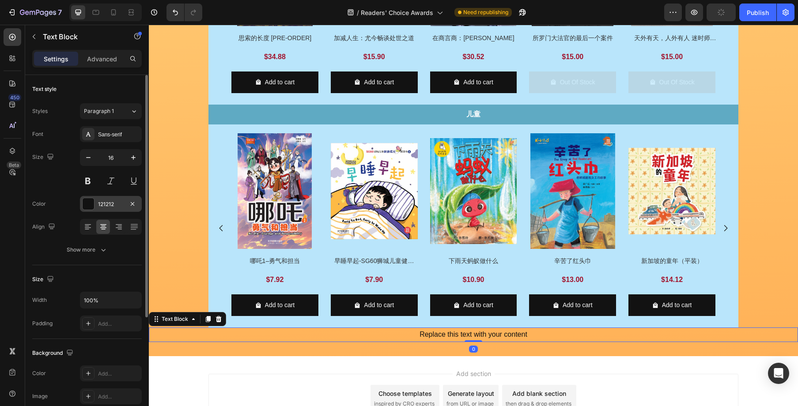
click at [116, 202] on div "121212" at bounding box center [111, 205] width 26 height 8
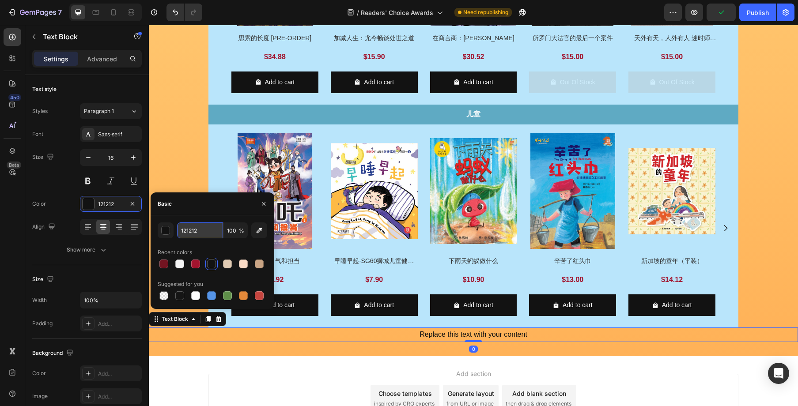
click at [200, 233] on input "121212" at bounding box center [200, 231] width 46 height 16
type input "333333"
click at [493, 335] on div "Replace this text with your content" at bounding box center [473, 335] width 649 height 15
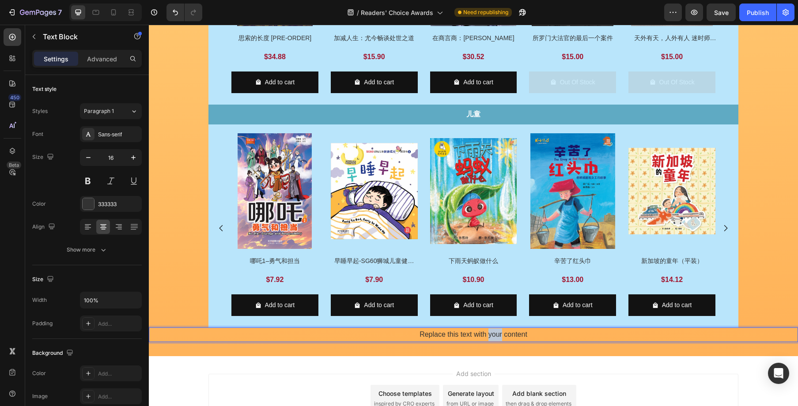
click at [493, 335] on p "Replace this text with your content" at bounding box center [474, 335] width 648 height 13
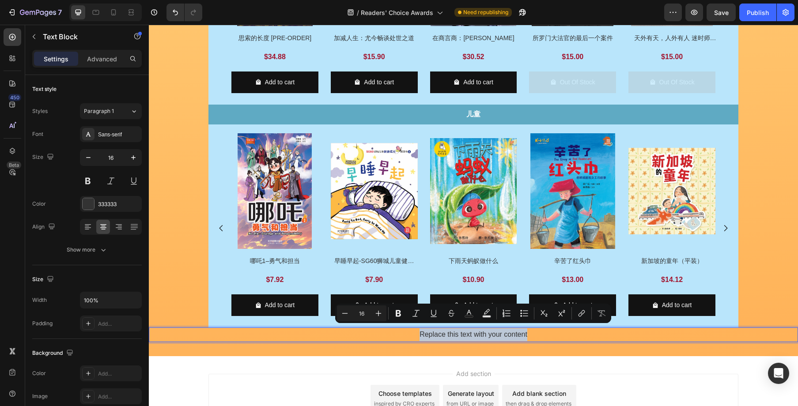
scroll to position [978, 0]
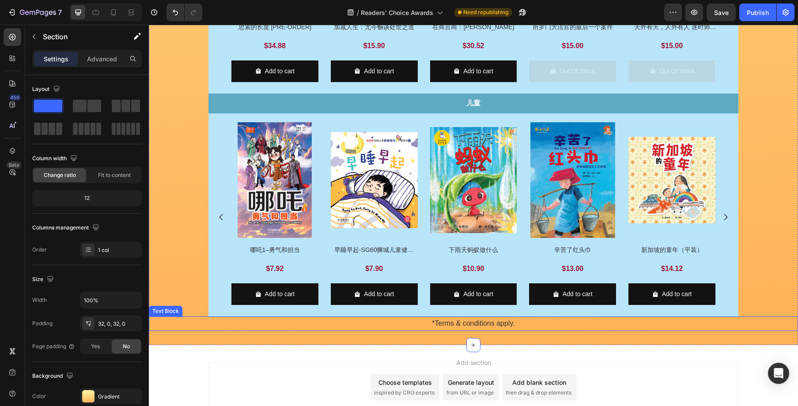
click at [512, 325] on p "*Terms & conditions apply." at bounding box center [474, 324] width 648 height 13
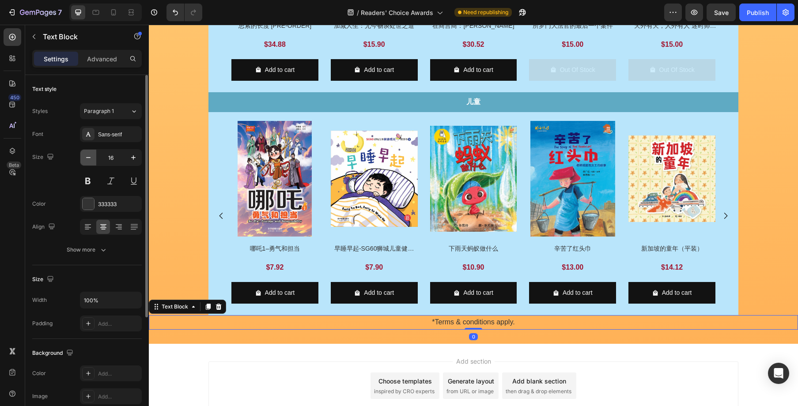
click at [87, 160] on icon "button" at bounding box center [88, 157] width 9 height 9
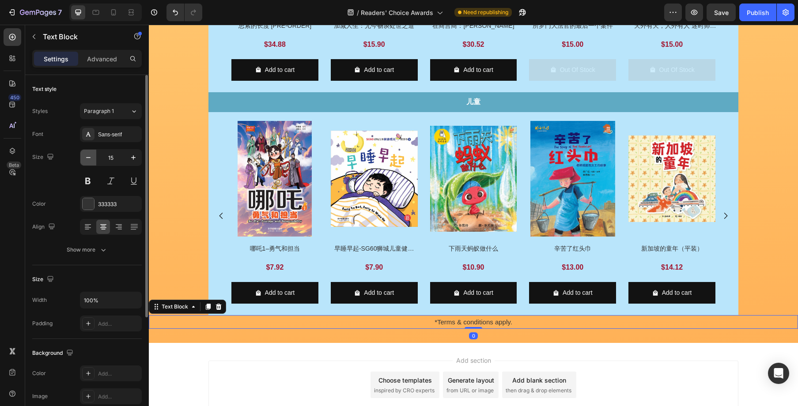
scroll to position [980, 0]
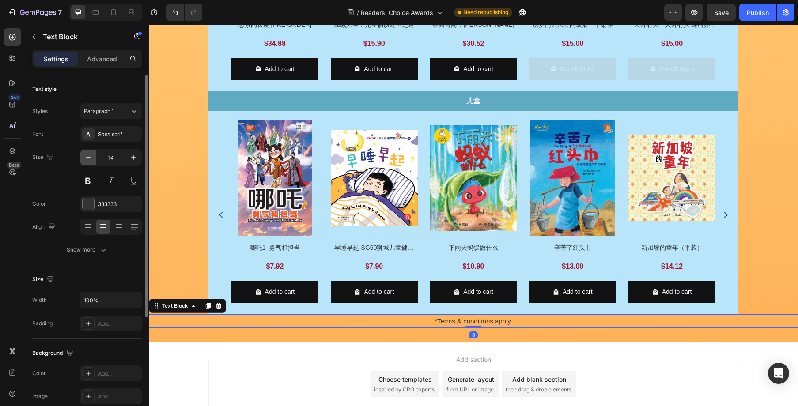
click at [87, 160] on icon "button" at bounding box center [88, 157] width 9 height 9
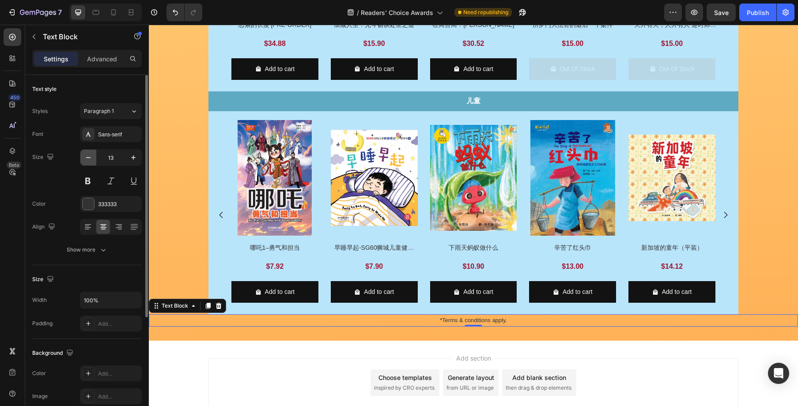
click at [87, 160] on icon "button" at bounding box center [88, 157] width 9 height 9
type input "12"
click at [103, 61] on p "Advanced" at bounding box center [102, 58] width 30 height 9
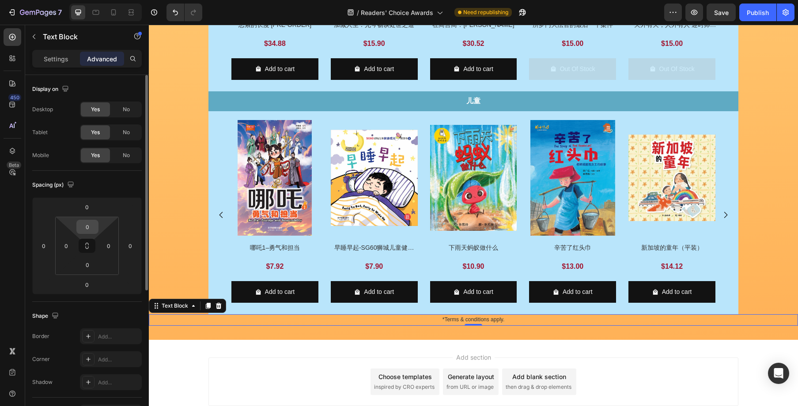
click at [91, 230] on input "0" at bounding box center [88, 226] width 18 height 13
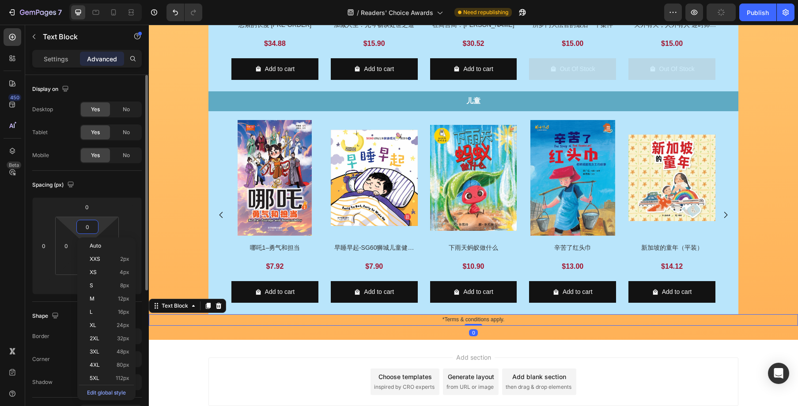
scroll to position [2, 0]
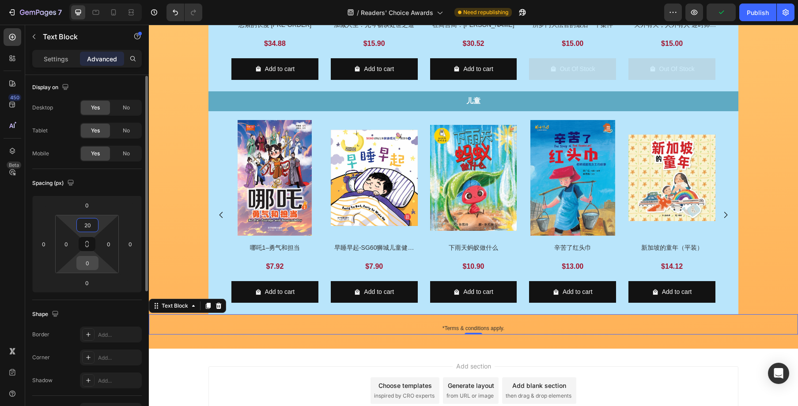
type input "20"
click at [89, 264] on input "0" at bounding box center [88, 263] width 18 height 13
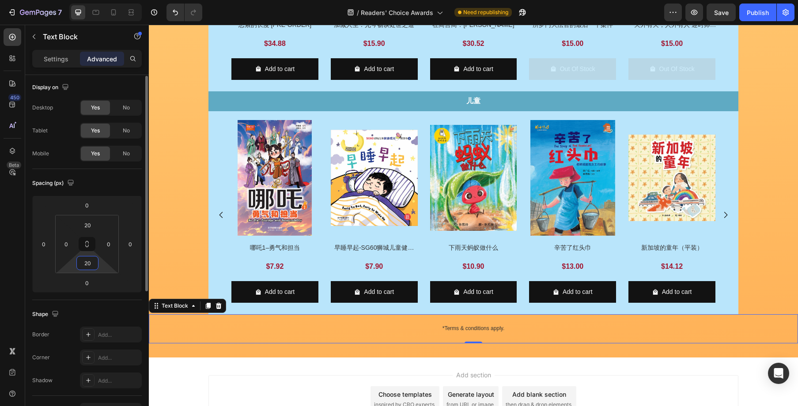
drag, startPoint x: 81, startPoint y: 265, endPoint x: 95, endPoint y: 264, distance: 14.1
click at [95, 264] on input "20" at bounding box center [88, 263] width 18 height 13
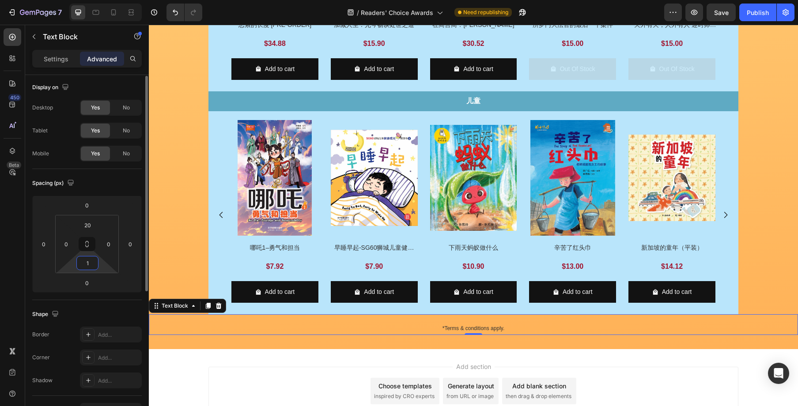
type input "10"
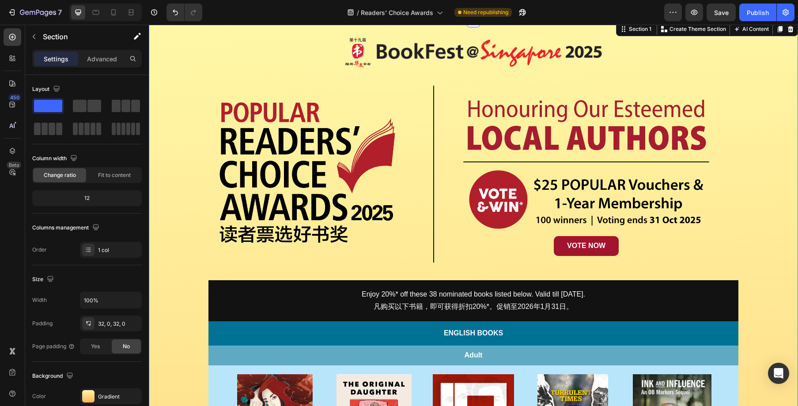
scroll to position [0, 0]
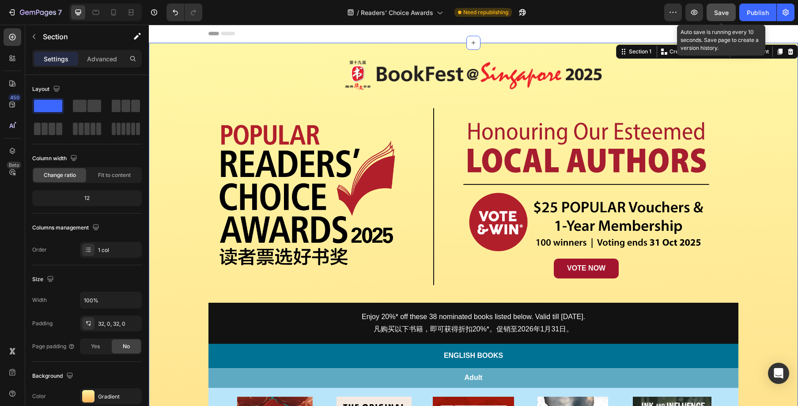
click at [728, 13] on span "Save" at bounding box center [721, 13] width 15 height 8
click at [696, 16] on icon "button" at bounding box center [694, 12] width 9 height 9
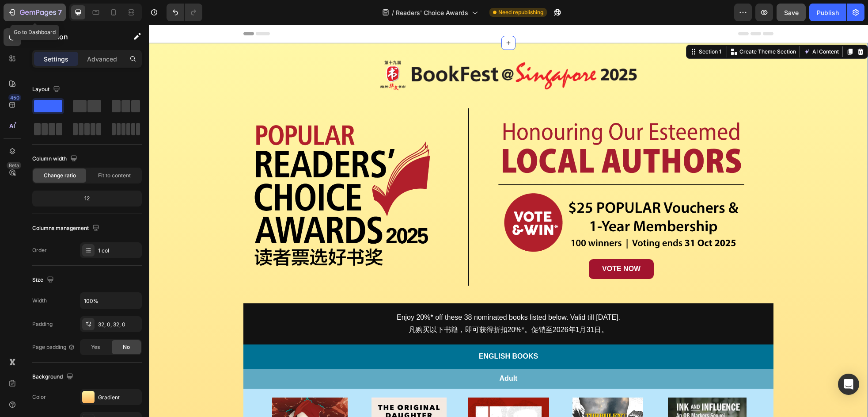
click at [47, 15] on icon "button" at bounding box center [47, 14] width 4 height 6
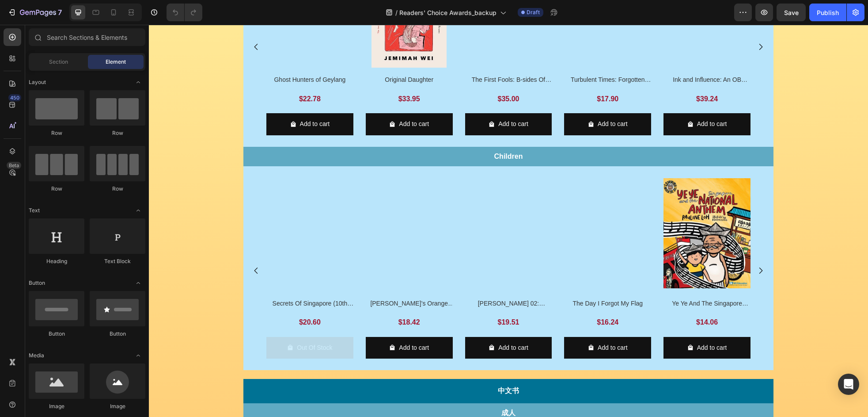
scroll to position [269, 0]
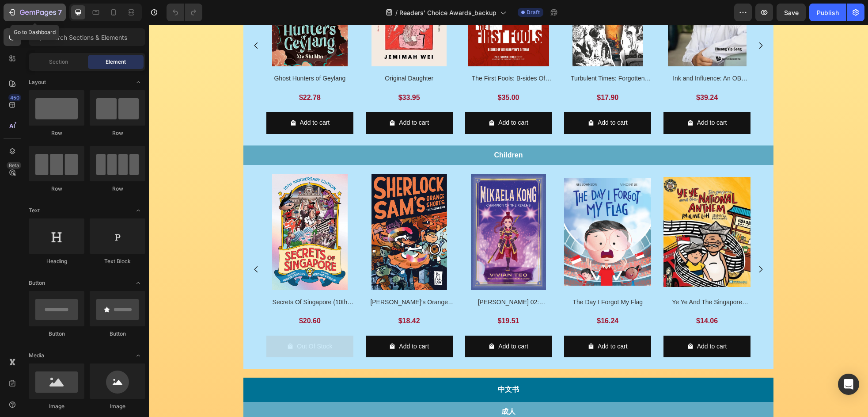
click at [57, 16] on div "7" at bounding box center [41, 12] width 42 height 11
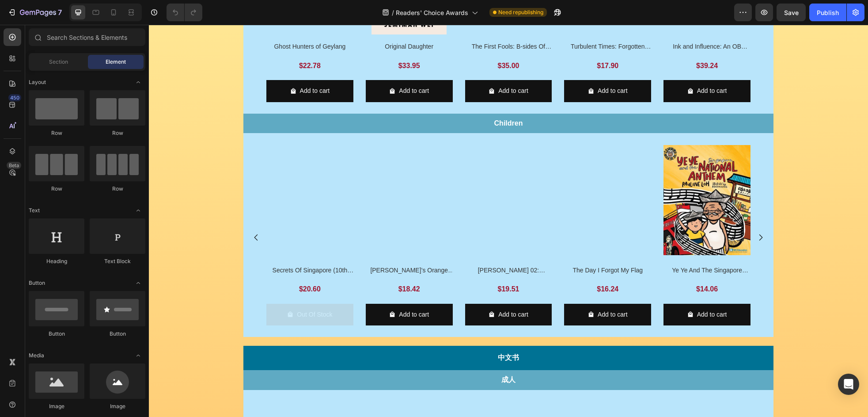
scroll to position [304, 0]
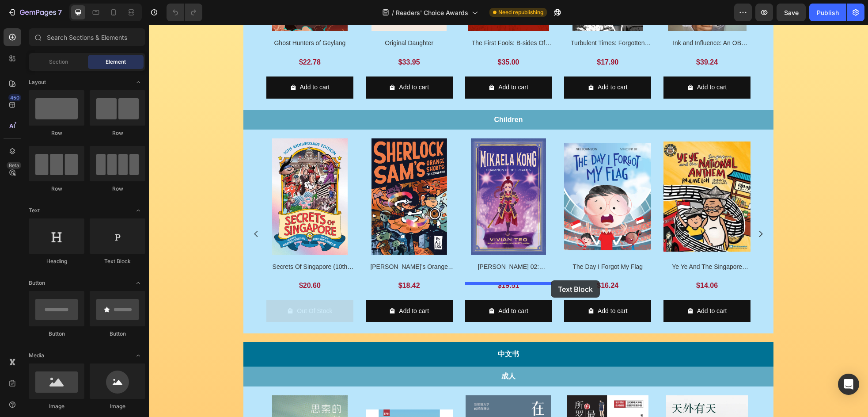
drag, startPoint x: 261, startPoint y: 272, endPoint x: 564, endPoint y: 282, distance: 303.2
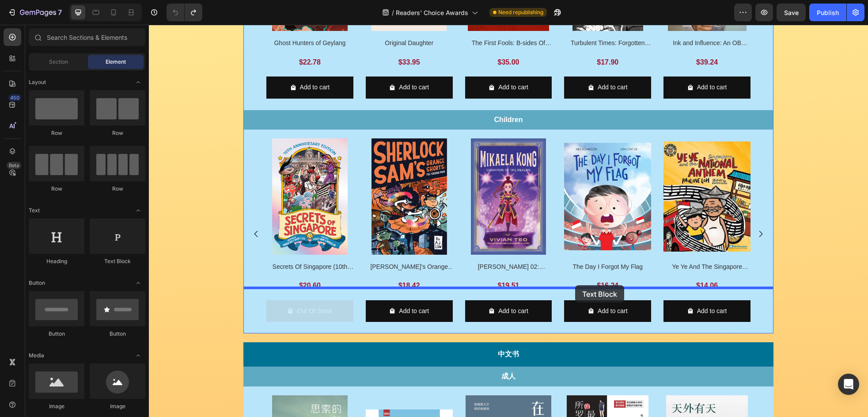
drag, startPoint x: 273, startPoint y: 265, endPoint x: 575, endPoint y: 285, distance: 302.3
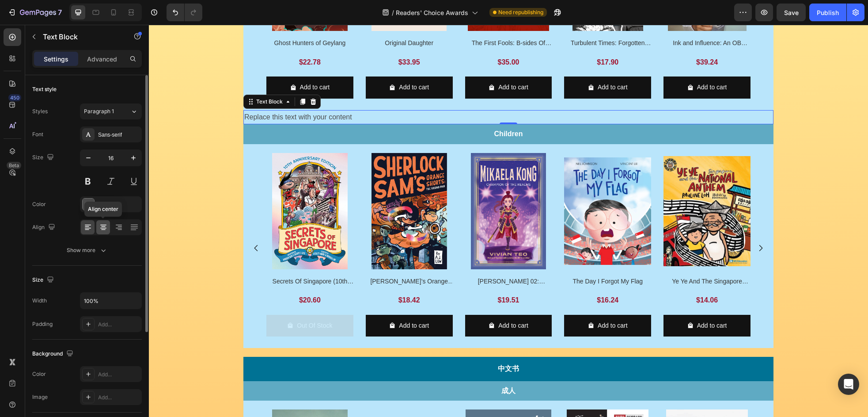
click at [103, 229] on icon at bounding box center [103, 229] width 4 height 1
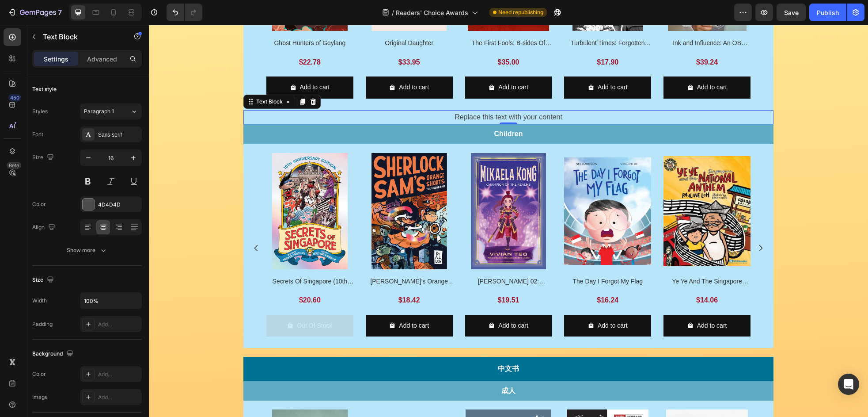
click at [545, 125] on div "Replace this text with your content" at bounding box center [508, 117] width 530 height 15
click at [545, 124] on p "Replace this text with your content" at bounding box center [508, 117] width 528 height 13
drag, startPoint x: 545, startPoint y: 296, endPoint x: 582, endPoint y: 297, distance: 37.1
click at [545, 124] on p "Replace this text with your content" at bounding box center [508, 117] width 528 height 13
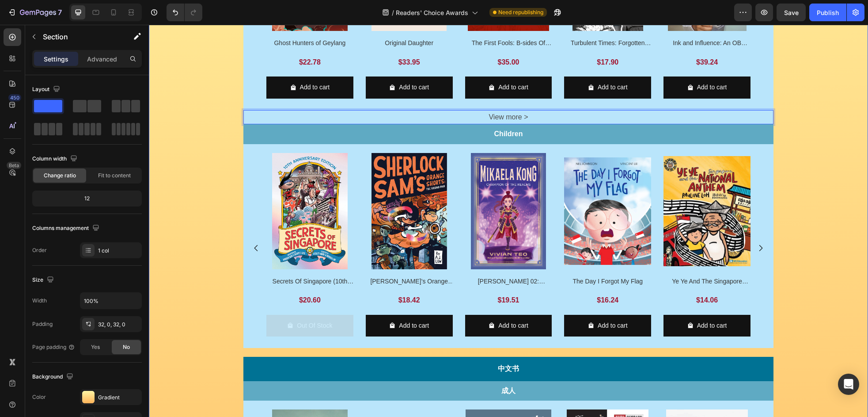
click at [785, 284] on div "Image Row Image Row Image VOTE NOW Button Row Row Enjoy 20%* off these 38 nomin…" at bounding box center [508, 302] width 719 height 1099
click at [593, 124] on p "View more >" at bounding box center [508, 117] width 528 height 13
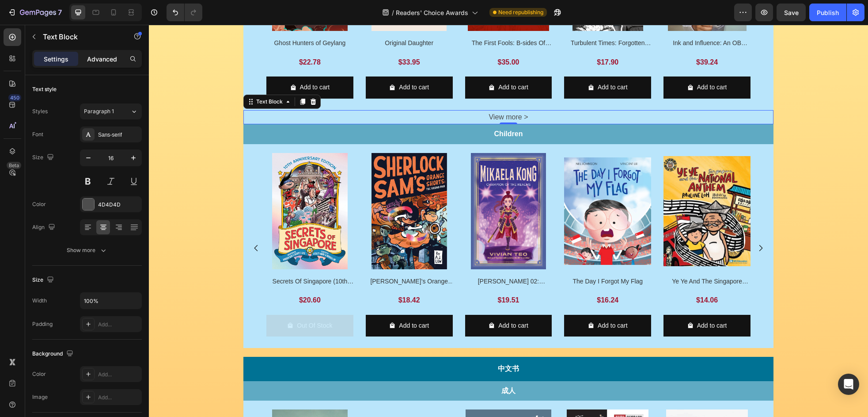
click at [106, 62] on p "Advanced" at bounding box center [102, 58] width 30 height 9
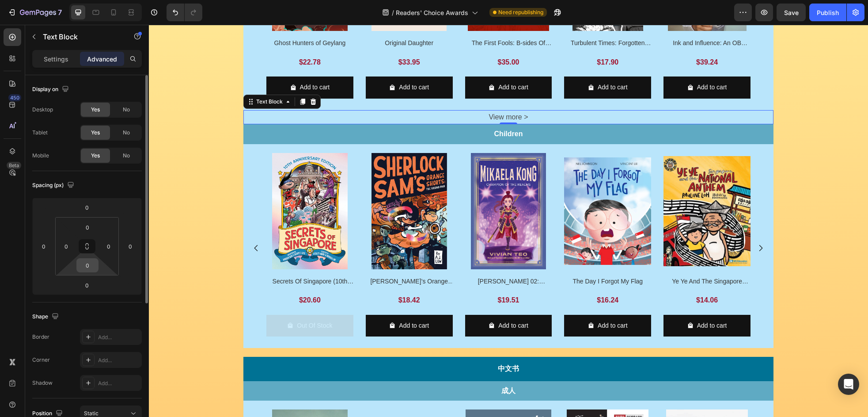
click at [89, 270] on input "0" at bounding box center [88, 264] width 18 height 13
type input "20"
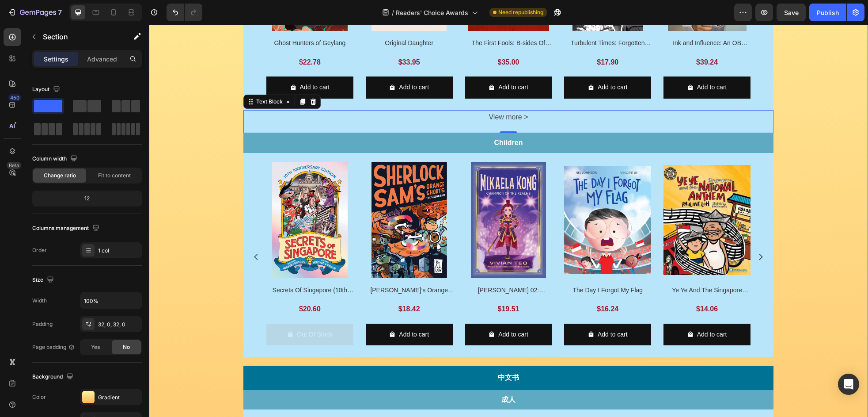
click at [828, 210] on div "Image Row Image Row Image VOTE NOW Button Row Row Enjoy 20%* off these 38 nomin…" at bounding box center [508, 306] width 719 height 1107
drag, startPoint x: 544, startPoint y: 298, endPoint x: 536, endPoint y: 297, distance: 8.0
click at [544, 124] on p "View more >" at bounding box center [508, 117] width 528 height 13
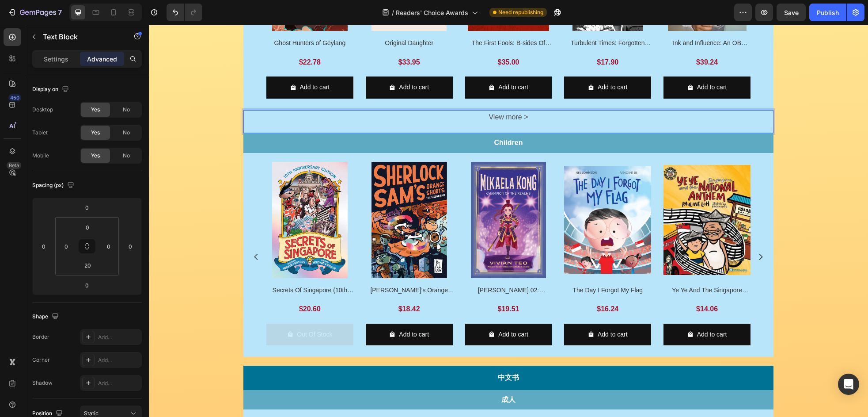
click at [531, 124] on p "View more >" at bounding box center [508, 117] width 528 height 13
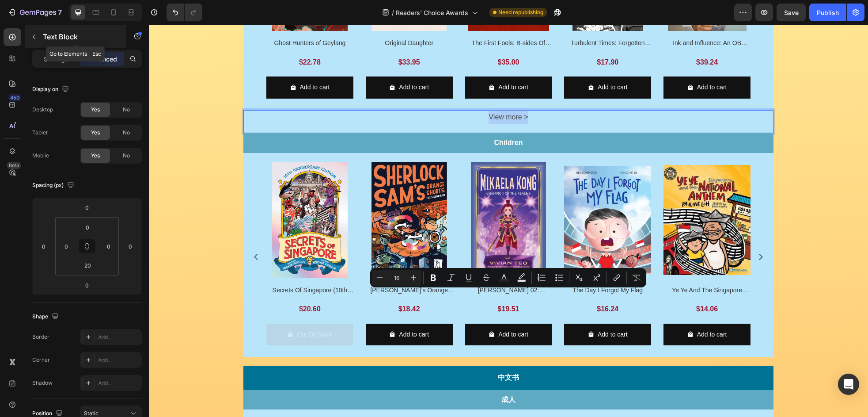
click at [44, 39] on p "Text Block" at bounding box center [80, 36] width 75 height 11
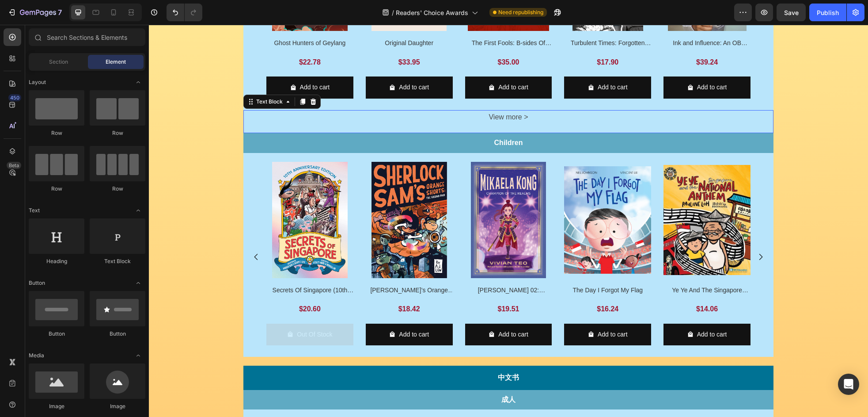
click at [530, 124] on p "View more >" at bounding box center [508, 117] width 528 height 13
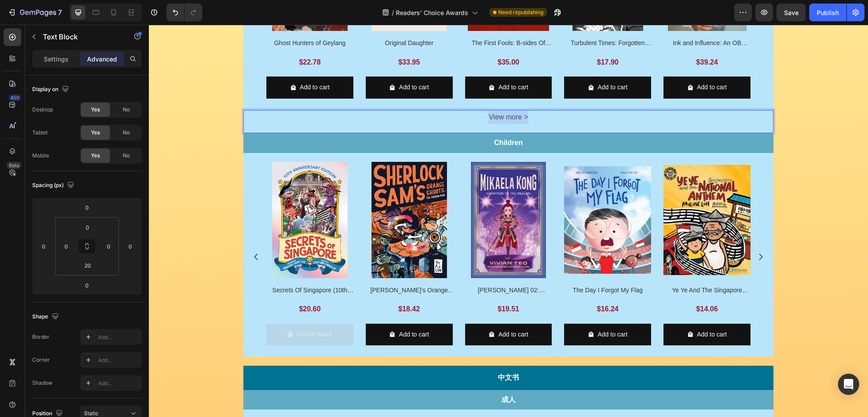
click at [530, 124] on p "View more >" at bounding box center [508, 117] width 528 height 13
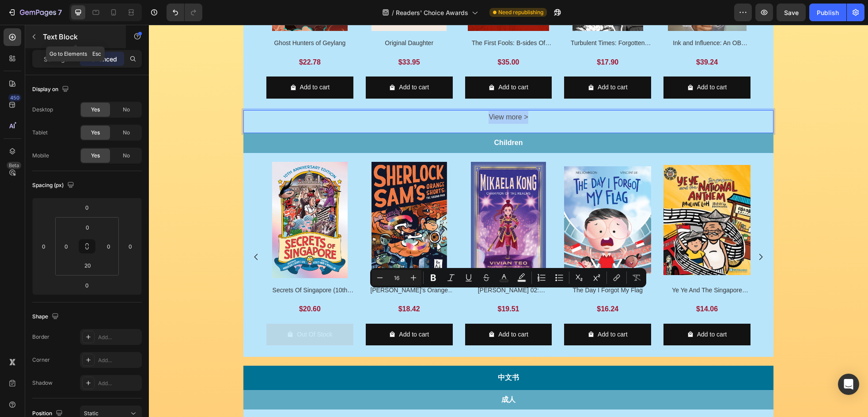
click at [44, 39] on p "Text Block" at bounding box center [80, 36] width 75 height 11
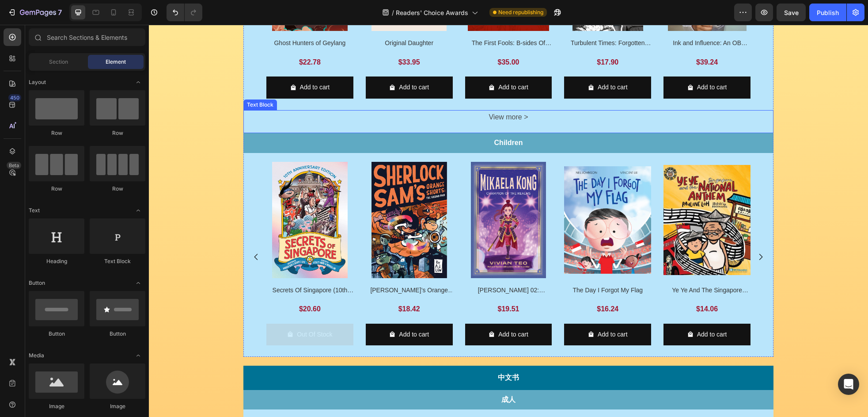
click at [522, 124] on p "View more >" at bounding box center [508, 117] width 528 height 13
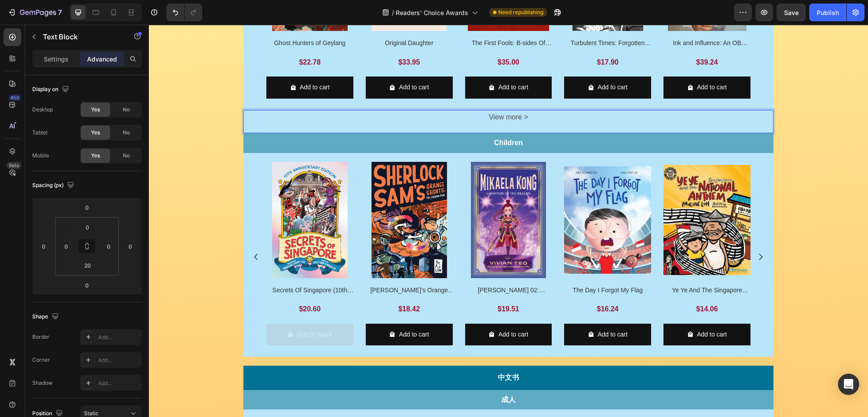
click at [522, 124] on p "View more >" at bounding box center [508, 117] width 528 height 13
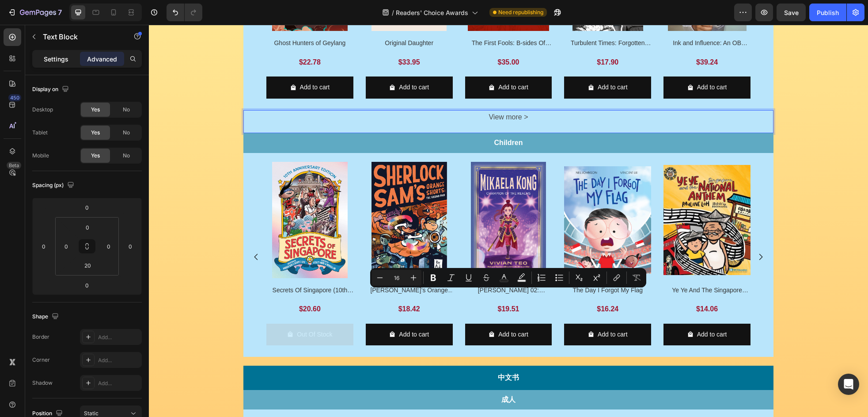
click at [57, 60] on p "Settings" at bounding box center [56, 58] width 25 height 9
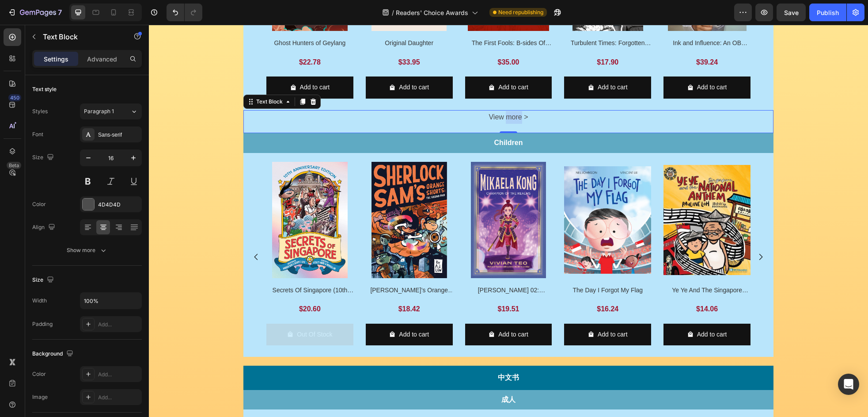
click at [518, 124] on p "View more >" at bounding box center [508, 117] width 528 height 13
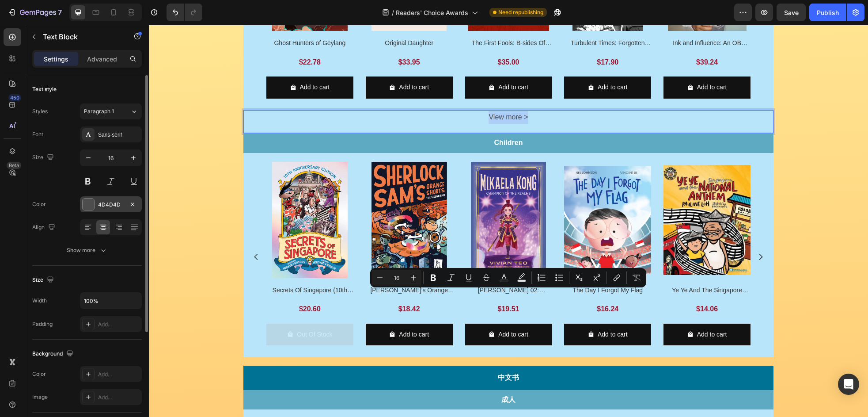
click at [106, 199] on div "4D4D4D" at bounding box center [111, 204] width 62 height 16
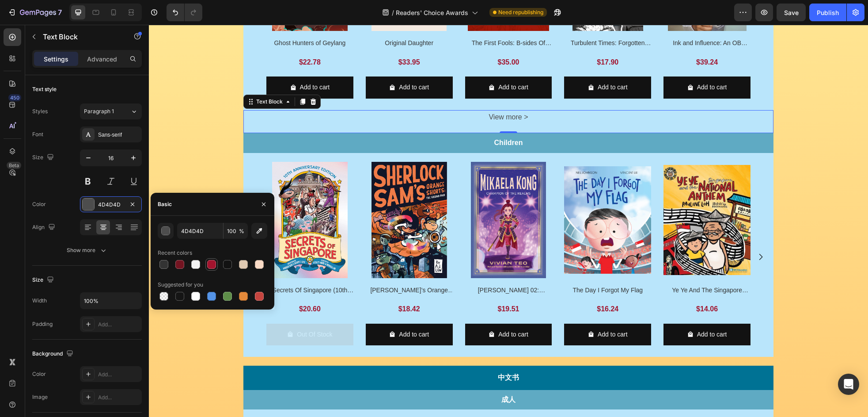
click at [207, 265] on div at bounding box center [211, 264] width 9 height 9
type input "A2142E"
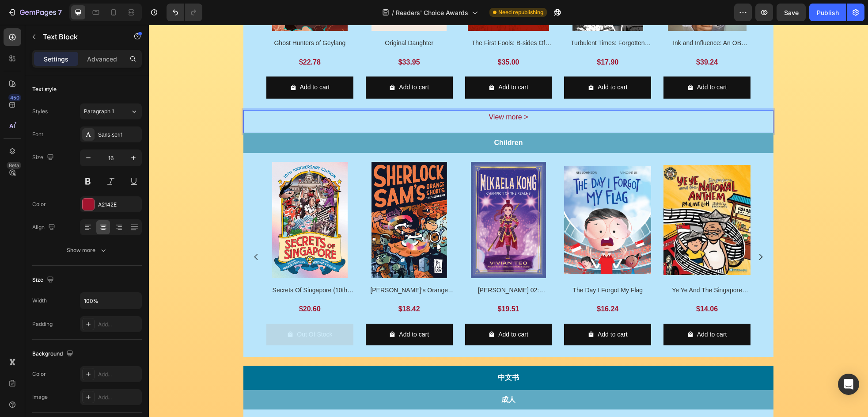
click at [548, 124] on p "View more >" at bounding box center [508, 117] width 528 height 13
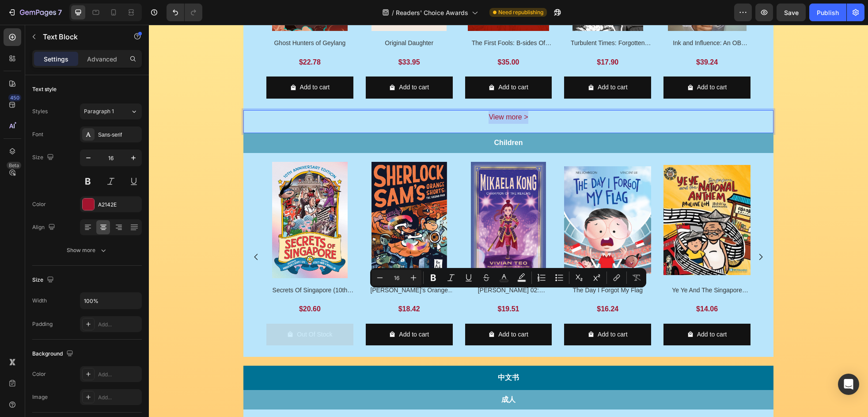
click at [624, 281] on div "link" at bounding box center [617, 277] width 16 height 16
click at [619, 279] on icon "Editor contextual toolbar" at bounding box center [616, 277] width 9 height 9
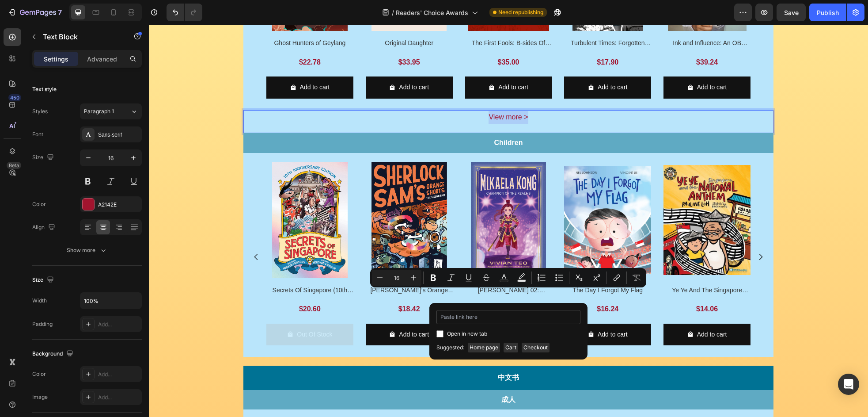
type input "[URL][DOMAIN_NAME]"
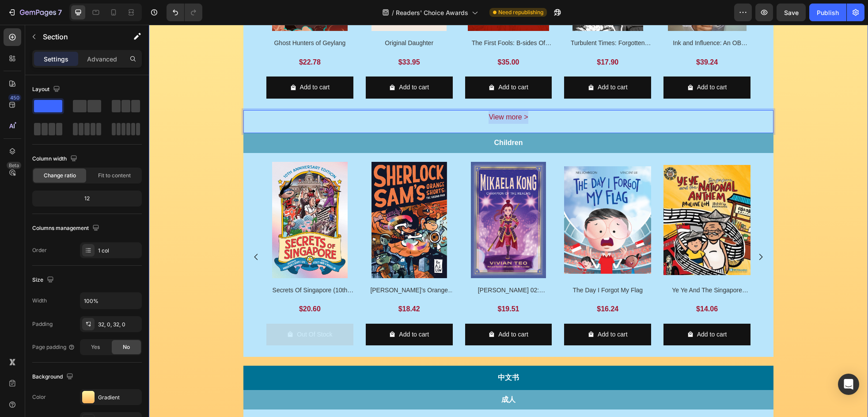
click at [778, 290] on div "Image Row Image Row Image VOTE NOW Button Row Row Enjoy 20%* off these 38 nomin…" at bounding box center [508, 306] width 719 height 1107
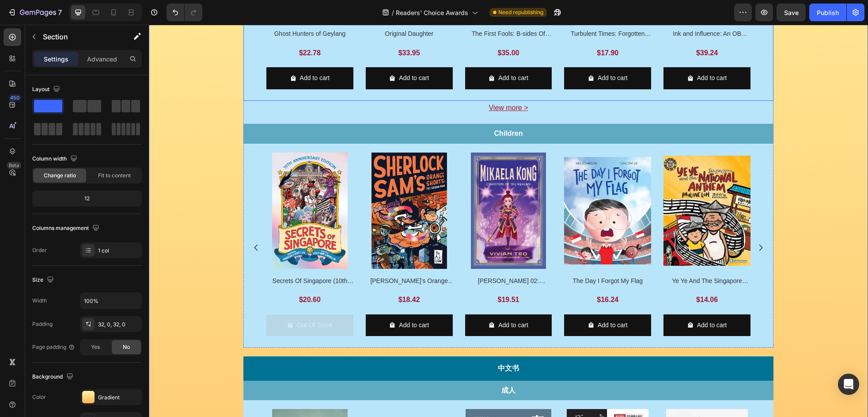
scroll to position [307, 0]
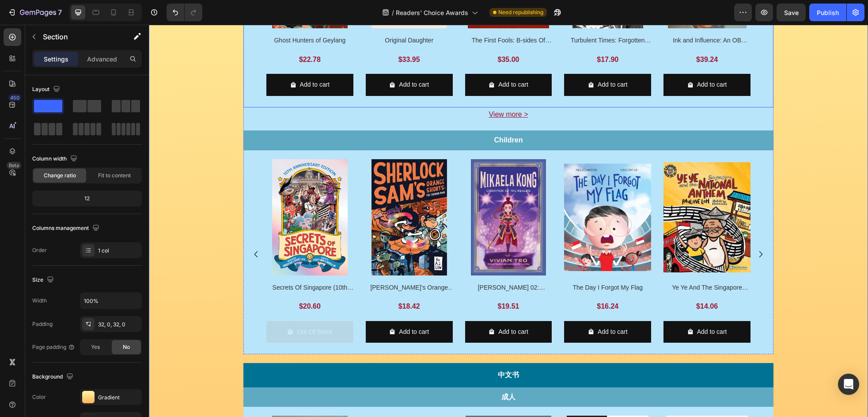
click at [755, 103] on div "Product Images Ghost Hunters of Geylang Product Title $22.78 Product Price Prod…" at bounding box center [508, 8] width 530 height 190
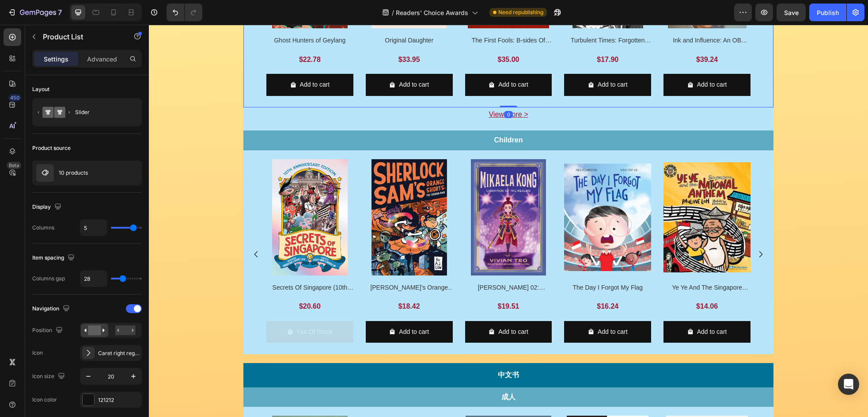
click at [460, 96] on div "Product Images Ghost Hunters of Geylang Product Title $22.78 Product Price Prod…" at bounding box center [508, 8] width 484 height 190
click at [87, 175] on p "10 products" at bounding box center [73, 173] width 29 height 6
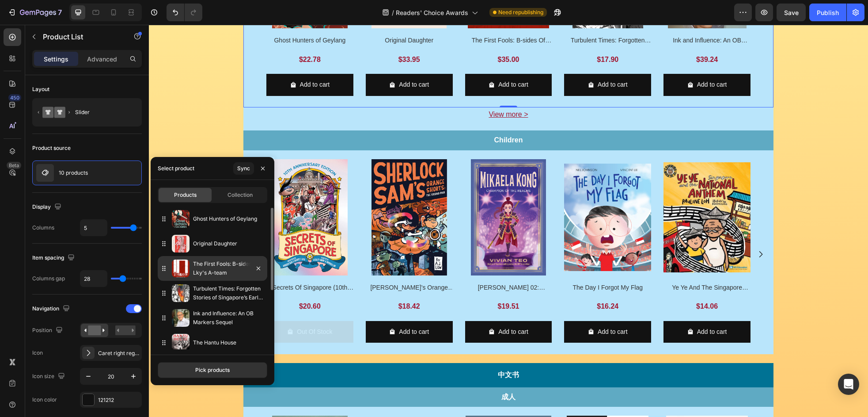
scroll to position [105, 0]
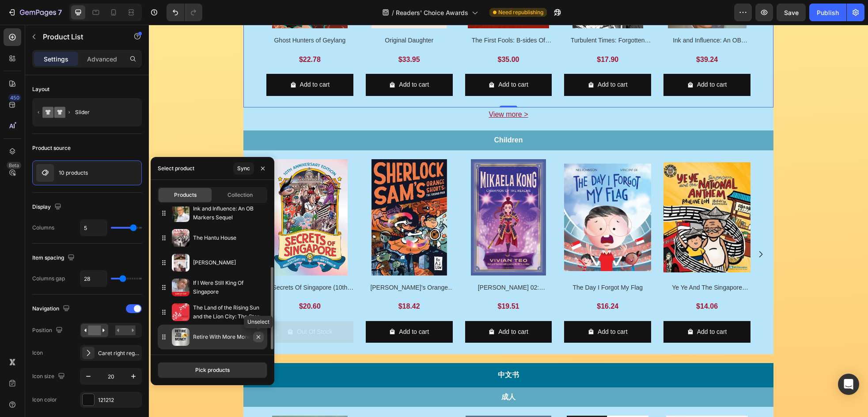
click at [260, 338] on icon "button" at bounding box center [259, 337] width 4 height 4
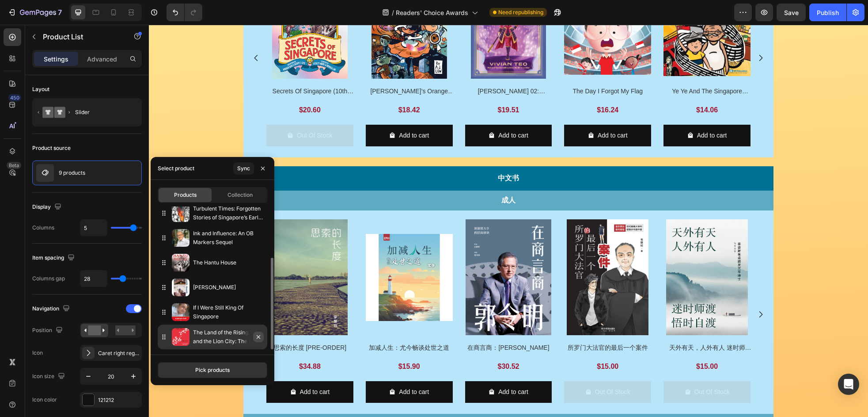
scroll to position [80, 0]
click at [261, 333] on icon "button" at bounding box center [258, 336] width 7 height 7
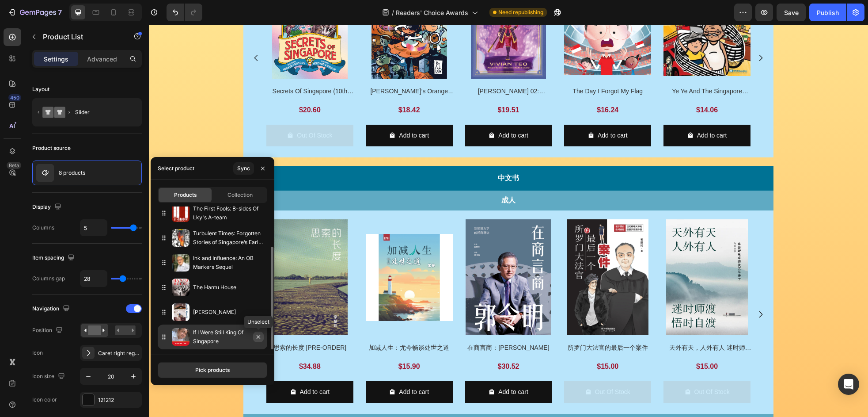
click at [259, 333] on icon "button" at bounding box center [258, 336] width 7 height 7
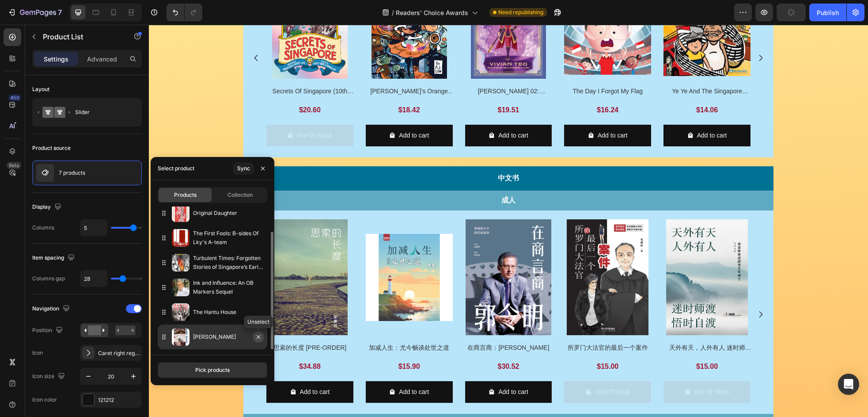
click at [260, 334] on icon "button" at bounding box center [258, 336] width 7 height 7
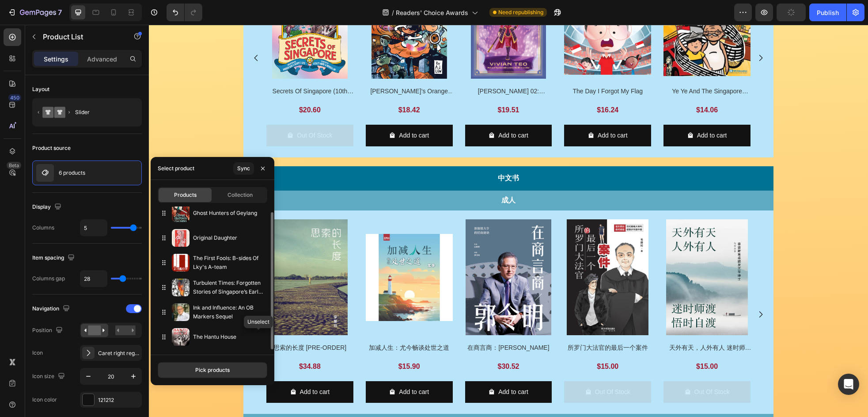
scroll to position [6, 0]
click at [260, 332] on button "button" at bounding box center [258, 336] width 11 height 11
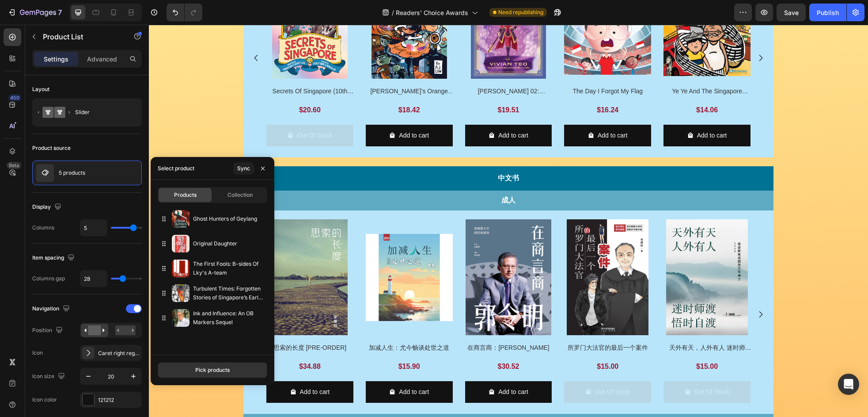
scroll to position [0, 0]
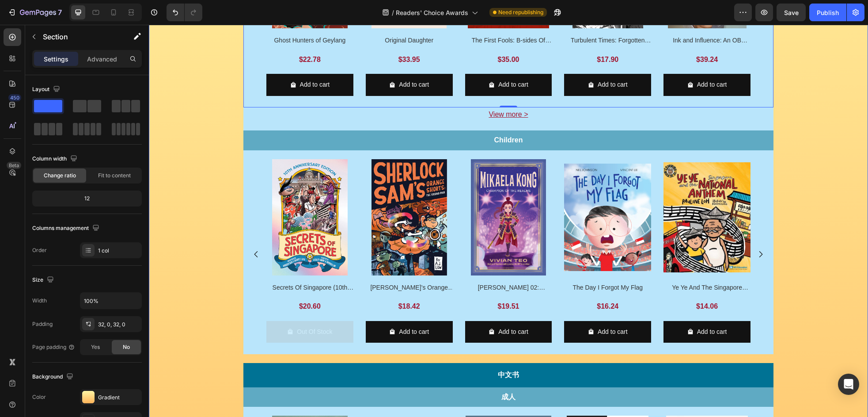
drag, startPoint x: 795, startPoint y: 284, endPoint x: 790, endPoint y: 285, distance: 4.9
click at [795, 284] on div "Image Row Image Row Image VOTE NOW Button Row Row Enjoy 20%* off these 38 nomin…" at bounding box center [508, 303] width 719 height 1107
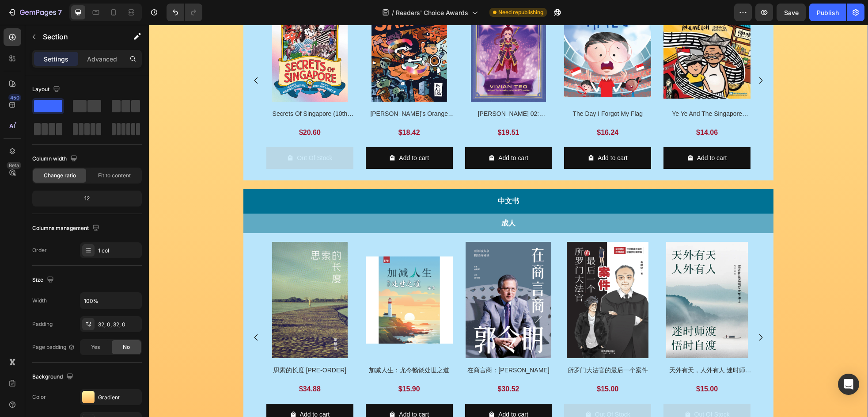
scroll to position [489, 0]
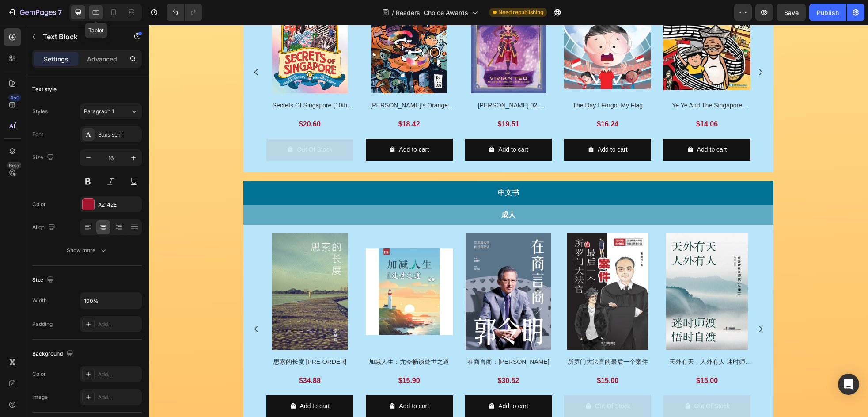
click at [99, 13] on icon at bounding box center [95, 12] width 9 height 9
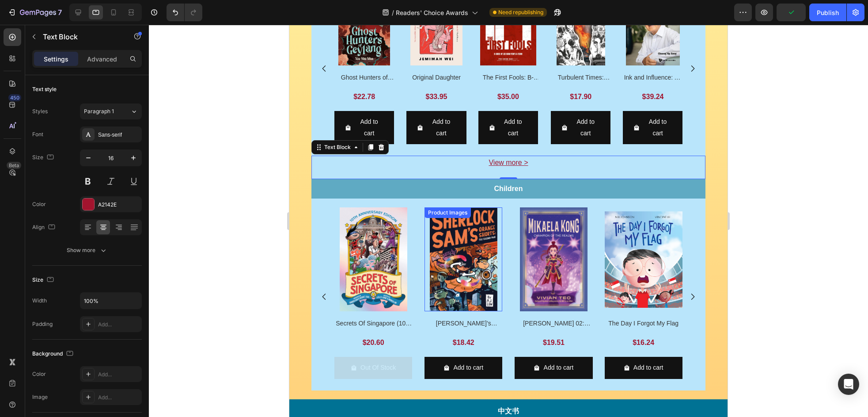
scroll to position [234, 0]
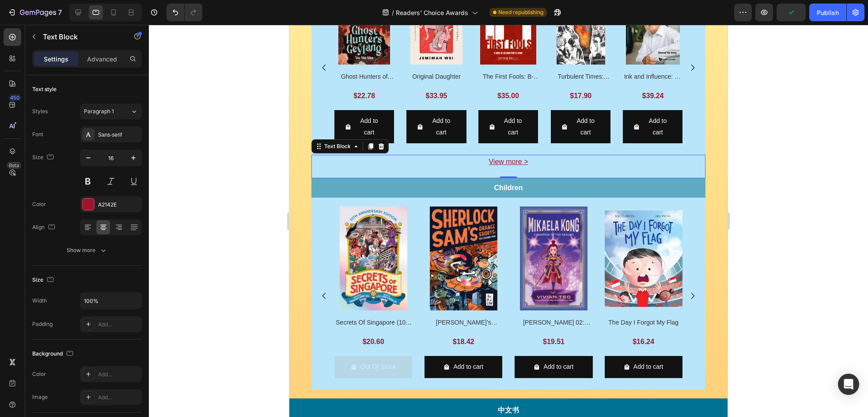
click at [785, 247] on div at bounding box center [508, 221] width 719 height 392
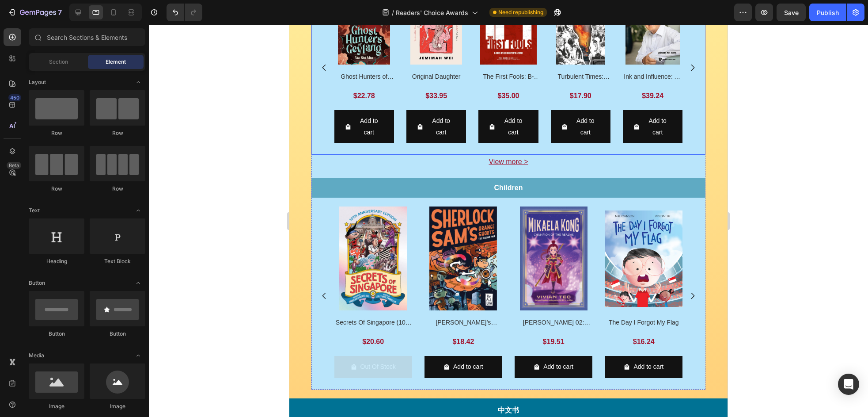
click at [547, 123] on div "Product Images Ghost Hunters of Geylang Product Title $22.78 Product Price Prod…" at bounding box center [508, 65] width 394 height 178
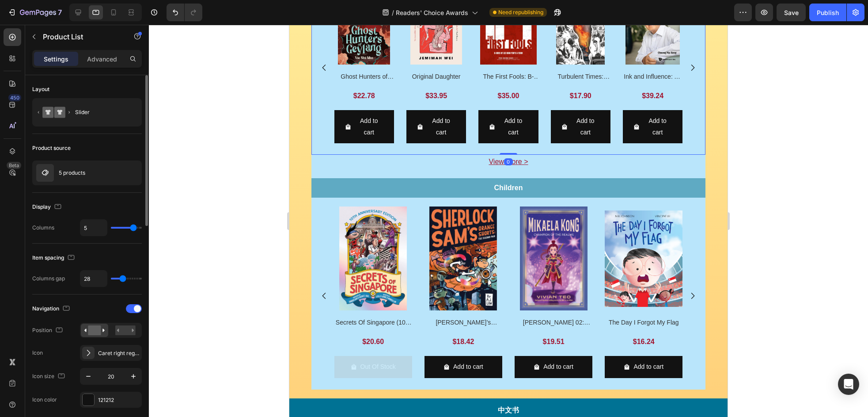
type input "4"
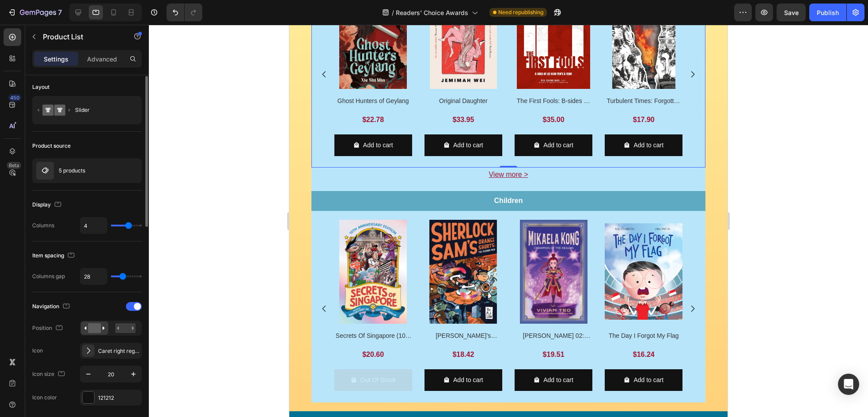
scroll to position [4, 0]
type input "3"
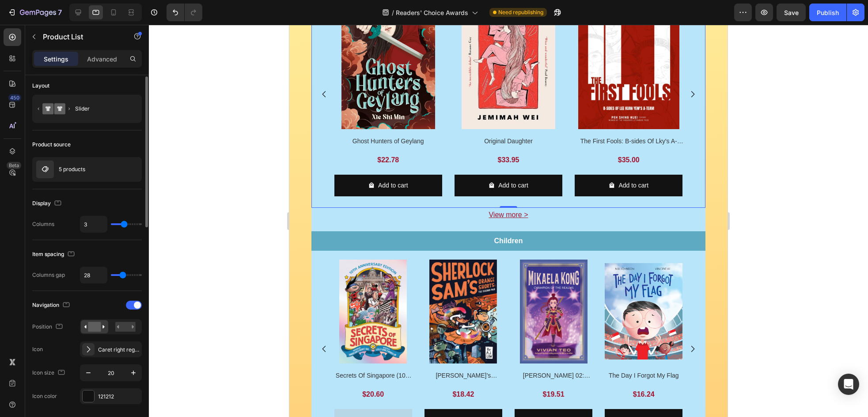
type input "4"
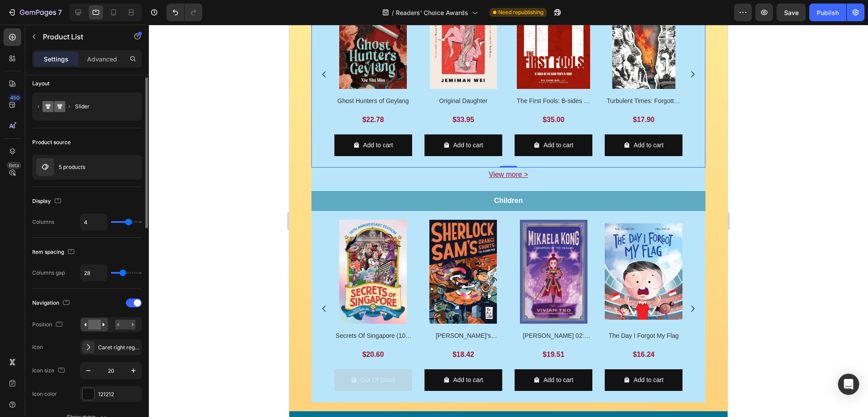
type input "4"
click at [129, 223] on input "range" at bounding box center [126, 222] width 31 height 2
click at [745, 255] on div at bounding box center [508, 221] width 719 height 392
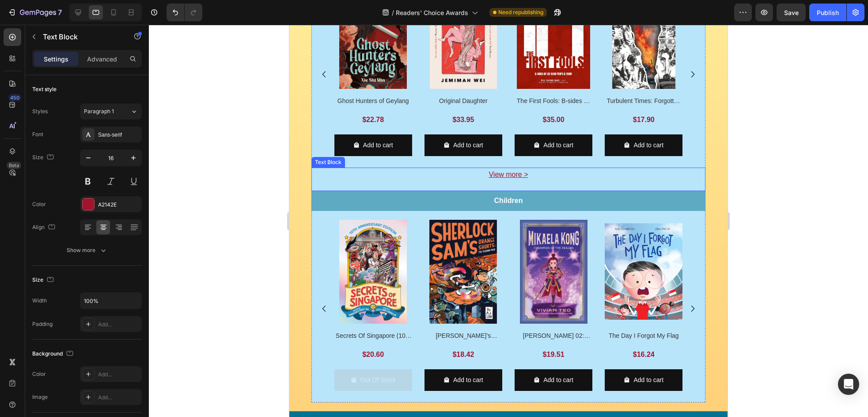
click at [553, 181] on p "View more >" at bounding box center [508, 174] width 393 height 13
click at [114, 15] on icon at bounding box center [113, 12] width 9 height 9
type input "14"
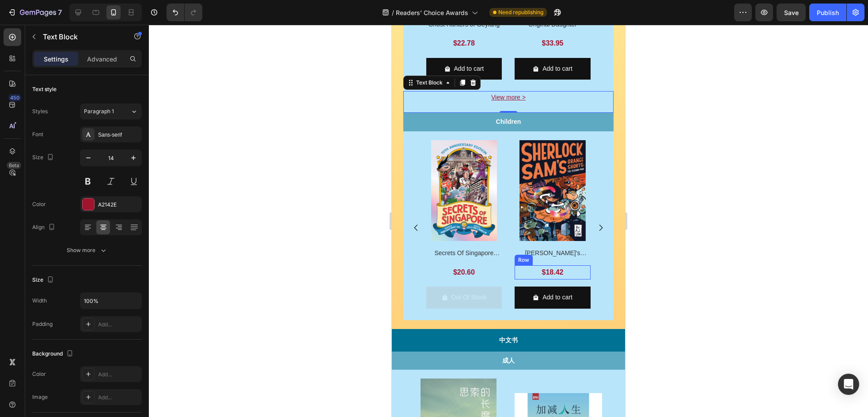
scroll to position [338, 0]
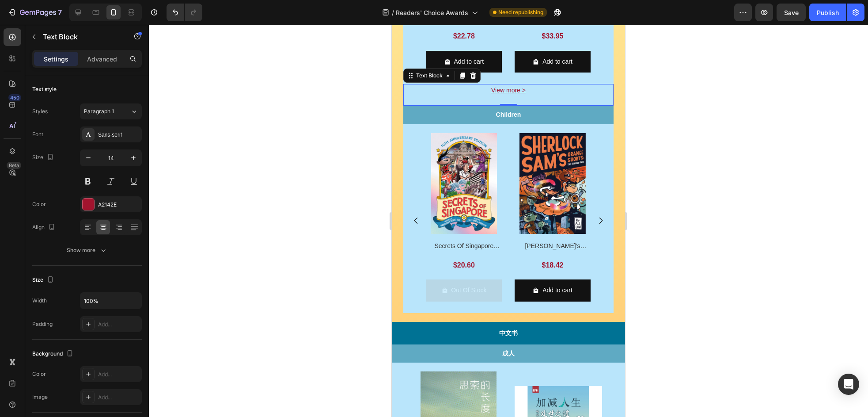
click at [660, 221] on div at bounding box center [508, 221] width 719 height 392
click at [546, 96] on p "View more >" at bounding box center [508, 90] width 208 height 11
click at [132, 157] on icon "button" at bounding box center [133, 157] width 9 height 9
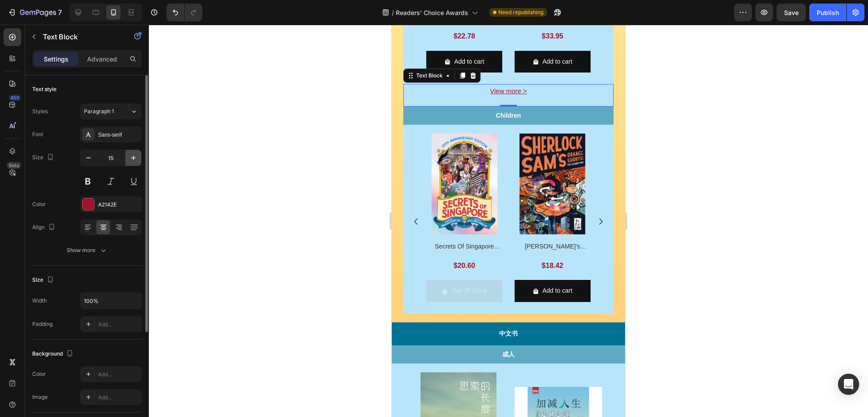
click at [132, 157] on icon "button" at bounding box center [133, 157] width 9 height 9
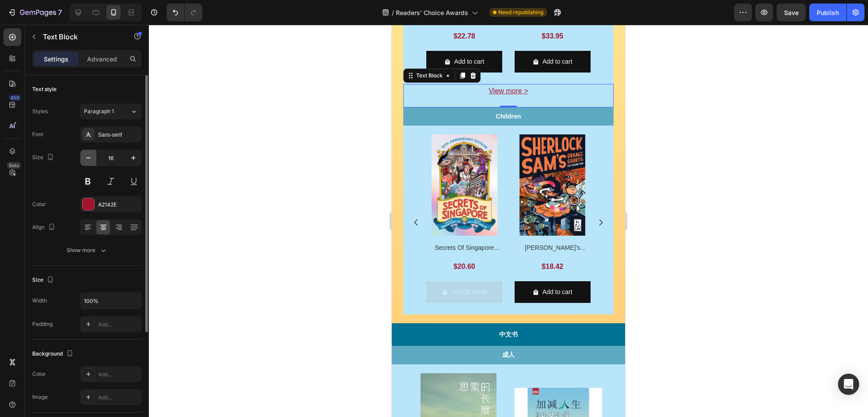
click at [81, 157] on button "button" at bounding box center [88, 158] width 16 height 16
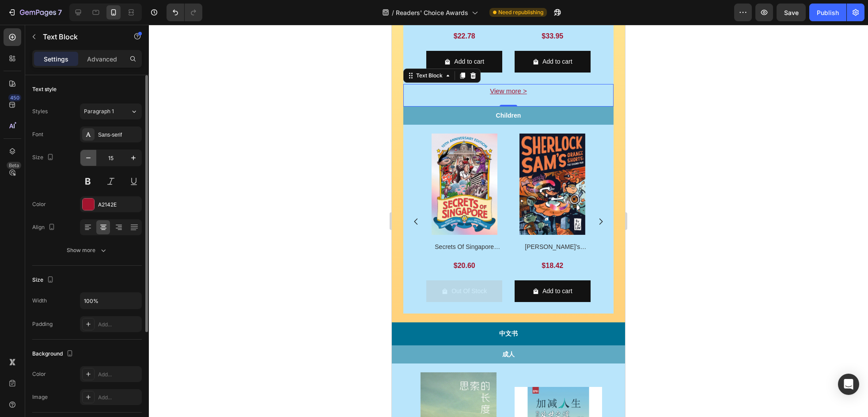
click at [86, 156] on icon "button" at bounding box center [88, 157] width 9 height 9
type input "14"
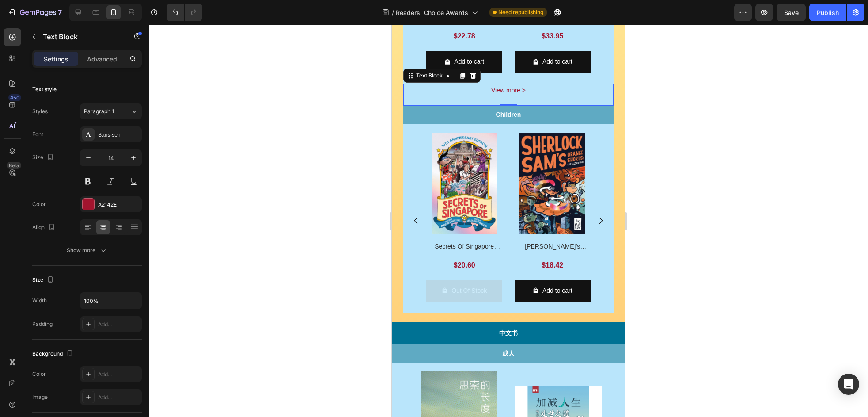
click at [637, 239] on div at bounding box center [508, 221] width 719 height 392
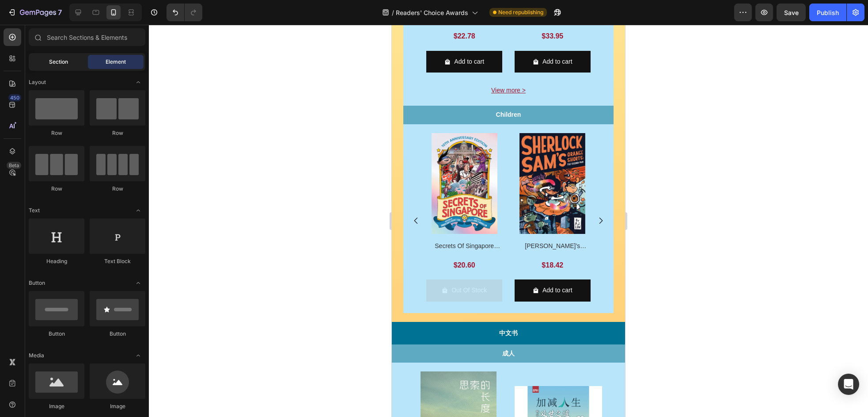
click at [61, 59] on span "Section" at bounding box center [58, 62] width 19 height 8
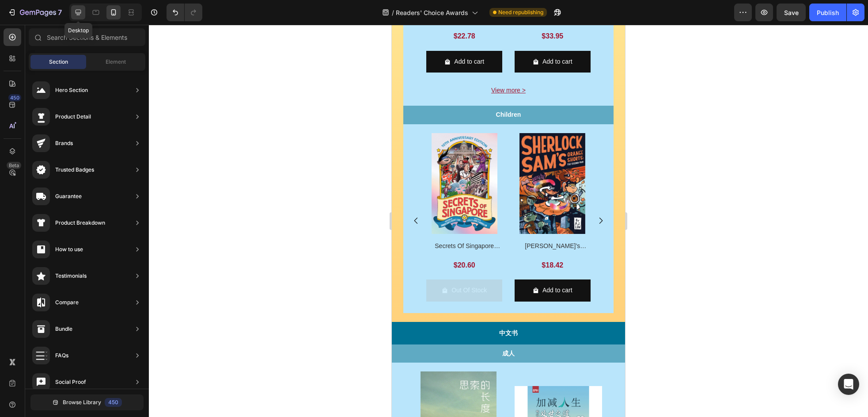
click at [77, 11] on icon at bounding box center [78, 12] width 9 height 9
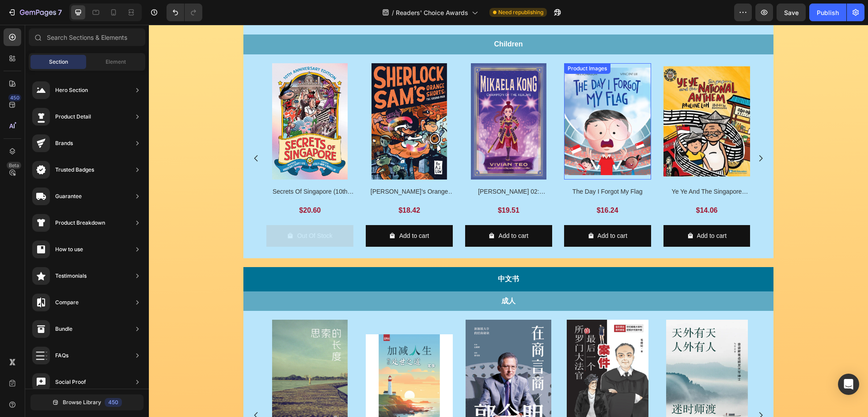
scroll to position [394, 0]
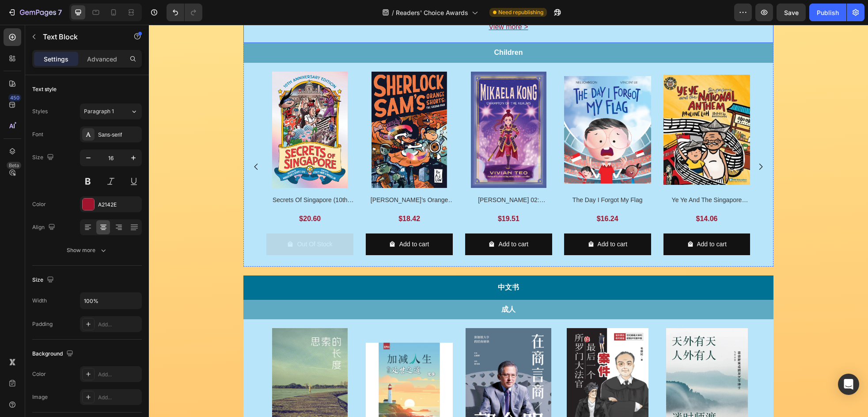
click at [585, 34] on p "View more >" at bounding box center [508, 27] width 528 height 13
click at [300, 15] on icon at bounding box center [302, 11] width 7 height 7
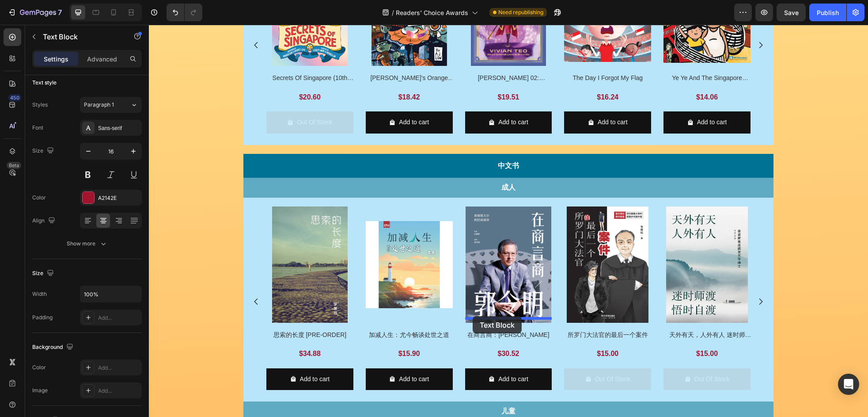
scroll to position [541, 0]
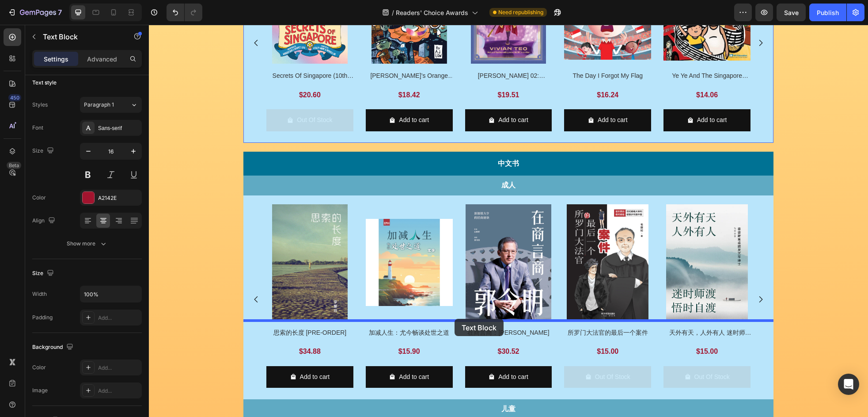
drag, startPoint x: 269, startPoint y: 170, endPoint x: 455, endPoint y: 319, distance: 237.3
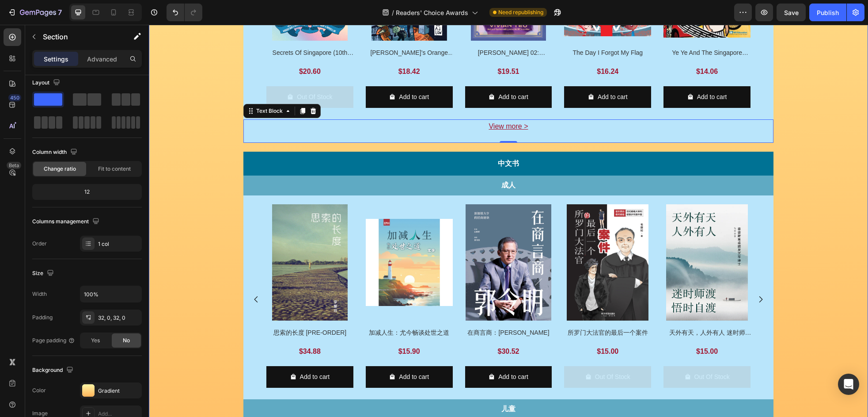
click at [778, 296] on div "Image Row Image Row Image VOTE NOW Button Row Row Enjoy 20%* off these 38 nomin…" at bounding box center [508, 81] width 719 height 1131
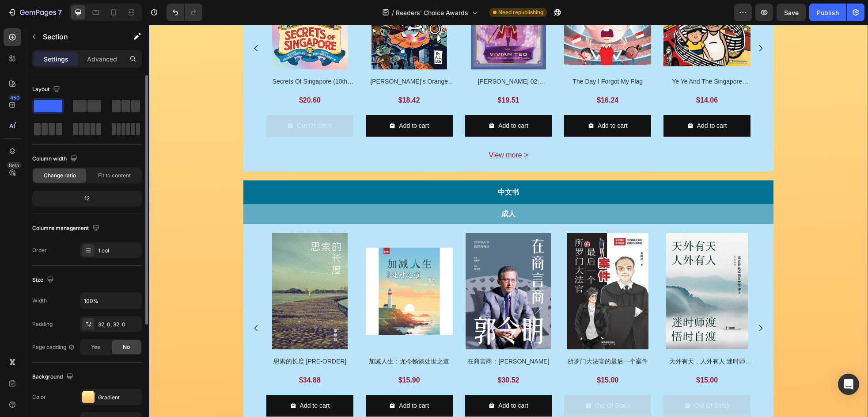
scroll to position [512, 0]
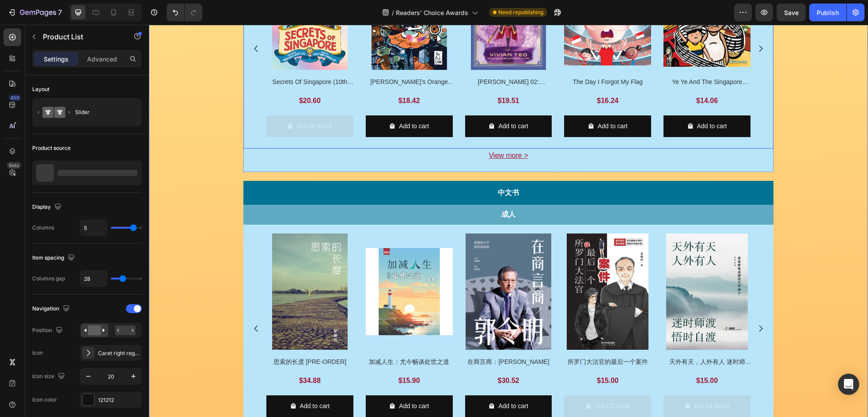
click at [358, 134] on div "Product Images Secrets Of [GEOGRAPHIC_DATA] (10th Anniversary) Product Title $2…" at bounding box center [508, 49] width 484 height 190
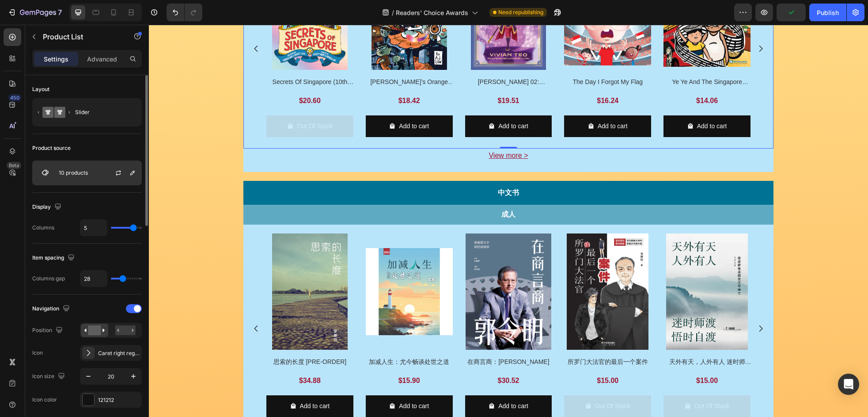
click at [102, 172] on div at bounding box center [121, 173] width 39 height 24
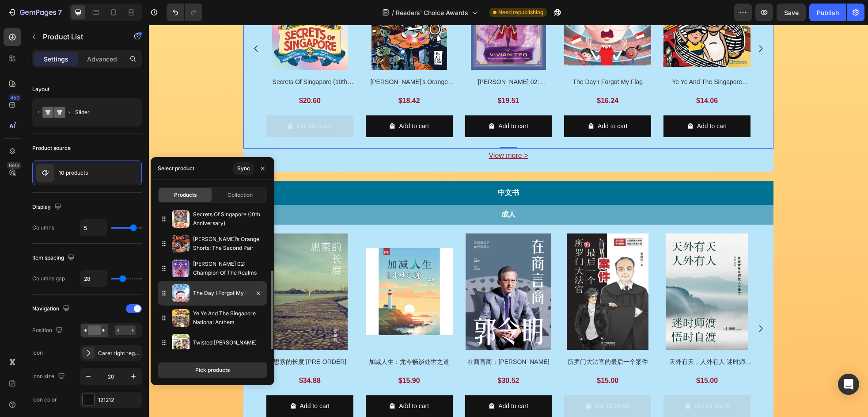
scroll to position [105, 0]
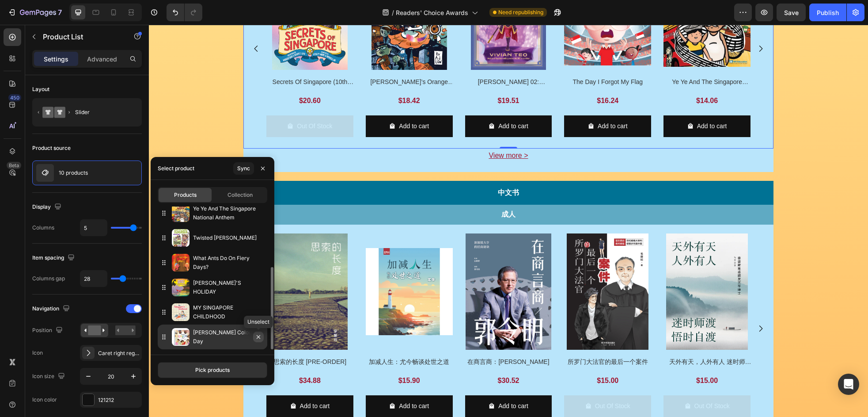
click at [258, 339] on icon "button" at bounding box center [258, 336] width 7 height 7
click at [259, 334] on icon "button" at bounding box center [258, 336] width 7 height 7
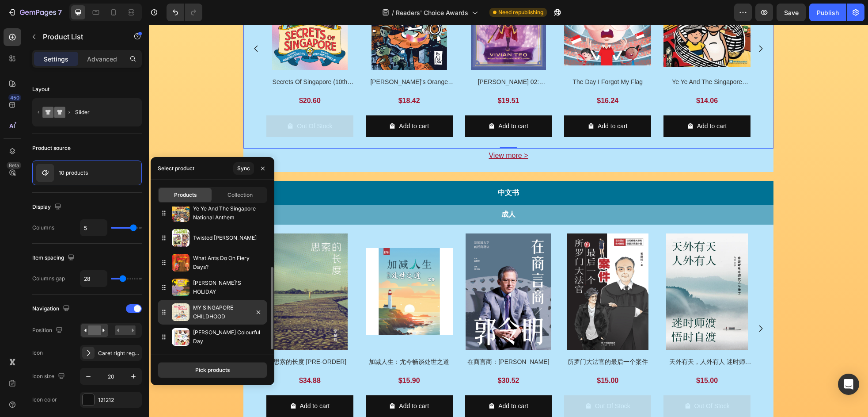
click at [258, 318] on div at bounding box center [255, 312] width 25 height 25
click at [258, 313] on icon "button" at bounding box center [258, 311] width 7 height 7
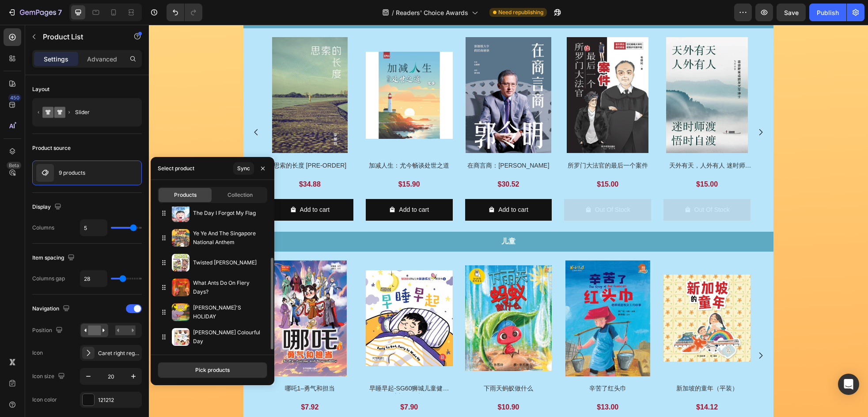
scroll to position [80, 0]
click at [259, 335] on icon "button" at bounding box center [258, 336] width 7 height 7
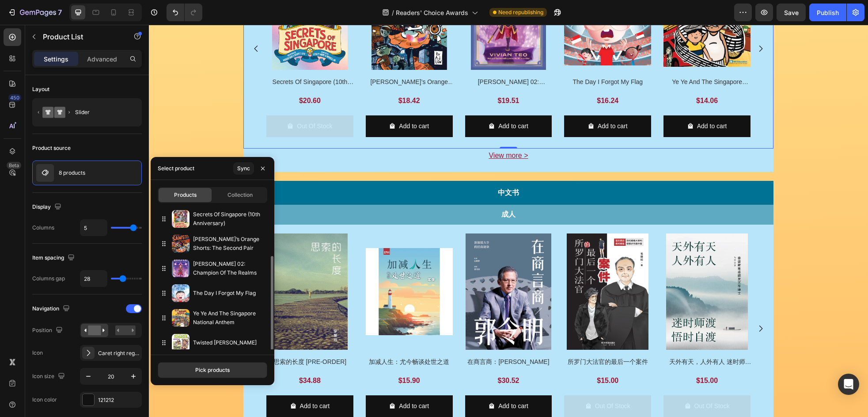
scroll to position [55, 0]
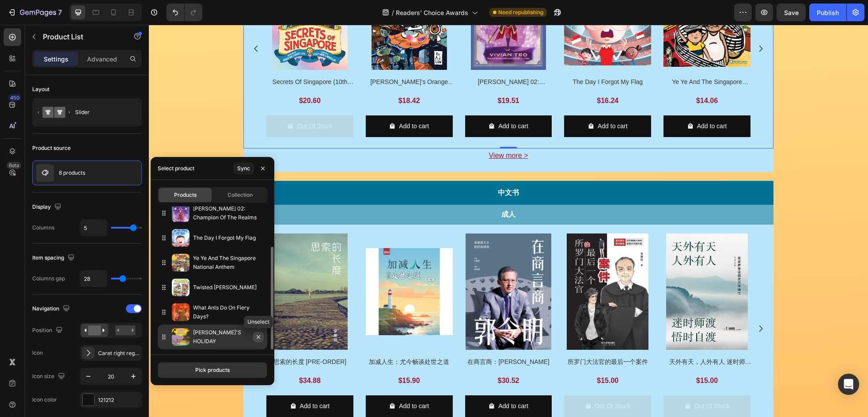
click at [258, 335] on icon "button" at bounding box center [258, 336] width 7 height 7
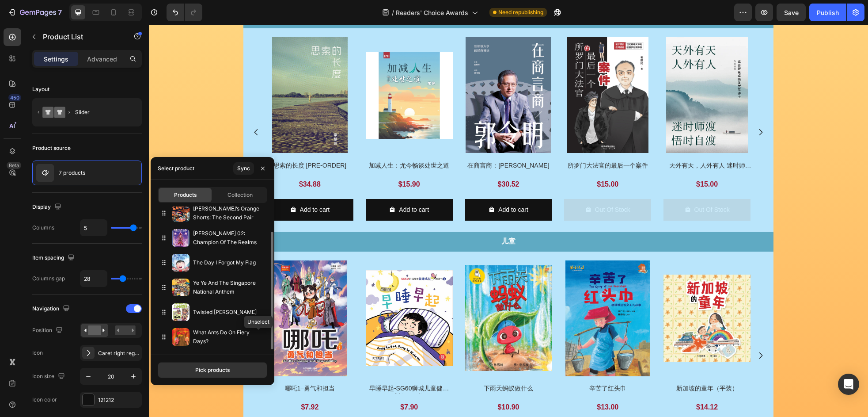
click at [0, 0] on icon "button" at bounding box center [0, 0] width 0 height 0
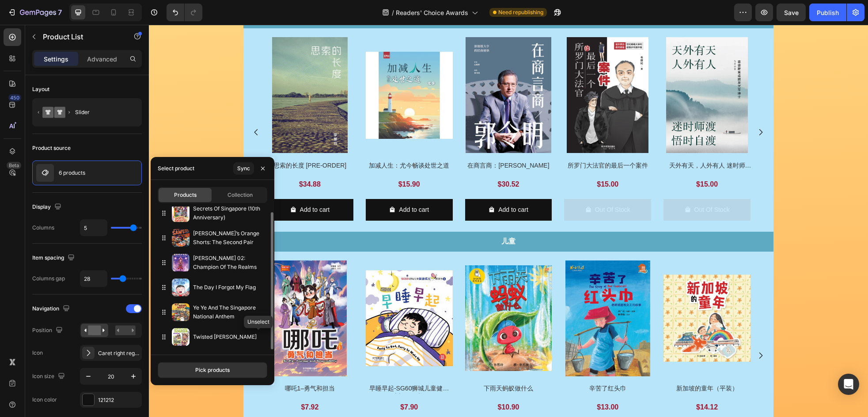
scroll to position [6, 0]
click at [0, 0] on icon "button" at bounding box center [0, 0] width 0 height 0
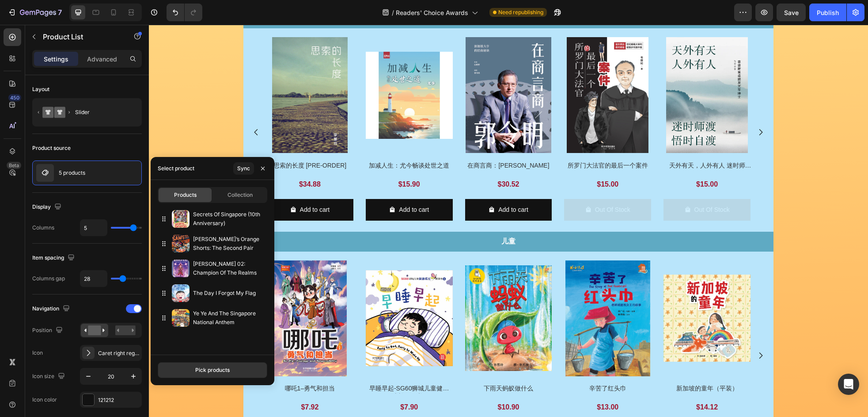
scroll to position [0, 0]
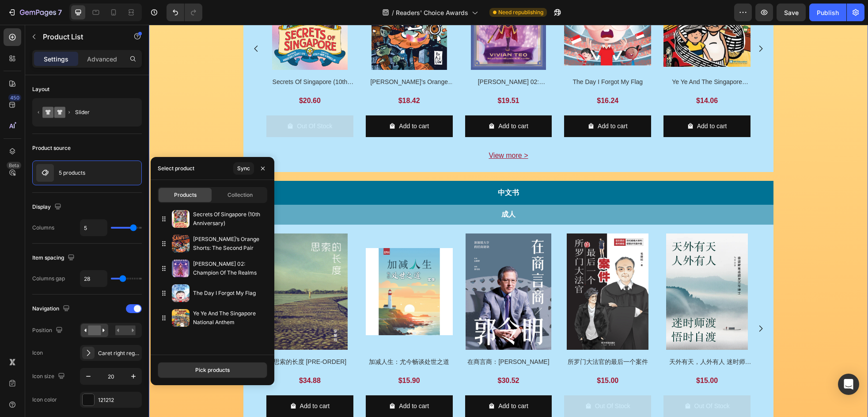
drag, startPoint x: 785, startPoint y: 303, endPoint x: 762, endPoint y: 299, distance: 23.0
click at [785, 303] on div "Image Row Image Row Image VOTE NOW Button Row Row Enjoy 20%* off these 38 nomin…" at bounding box center [508, 110] width 719 height 1131
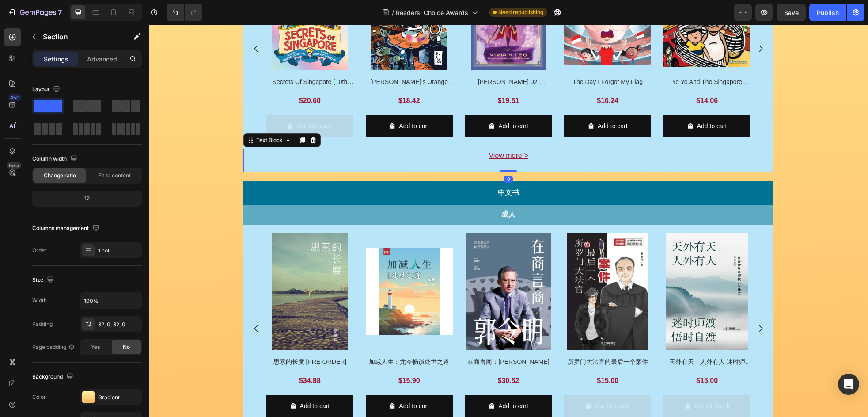
click at [540, 162] on p "View more >" at bounding box center [508, 155] width 528 height 13
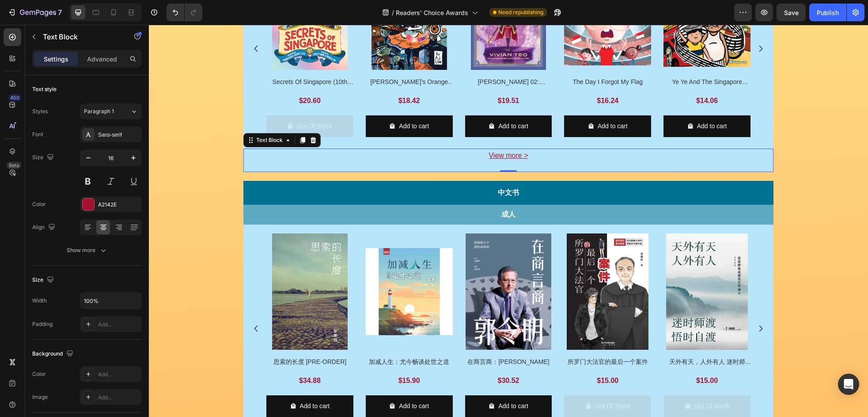
click at [532, 162] on p "View more >" at bounding box center [508, 155] width 528 height 13
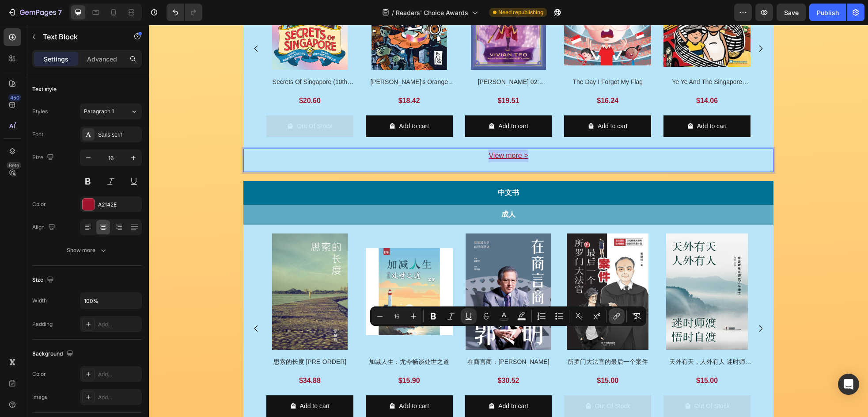
click at [622, 317] on button "link" at bounding box center [617, 316] width 16 height 16
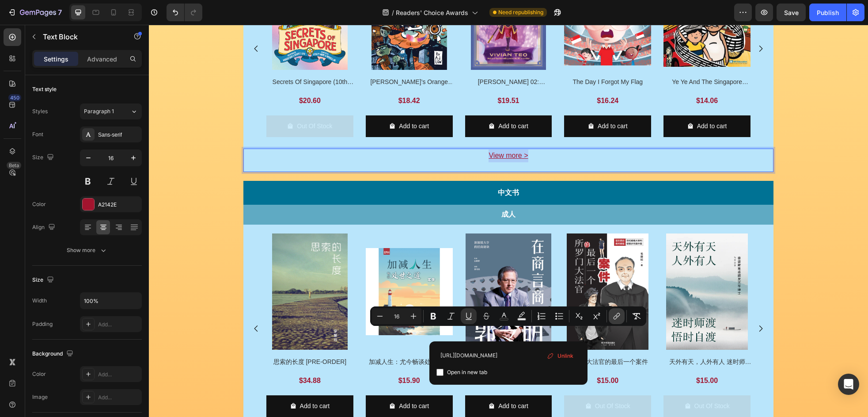
scroll to position [0, 95]
click at [527, 356] on input "[URL][DOMAIN_NAME]" at bounding box center [508, 355] width 144 height 14
type input "[URL][DOMAIN_NAME]"
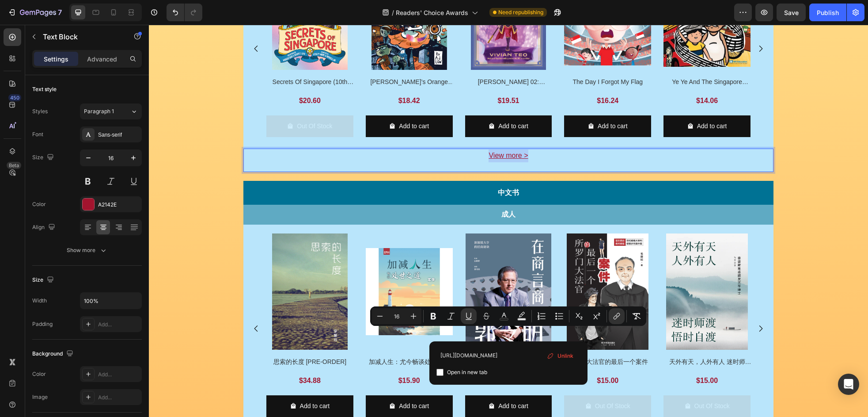
scroll to position [0, 102]
click at [789, 334] on div "Image Row Image Row Image VOTE NOW Button Row Row Enjoy 20%* off these 38 nomin…" at bounding box center [508, 110] width 719 height 1131
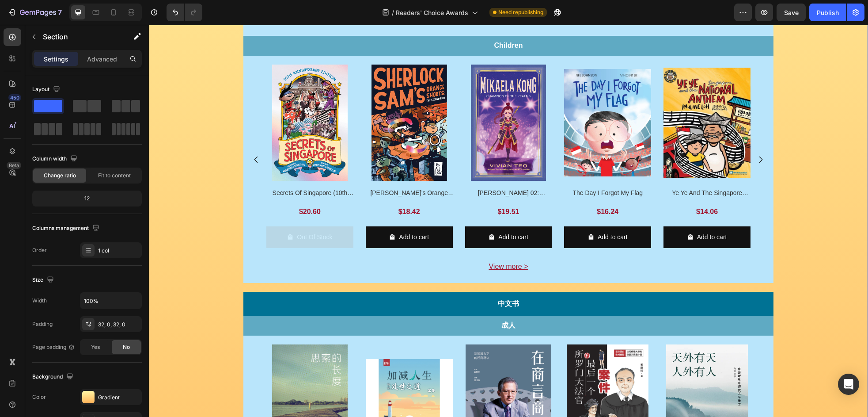
scroll to position [441, 0]
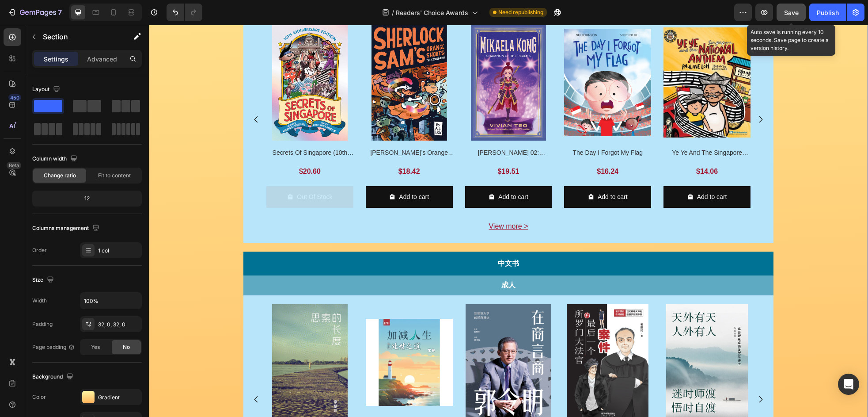
click at [782, 11] on button "Save" at bounding box center [791, 13] width 29 height 18
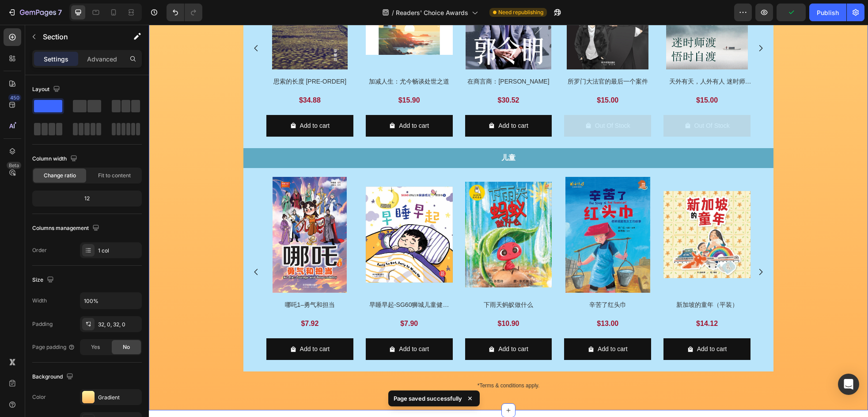
scroll to position [793, 0]
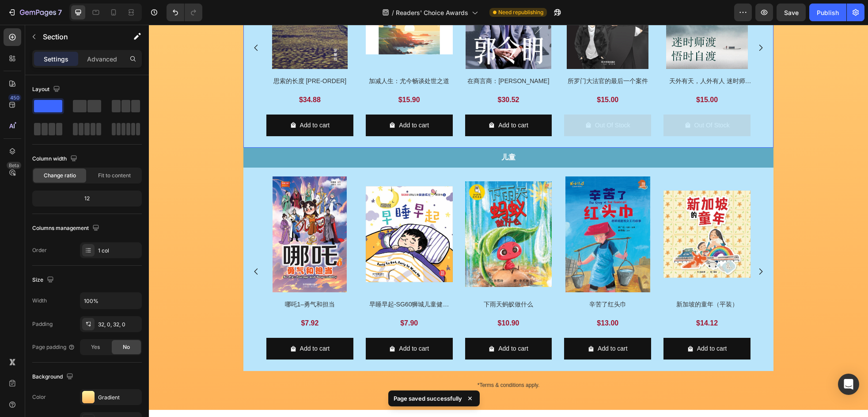
click at [756, 129] on div "Product Images 思索的长度 [PRE-ORDER] Product Title $34.88 Product Price Product Pri…" at bounding box center [508, 46] width 530 height 204
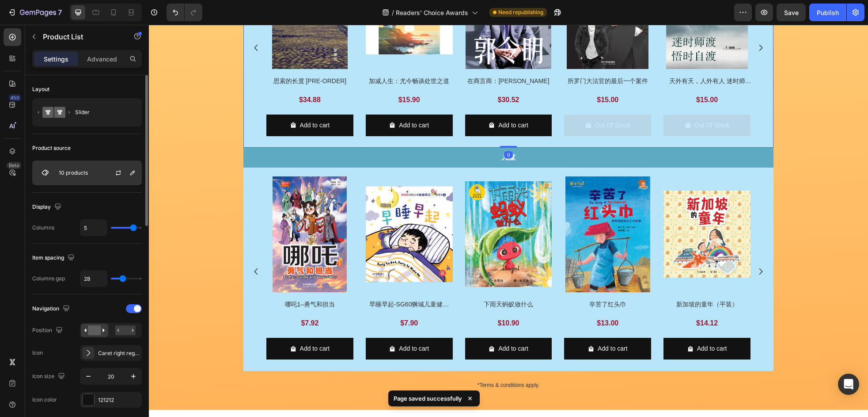
click at [91, 174] on div "10 products" at bounding box center [87, 172] width 110 height 25
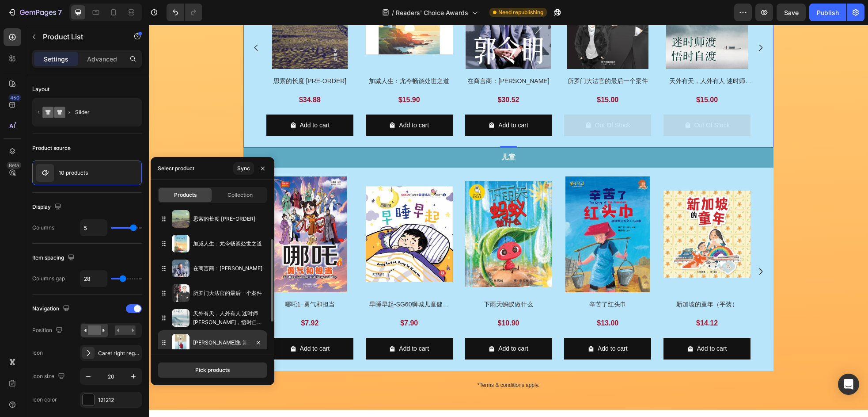
scroll to position [105, 0]
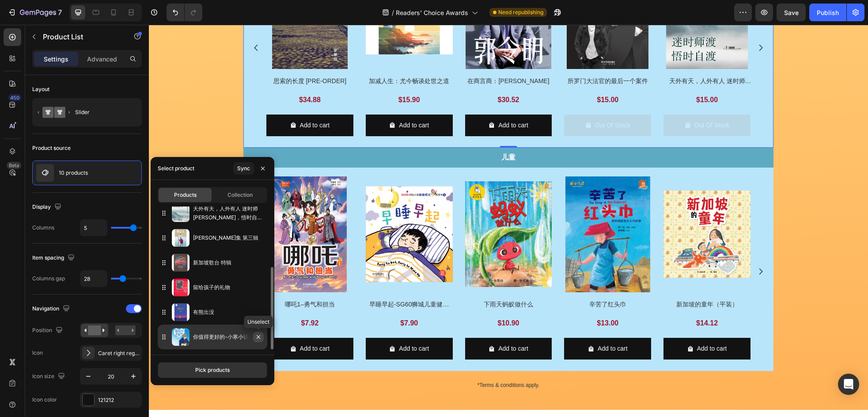
click at [257, 339] on icon "button" at bounding box center [258, 336] width 7 height 7
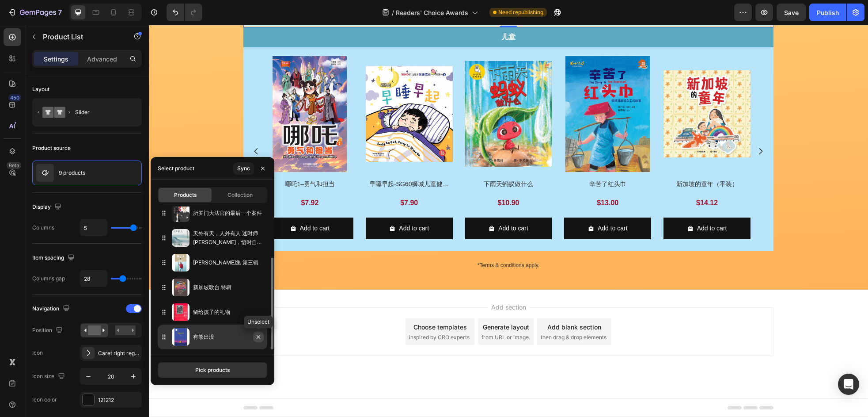
click at [257, 338] on icon "button" at bounding box center [258, 336] width 7 height 7
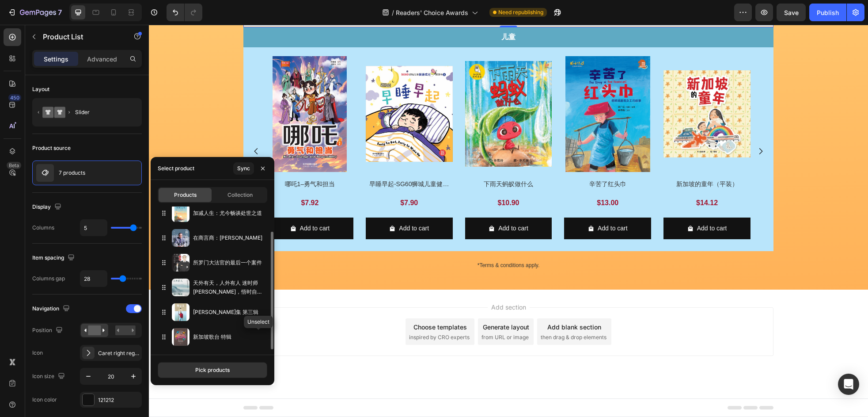
click at [0, 0] on icon "button" at bounding box center [0, 0] width 0 height 0
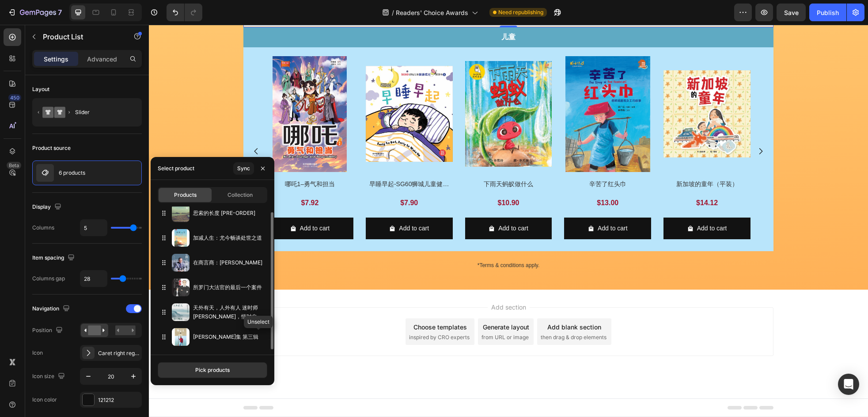
scroll to position [6, 0]
click at [0, 0] on icon "button" at bounding box center [0, 0] width 0 height 0
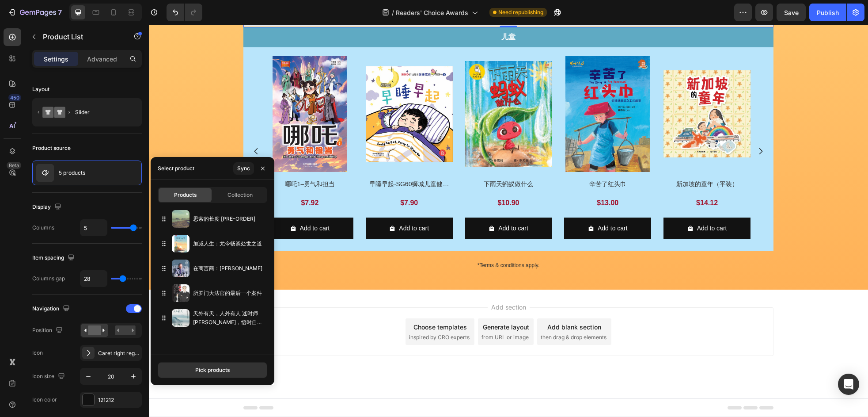
scroll to position [0, 0]
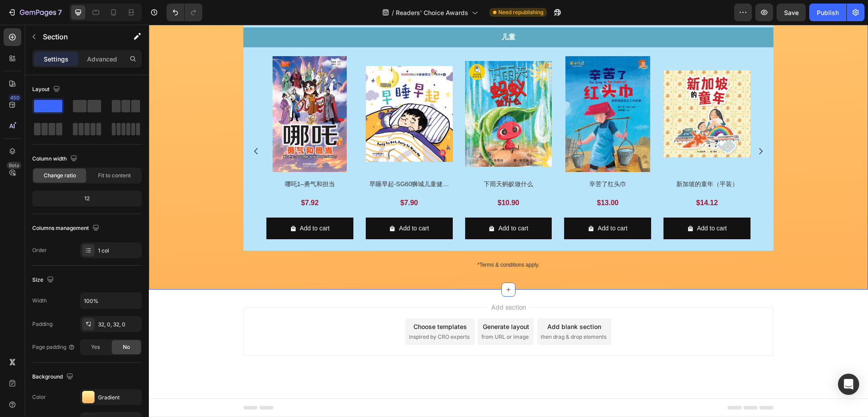
scroll to position [1070, 0]
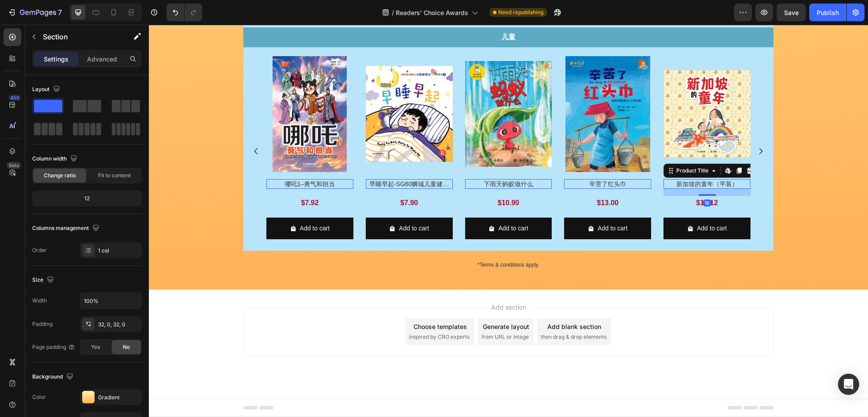
click at [353, 189] on h2 "新加坡的童年（平装）" at bounding box center [309, 184] width 87 height 10
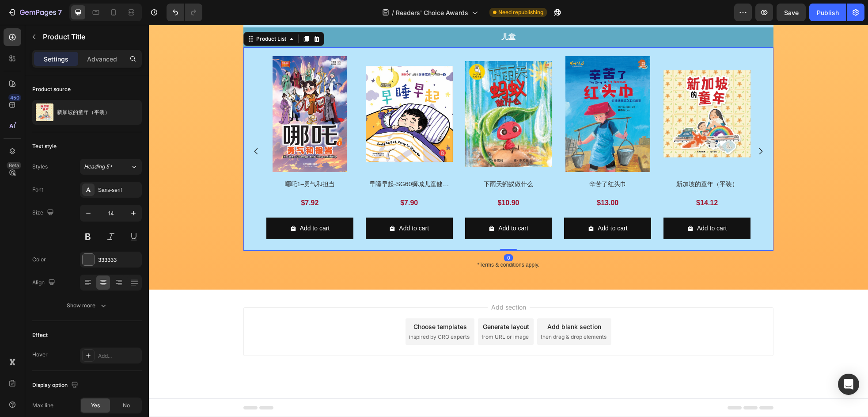
click at [755, 196] on div "Product Images 哪吒1–勇气和担当 Product Title $7.92 Product Price Product Price Row Ad…" at bounding box center [508, 151] width 530 height 190
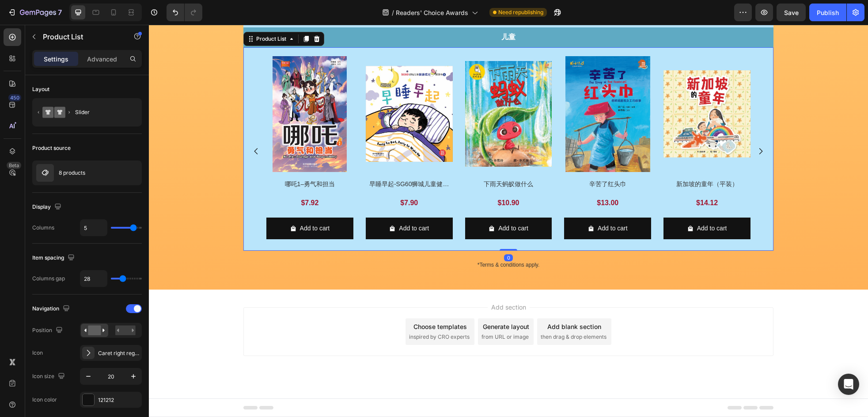
click at [556, 75] on div "Product Images 哪吒1–勇气和担当 Product Title $7.92 Product Price Product Price Row Ad…" at bounding box center [508, 149] width 530 height 204
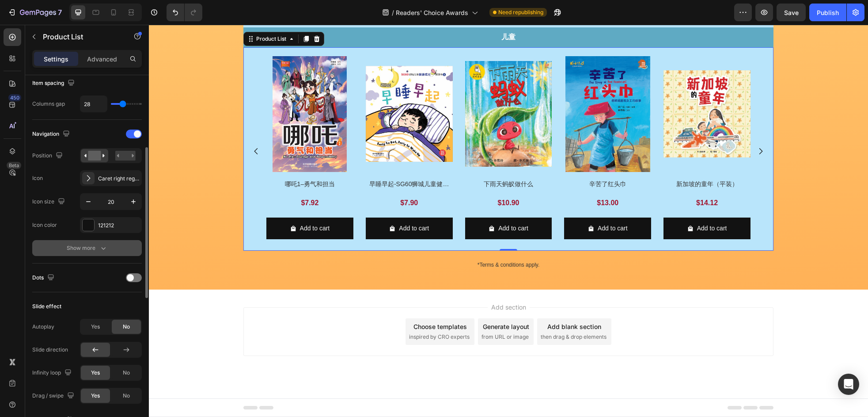
scroll to position [145, 0]
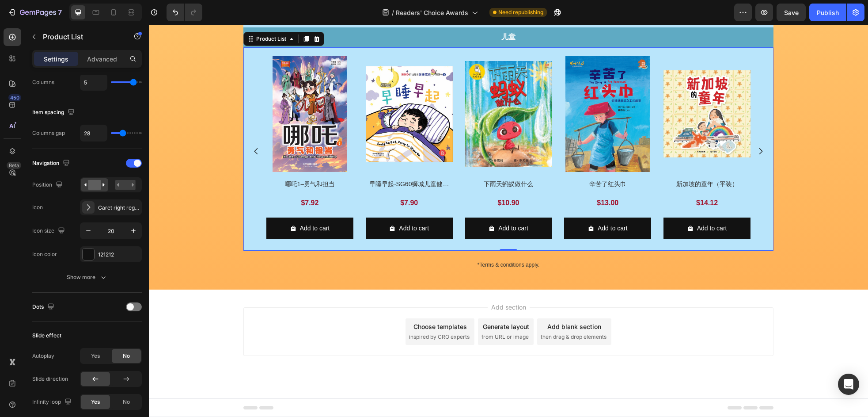
click at [659, 78] on div "Product Images 哪吒1–勇气和担当 Product Title $7.92 Product Price Product Price Row Ad…" at bounding box center [508, 151] width 484 height 190
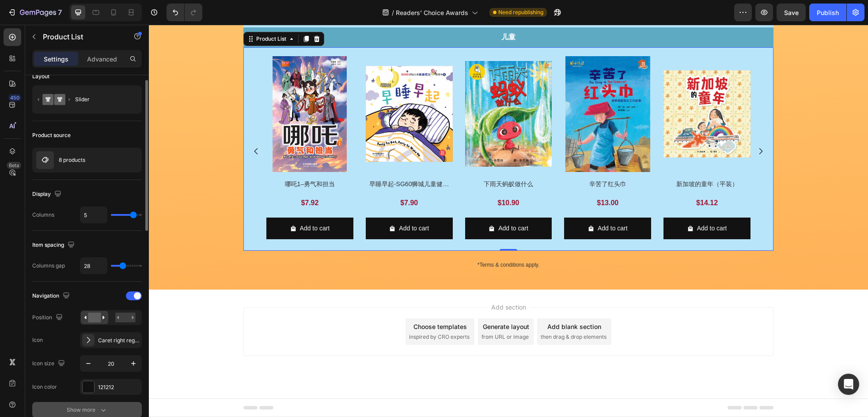
scroll to position [0, 0]
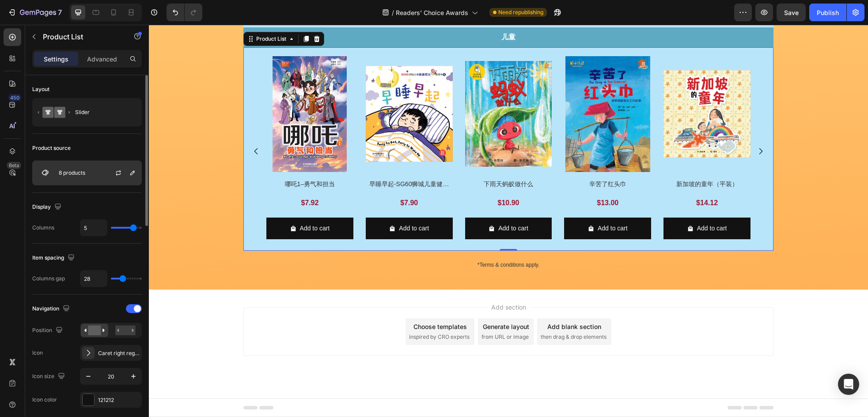
click at [102, 167] on div at bounding box center [121, 173] width 39 height 24
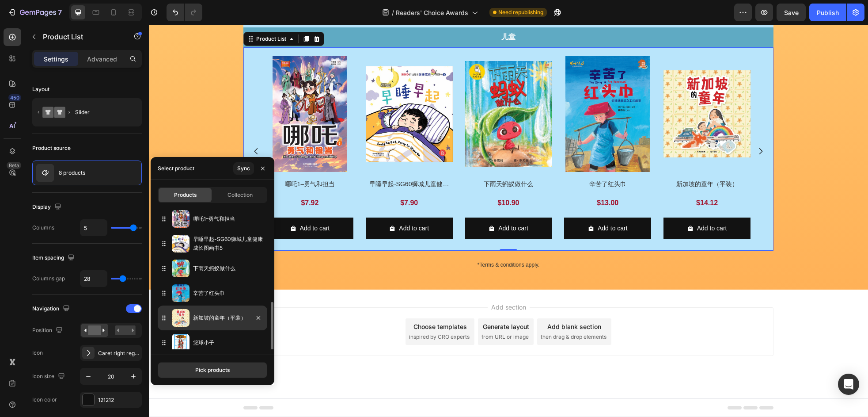
scroll to position [55, 0]
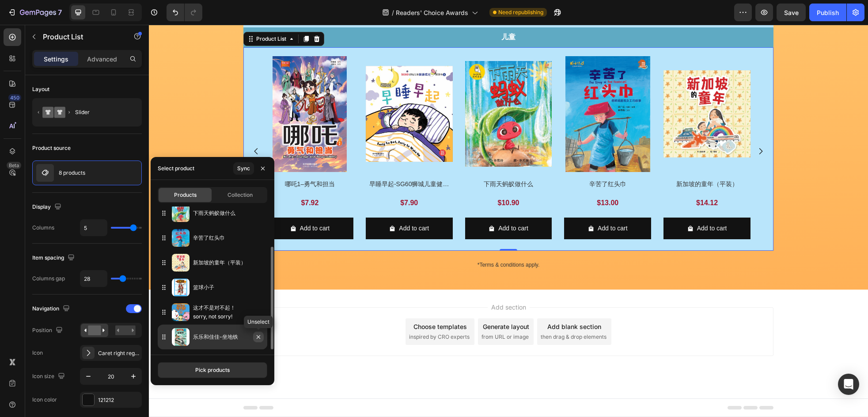
click at [257, 338] on icon "button" at bounding box center [258, 336] width 7 height 7
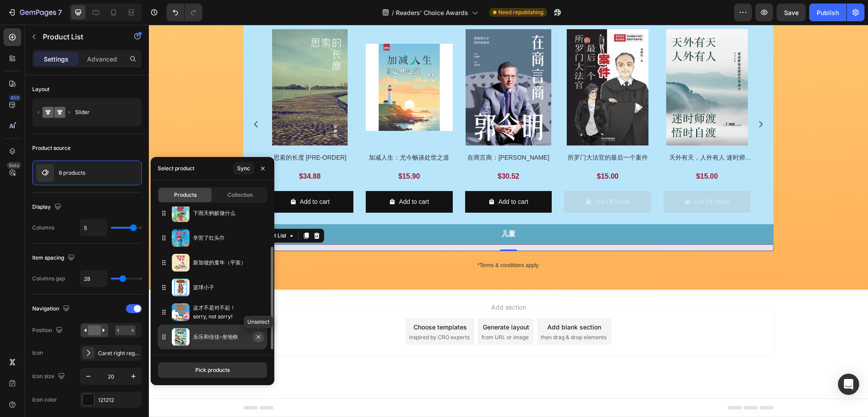
scroll to position [30, 0]
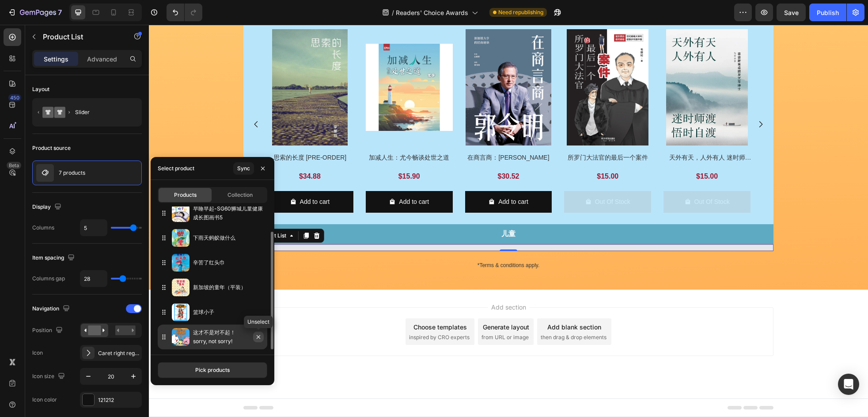
click at [257, 338] on icon "button" at bounding box center [259, 337] width 4 height 4
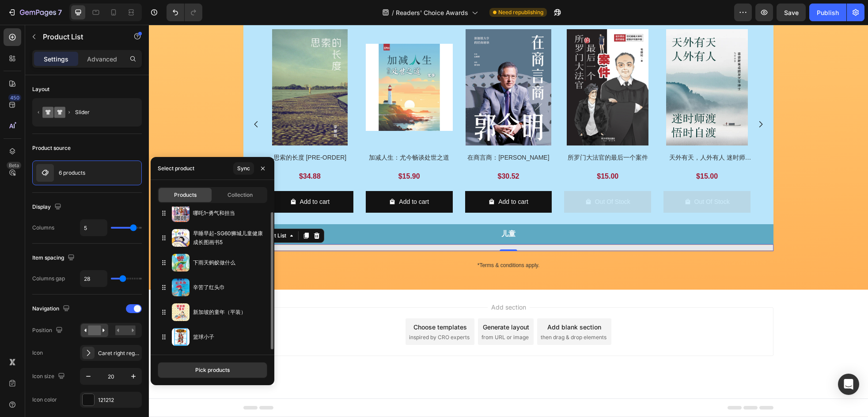
scroll to position [6, 0]
click at [0, 0] on icon "button" at bounding box center [0, 0] width 0 height 0
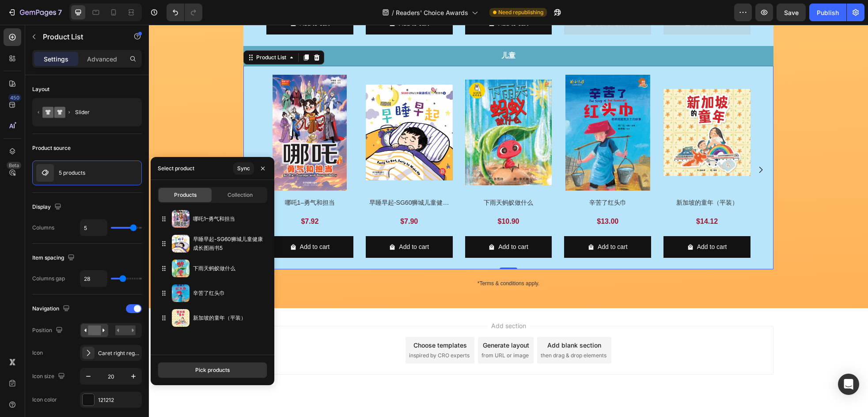
scroll to position [1070, 0]
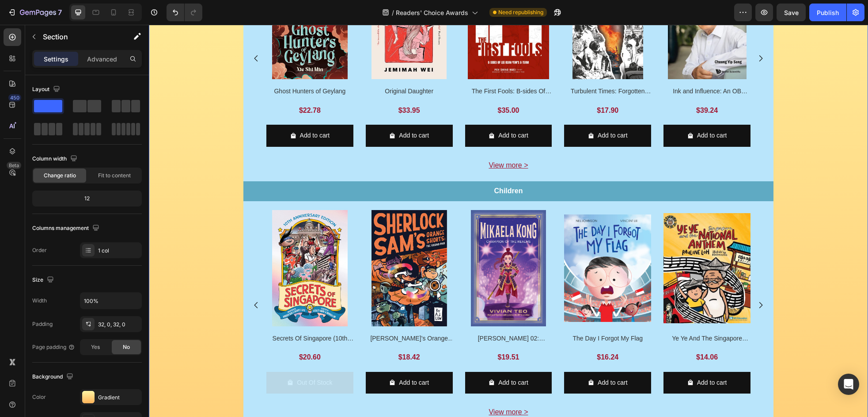
scroll to position [234, 0]
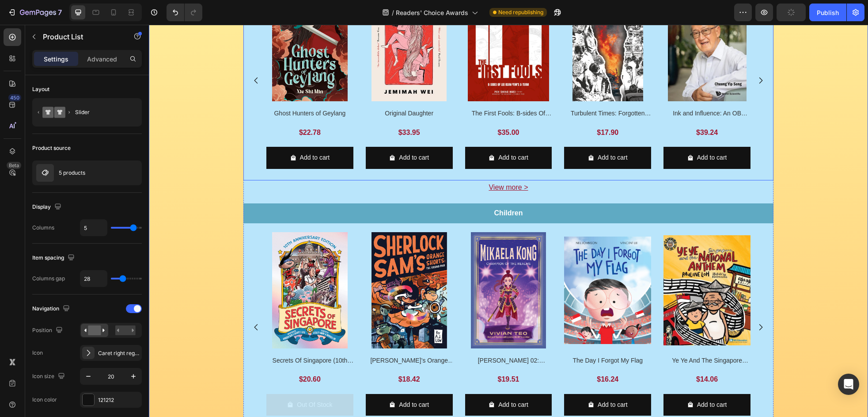
click at [762, 176] on div "Product Images Ghost Hunters of Geylang Product Title $22.78 Product Price Prod…" at bounding box center [508, 80] width 530 height 190
click at [804, 188] on div "Image Row Image Row Image VOTE NOW Button Row Row Enjoy 20%* off these 38 nomin…" at bounding box center [508, 388] width 719 height 1131
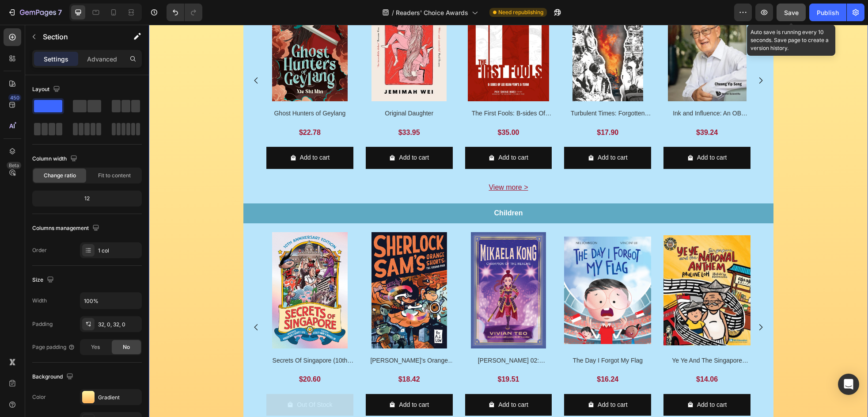
click at [794, 17] on div "Save" at bounding box center [791, 12] width 15 height 9
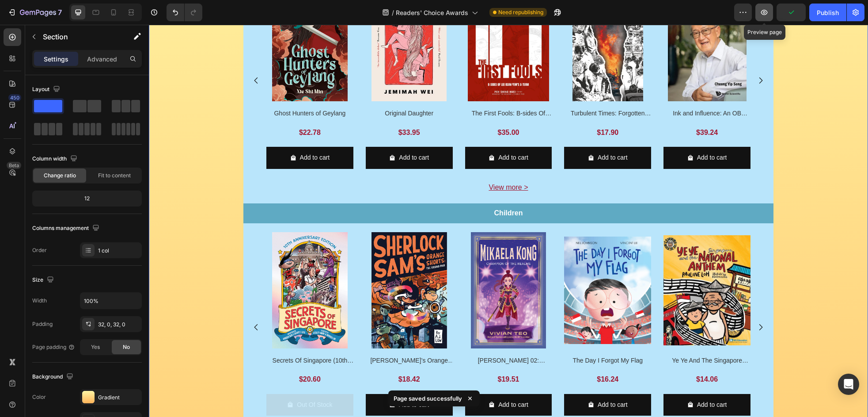
click at [762, 13] on icon "button" at bounding box center [764, 12] width 9 height 9
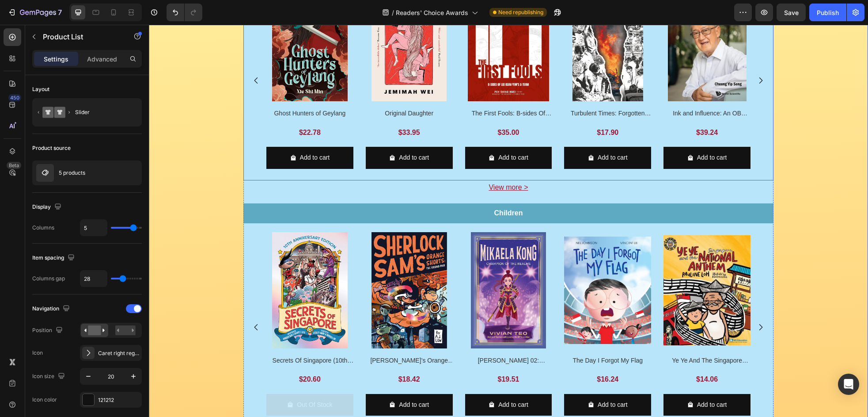
click at [758, 176] on div "Product Images Ghost Hunters of Geylang Product Title $22.78 Product Price Prod…" at bounding box center [508, 80] width 530 height 190
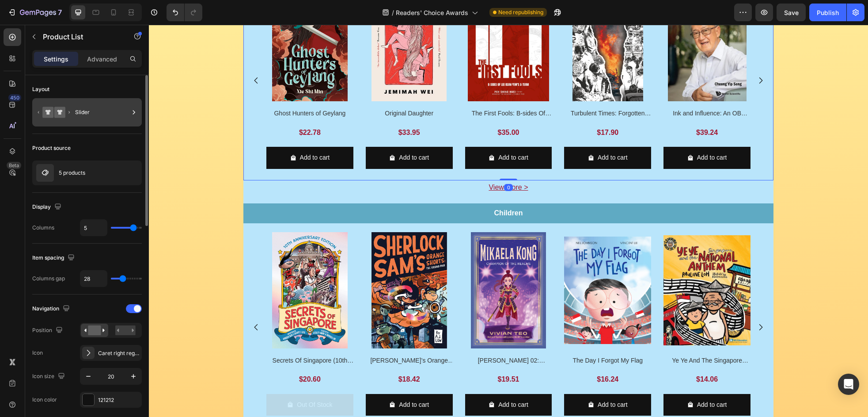
click at [102, 119] on div "Slider" at bounding box center [102, 112] width 54 height 20
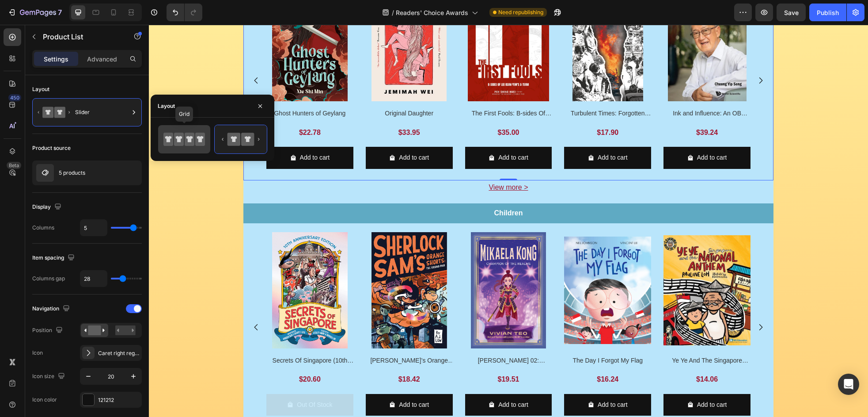
click at [170, 140] on icon at bounding box center [168, 139] width 10 height 13
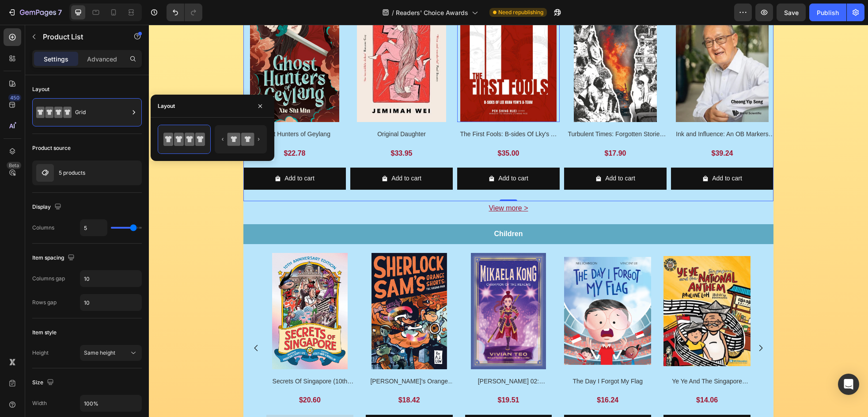
scroll to position [233, 0]
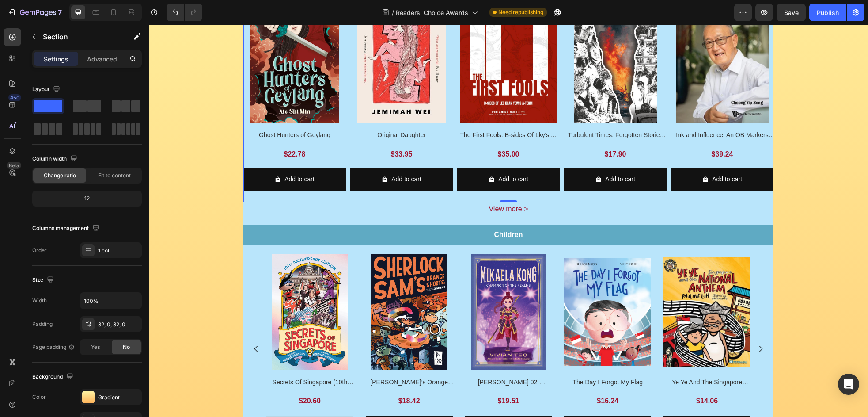
click at [797, 234] on div "Image Row Image Row Image VOTE NOW Button Row Row Enjoy 20%* off these 38 nomin…" at bounding box center [508, 400] width 719 height 1152
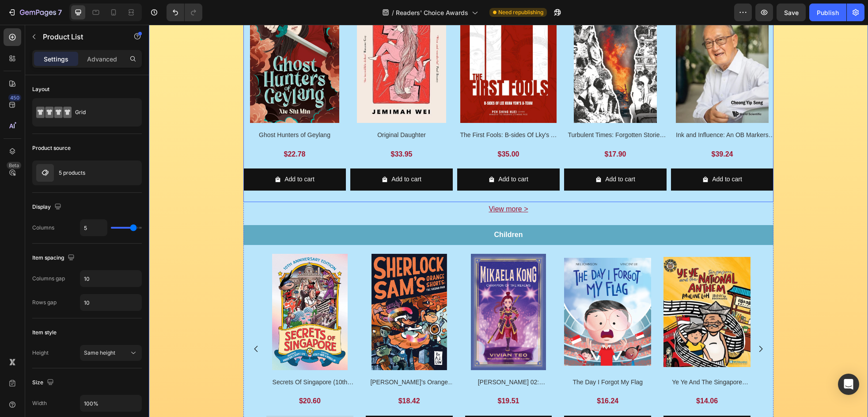
click at [562, 167] on div "Product Images Ghost Hunters of Geylang Product Title $22.78 Product Price Prod…" at bounding box center [508, 91] width 530 height 211
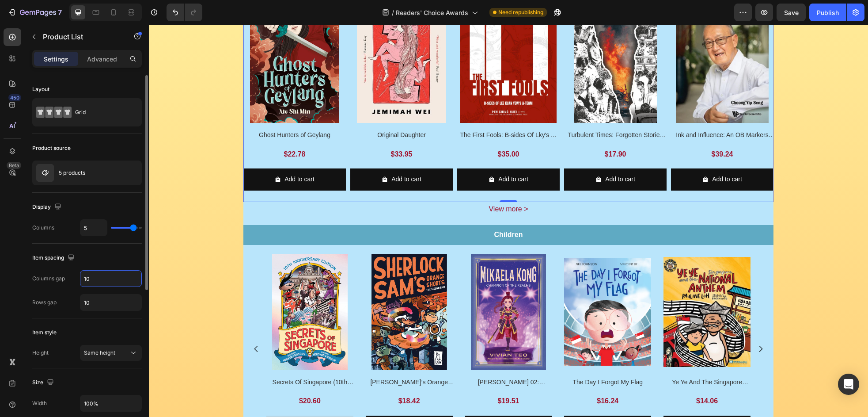
click at [115, 279] on input "10" at bounding box center [110, 278] width 61 height 16
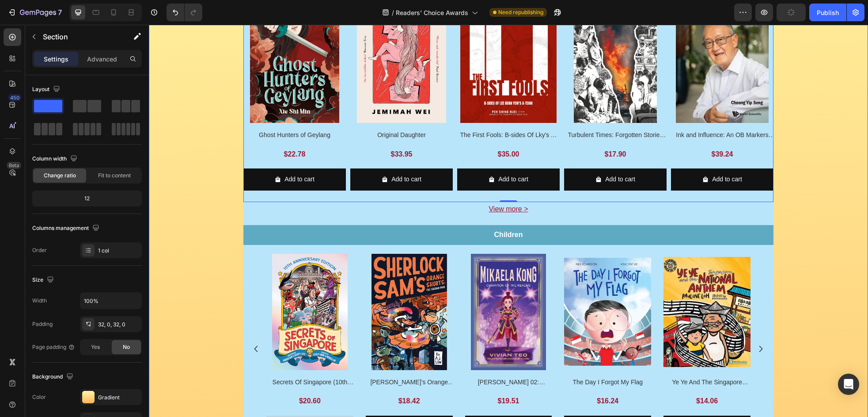
click at [183, 240] on div "Image Row Image Row Image VOTE NOW Button Row Row Enjoy 20%* off these 38 nomin…" at bounding box center [508, 400] width 719 height 1152
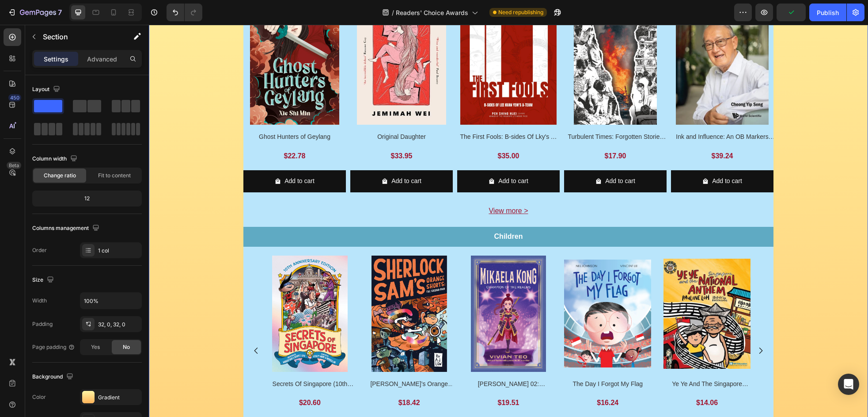
scroll to position [235, 0]
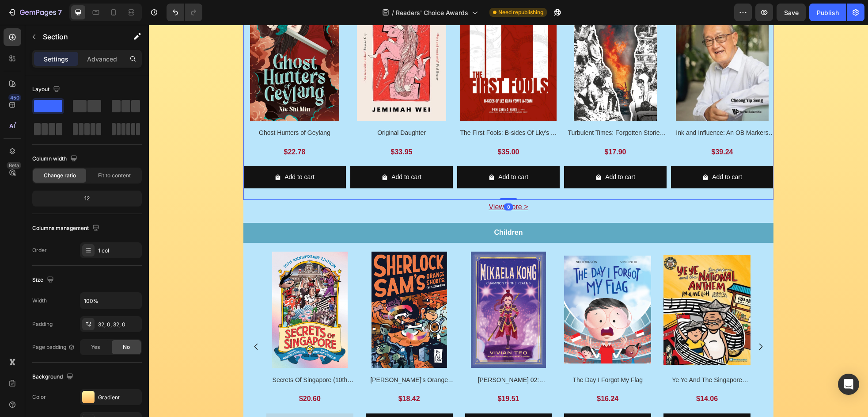
click at [449, 158] on div "Product Images Ghost Hunters of Geylang Product Title $22.78 Product Price Prod…" at bounding box center [508, 87] width 530 height 224
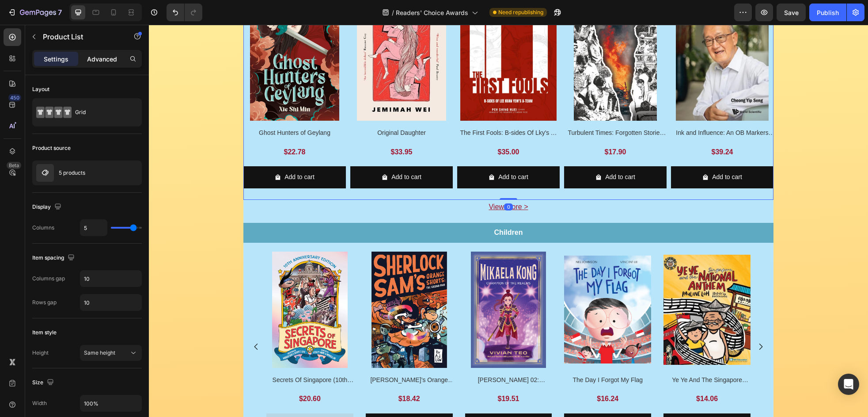
click at [91, 64] on div "Advanced" at bounding box center [102, 59] width 44 height 14
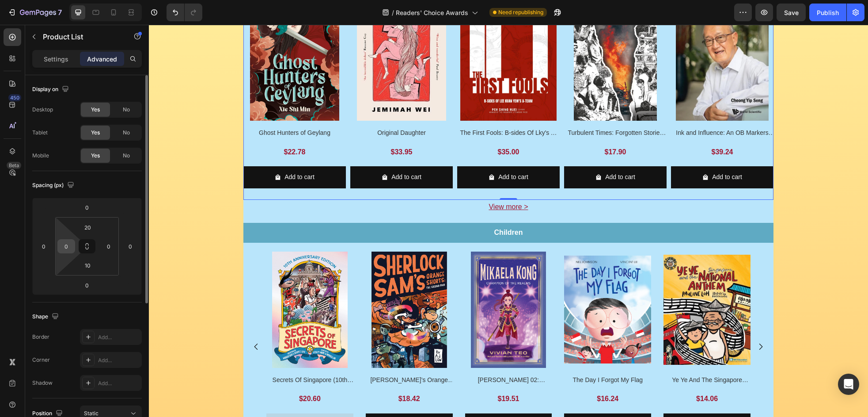
click at [71, 245] on input "0" at bounding box center [66, 245] width 13 height 13
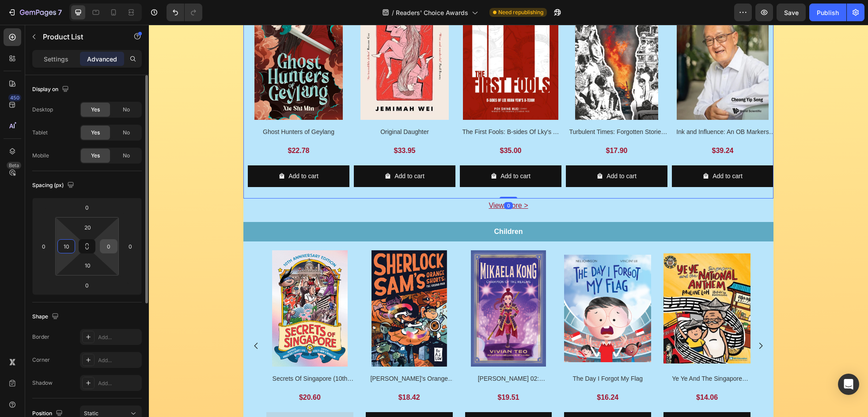
type input "10"
click at [112, 249] on input "0" at bounding box center [108, 245] width 13 height 13
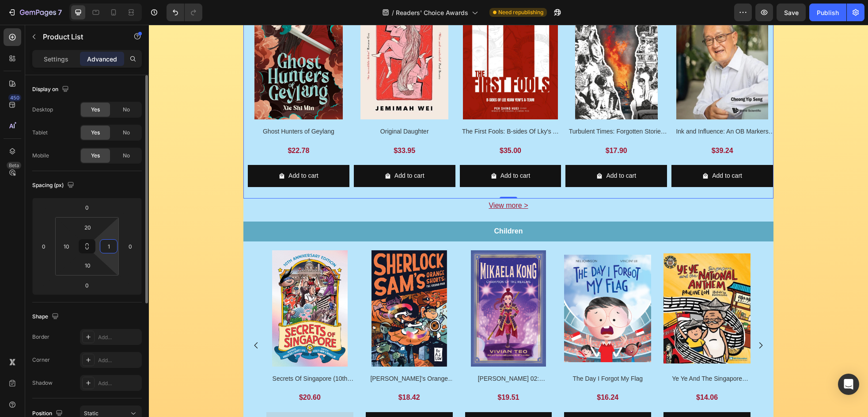
type input "10"
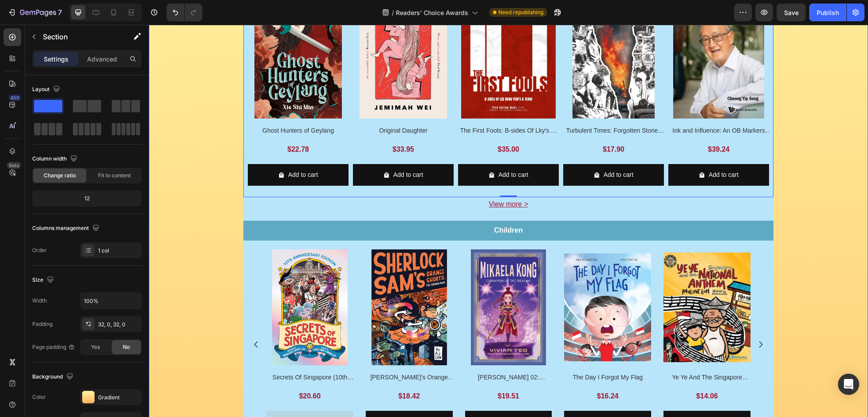
click at [799, 194] on div "Image Row Image Row Image VOTE NOW Button Row Row Enjoy 20%* off these 38 nomin…" at bounding box center [508, 396] width 719 height 1149
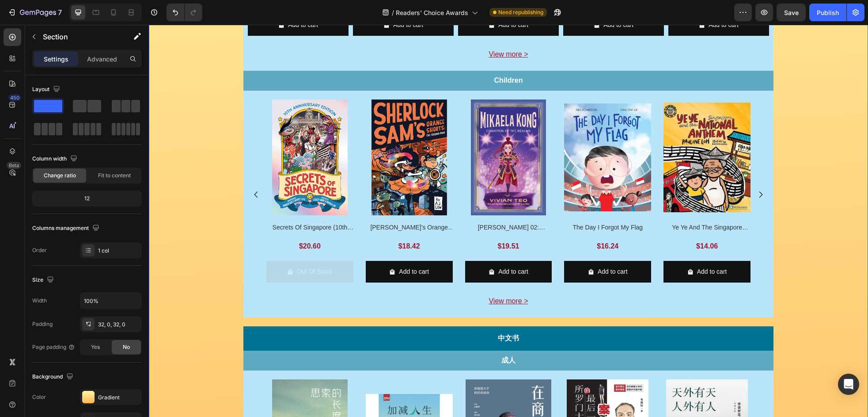
scroll to position [387, 0]
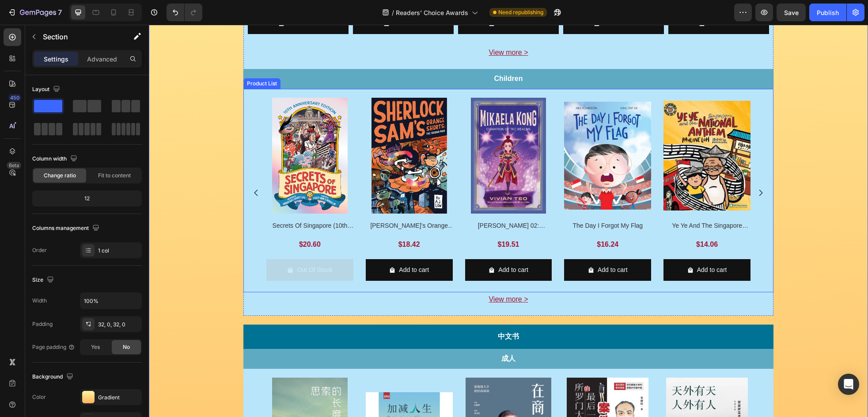
click at [750, 274] on div "Product Images Secrets Of [GEOGRAPHIC_DATA] (10th Anniversary) Product Title $2…" at bounding box center [508, 191] width 530 height 204
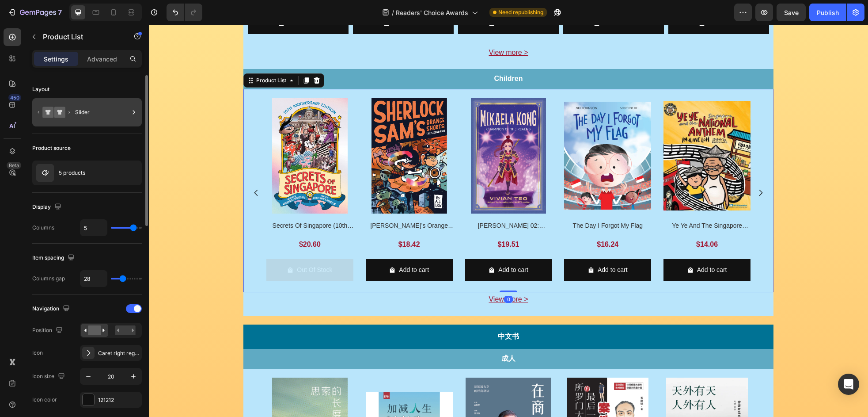
click at [92, 119] on div "Slider" at bounding box center [102, 112] width 54 height 20
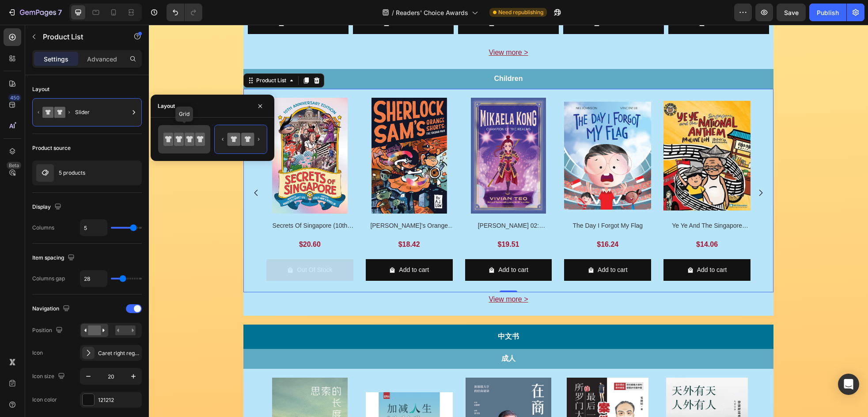
click at [173, 138] on icon at bounding box center [184, 139] width 42 height 18
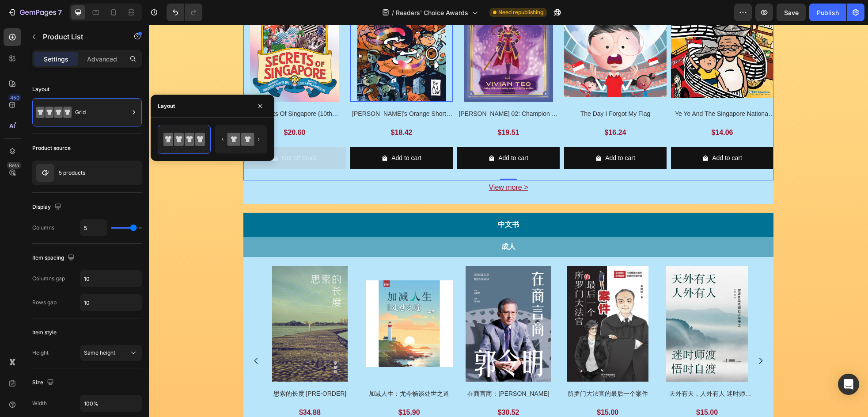
scroll to position [523, 0]
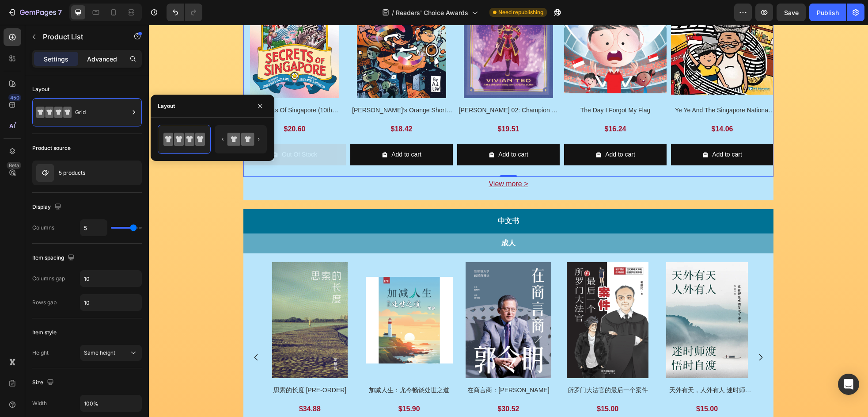
click at [101, 54] on p "Advanced" at bounding box center [102, 58] width 30 height 9
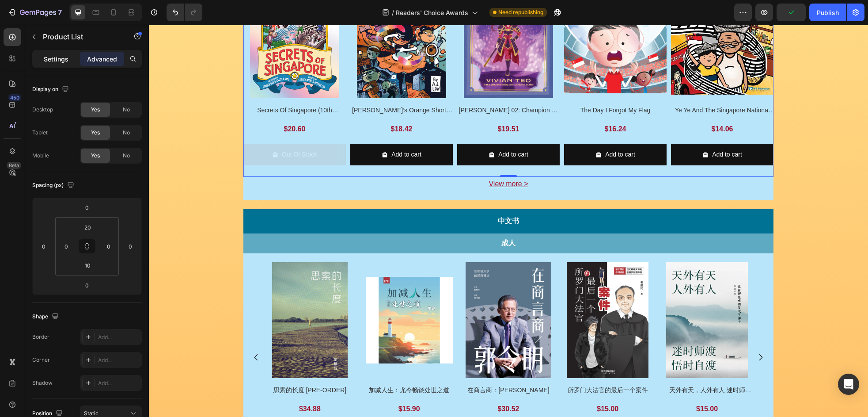
click at [50, 57] on p "Settings" at bounding box center [56, 58] width 25 height 9
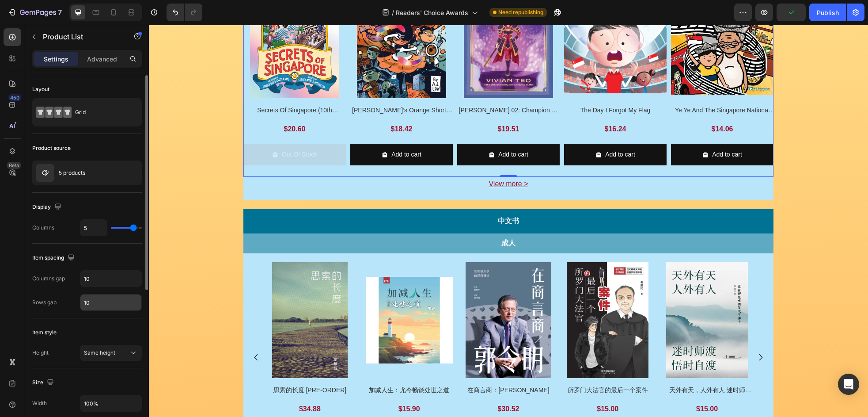
click at [109, 303] on input "10" at bounding box center [110, 302] width 61 height 16
type input "20"
click at [95, 281] on input "10" at bounding box center [110, 278] width 61 height 16
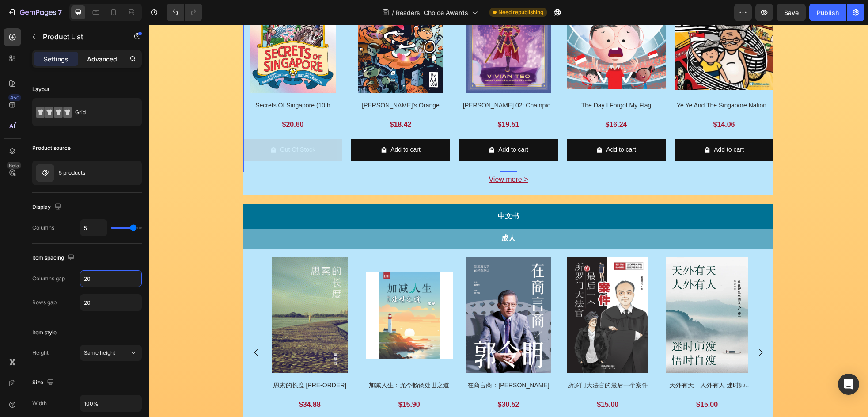
type input "20"
click at [92, 60] on p "Advanced" at bounding box center [102, 58] width 30 height 9
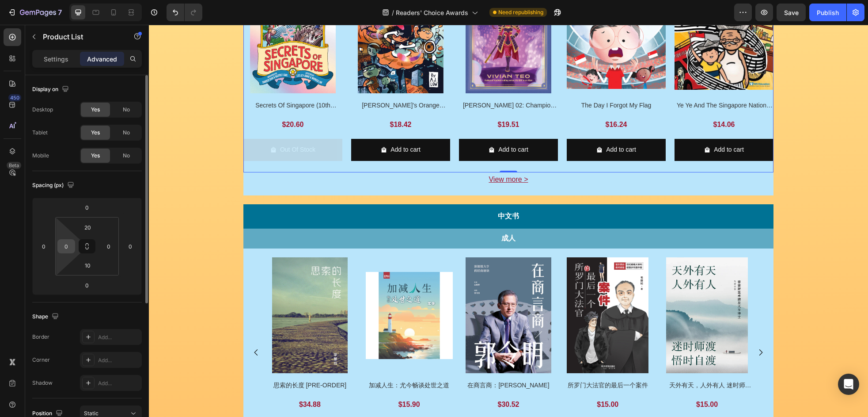
click at [65, 249] on input "0" at bounding box center [66, 245] width 13 height 13
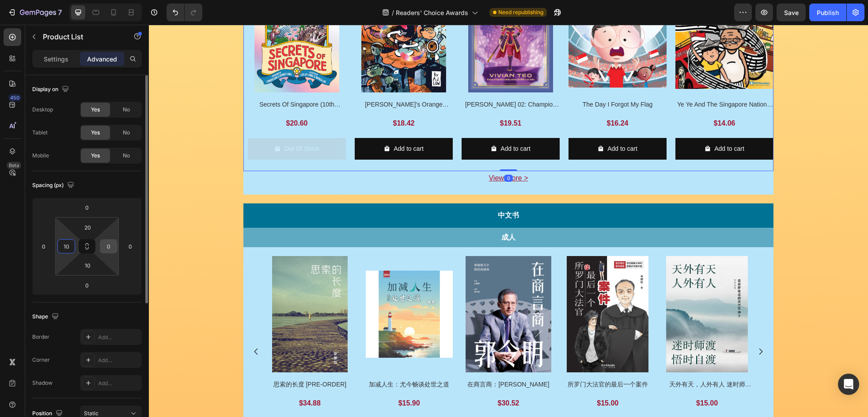
type input "10"
click at [114, 246] on input "0" at bounding box center [108, 245] width 13 height 13
type input "10"
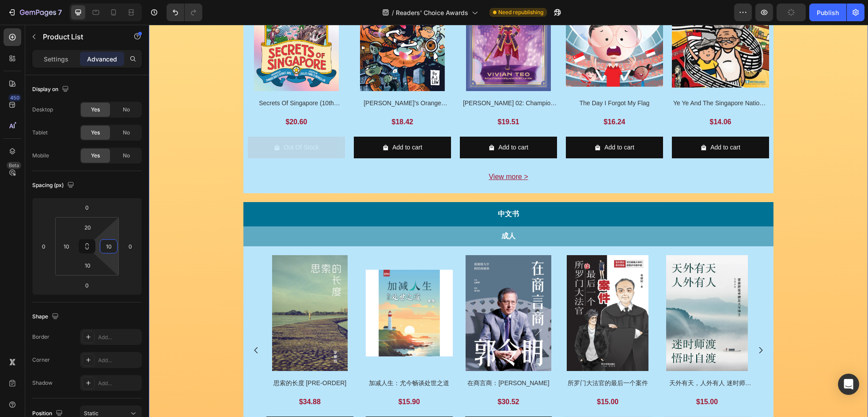
click at [802, 241] on div "Image Row Image Row Image VOTE NOW Button Row Row Enjoy 20%* off these 38 nomin…" at bounding box center [508, 115] width 719 height 1163
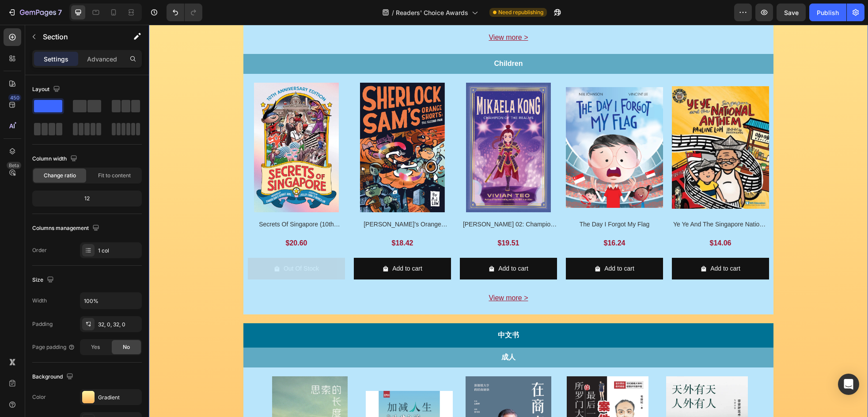
scroll to position [339, 0]
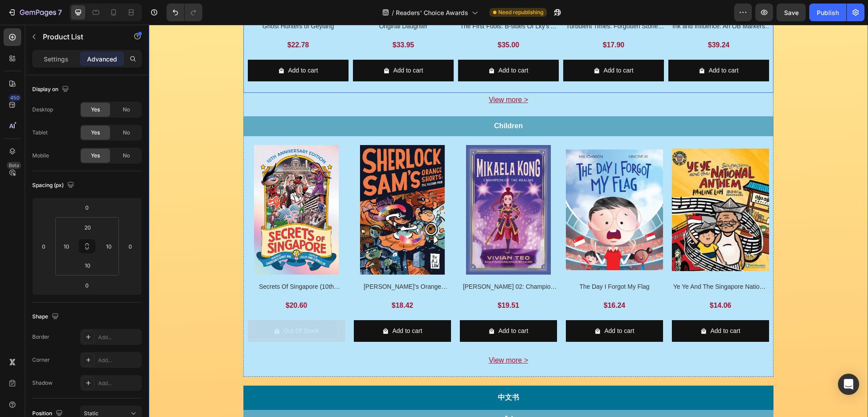
click at [53, 54] on p "Settings" at bounding box center [56, 58] width 25 height 9
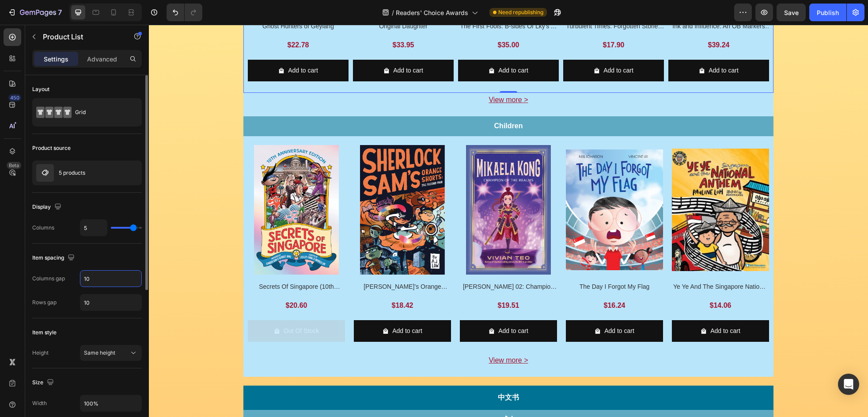
click at [94, 278] on input "10" at bounding box center [110, 278] width 61 height 16
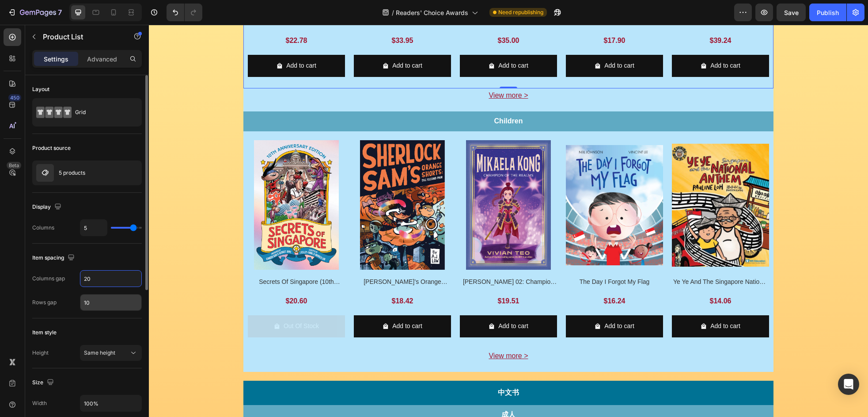
type input "20"
click at [96, 300] on input "10" at bounding box center [110, 302] width 61 height 16
type input "20"
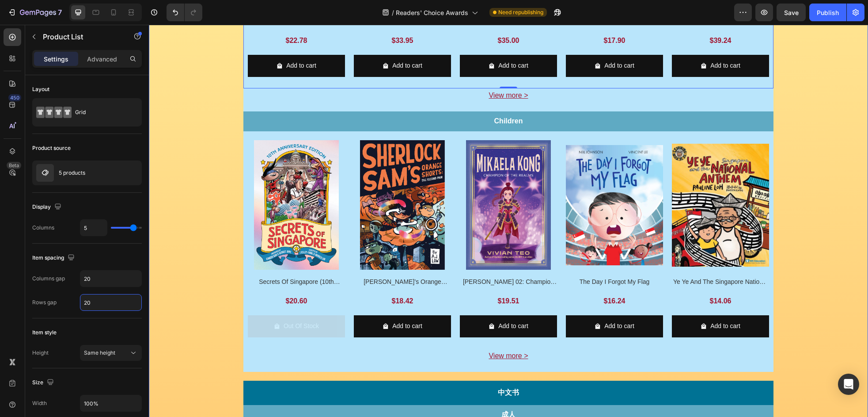
click at [815, 239] on div "Image Row Image Row Image VOTE NOW Button Row Row Enjoy 20%* off these 38 nomin…" at bounding box center [508, 297] width 719 height 1158
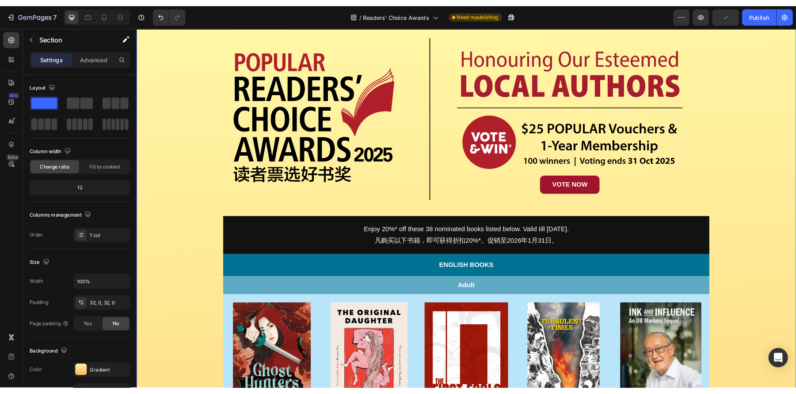
scroll to position [0, 0]
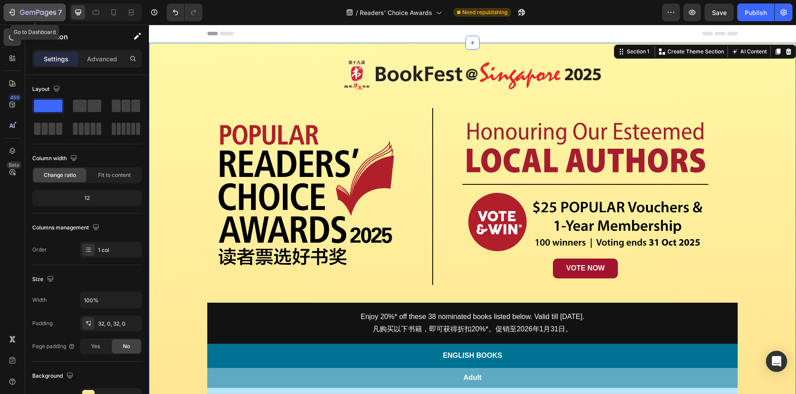
click at [50, 12] on icon "button" at bounding box center [38, 13] width 36 height 8
